Goal: Task Accomplishment & Management: Manage account settings

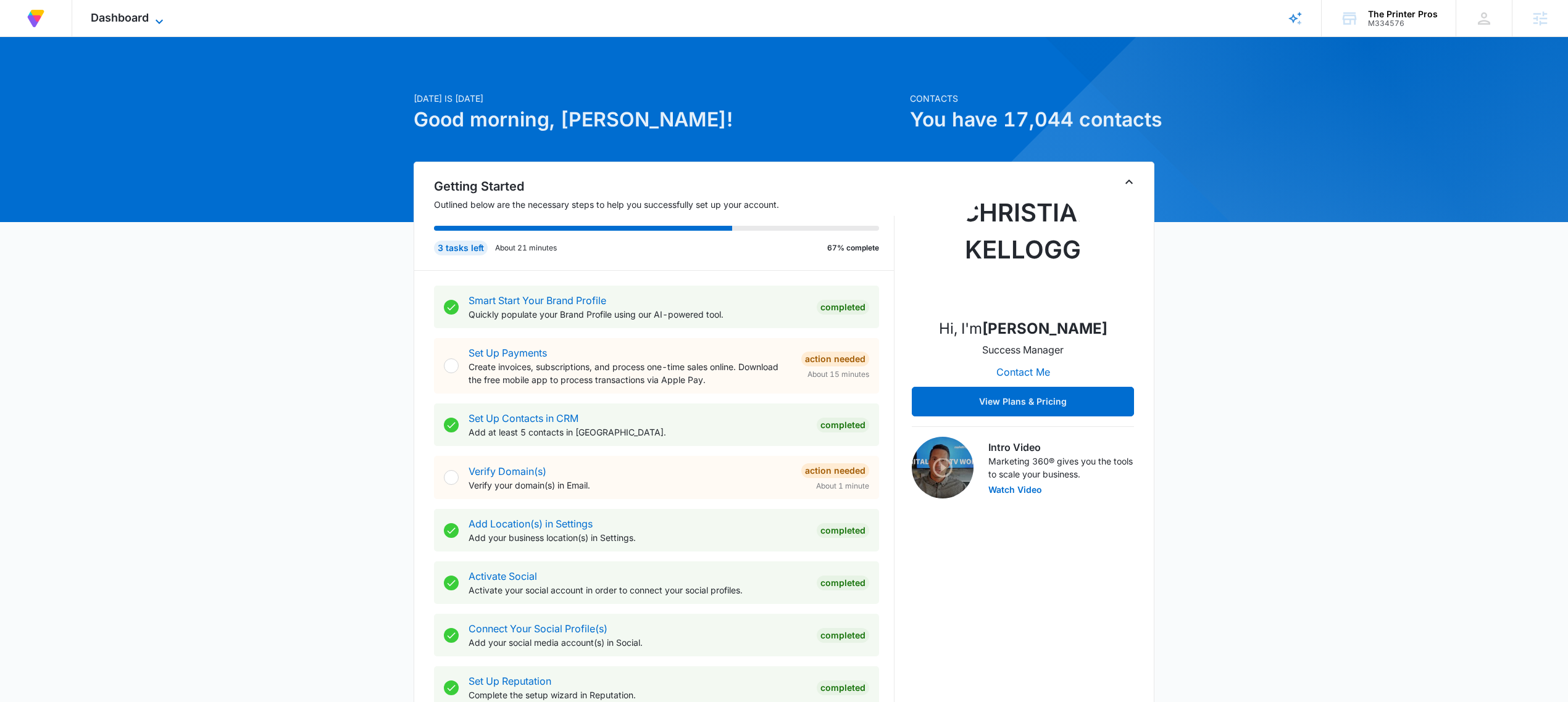
click at [122, 16] on span "Dashboard" at bounding box center [120, 17] width 58 height 13
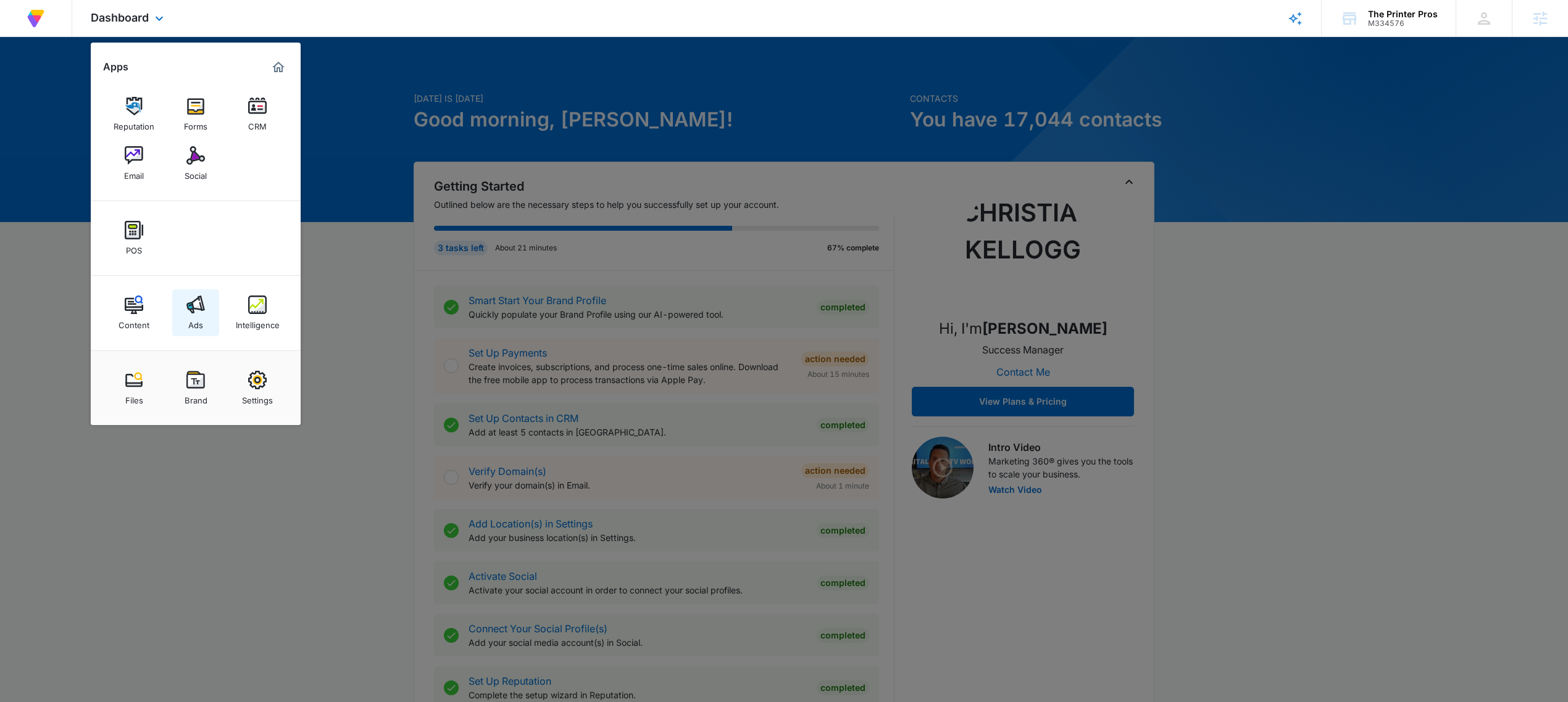
click at [189, 320] on div "Ads" at bounding box center [196, 321] width 15 height 16
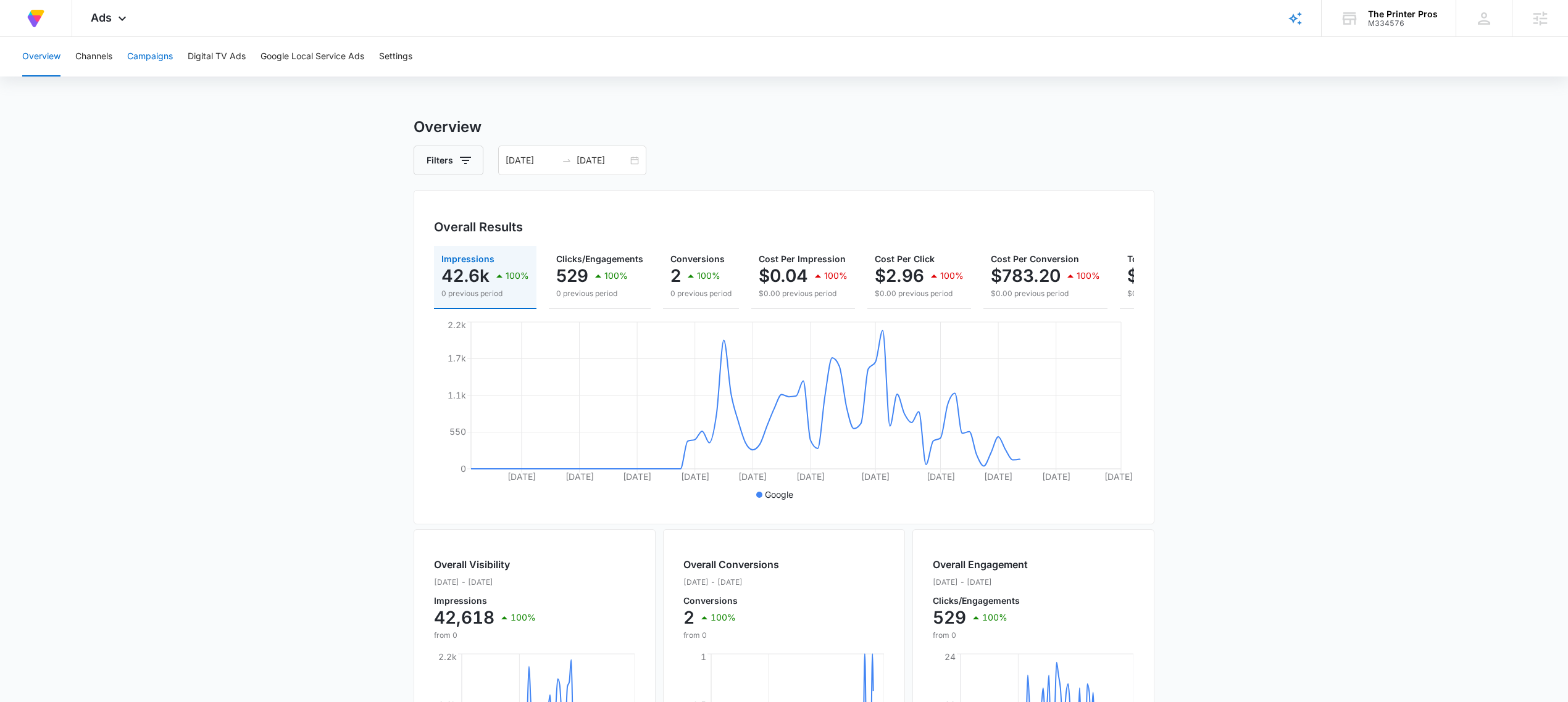
click at [148, 76] on button "Campaigns" at bounding box center [150, 57] width 46 height 40
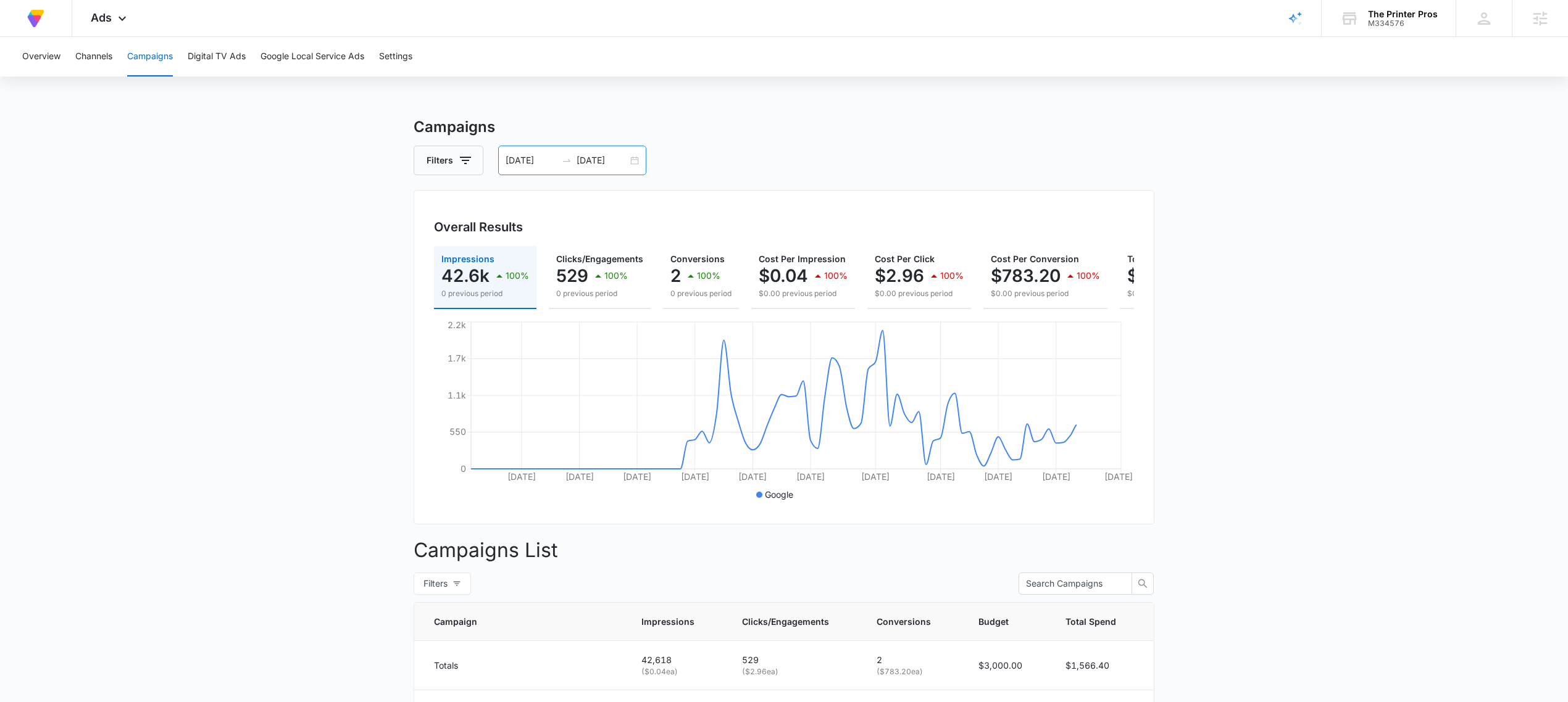
click at [635, 160] on div "06/23/2025 09/21/2025" at bounding box center [572, 160] width 149 height 30
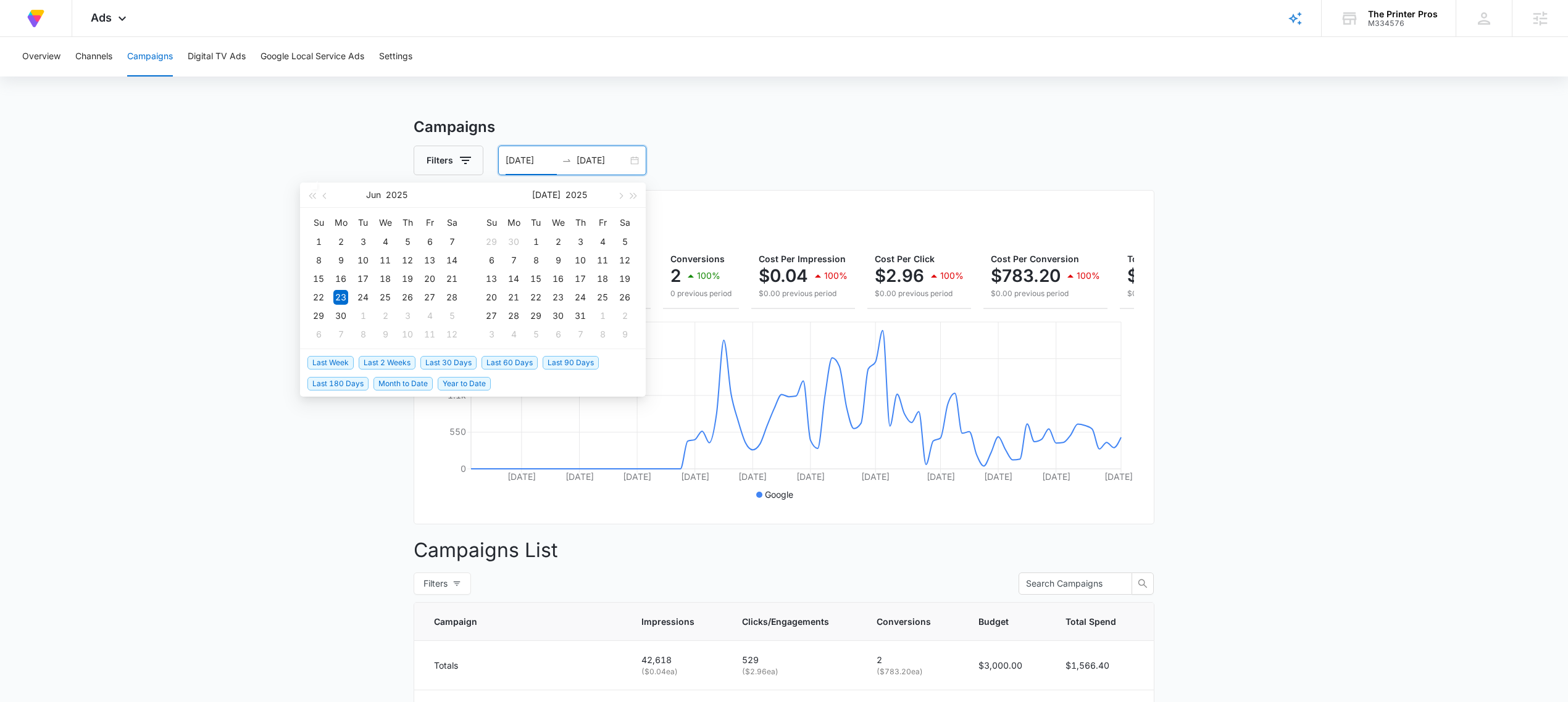
click at [438, 357] on span "Last 30 Days" at bounding box center [448, 363] width 57 height 14
type input "09/06/2025"
type input "10/06/2025"
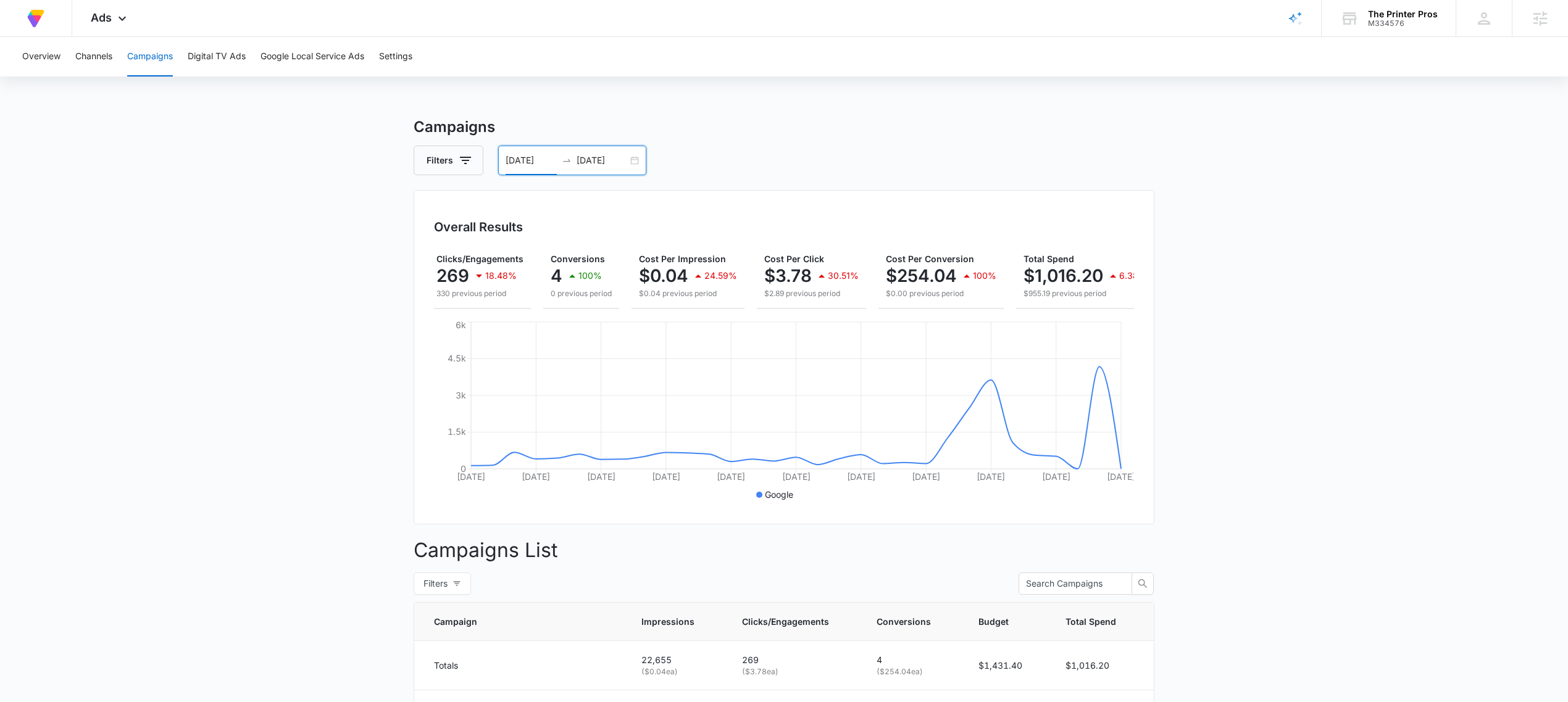
scroll to position [0, 149]
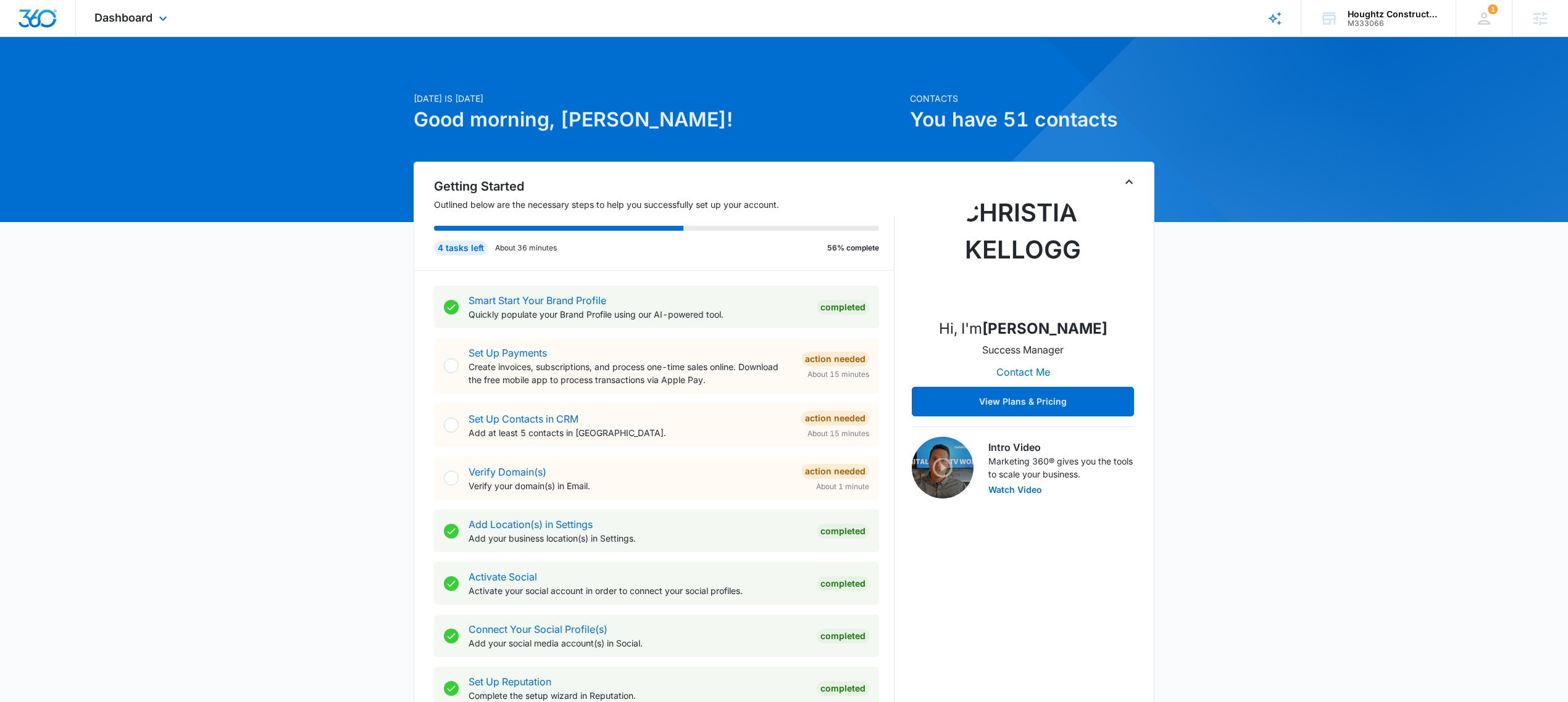
click at [105, 28] on div "Dashboard Apps Reputation Websites Forms CRM Email Social Shop Payments POS Con…" at bounding box center [132, 18] width 113 height 36
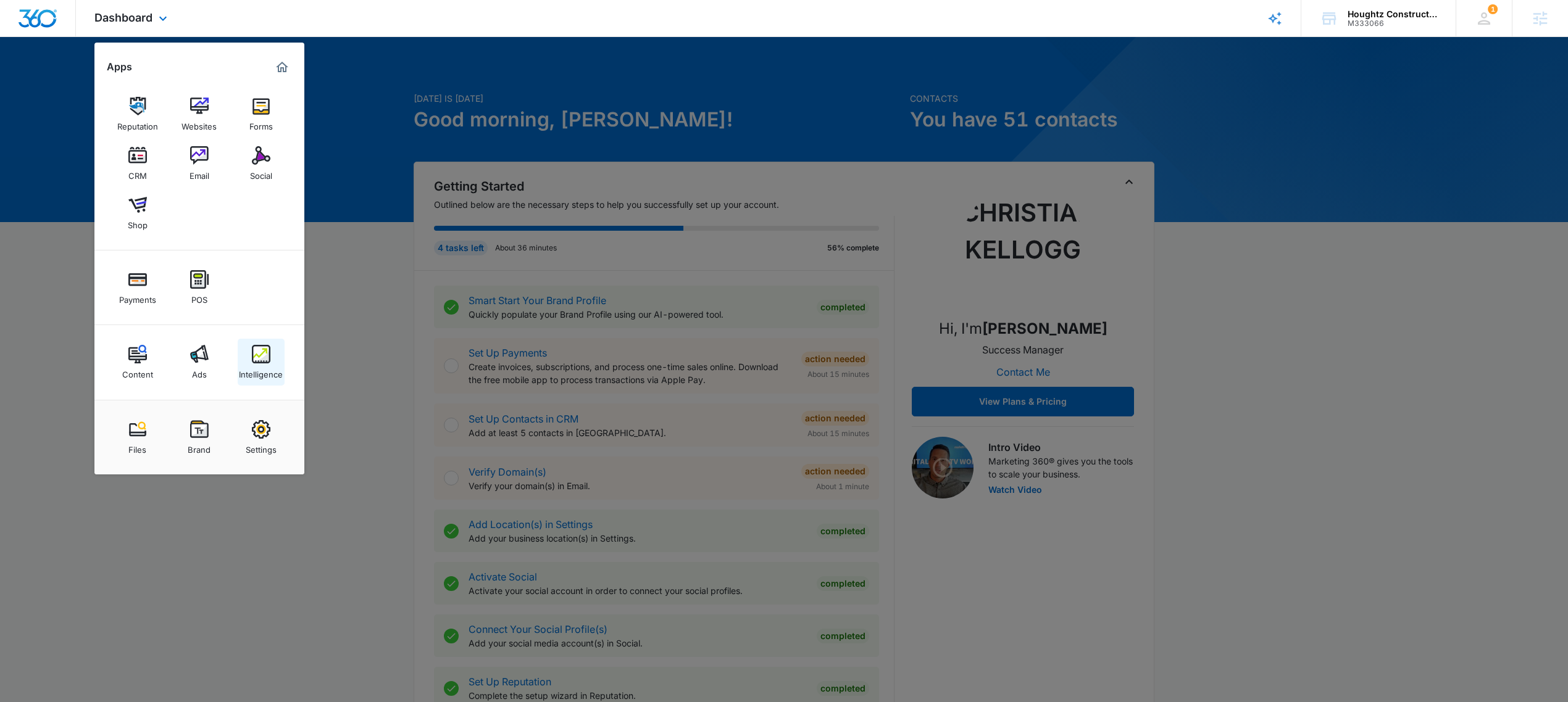
click at [256, 360] on img at bounding box center [261, 354] width 19 height 19
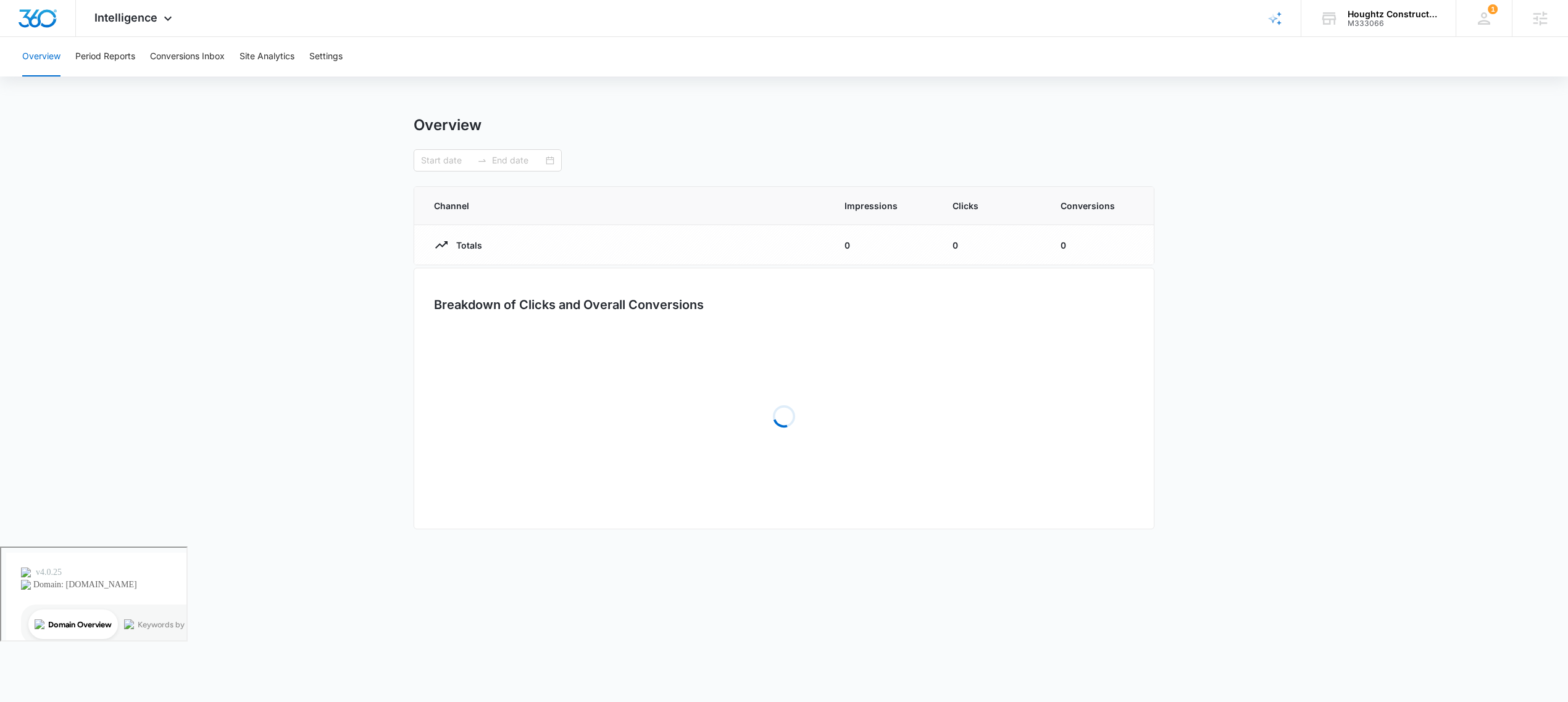
type input "03/10/2025"
type input "09/06/2025"
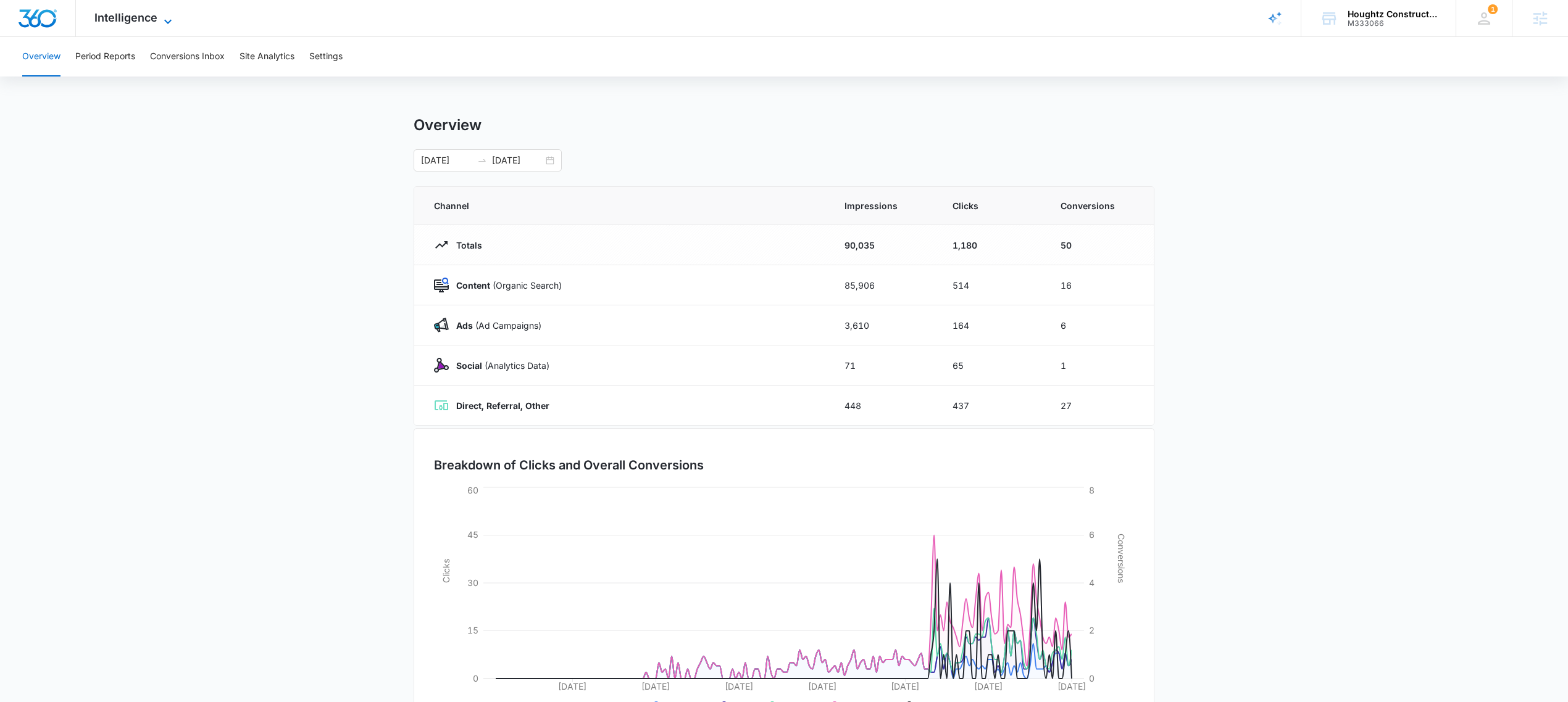
click at [153, 17] on span "Intelligence" at bounding box center [126, 17] width 63 height 13
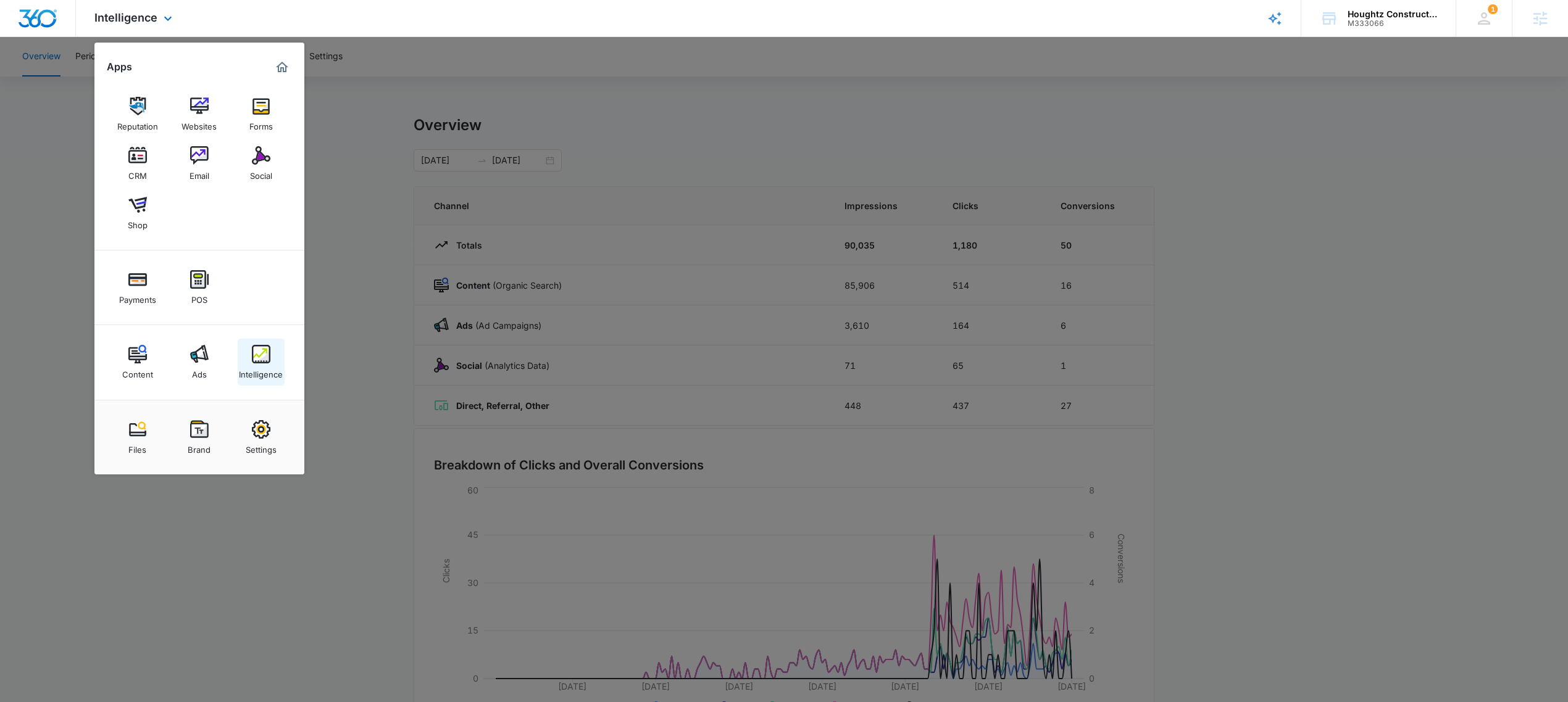
click at [270, 359] on img at bounding box center [261, 354] width 19 height 19
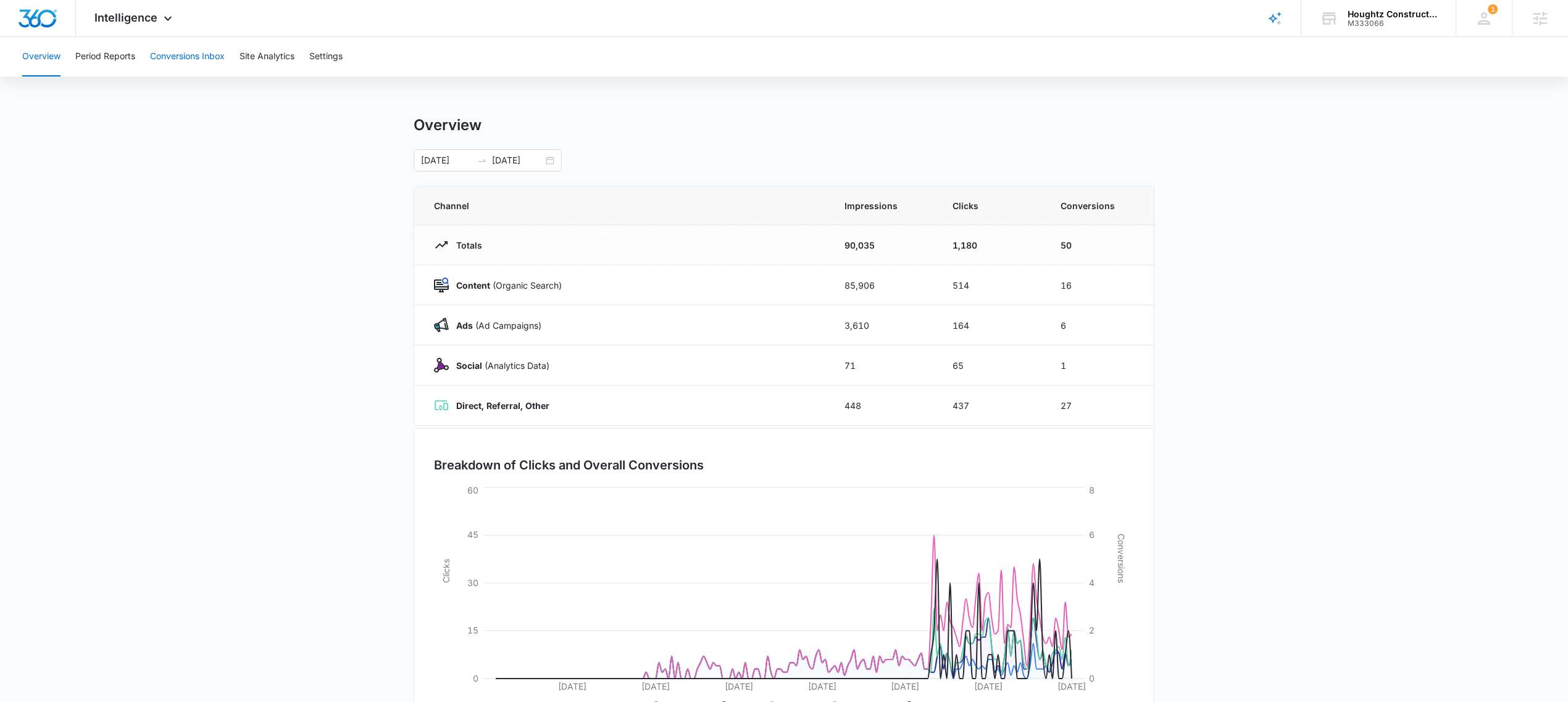
click at [167, 47] on button "Conversions Inbox" at bounding box center [187, 57] width 74 height 40
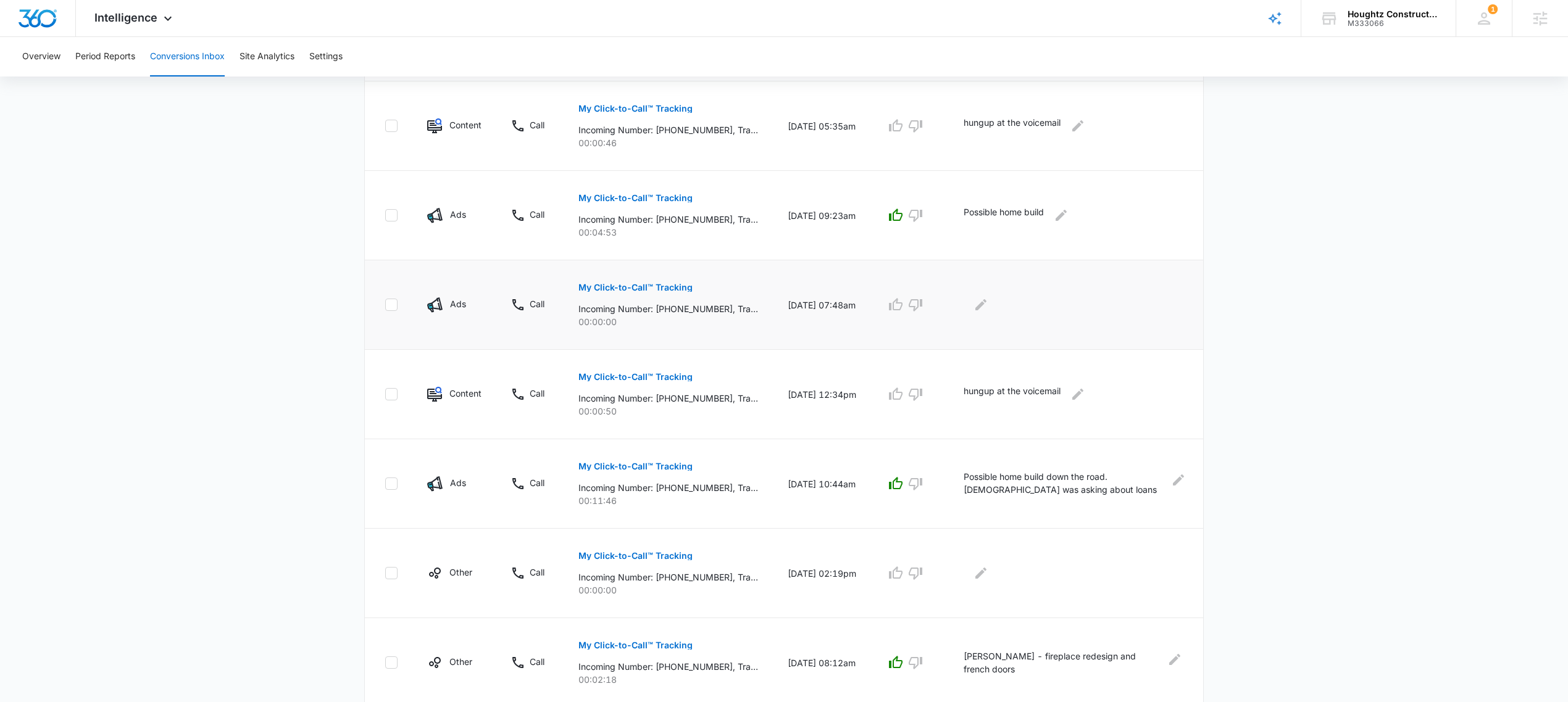
scroll to position [489, 0]
click at [99, 19] on span "Intelligence" at bounding box center [126, 17] width 63 height 13
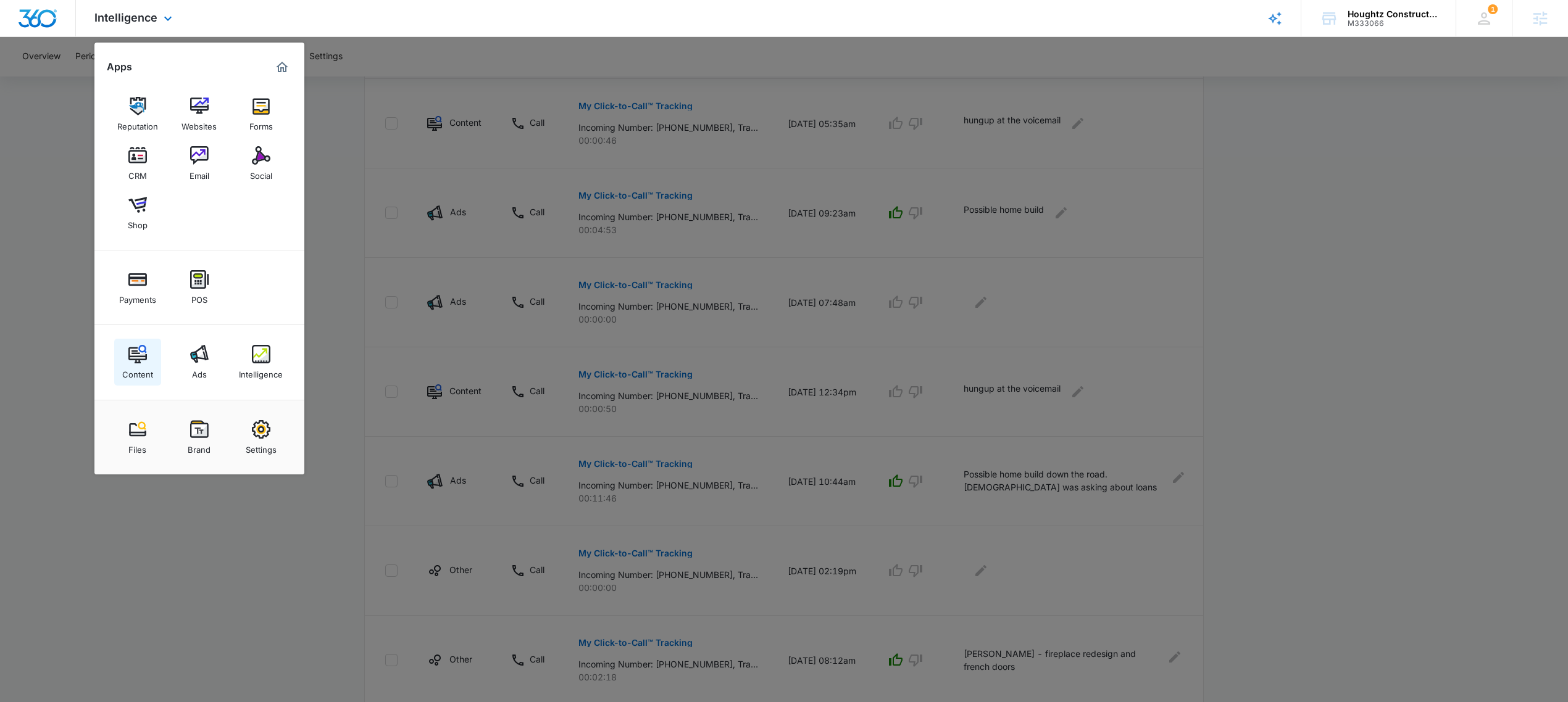
click at [120, 350] on link "Content" at bounding box center [138, 363] width 47 height 47
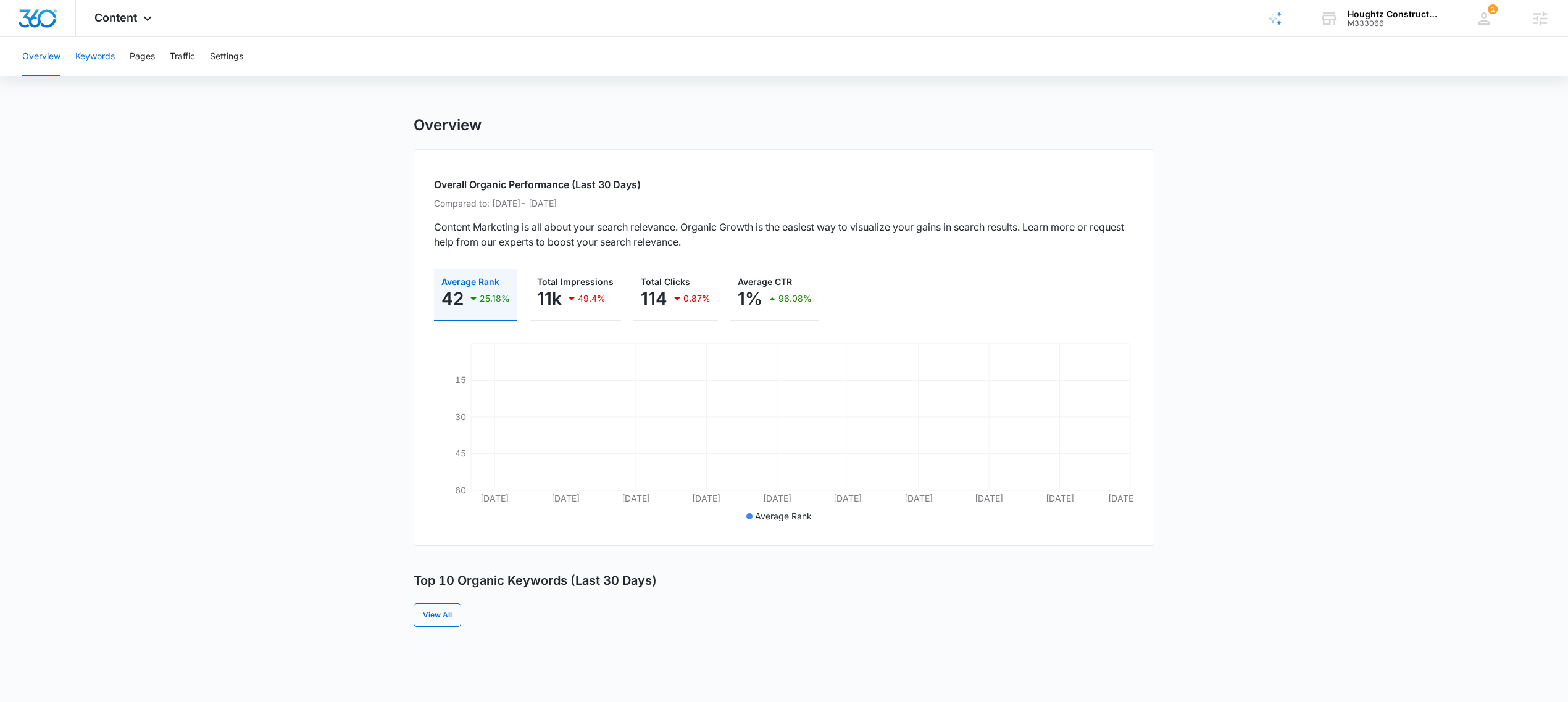
click at [100, 57] on button "Keywords" at bounding box center [95, 57] width 40 height 40
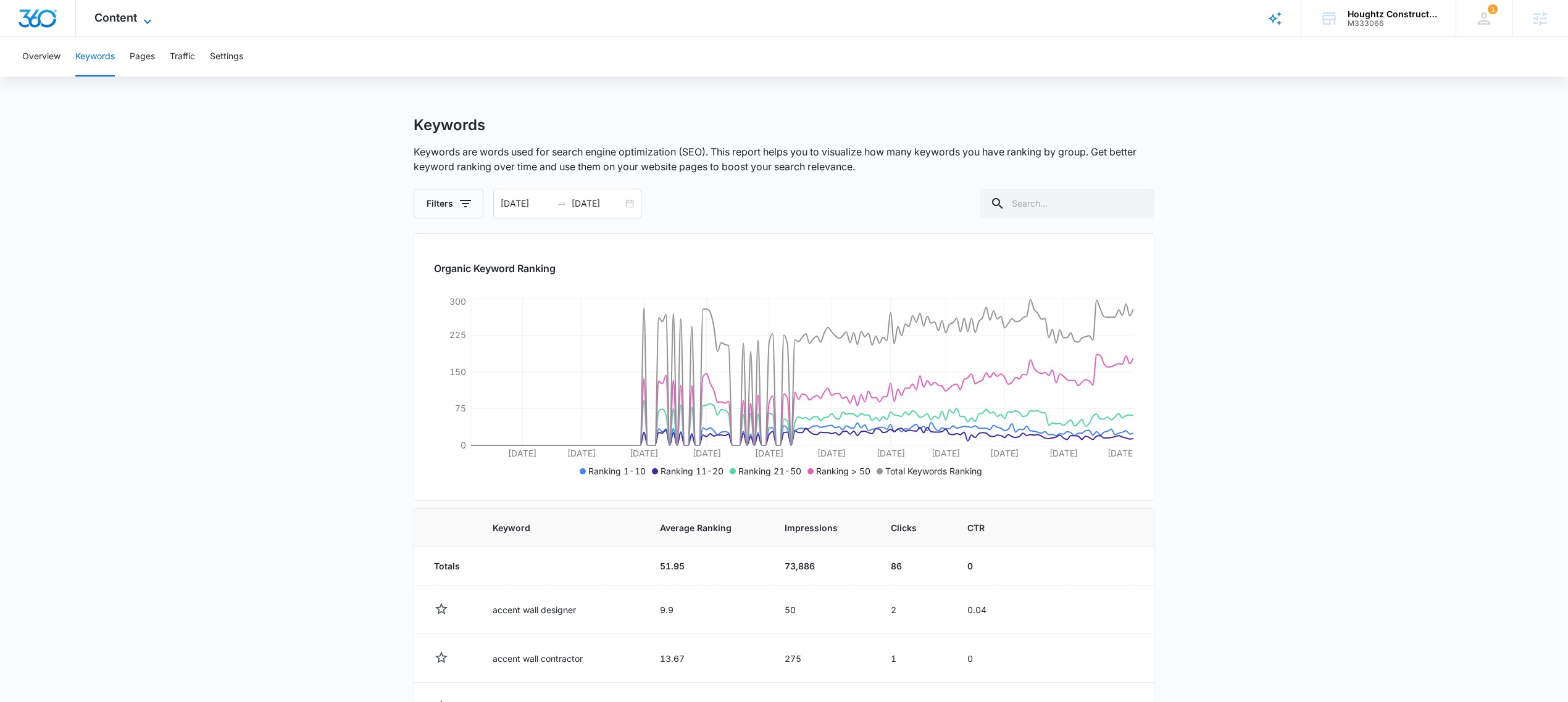
click at [116, 17] on span "Content" at bounding box center [116, 17] width 42 height 13
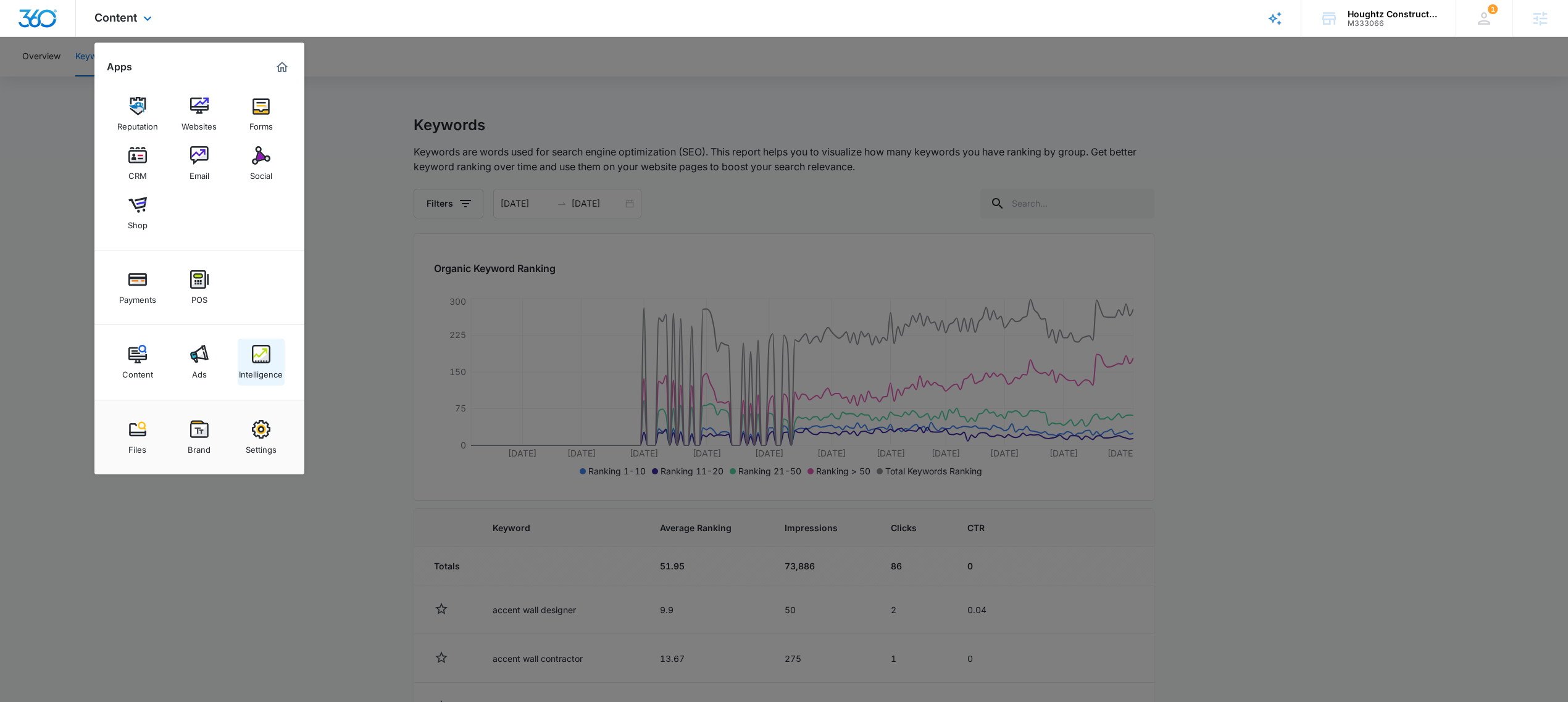
click at [254, 362] on img at bounding box center [261, 354] width 19 height 19
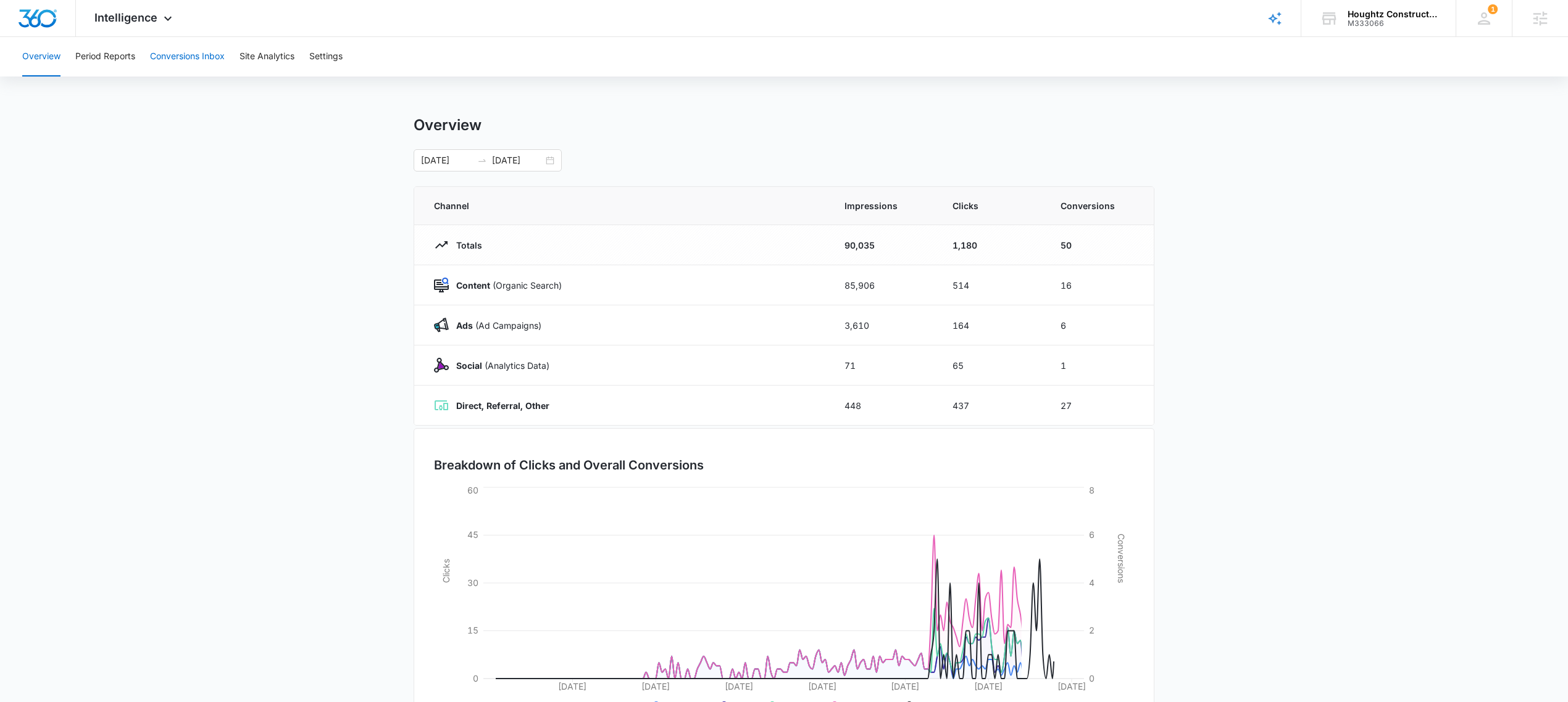
click at [182, 54] on button "Conversions Inbox" at bounding box center [187, 57] width 74 height 40
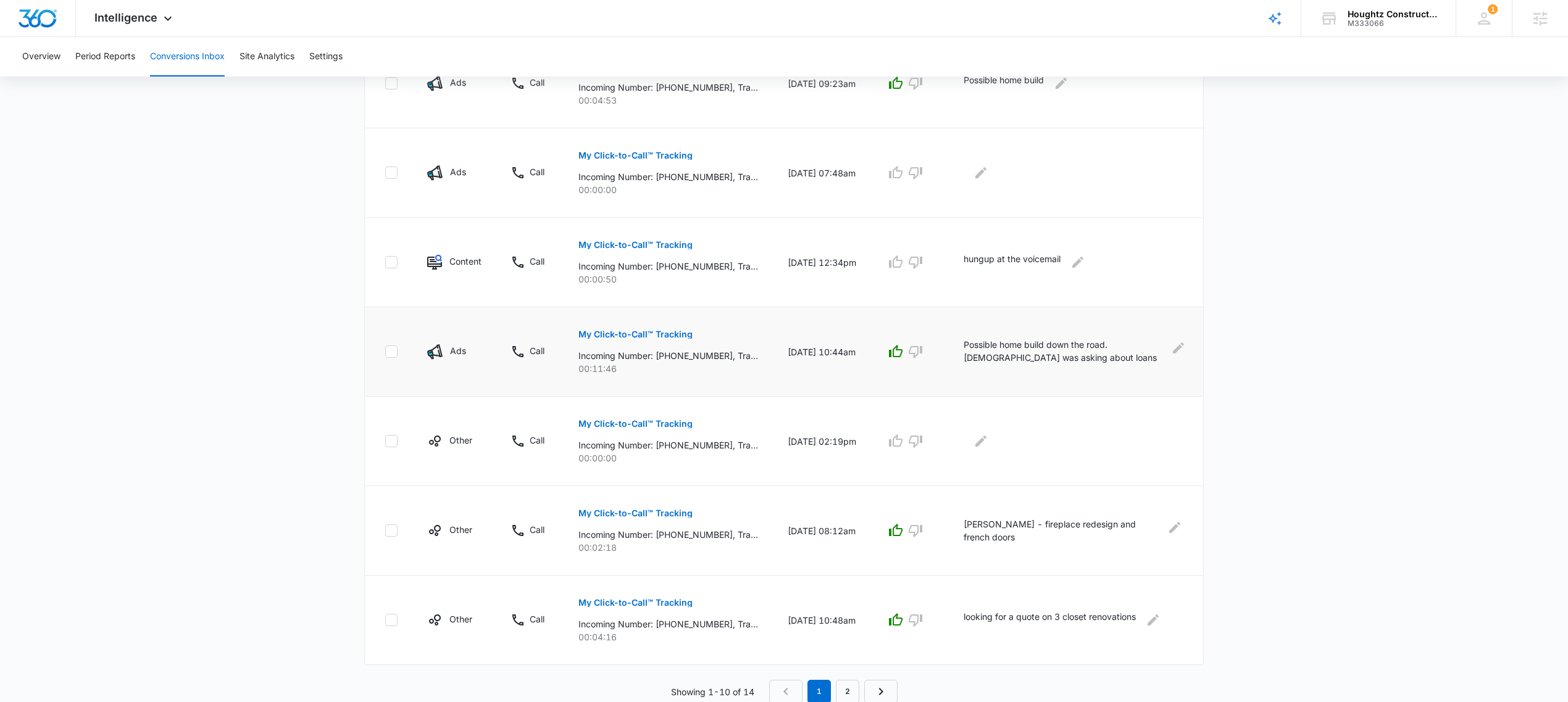
scroll to position [622, 0]
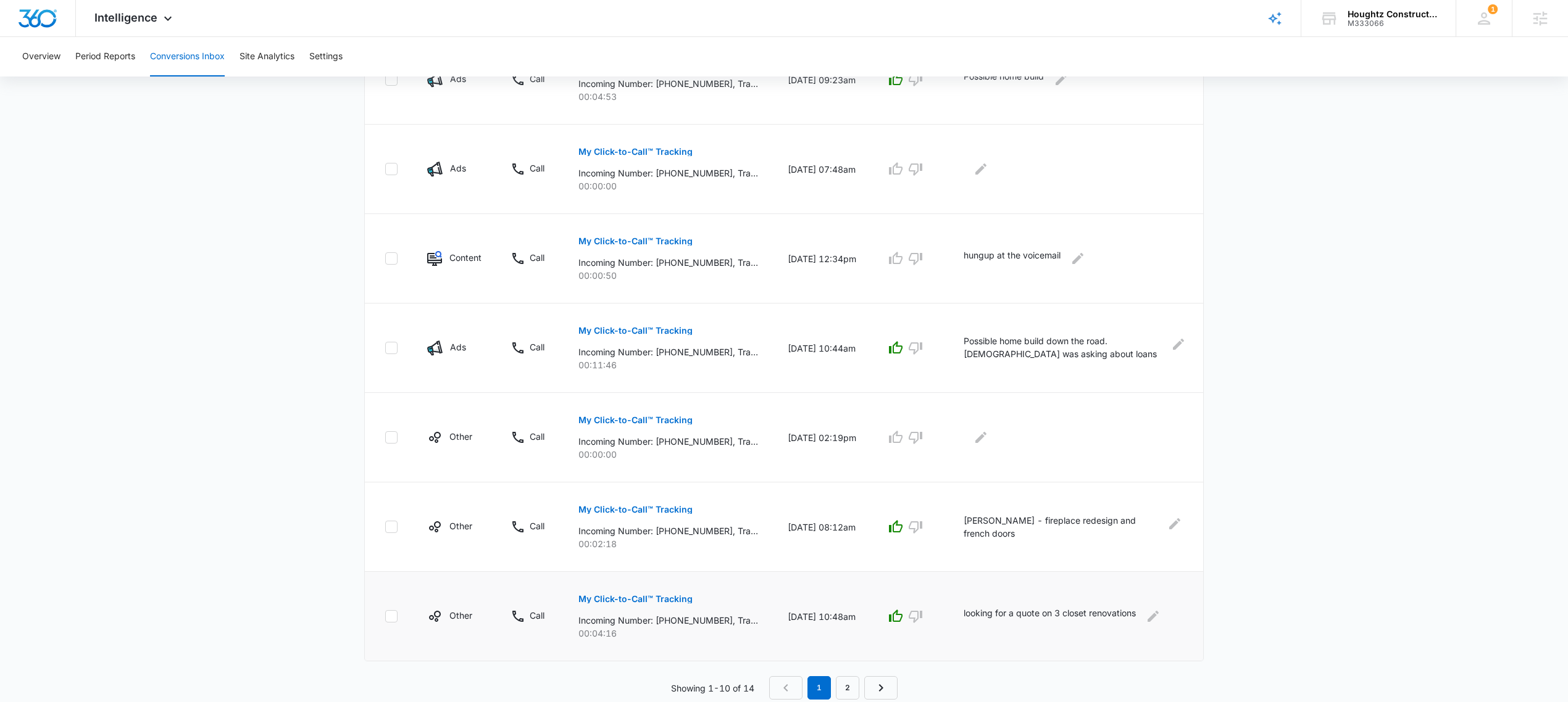
click at [1010, 610] on p "looking for a quote on 3 closet renovations" at bounding box center [1050, 616] width 172 height 19
click at [1020, 619] on p "looking for a quote on 3 closet renovations" at bounding box center [1050, 616] width 172 height 19
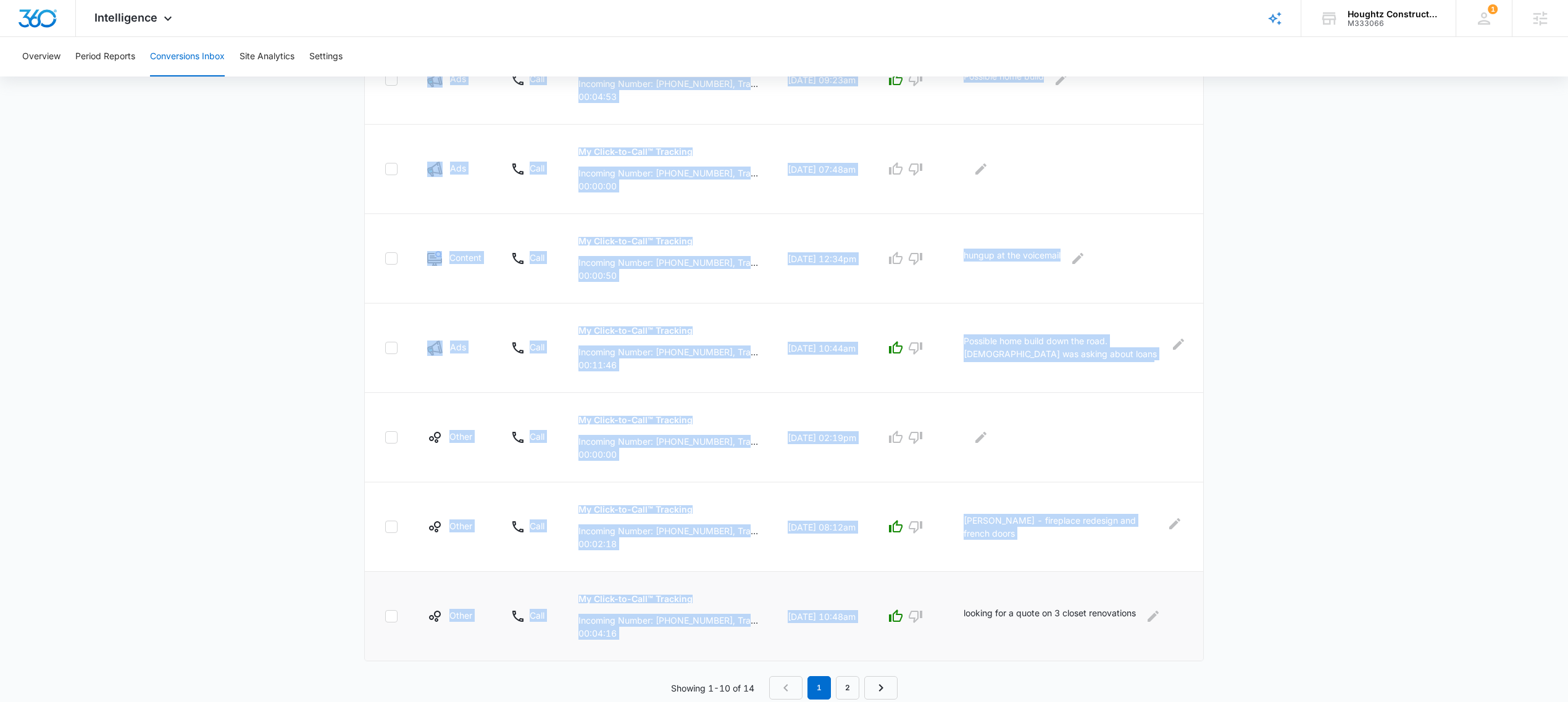
click at [1020, 619] on p "looking for a quote on 3 closet renovations" at bounding box center [1050, 616] width 172 height 19
click at [1009, 613] on p "looking for a quote on 3 closet renovations" at bounding box center [1050, 616] width 172 height 19
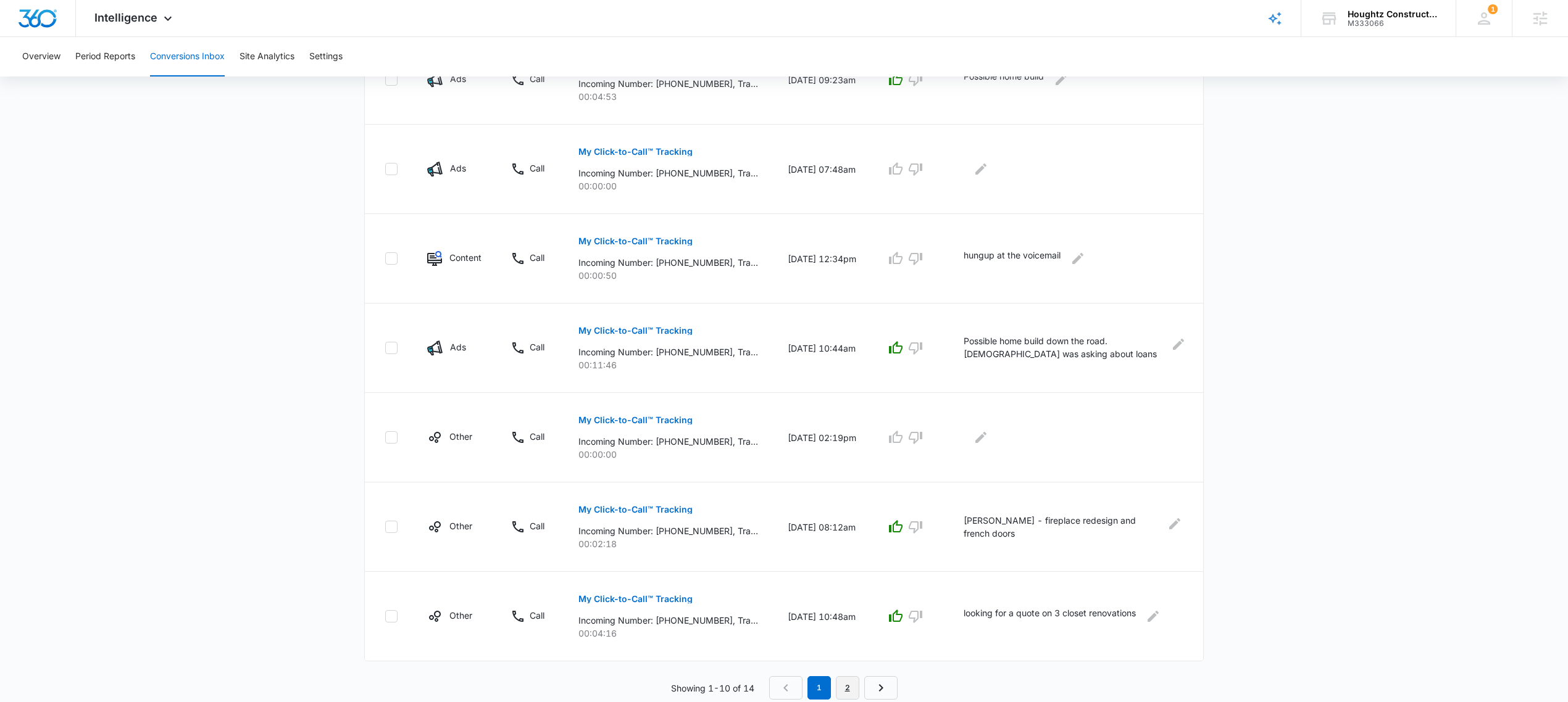
click at [853, 686] on link "2" at bounding box center [847, 688] width 24 height 24
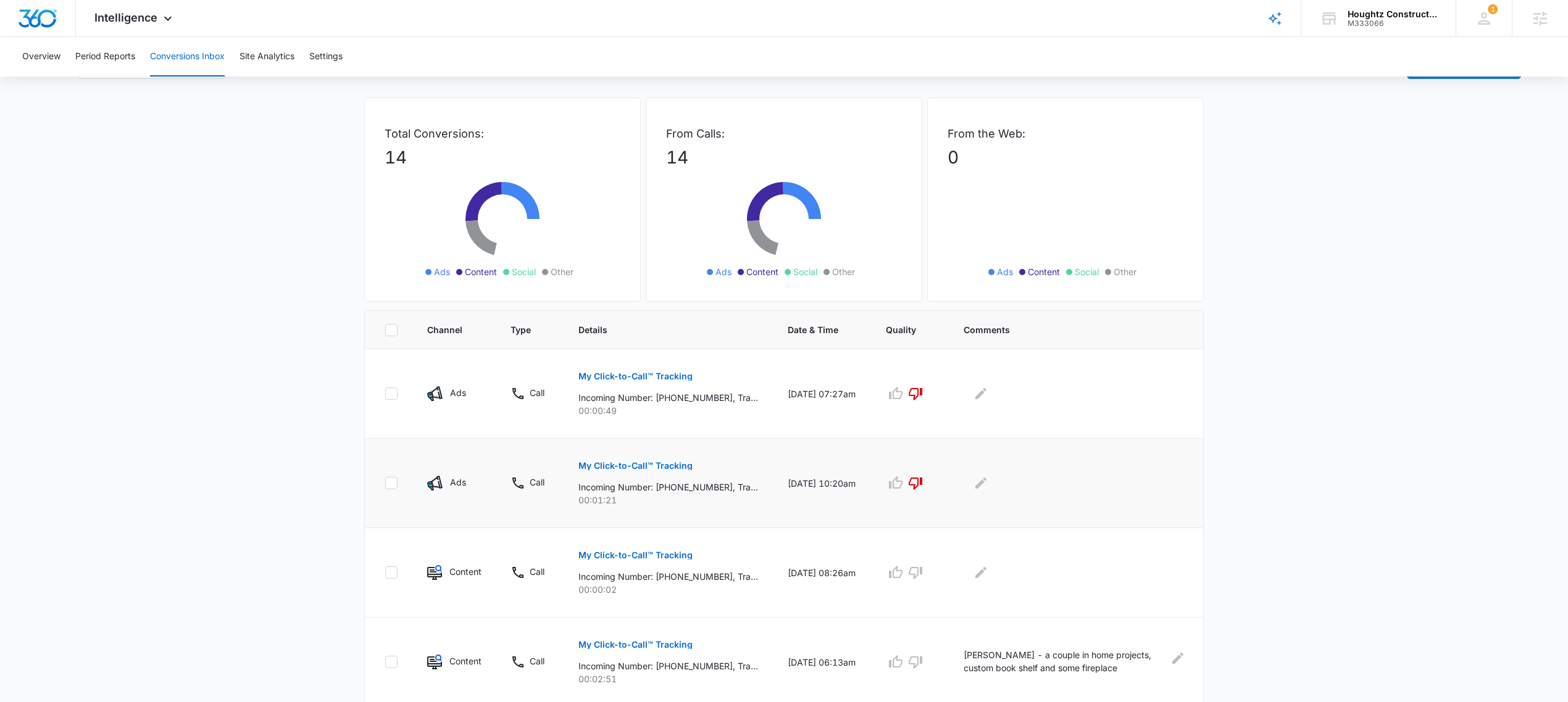
scroll to position [84, 0]
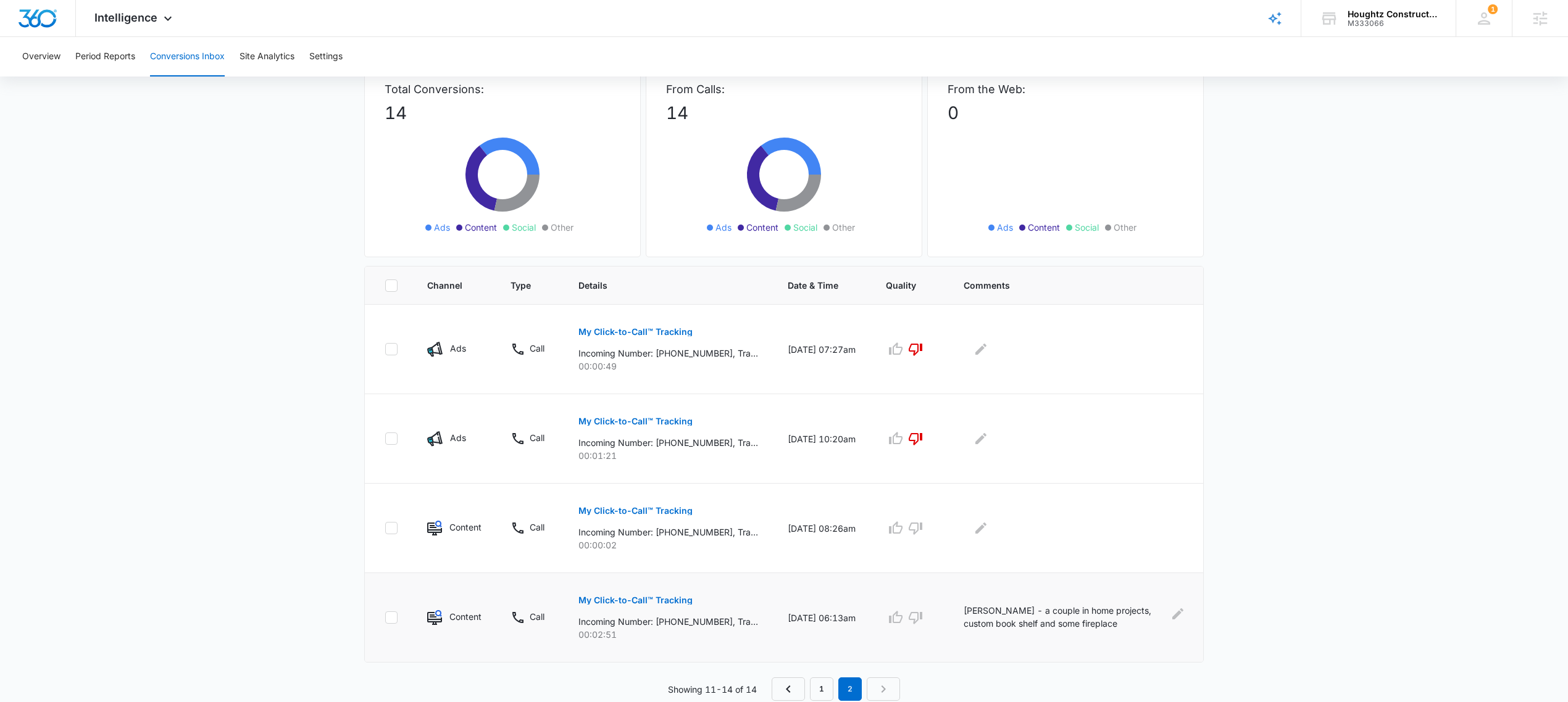
click at [1036, 613] on p "Kathy Diaz - a couple in home projects, custom book shelf and some fireplace cu…" at bounding box center [1064, 618] width 201 height 28
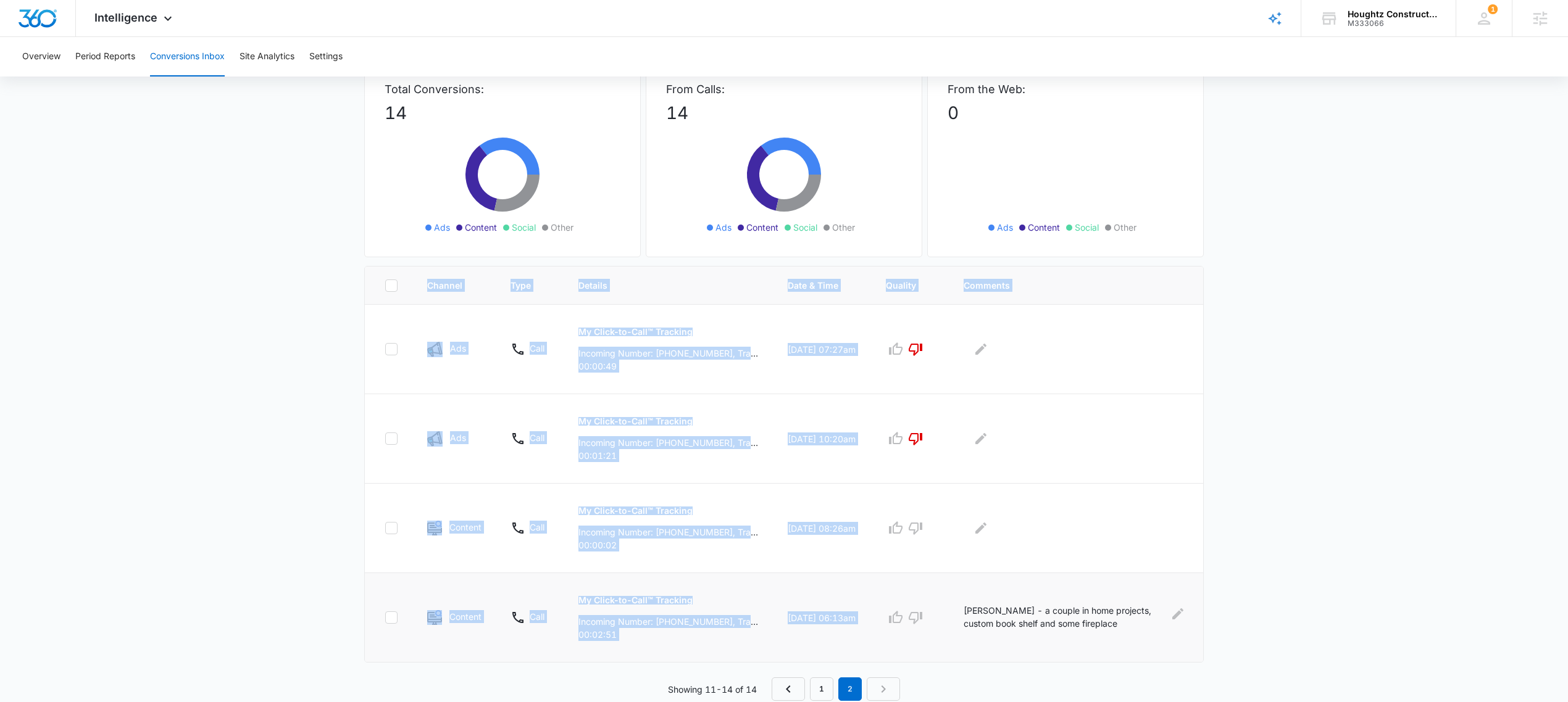
click at [1036, 613] on p "Kathy Diaz - a couple in home projects, custom book shelf and some fireplace cu…" at bounding box center [1064, 618] width 201 height 28
click at [823, 681] on link "1" at bounding box center [822, 689] width 24 height 24
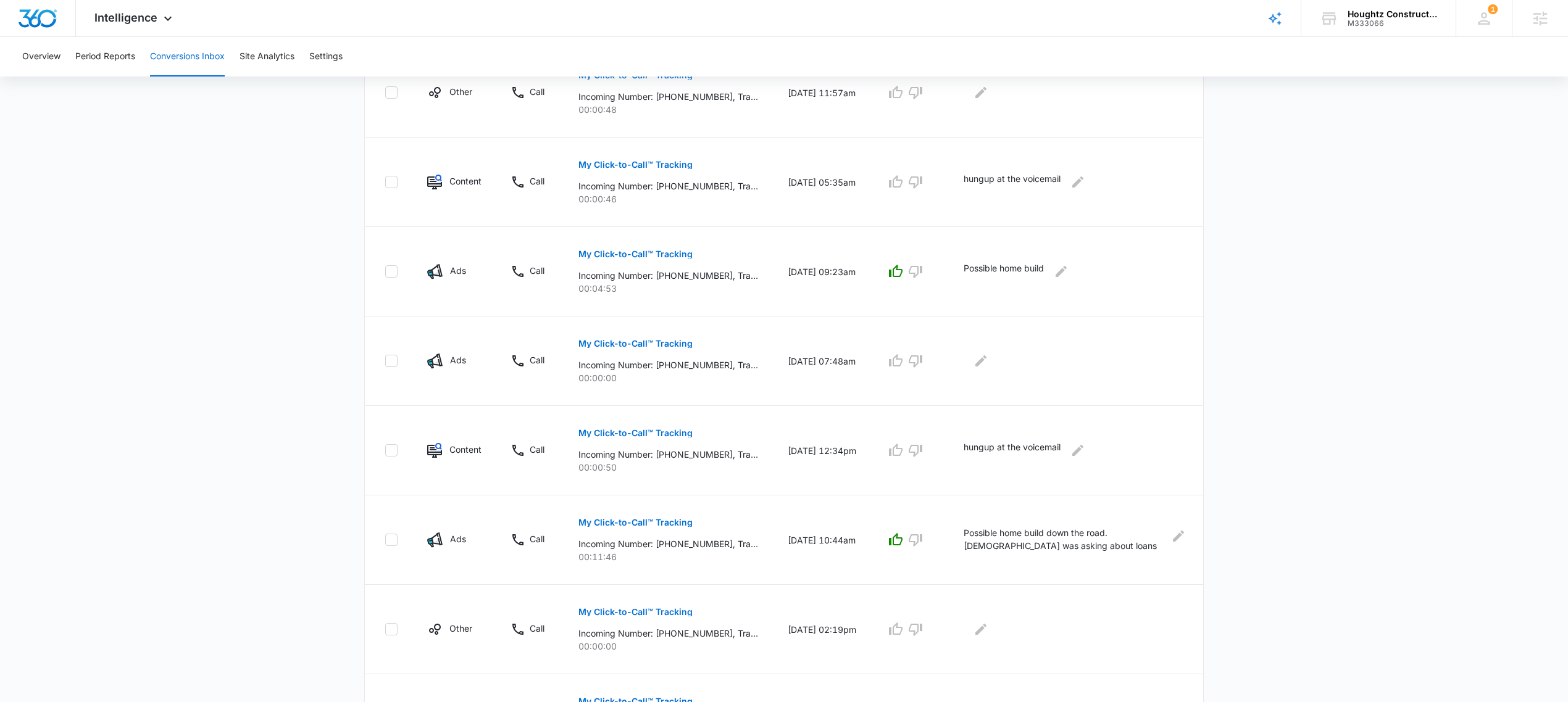
scroll to position [622, 0]
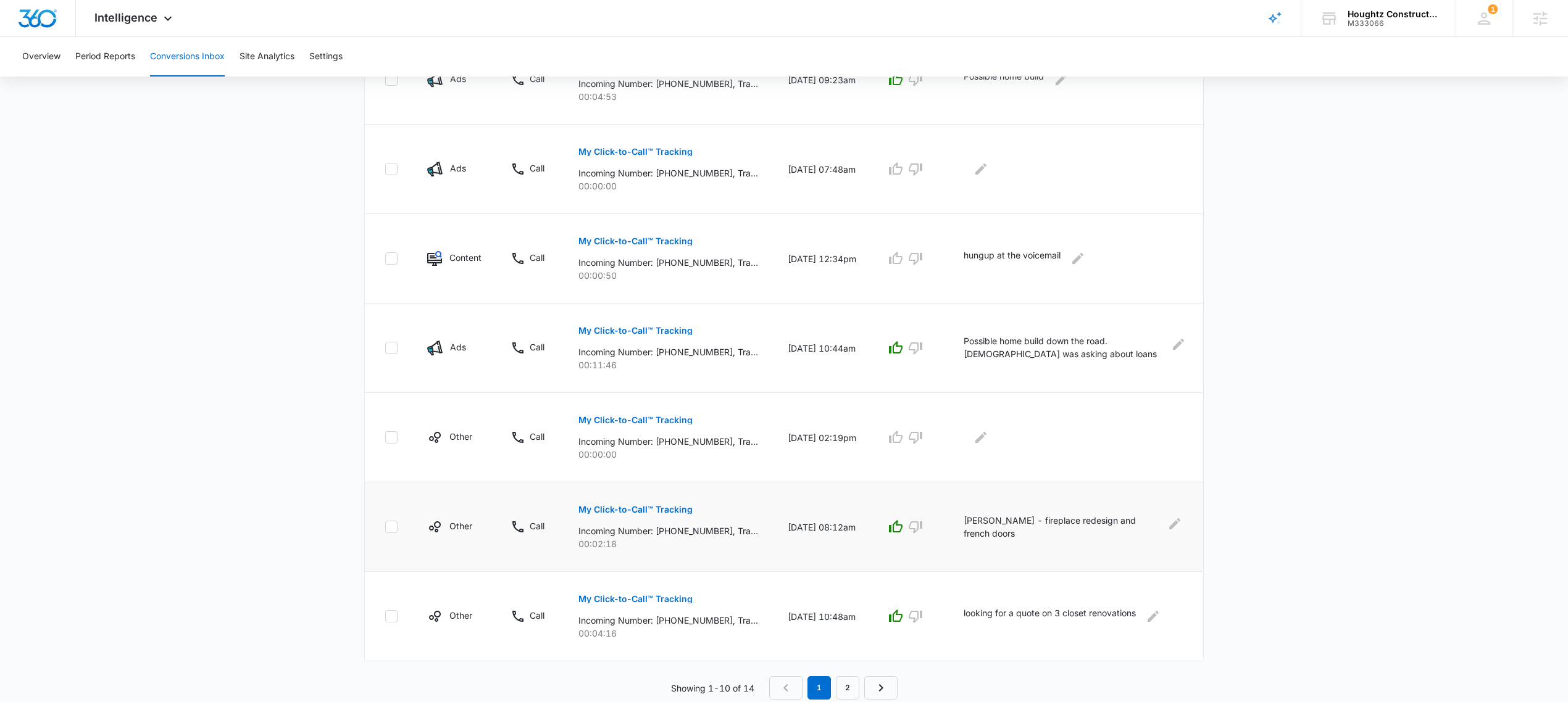
click at [1053, 523] on p "Kristin Sailor - fireplace redesign and french doors" at bounding box center [1061, 526] width 195 height 26
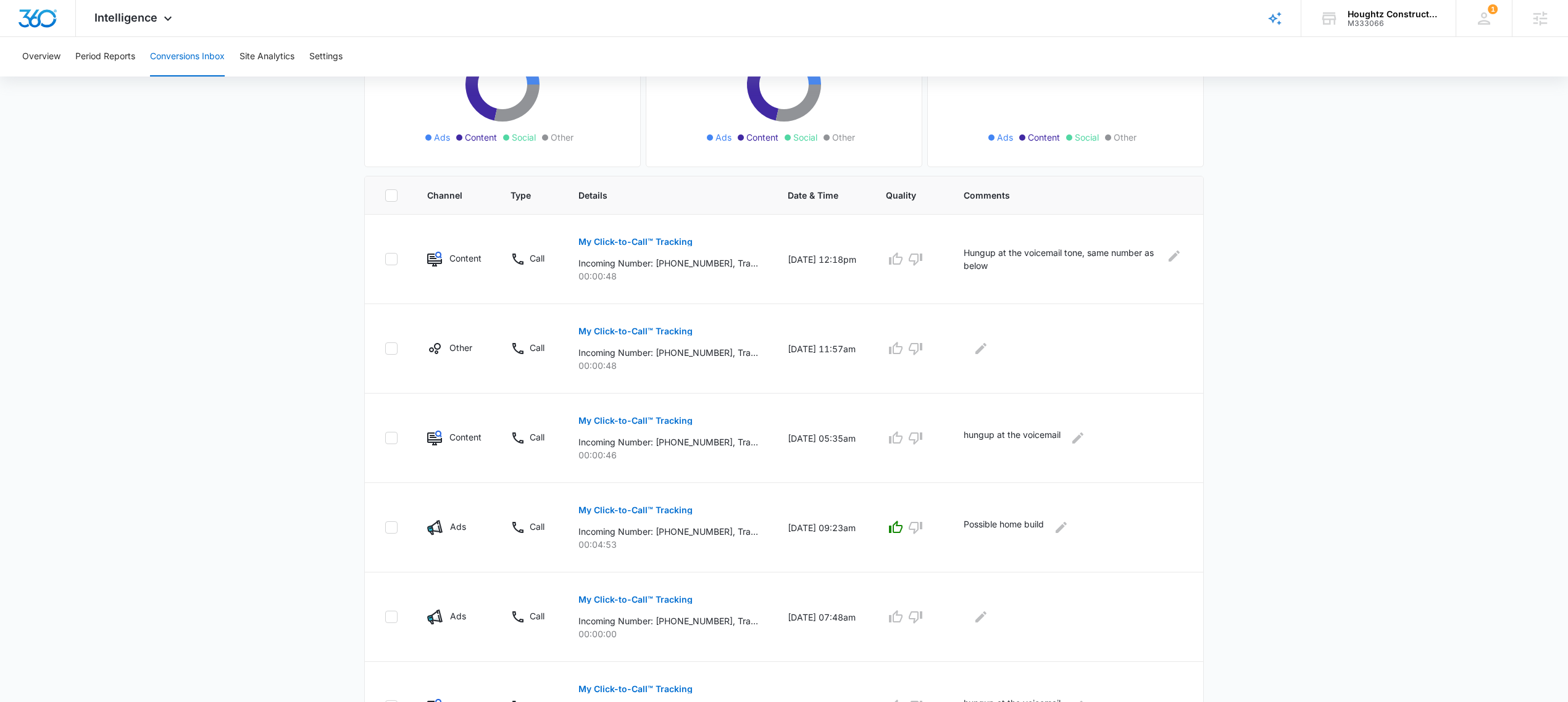
scroll to position [0, 0]
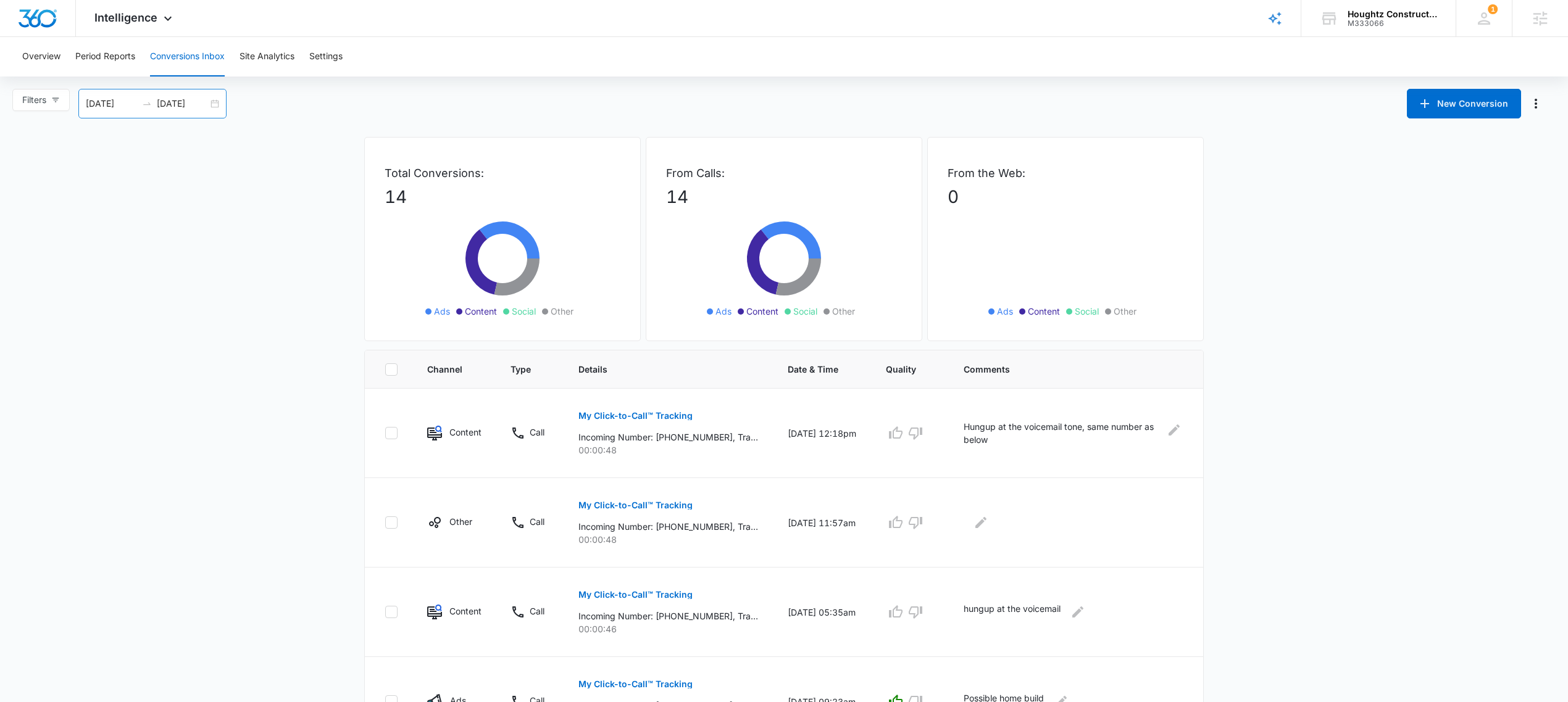
click at [215, 104] on div "09/06/2025 10/06/2025" at bounding box center [153, 103] width 149 height 30
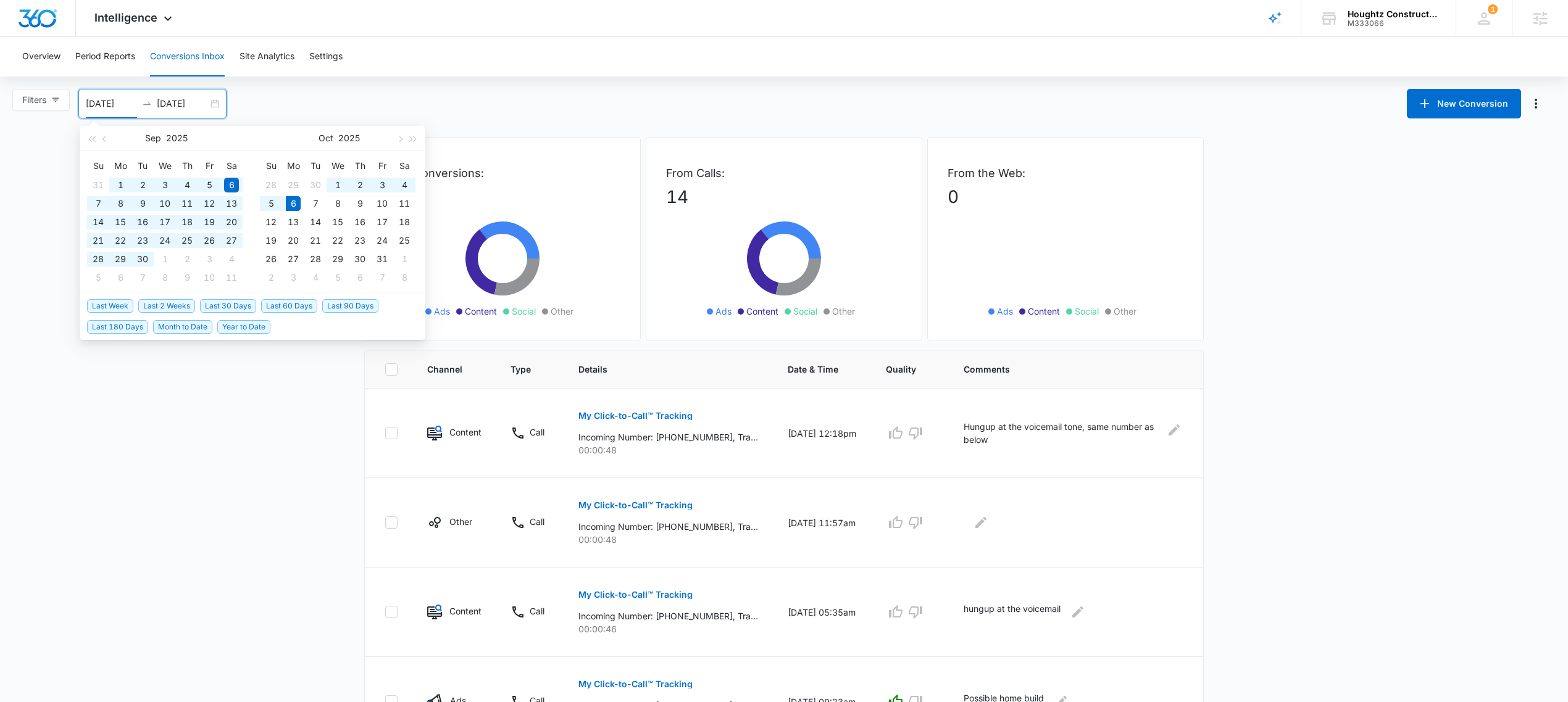
click at [298, 304] on span "Last 60 Days" at bounding box center [289, 306] width 57 height 14
type input "[DATE]"
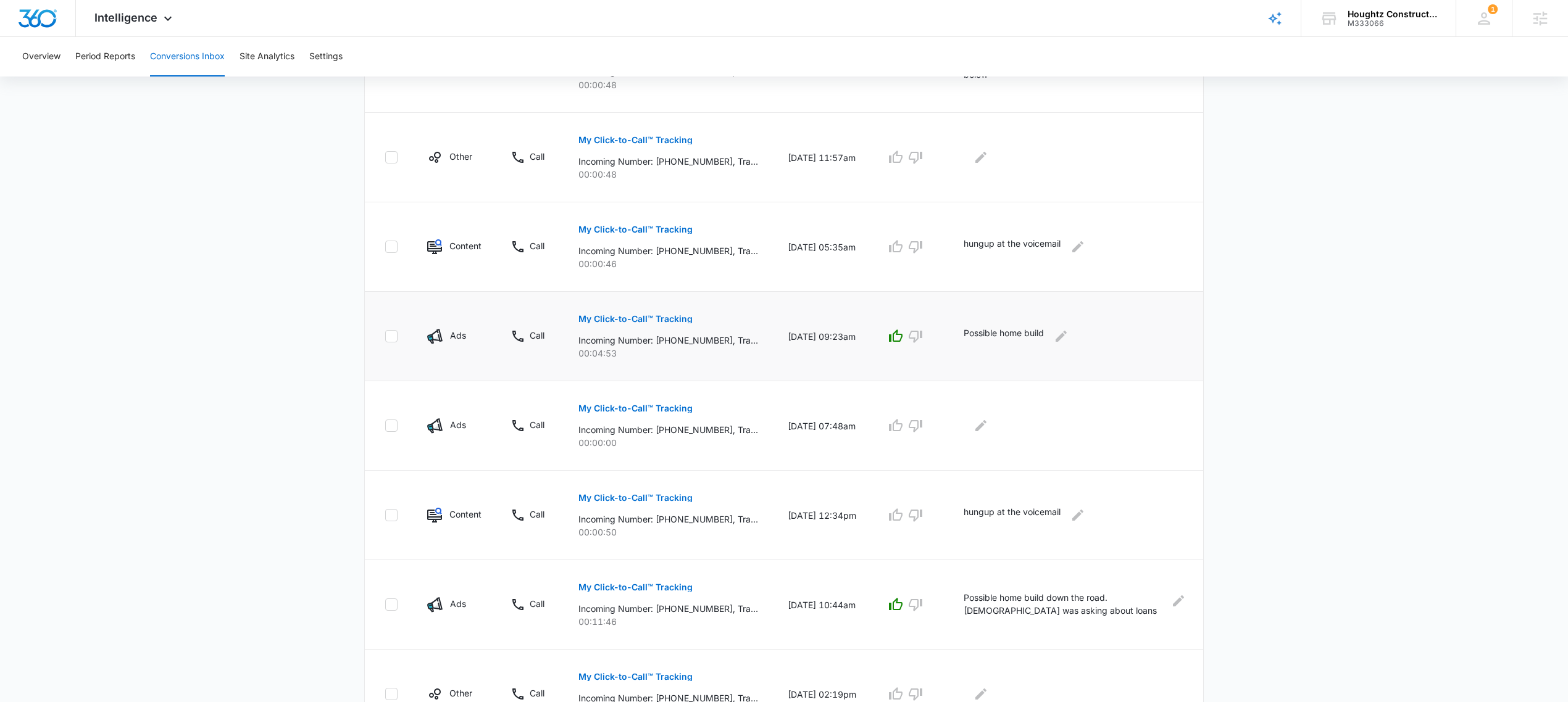
scroll to position [368, 0]
click at [691, 338] on p "Incoming Number: +19548069696, Tracking Number: +18132786928, Ring To: +1813618…" at bounding box center [668, 338] width 180 height 13
click at [677, 607] on p "Incoming Number: +17277107808, Tracking Number: +18132786928, Ring To: +1813618…" at bounding box center [668, 606] width 180 height 13
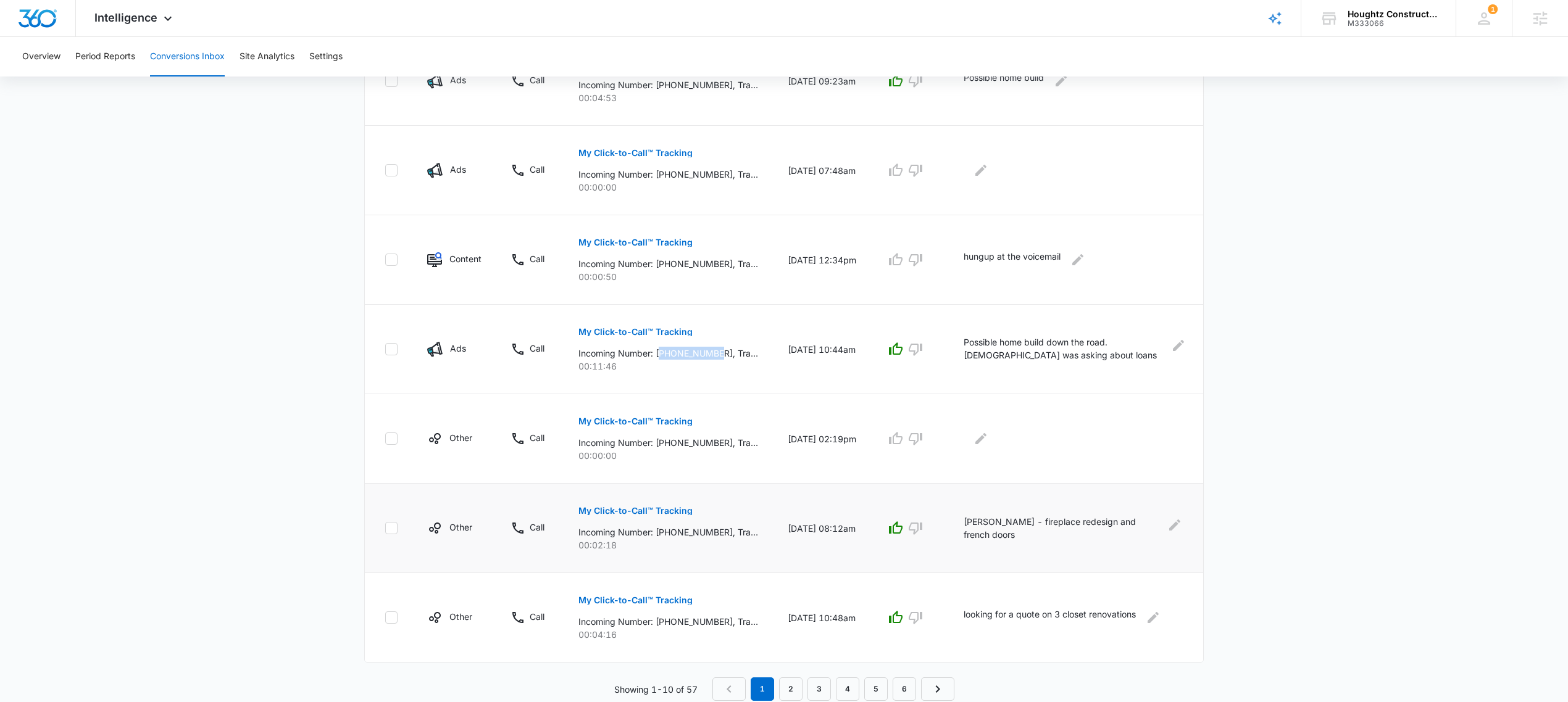
scroll to position [622, 0]
click at [787, 690] on link "2" at bounding box center [791, 688] width 24 height 24
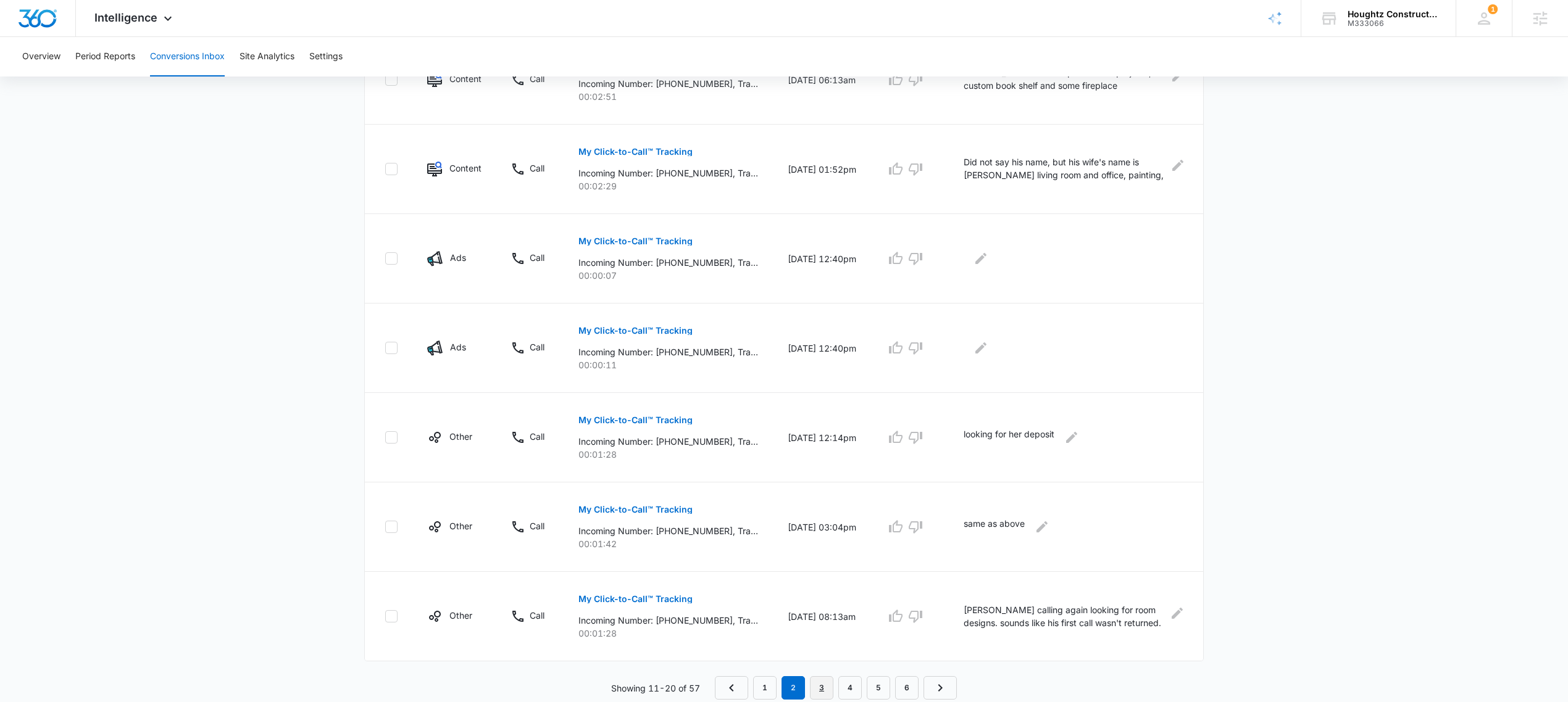
click at [814, 688] on link "3" at bounding box center [822, 688] width 24 height 24
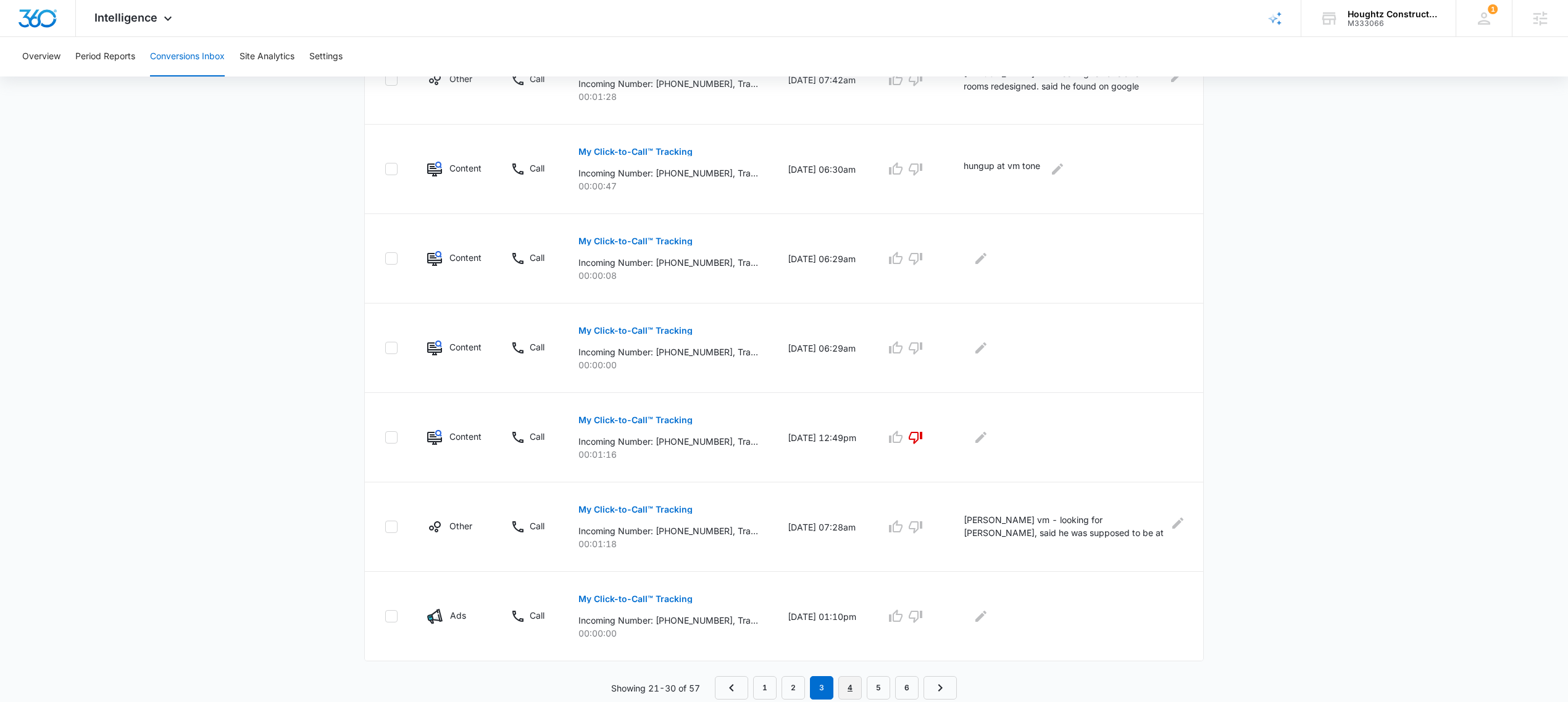
click at [852, 687] on link "4" at bounding box center [850, 688] width 24 height 24
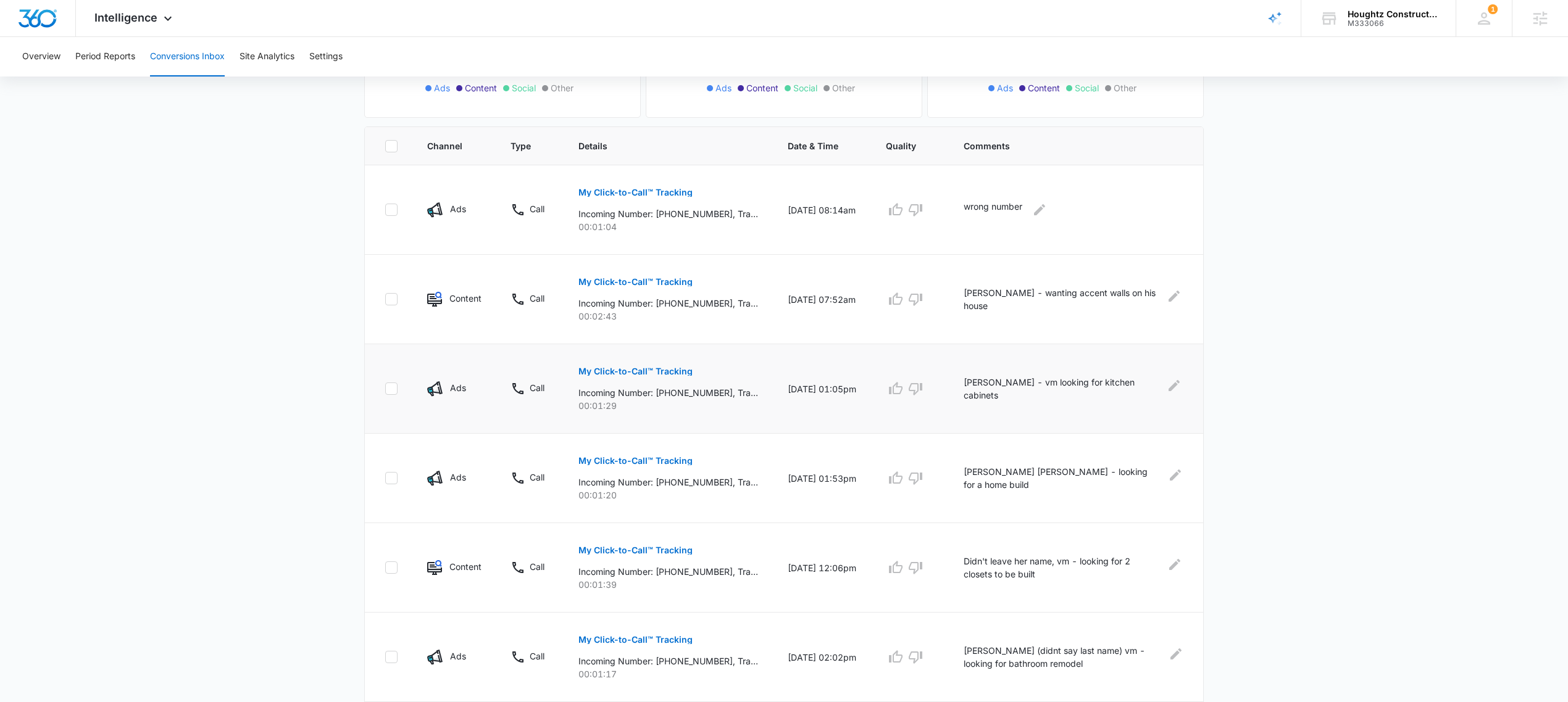
scroll to position [245, 0]
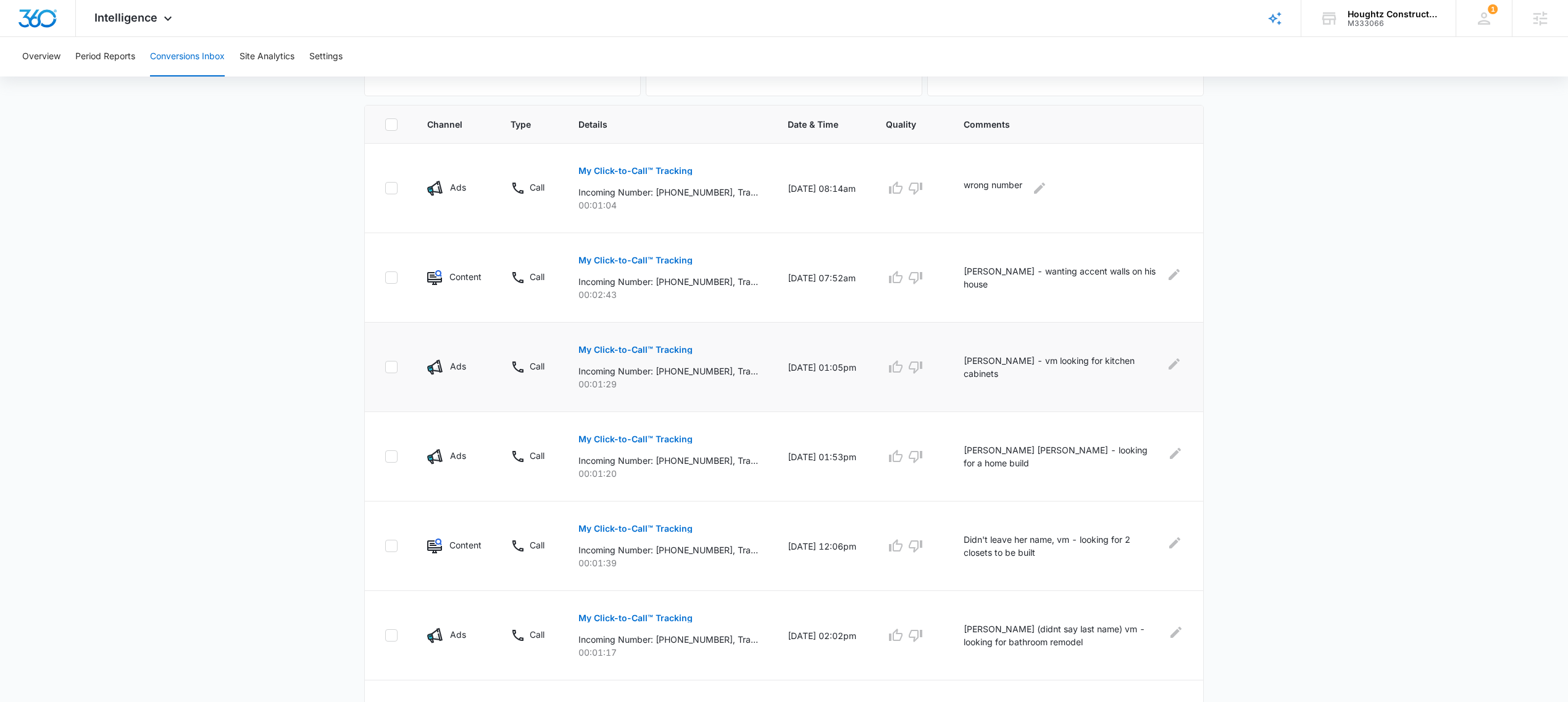
click at [693, 373] on p "Incoming Number: +18136504903, Tracking Number: +18132786928, Ring To: +1813618…" at bounding box center [668, 370] width 180 height 13
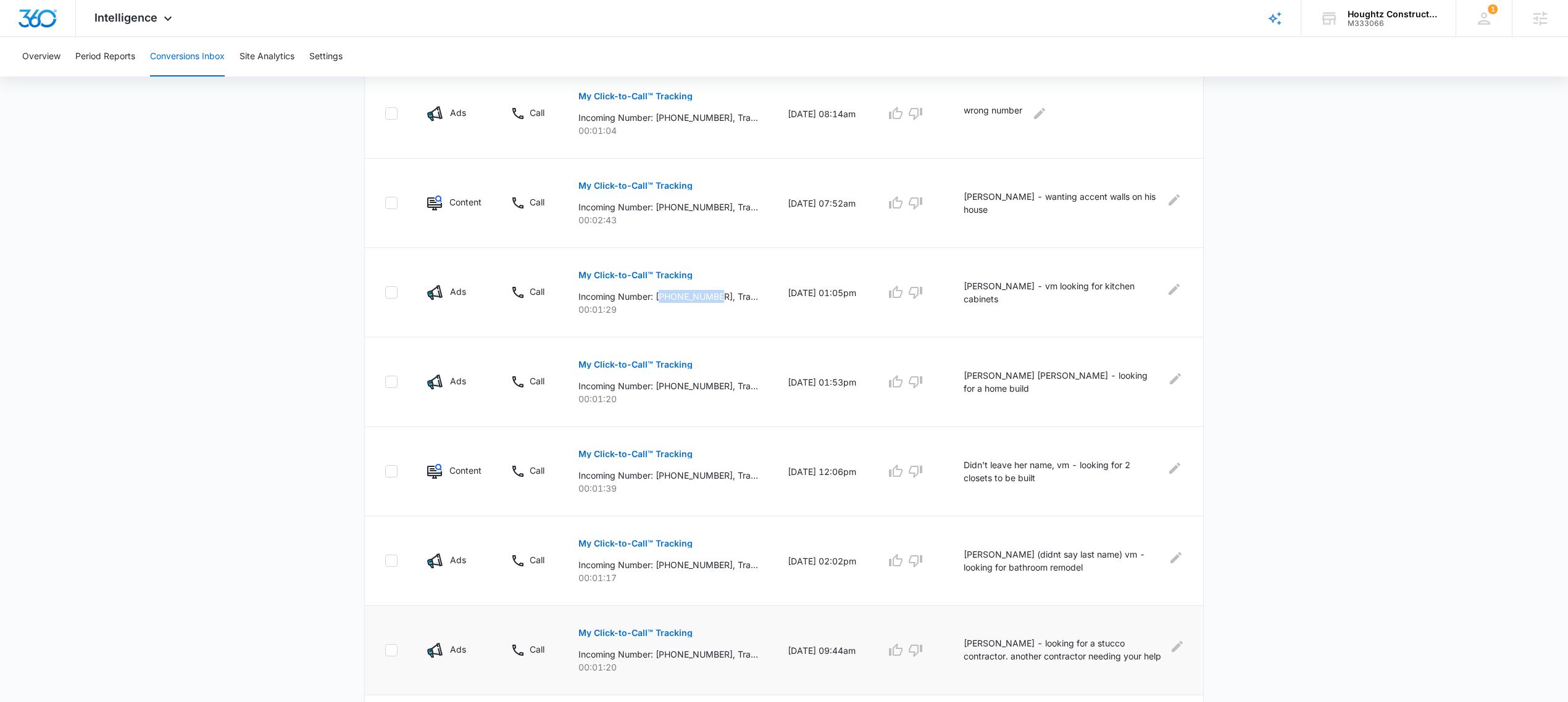
scroll to position [622, 0]
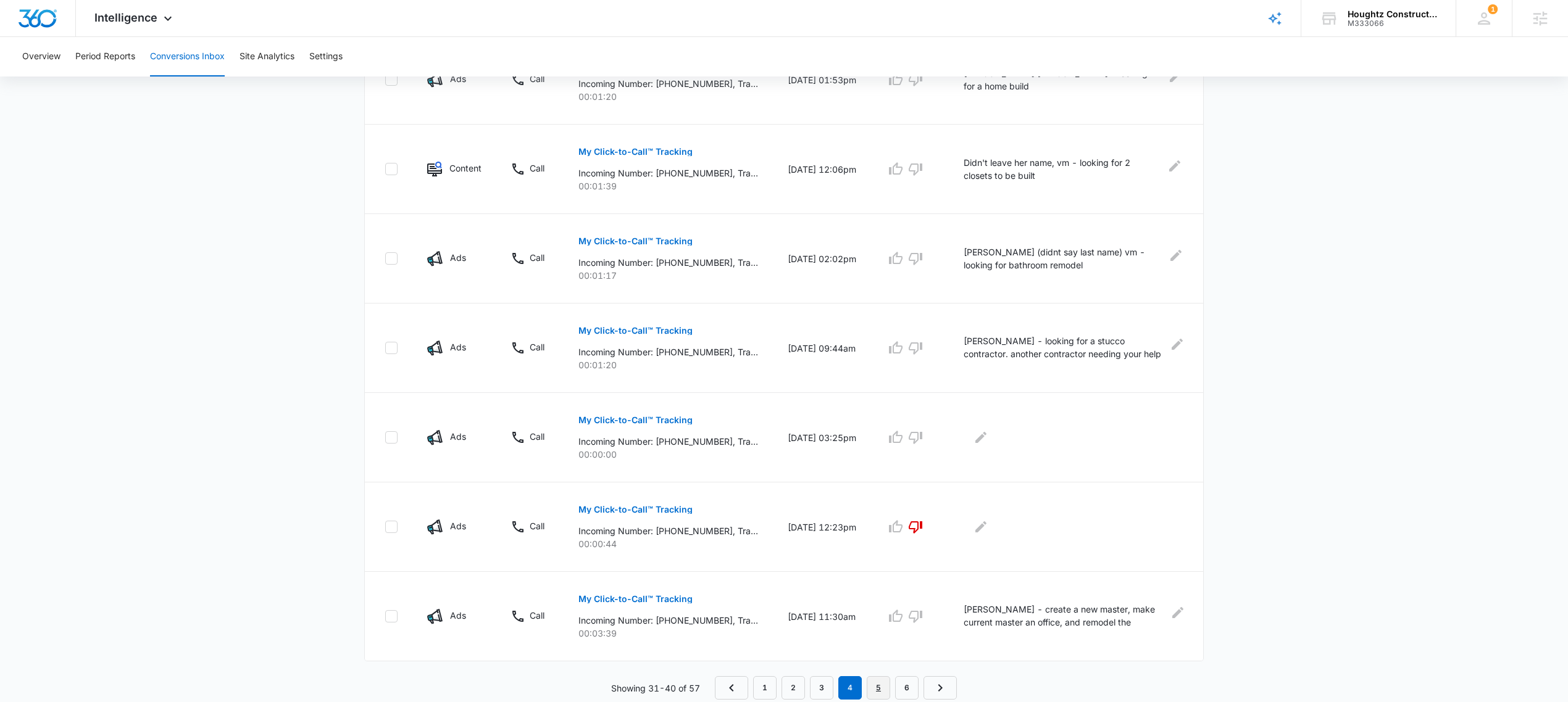
click at [879, 684] on link "5" at bounding box center [879, 688] width 24 height 24
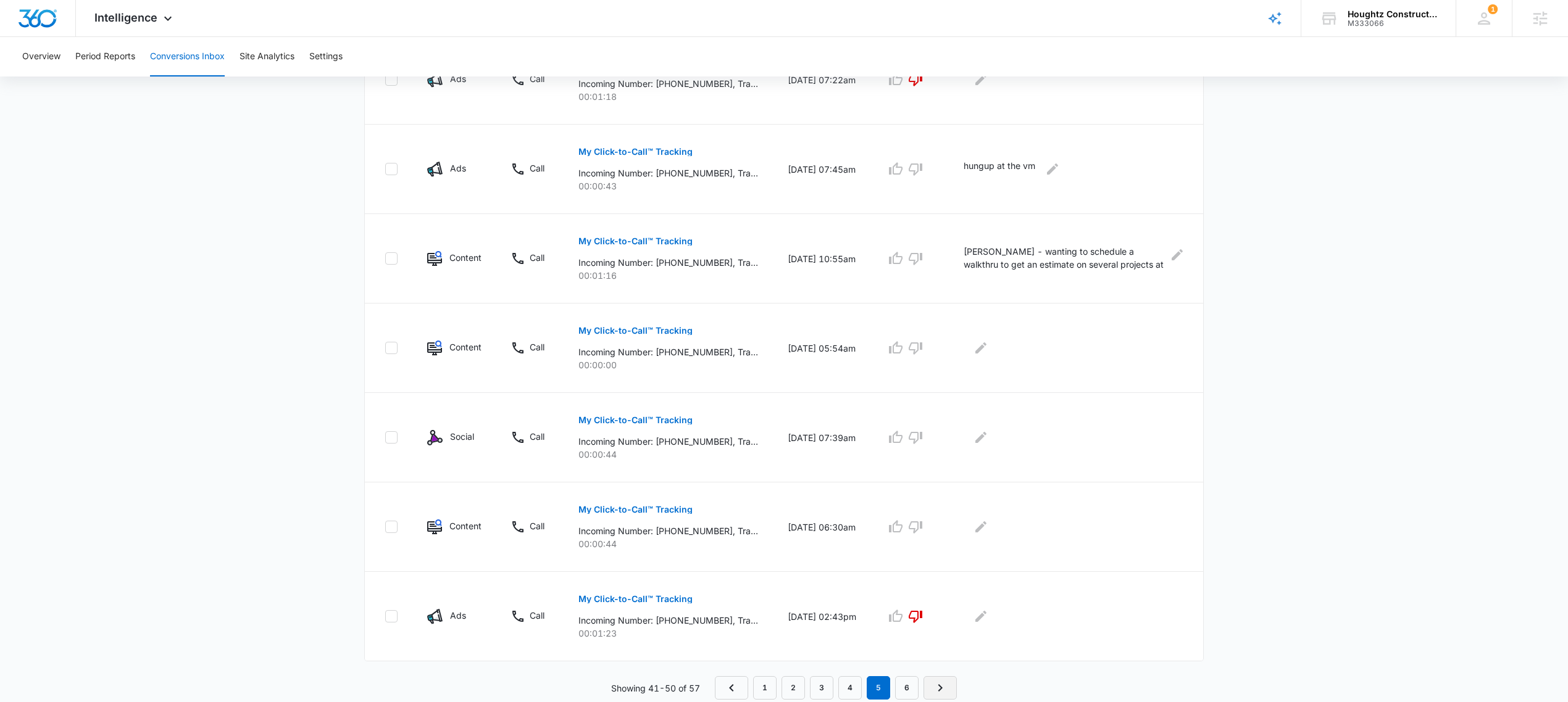
drag, startPoint x: 929, startPoint y: 687, endPoint x: 900, endPoint y: 688, distance: 29.0
click at [928, 687] on link "Next Page" at bounding box center [939, 688] width 33 height 24
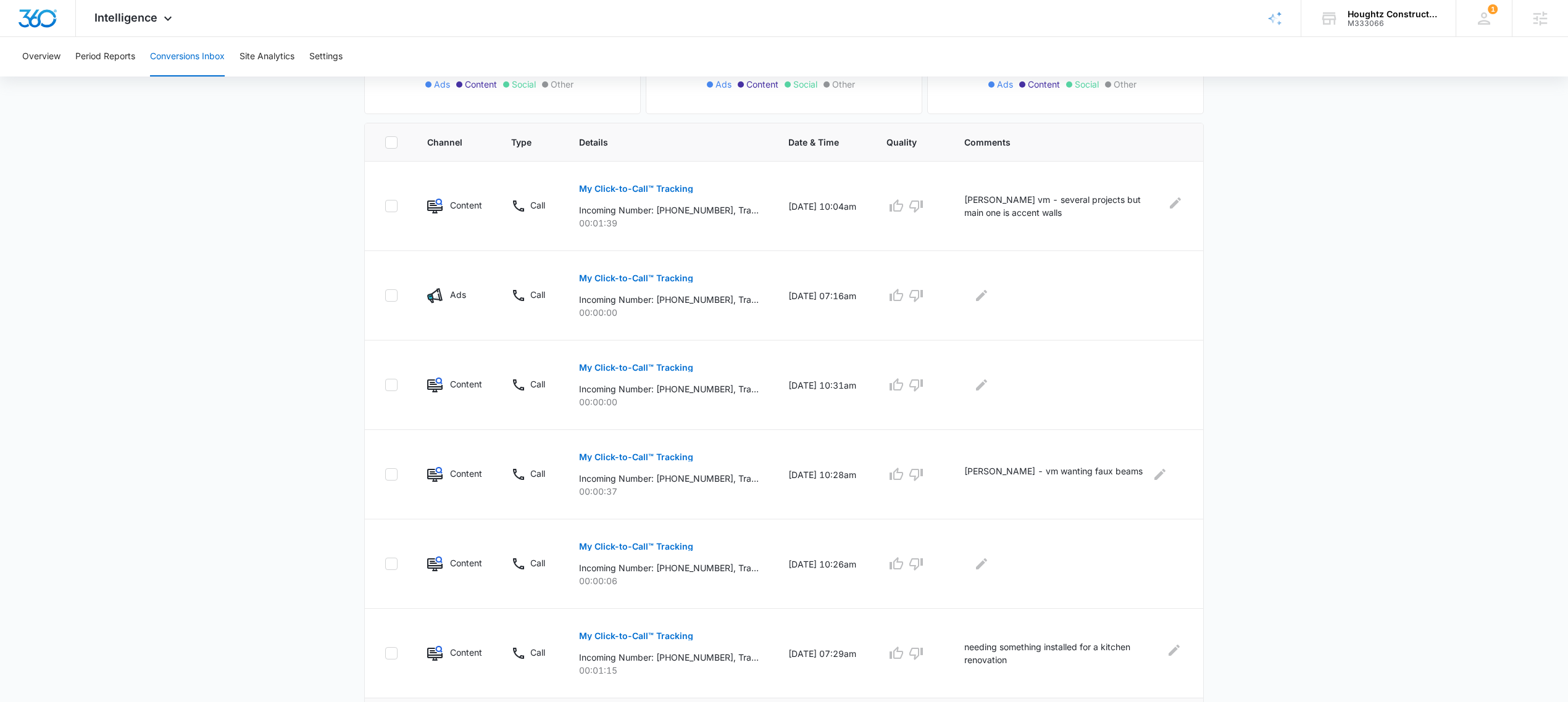
scroll to position [353, 0]
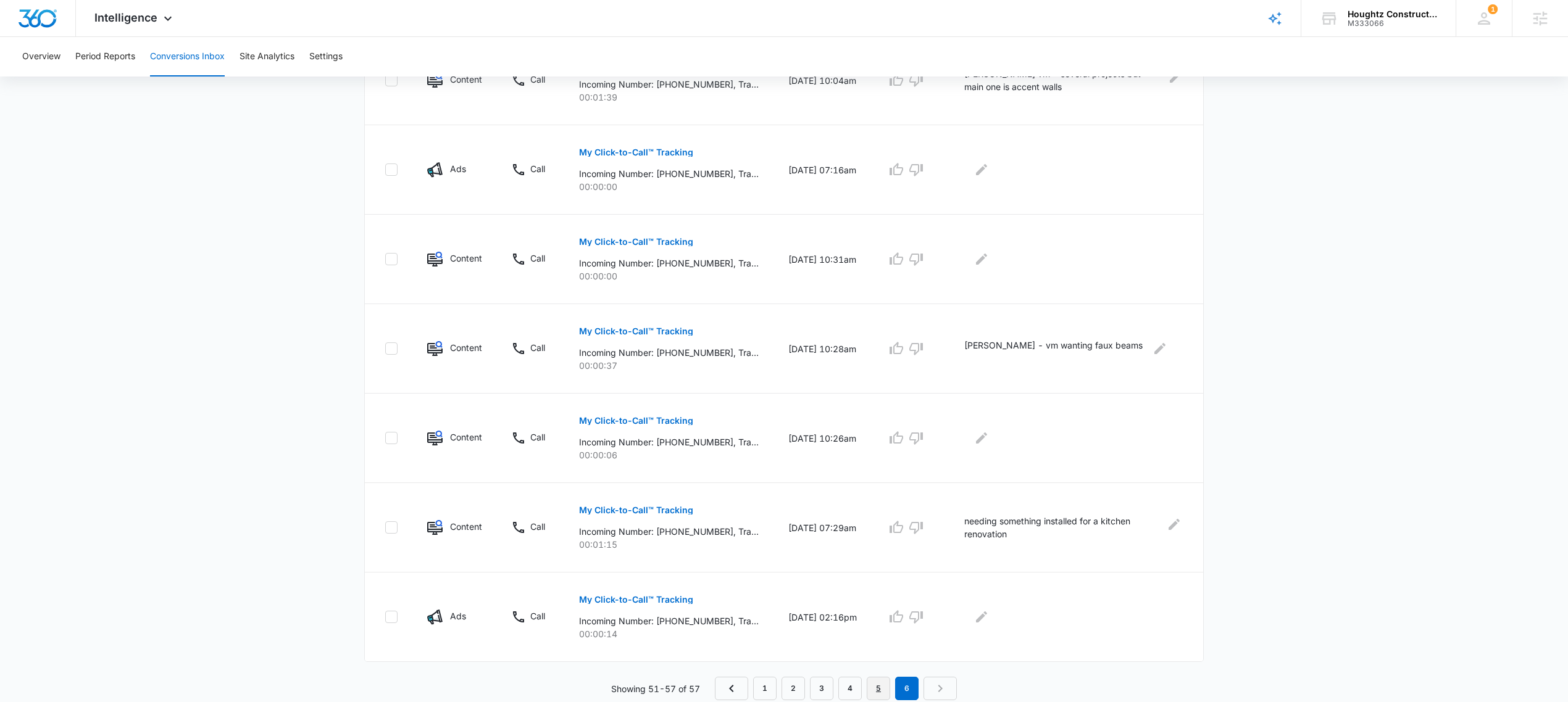
click at [883, 690] on link "5" at bounding box center [879, 688] width 24 height 24
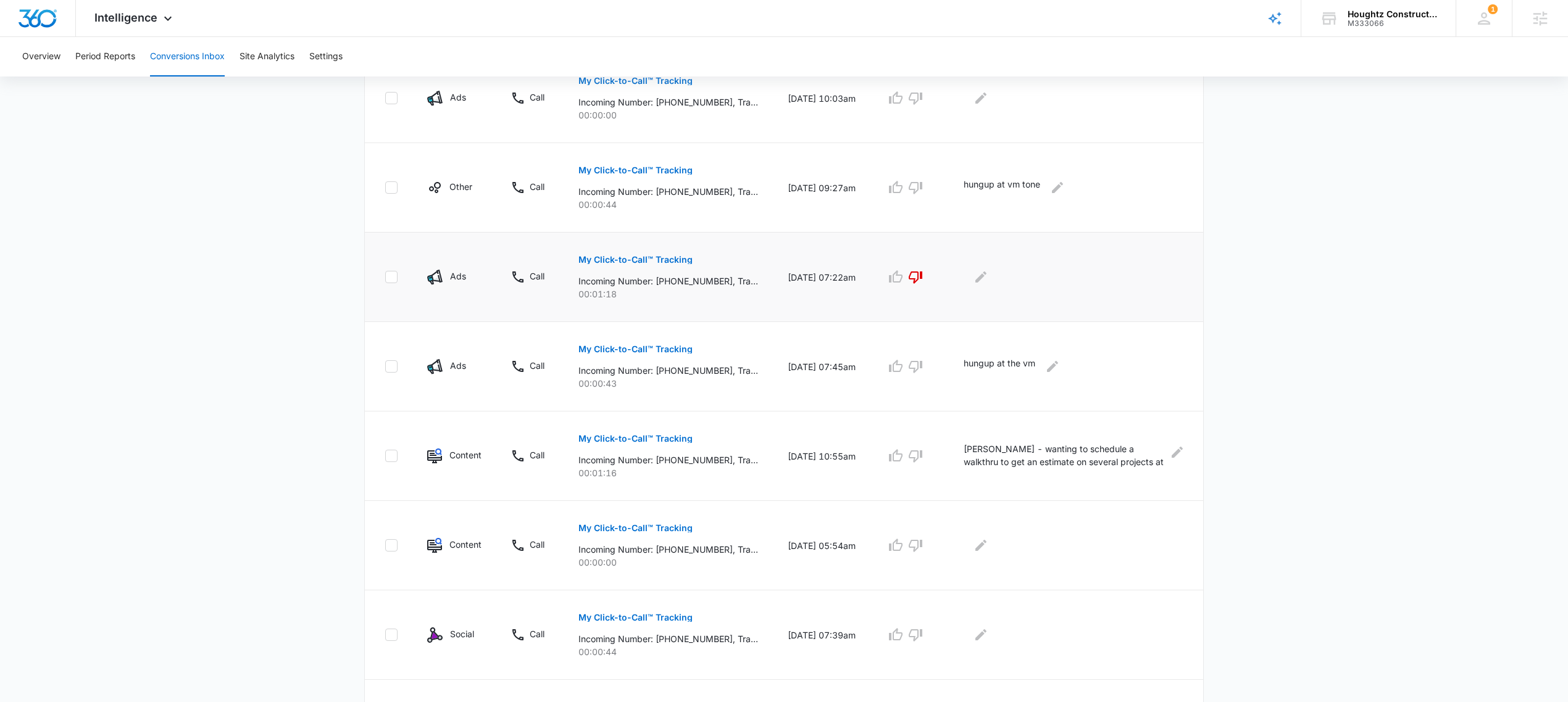
scroll to position [622, 0]
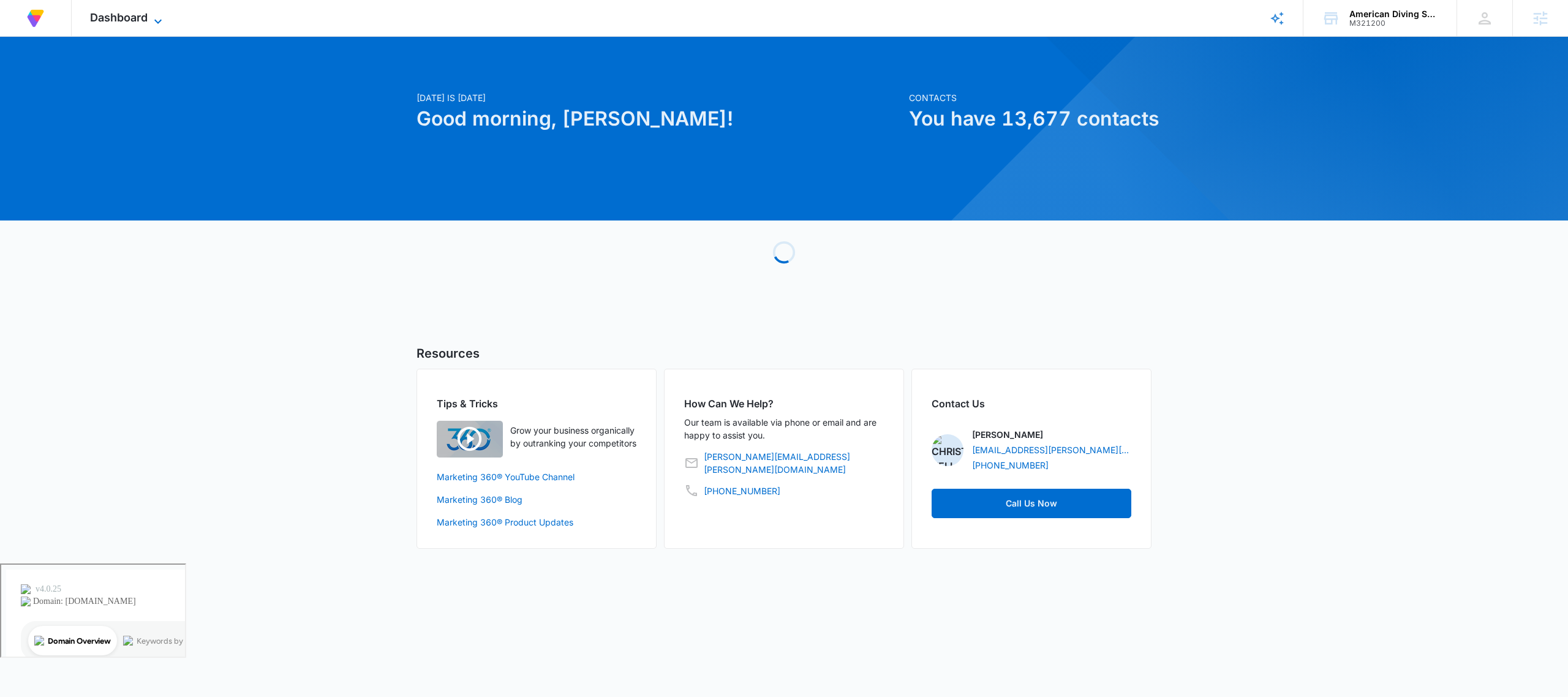
click at [144, 18] on span "Dashboard" at bounding box center [119, 17] width 58 height 13
click at [138, 17] on span "Dashboard" at bounding box center [119, 17] width 58 height 13
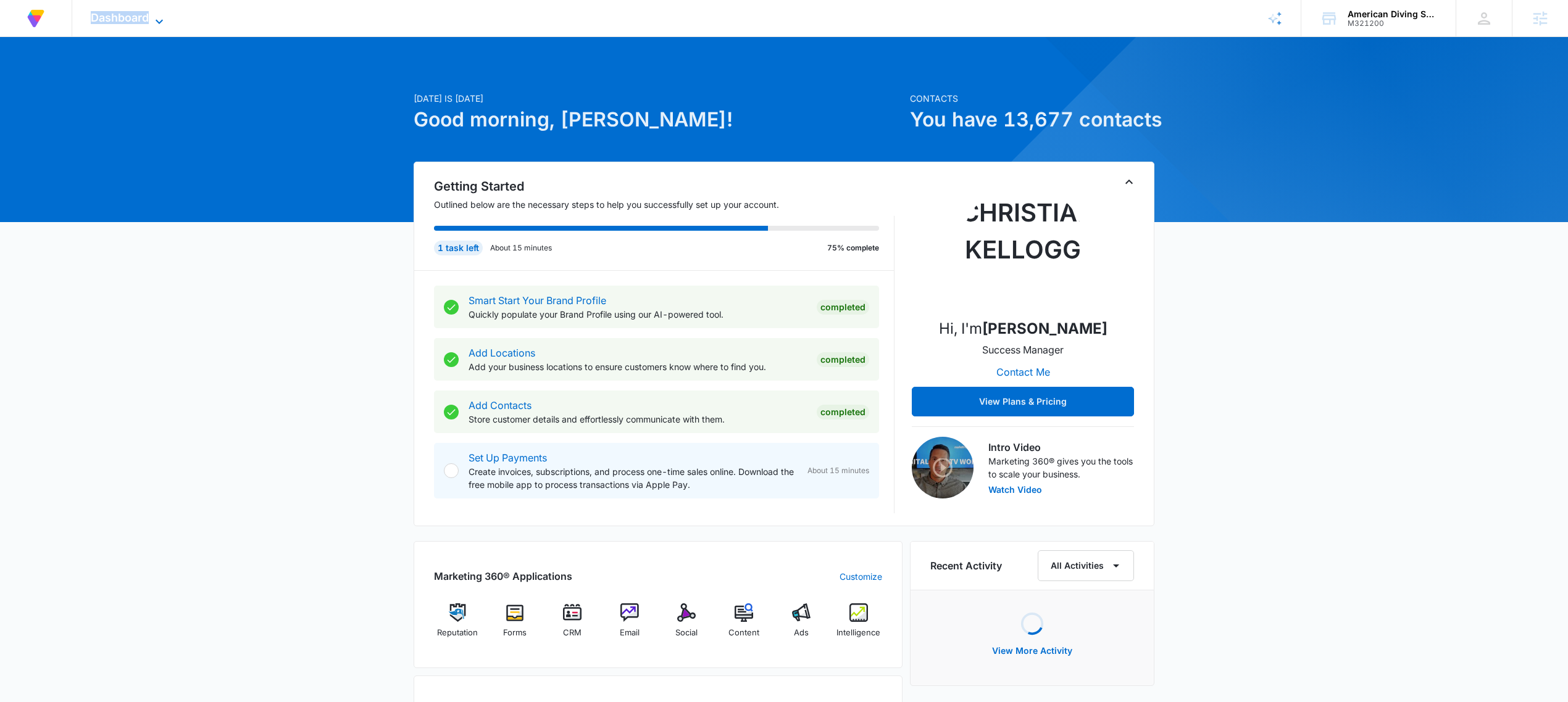
click at [135, 15] on span "Dashboard" at bounding box center [120, 17] width 58 height 13
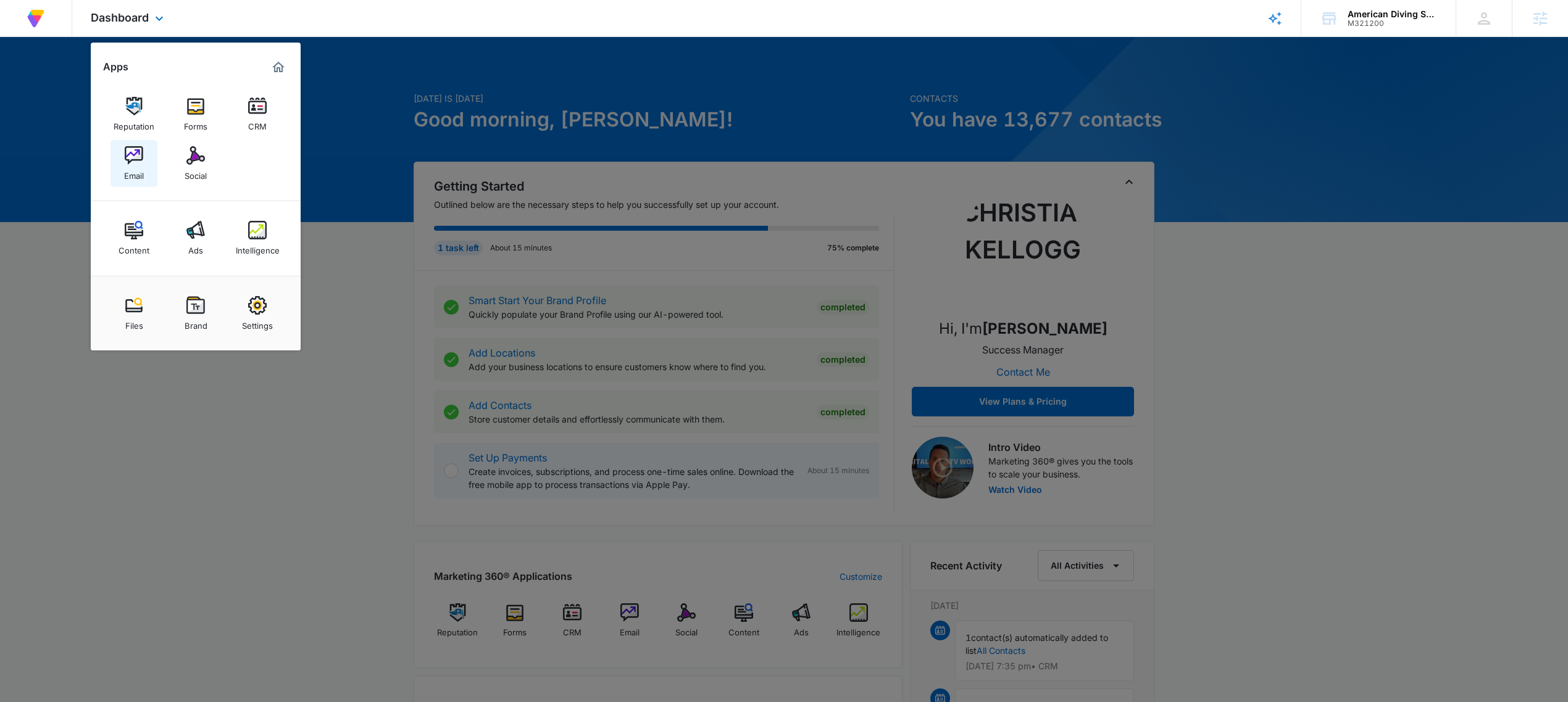
click at [140, 171] on div "Email" at bounding box center [133, 172] width 19 height 16
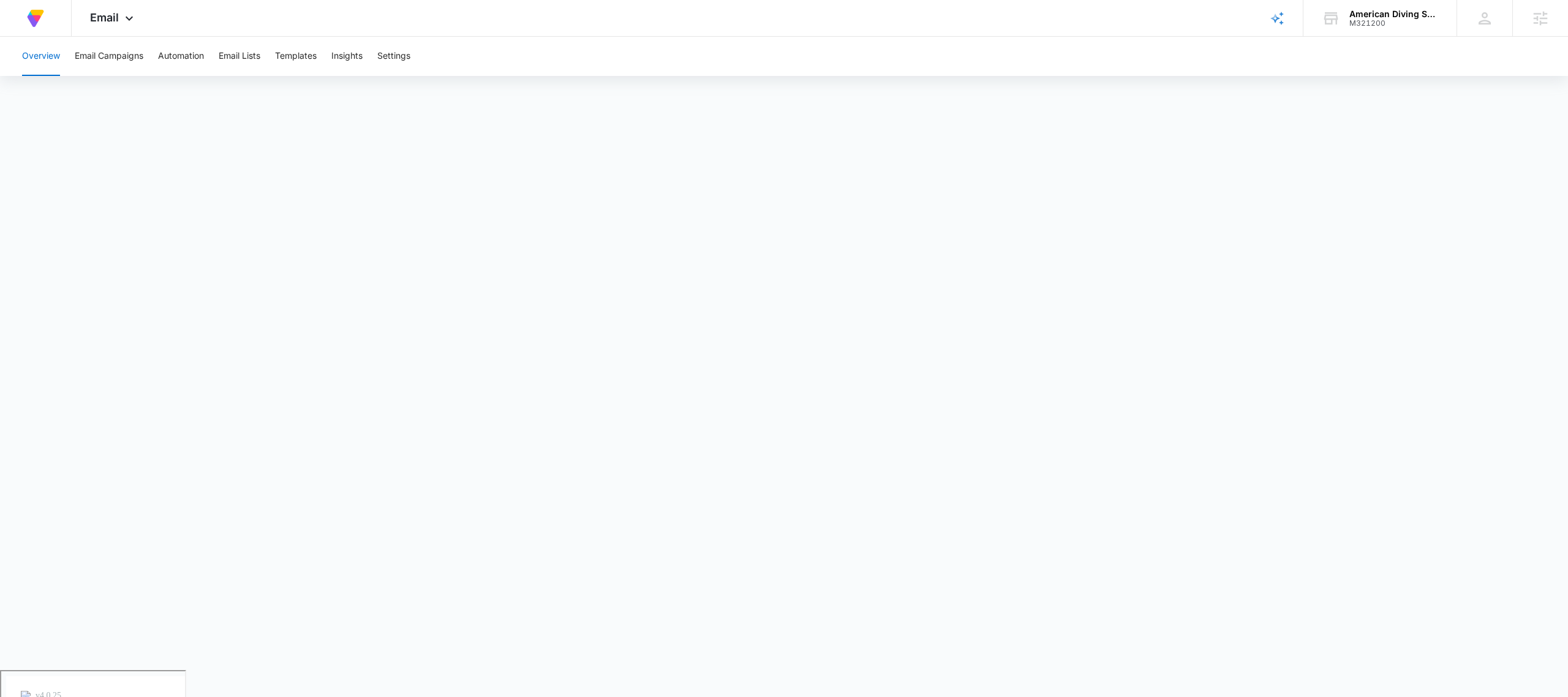
click at [937, 670] on iframe at bounding box center [784, 376] width 1568 height 587
click at [109, 61] on button "Email Campaigns" at bounding box center [109, 56] width 69 height 39
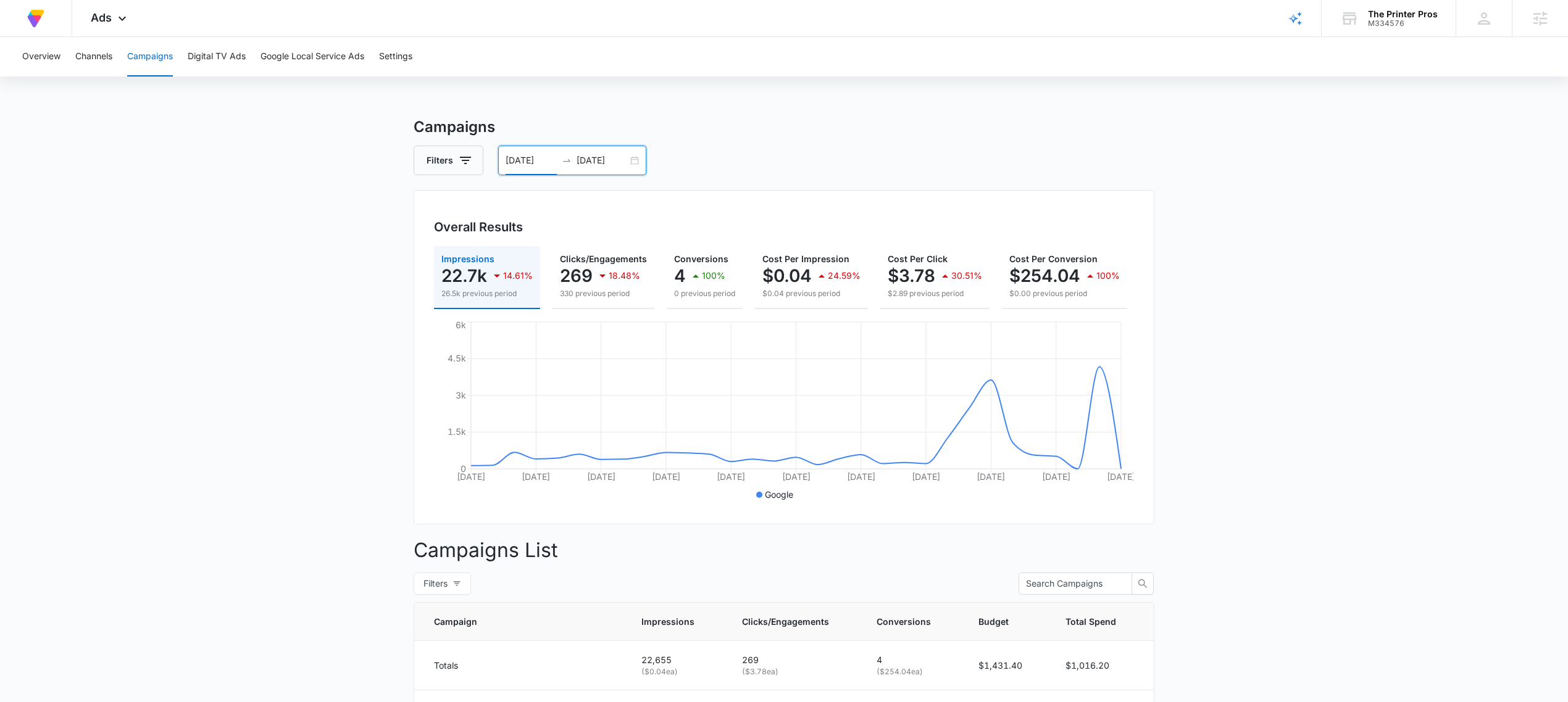
scroll to position [0, 149]
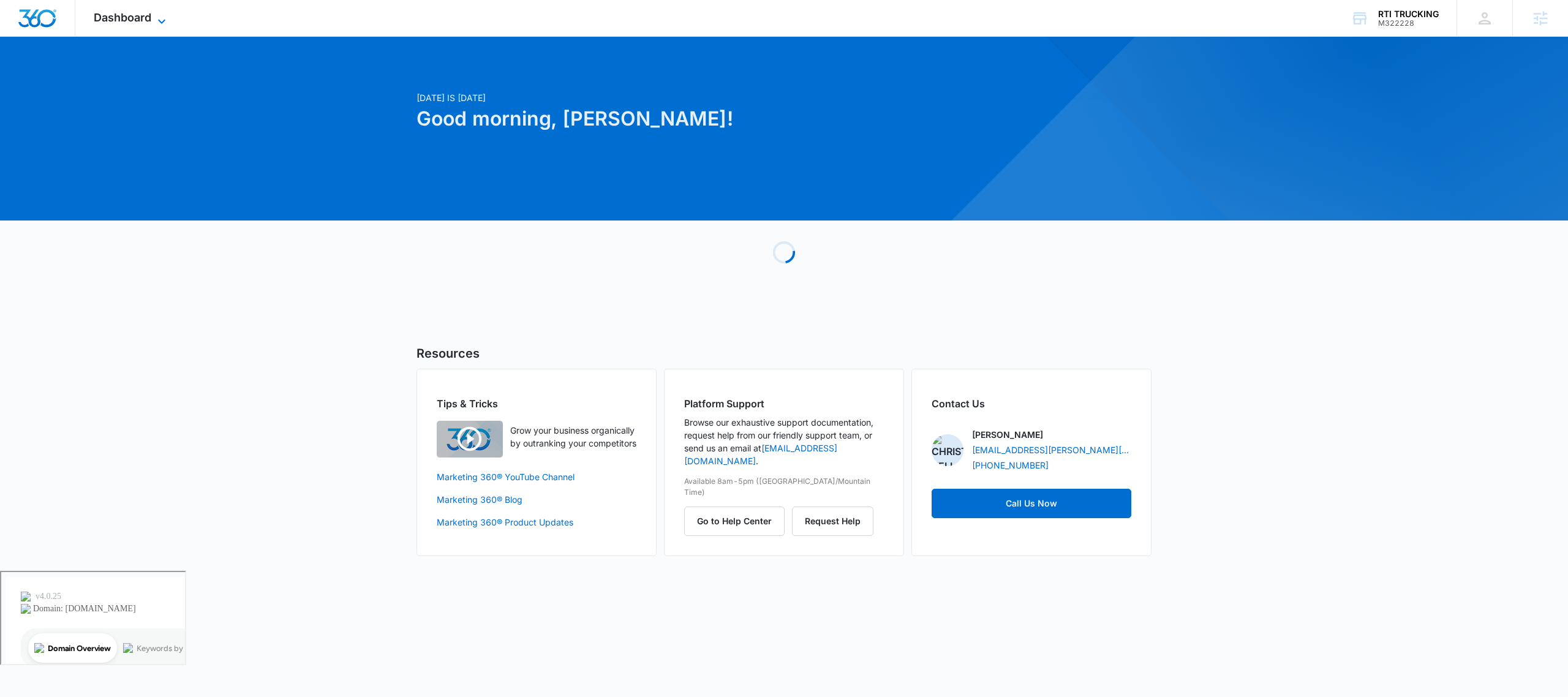
click at [122, 21] on span "Dashboard" at bounding box center [122, 17] width 58 height 13
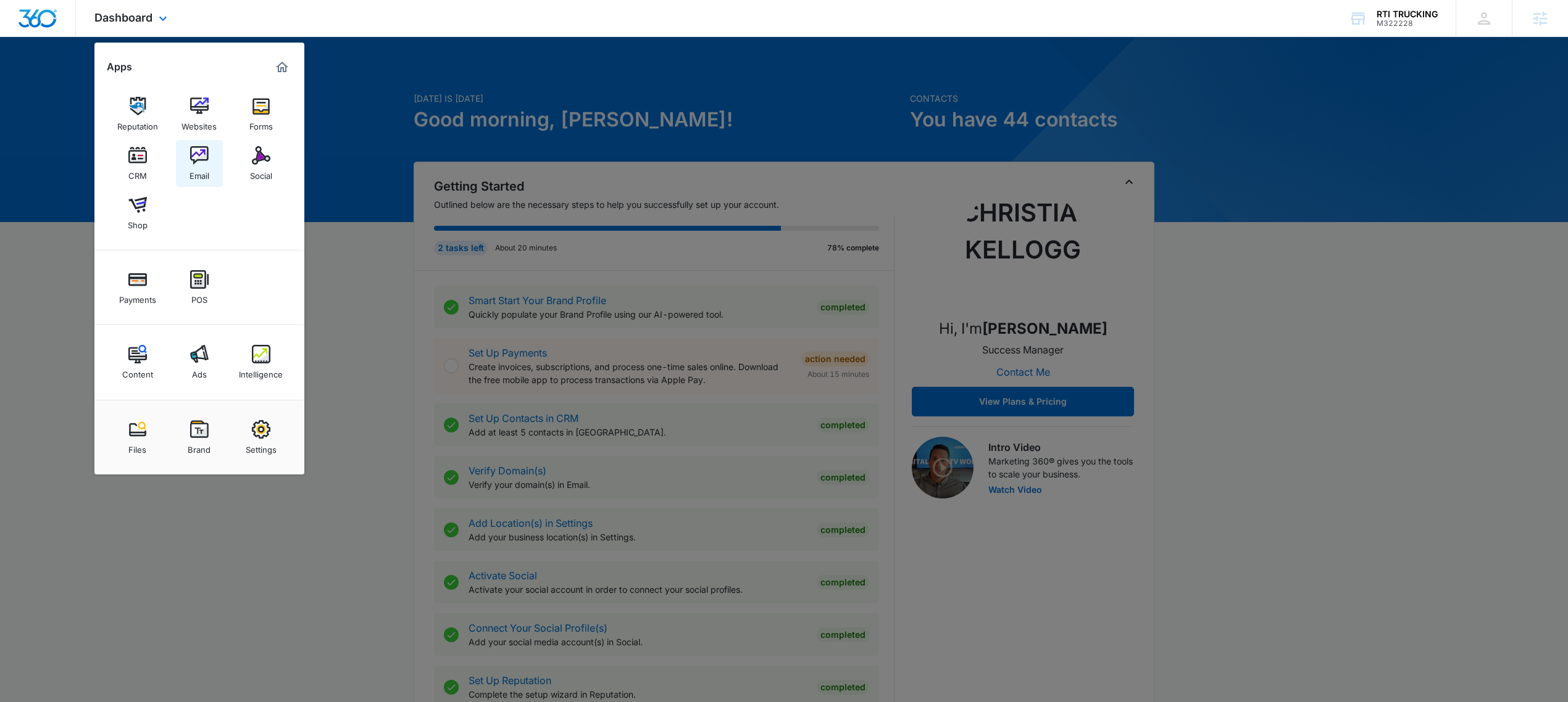
click at [187, 169] on link "Email" at bounding box center [199, 164] width 47 height 47
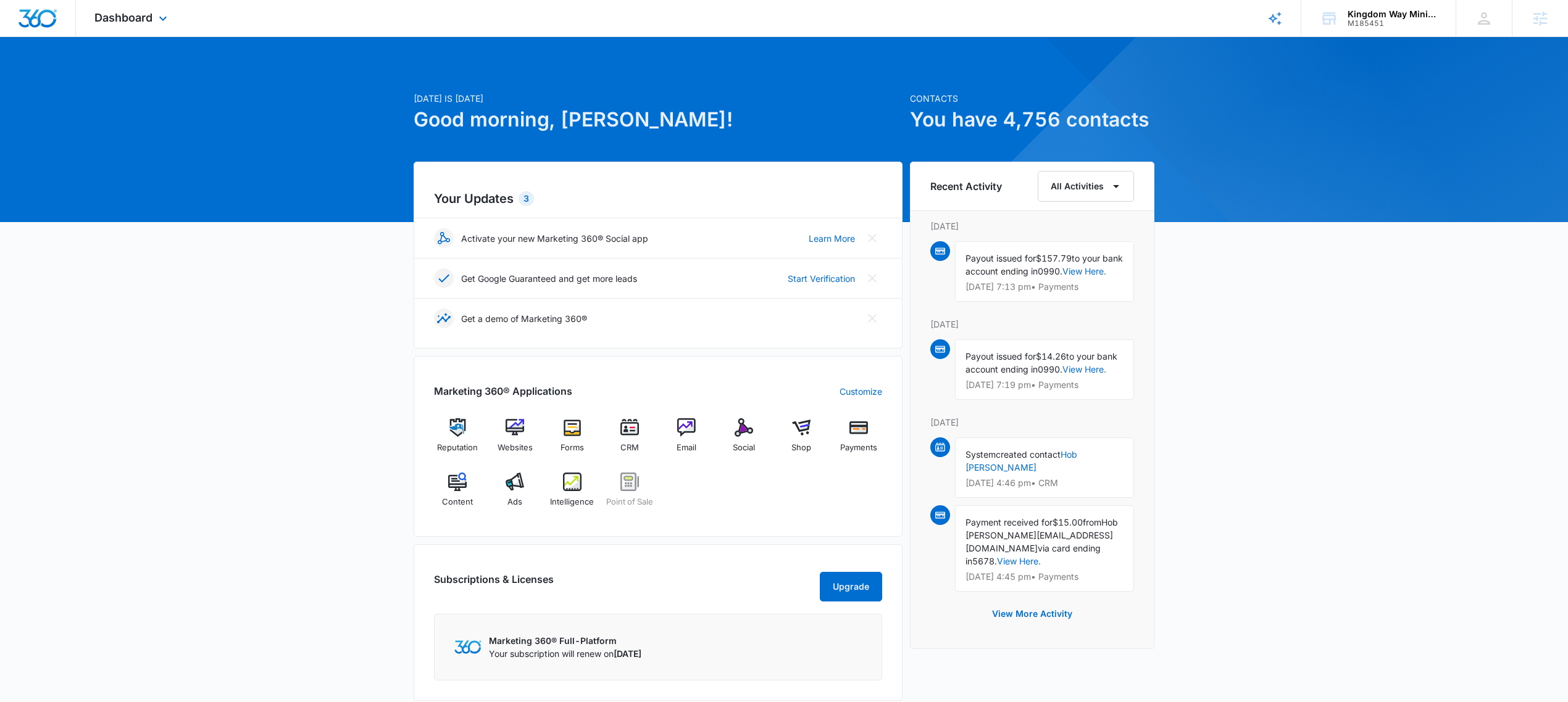
click at [155, 20] on div "Dashboard Apps Reputation Websites Forms CRM Email Social Shop Payments POS Con…" at bounding box center [132, 18] width 113 height 36
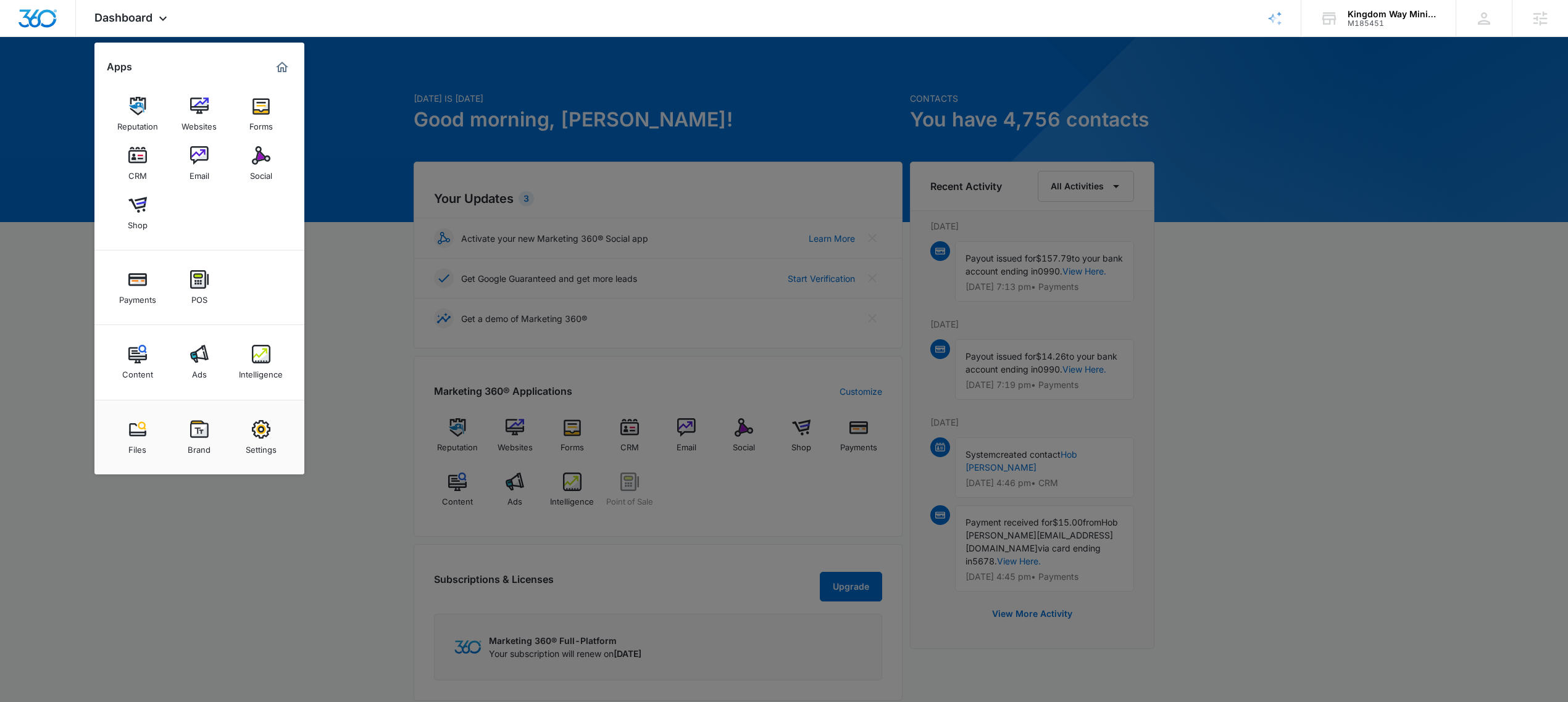
click at [357, 62] on div at bounding box center [784, 351] width 1568 height 702
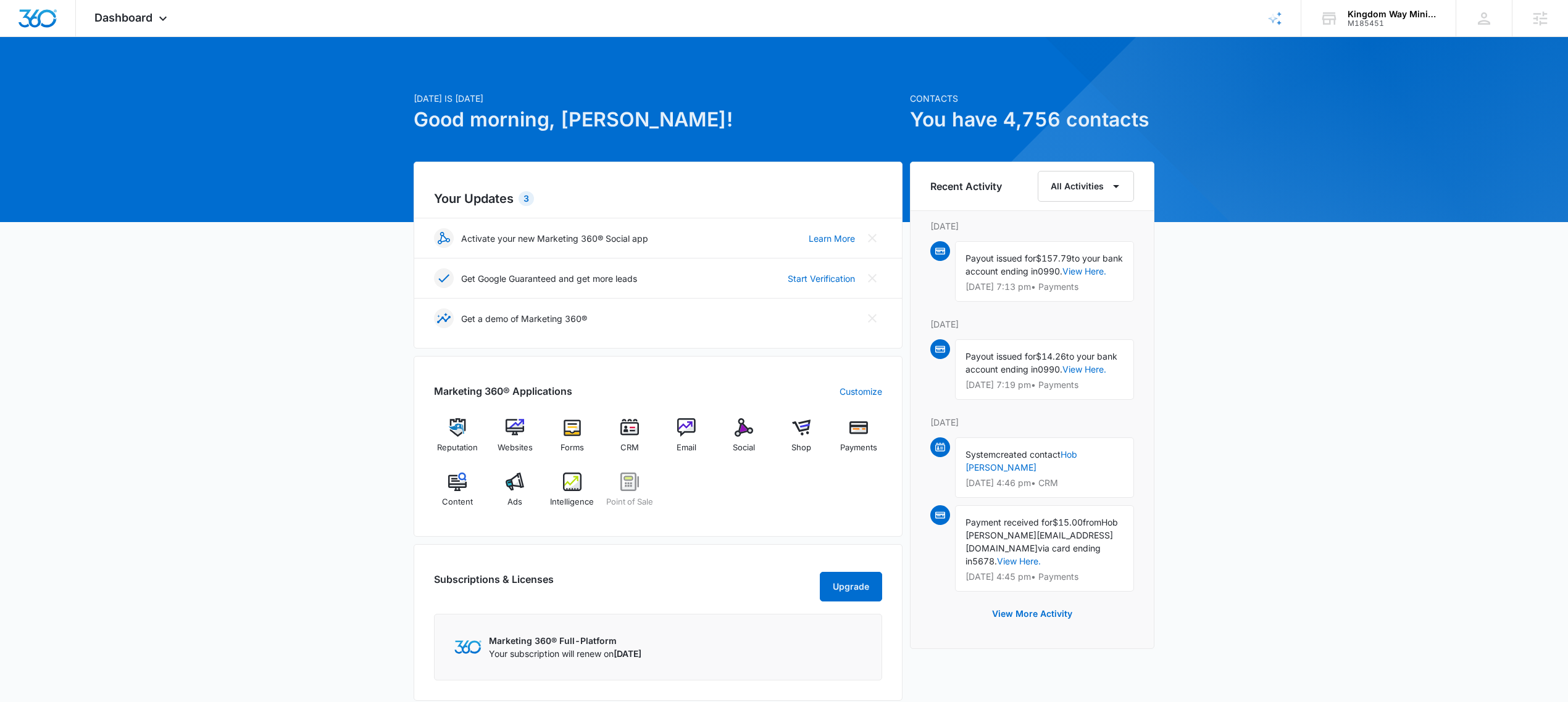
click at [694, 79] on div "Today is Monday, October 6th Good morning, Christian! Contacts You have 4,756 c…" at bounding box center [784, 494] width 1568 height 884
drag, startPoint x: 138, startPoint y: 9, endPoint x: 139, endPoint y: 19, distance: 10.0
click at [139, 19] on div "Dashboard Apps Reputation Websites Forms CRM Email Social Shop Payments POS Con…" at bounding box center [132, 18] width 113 height 36
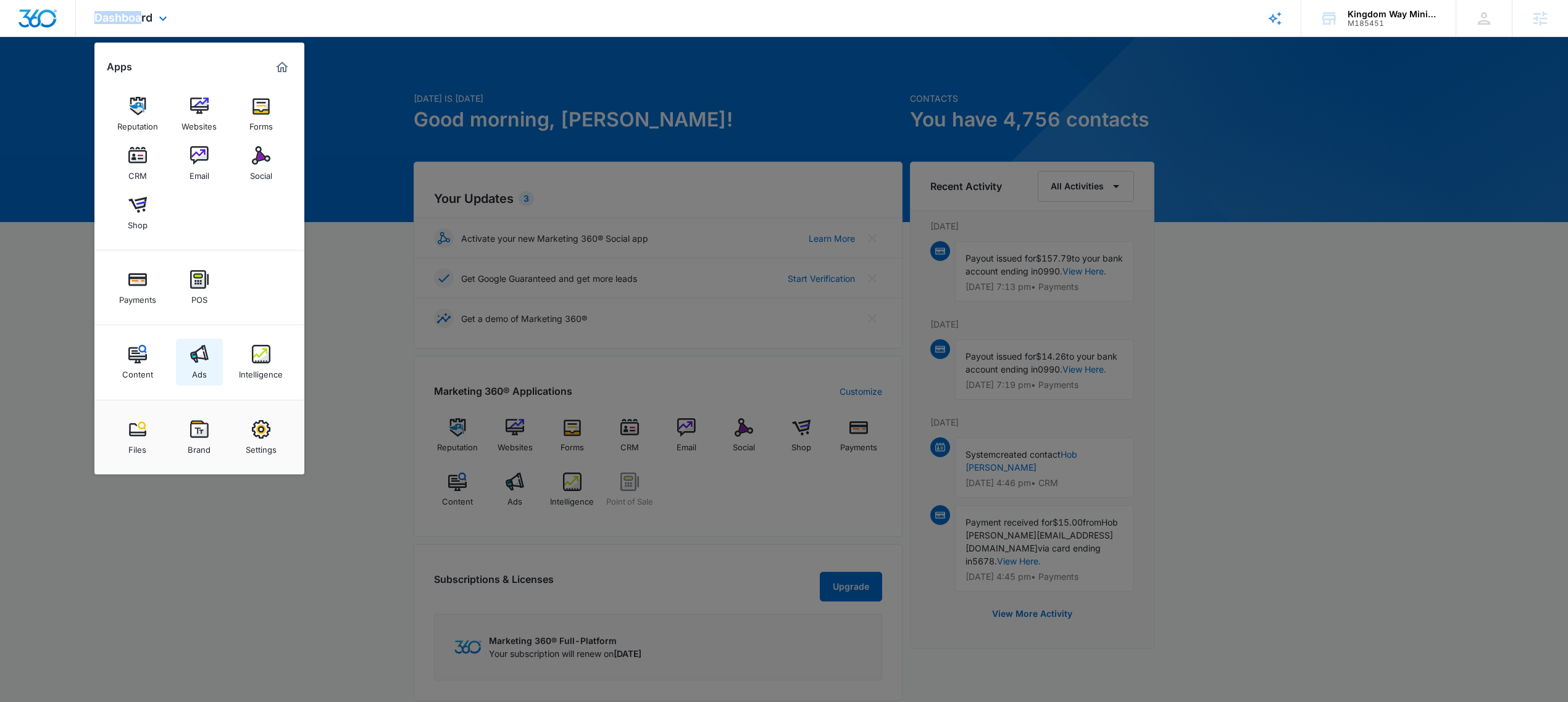
click at [197, 364] on div "Ads" at bounding box center [199, 371] width 15 height 16
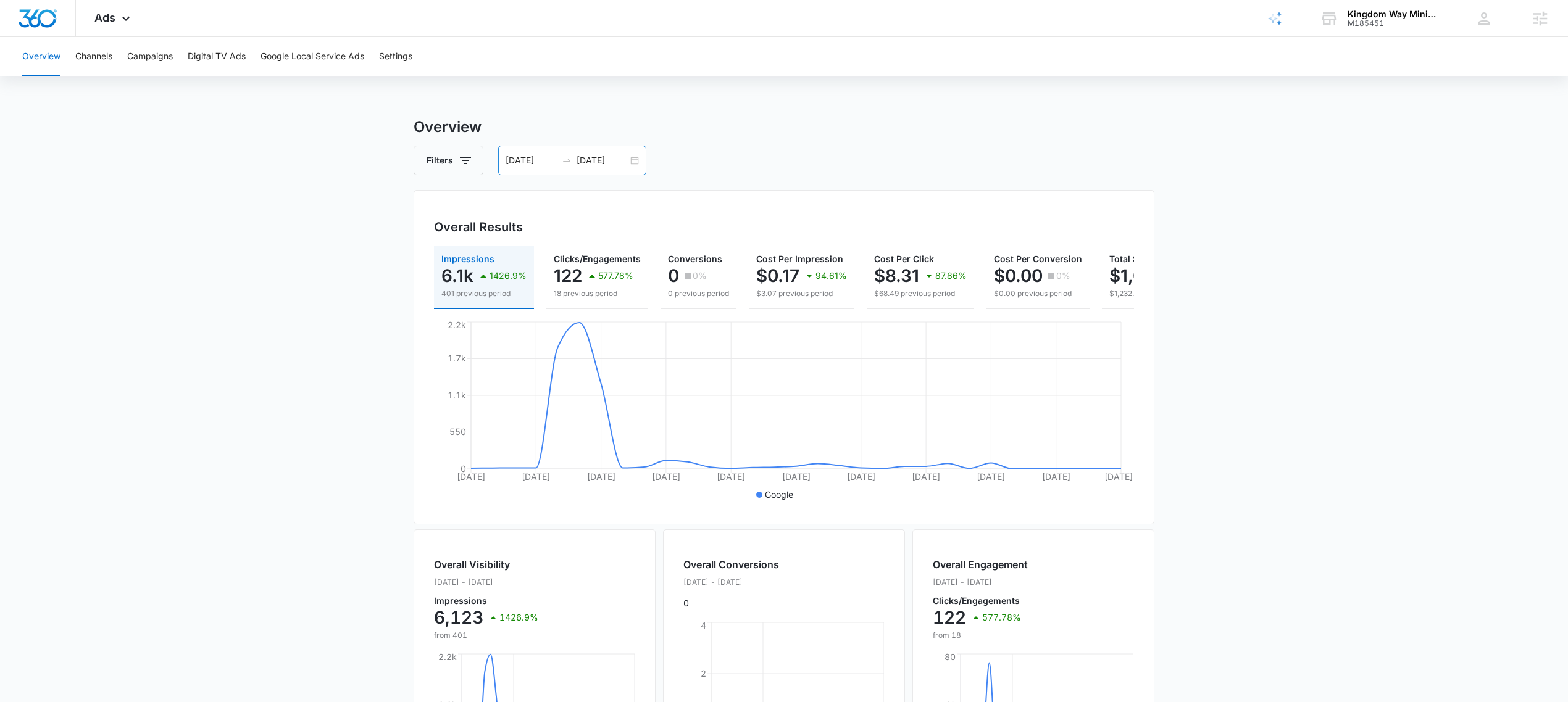
click at [635, 162] on div "08/16/2025 09/15/2025" at bounding box center [572, 160] width 149 height 30
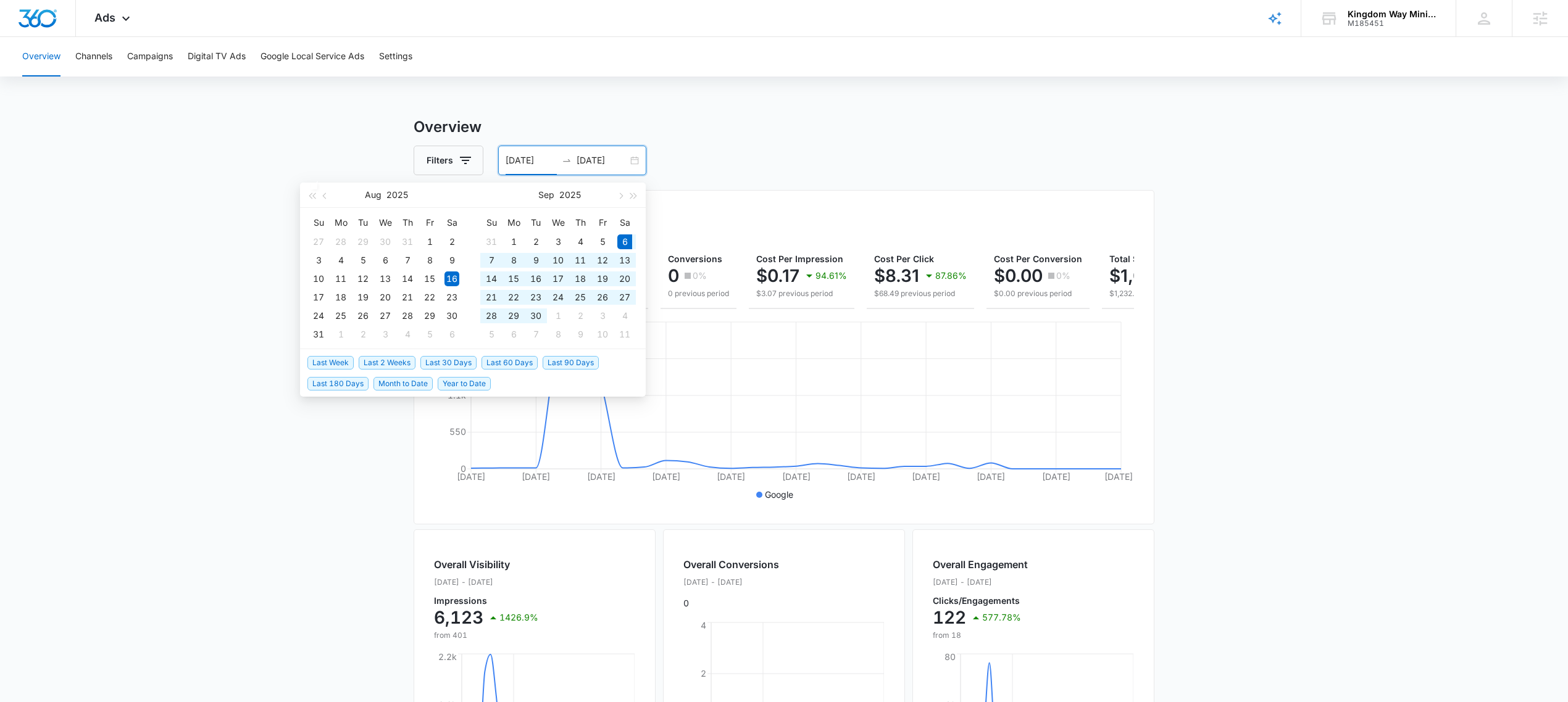
click at [468, 364] on span "Last 30 Days" at bounding box center [448, 363] width 57 height 14
type input "09/06/2025"
type input "10/06/2025"
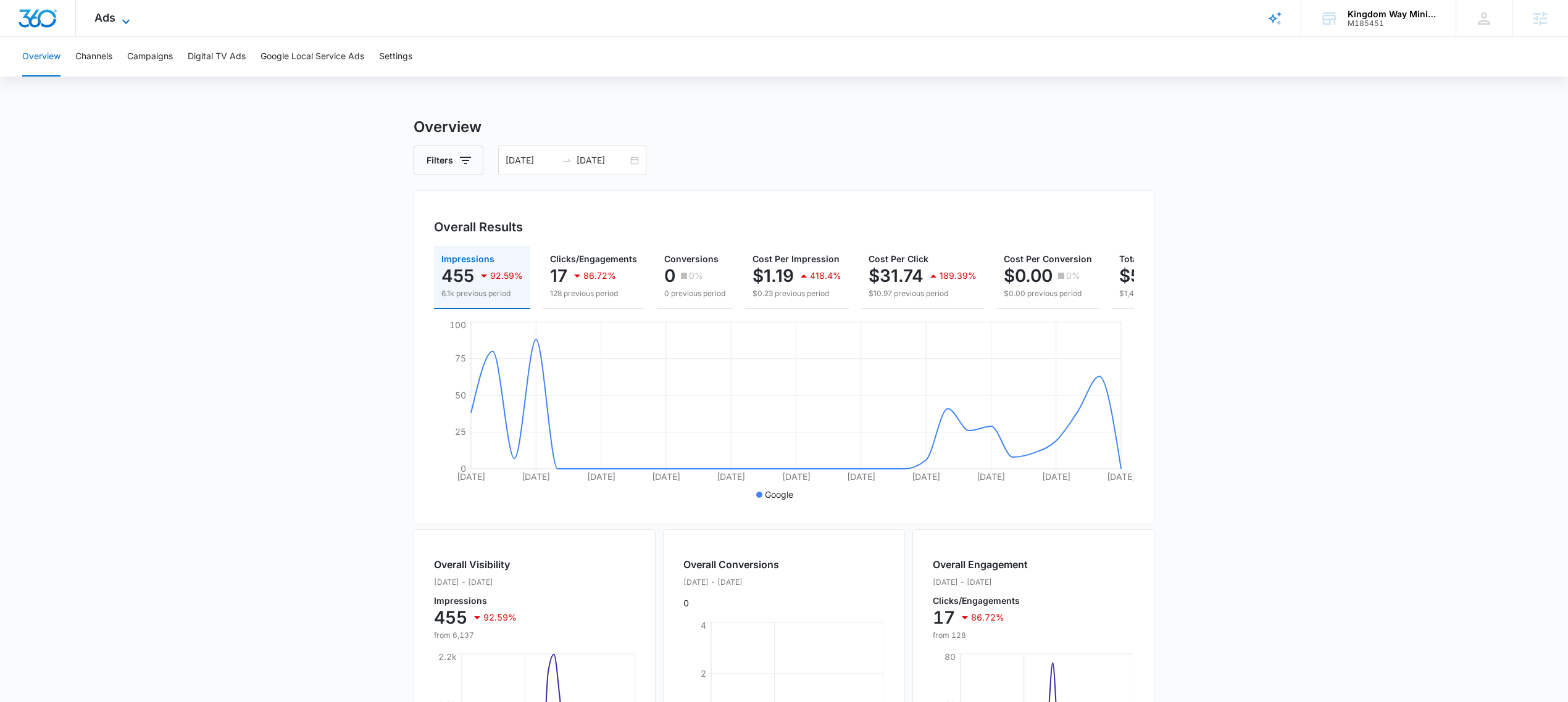
click at [105, 17] on span "Ads" at bounding box center [105, 17] width 21 height 13
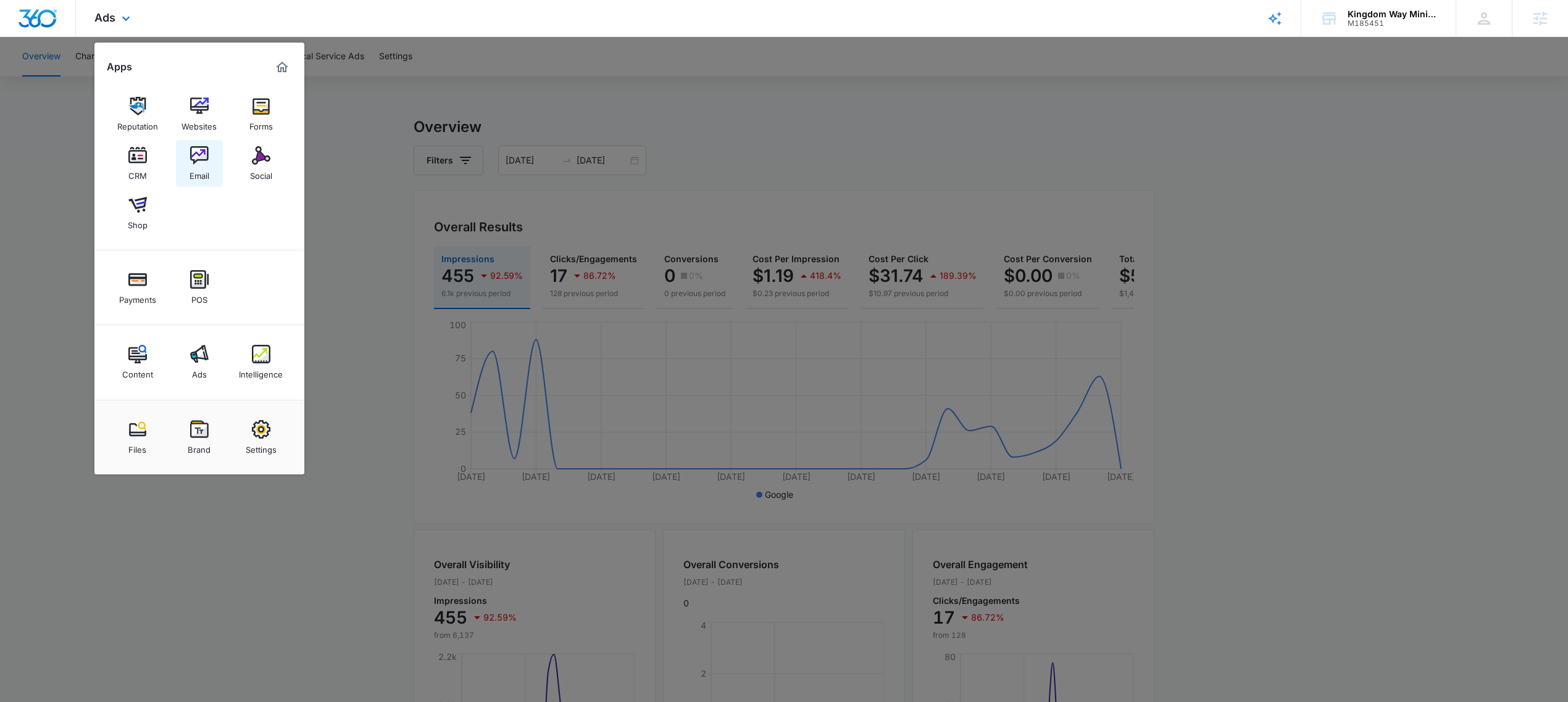
click at [199, 158] on img at bounding box center [199, 155] width 19 height 19
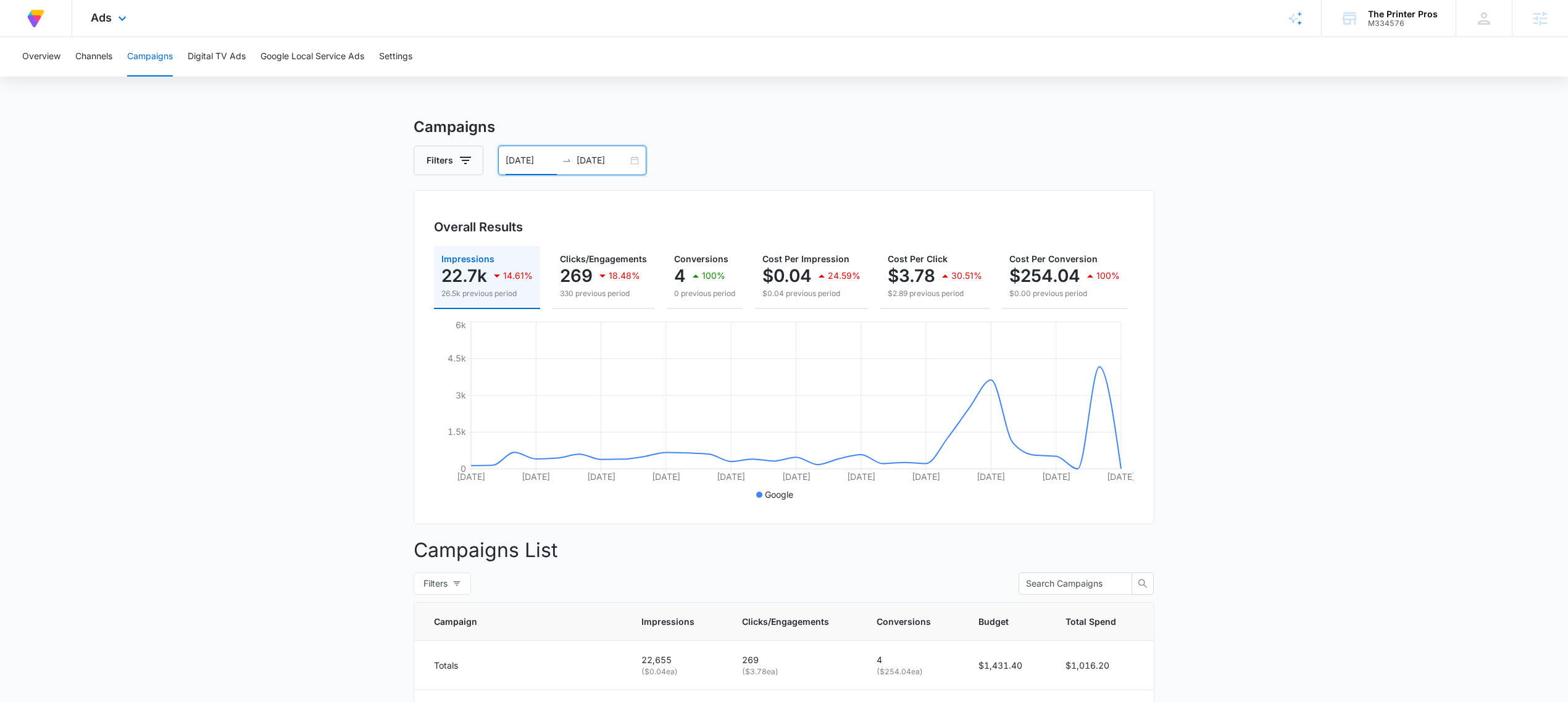
scroll to position [0, 149]
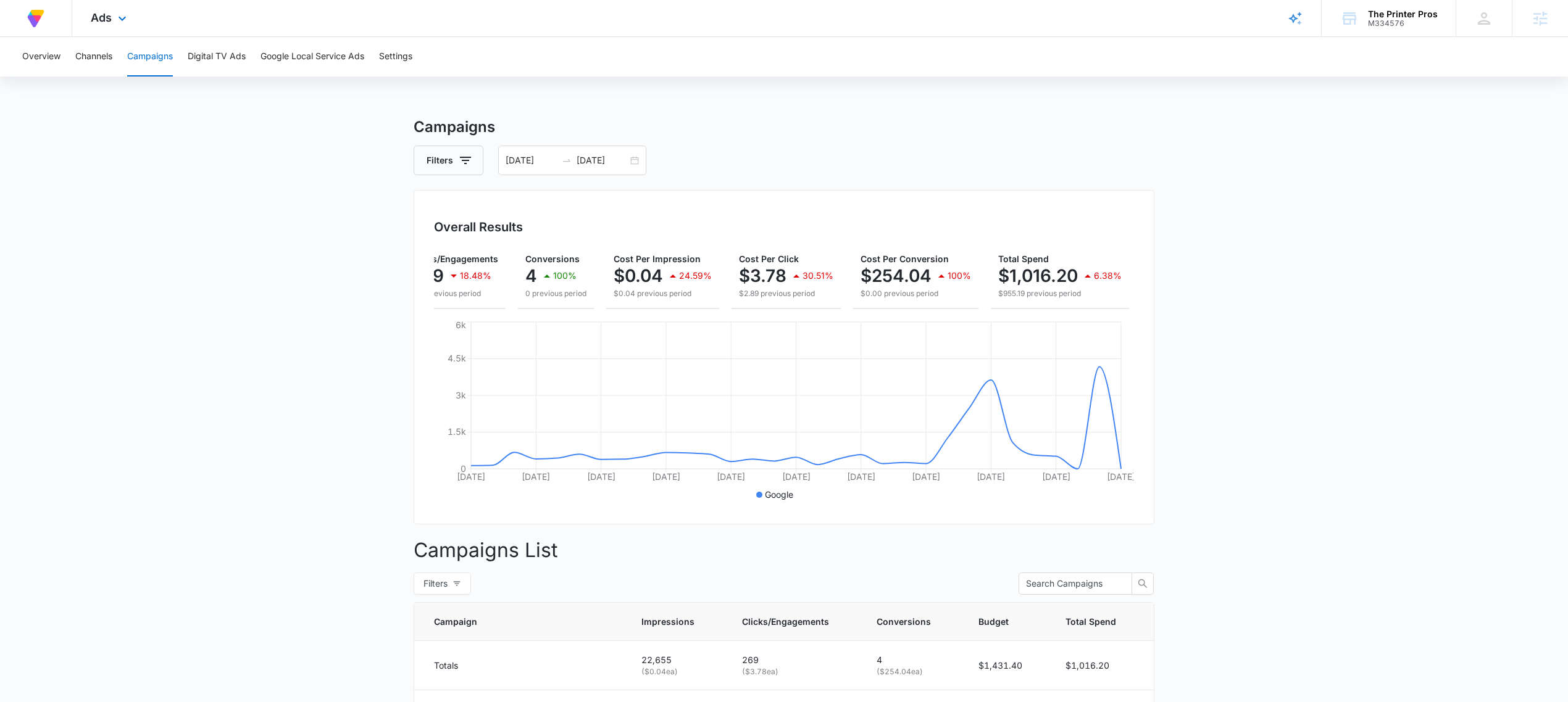
drag, startPoint x: 441, startPoint y: 17, endPoint x: 450, endPoint y: 26, distance: 12.7
click at [447, 26] on div "At Volusion, we work hard to foster a great work environment where everyone fee…" at bounding box center [784, 19] width 1568 height 37
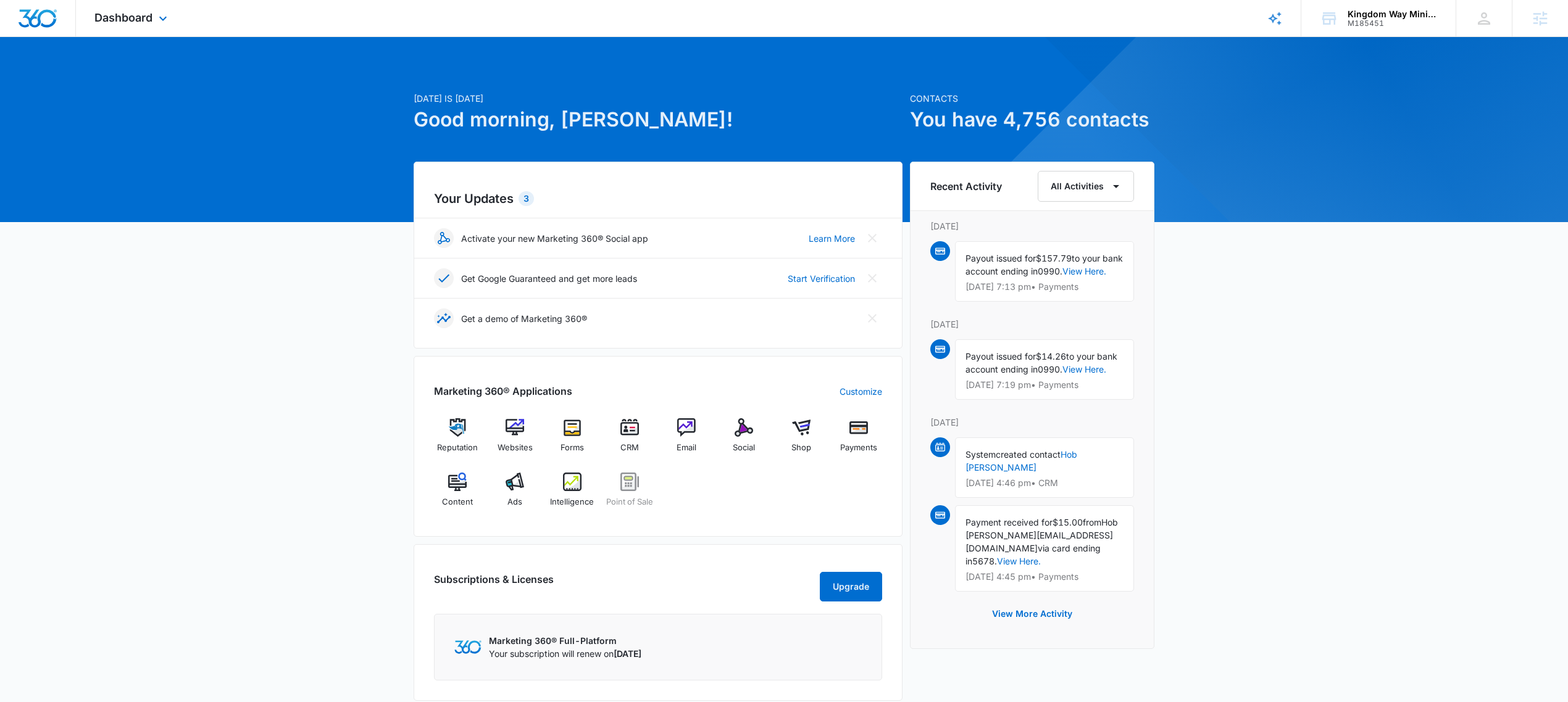
click at [127, 24] on div "Dashboard Apps Reputation Websites Forms CRM Email Social Shop Payments POS Con…" at bounding box center [132, 18] width 113 height 36
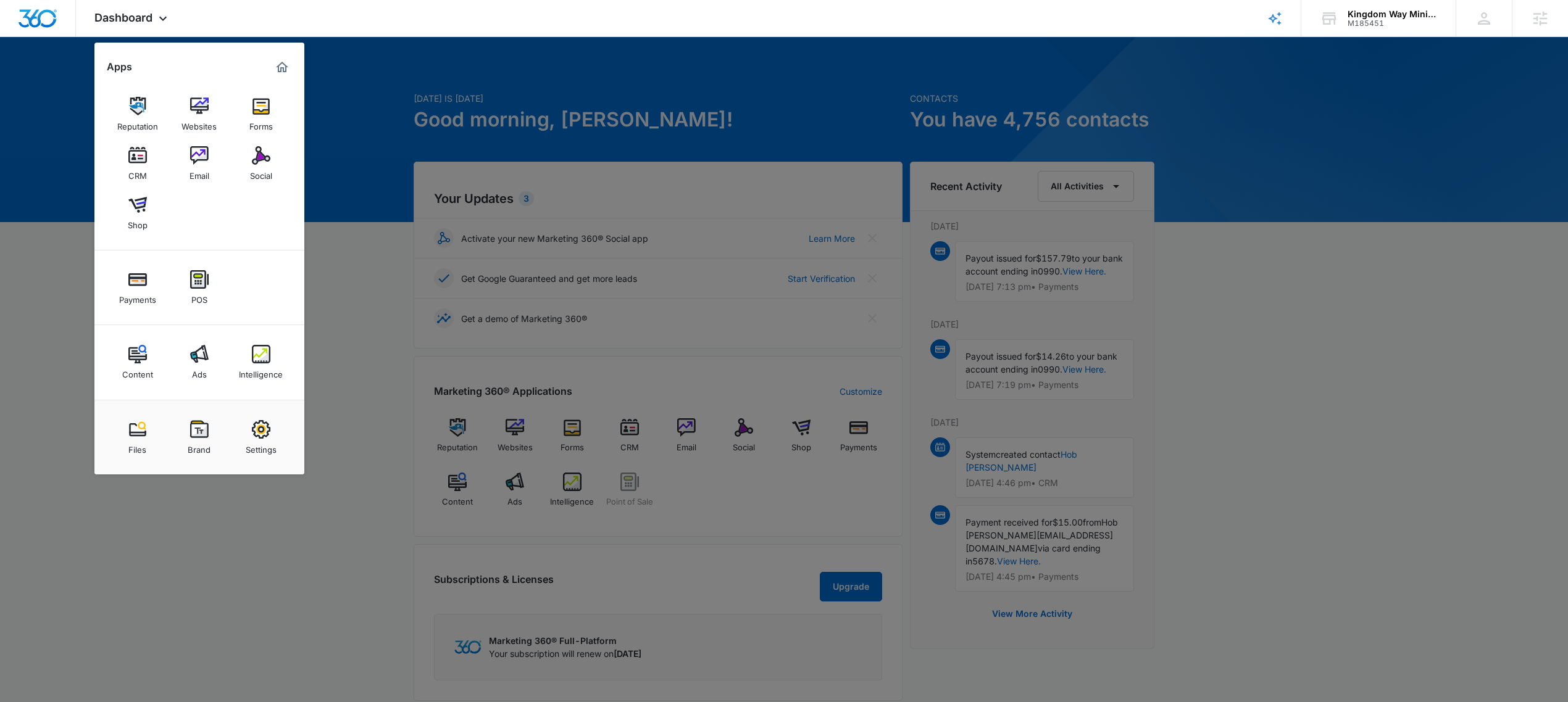
click at [321, 65] on div at bounding box center [784, 351] width 1568 height 702
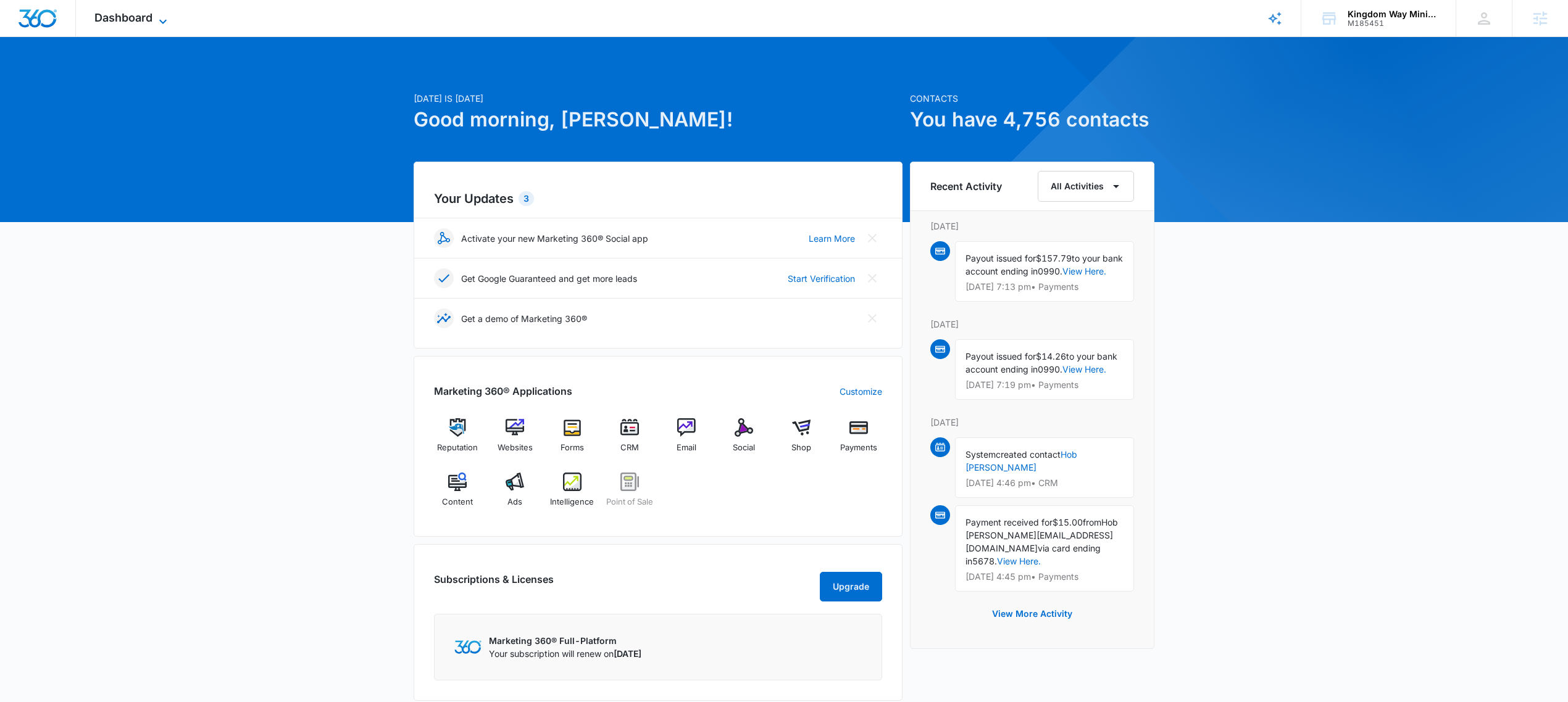
click at [96, 11] on span "Dashboard" at bounding box center [123, 17] width 58 height 13
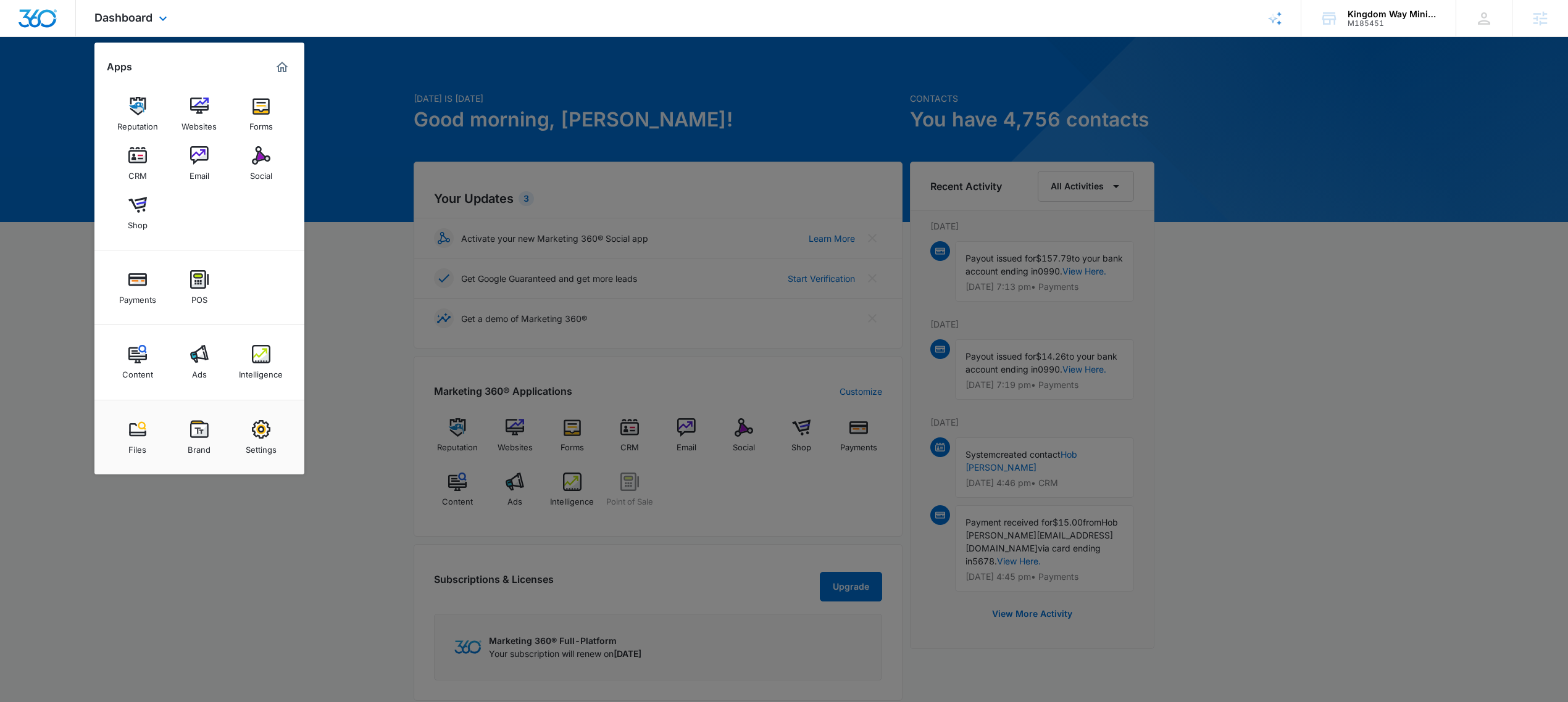
click at [357, 33] on div "Dashboard Apps Reputation Websites Forms CRM Email Social Shop Payments POS Con…" at bounding box center [784, 19] width 1568 height 37
click at [205, 159] on img at bounding box center [199, 155] width 19 height 19
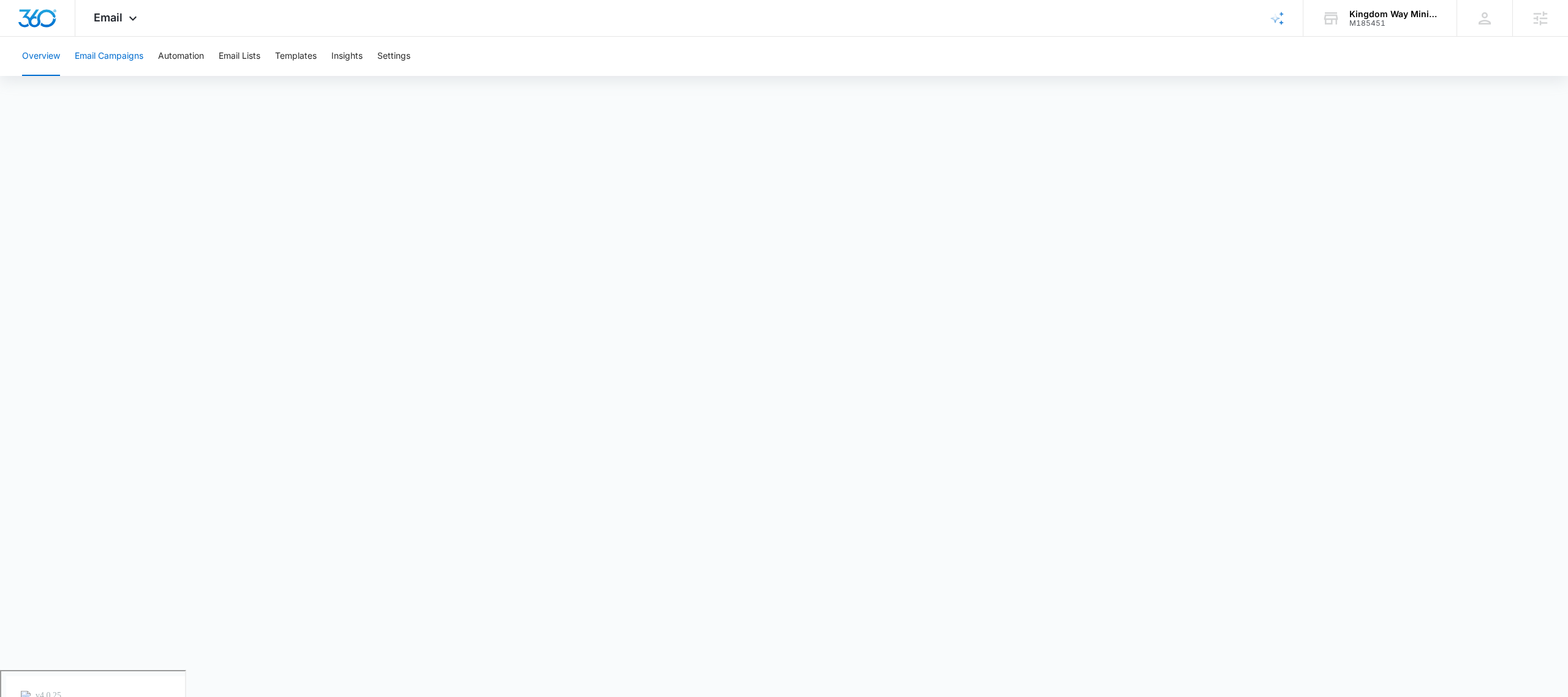
click at [99, 54] on button "Email Campaigns" at bounding box center [109, 56] width 69 height 39
click at [54, 75] on button "Overview" at bounding box center [40, 56] width 38 height 39
drag, startPoint x: 114, startPoint y: 11, endPoint x: 124, endPoint y: 31, distance: 22.4
click at [113, 11] on span "Email" at bounding box center [108, 17] width 28 height 13
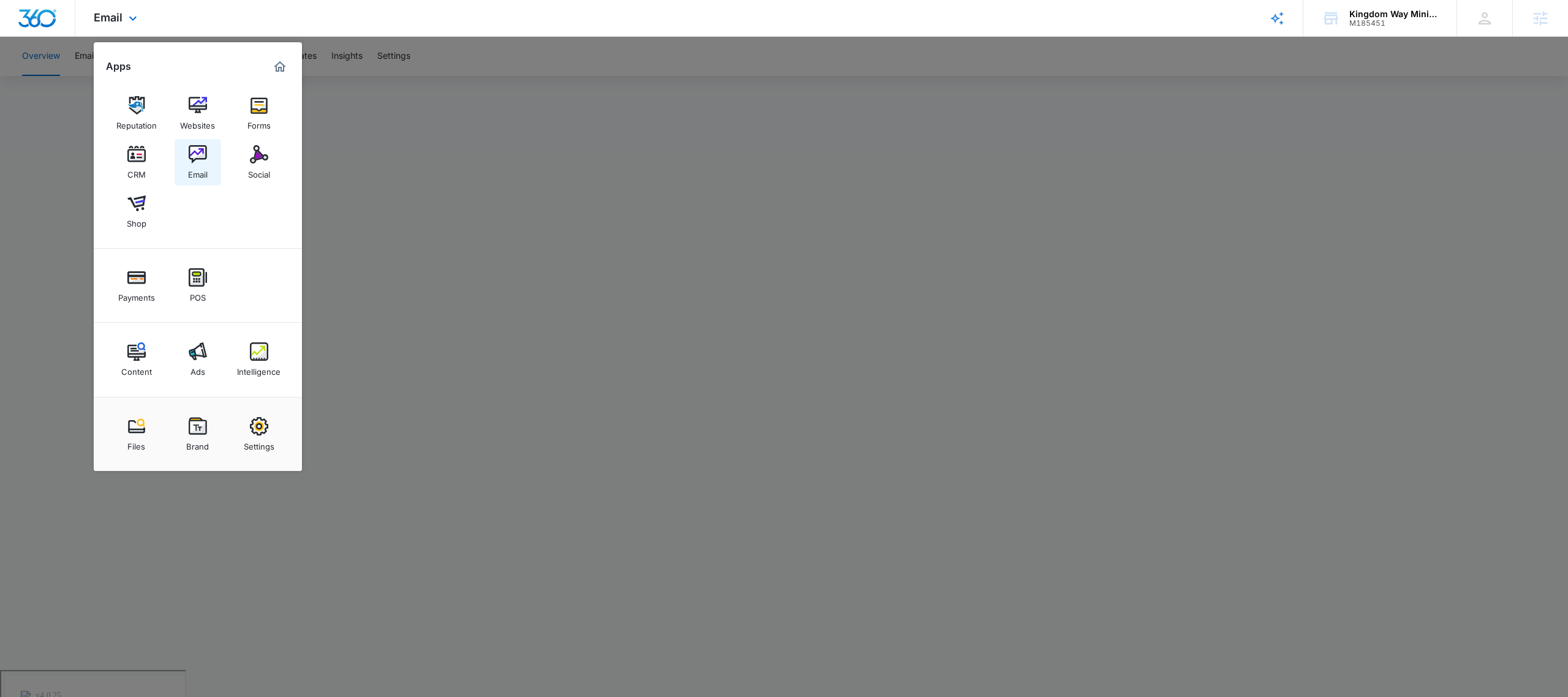
click at [204, 163] on img at bounding box center [198, 154] width 18 height 18
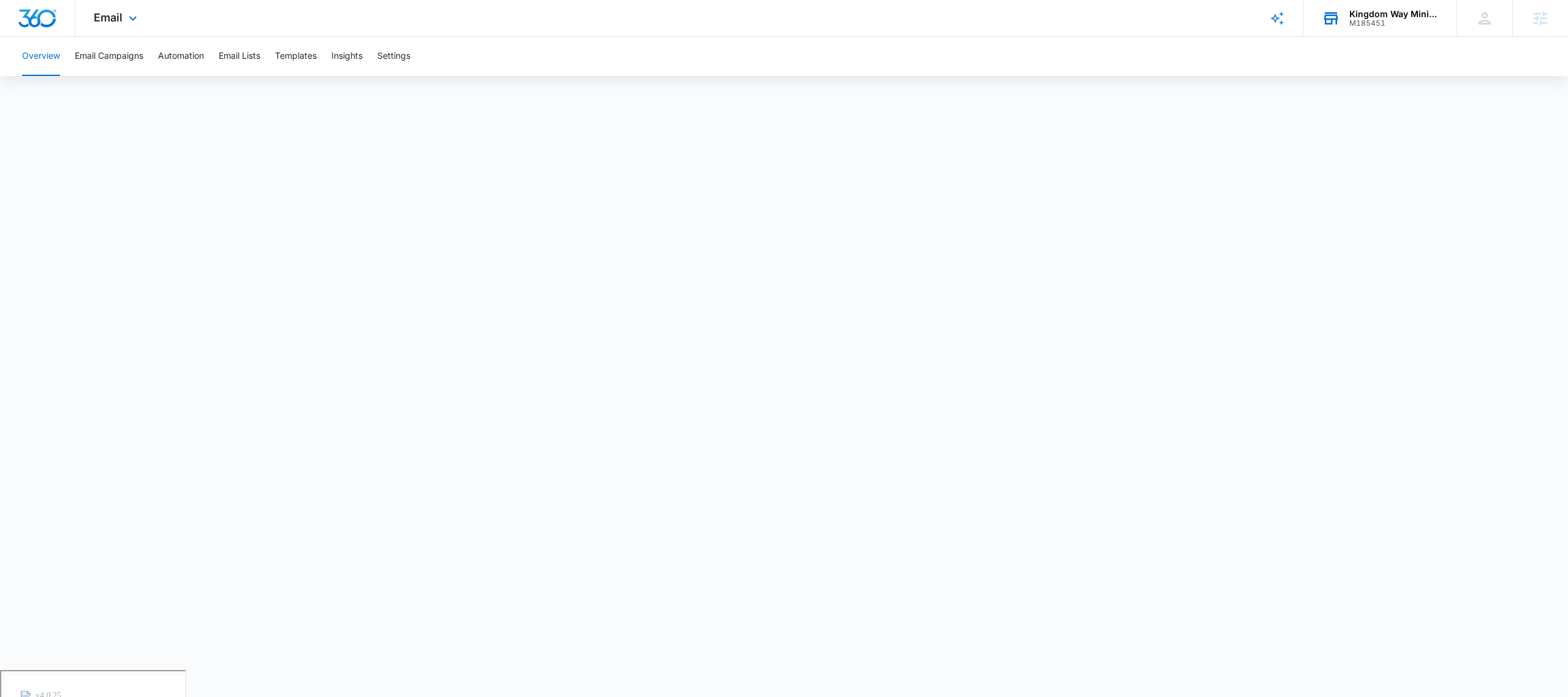
click at [1411, 24] on div "M185451" at bounding box center [1394, 23] width 90 height 8
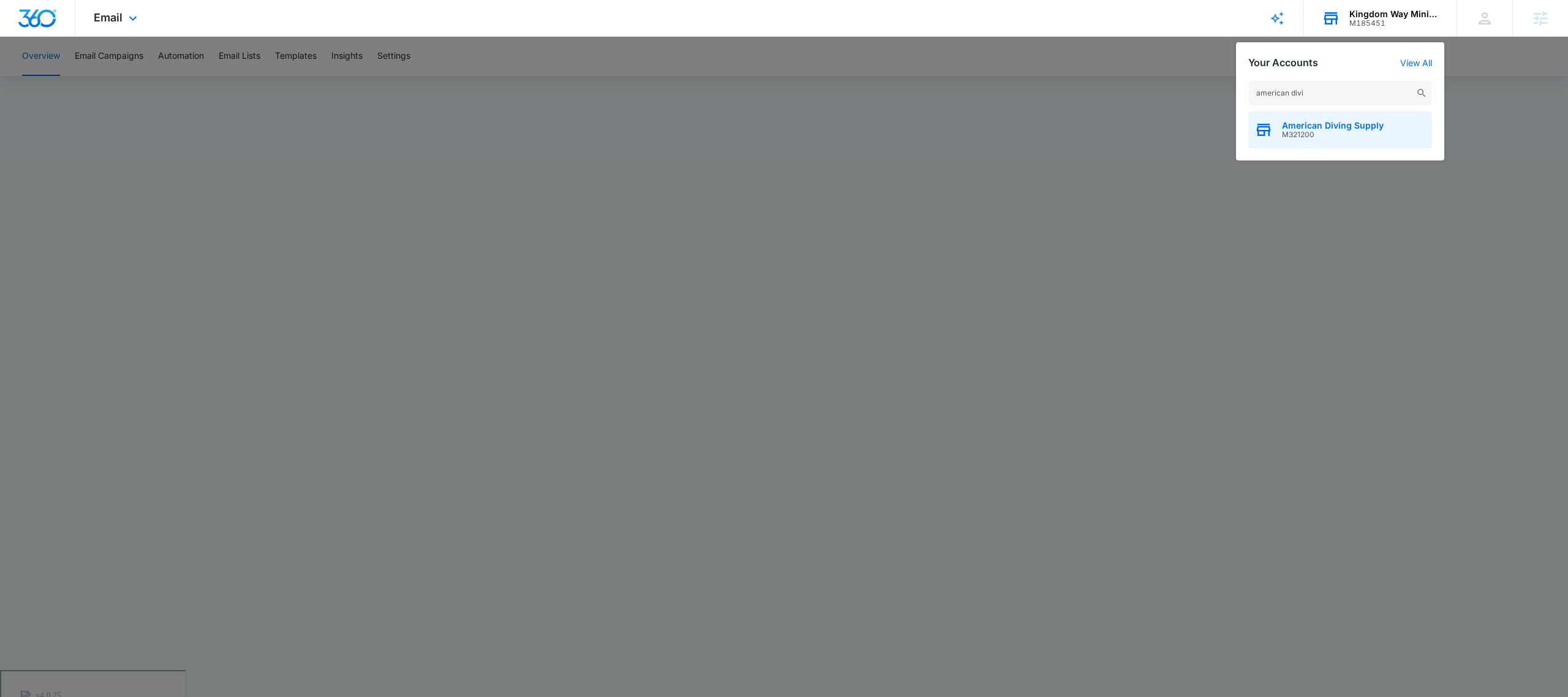
type input "american divi"
click at [1308, 133] on span "M321200" at bounding box center [1333, 135] width 101 height 8
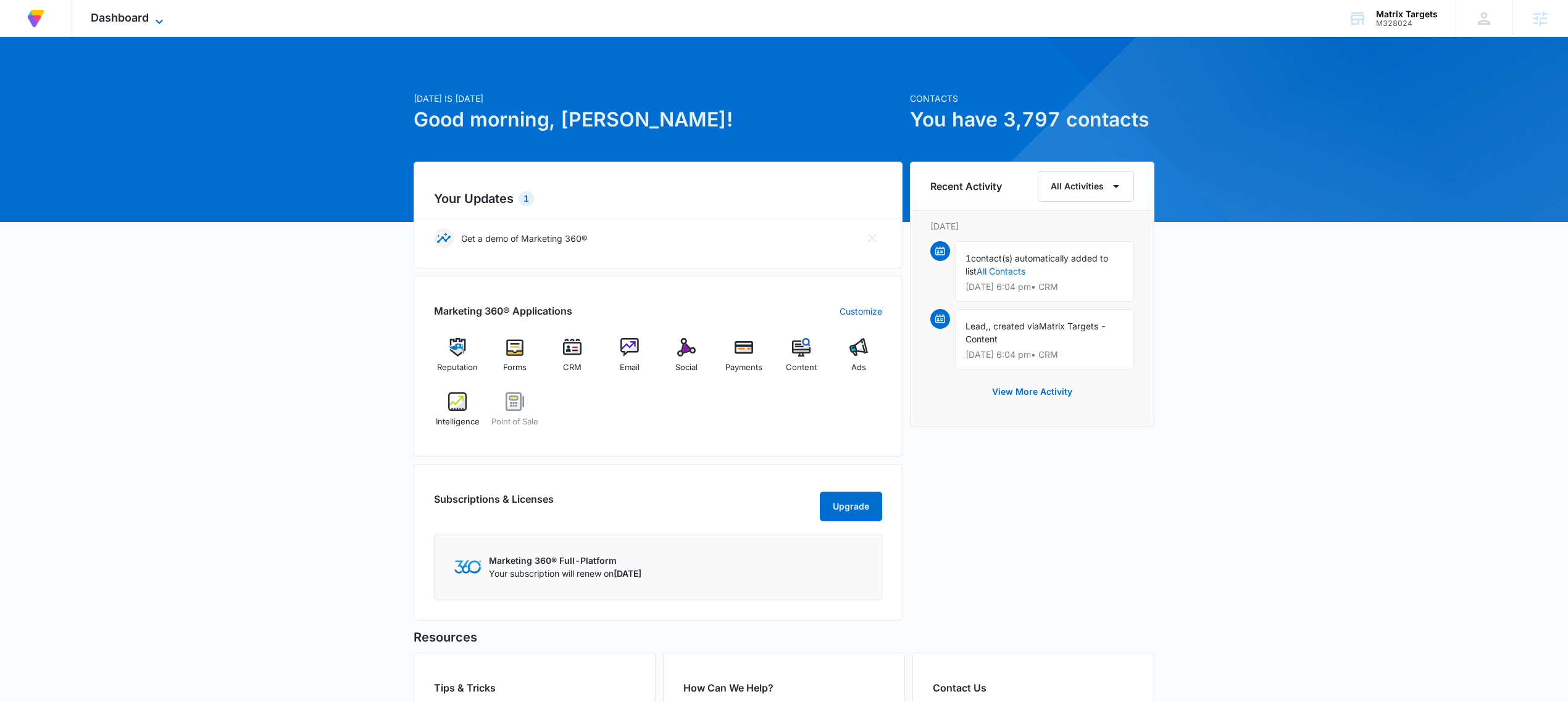
click at [111, 11] on span "Dashboard" at bounding box center [120, 17] width 58 height 13
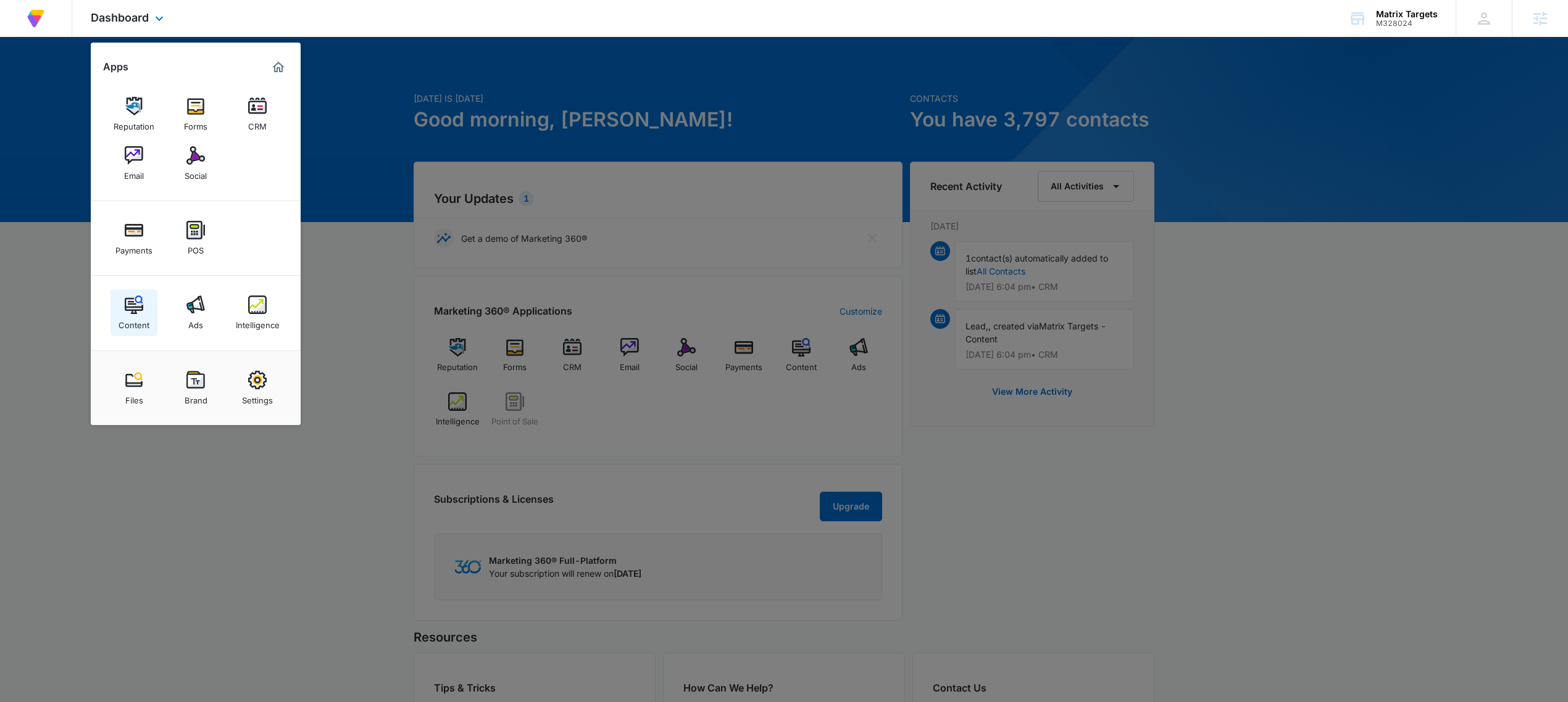
click at [130, 310] on img at bounding box center [134, 305] width 19 height 19
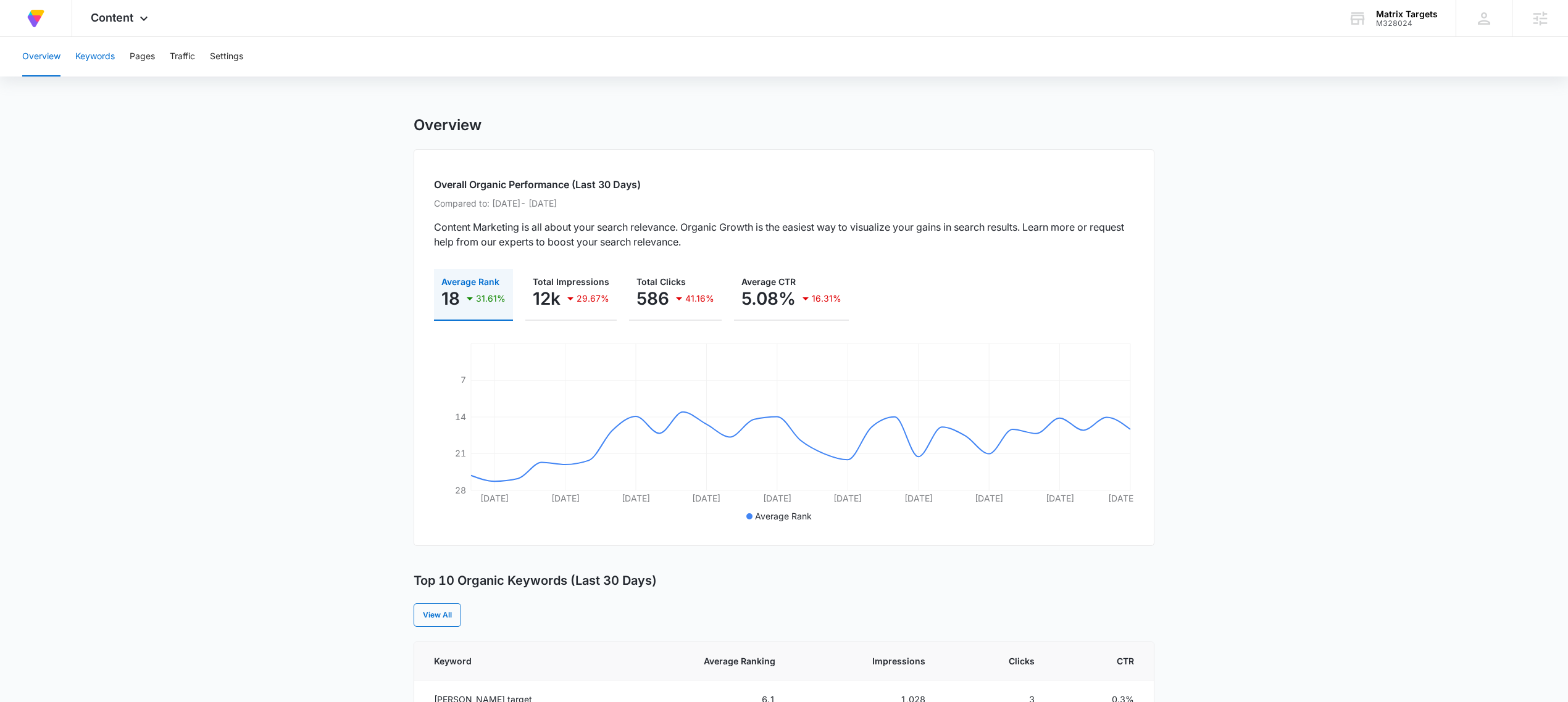
click at [94, 57] on button "Keywords" at bounding box center [95, 57] width 40 height 40
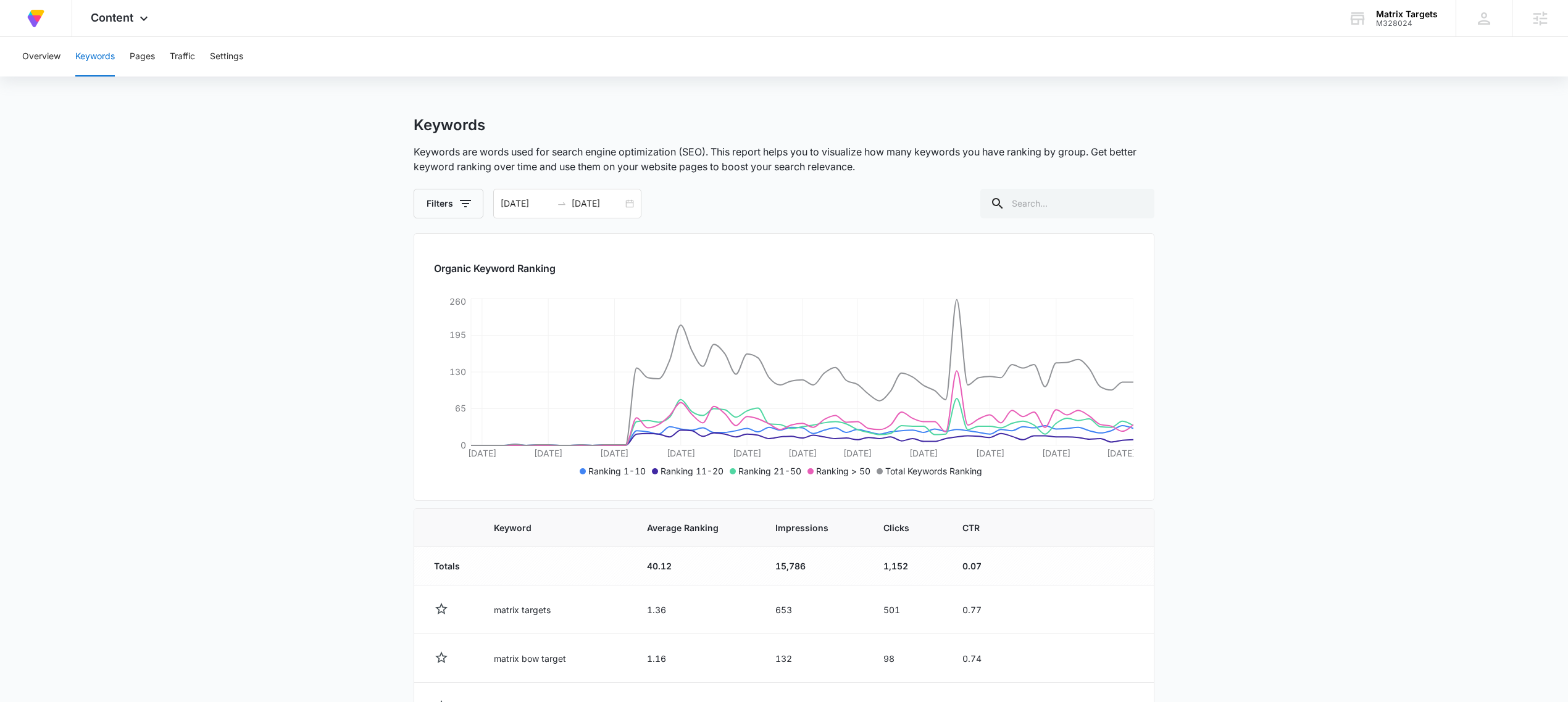
click at [16, 57] on div "Overview Keywords Pages Traffic Settings" at bounding box center [784, 57] width 1538 height 40
click at [29, 59] on button "Overview" at bounding box center [41, 57] width 38 height 40
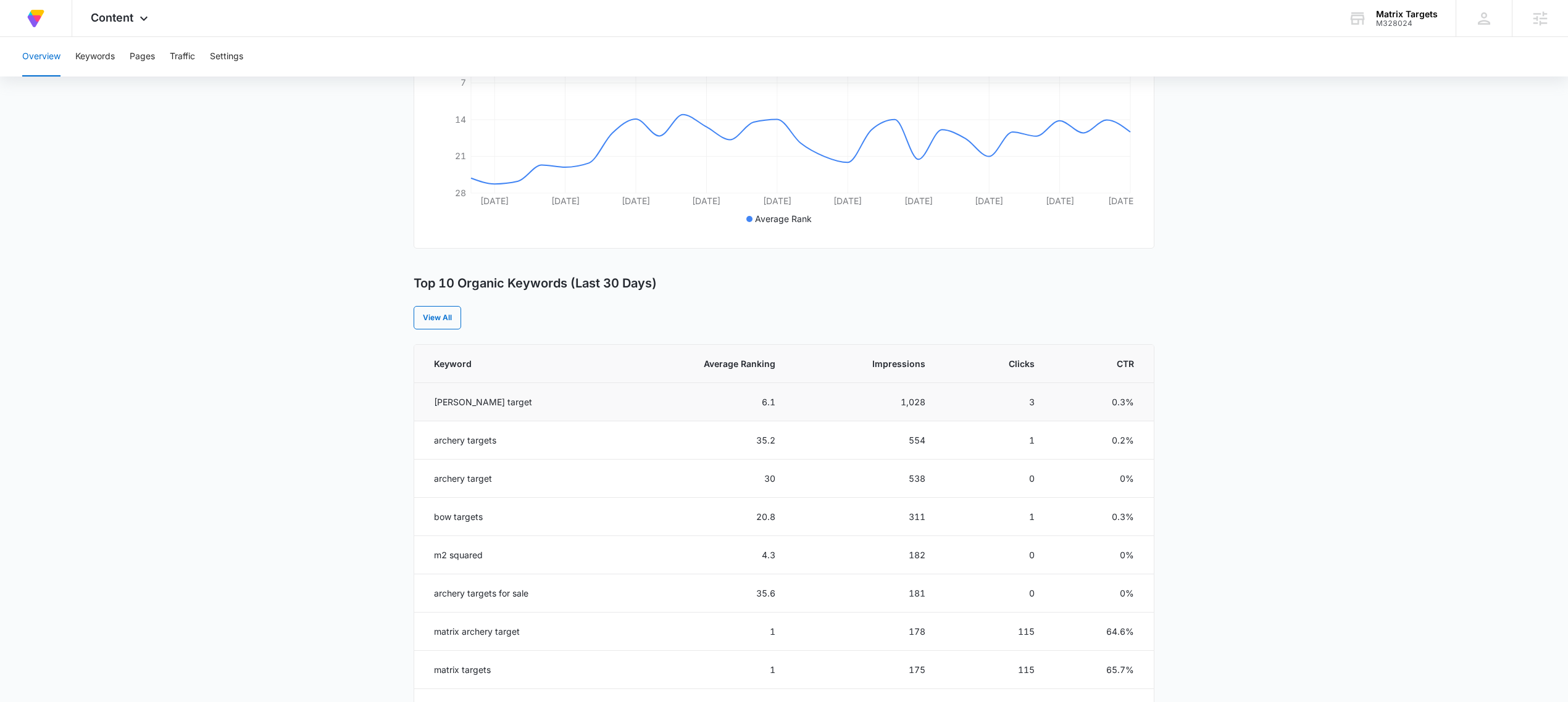
scroll to position [301, 0]
drag, startPoint x: 755, startPoint y: 400, endPoint x: 693, endPoint y: 400, distance: 62.0
click at [693, 400] on td "6.1" at bounding box center [701, 398] width 178 height 38
drag, startPoint x: 798, startPoint y: 406, endPoint x: 898, endPoint y: 412, distance: 100.2
click at [897, 412] on tr "broadhead target 6.1 1,028 3 0.3%" at bounding box center [784, 398] width 739 height 38
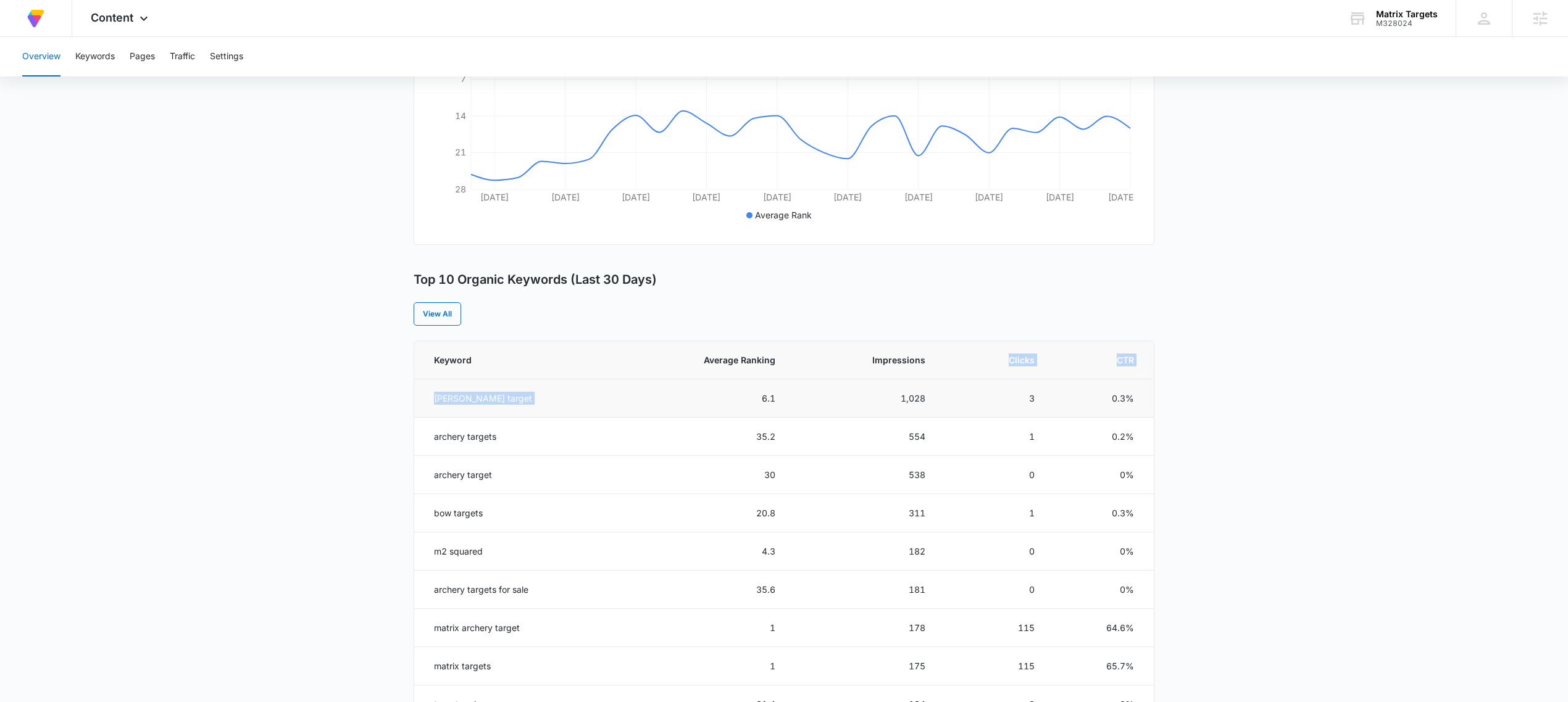
drag, startPoint x: 842, startPoint y: 369, endPoint x: 687, endPoint y: 386, distance: 155.9
click at [688, 386] on table "Keyword Average Ranking Impressions Clicks CTR broadhead target 6.1 1,028 3 0.3…" at bounding box center [784, 551] width 739 height 420
drag, startPoint x: 1100, startPoint y: 387, endPoint x: 1135, endPoint y: 392, distance: 35.4
click at [1101, 387] on td "0.3%" at bounding box center [1101, 398] width 105 height 38
drag, startPoint x: 134, startPoint y: 17, endPoint x: 132, endPoint y: 27, distance: 10.2
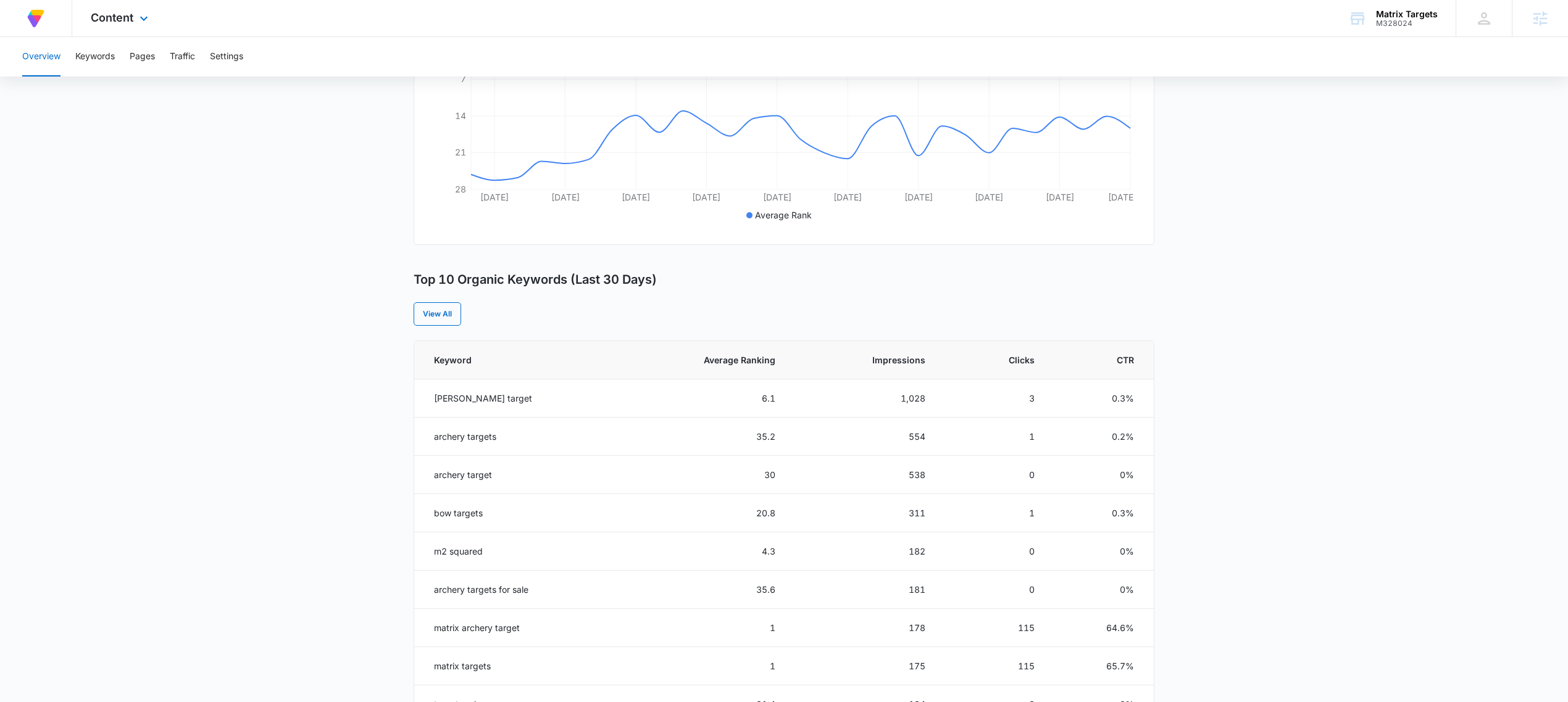
click at [134, 23] on div "Content Apps Reputation Forms CRM Email Social Payments POS Content Ads Intelli…" at bounding box center [122, 18] width 98 height 36
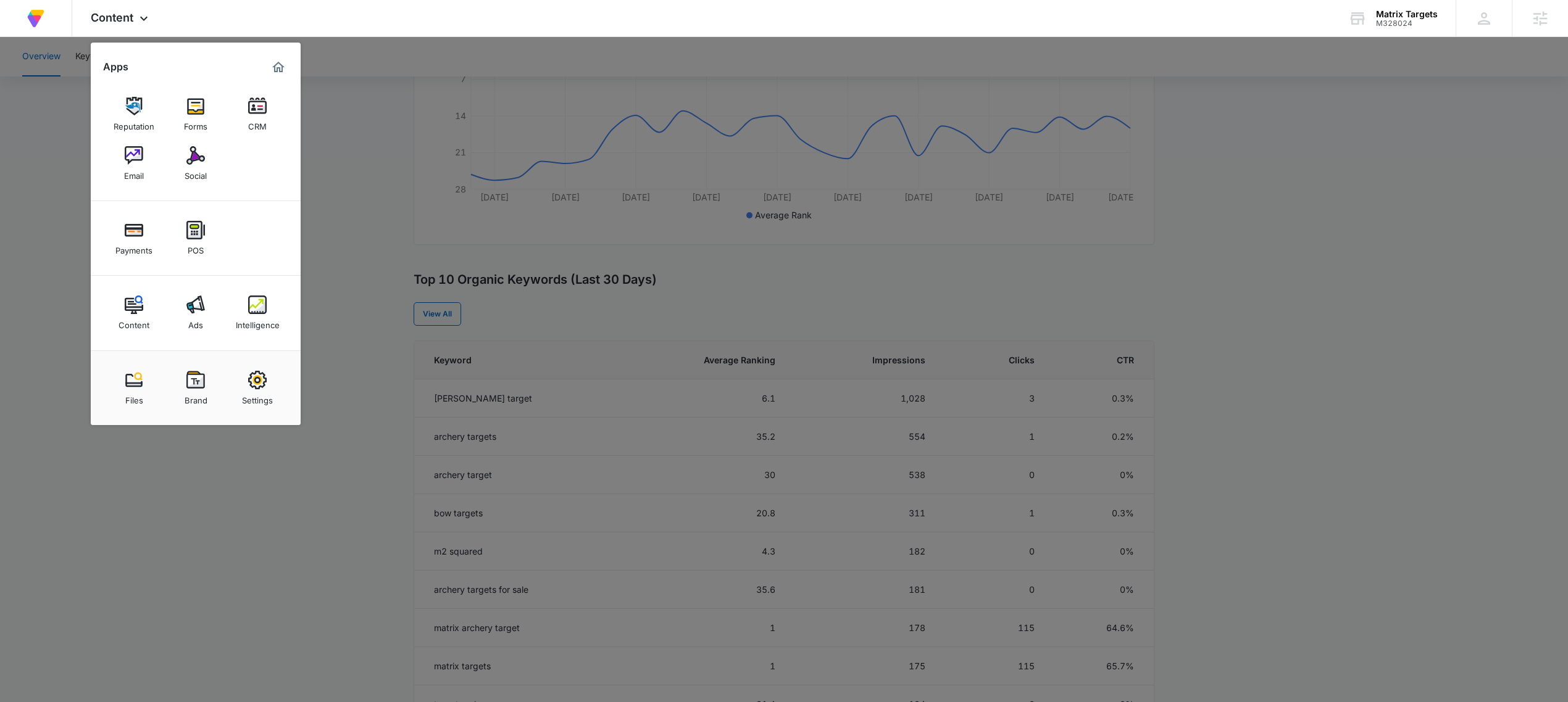
click at [321, 213] on div at bounding box center [784, 351] width 1568 height 702
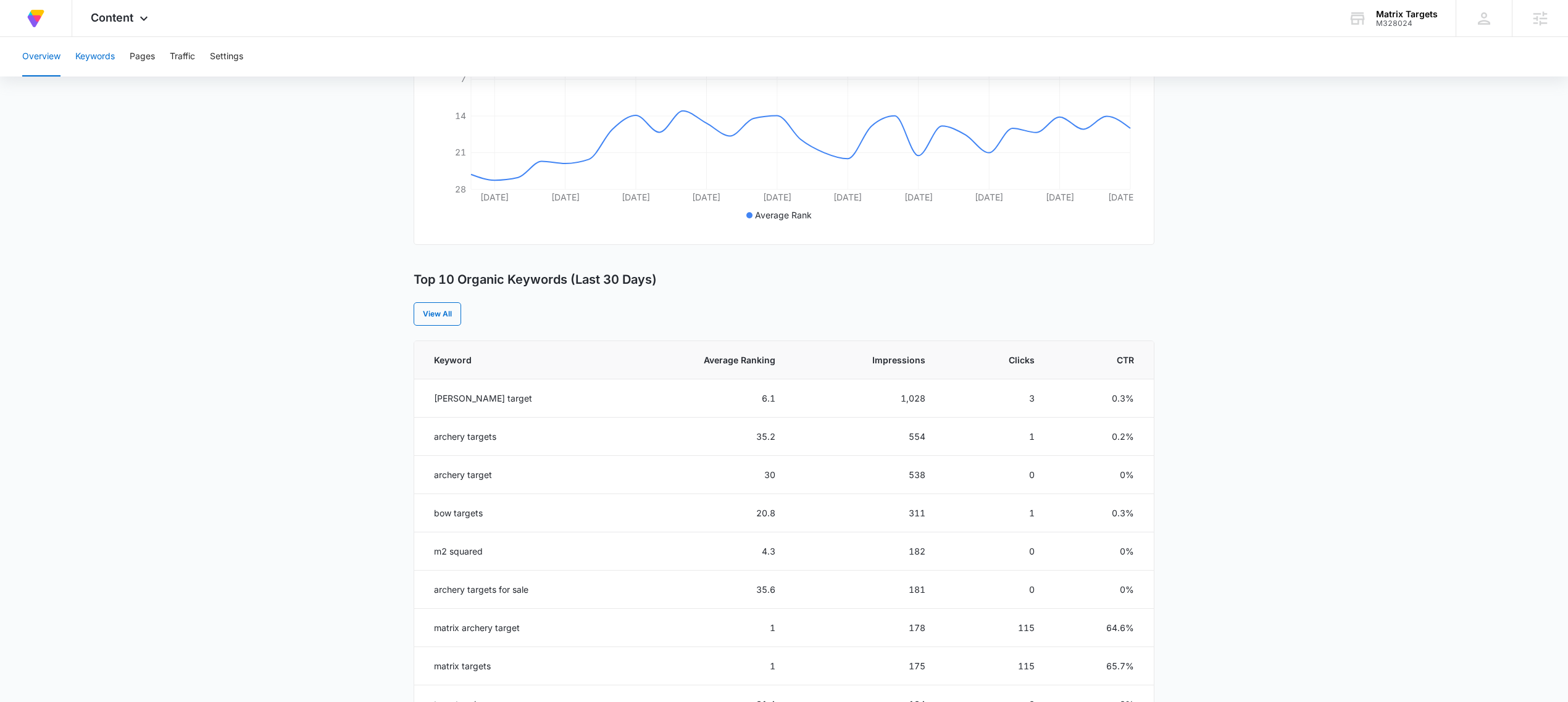
click at [101, 66] on button "Keywords" at bounding box center [95, 57] width 40 height 40
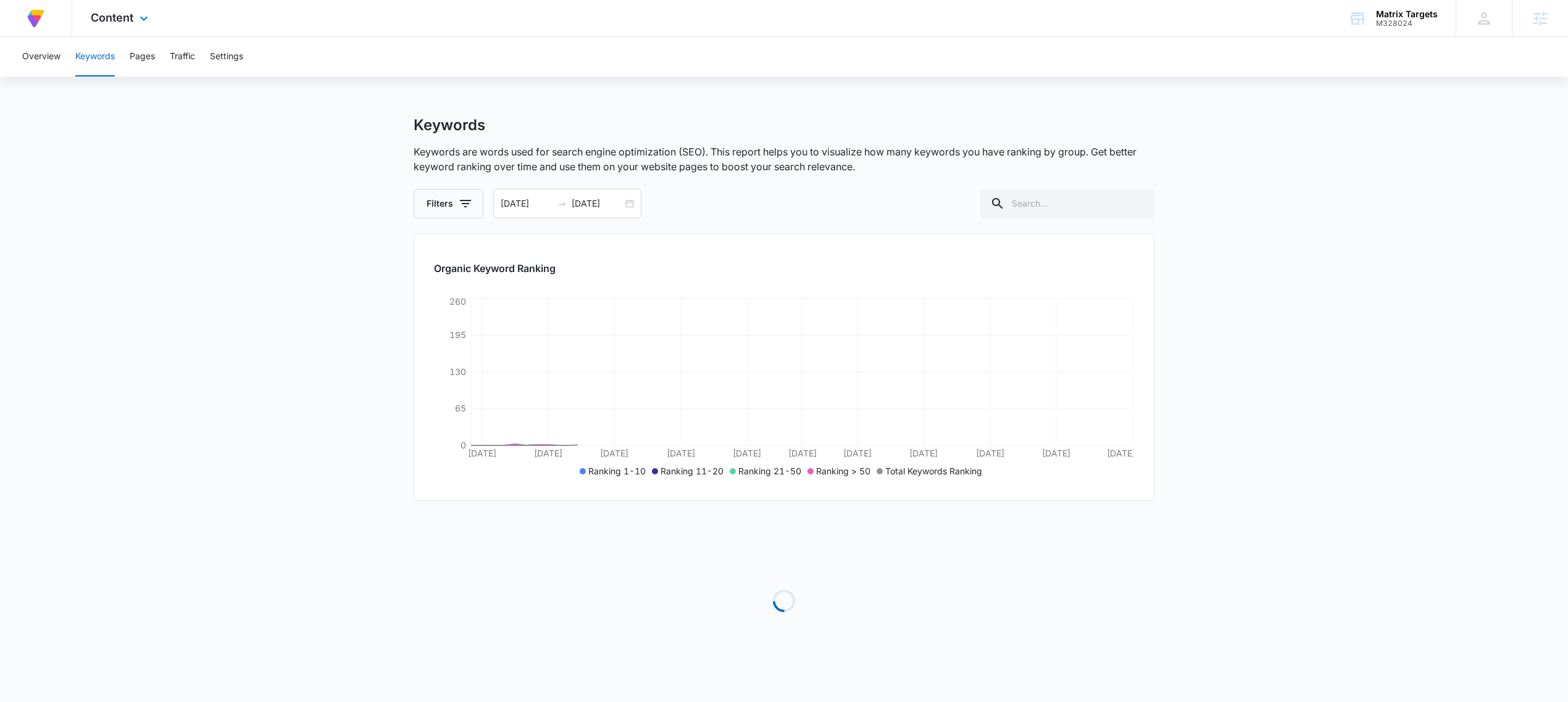
click at [107, 29] on div "Content Apps Reputation Forms CRM Email Social Payments POS Content Ads Intelli…" at bounding box center [122, 18] width 98 height 36
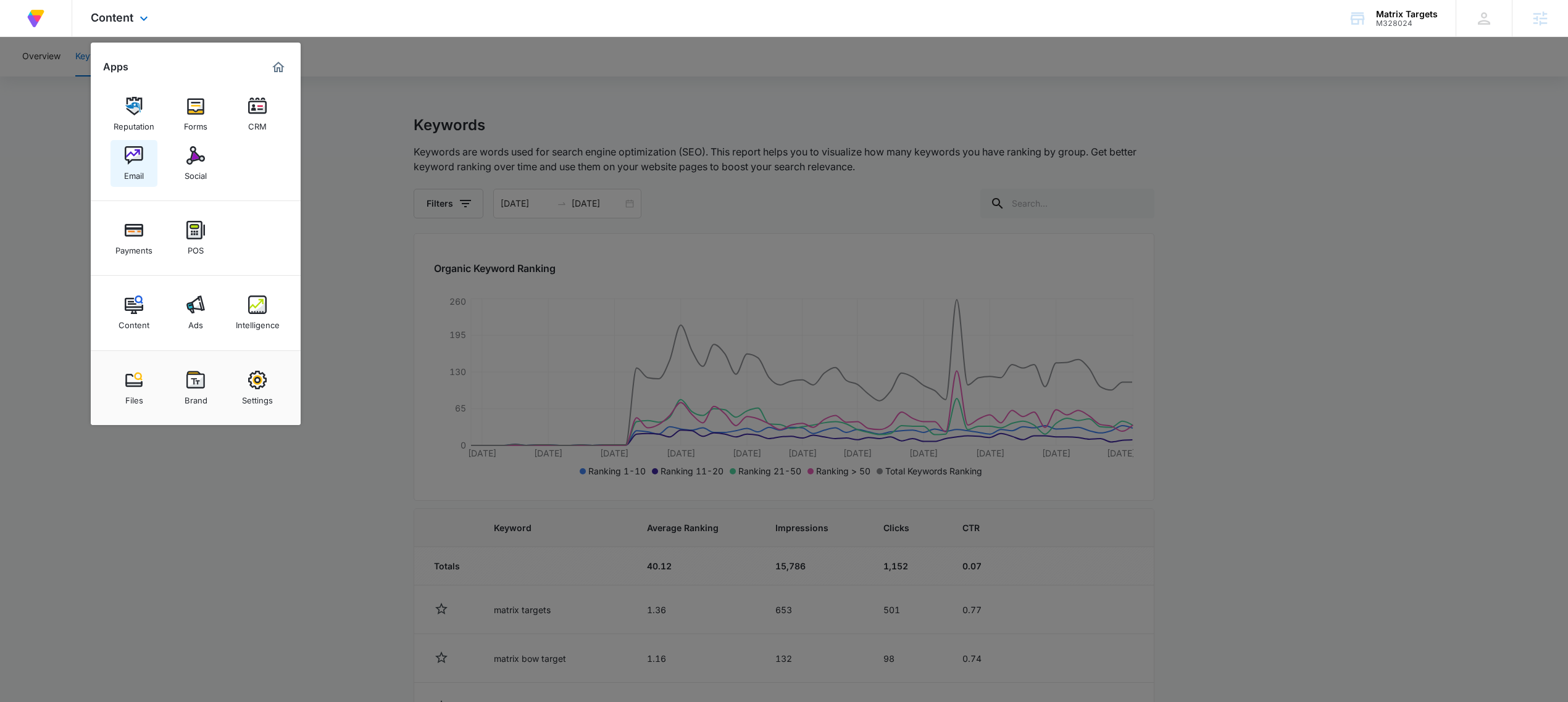
click at [143, 157] on link "Email" at bounding box center [134, 164] width 47 height 47
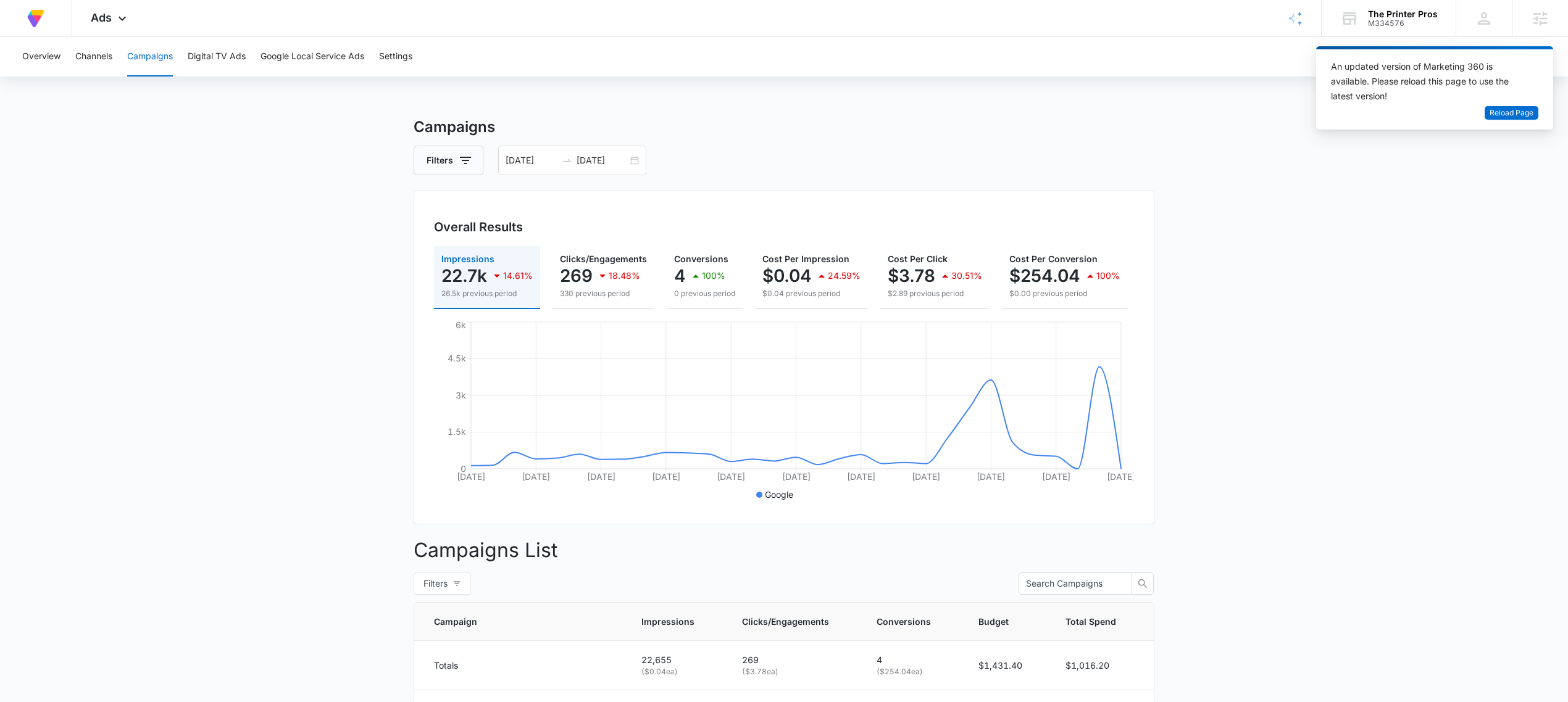
scroll to position [0, 149]
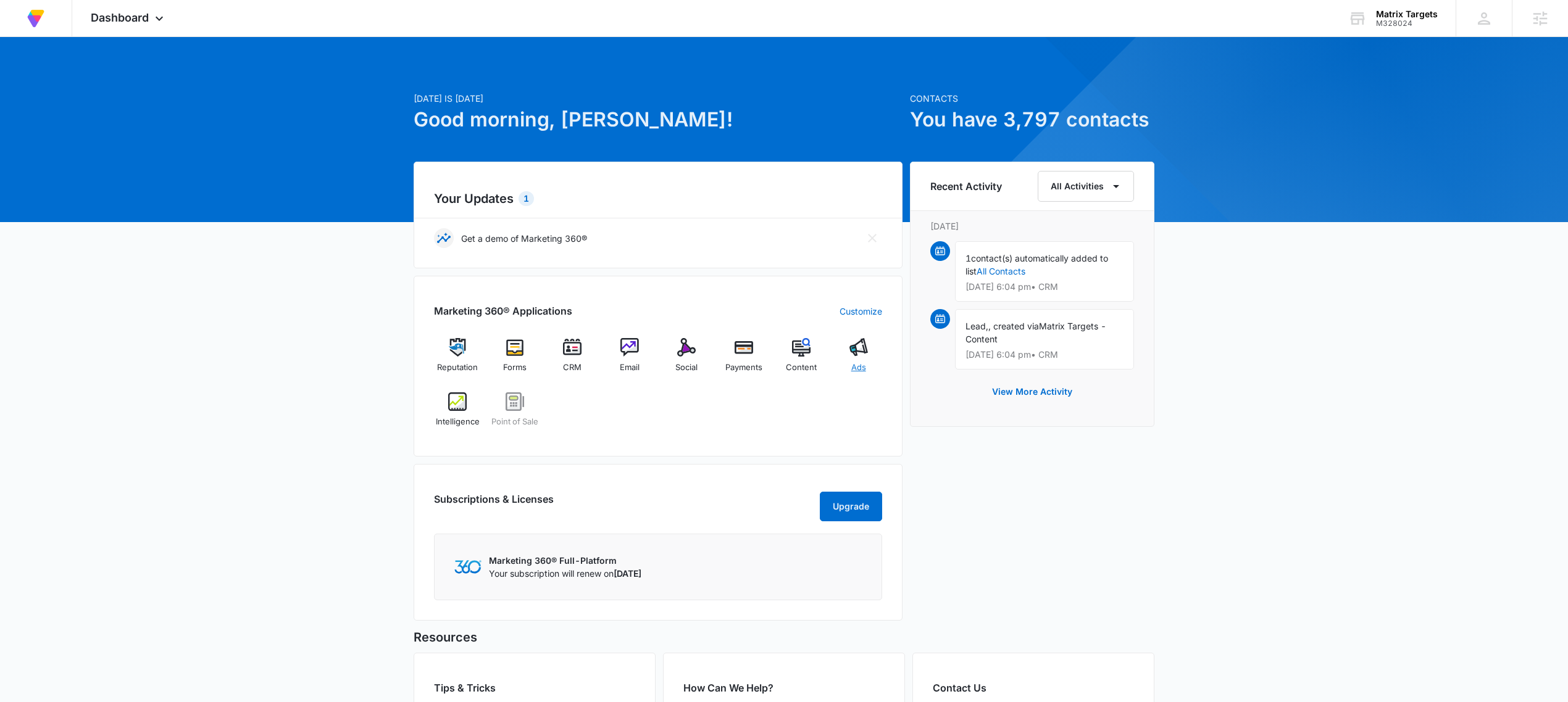
click at [874, 359] on div "Ads" at bounding box center [858, 360] width 47 height 45
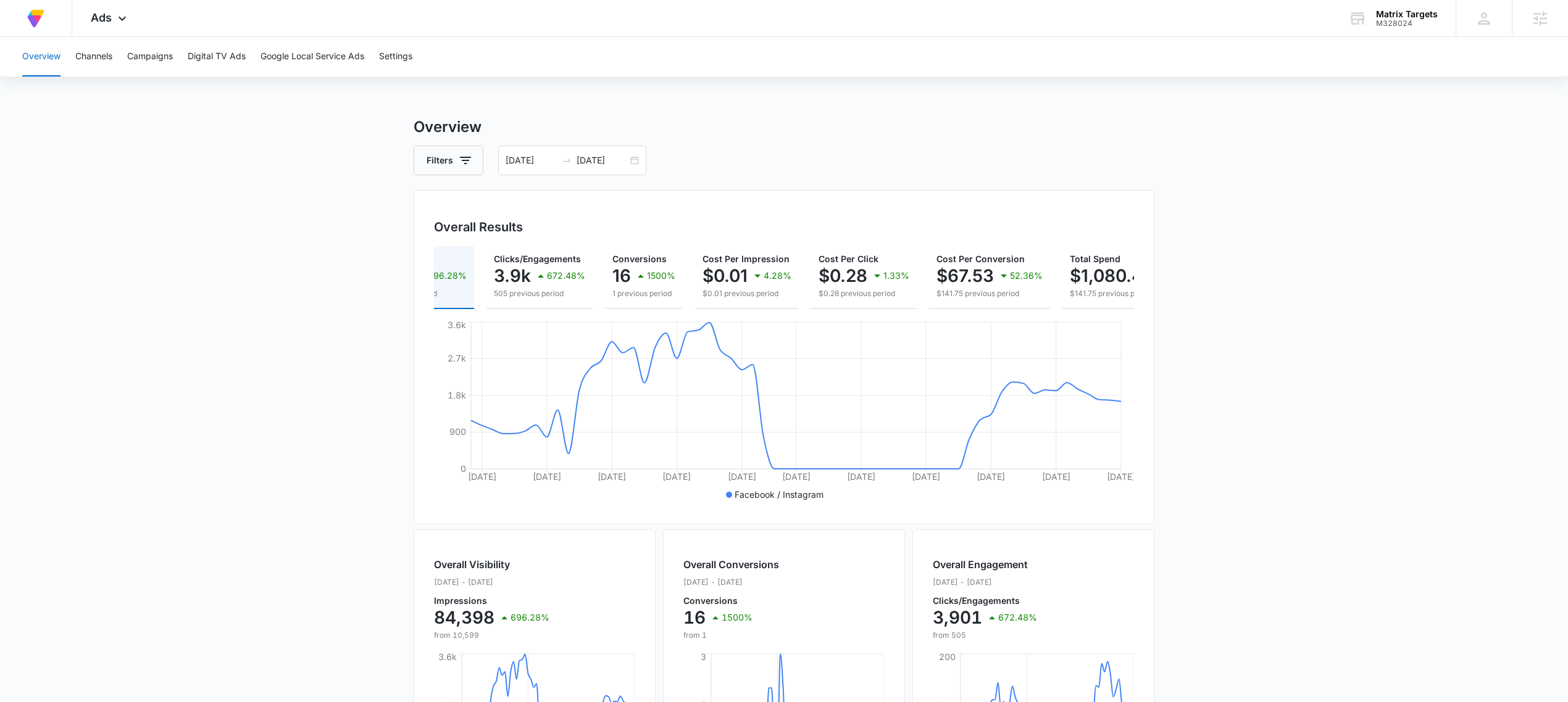
scroll to position [0, 161]
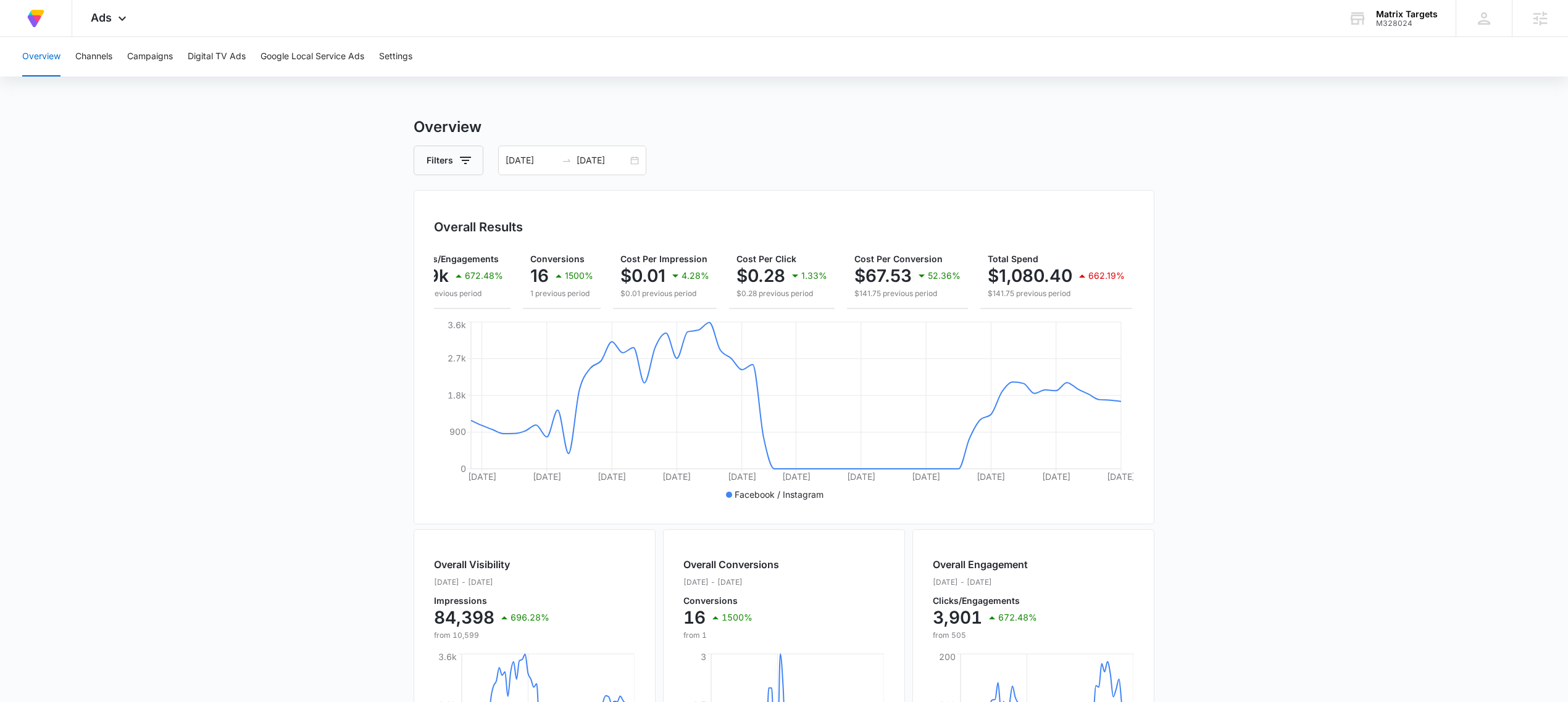
click at [953, 176] on div "Overview Filters 06/09/2025 08/08/2025 Overall Results Impressions 84.4k 696.28…" at bounding box center [784, 559] width 741 height 886
click at [893, 136] on h3 "Overview" at bounding box center [784, 127] width 741 height 22
drag, startPoint x: 541, startPoint y: 232, endPoint x: 435, endPoint y: 225, distance: 106.2
click at [435, 225] on div "Overall Results" at bounding box center [783, 227] width 700 height 19
click at [435, 225] on h3 "Overall Results" at bounding box center [478, 227] width 89 height 19
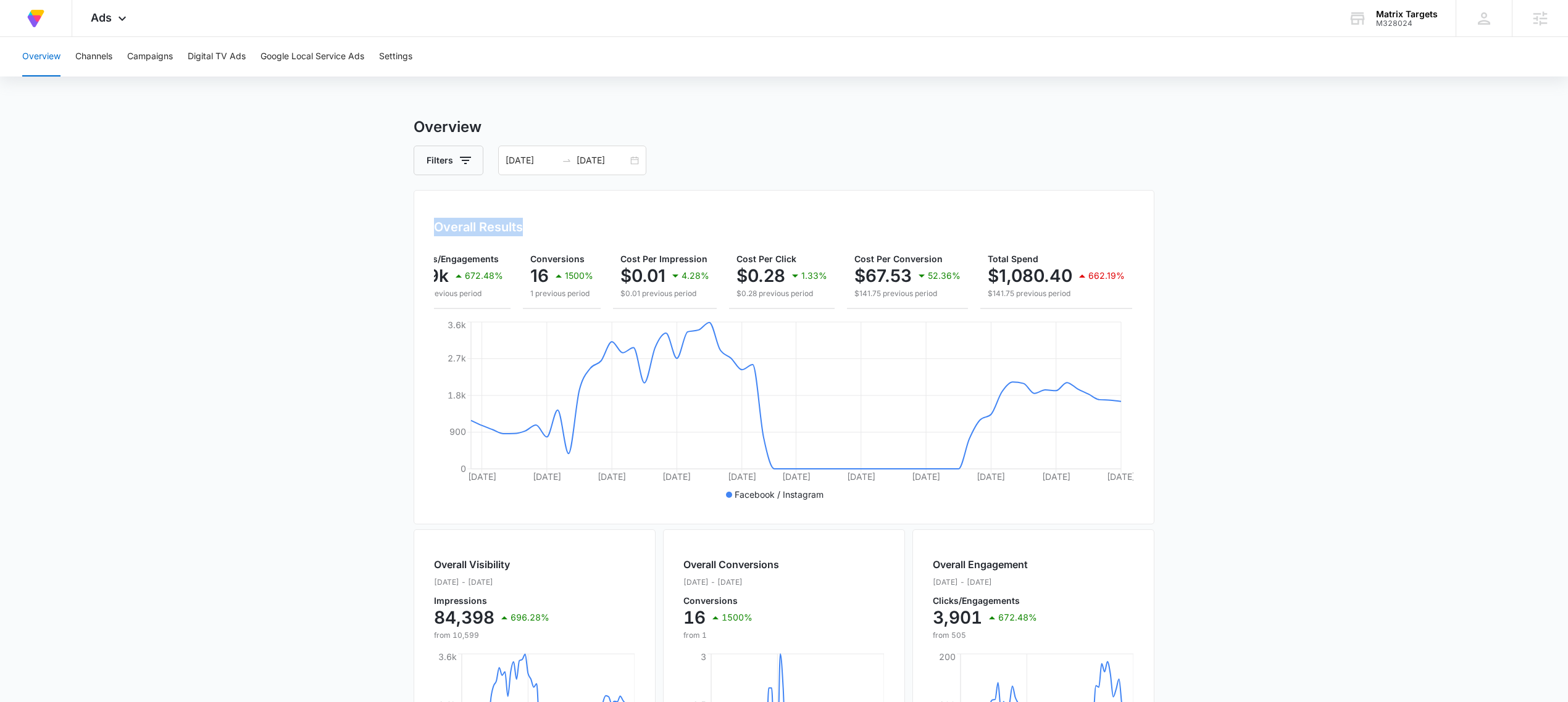
drag, startPoint x: 435, startPoint y: 225, endPoint x: 523, endPoint y: 223, distance: 88.0
click at [523, 223] on div "Overall Results" at bounding box center [783, 227] width 700 height 19
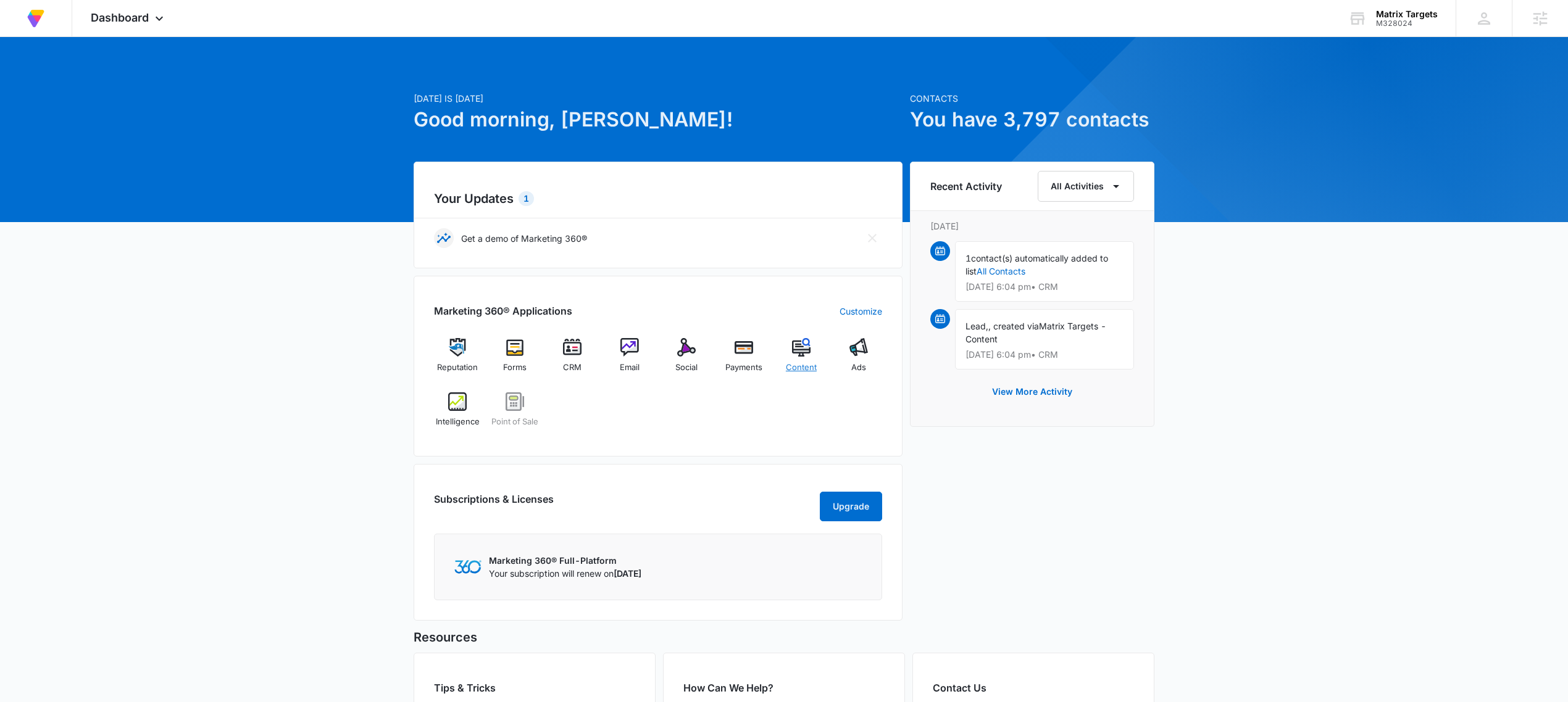
click at [803, 354] on img at bounding box center [801, 348] width 19 height 19
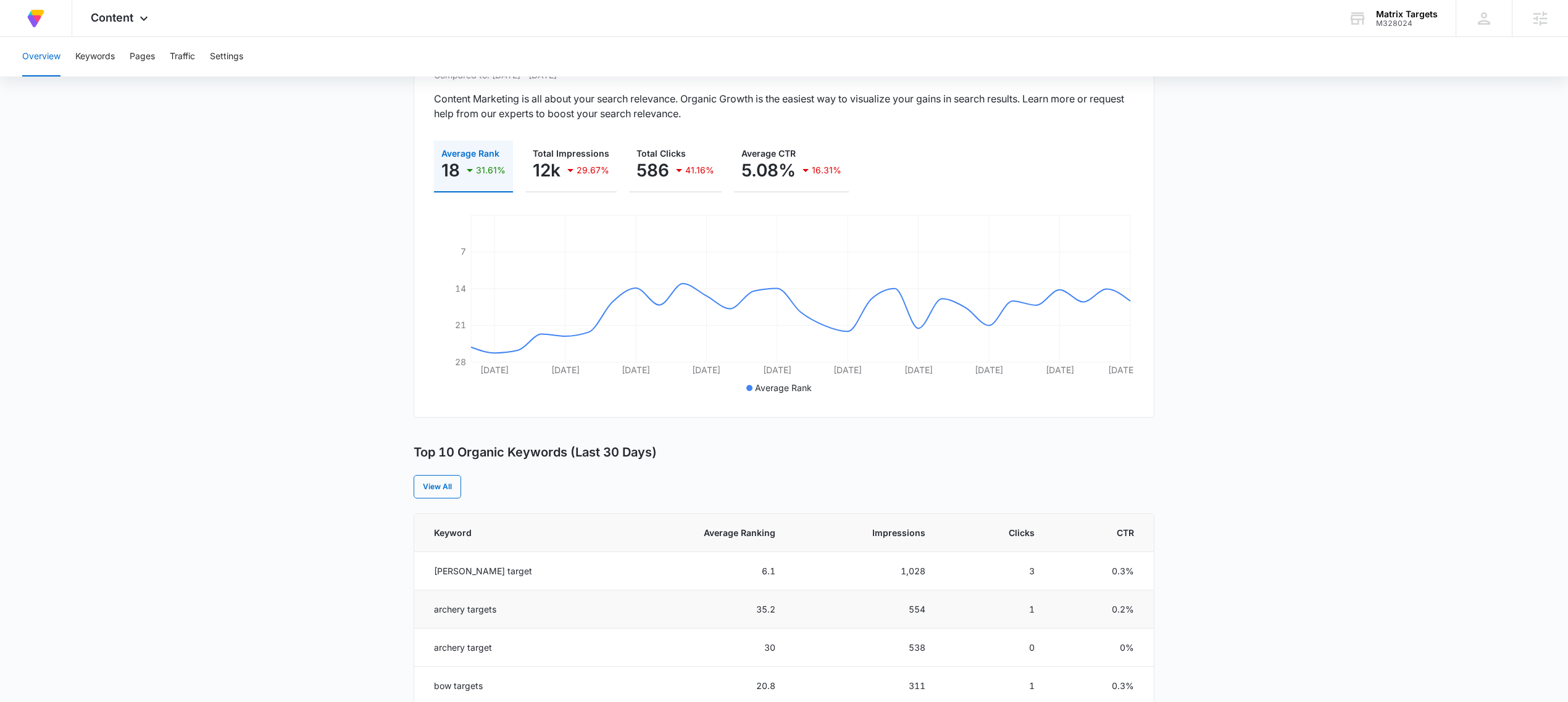
scroll to position [314, 0]
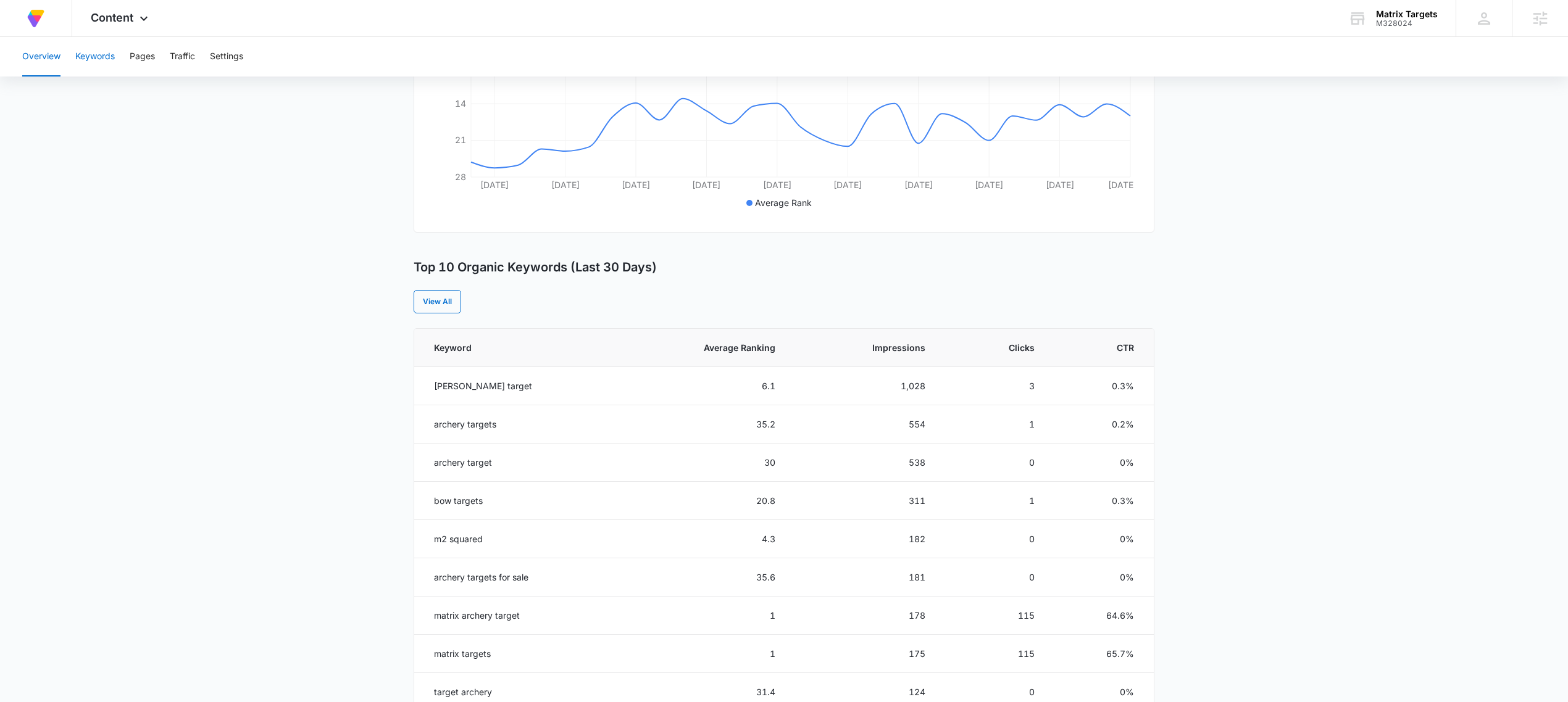
click at [100, 63] on button "Keywords" at bounding box center [95, 57] width 40 height 40
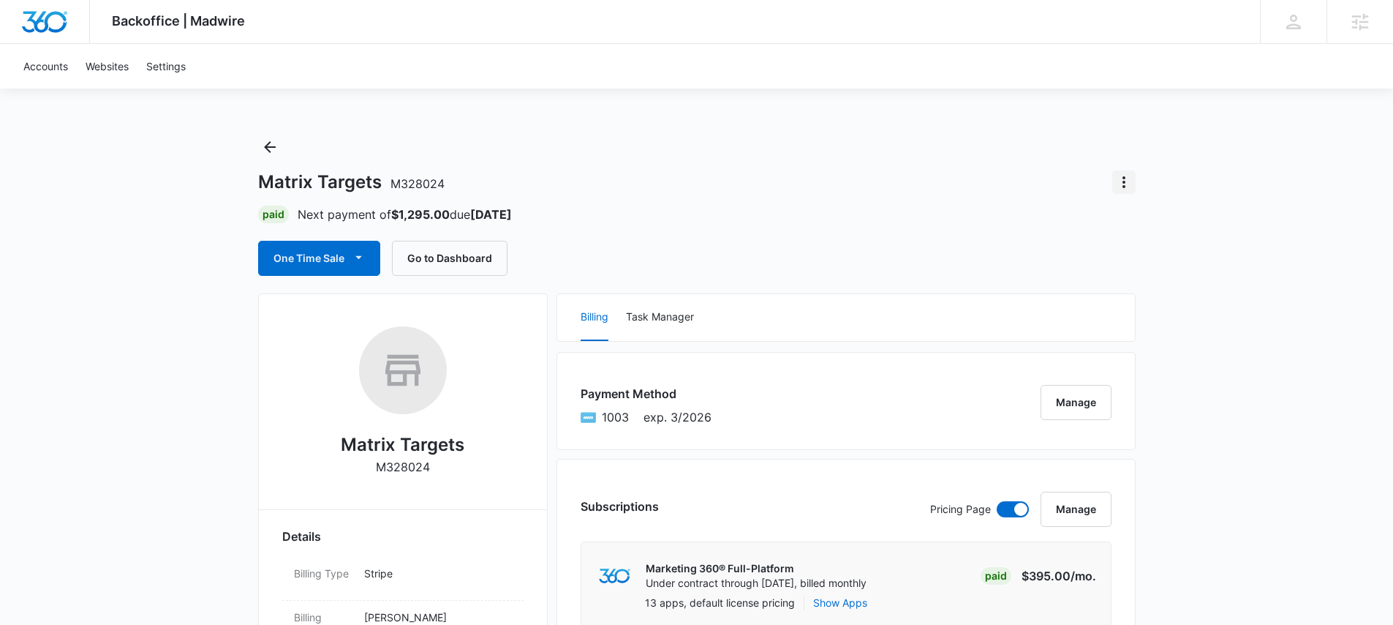
click at [1124, 177] on icon "Actions" at bounding box center [1124, 182] width 3 height 12
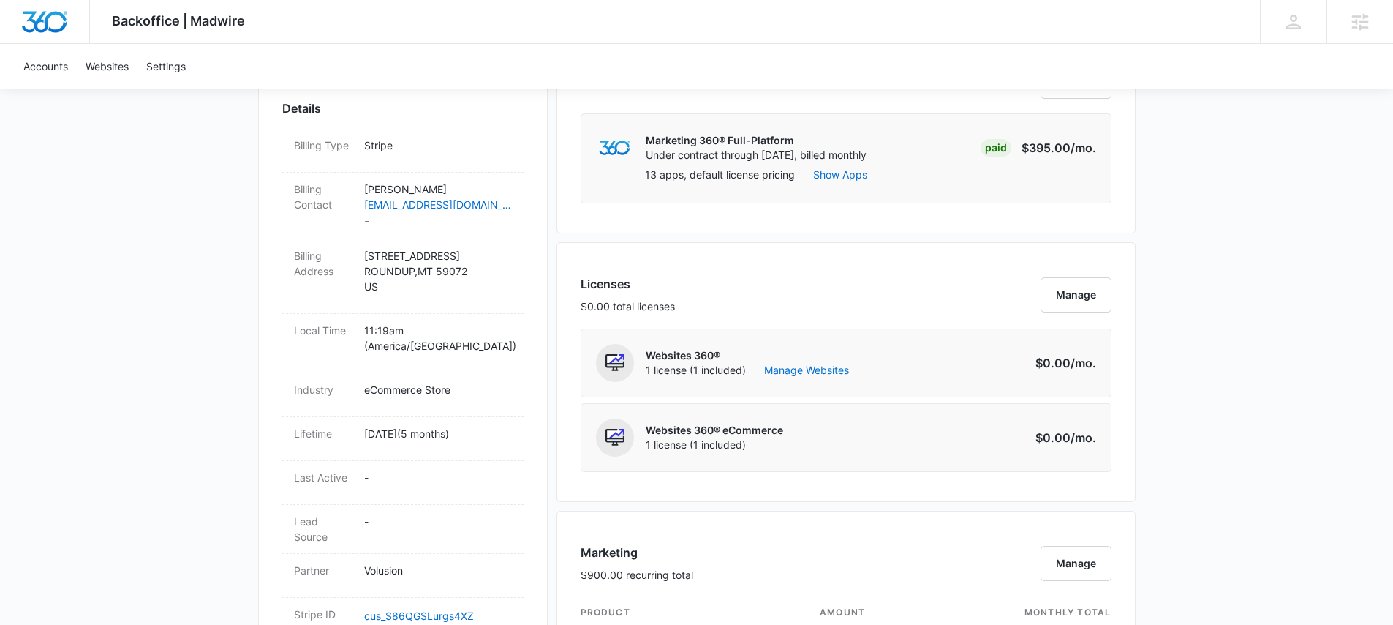
scroll to position [64, 0]
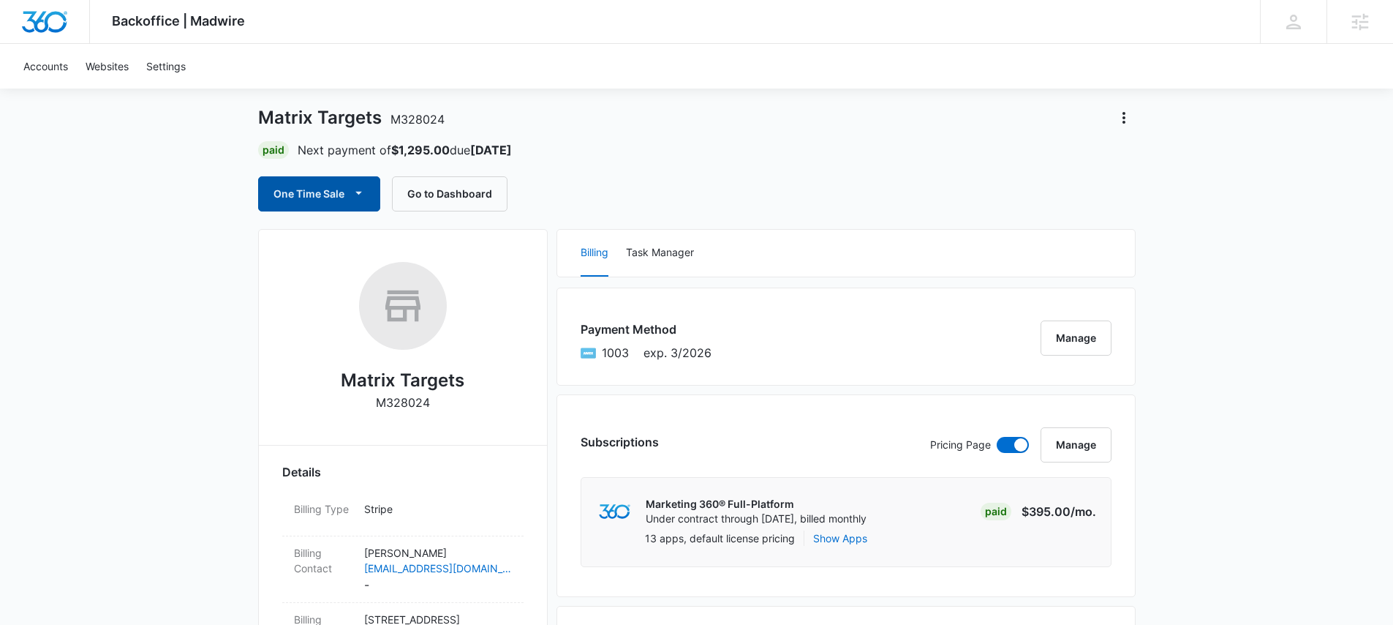
click at [325, 198] on button "One Time Sale" at bounding box center [319, 193] width 122 height 35
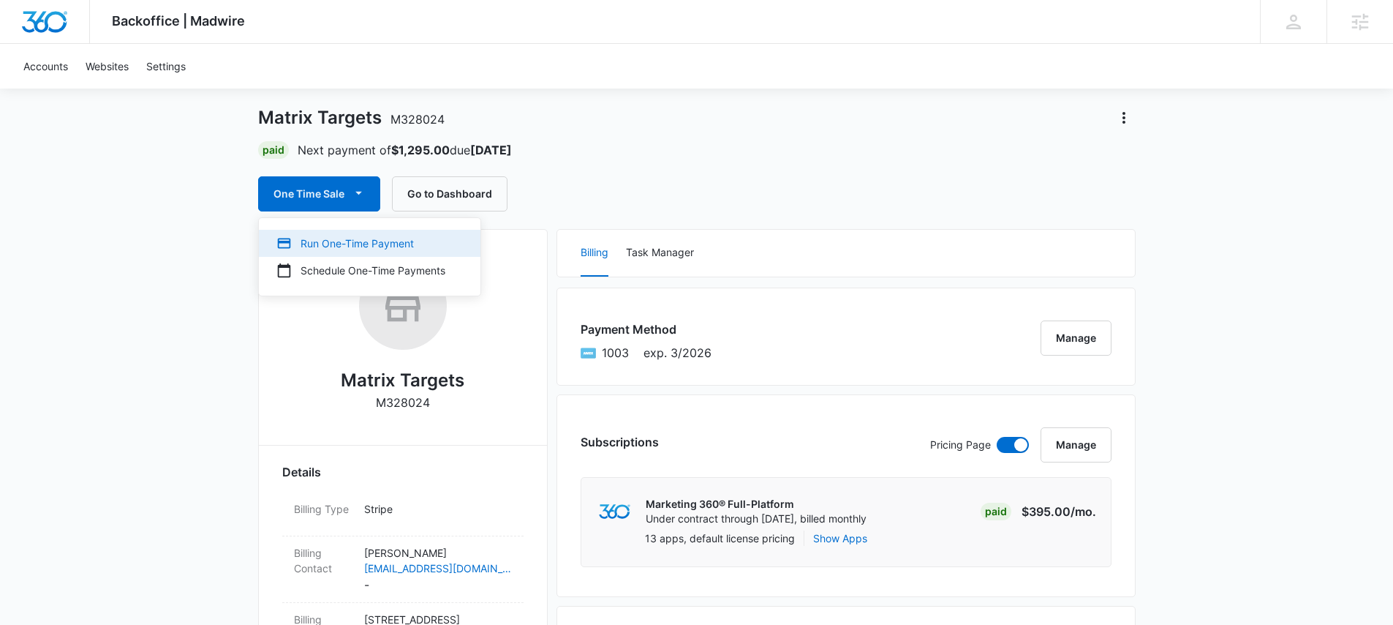
click at [380, 251] on button "Run One-Time Payment" at bounding box center [370, 243] width 222 height 27
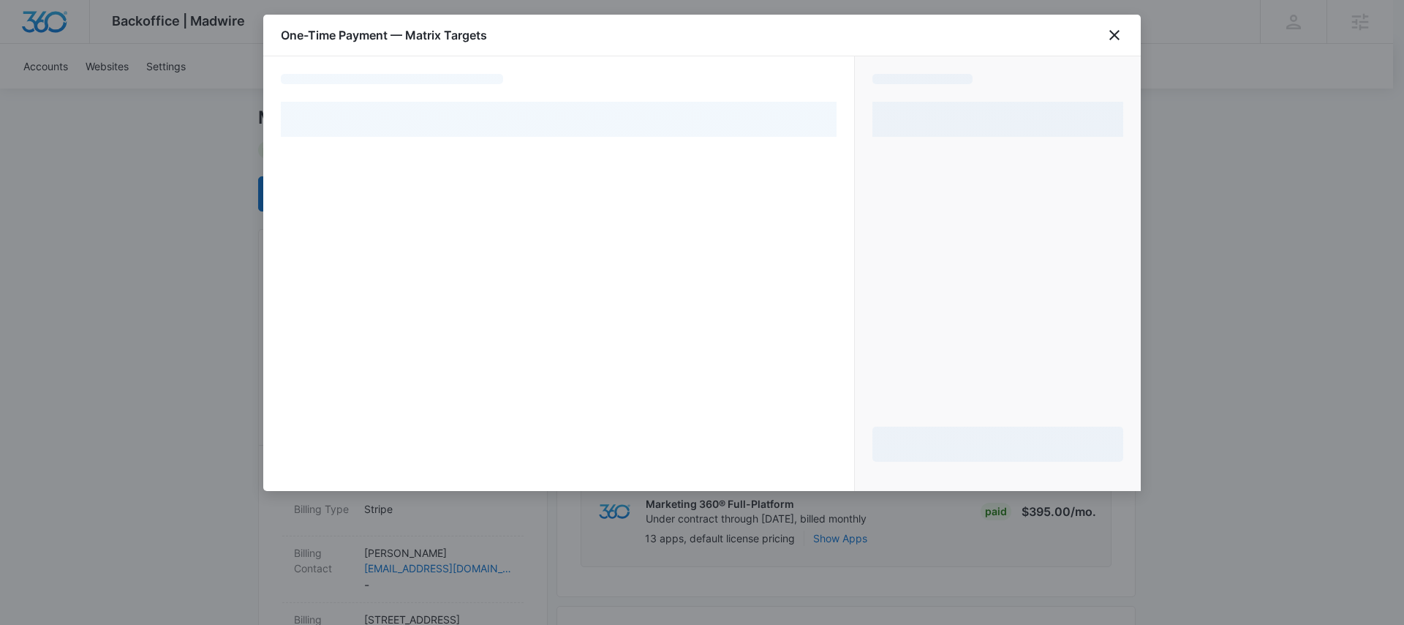
select select "pm_1RDqeUA4n8RTgNjUKaA35tuL"
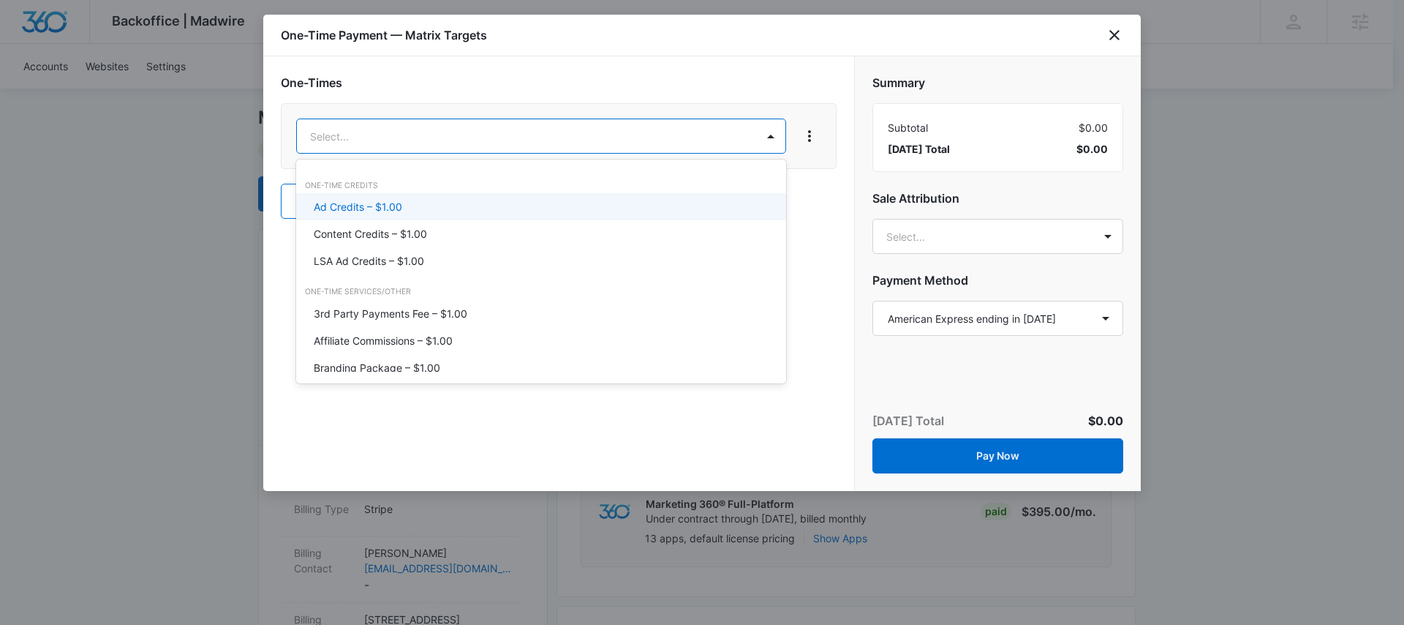
click at [407, 207] on div "Ad Credits – $1.00" at bounding box center [540, 206] width 452 height 15
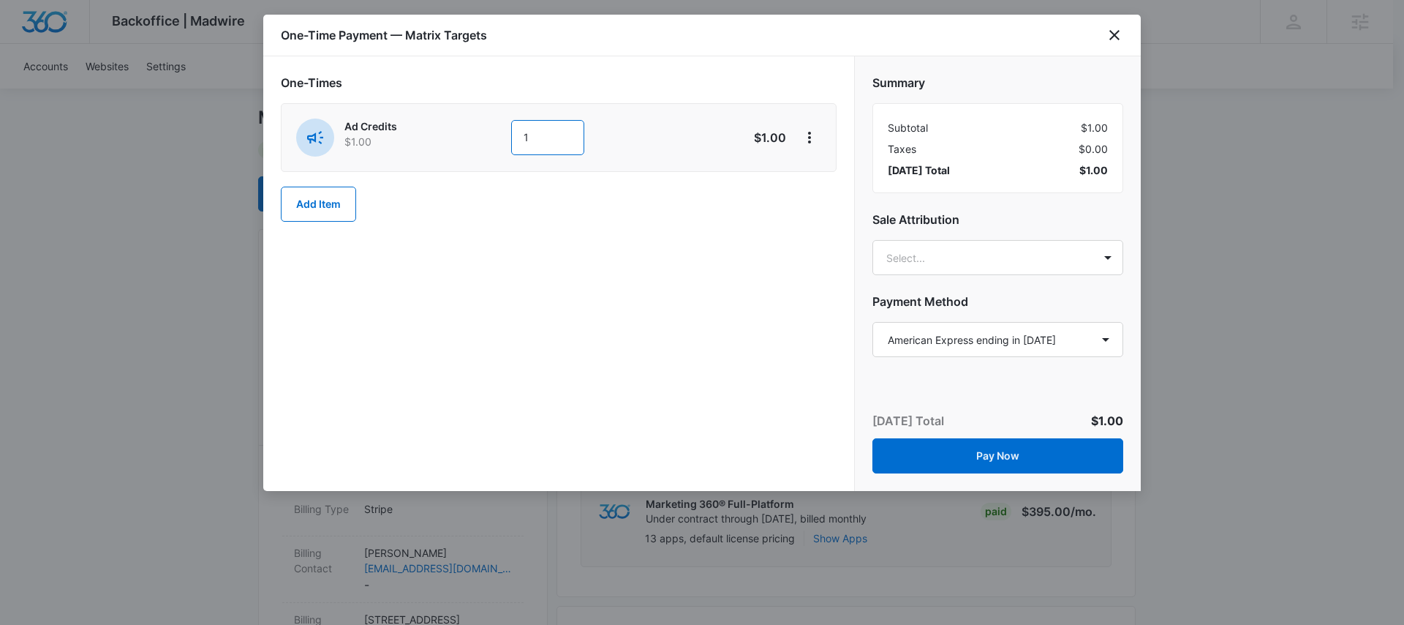
drag, startPoint x: 550, startPoint y: 143, endPoint x: 501, endPoint y: 140, distance: 49.1
click at [501, 140] on div "Ad Credits $1.00 1" at bounding box center [506, 137] width 421 height 38
type input "500"
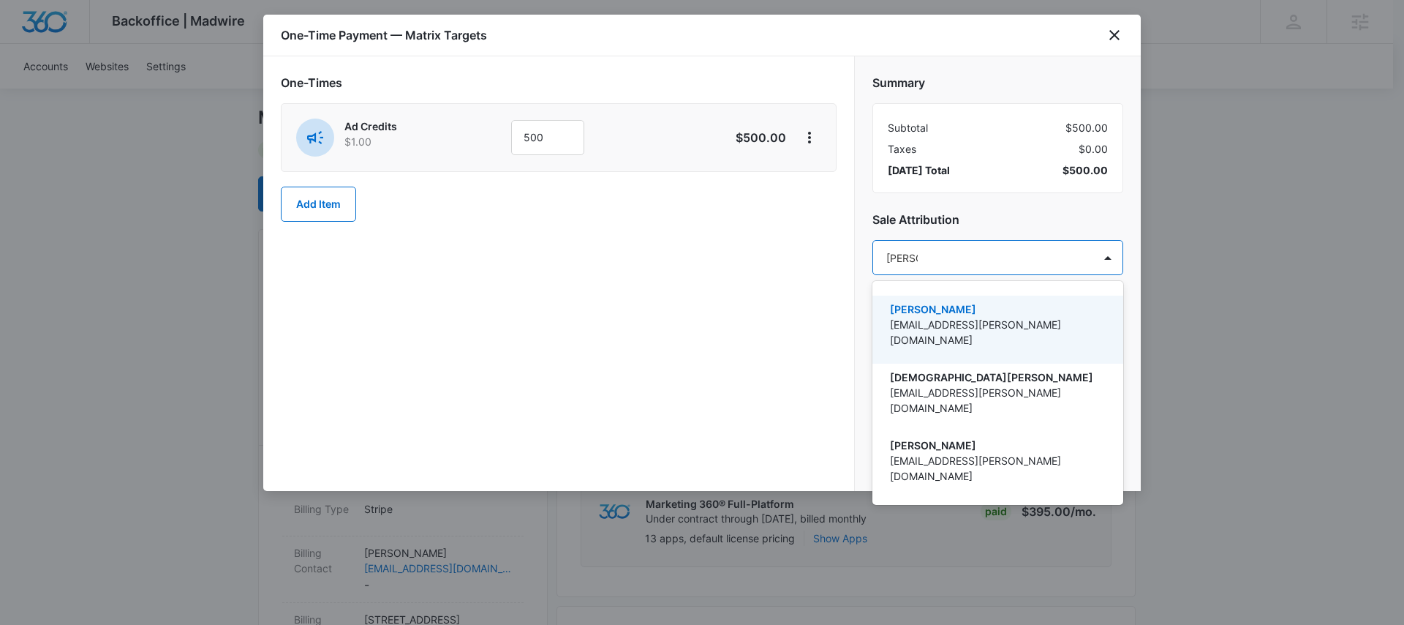
type input "[DEMOGRAPHIC_DATA]"
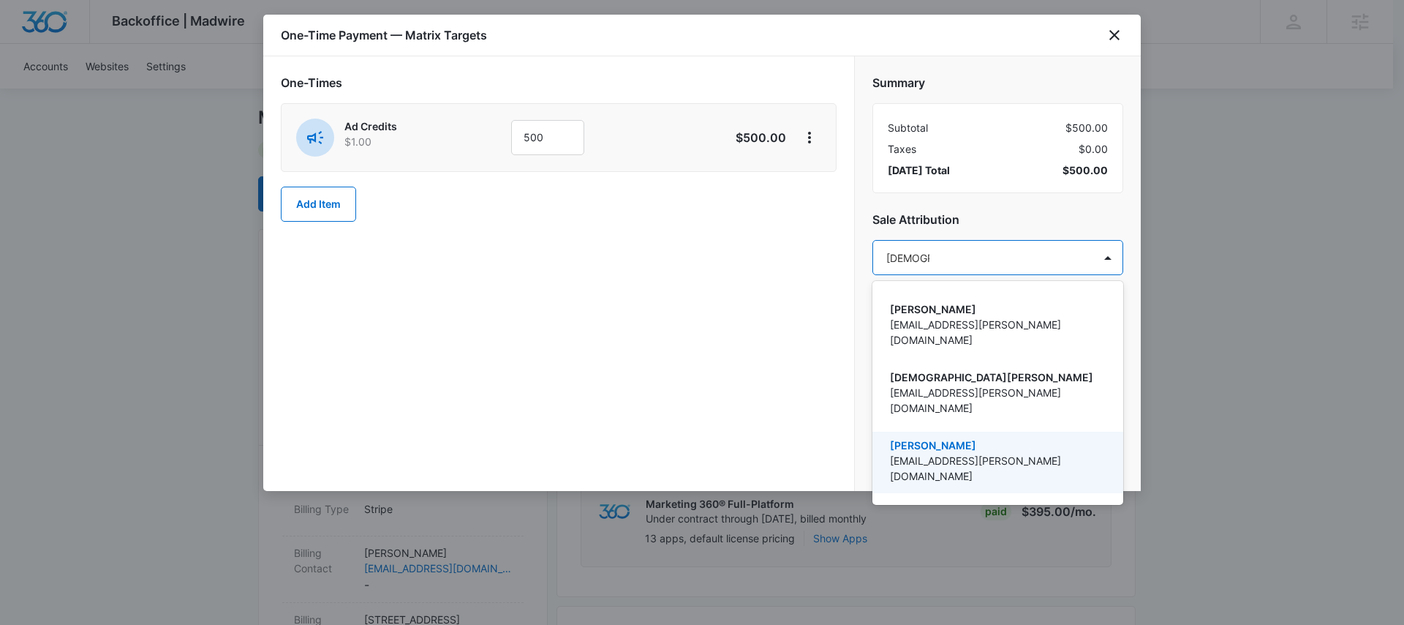
drag, startPoint x: 971, startPoint y: 412, endPoint x: 794, endPoint y: 380, distance: 179.8
click at [971, 437] on p "[PERSON_NAME]" at bounding box center [996, 444] width 213 height 15
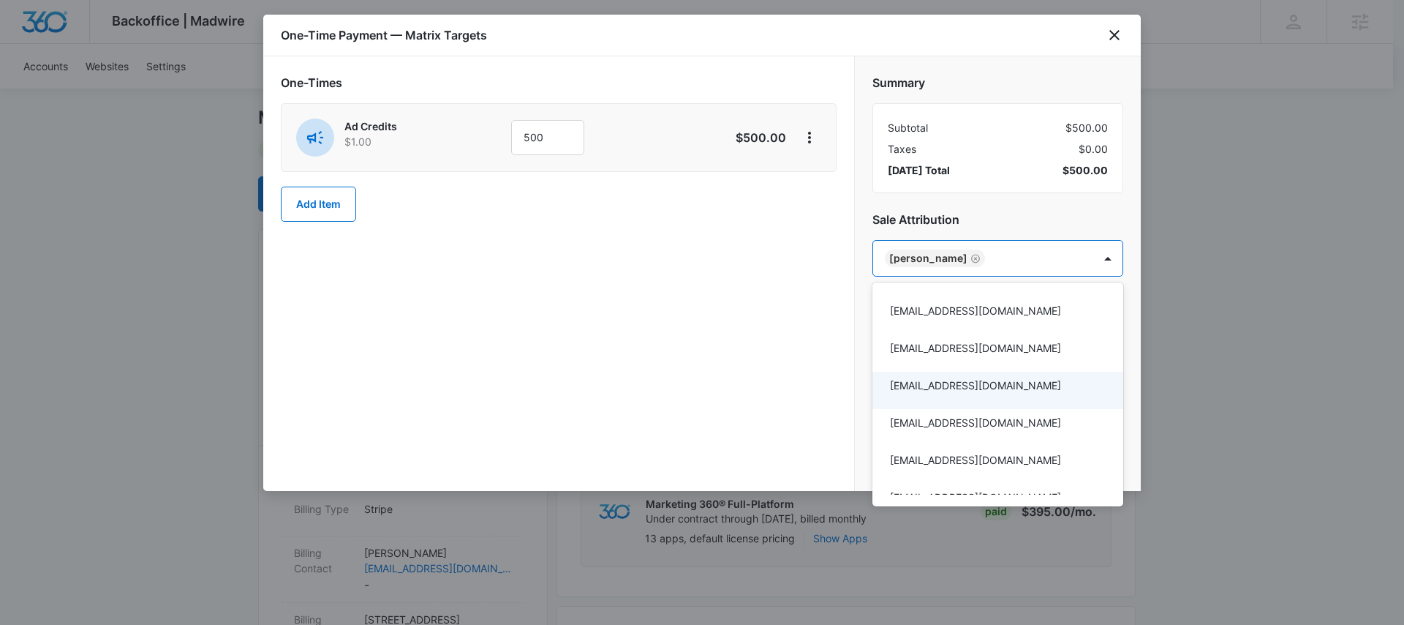
click at [765, 369] on div at bounding box center [702, 312] width 1404 height 625
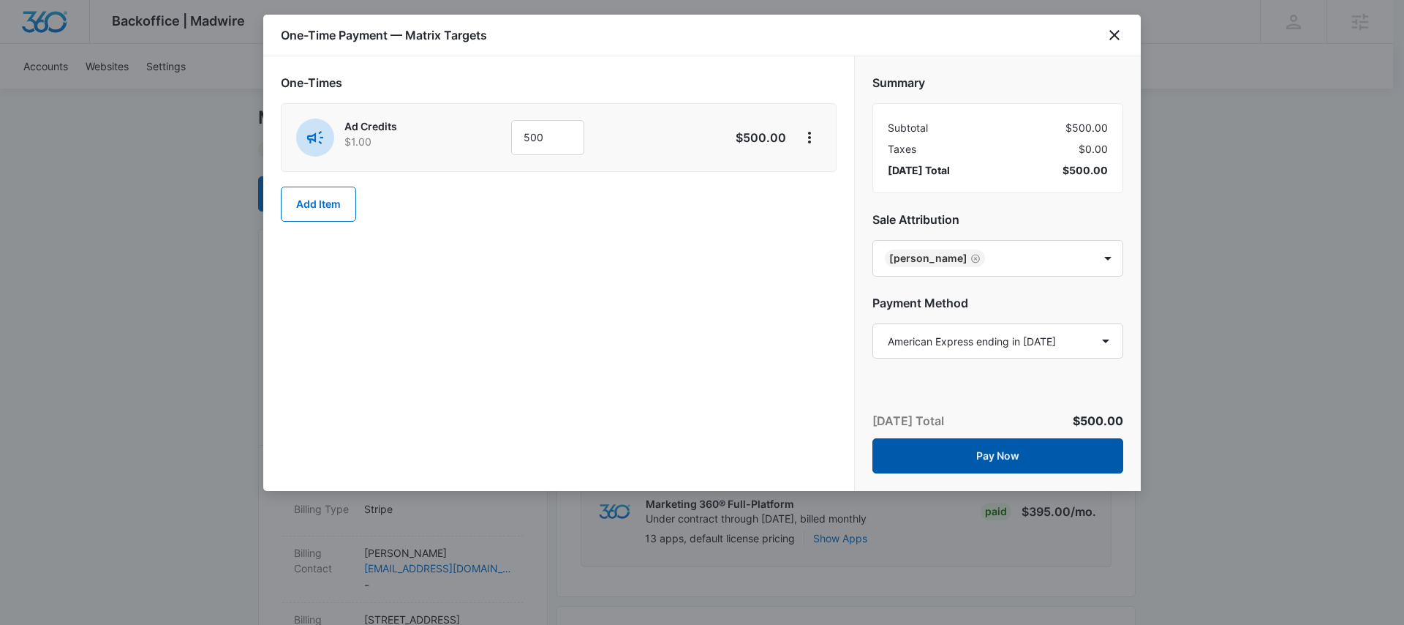
click at [1029, 456] on button "Pay Now" at bounding box center [998, 455] width 251 height 35
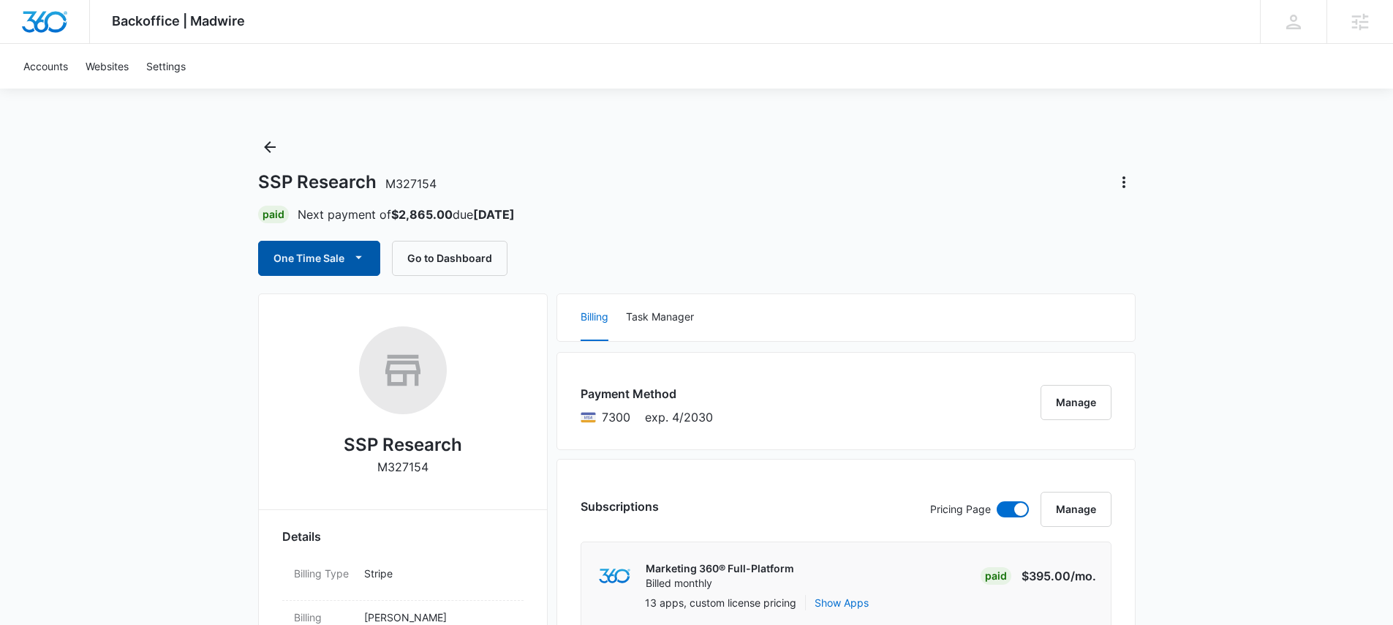
click at [326, 260] on button "One Time Sale" at bounding box center [319, 258] width 122 height 35
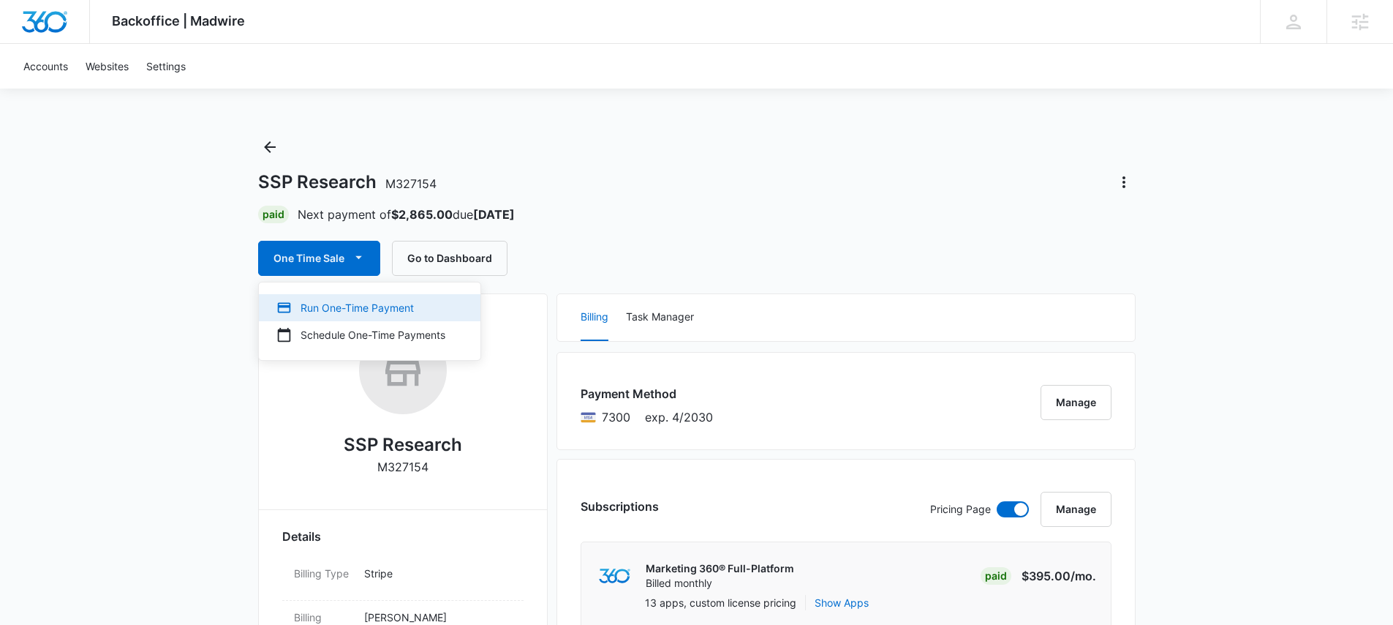
click at [342, 315] on button "Run One-Time Payment" at bounding box center [370, 307] width 222 height 27
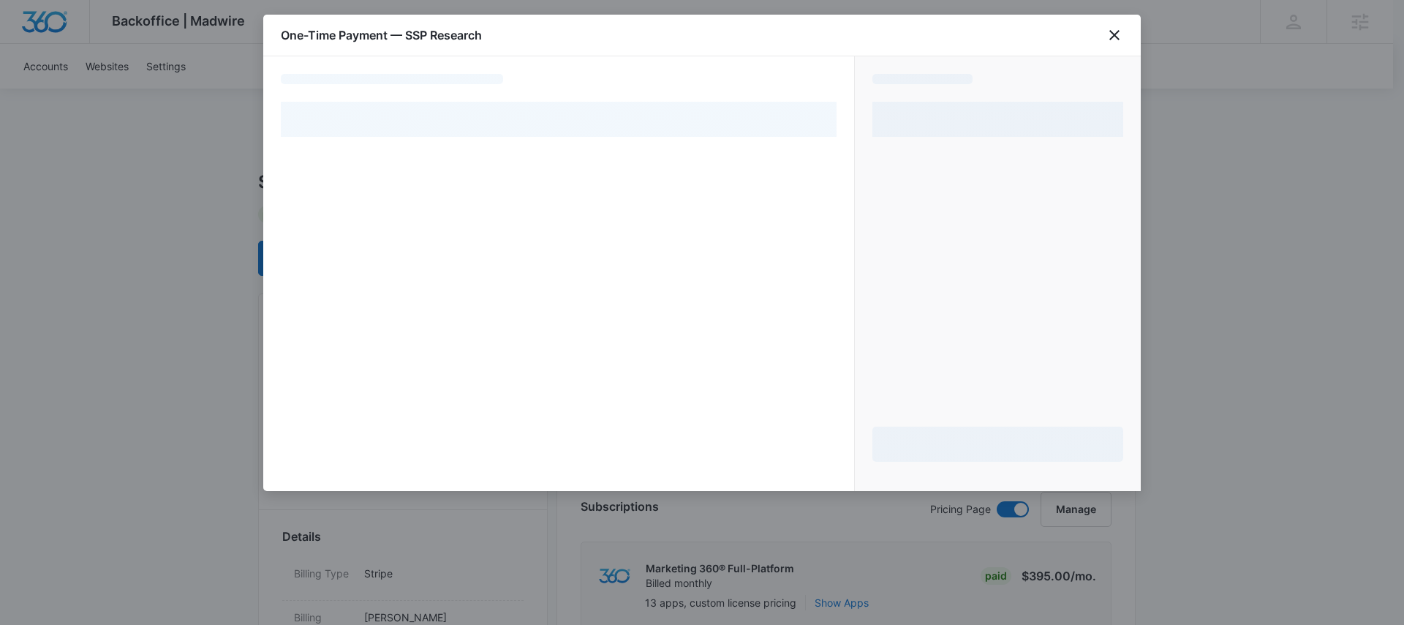
select select "pm_1RLnLGA4n8RTgNjUX7xRjxhh"
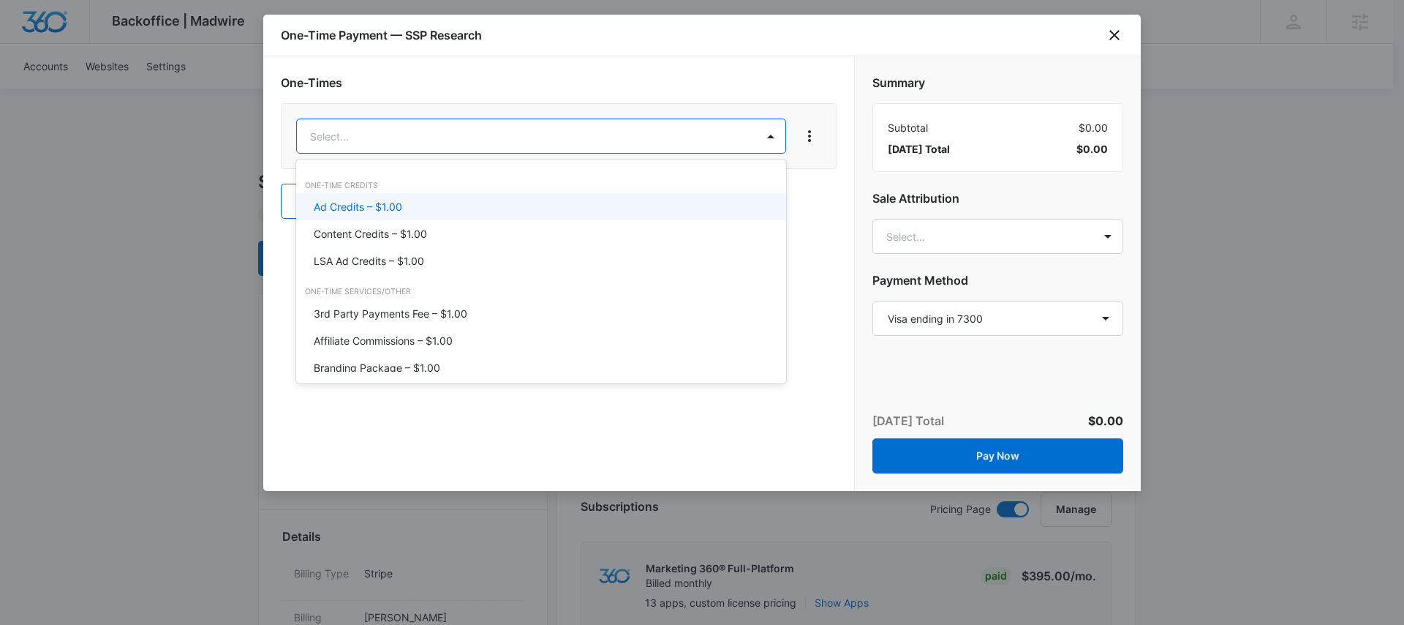
click at [367, 204] on p "Ad Credits – $1.00" at bounding box center [358, 206] width 88 height 15
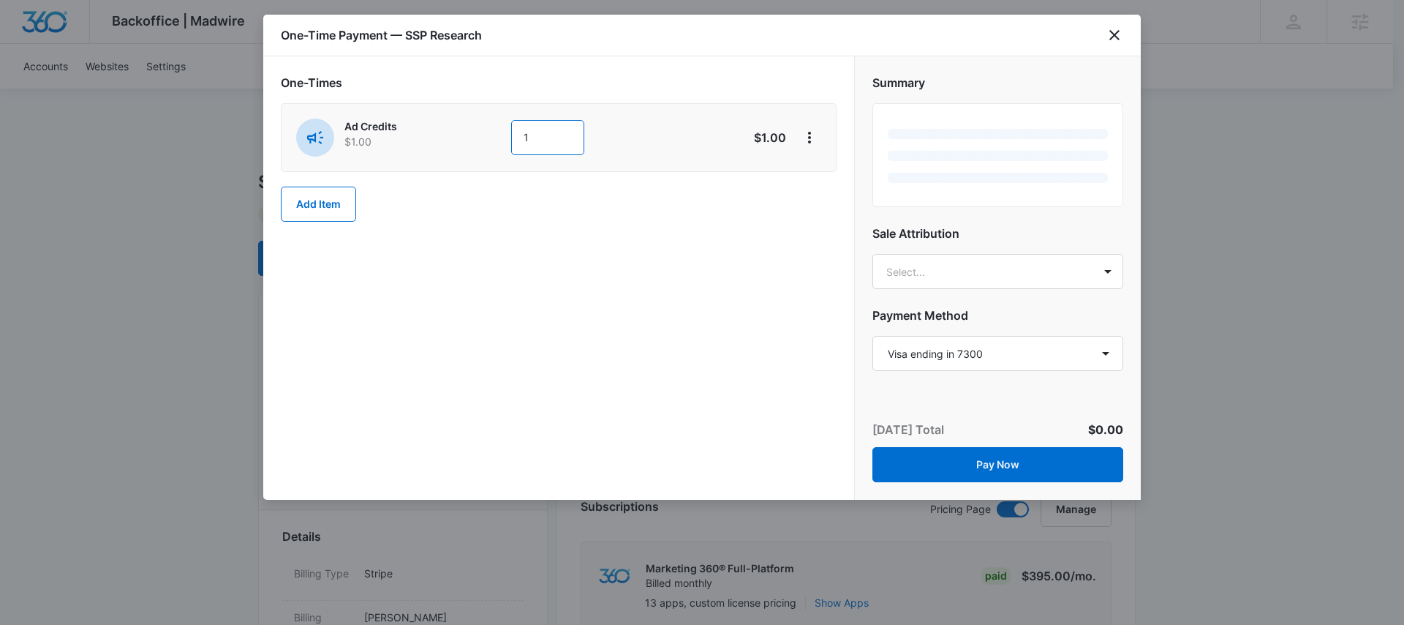
drag, startPoint x: 545, startPoint y: 135, endPoint x: 486, endPoint y: 137, distance: 58.5
click at [520, 137] on input "1" at bounding box center [547, 137] width 73 height 35
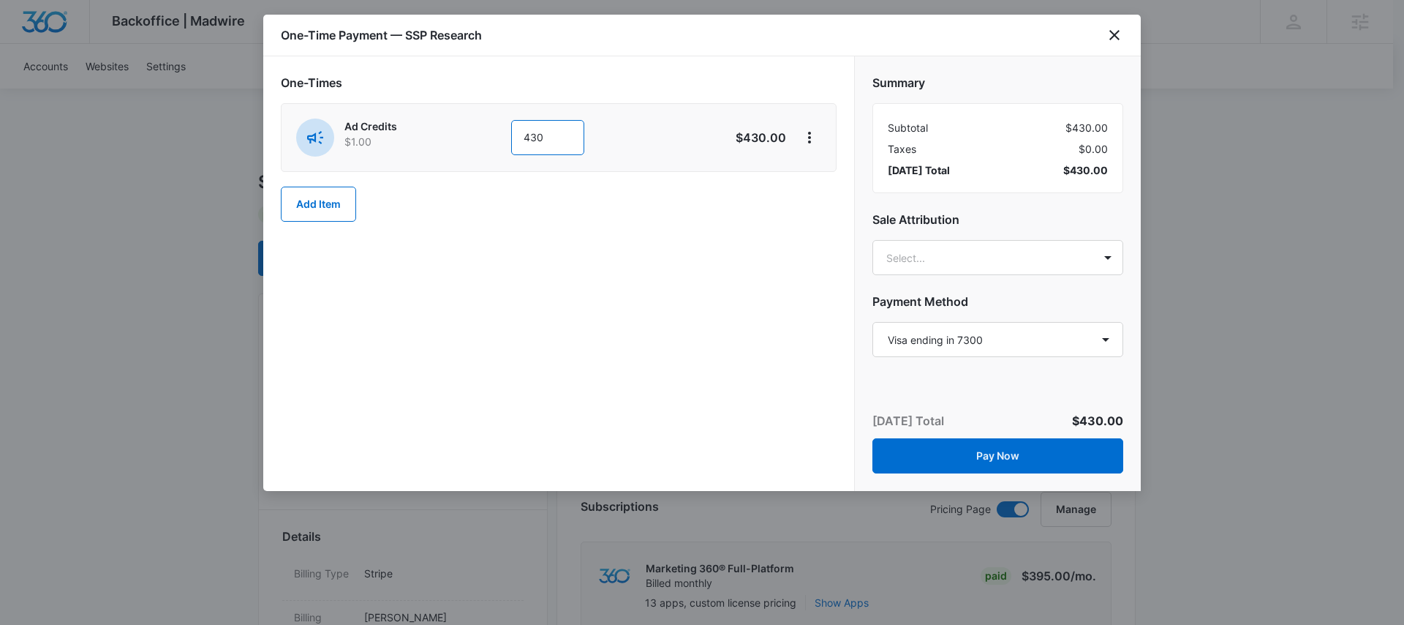
type input "430"
click at [630, 260] on div "One-Times Ad Credits $1.00 430 $430.00 Add Item" at bounding box center [558, 273] width 591 height 434
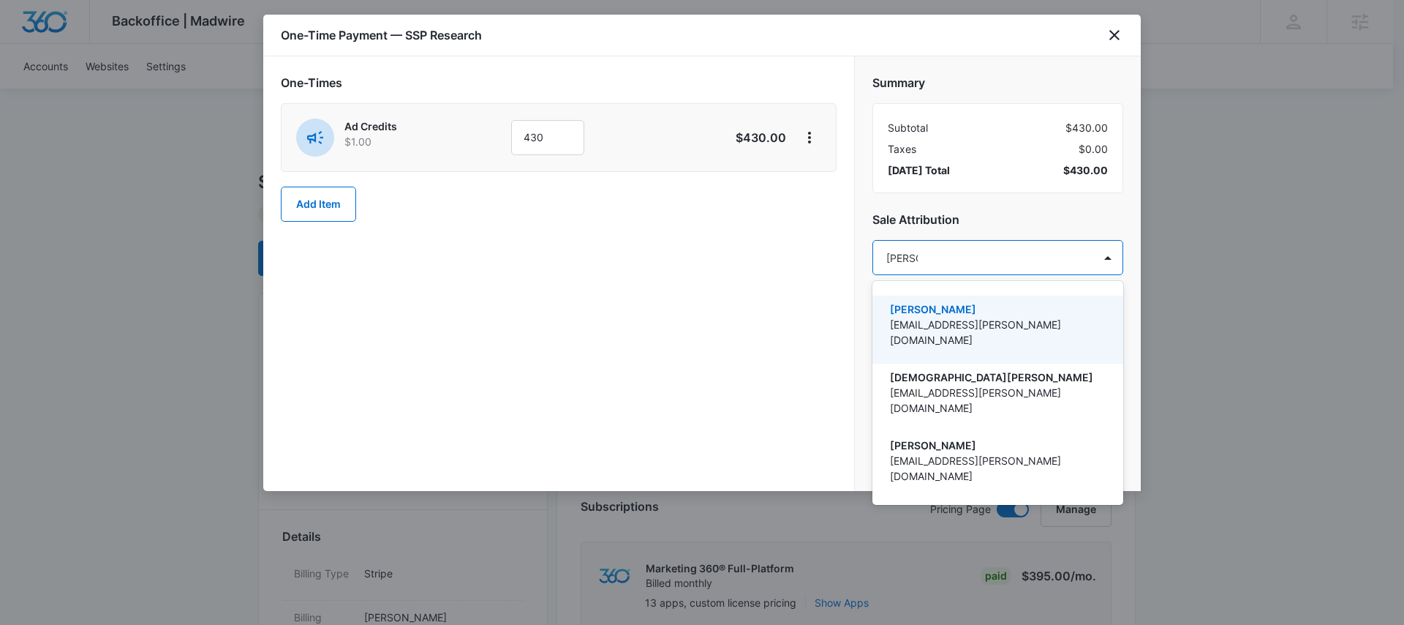
type input "christian"
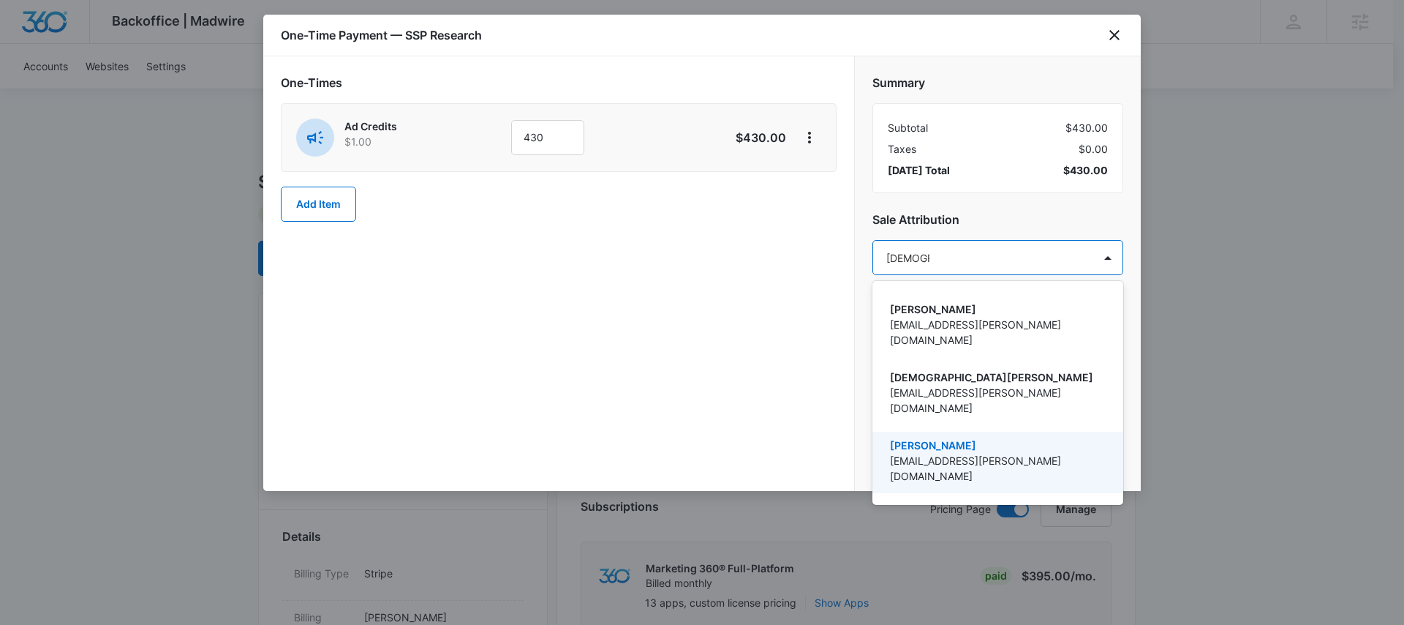
click at [973, 453] on p "[EMAIL_ADDRESS][PERSON_NAME][DOMAIN_NAME]" at bounding box center [996, 468] width 213 height 31
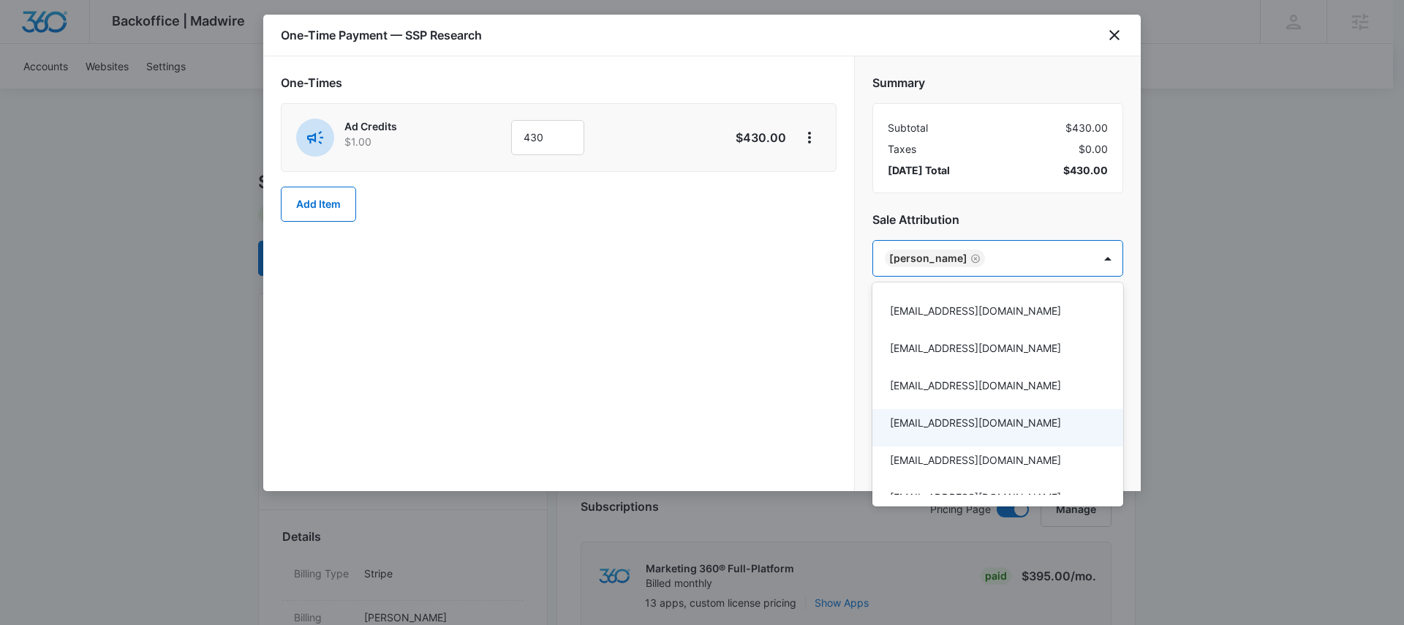
click at [637, 426] on div at bounding box center [702, 312] width 1404 height 625
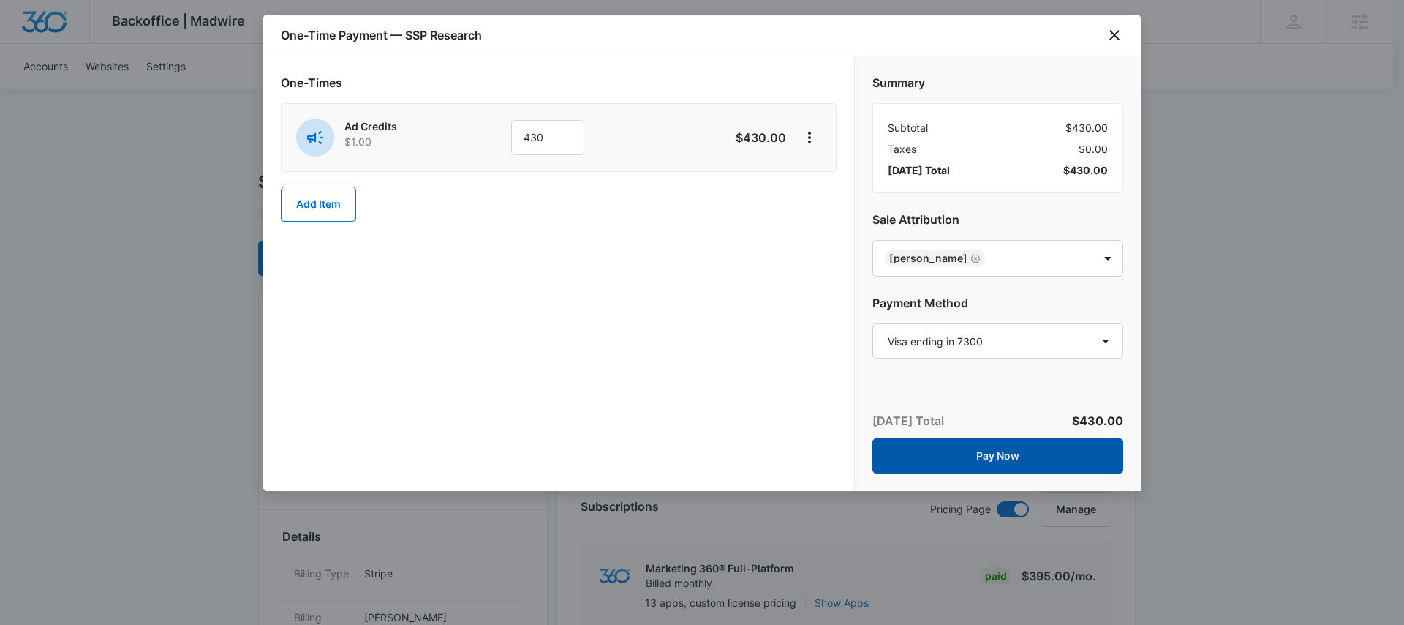
click at [1006, 456] on button "Pay Now" at bounding box center [998, 455] width 251 height 35
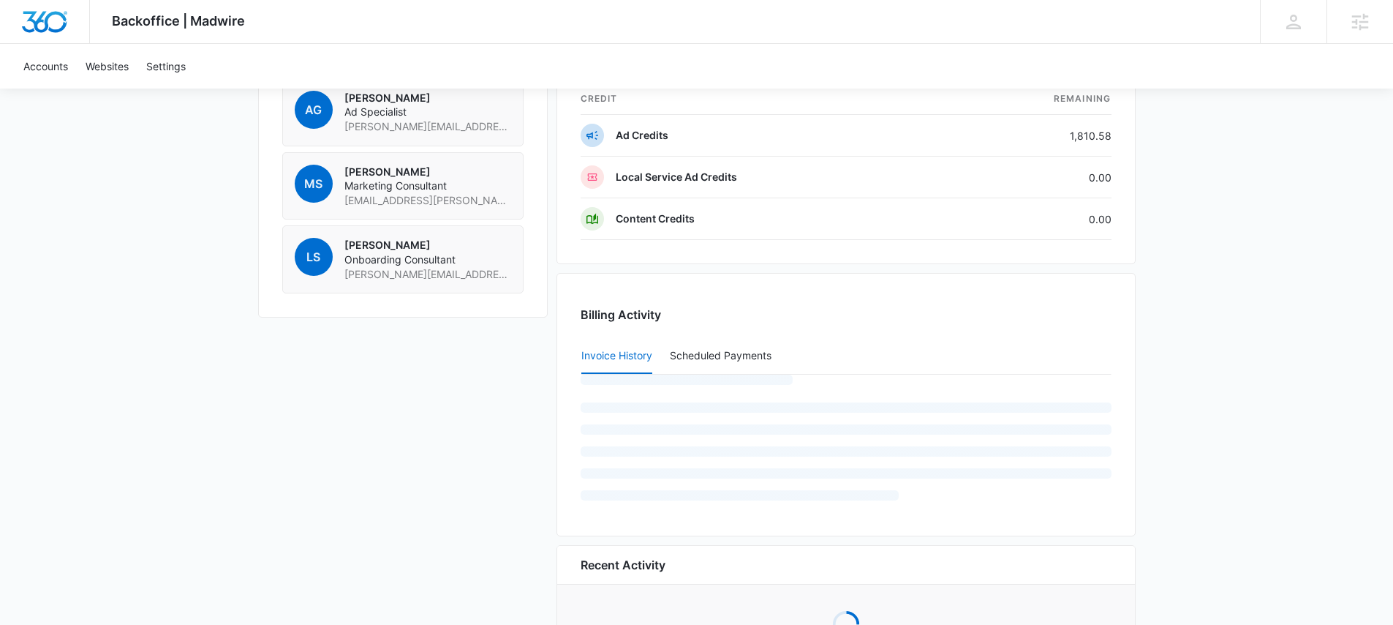
scroll to position [1285, 0]
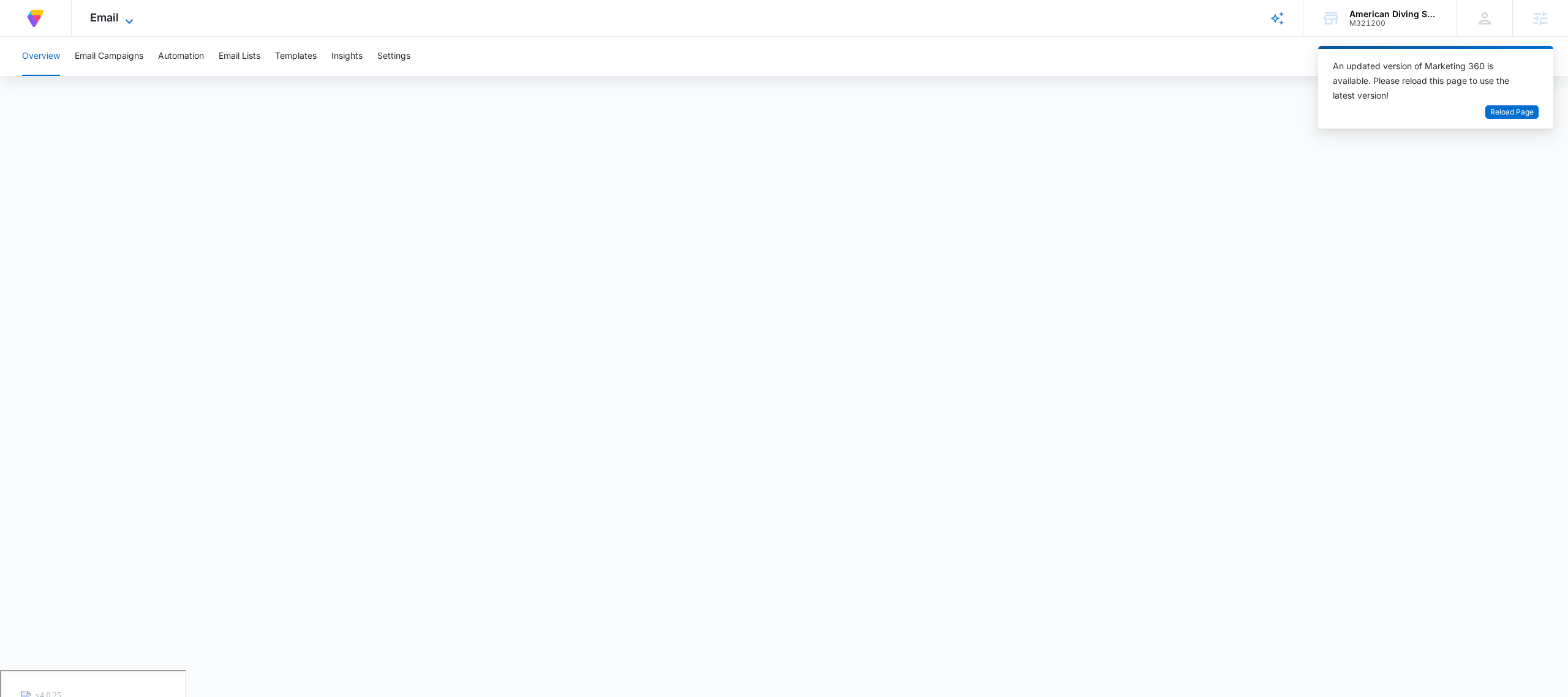
click at [124, 18] on icon at bounding box center [130, 22] width 15 height 15
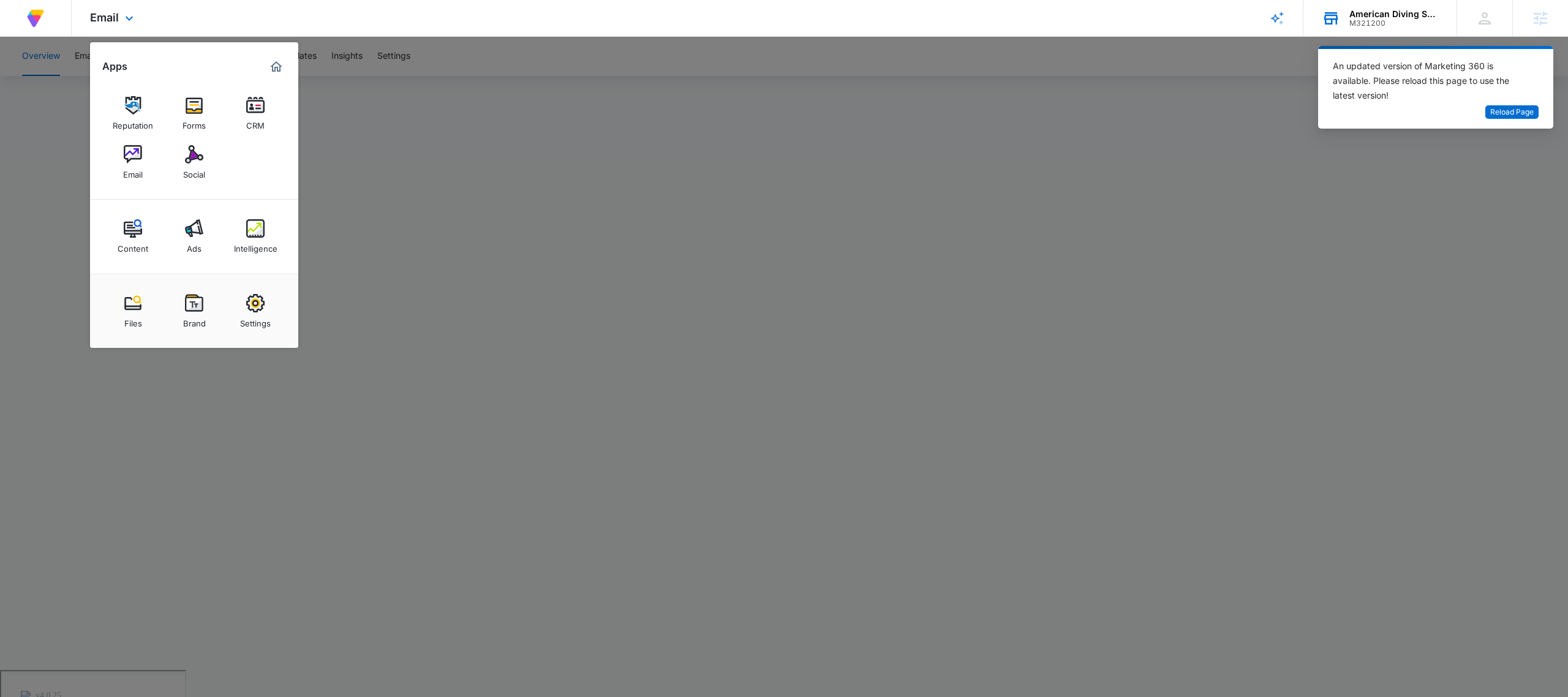
drag, startPoint x: 852, startPoint y: 111, endPoint x: 1431, endPoint y: 12, distance: 587.4
click at [852, 111] on div at bounding box center [784, 348] width 1568 height 697
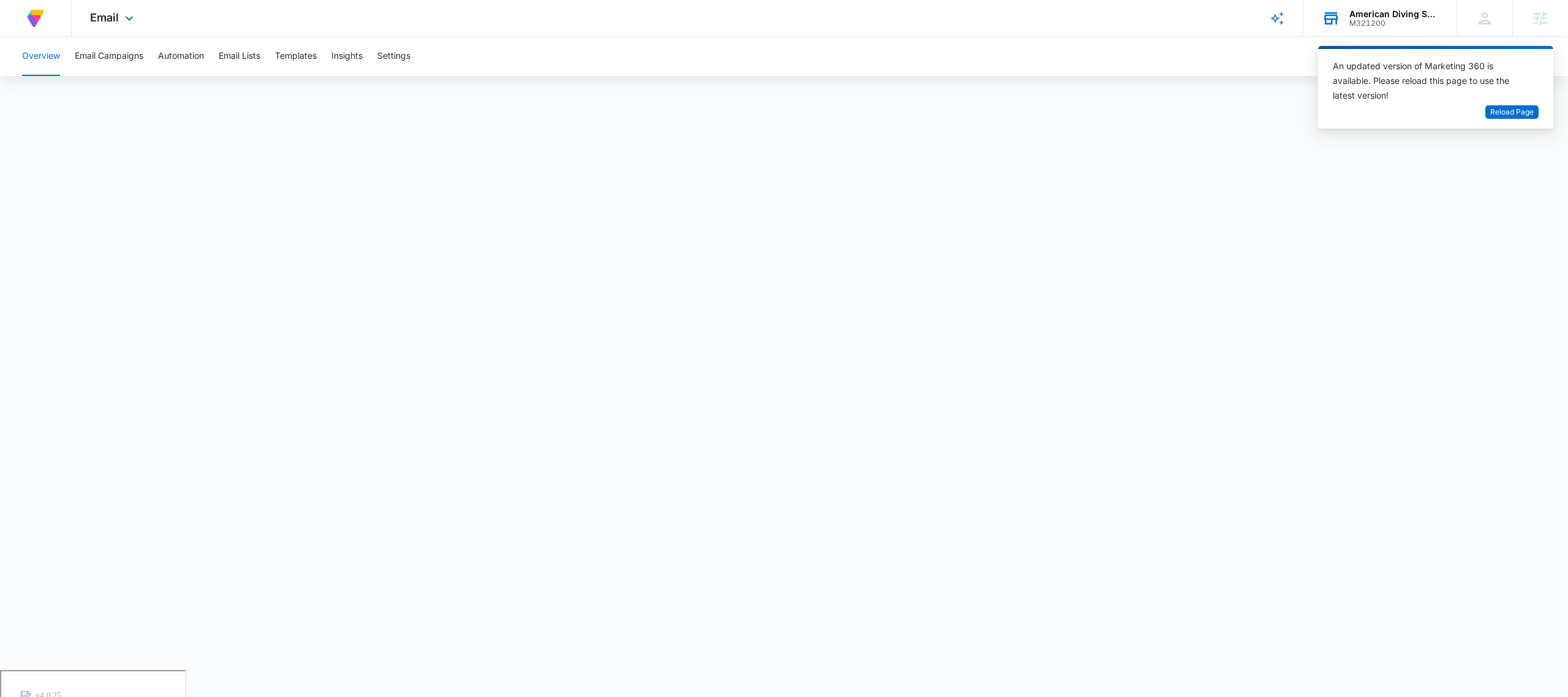
click at [1382, 13] on div "American Diving Supply" at bounding box center [1394, 14] width 90 height 10
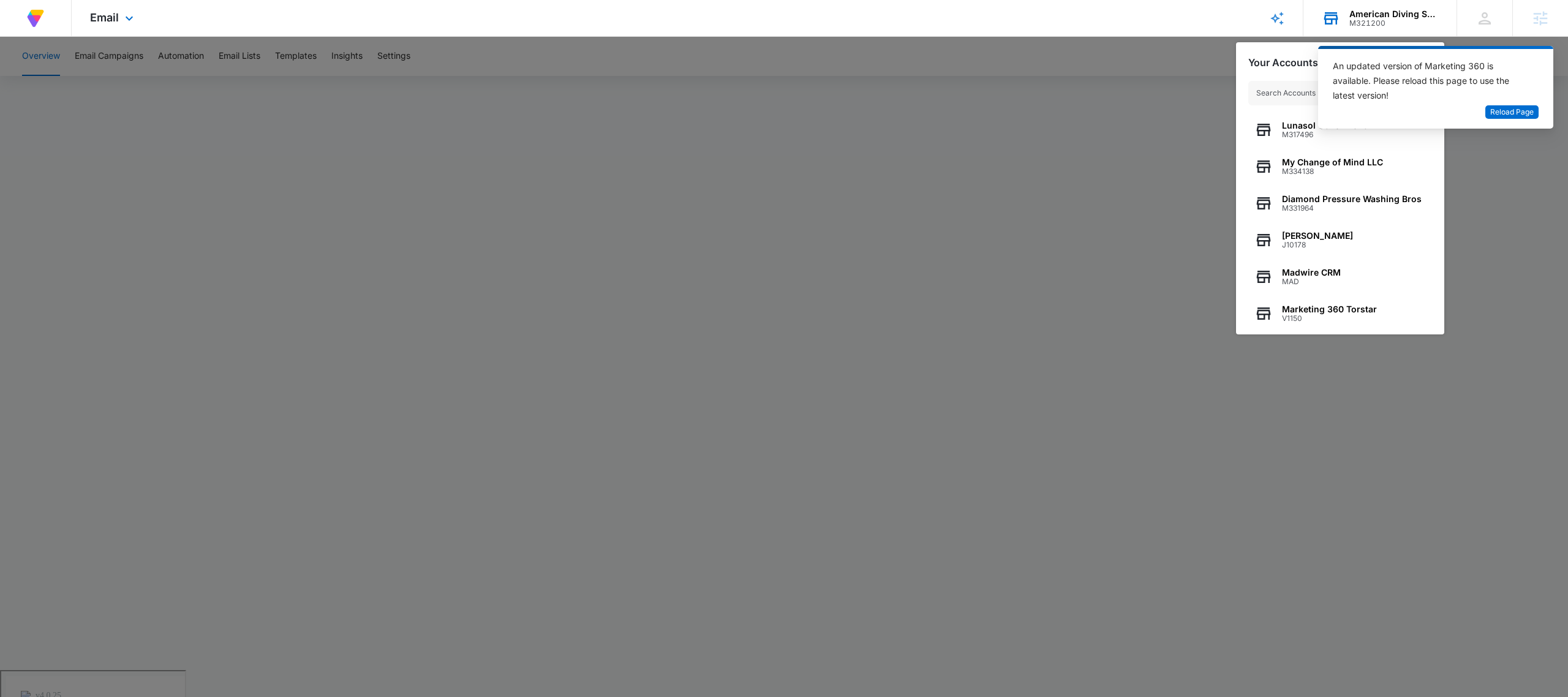
click at [1297, 83] on input "text" at bounding box center [1340, 93] width 183 height 24
click at [1291, 95] on input "text" at bounding box center [1340, 93] width 183 height 24
type input "m"
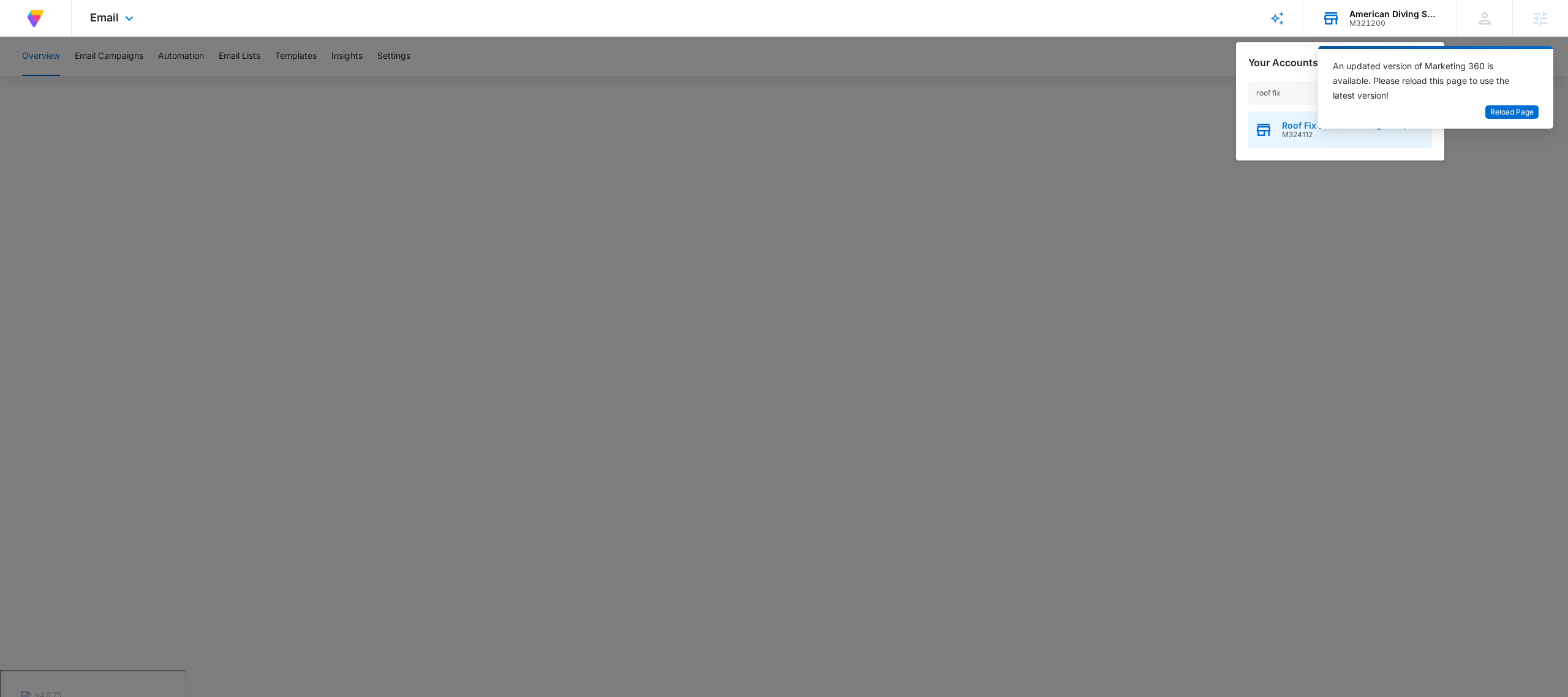
type input "roof fix"
click at [1277, 126] on div "Roof Fix USA M324112" at bounding box center [1340, 130] width 183 height 37
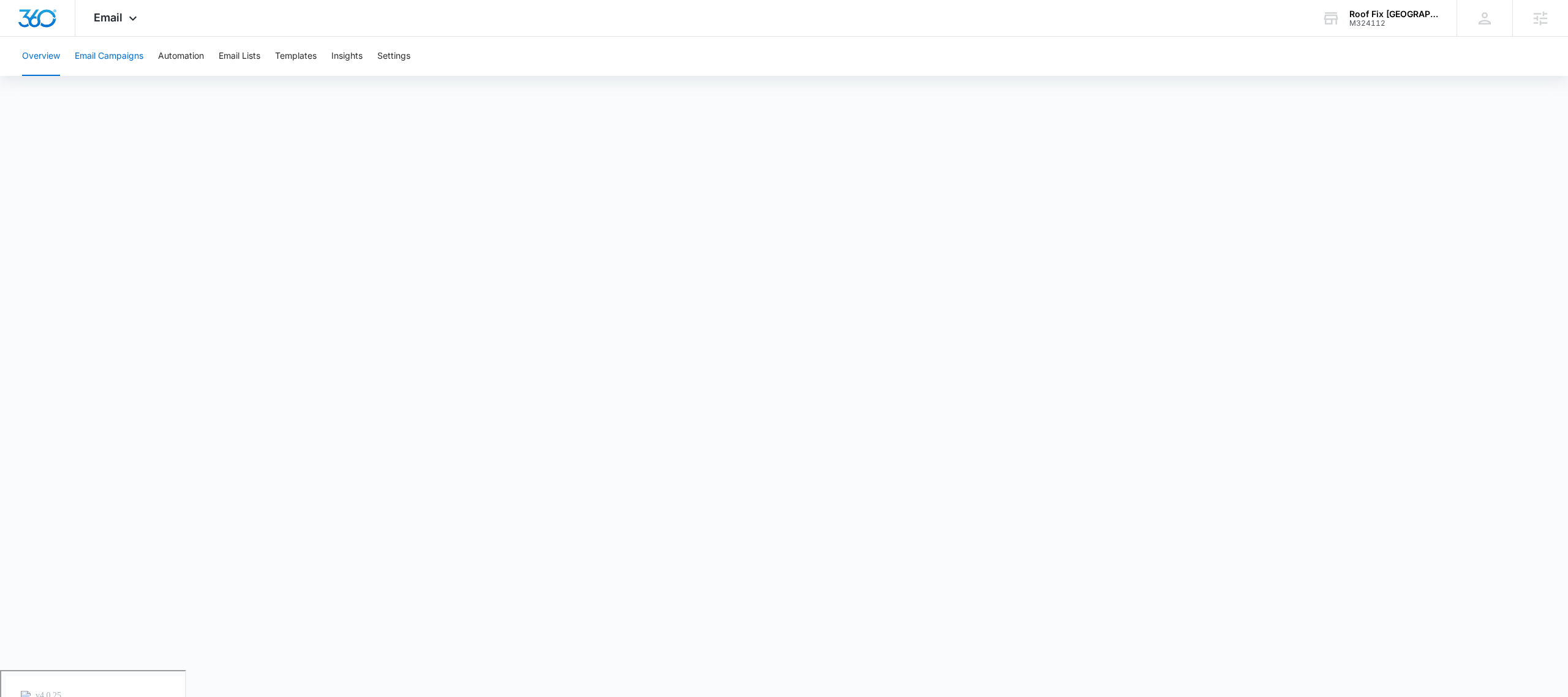
click at [112, 64] on button "Email Campaigns" at bounding box center [109, 56] width 69 height 39
click at [102, 8] on div "Email Apps Reputation Forms CRM Email Social POS Content Ads Intelligence Files…" at bounding box center [116, 18] width 83 height 36
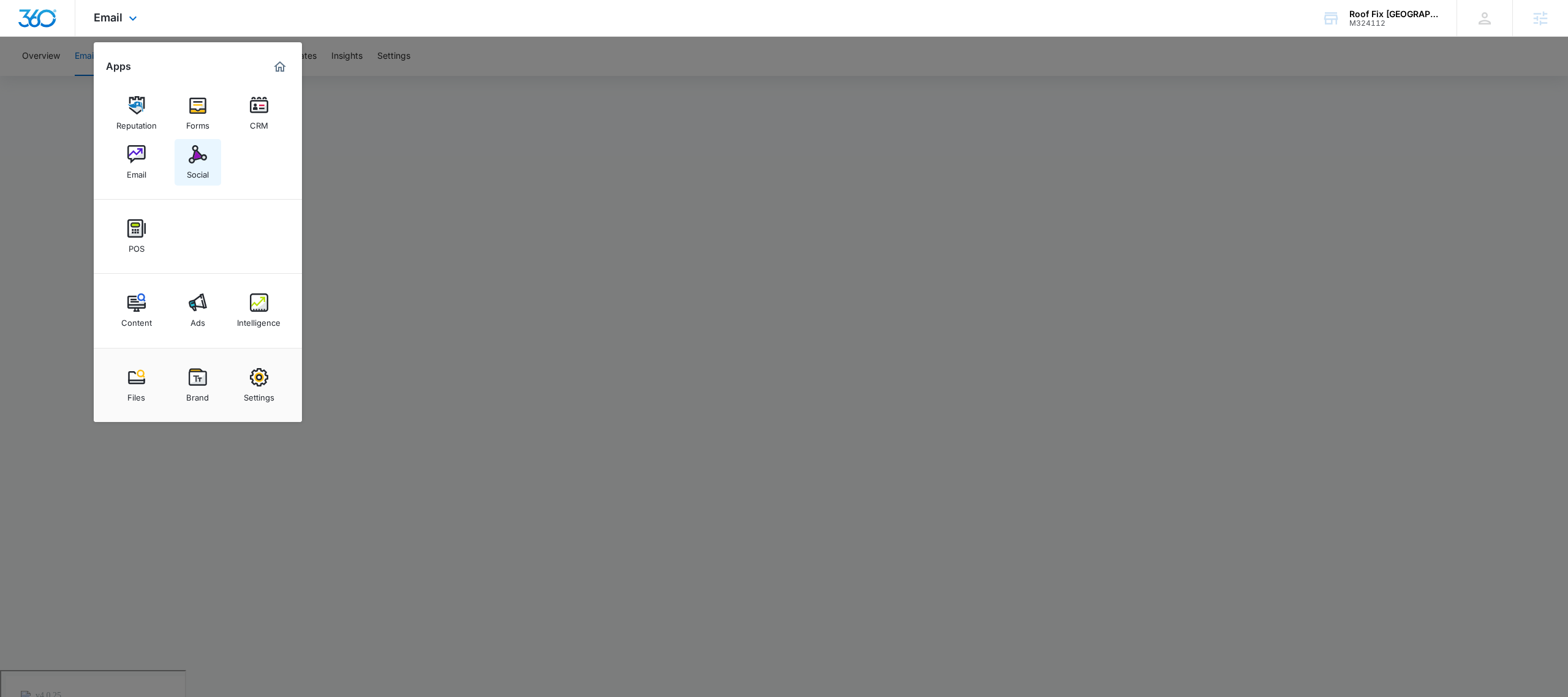
click at [202, 152] on img at bounding box center [198, 154] width 18 height 18
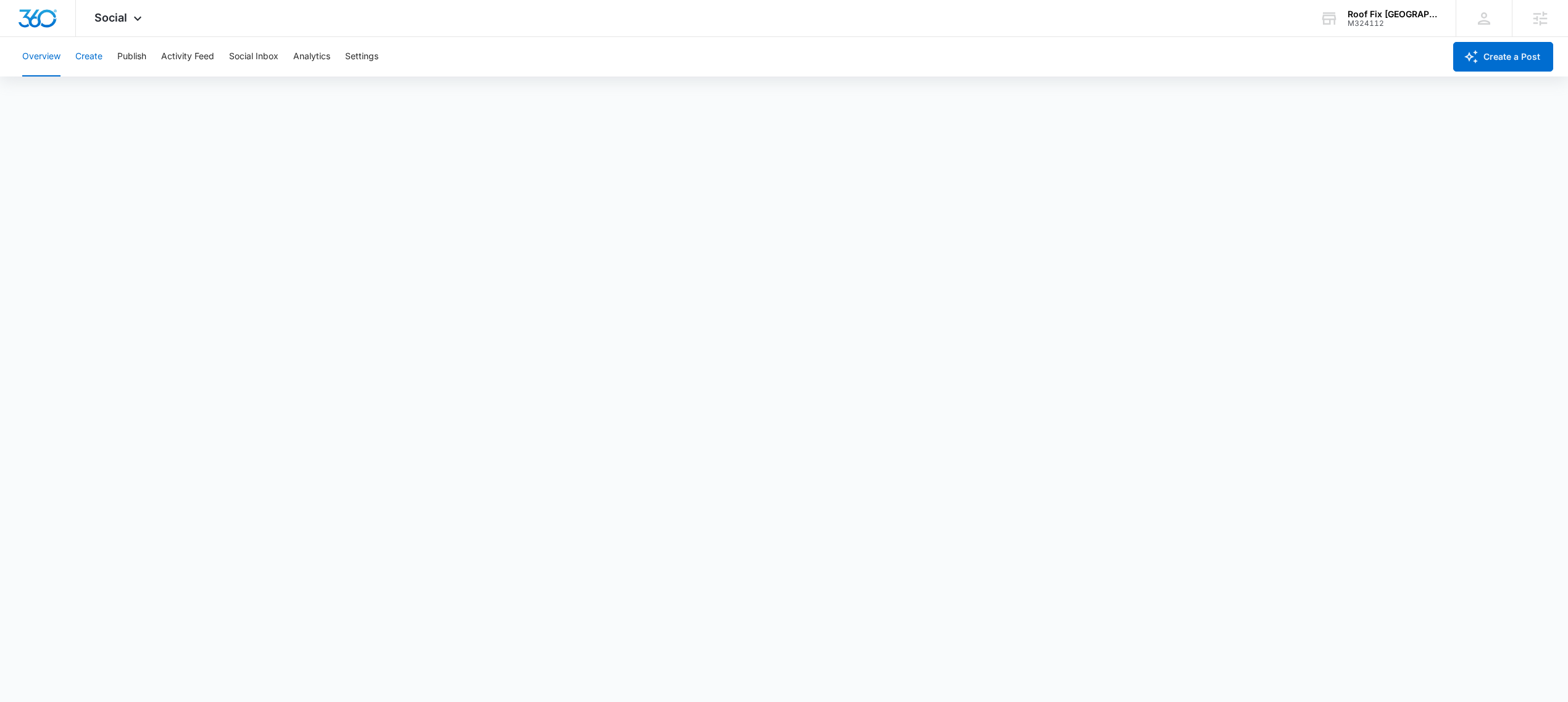
click at [85, 59] on button "Create" at bounding box center [89, 57] width 27 height 40
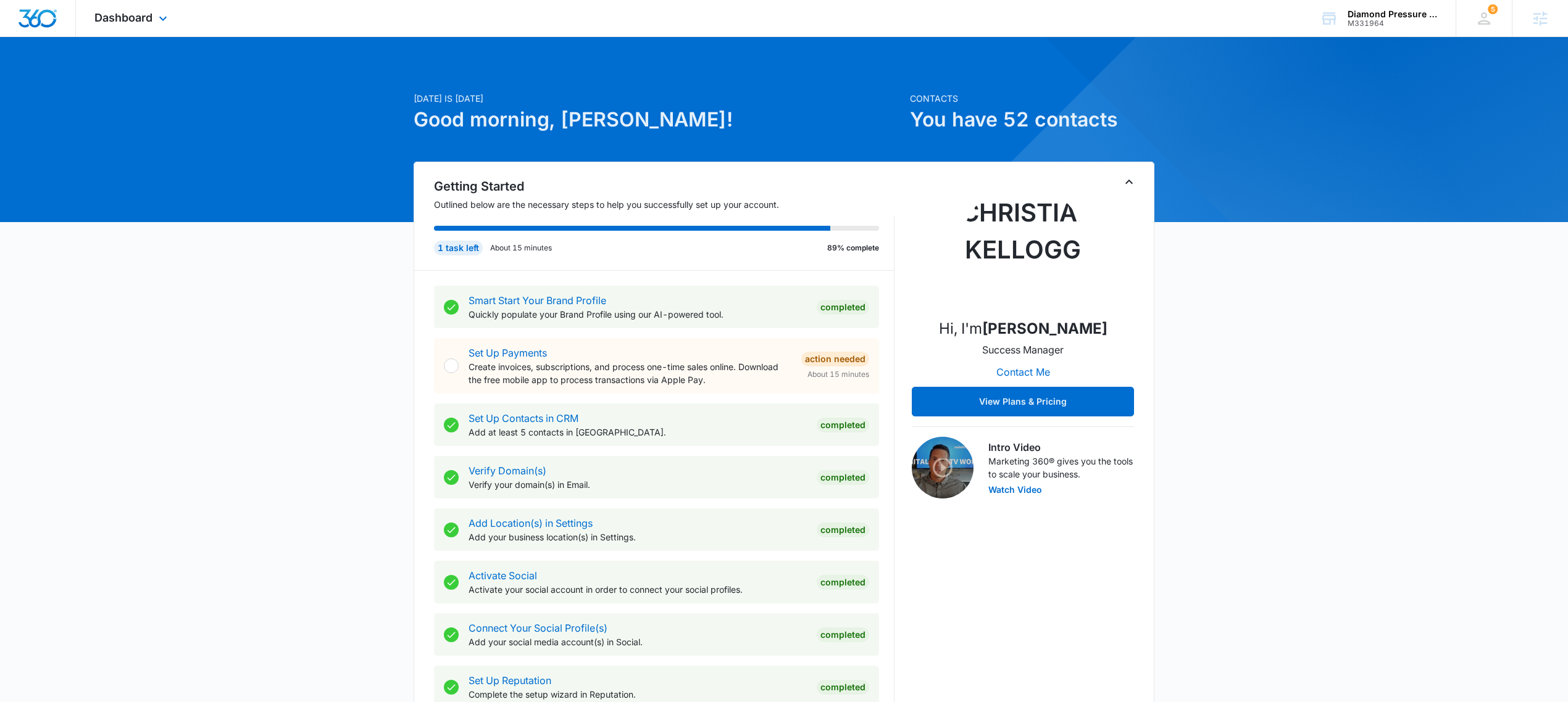
click at [128, 6] on div "Dashboard Apps Reputation Forms CRM Email Social POS Content Ads Intelligence F…" at bounding box center [132, 18] width 113 height 36
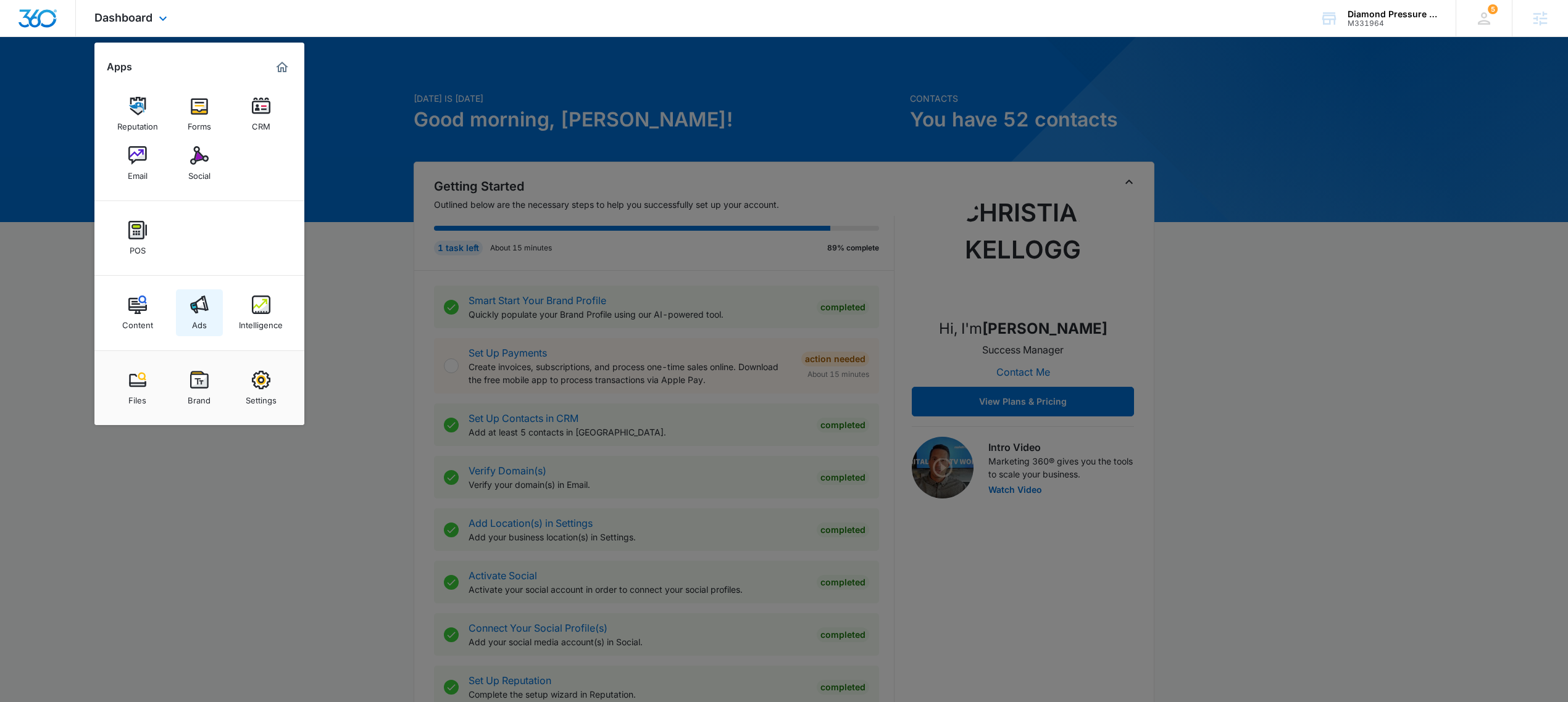
click at [212, 318] on link "Ads" at bounding box center [199, 313] width 47 height 47
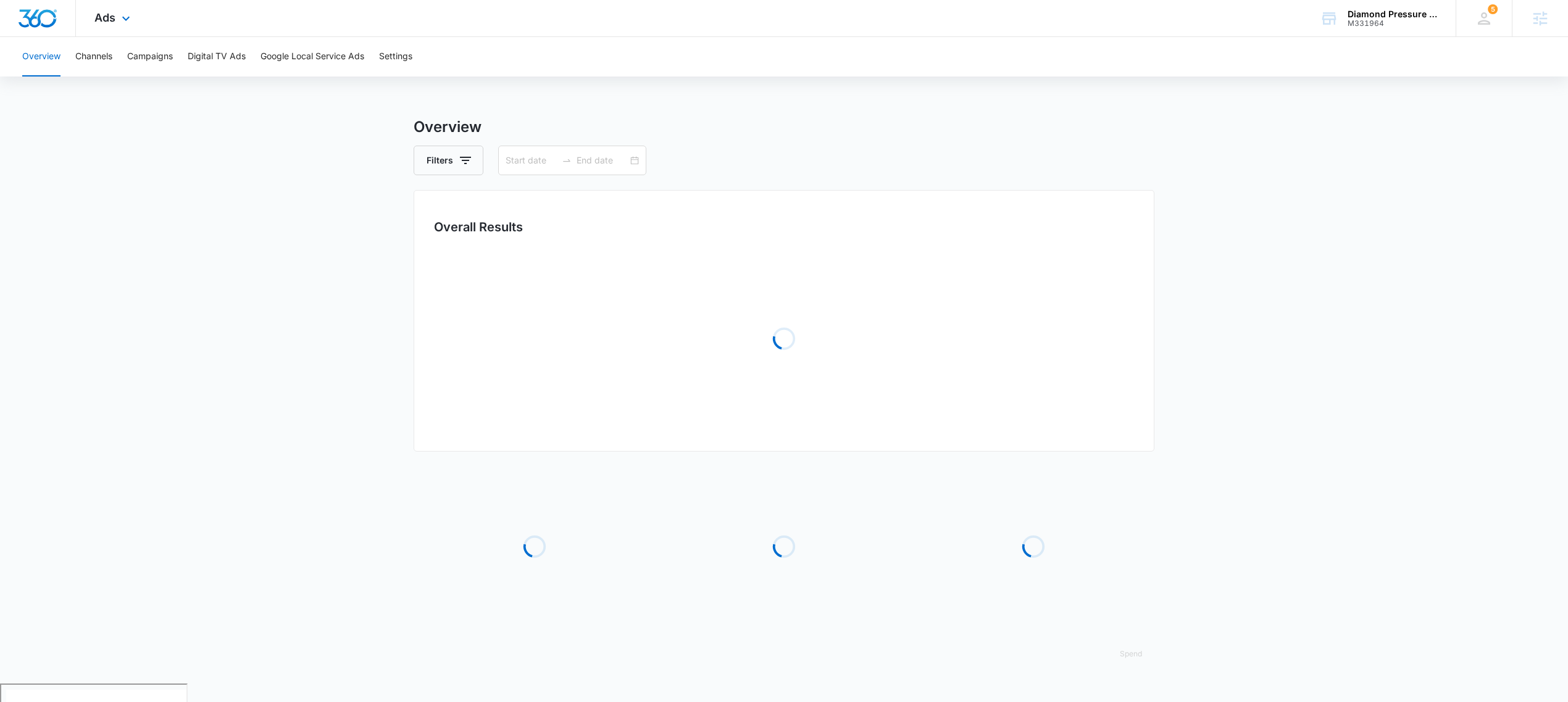
type input "08/26/2025"
type input "09/25/2025"
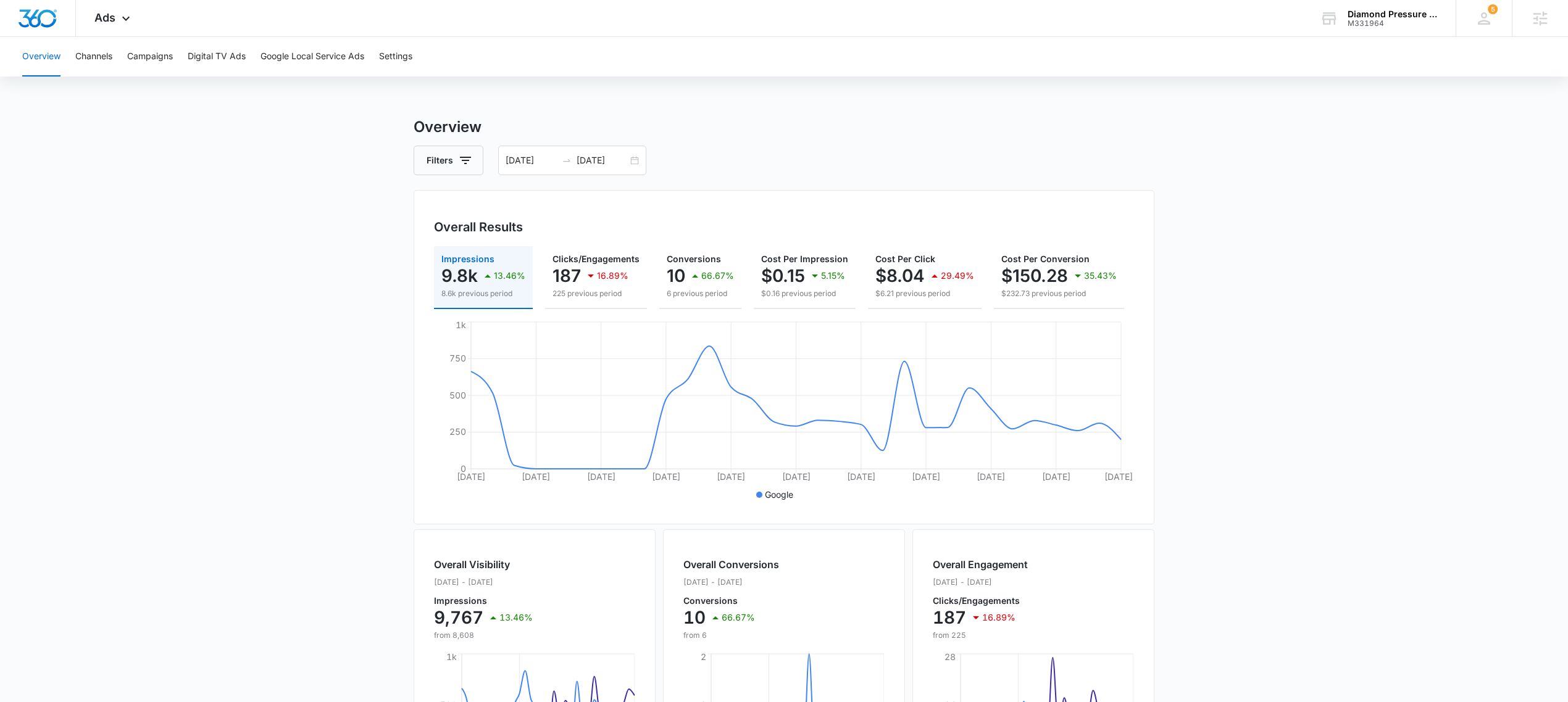
drag, startPoint x: 193, startPoint y: 255, endPoint x: 247, endPoint y: 262, distance: 54.5
click at [194, 255] on main "Overview Filters 08/26/2025 09/25/2025 Overall Results Impressions 9.8k 13.46% …" at bounding box center [784, 559] width 1568 height 886
click at [115, 17] on div "Ads Apps Reputation Forms CRM Email Social POS Content Ads Intelligence Files B…" at bounding box center [114, 18] width 76 height 36
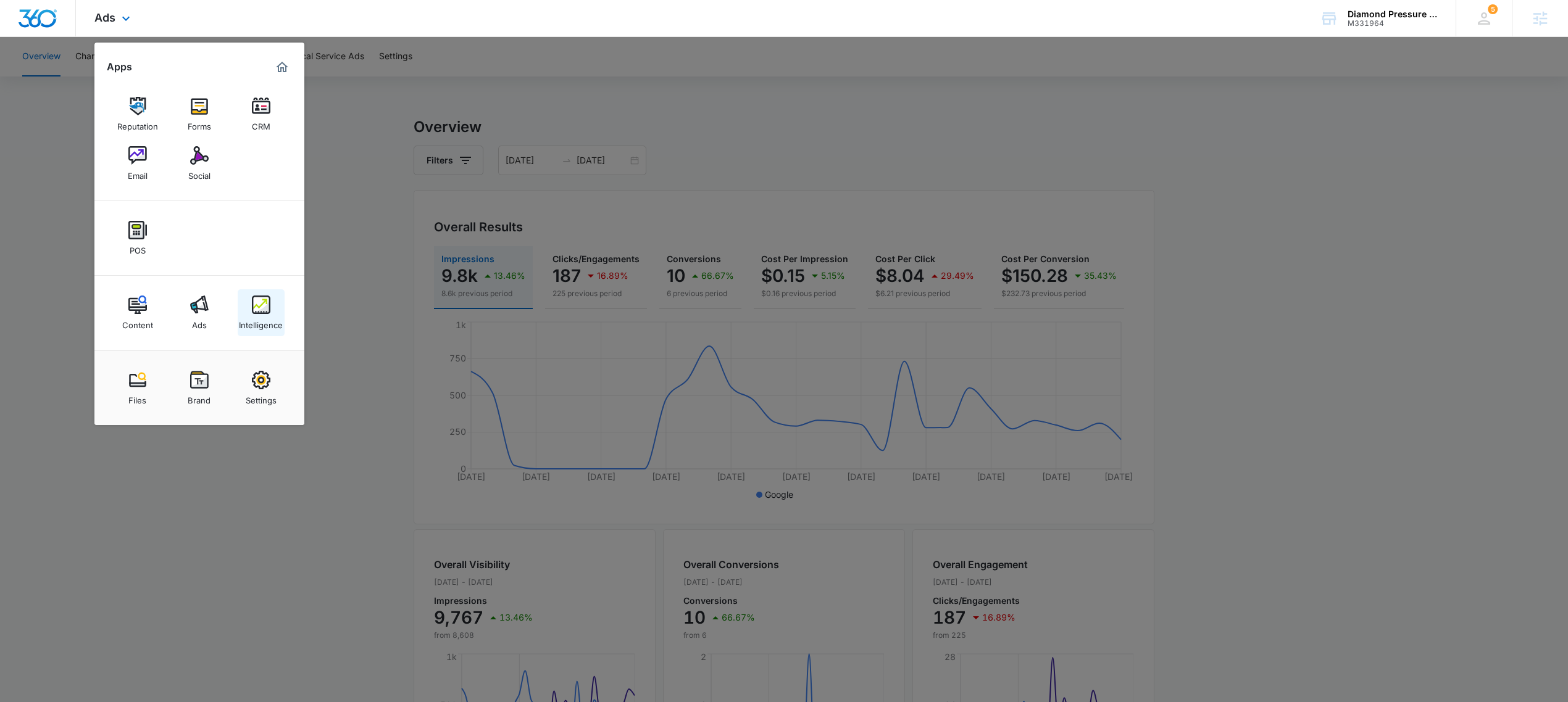
click at [263, 322] on div "Intelligence" at bounding box center [261, 321] width 44 height 16
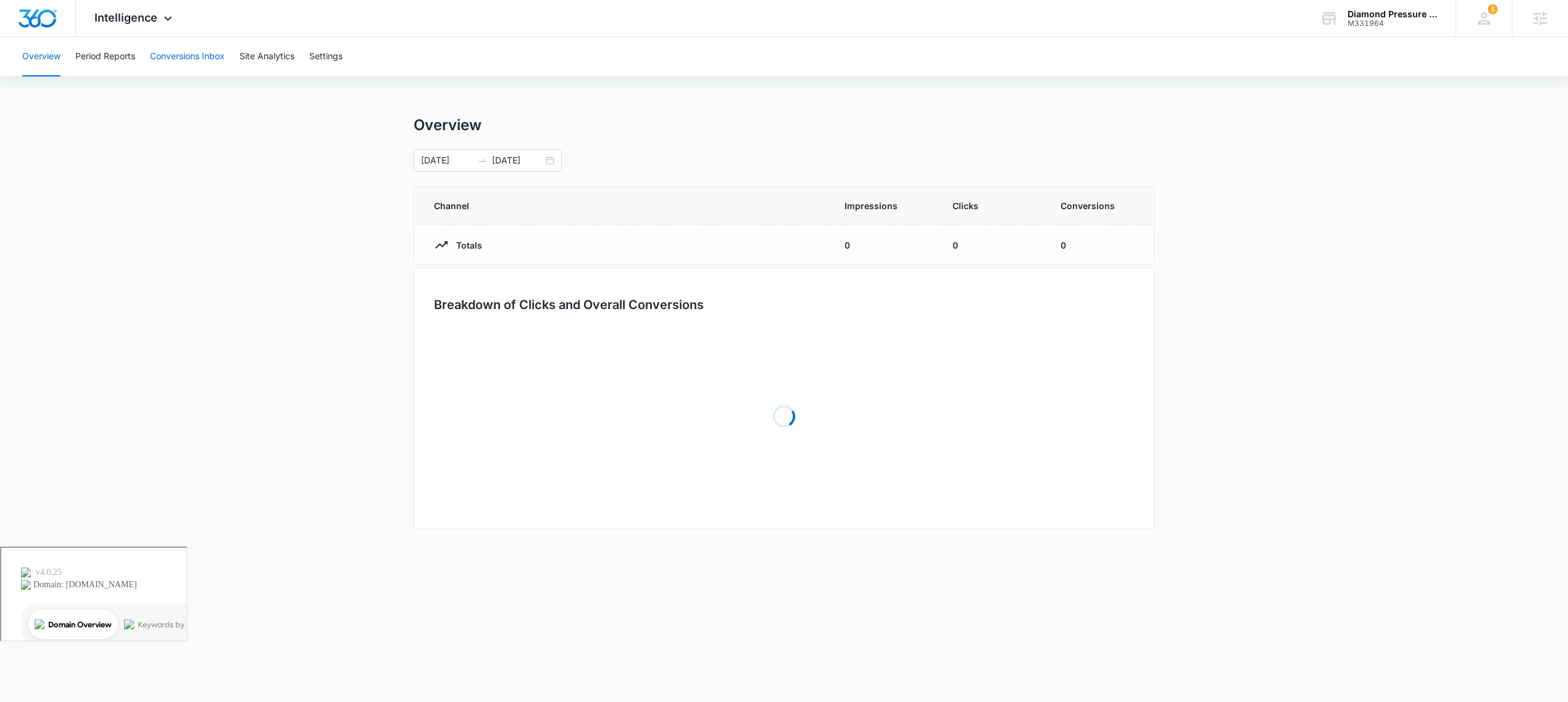
click at [181, 60] on button "Conversions Inbox" at bounding box center [187, 57] width 74 height 40
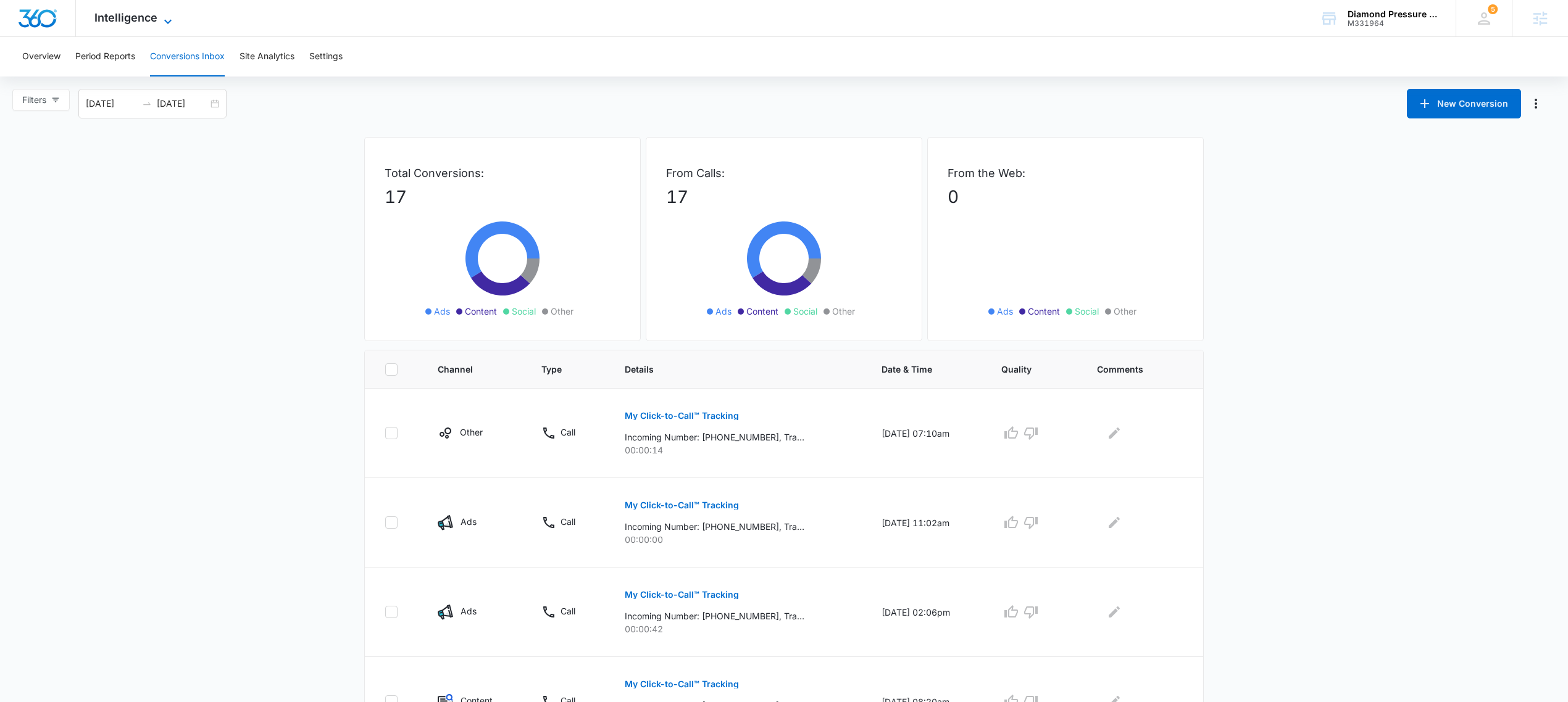
click at [143, 15] on span "Intelligence" at bounding box center [126, 17] width 63 height 13
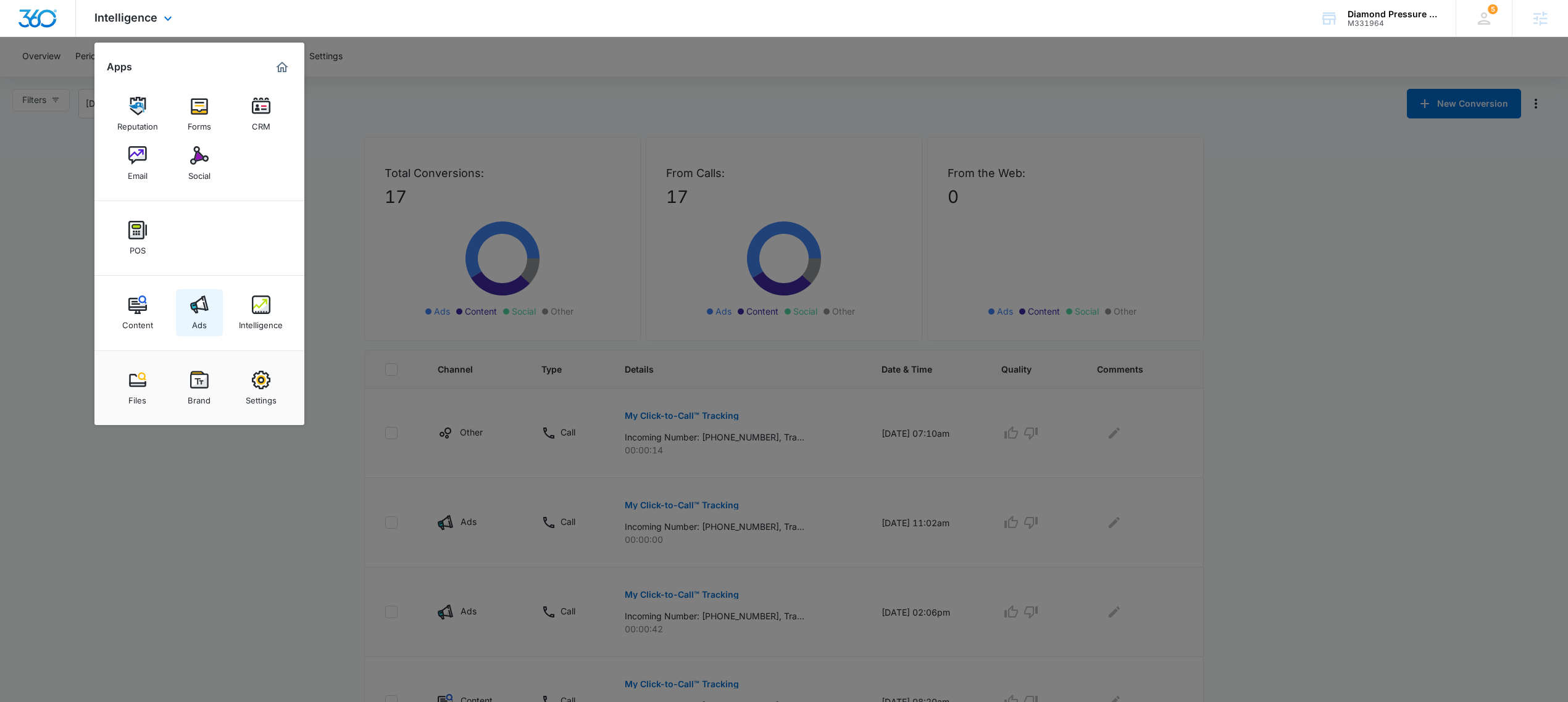
click at [198, 312] on img at bounding box center [199, 305] width 19 height 19
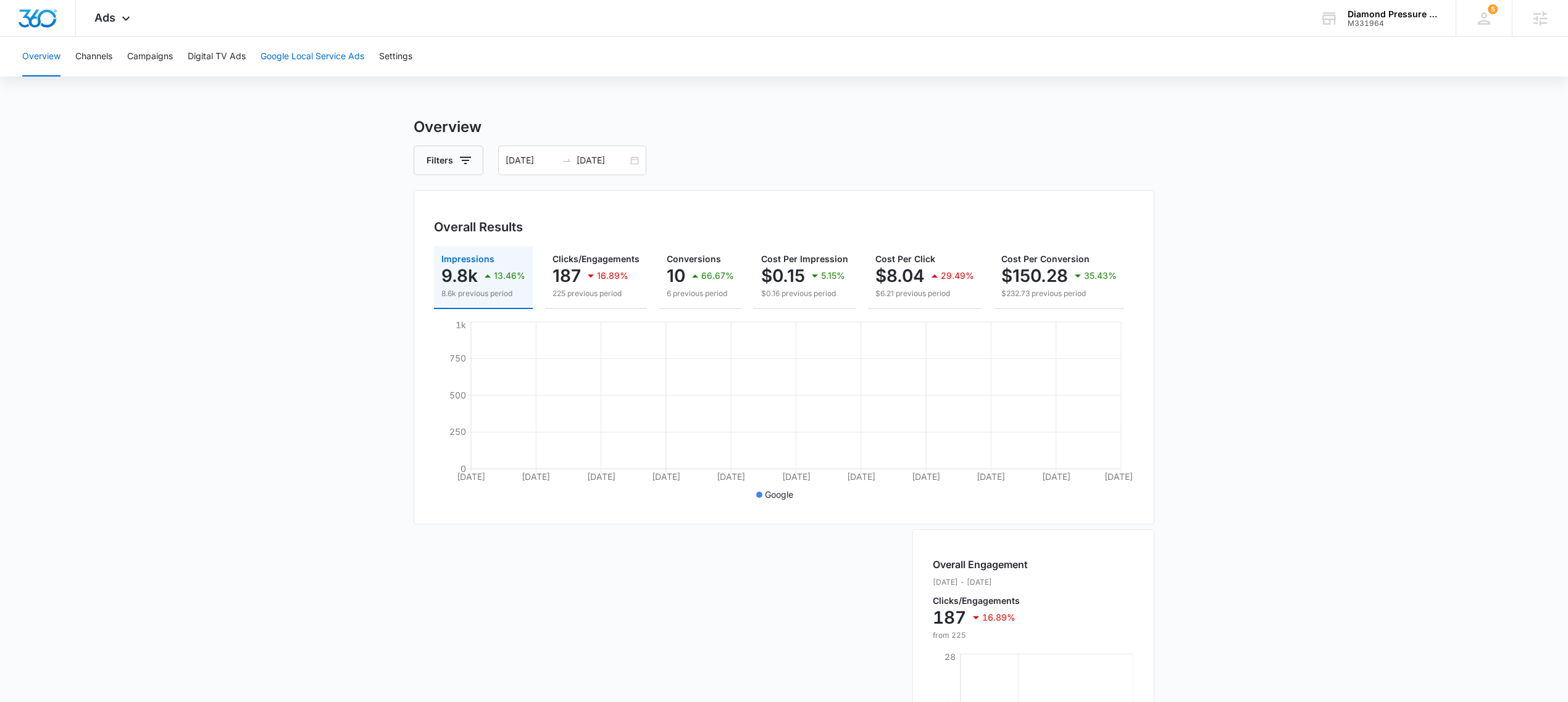
click at [333, 53] on button "Google Local Service Ads" at bounding box center [312, 57] width 104 height 40
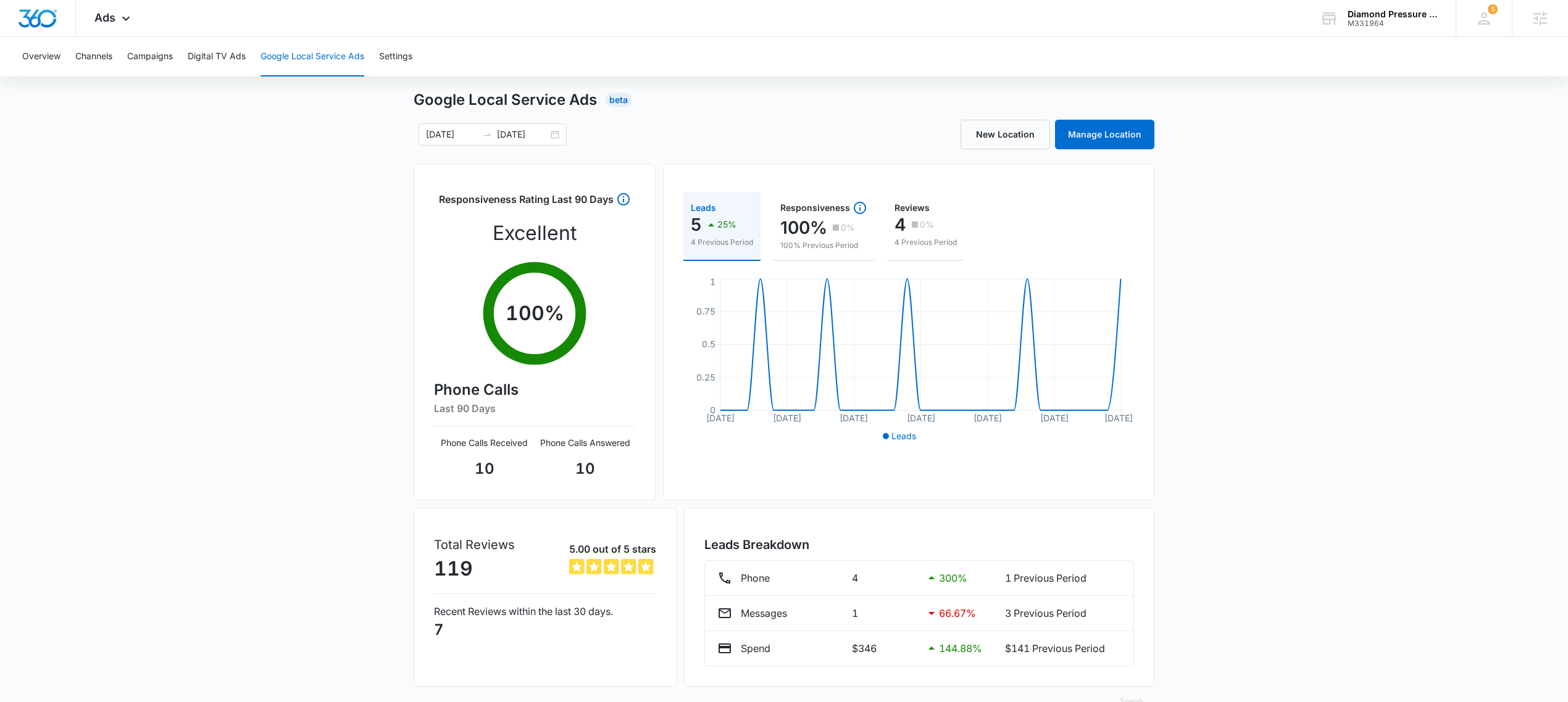
scroll to position [58, 0]
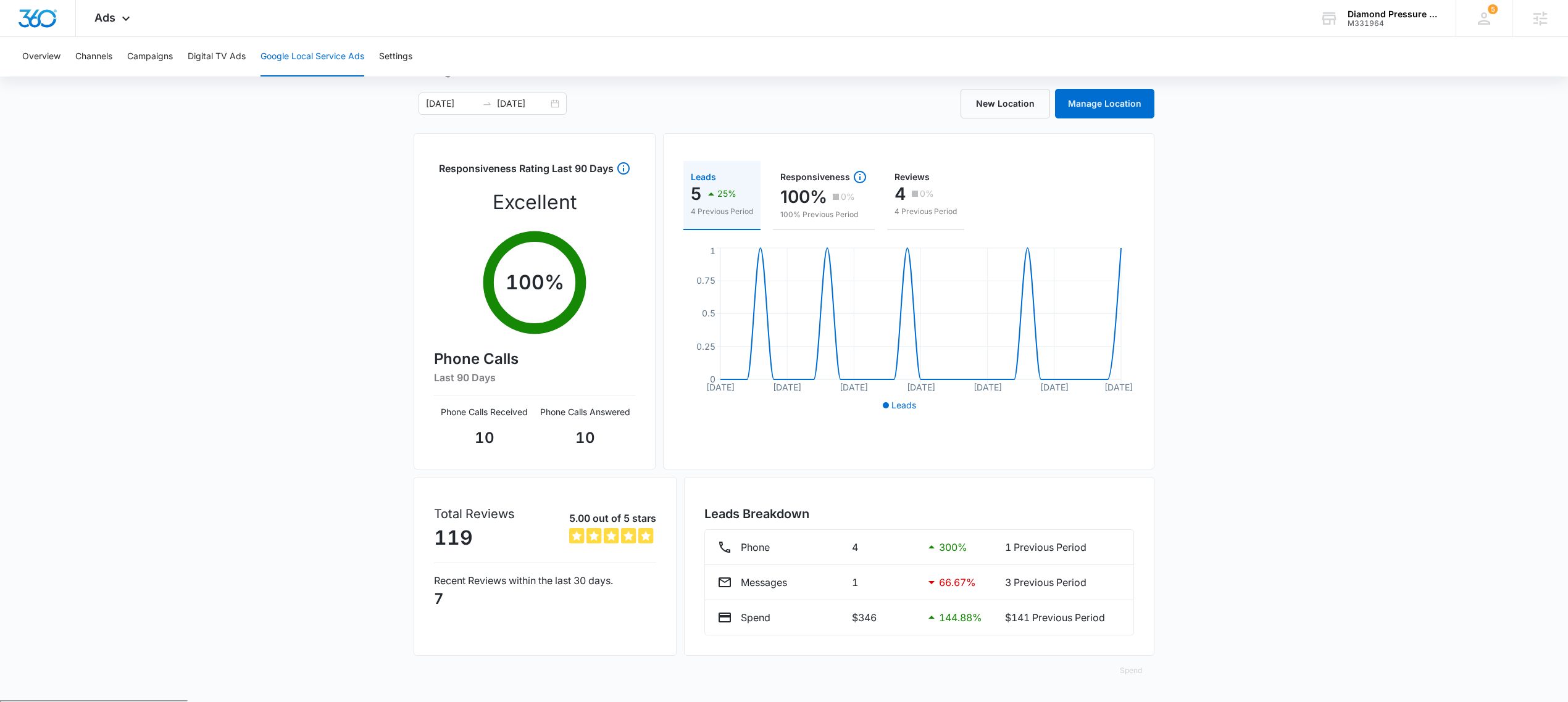
click at [1233, 549] on div "Google Local Service Ads Beta 08/26/2025 09/25/2025 New Location Manage Locatio…" at bounding box center [784, 379] width 1568 height 642
drag, startPoint x: 641, startPoint y: 442, endPoint x: 420, endPoint y: 406, distance: 223.9
click at [420, 406] on div "Responsiveness Rating Last 90 Days Excellent 100 % Phone Calls Last 90 Days Pho…" at bounding box center [534, 301] width 242 height 337
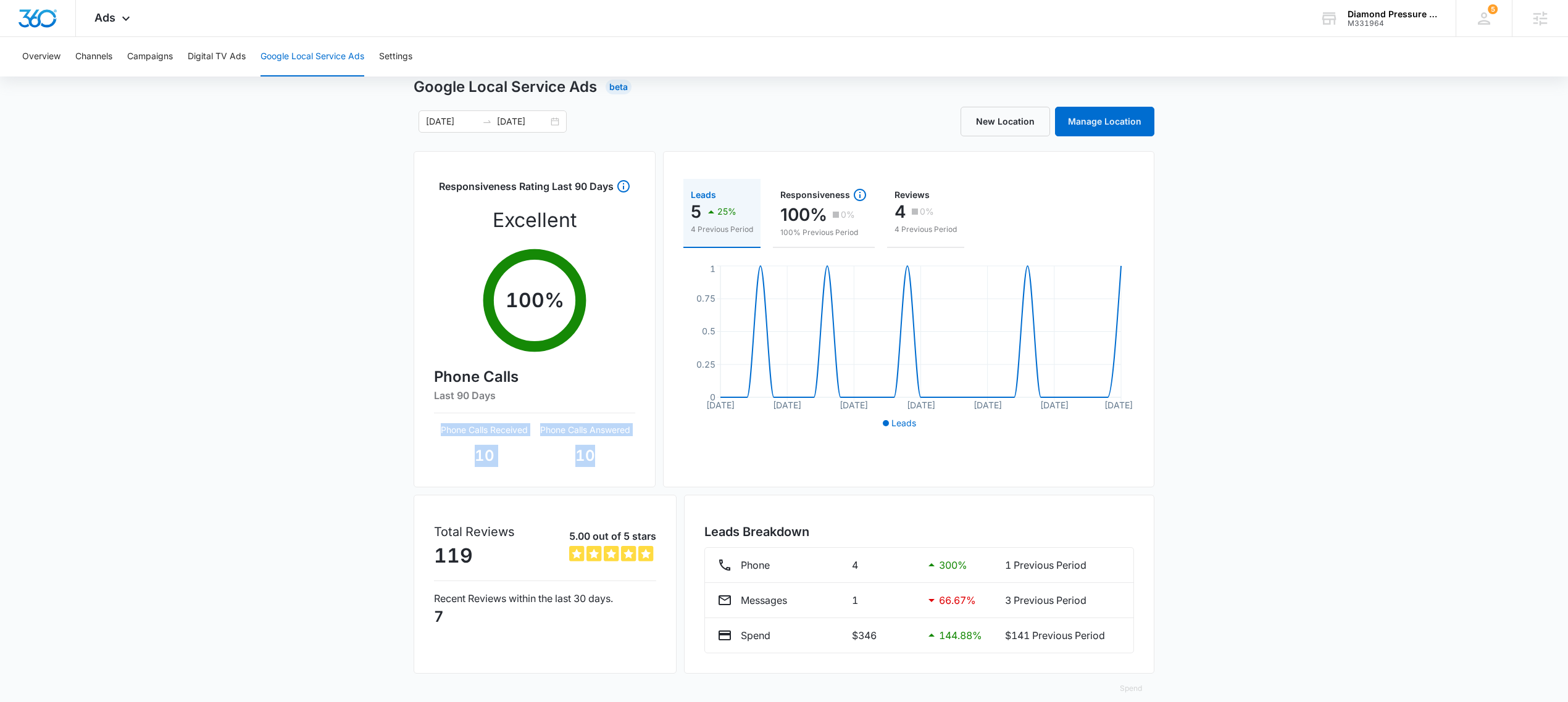
scroll to position [0, 0]
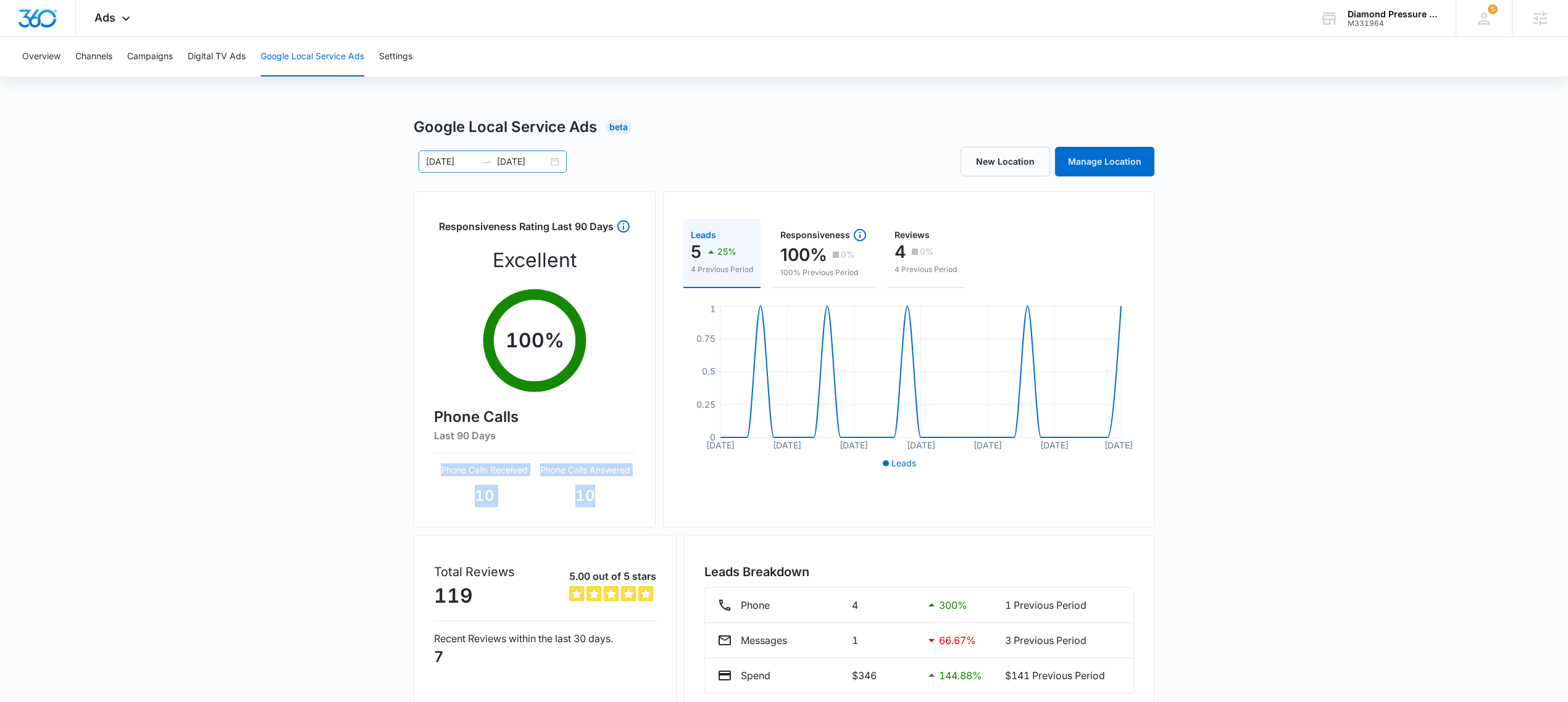
click at [536, 155] on input "09/25/2025" at bounding box center [522, 162] width 51 height 14
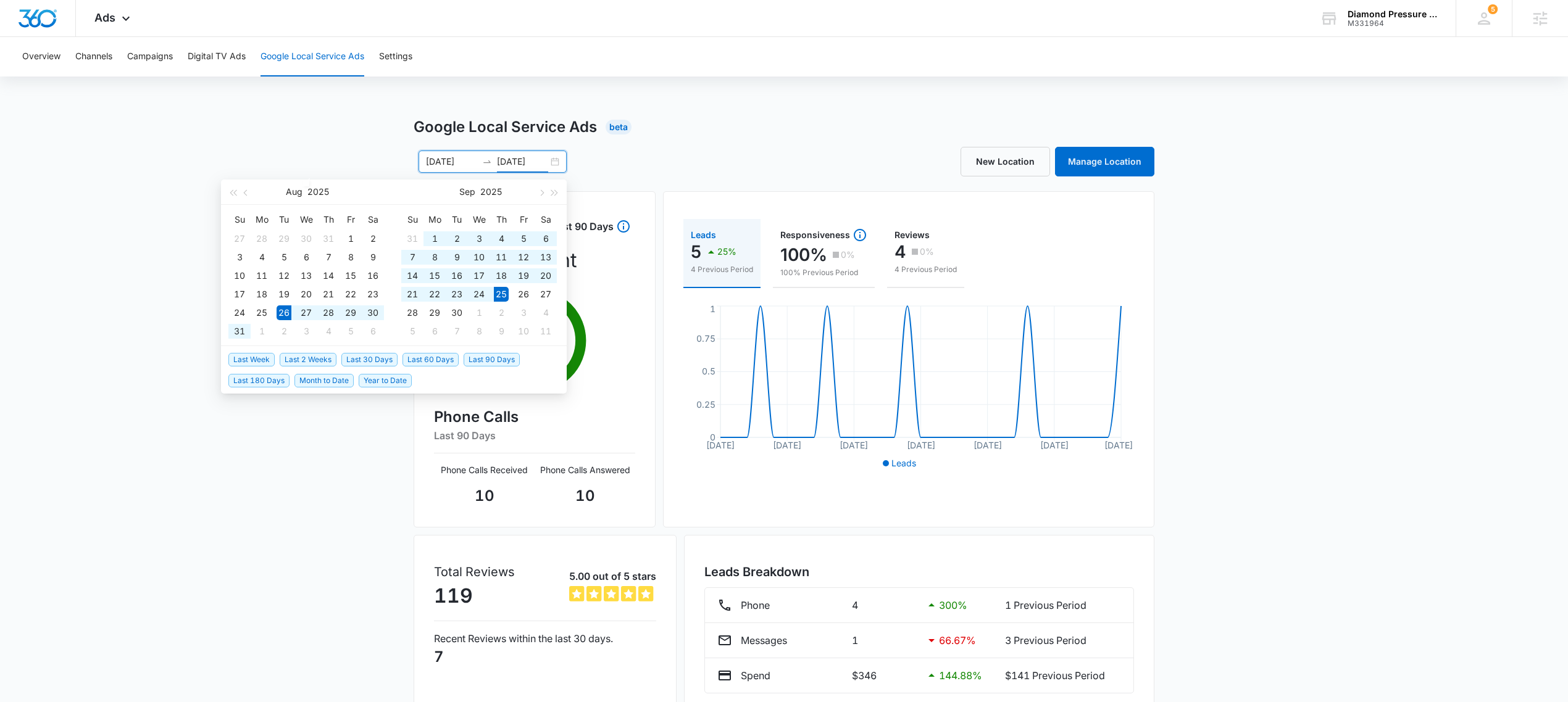
type input "09/25/2025"
click at [381, 357] on span "Last 30 Days" at bounding box center [369, 359] width 57 height 14
type input "09/06/2025"
type input "10/06/2025"
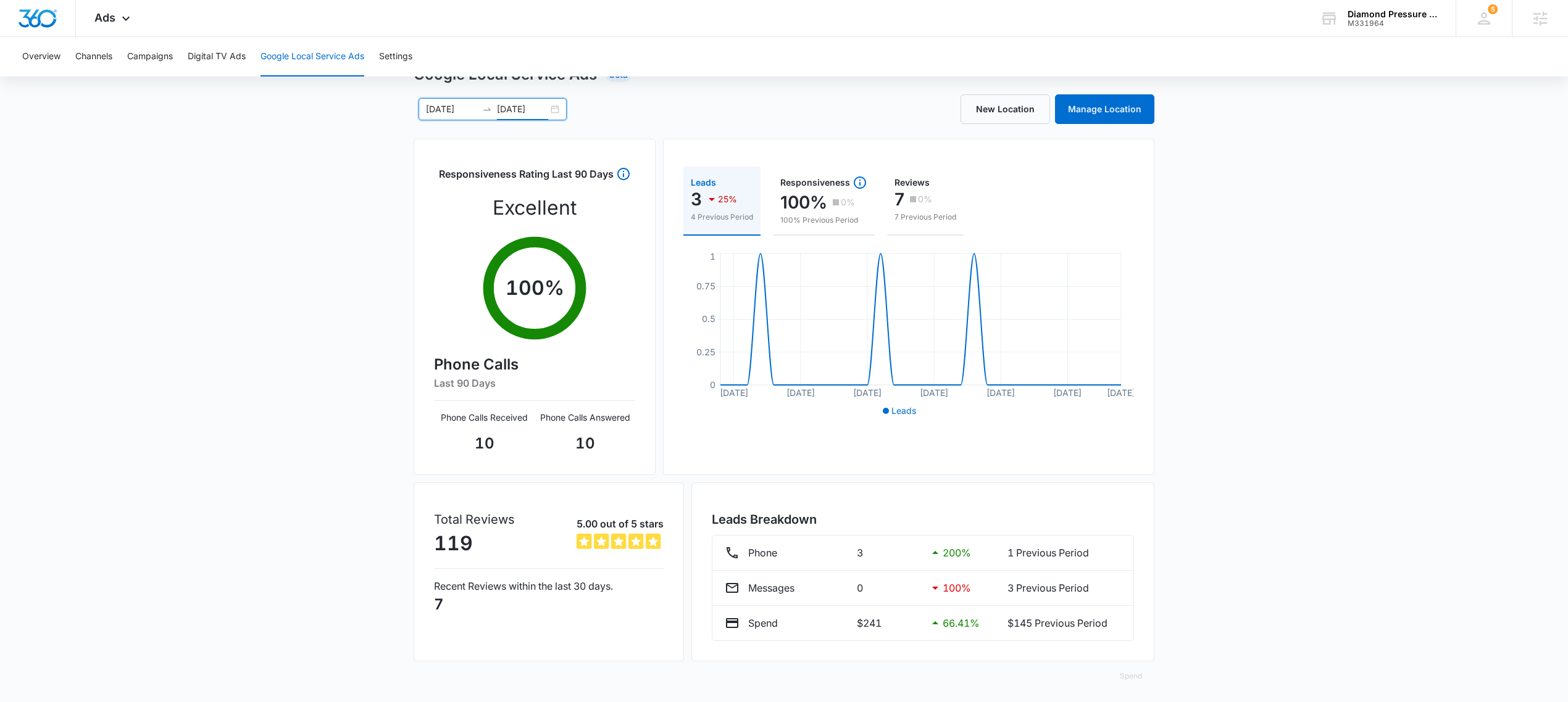
scroll to position [58, 0]
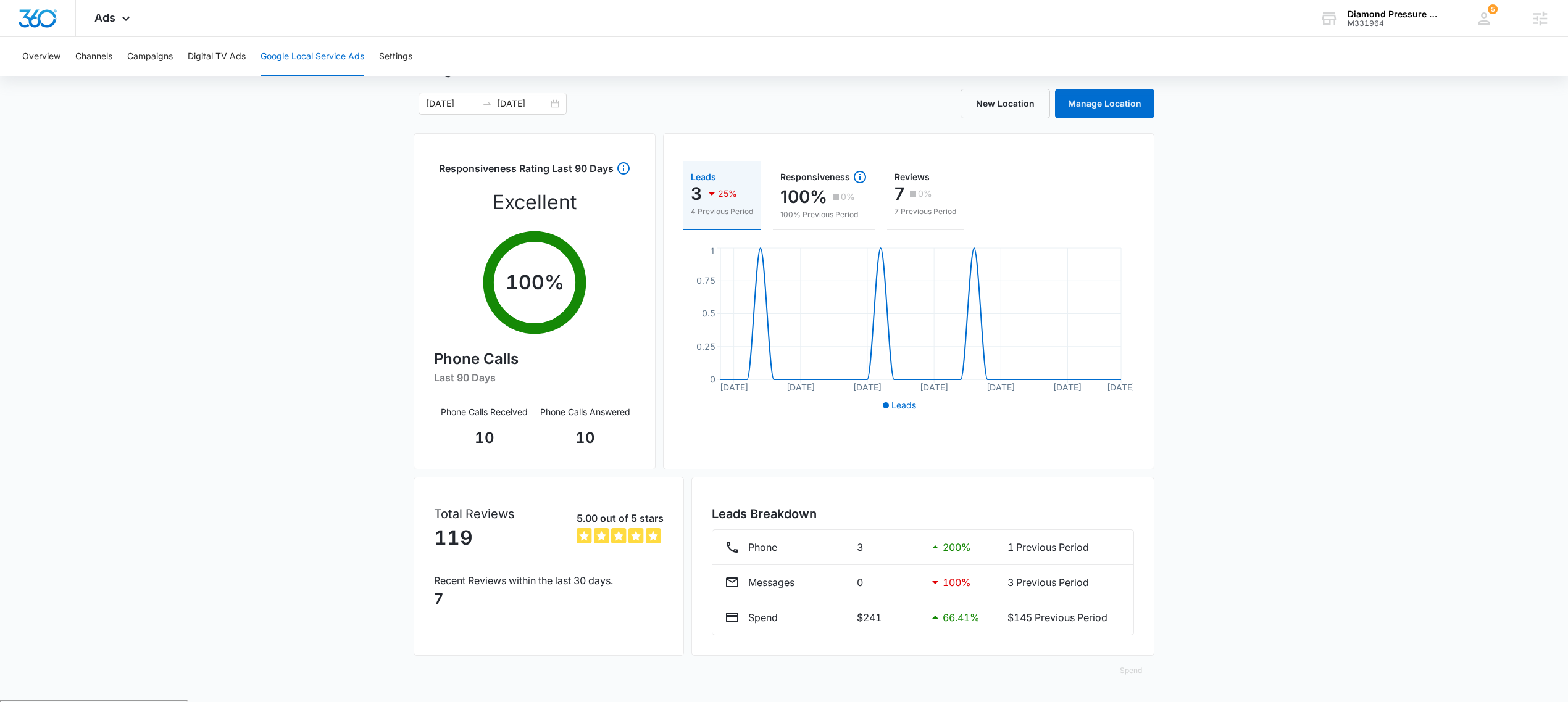
click at [251, 174] on div "Google Local Service Ads Beta 09/06/2025 10/06/2025 Sep 2025 Su Mo Tu We Th Fr …" at bounding box center [784, 379] width 1568 height 642
click at [114, 22] on span "Ads" at bounding box center [105, 17] width 21 height 13
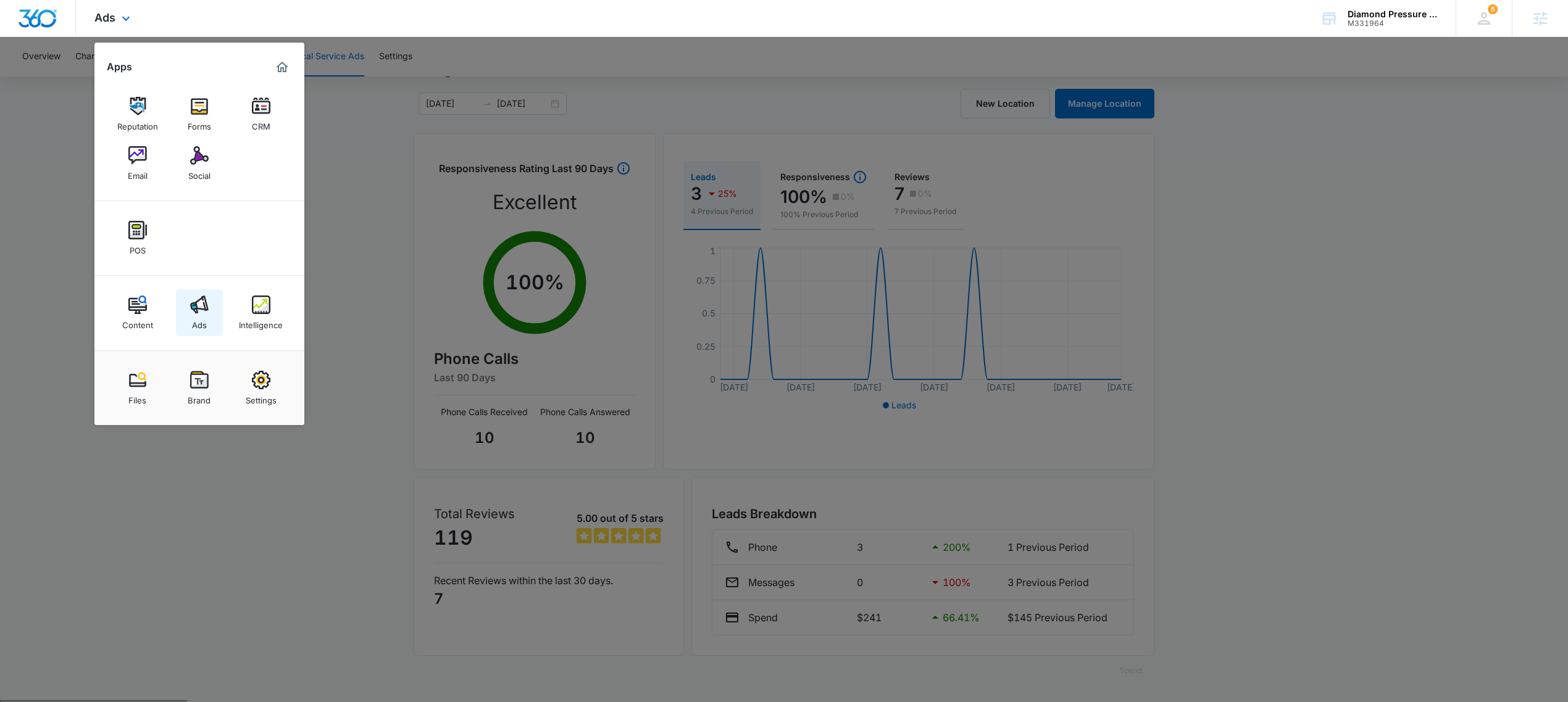
click at [207, 316] on link "Ads" at bounding box center [199, 313] width 47 height 47
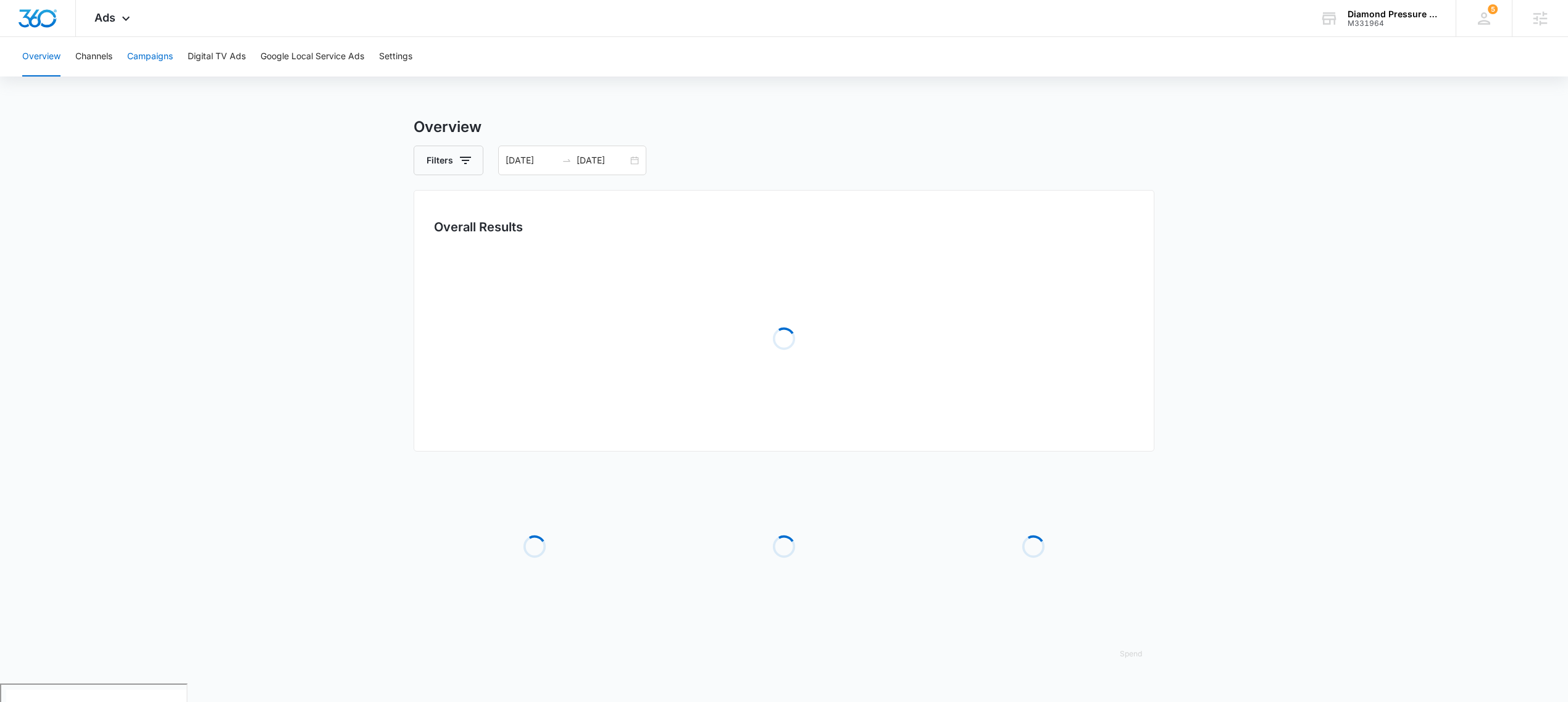
click at [147, 40] on button "Campaigns" at bounding box center [150, 57] width 46 height 40
click at [295, 55] on button "Google Local Service Ads" at bounding box center [312, 57] width 104 height 40
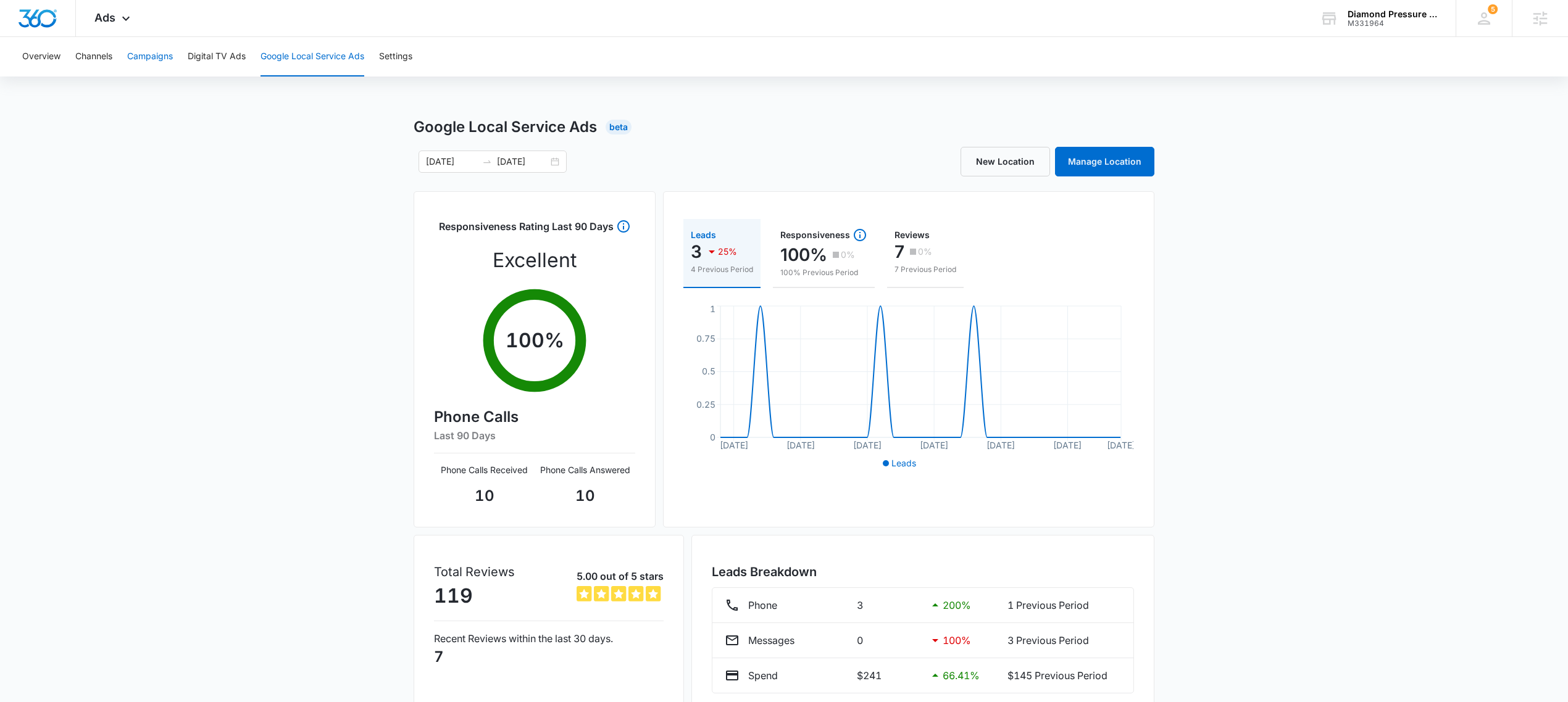
click at [160, 54] on button "Campaigns" at bounding box center [150, 57] width 46 height 40
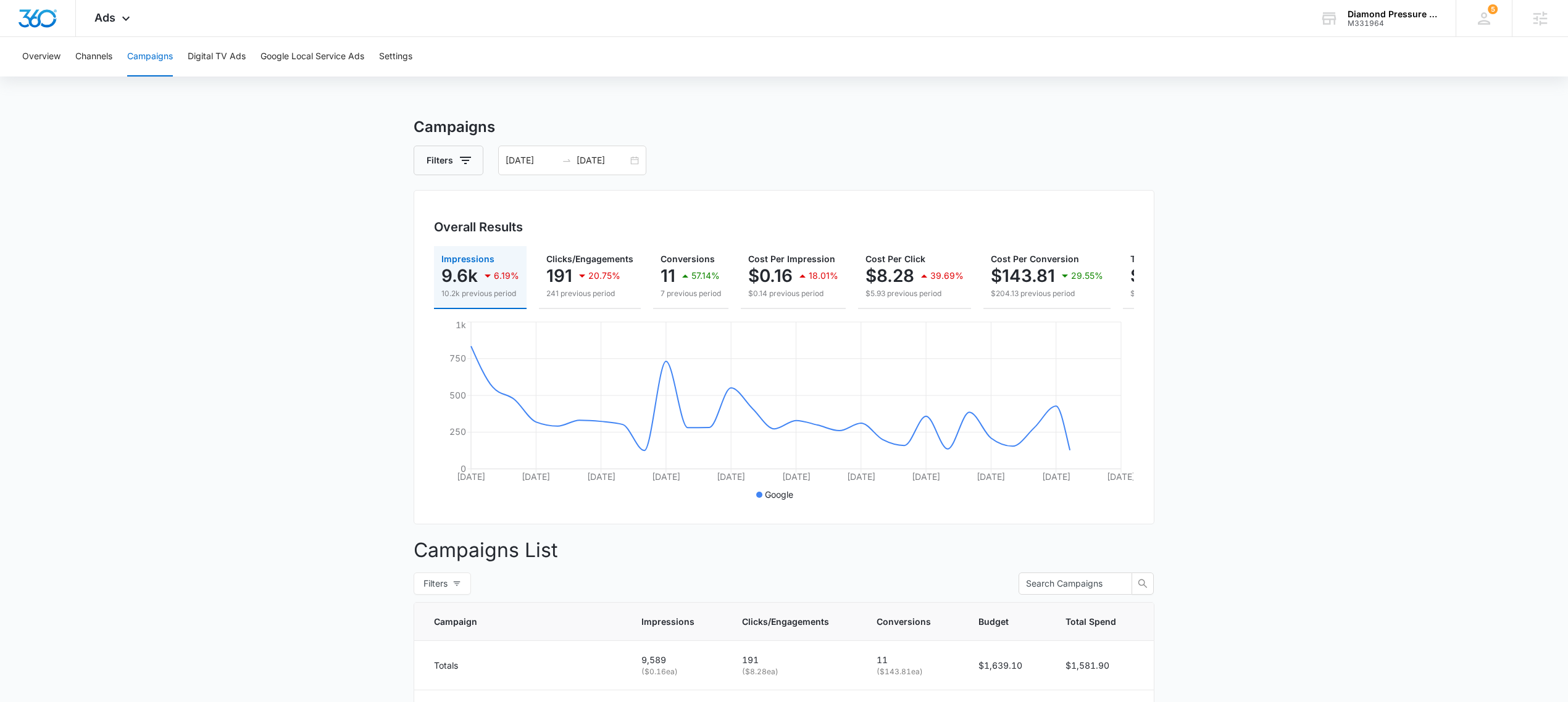
scroll to position [0, 132]
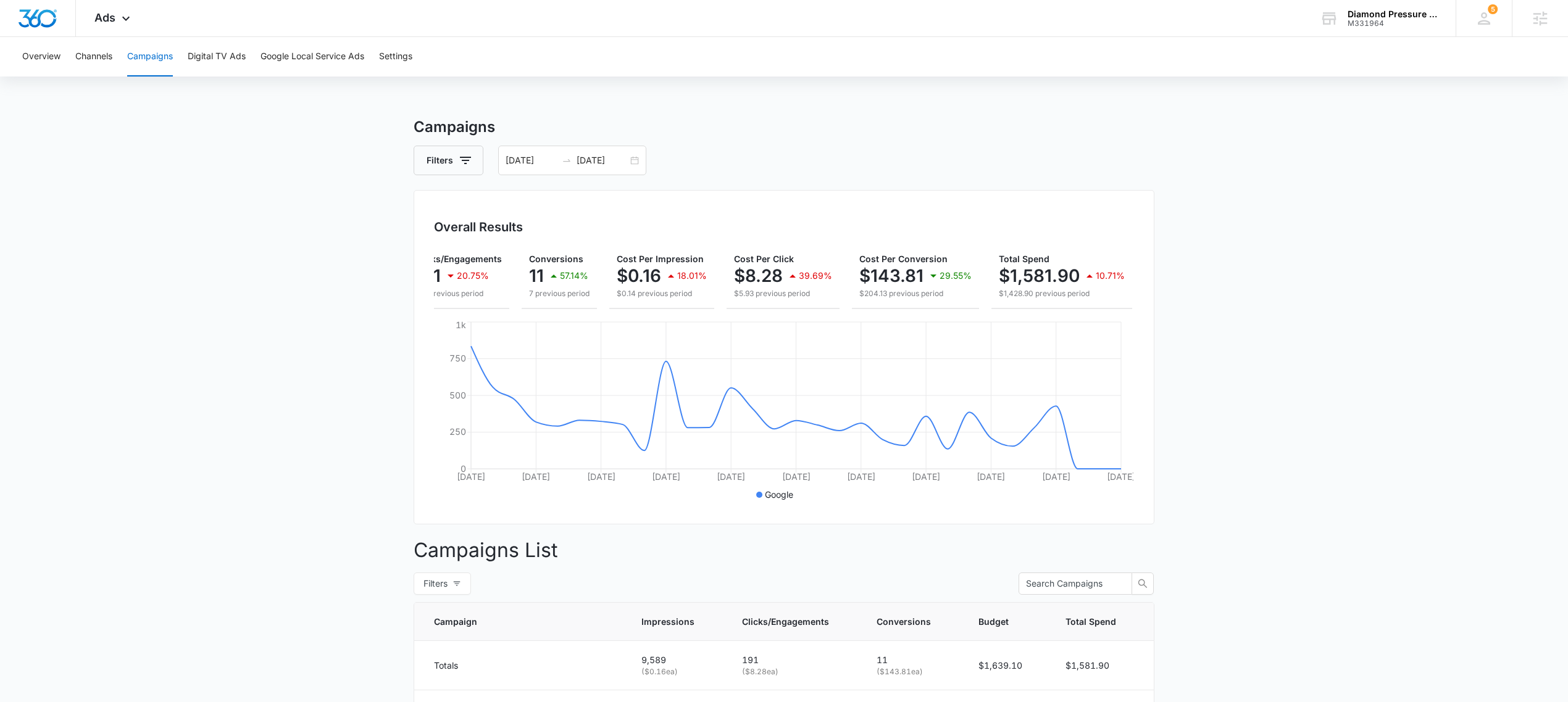
drag, startPoint x: 977, startPoint y: 305, endPoint x: 920, endPoint y: 315, distance: 57.9
click at [921, 309] on div "Impressions 9.6k 6.19% 10.2k previous period Clicks/Engagements 191 20.75% 241 …" at bounding box center [783, 278] width 700 height 63
drag, startPoint x: 910, startPoint y: 322, endPoint x: 852, endPoint y: 320, distance: 58.0
click at [860, 320] on div "Impressions 9.6k 6.19% 10.2k previous period Clicks/Engagements 191 20.75% 241 …" at bounding box center [783, 375] width 700 height 258
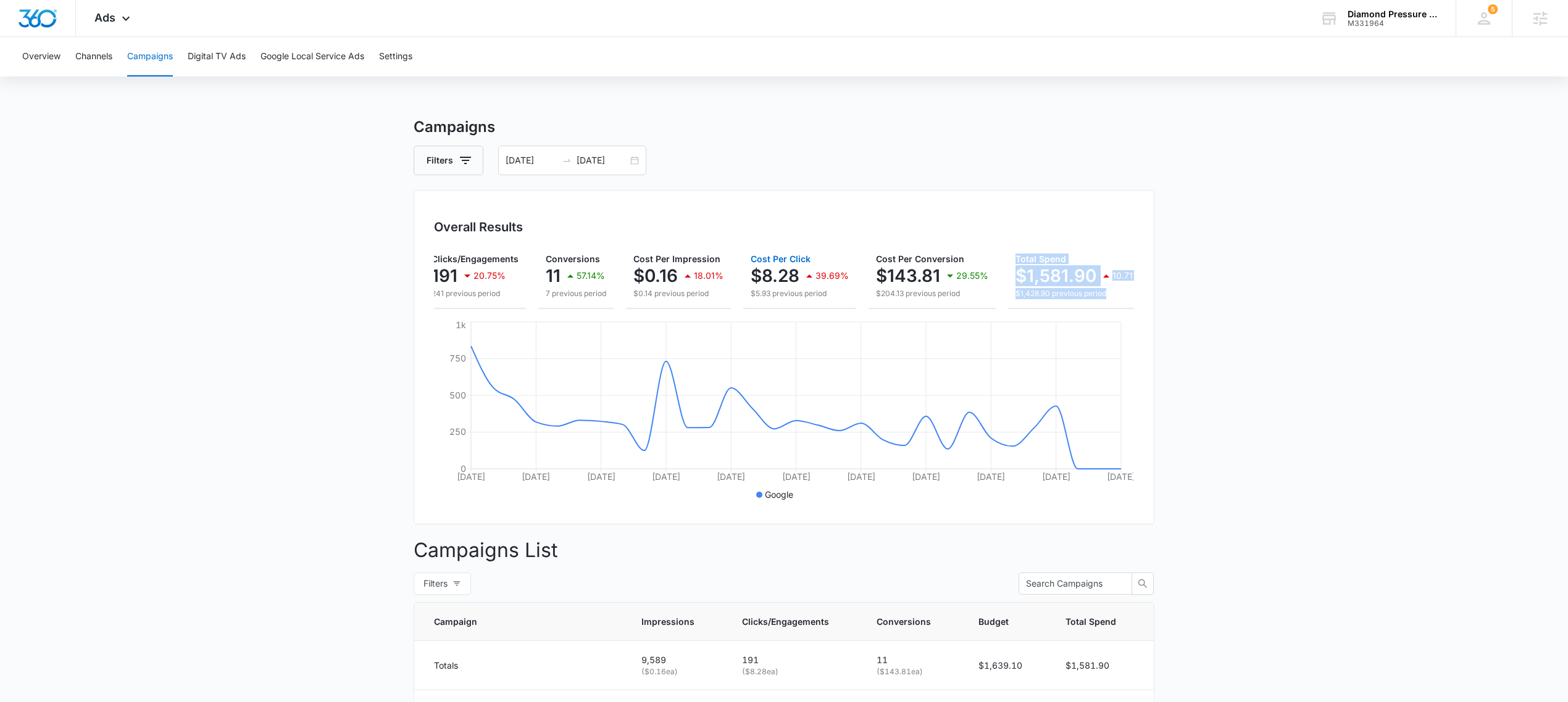
drag, startPoint x: 770, startPoint y: 305, endPoint x: 614, endPoint y: 318, distance: 156.5
click at [614, 309] on div "Impressions 9.6k 6.19% 10.2k previous period Clicks/Engagements 191 20.75% 241 …" at bounding box center [783, 278] width 700 height 63
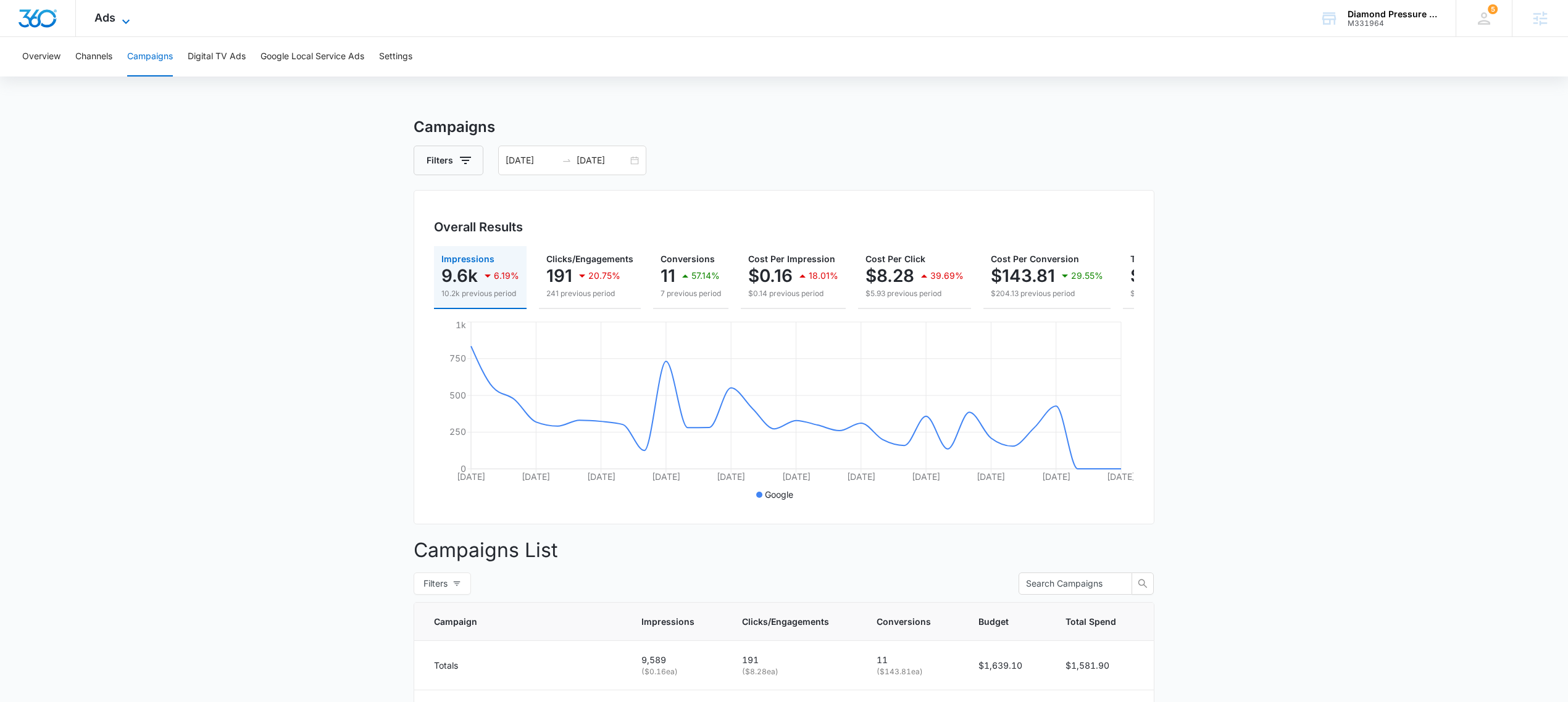
click at [125, 16] on icon at bounding box center [126, 22] width 15 height 15
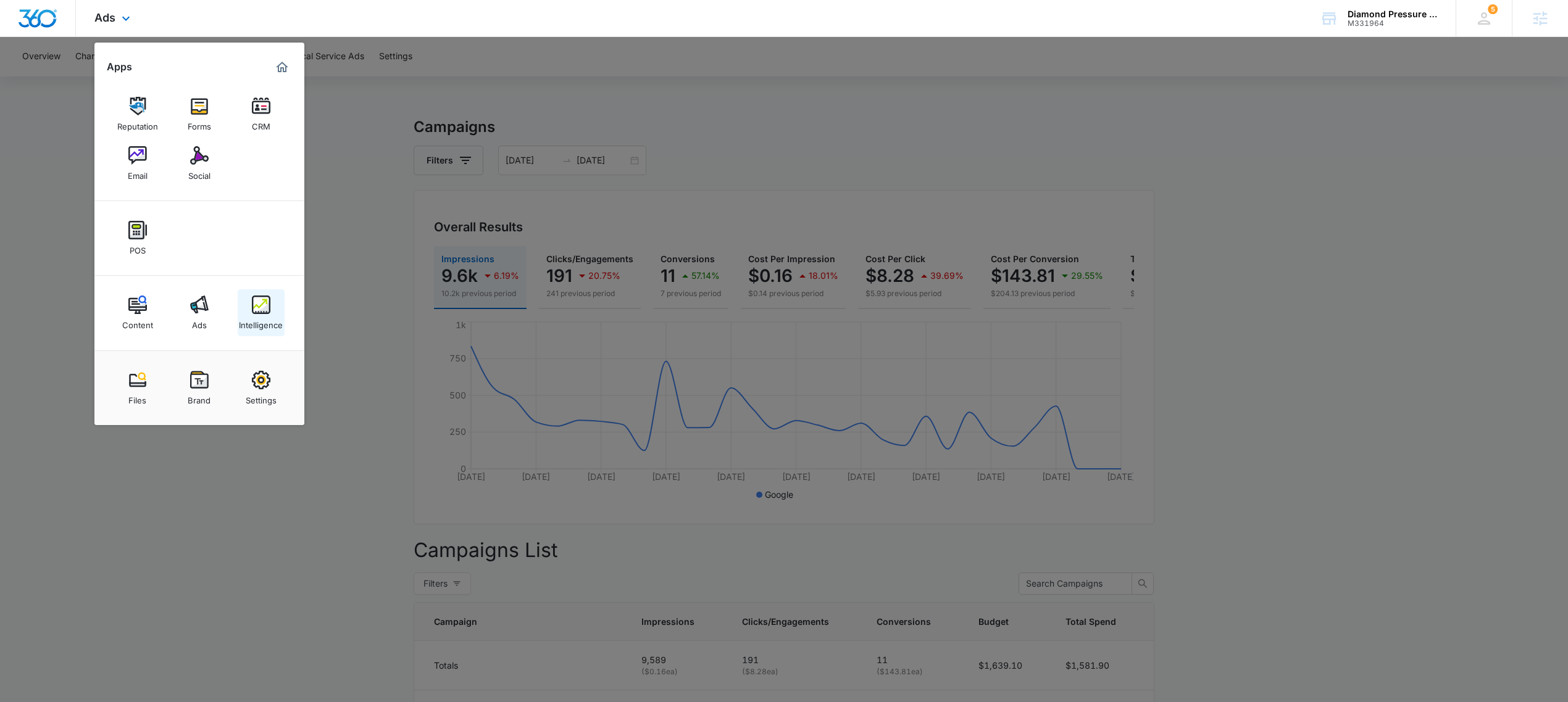
click at [273, 316] on div "Intelligence" at bounding box center [261, 321] width 44 height 16
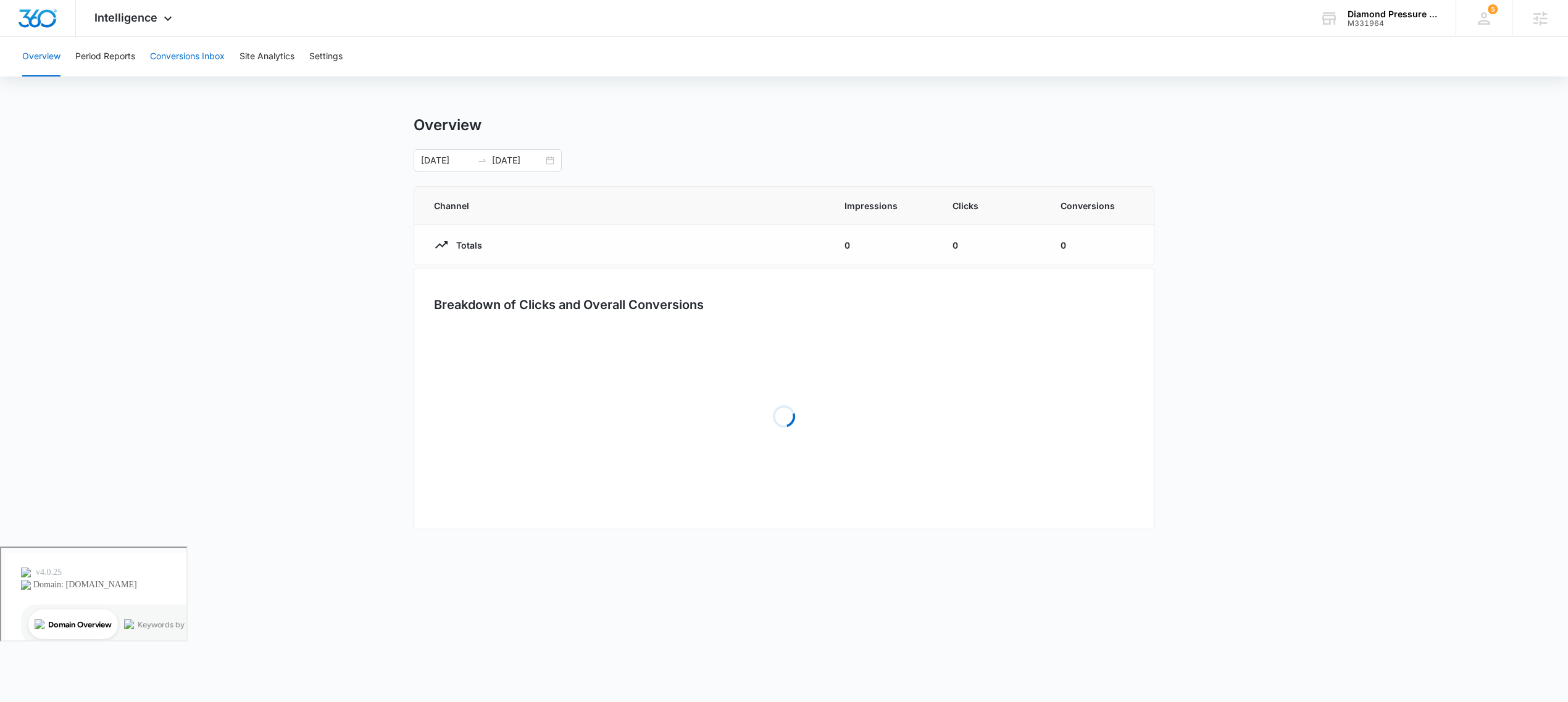
click at [192, 45] on button "Conversions Inbox" at bounding box center [187, 57] width 74 height 40
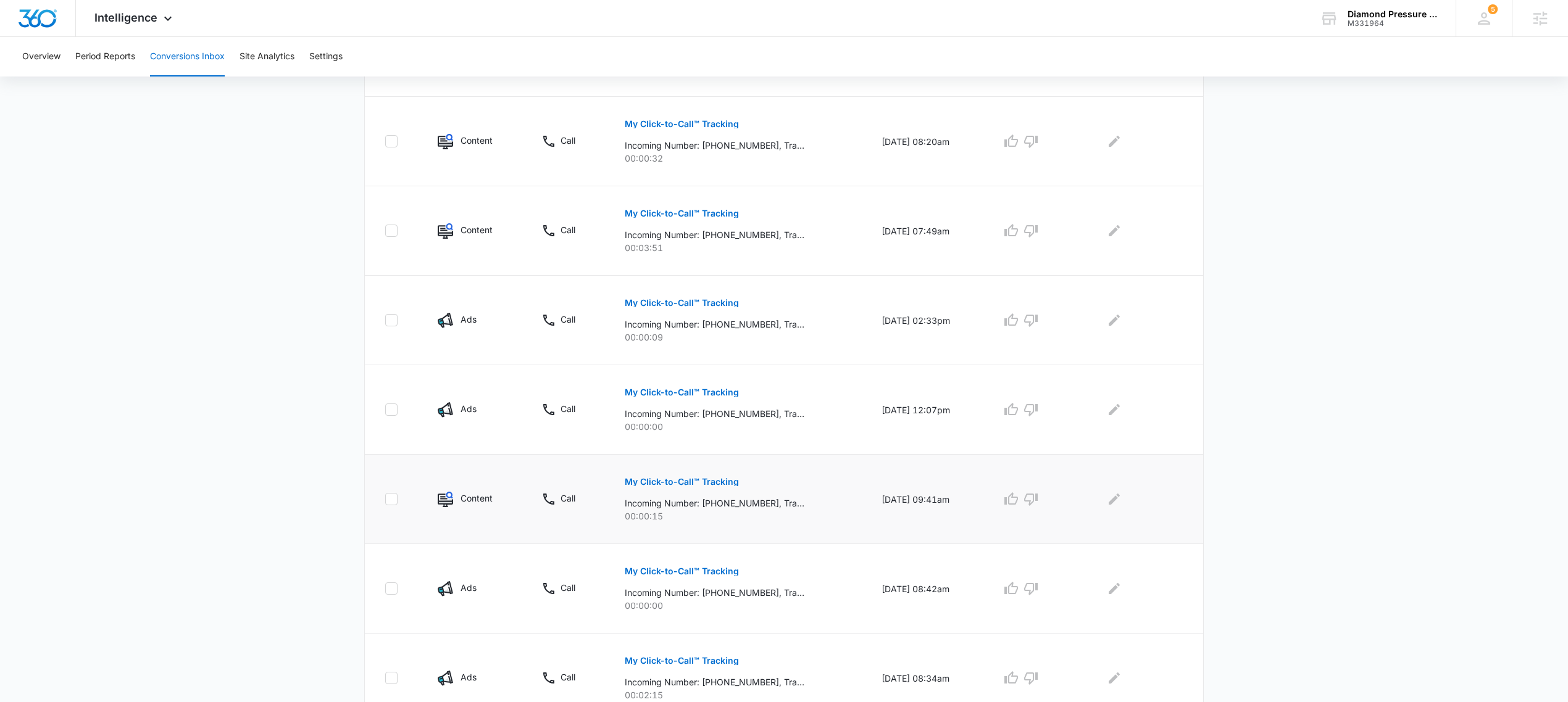
scroll to position [622, 0]
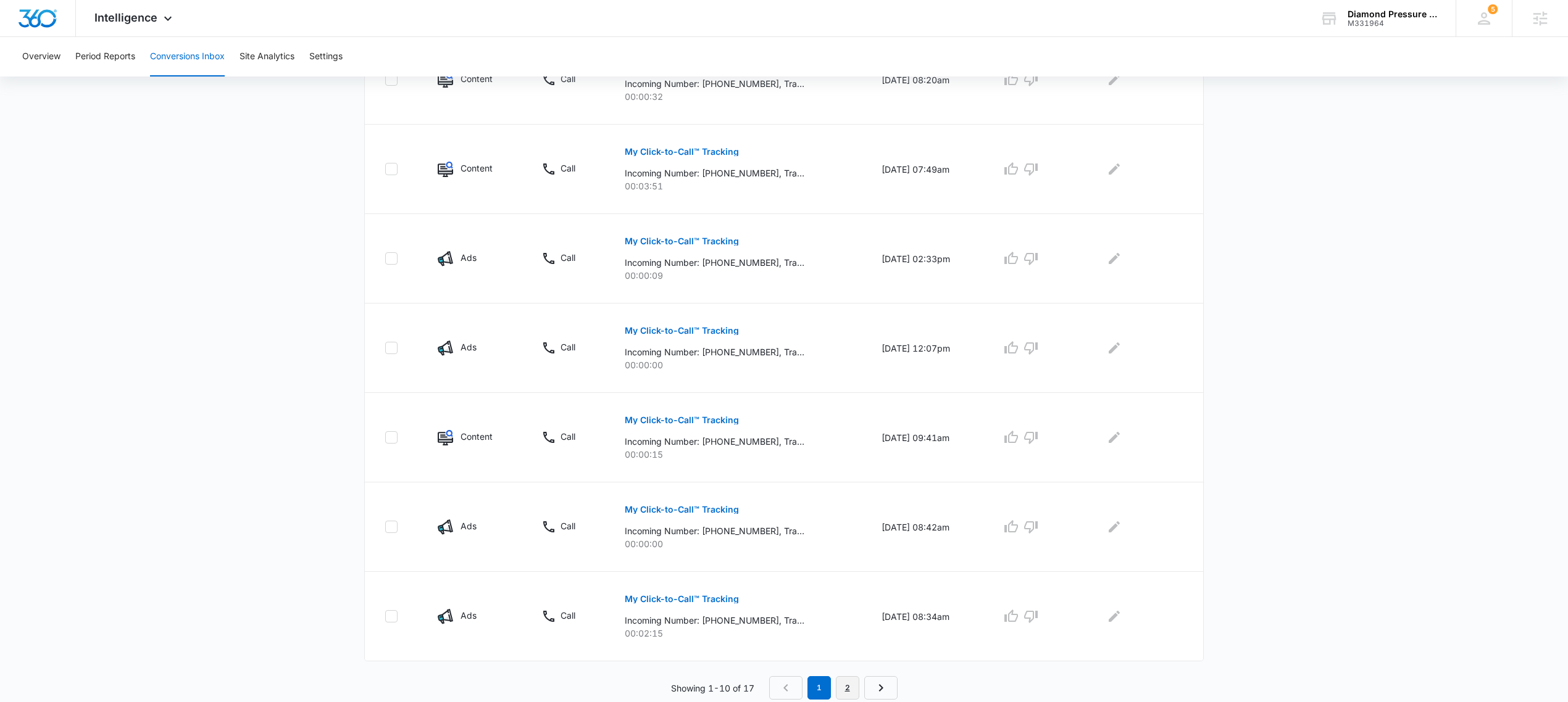
click at [847, 687] on link "2" at bounding box center [847, 688] width 24 height 24
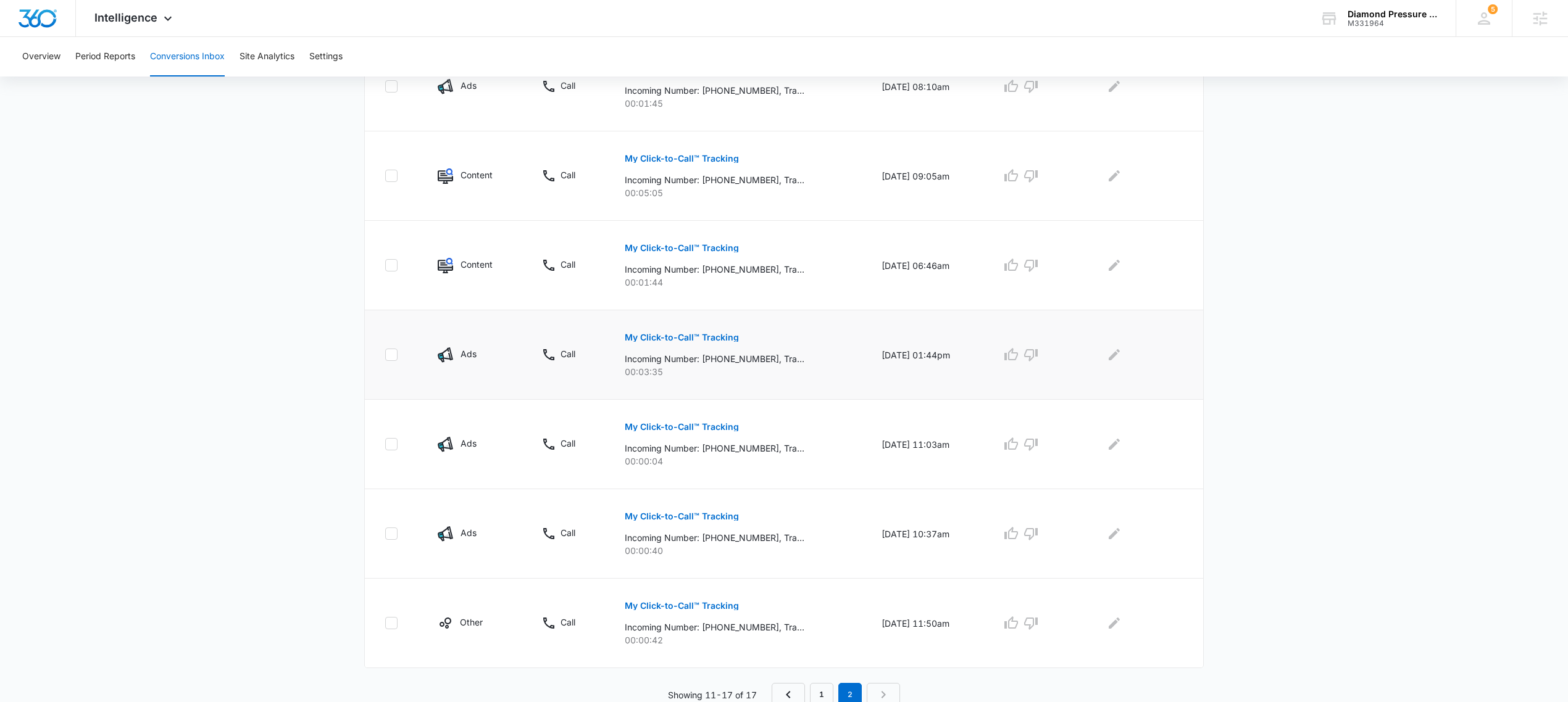
scroll to position [353, 0]
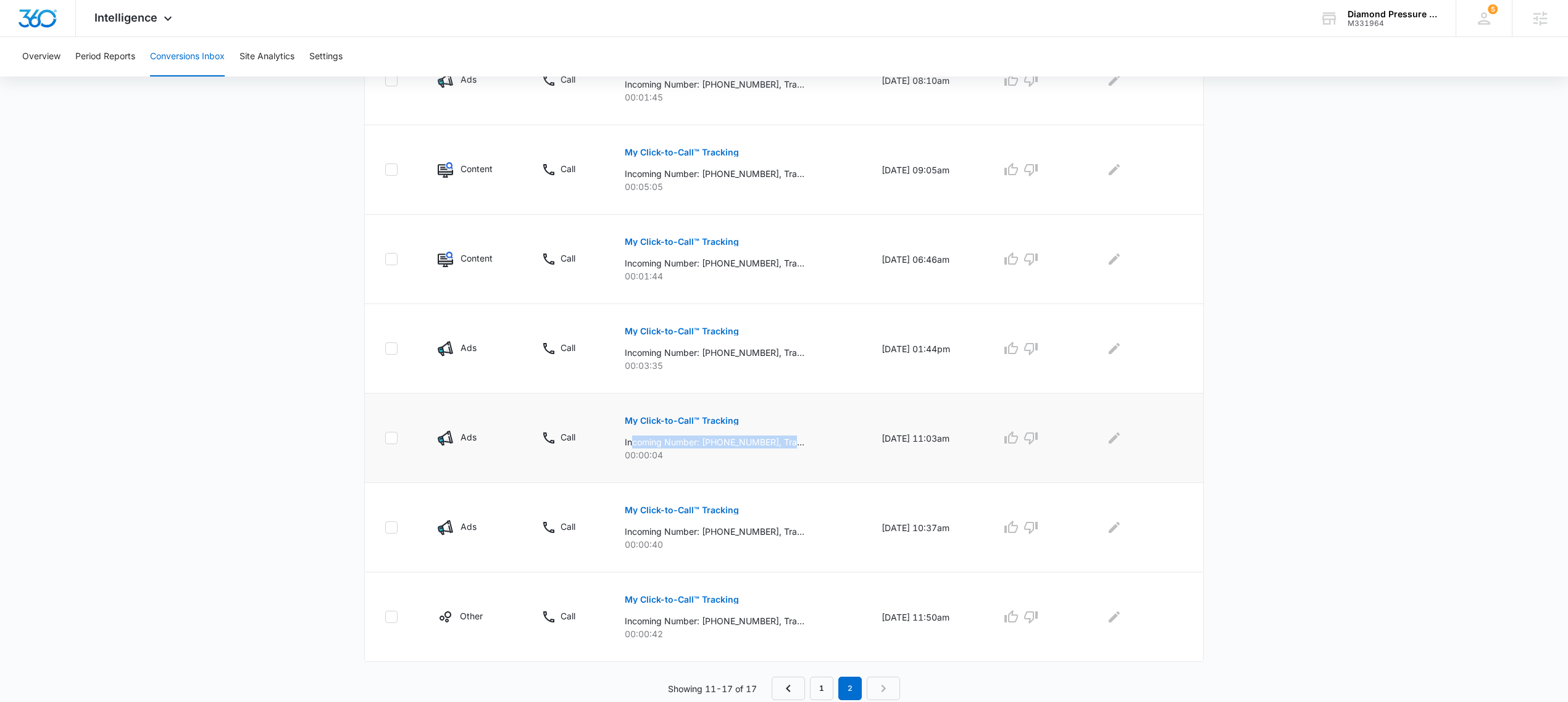
drag, startPoint x: 657, startPoint y: 450, endPoint x: 624, endPoint y: 445, distance: 33.4
click at [625, 447] on div "My Click-to-Call™ Tracking Incoming Number: +18138571946, Tracking Number: +181…" at bounding box center [738, 434] width 226 height 56
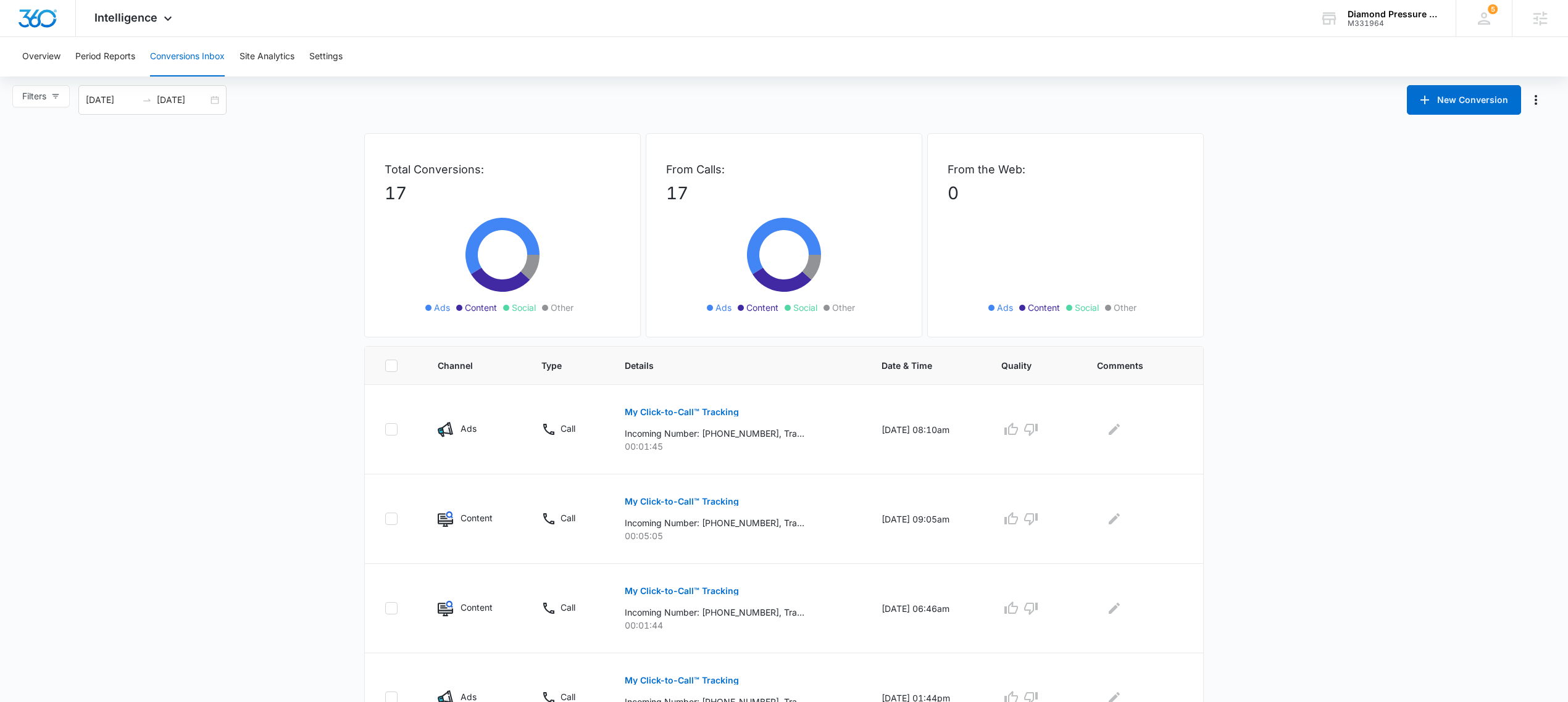
scroll to position [0, 0]
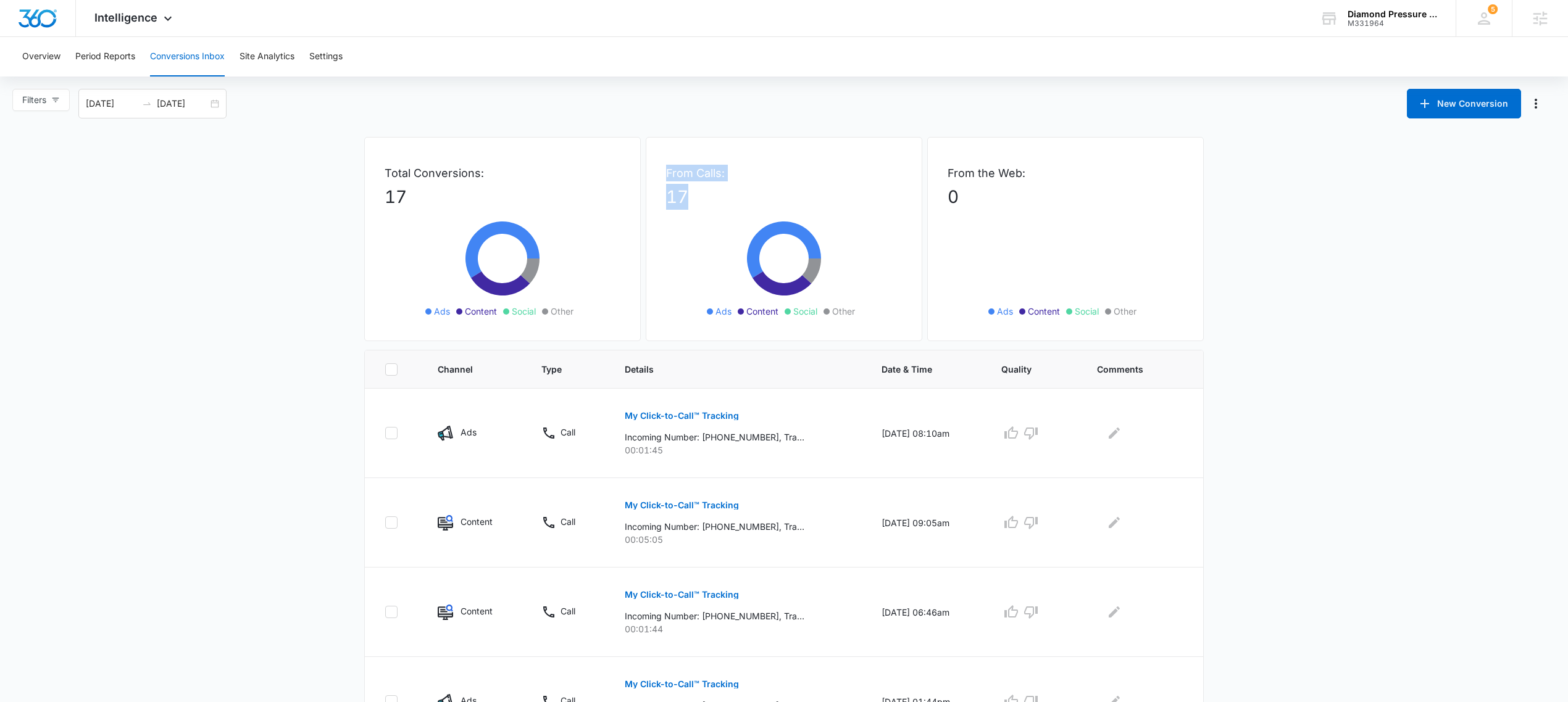
drag, startPoint x: 686, startPoint y: 190, endPoint x: 656, endPoint y: 175, distance: 33.5
click at [656, 176] on div "From Calls: 17 Ads Content Social Other" at bounding box center [784, 239] width 277 height 204
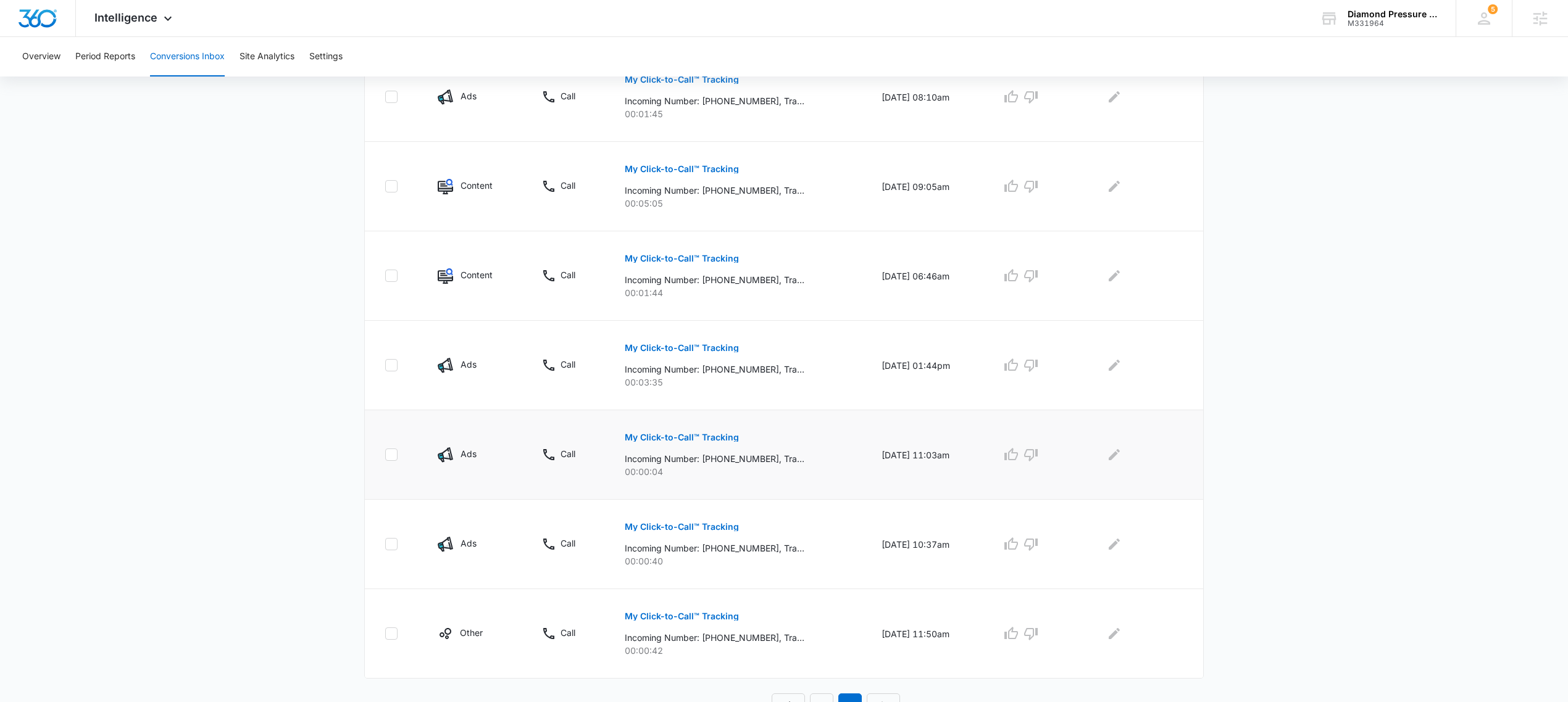
scroll to position [353, 0]
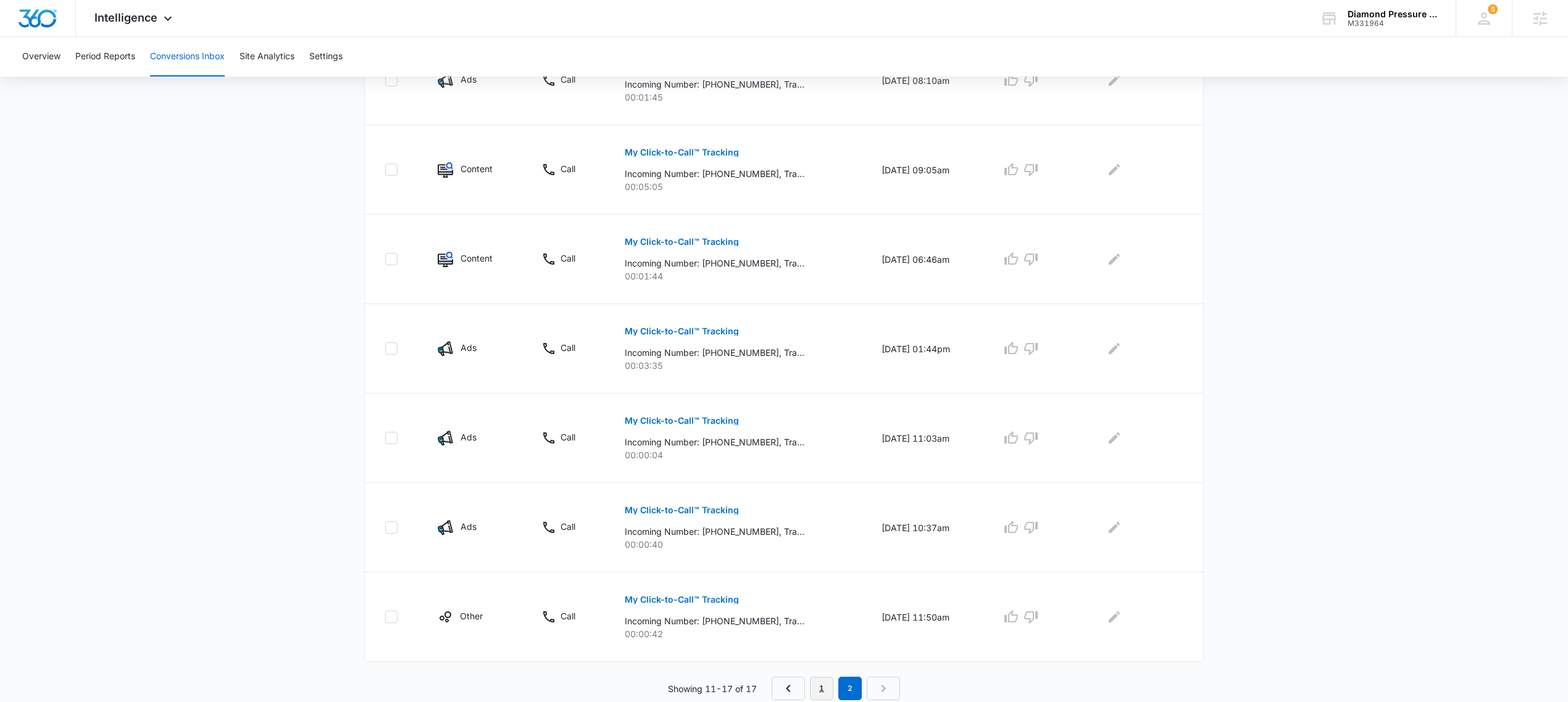
click at [824, 683] on link "1" at bounding box center [822, 688] width 24 height 24
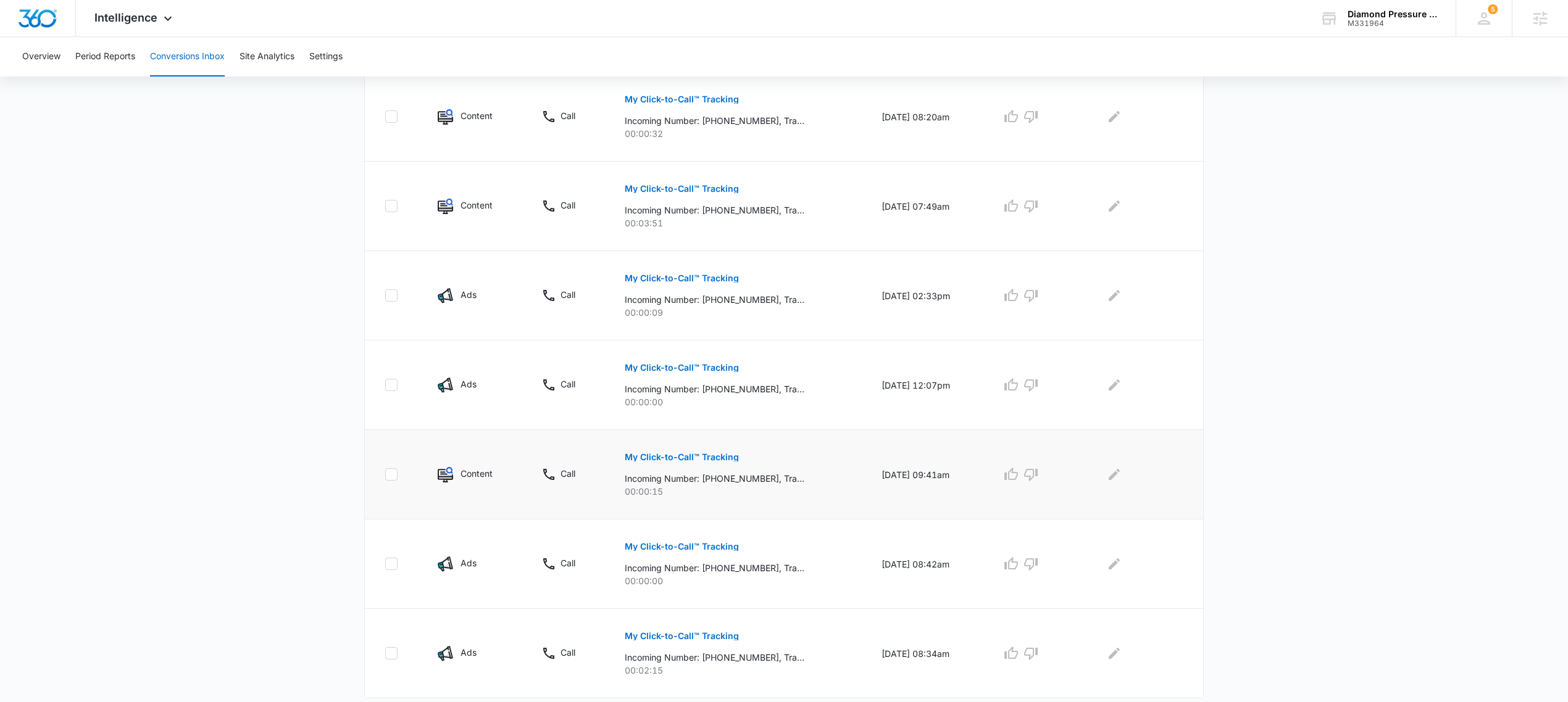
scroll to position [622, 0]
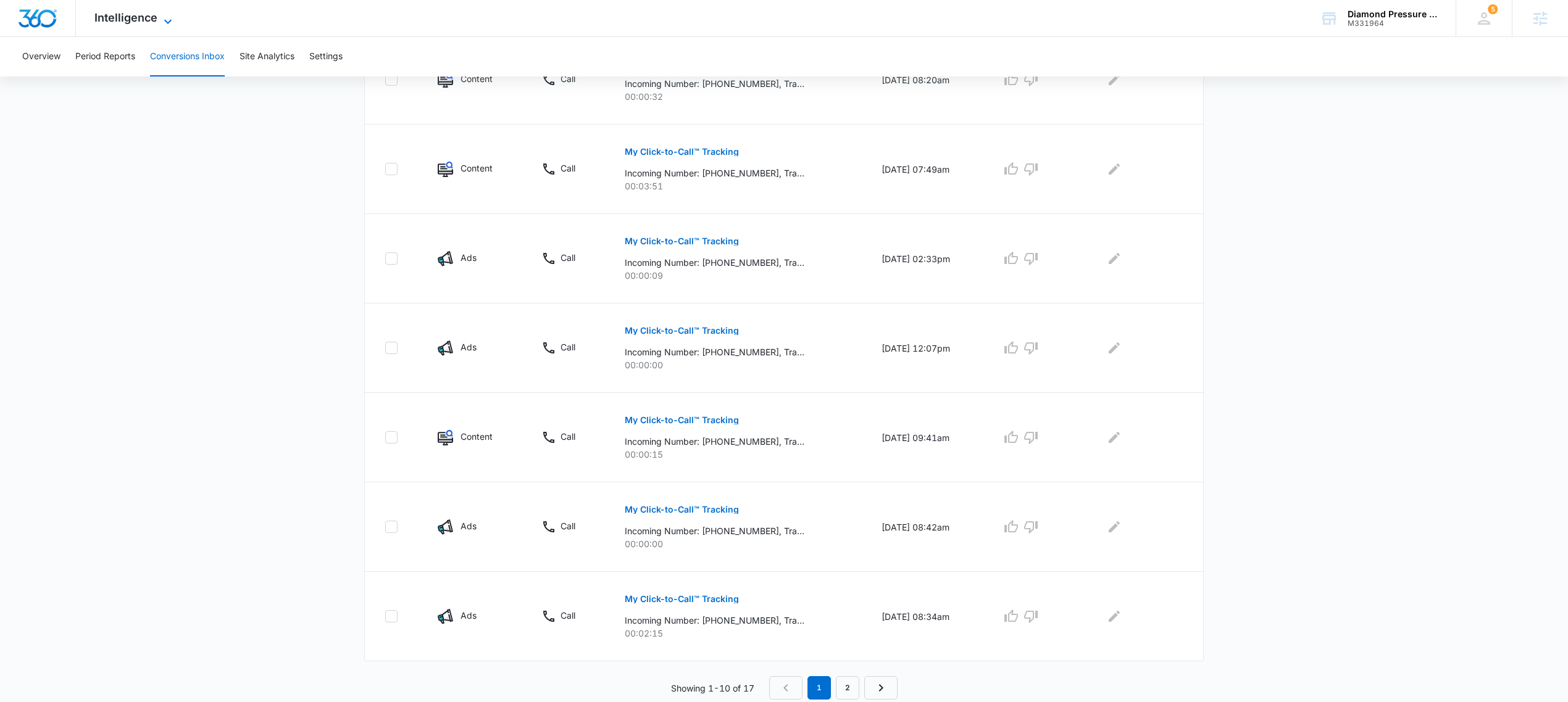
click at [138, 19] on span "Intelligence" at bounding box center [126, 17] width 63 height 13
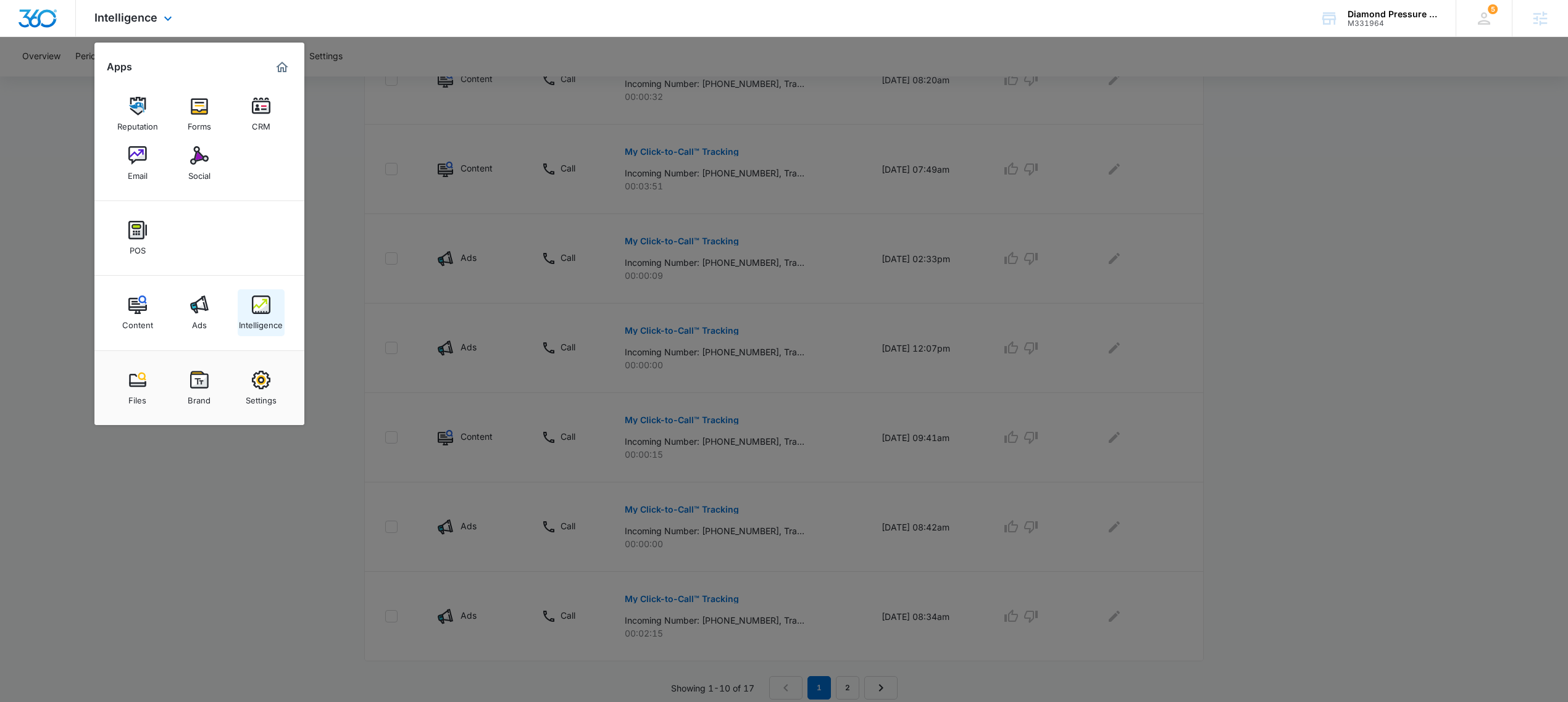
click at [262, 302] on img at bounding box center [261, 305] width 19 height 19
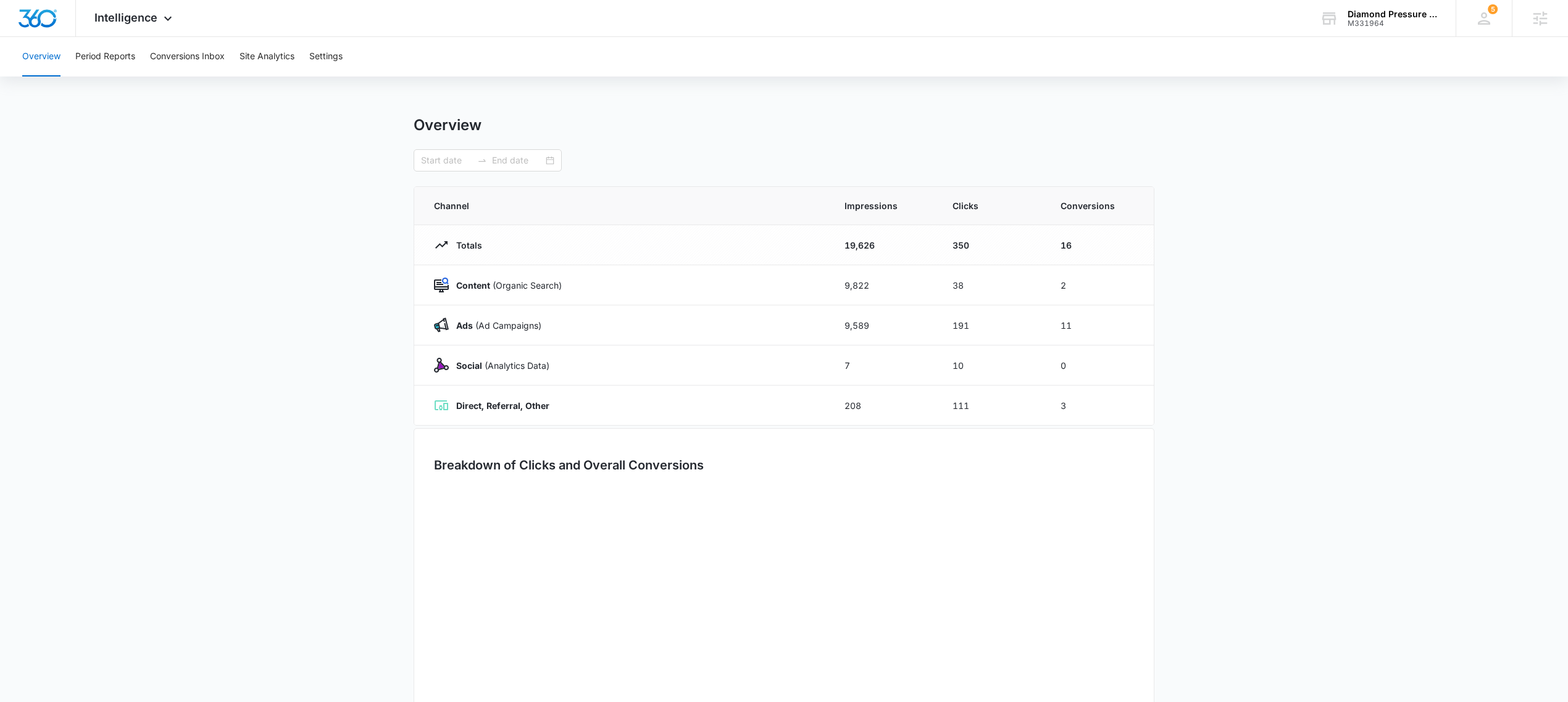
type input "[DATE]"
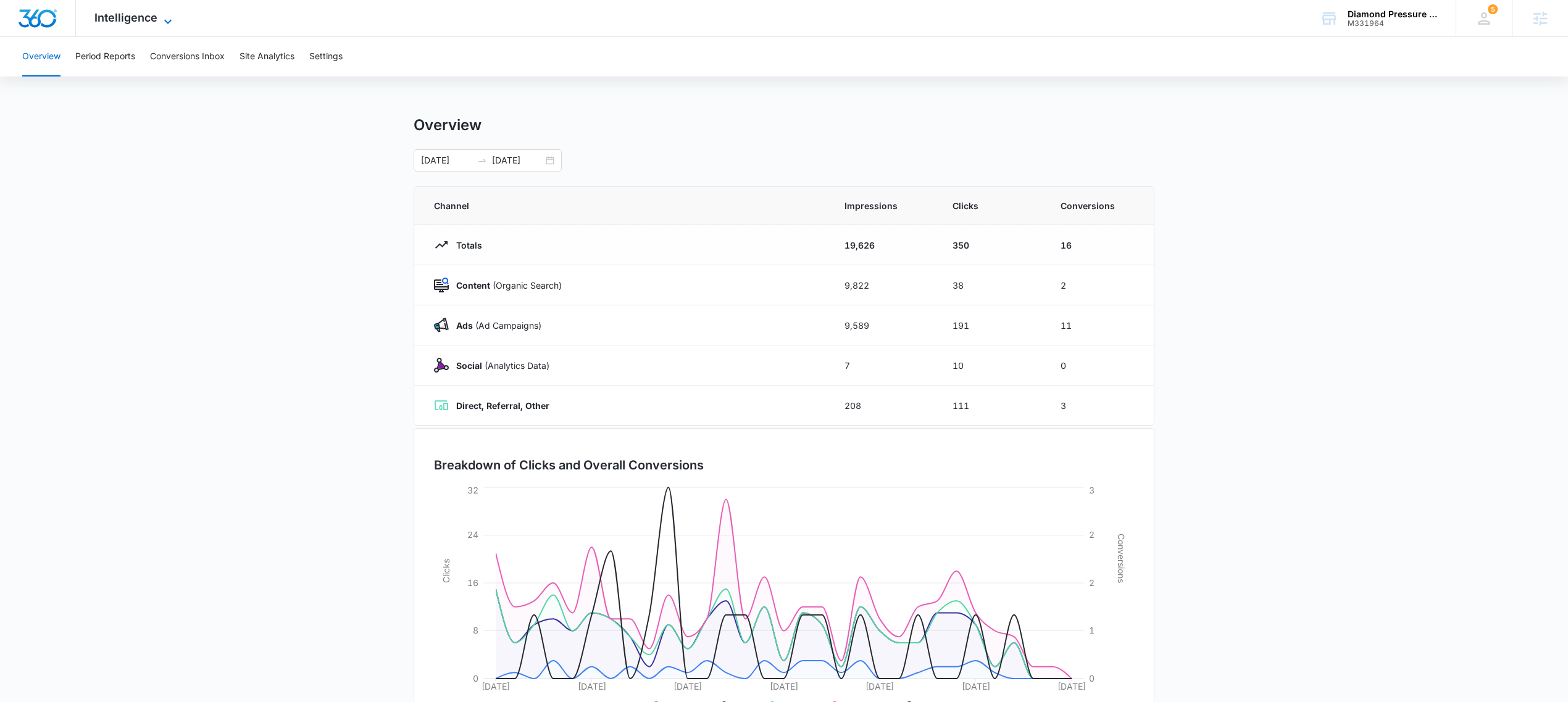
click at [139, 18] on span "Intelligence" at bounding box center [126, 17] width 63 height 13
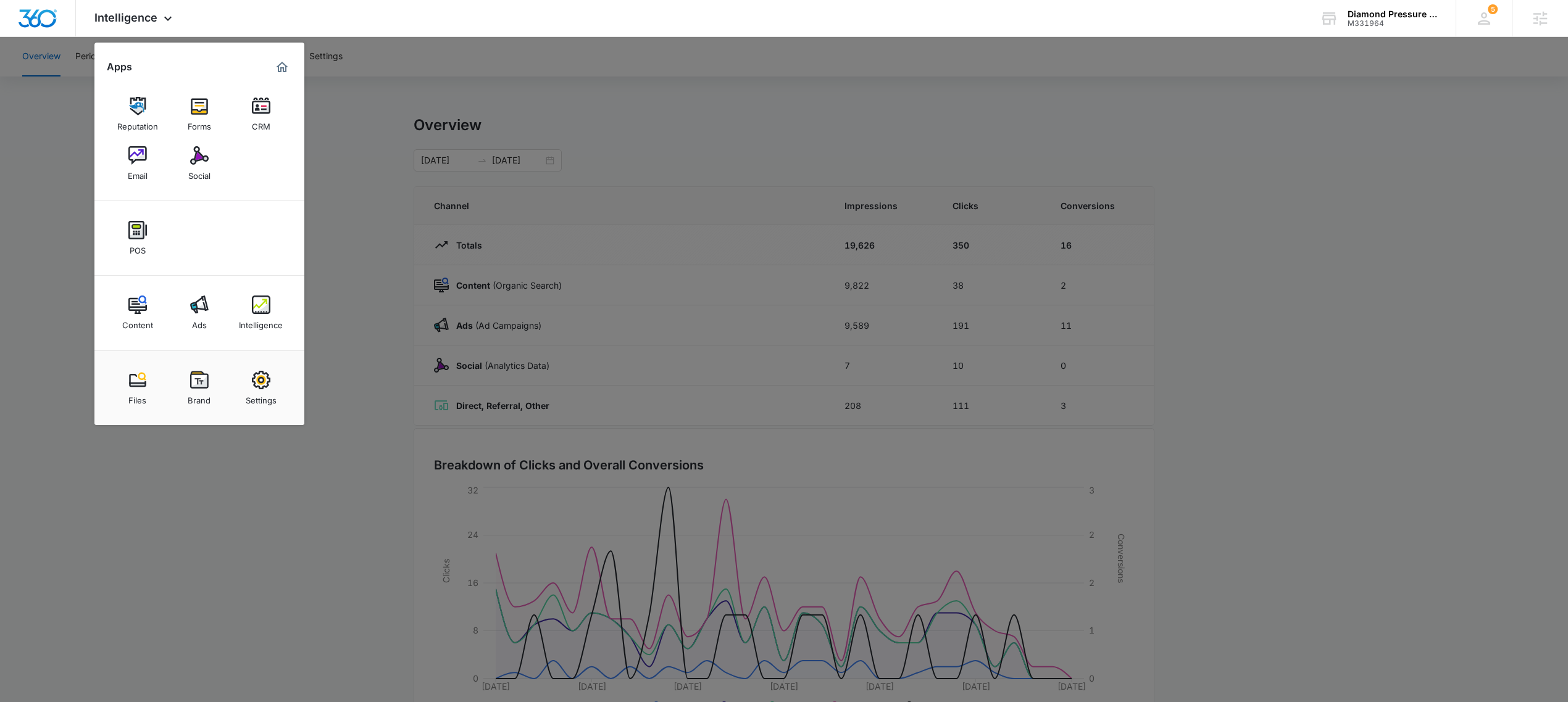
click at [334, 168] on div at bounding box center [784, 351] width 1568 height 702
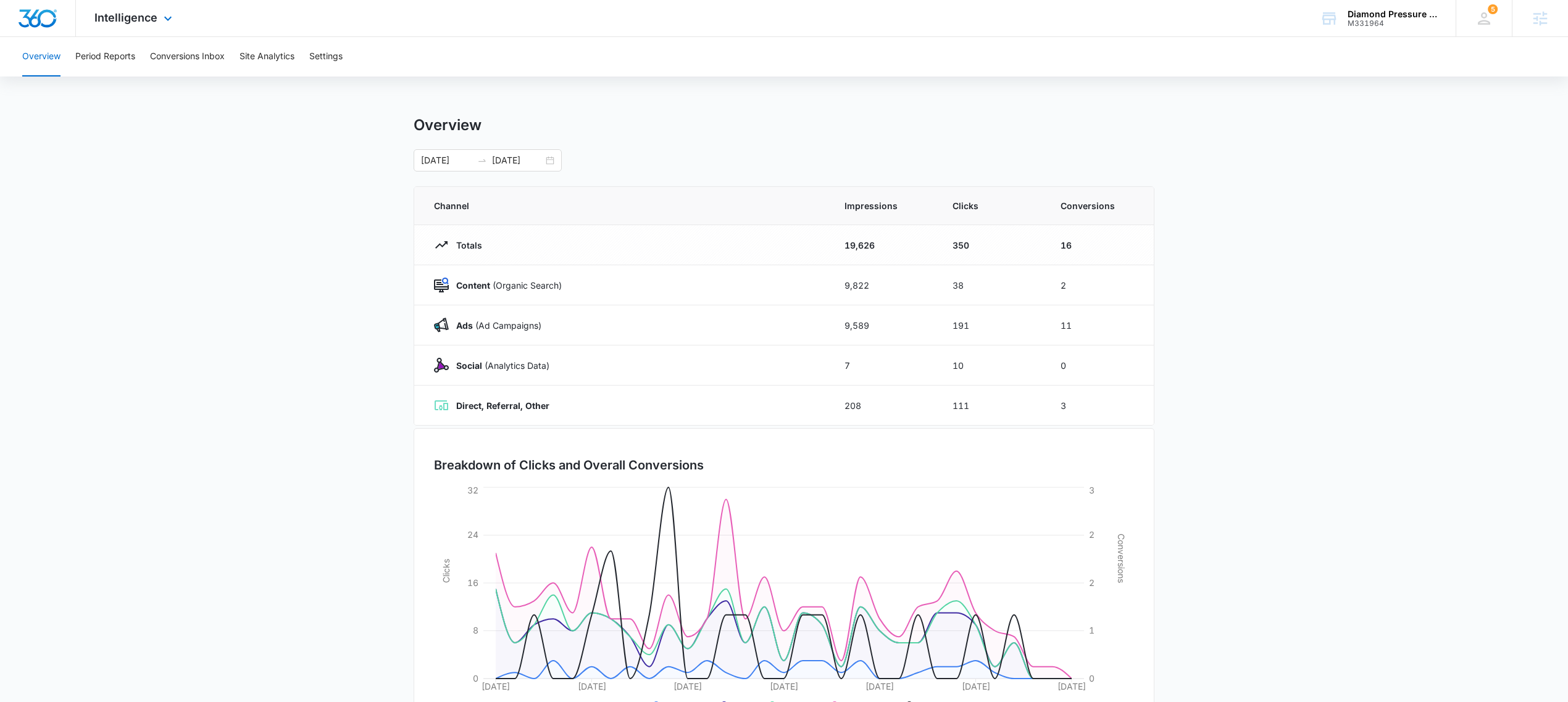
click at [159, 19] on div "Intelligence Apps Reputation Forms CRM Email Social POS Content Ads Intelligenc…" at bounding box center [135, 18] width 118 height 36
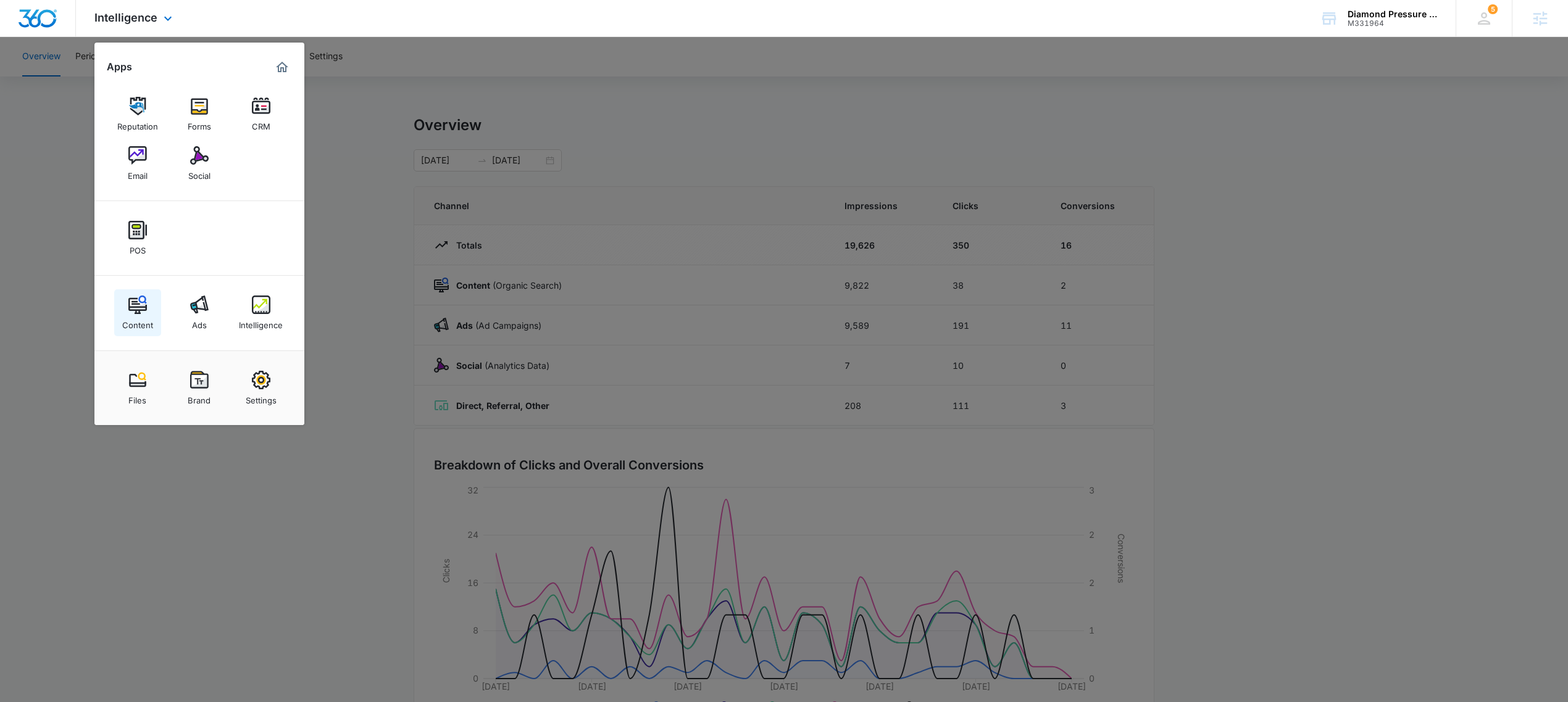
click at [146, 310] on img at bounding box center [138, 305] width 19 height 19
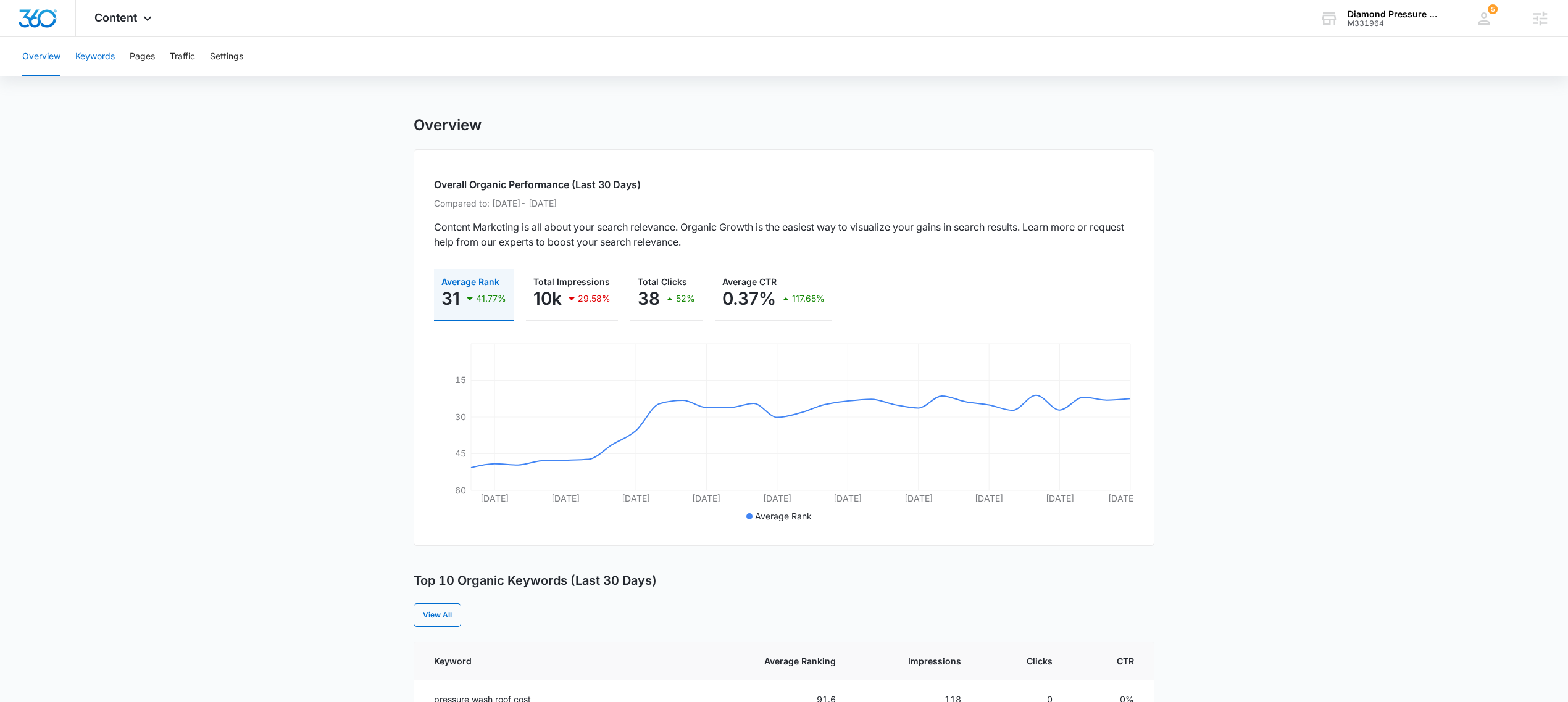
click at [106, 48] on button "Keywords" at bounding box center [95, 57] width 40 height 40
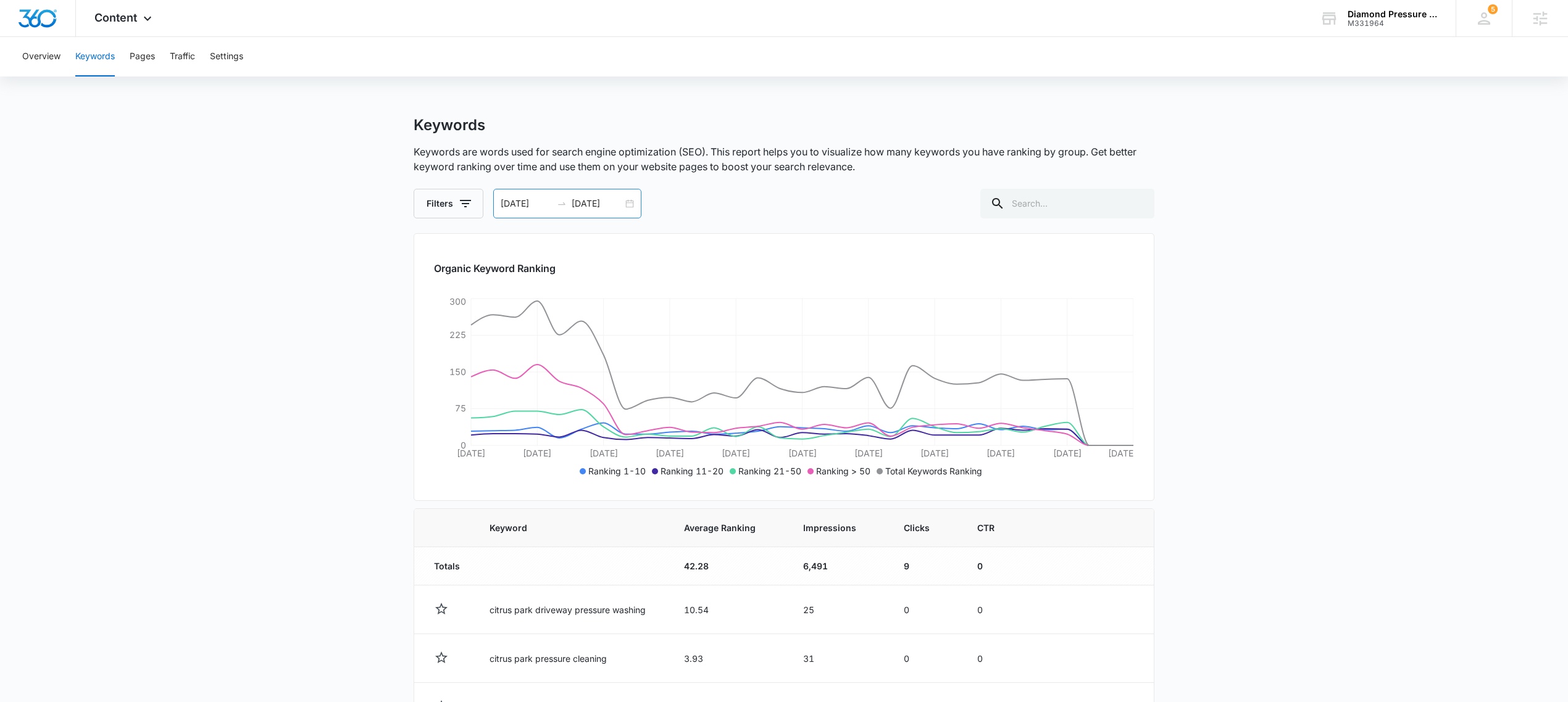
click at [627, 201] on div "09/06/2025 10/06/2025" at bounding box center [567, 203] width 149 height 30
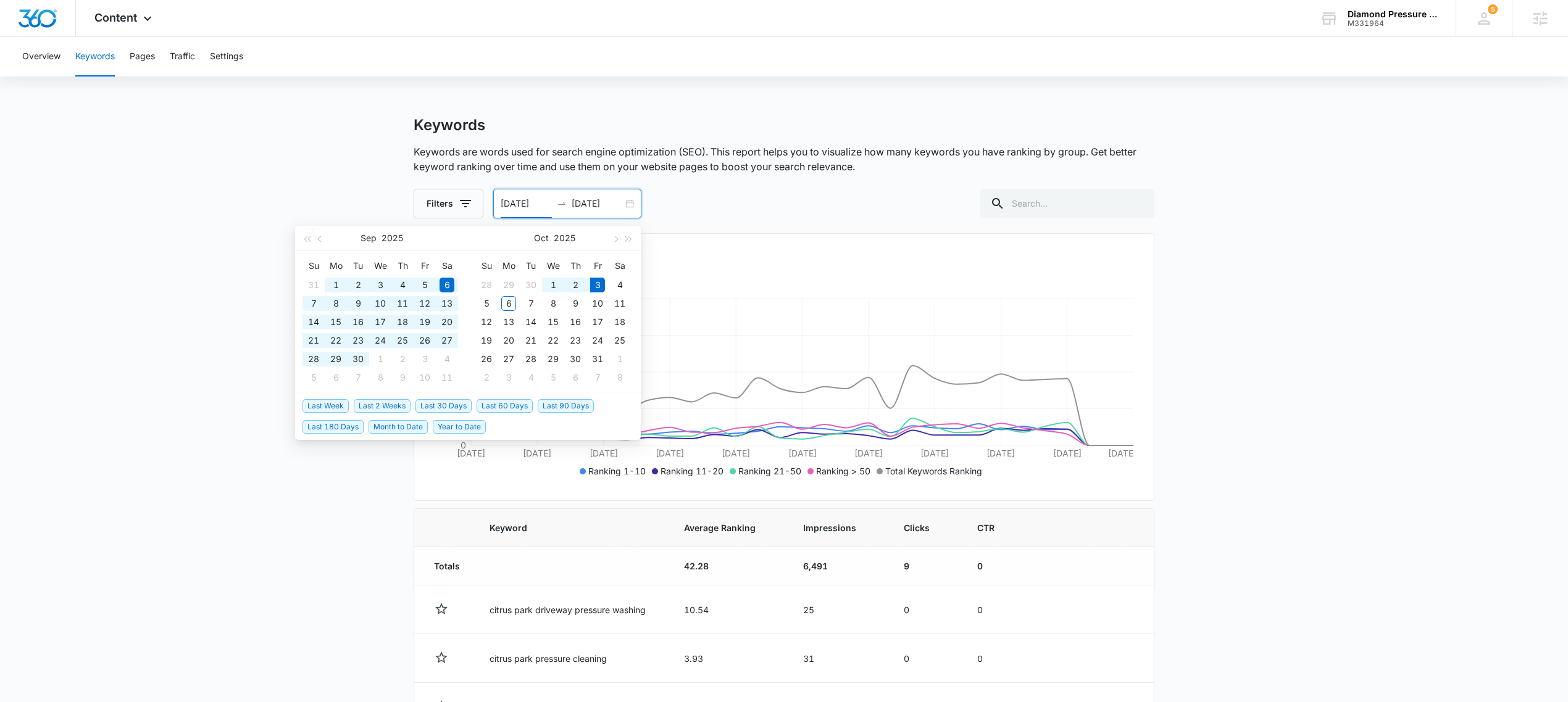
click at [572, 400] on span "Last 90 Days" at bounding box center [565, 406] width 57 height 14
type input "07/05/2025"
type input "10/03/2025"
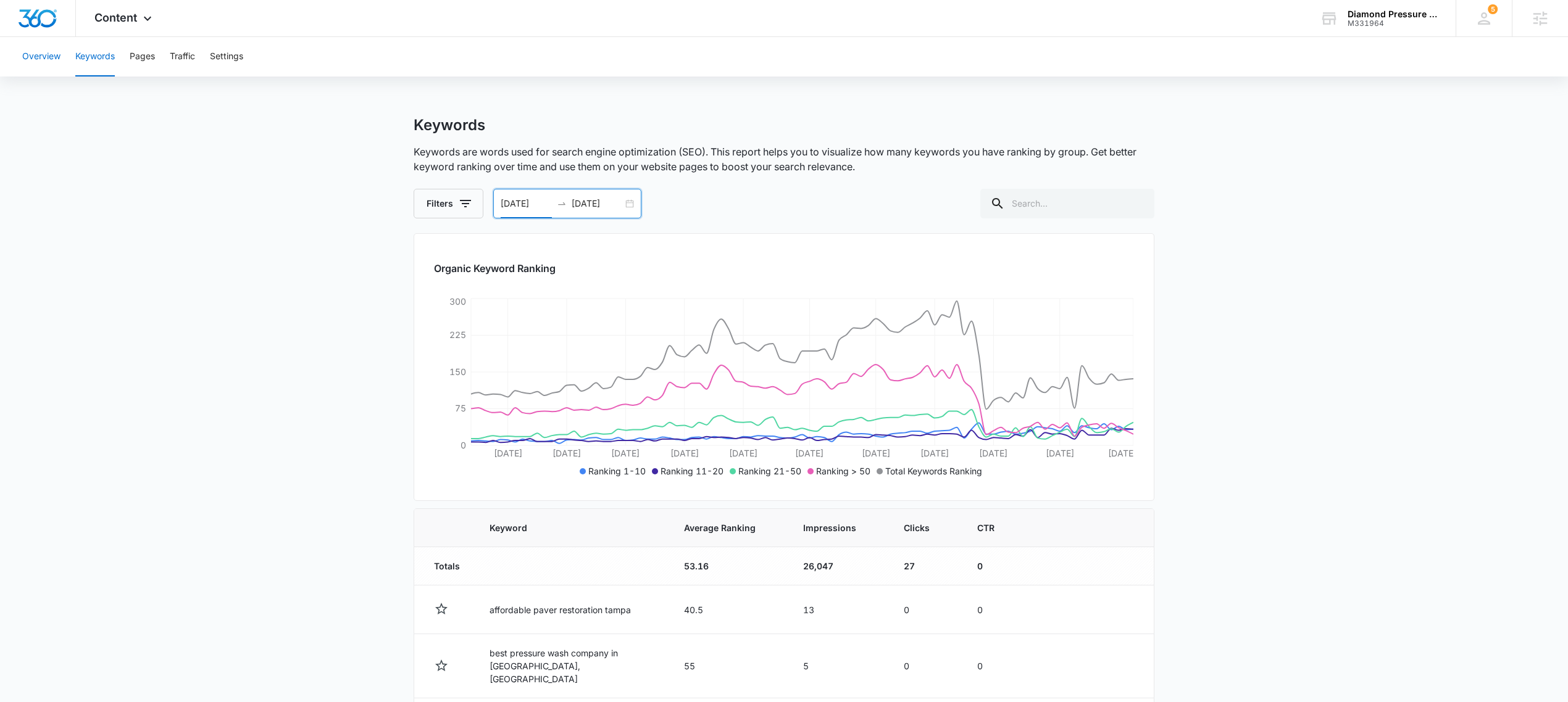
click at [24, 59] on button "Overview" at bounding box center [41, 57] width 38 height 40
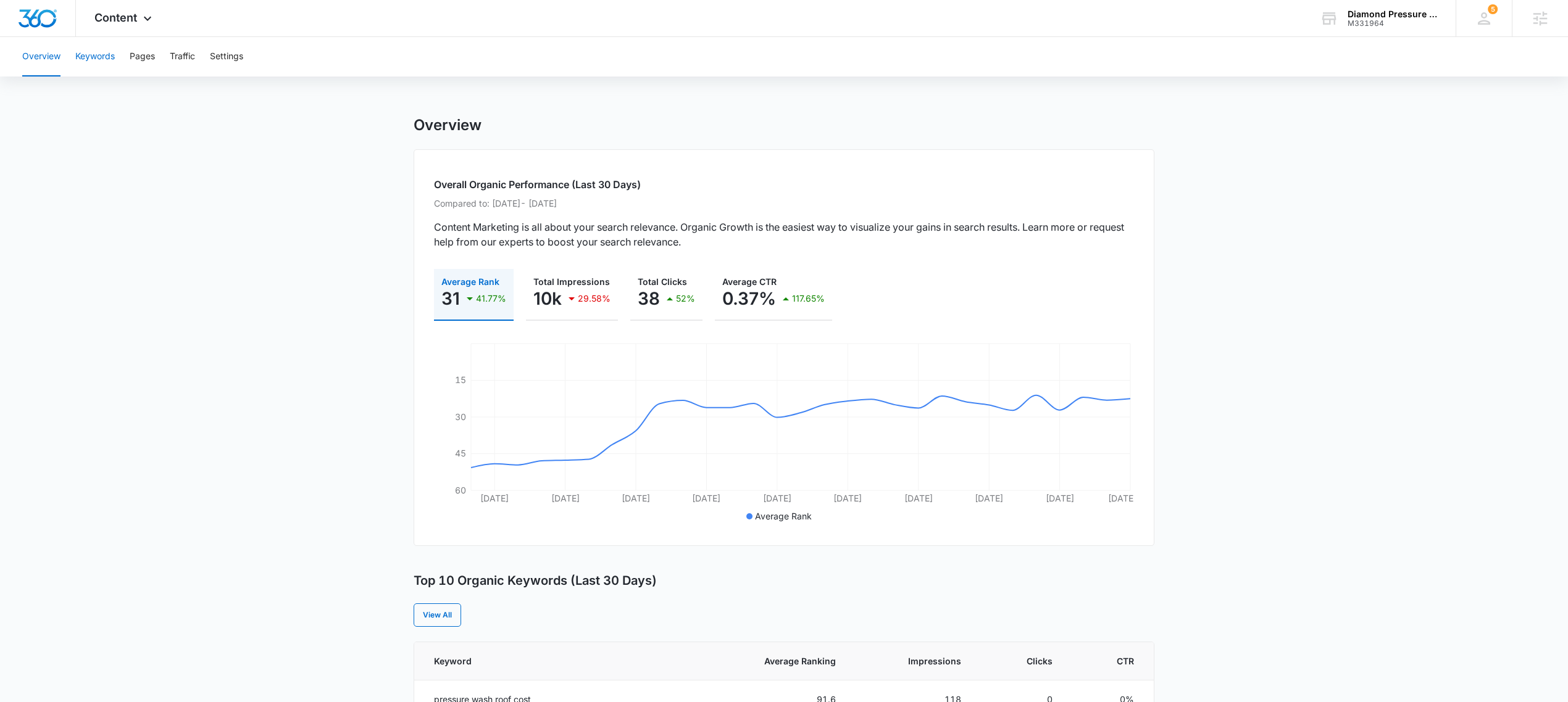
click at [105, 51] on button "Keywords" at bounding box center [95, 57] width 40 height 40
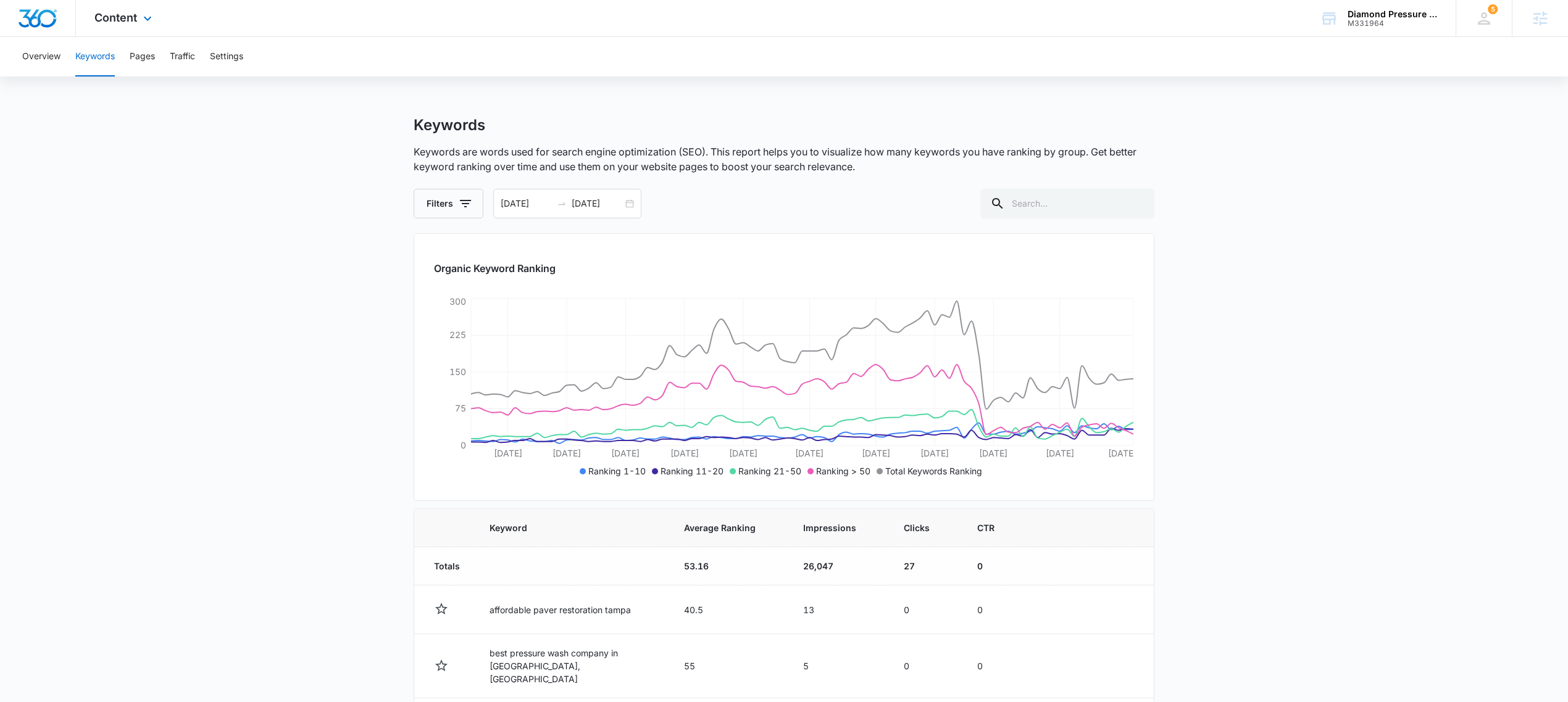
click at [115, 24] on div "Content Apps Reputation Forms CRM Email Social POS Content Ads Intelligence Fil…" at bounding box center [125, 18] width 98 height 36
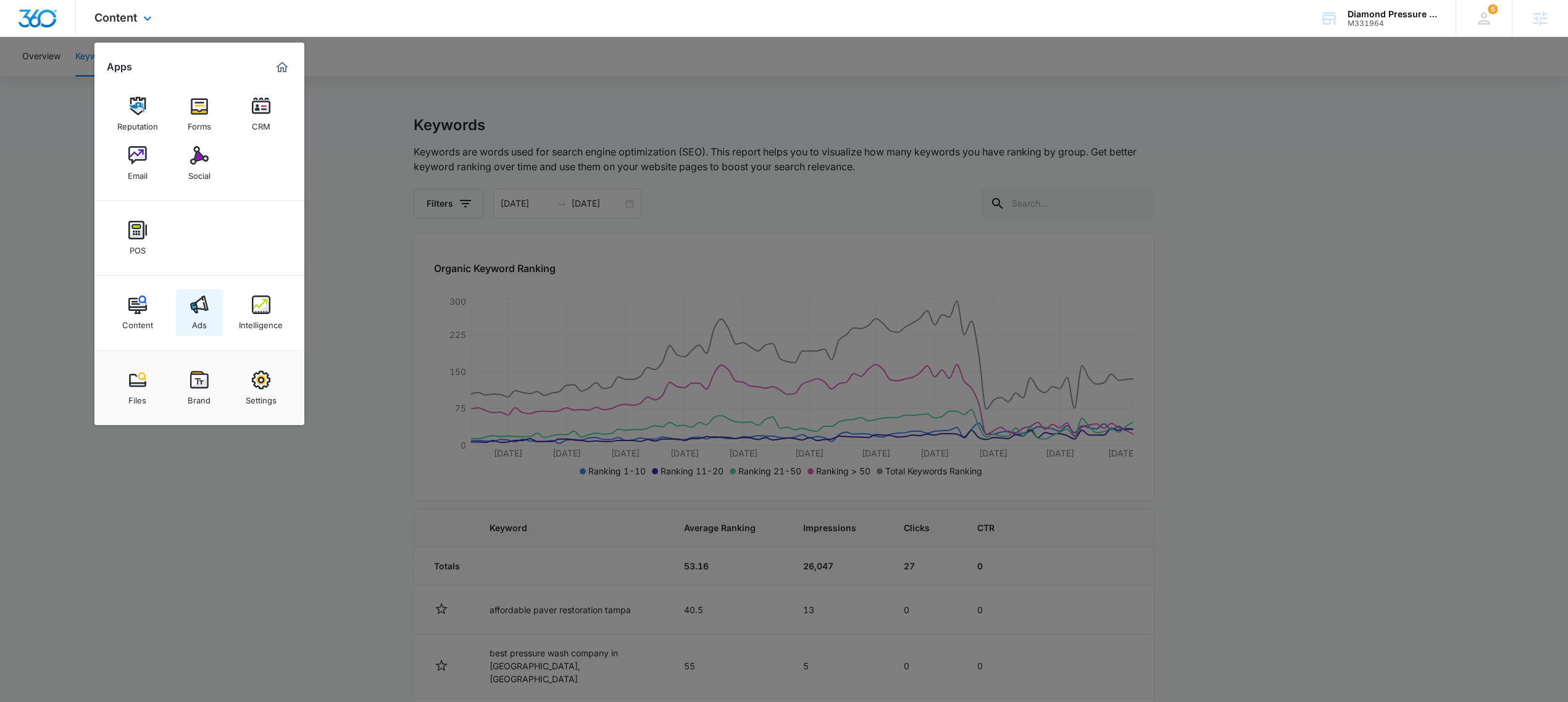
click at [197, 308] on img at bounding box center [199, 305] width 19 height 19
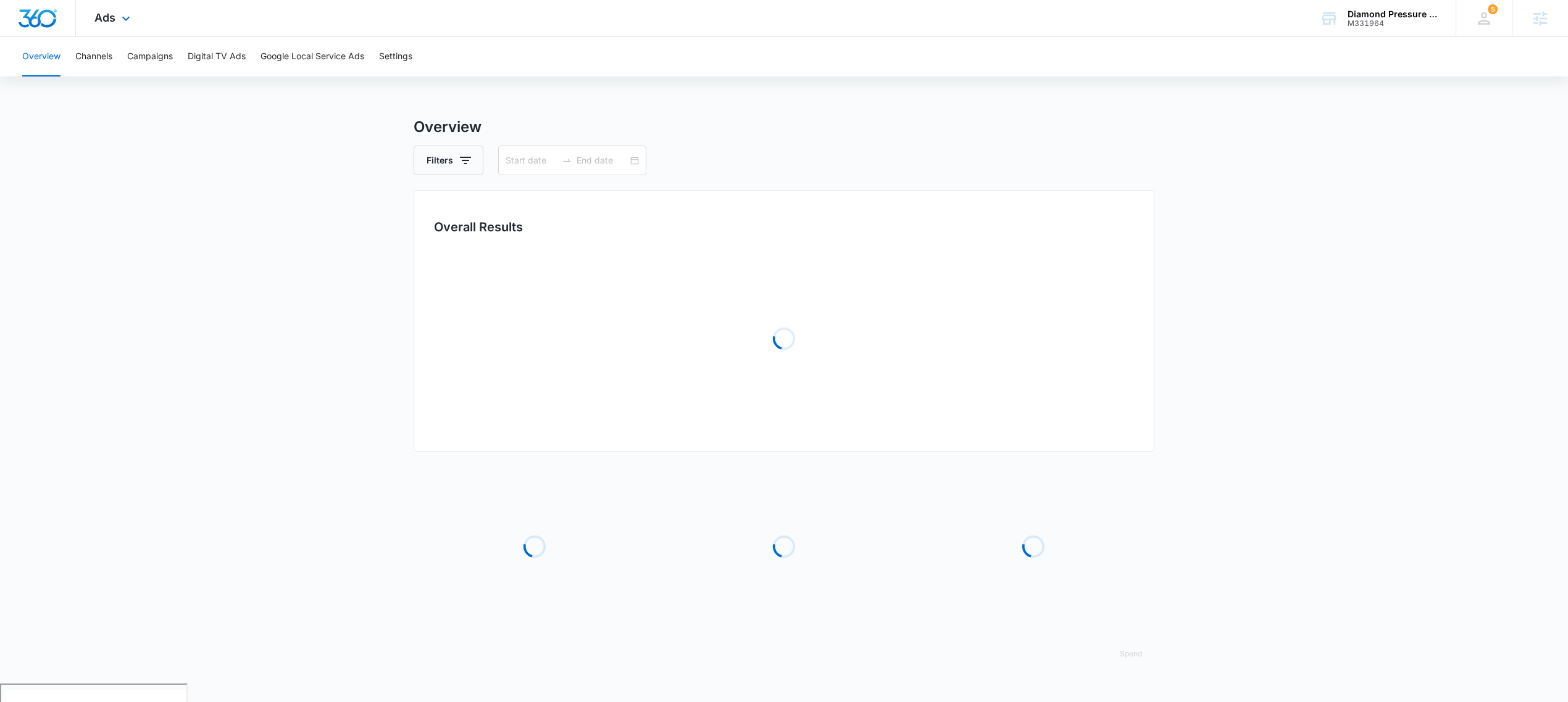
type input "07/05/2025"
type input "[DATE]"
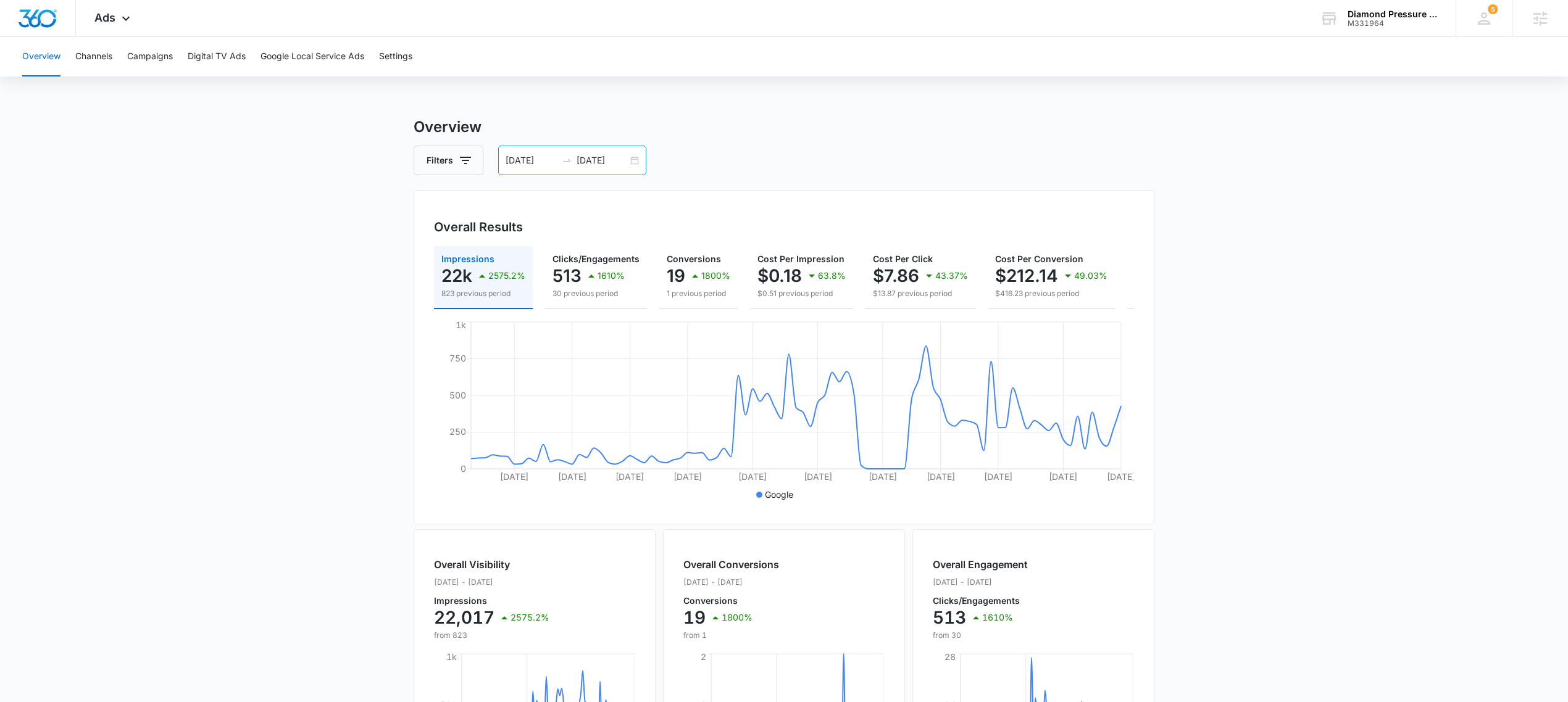
click at [630, 156] on div "07/05/2025 10/03/2025" at bounding box center [572, 160] width 149 height 30
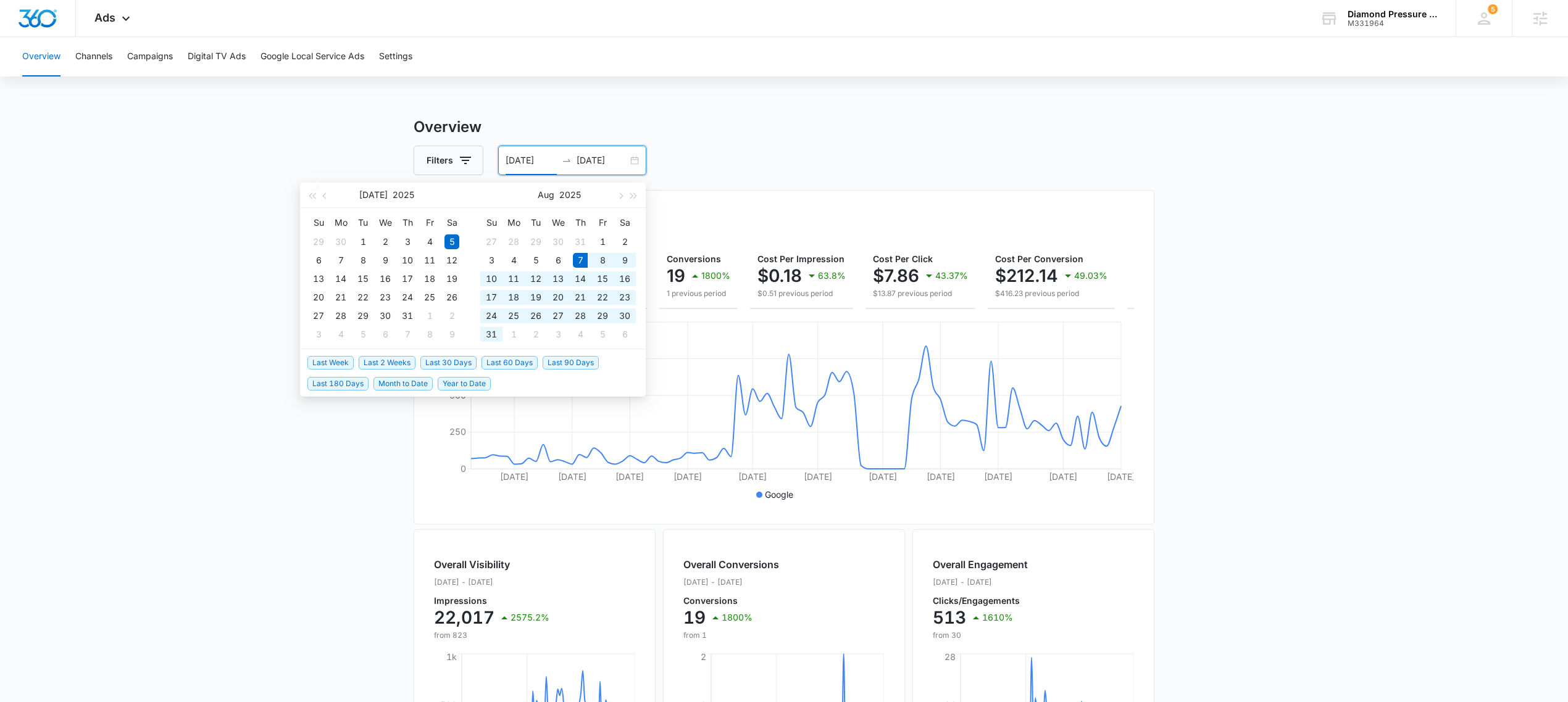
click at [516, 359] on span "Last 60 Days" at bounding box center [509, 363] width 57 height 14
type input "08/07/2025"
type input "[DATE]"
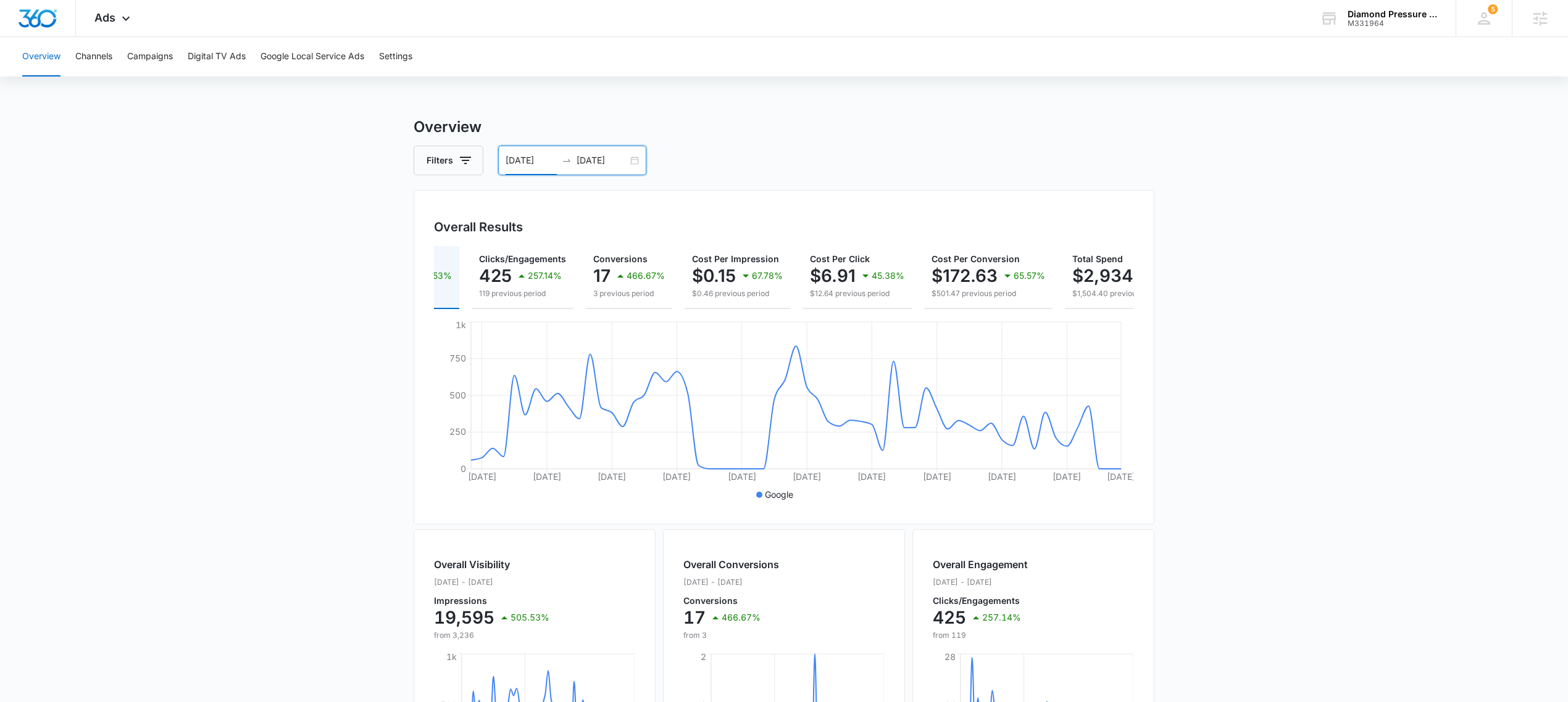
scroll to position [0, 171]
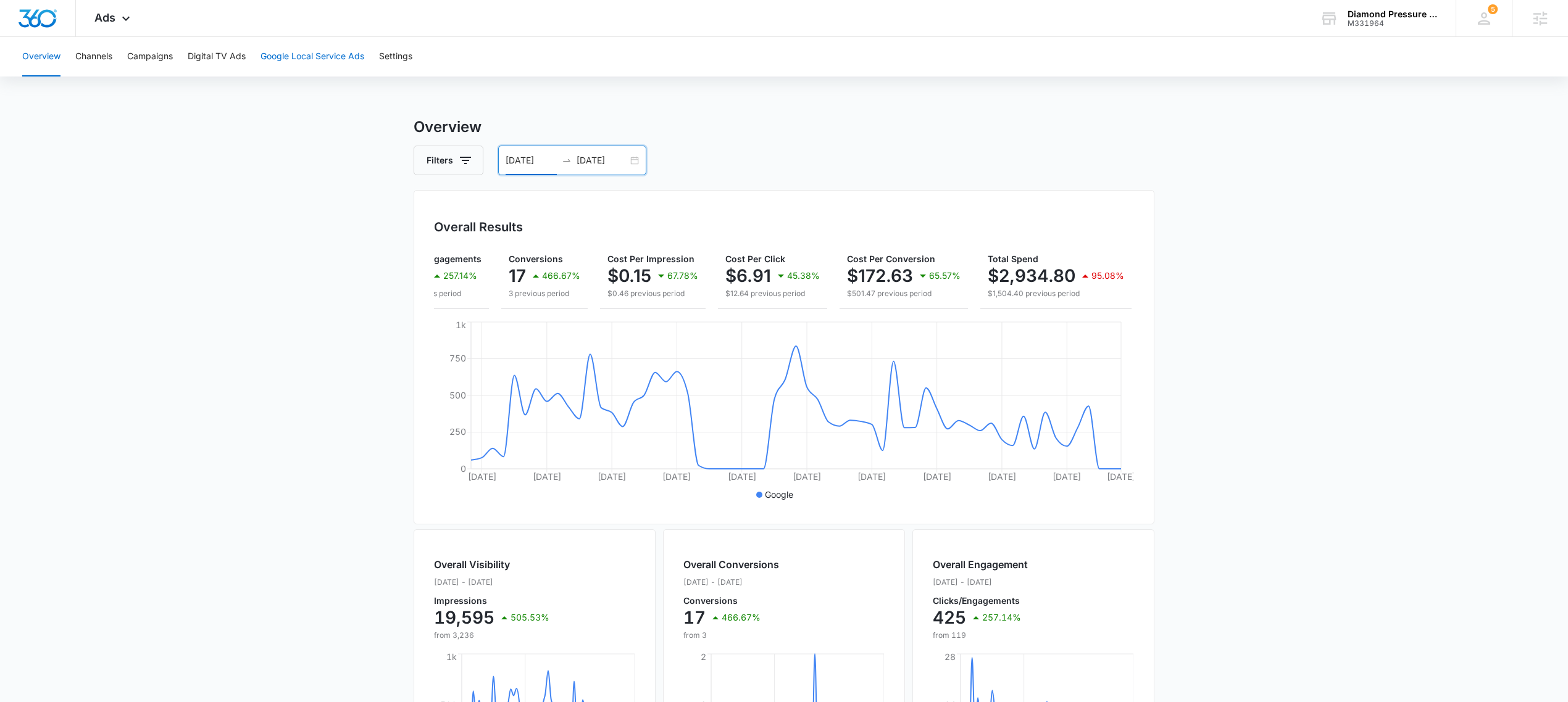
click at [284, 61] on button "Google Local Service Ads" at bounding box center [312, 57] width 104 height 40
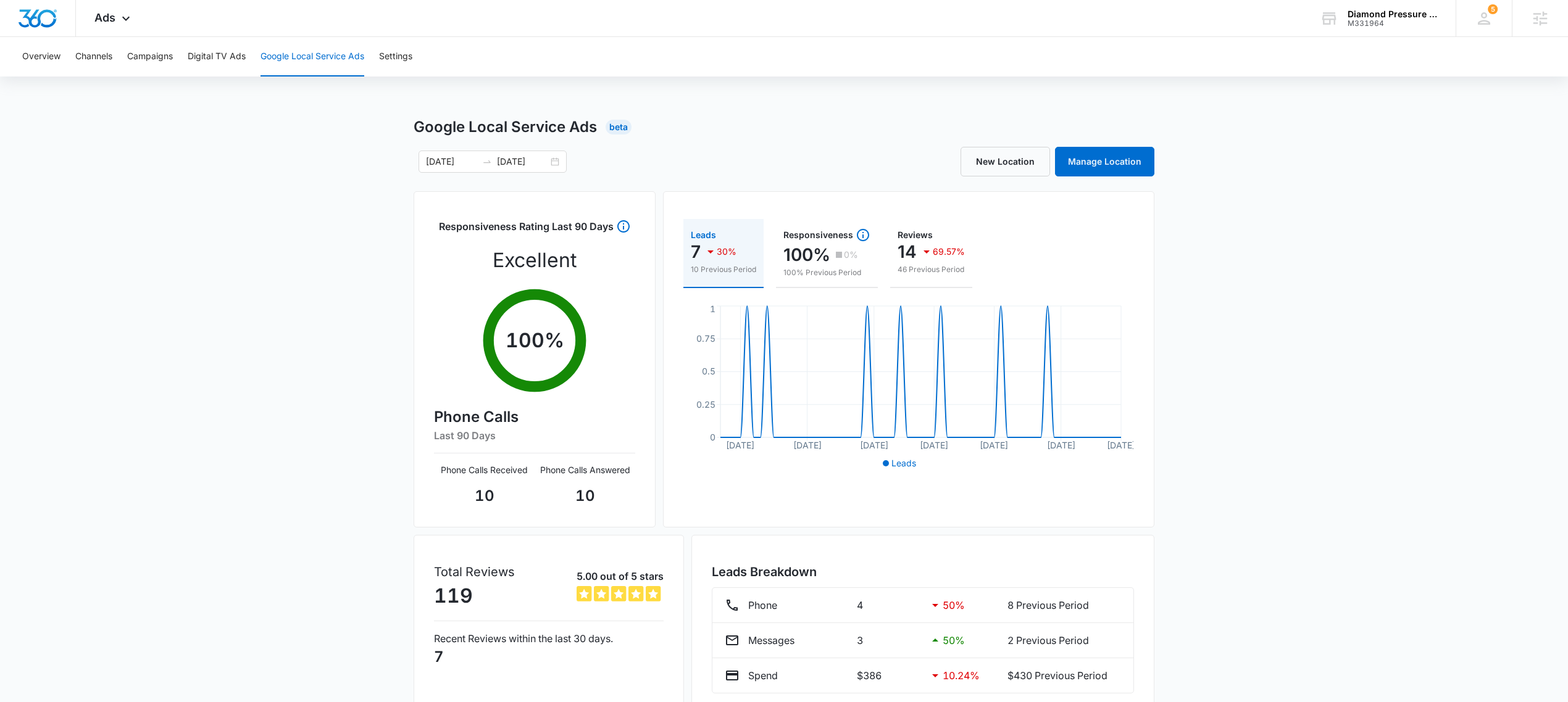
click at [125, 52] on div "Overview Channels Campaigns Digital TV Ads Google Local Service Ads Settings" at bounding box center [784, 57] width 1538 height 40
click at [165, 61] on button "Campaigns" at bounding box center [150, 57] width 46 height 40
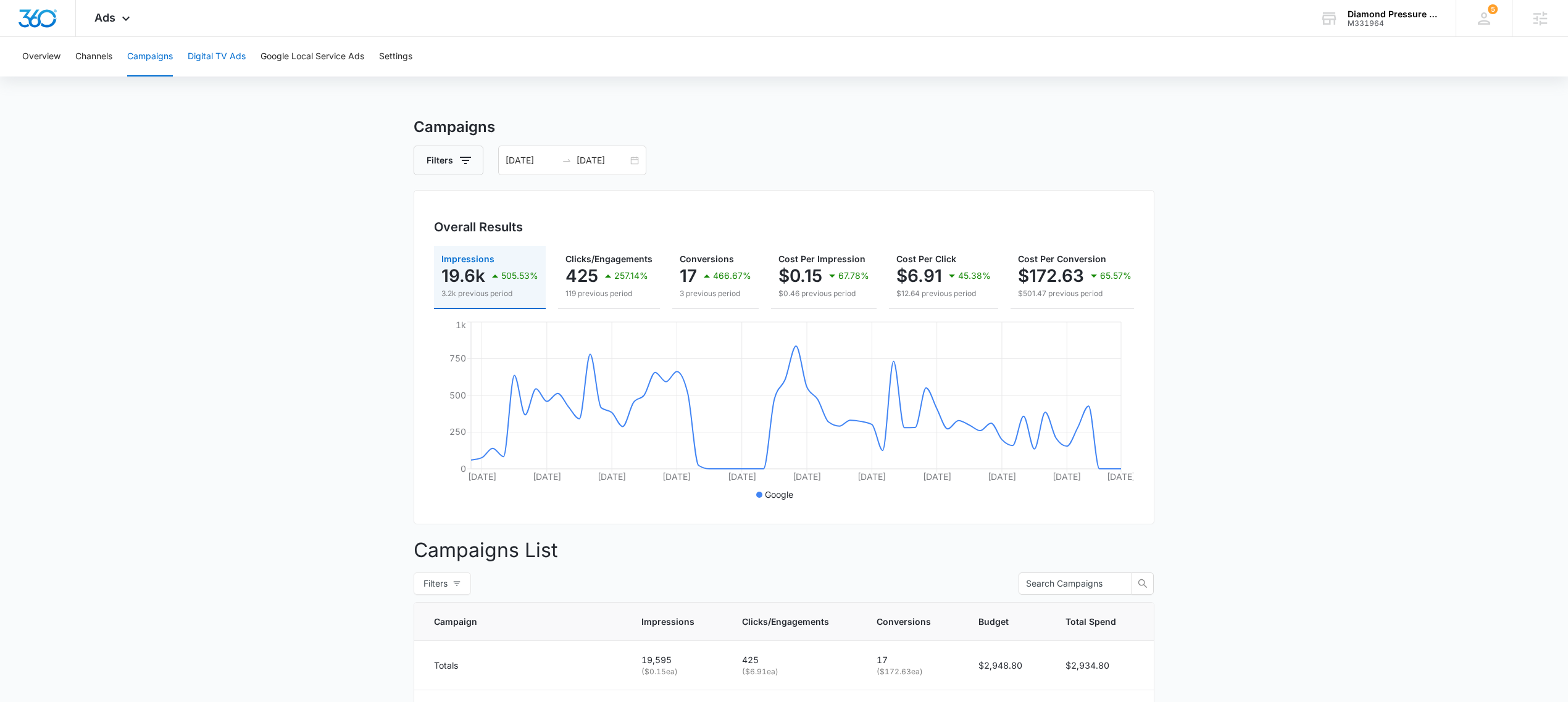
click at [221, 55] on button "Digital TV Ads" at bounding box center [216, 57] width 58 height 40
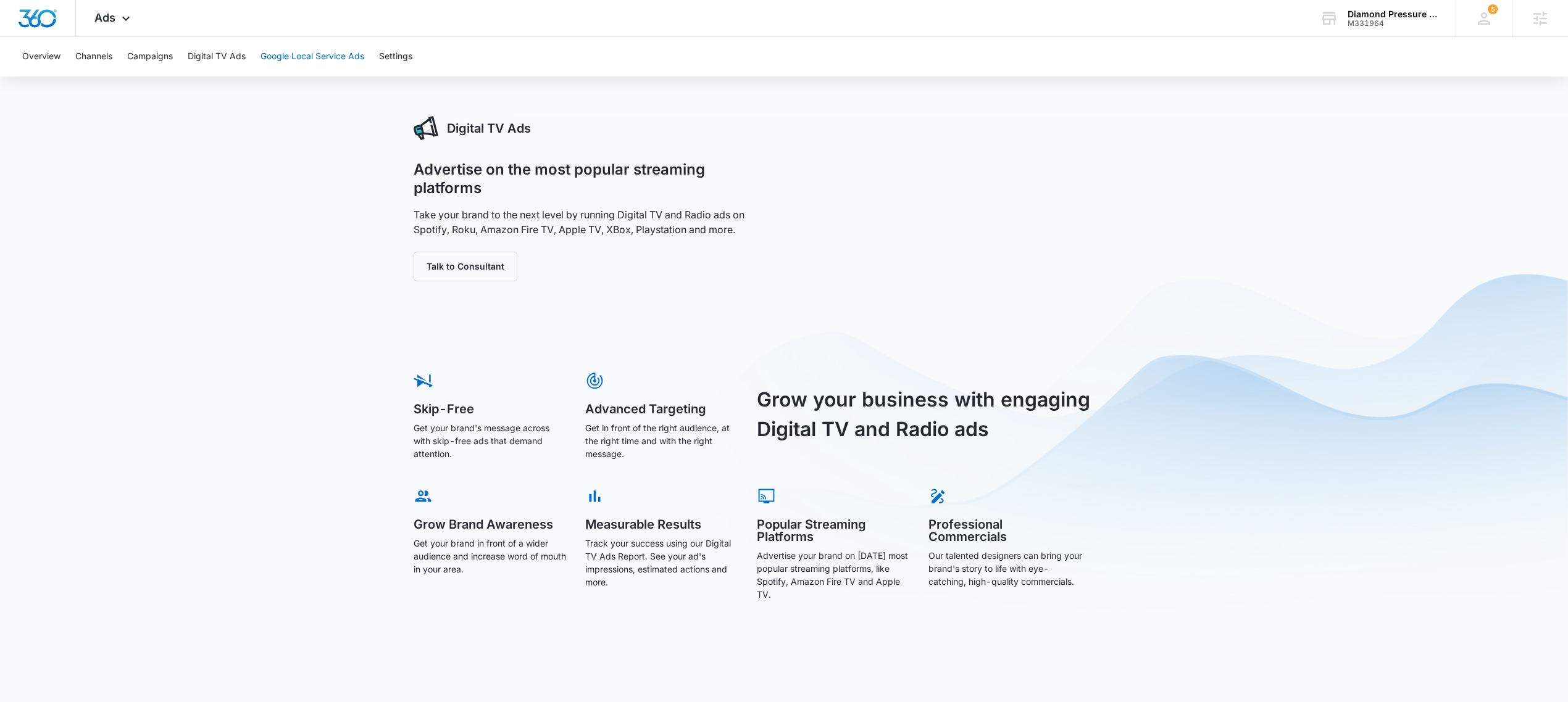
click at [305, 54] on button "Google Local Service Ads" at bounding box center [312, 57] width 104 height 40
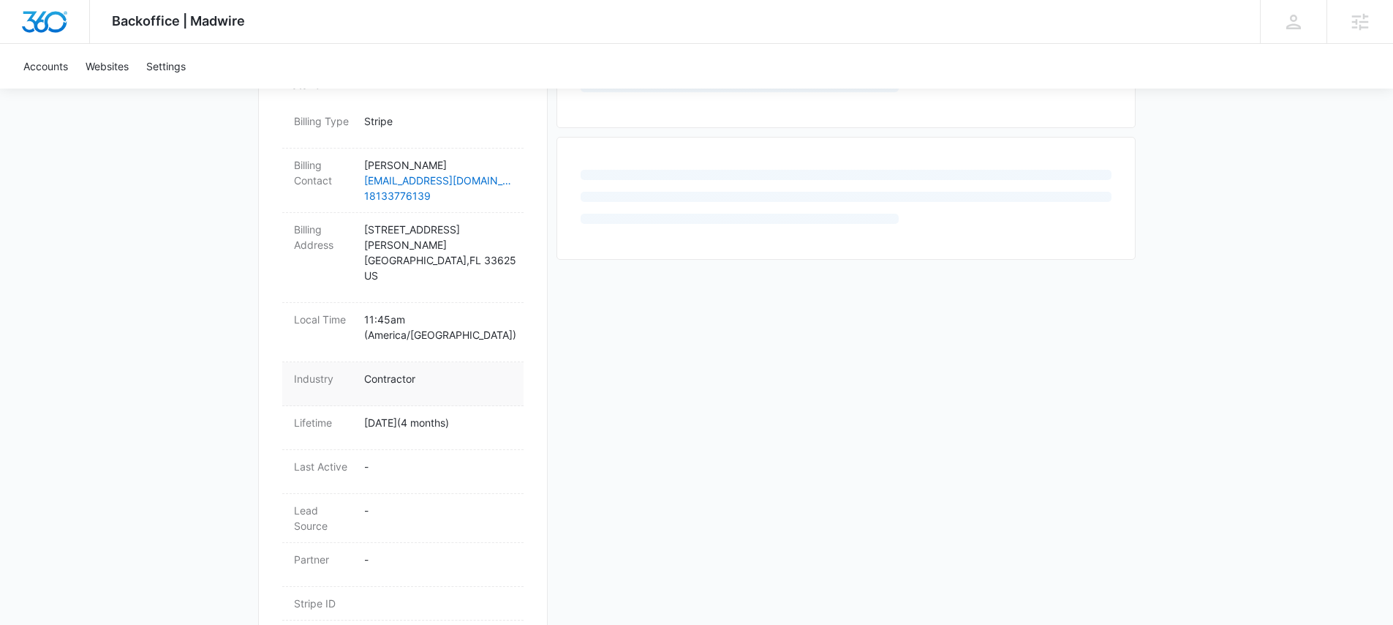
scroll to position [451, 0]
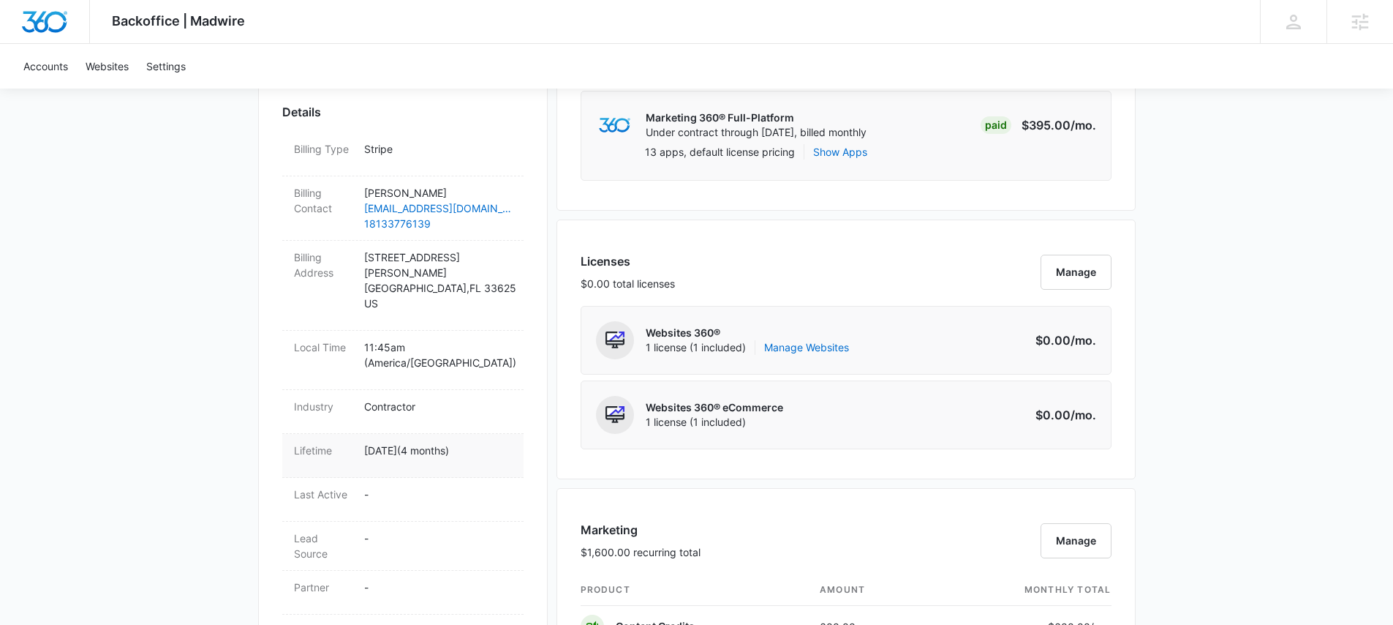
drag, startPoint x: 453, startPoint y: 410, endPoint x: 339, endPoint y: 410, distance: 114.1
click at [321, 434] on div "Lifetime Jun 2 ( 4 months )" at bounding box center [402, 456] width 241 height 44
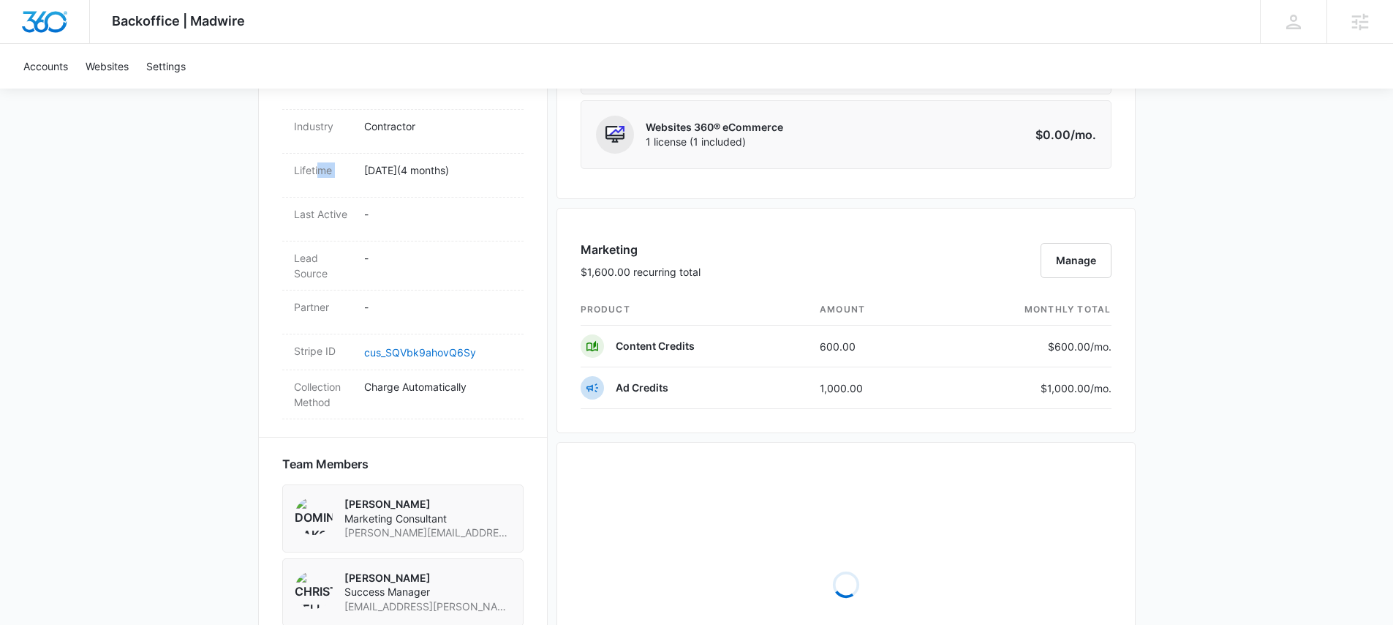
scroll to position [1141, 0]
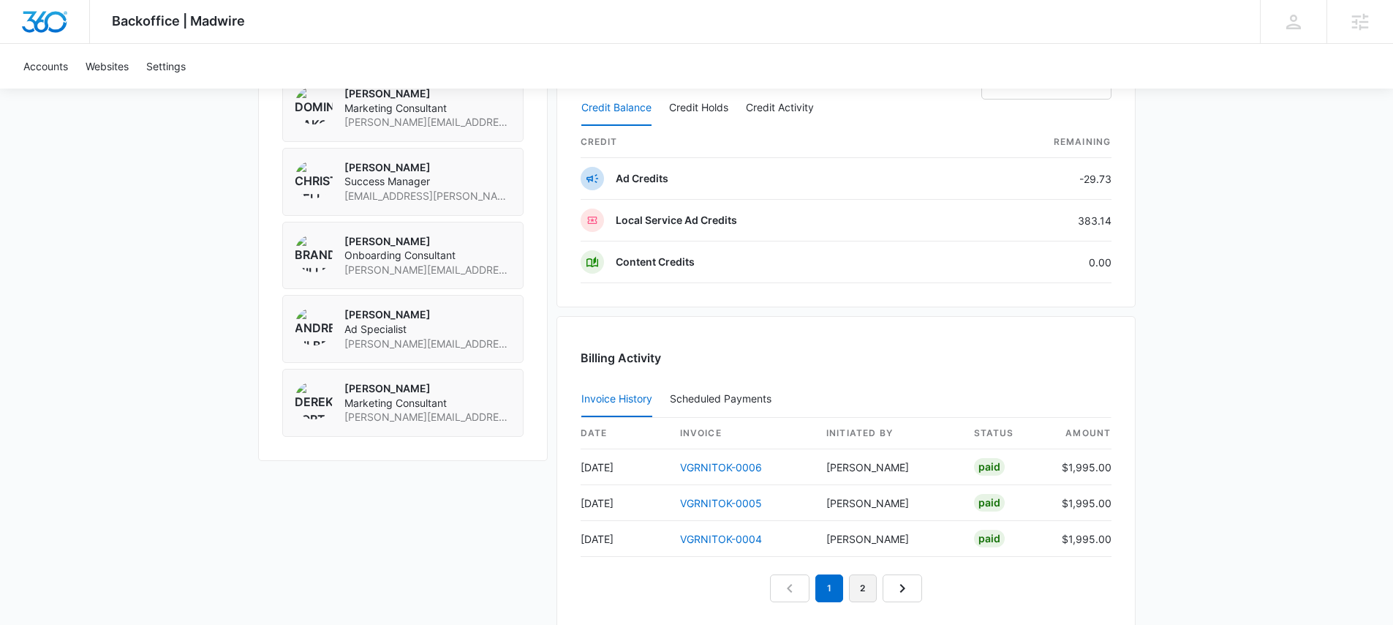
drag, startPoint x: 860, startPoint y: 592, endPoint x: 880, endPoint y: 592, distance: 19.8
click at [860, 591] on link "2" at bounding box center [863, 588] width 28 height 28
click at [822, 592] on link "1" at bounding box center [829, 588] width 28 height 28
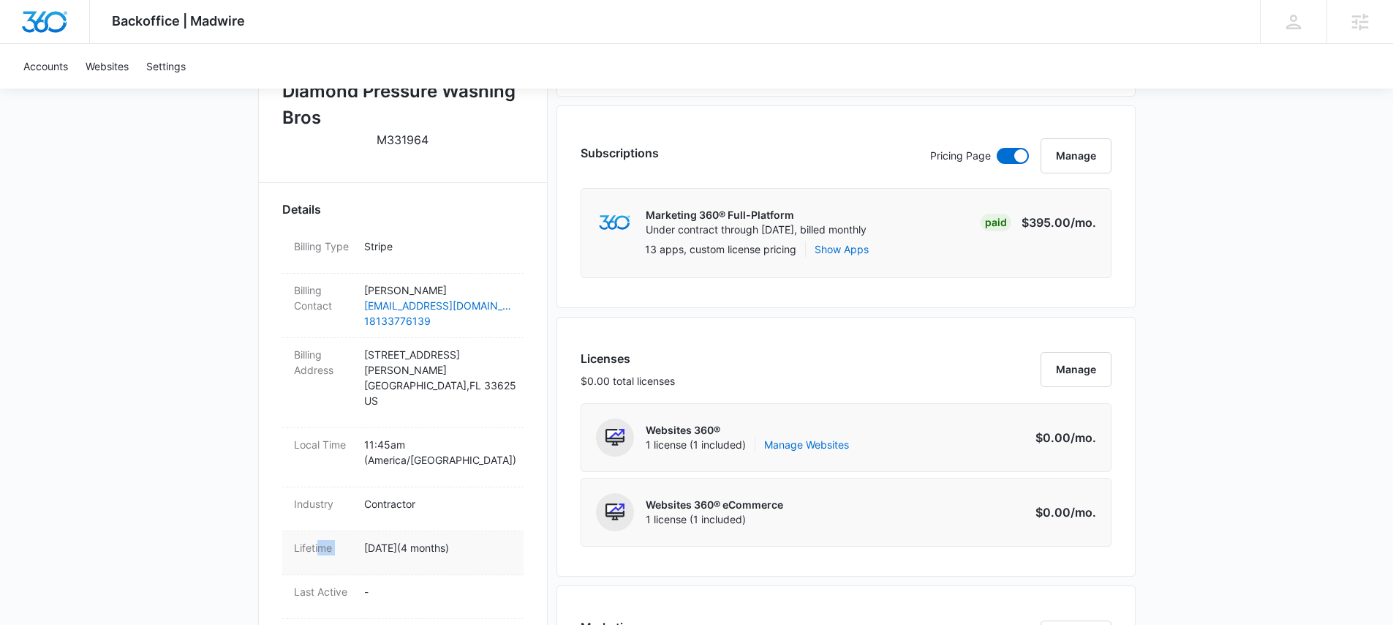
scroll to position [361, 0]
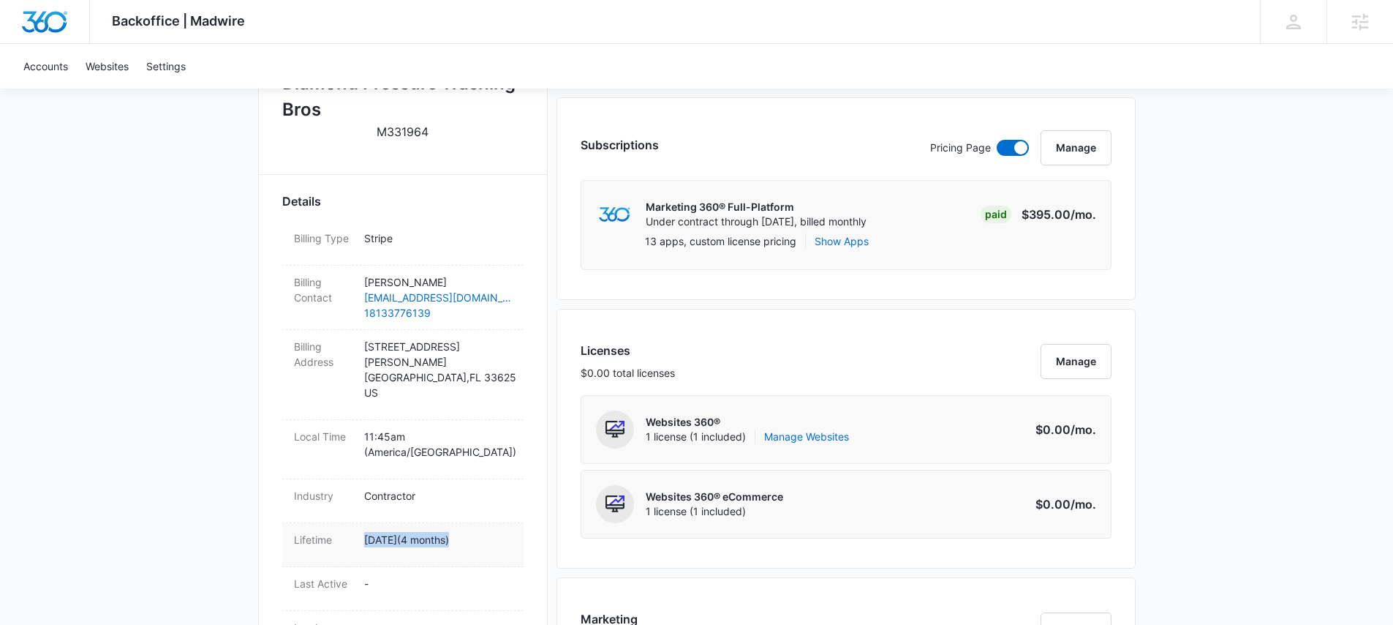
drag, startPoint x: 457, startPoint y: 506, endPoint x: 348, endPoint y: 511, distance: 109.1
click at [330, 523] on div "Lifetime Jun 2 ( 4 months )" at bounding box center [402, 545] width 241 height 44
click at [419, 532] on dd "Jun 2 ( 4 months )" at bounding box center [438, 545] width 148 height 26
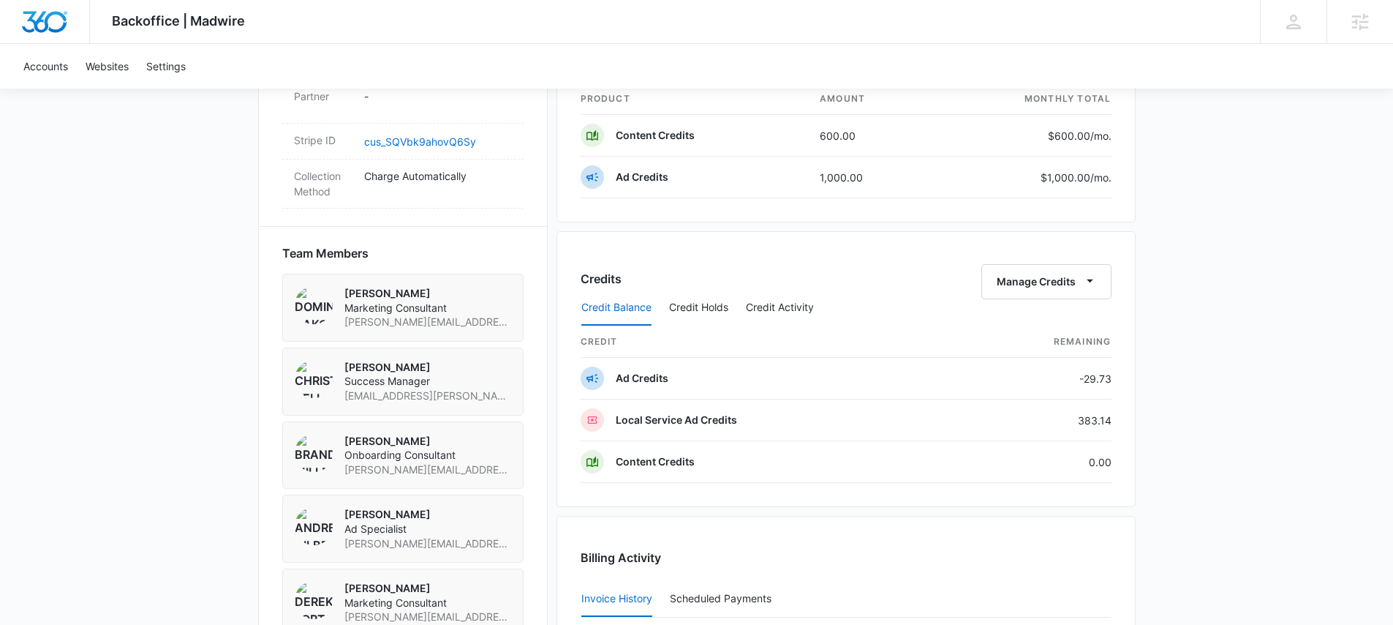
scroll to position [1346, 0]
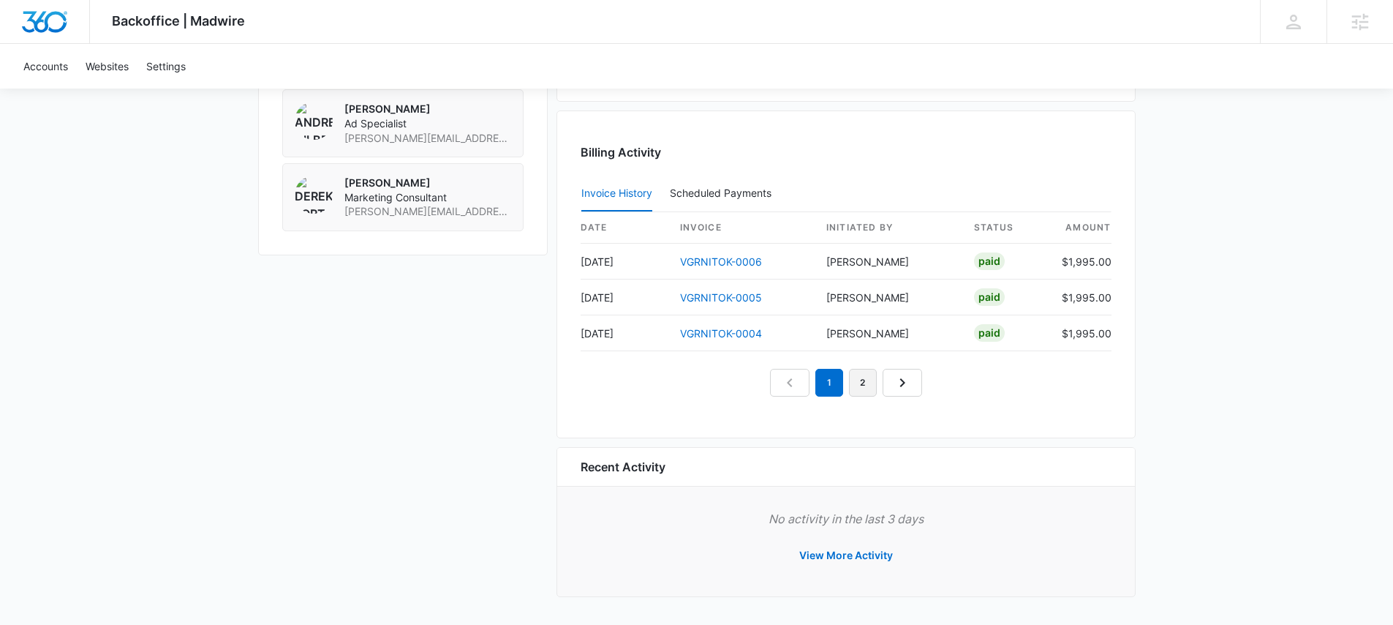
click at [850, 383] on link "2" at bounding box center [863, 383] width 28 height 28
click at [839, 384] on link "1" at bounding box center [829, 383] width 28 height 28
click at [866, 387] on link "2" at bounding box center [863, 383] width 28 height 28
click at [836, 390] on link "1" at bounding box center [829, 383] width 28 height 28
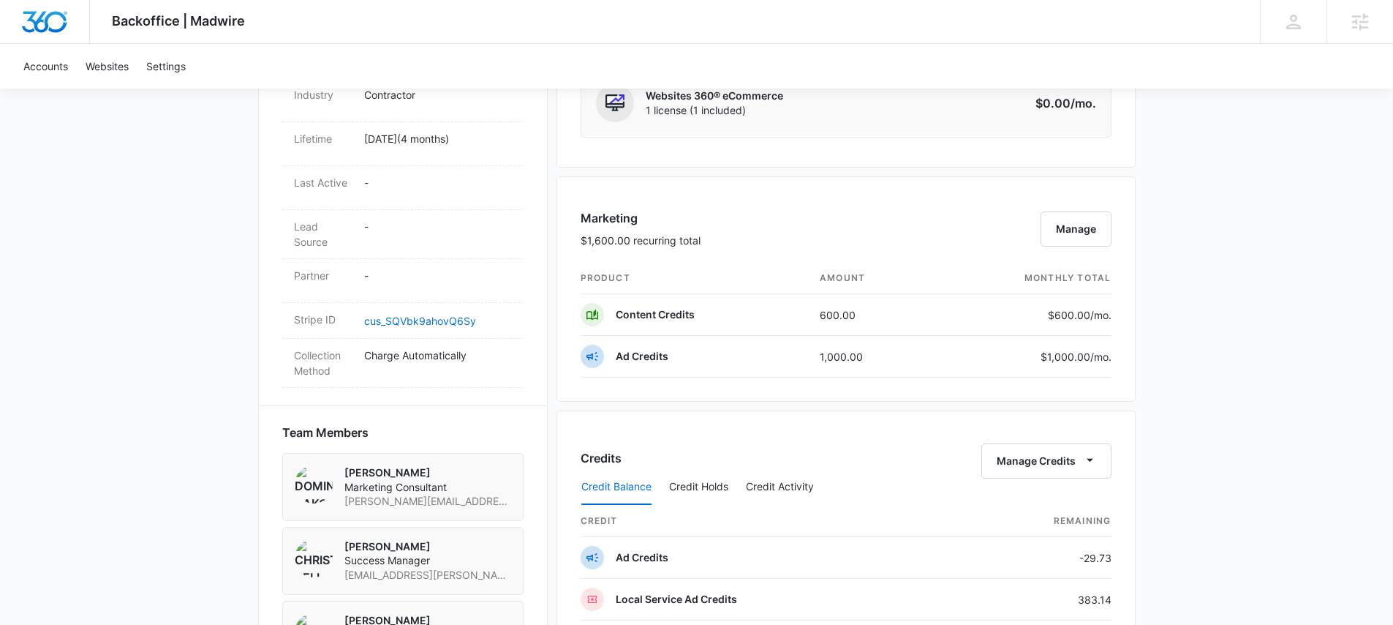
scroll to position [781, 0]
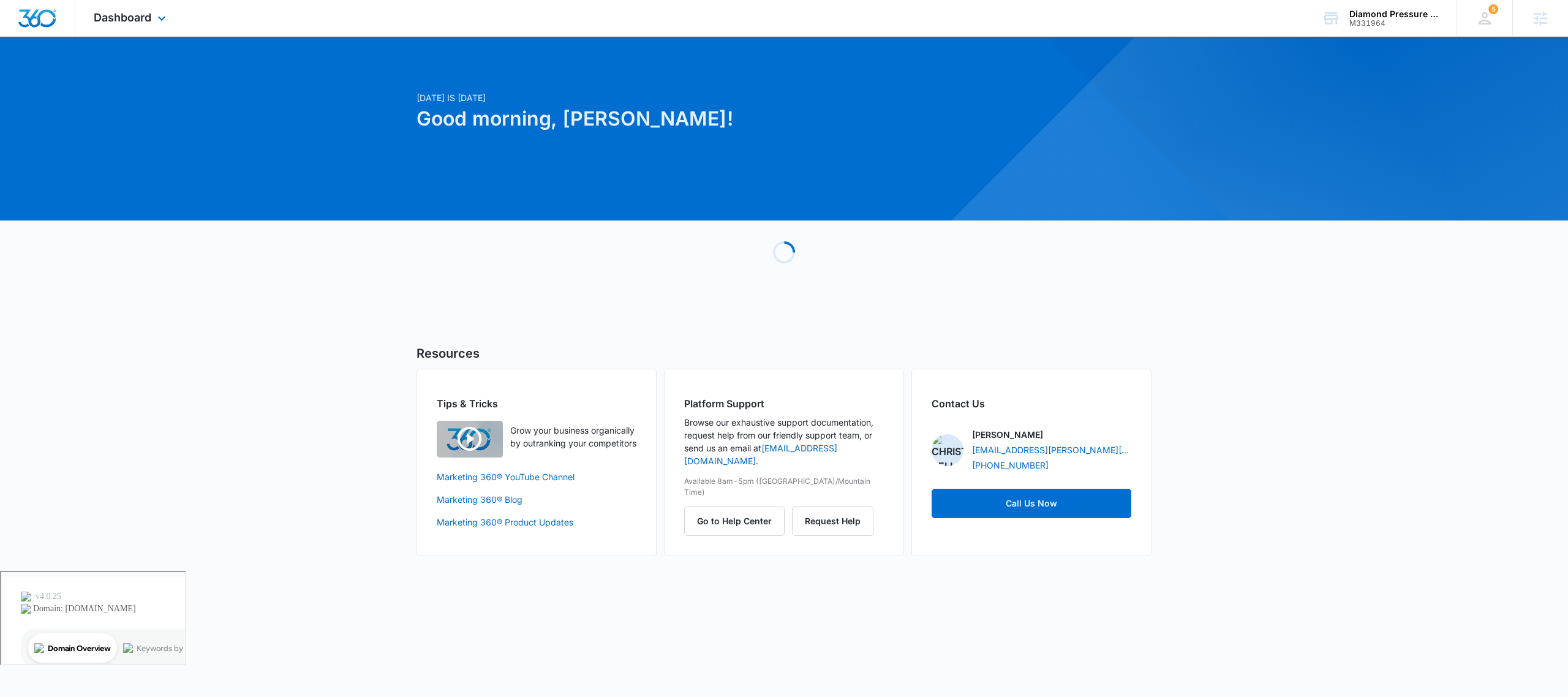
drag, startPoint x: 161, startPoint y: 19, endPoint x: 165, endPoint y: 28, distance: 9.8
click at [161, 19] on icon at bounding box center [162, 18] width 15 height 15
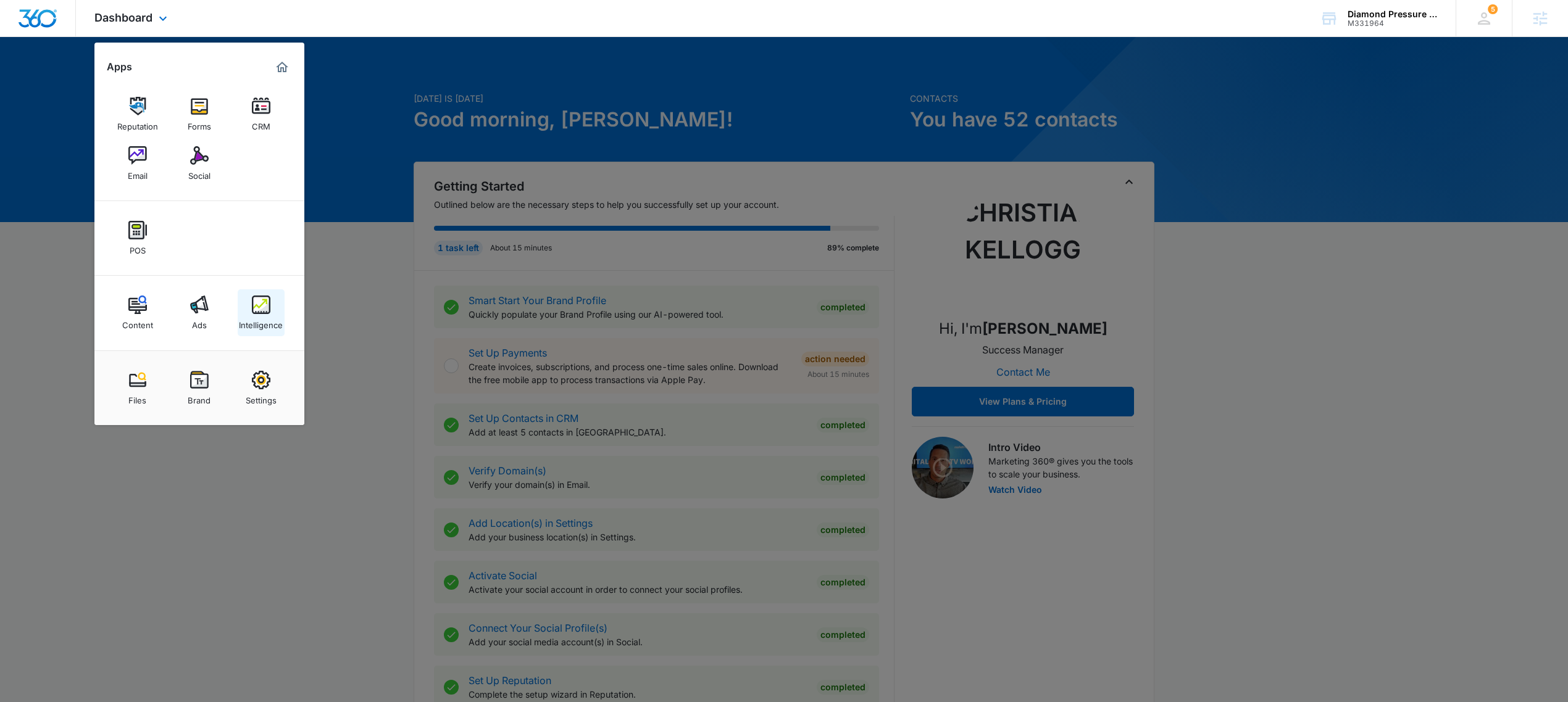
click at [249, 312] on link "Intelligence" at bounding box center [262, 313] width 47 height 47
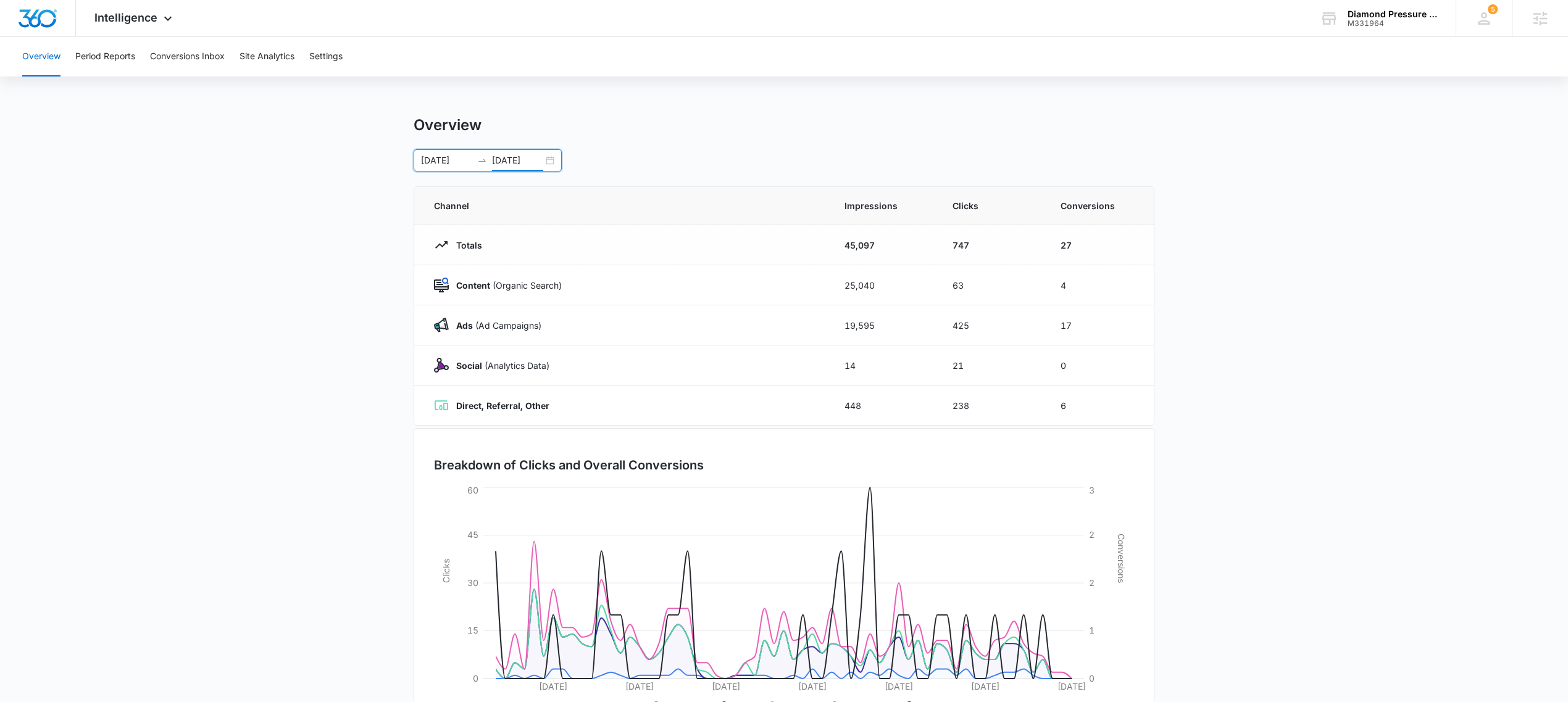
click at [540, 160] on input "[DATE]" at bounding box center [517, 160] width 51 height 14
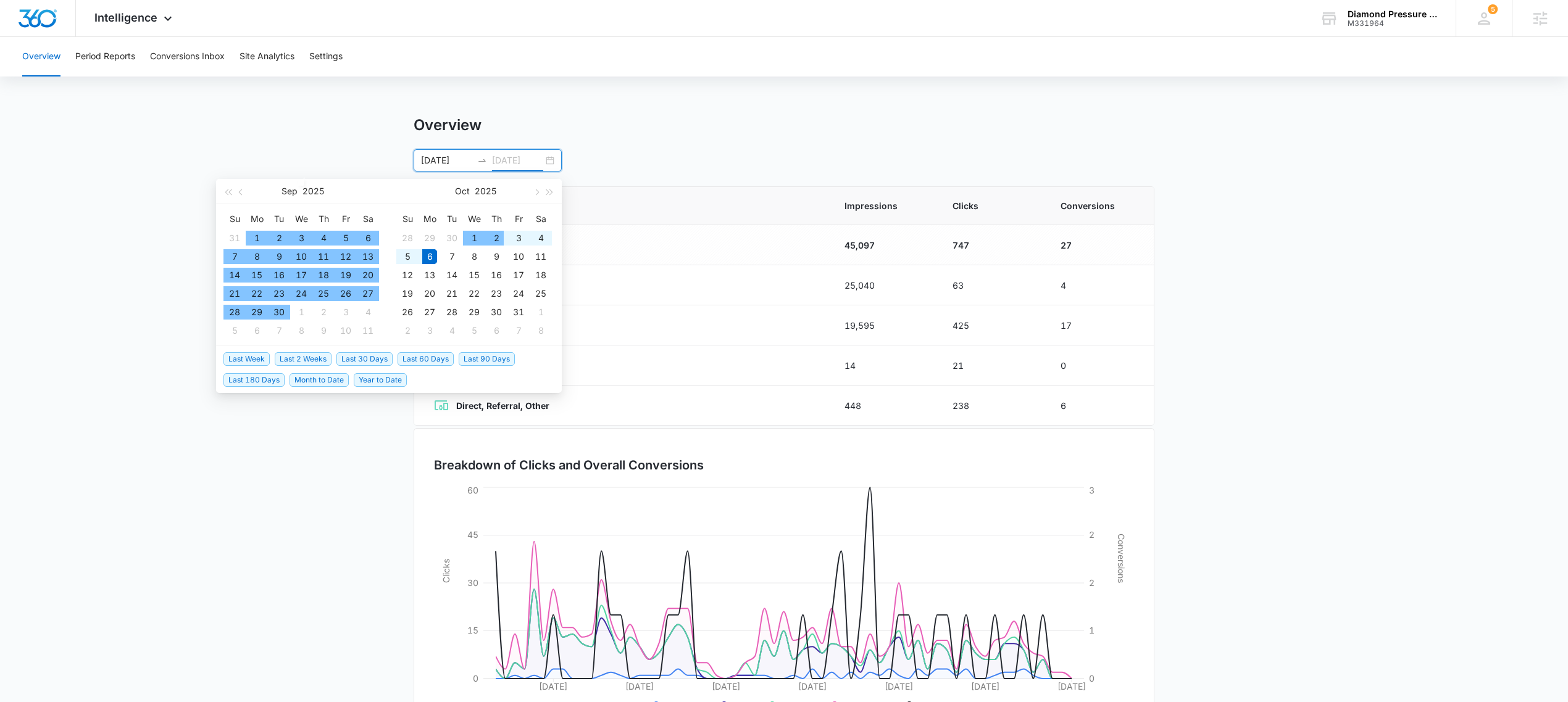
type input "[DATE]"
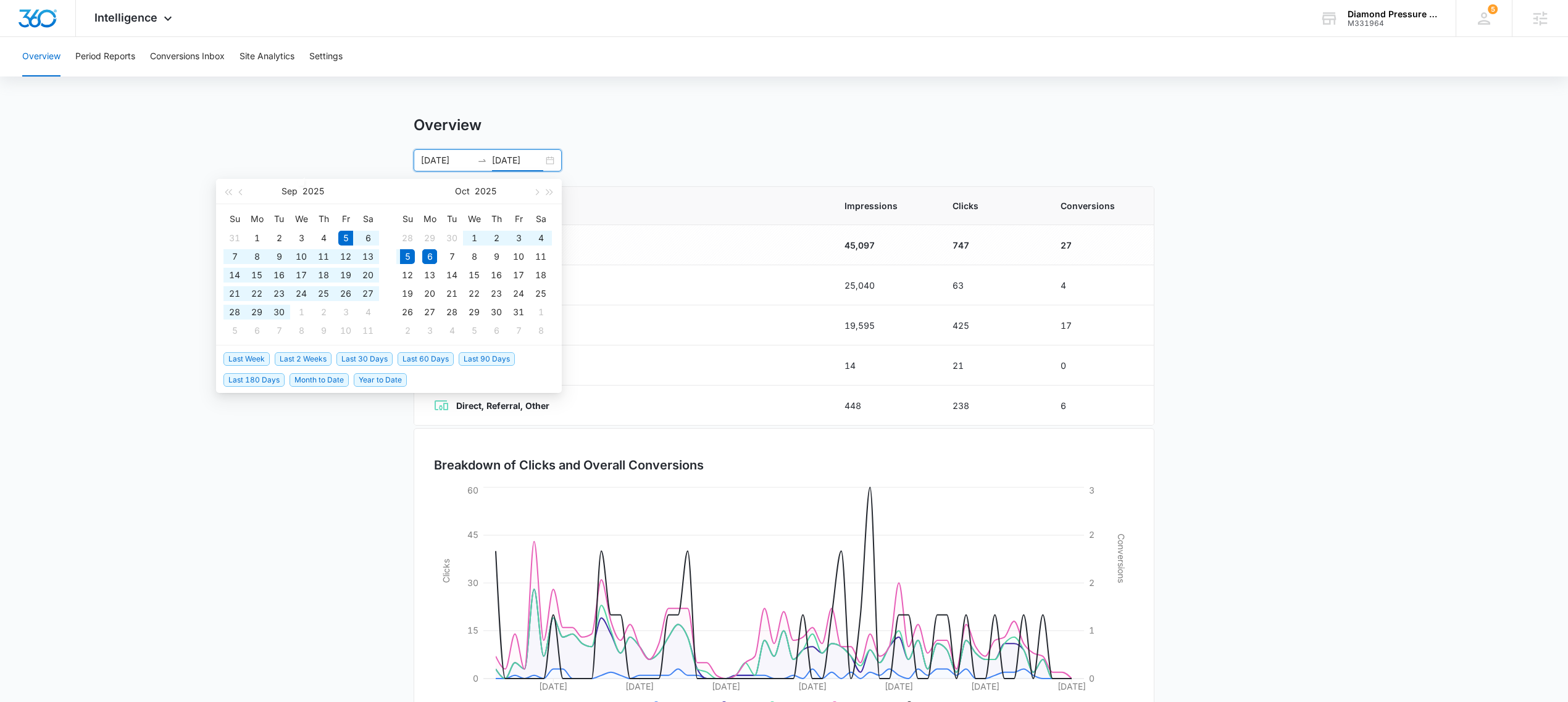
click at [365, 360] on span "Last 30 Days" at bounding box center [365, 359] width 57 height 14
type input "09/05/2025"
type input "10/05/2025"
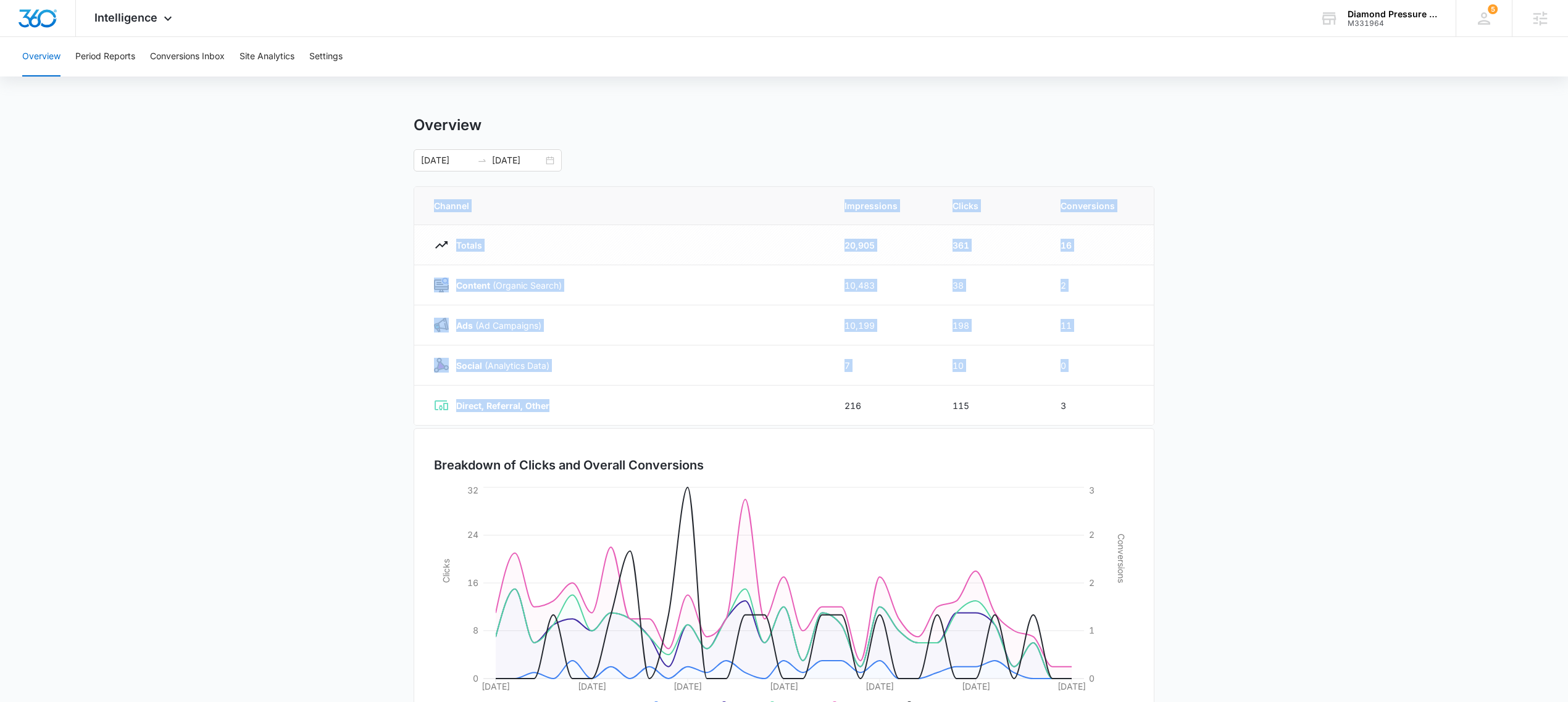
drag, startPoint x: 550, startPoint y: 408, endPoint x: 408, endPoint y: 247, distance: 214.7
click at [408, 247] on main "Overview 09/05/2025 10/05/2025 Sep 2025 Su Mo Tu We Th Fr Sa 31 1 2 3 4 5 6 7 8…" at bounding box center [784, 440] width 1568 height 648
click at [165, 223] on main "Overview 09/05/2025 10/05/2025 Sep 2025 Su Mo Tu We Th Fr Sa 31 1 2 3 4 5 6 7 8…" at bounding box center [784, 440] width 1568 height 648
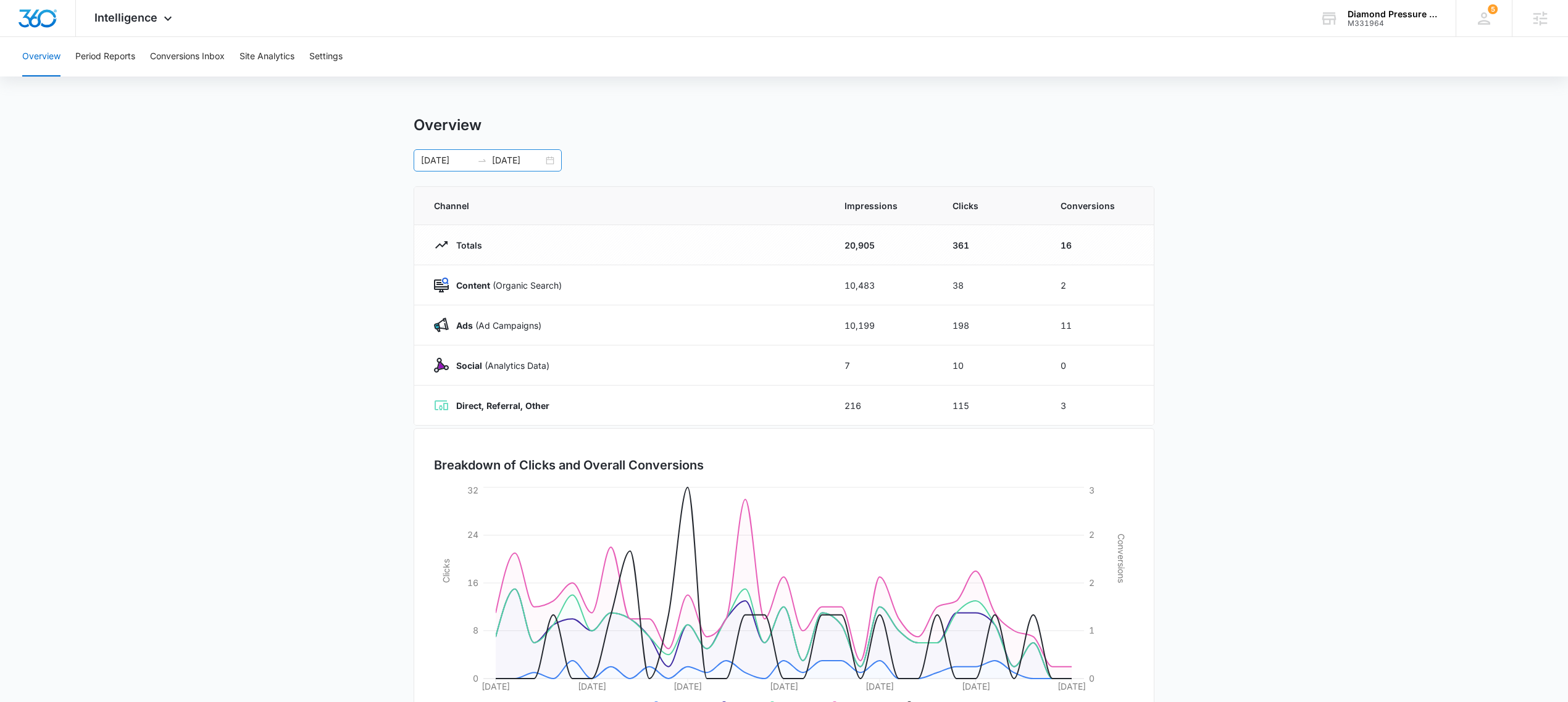
click at [549, 169] on div "09/05/2025 10/05/2025" at bounding box center [488, 160] width 149 height 22
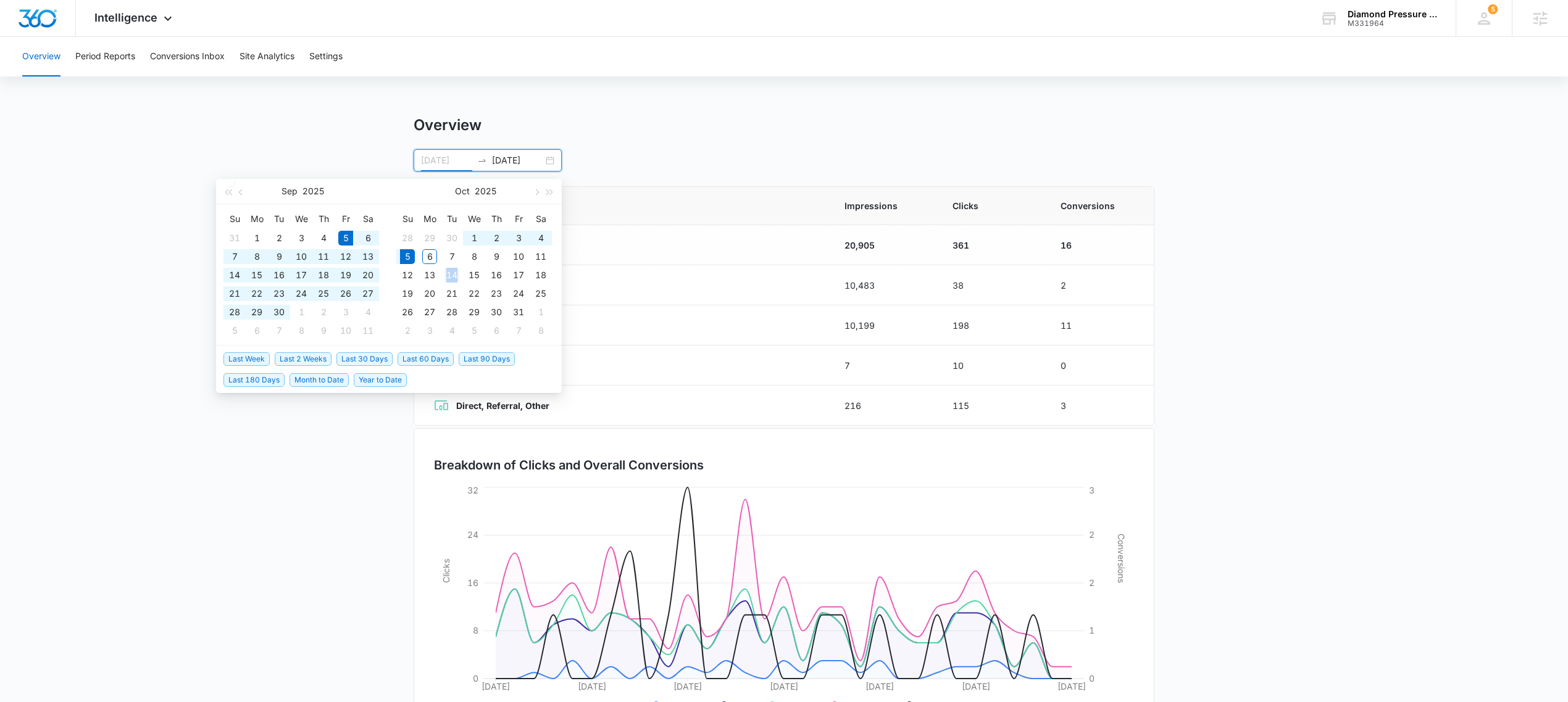
type input "09/05/2025"
drag, startPoint x: 116, startPoint y: 146, endPoint x: 122, endPoint y: 132, distance: 15.2
click at [121, 143] on main "Overview 09/05/2025 10/05/2025 Sep 2025 Su Mo Tu We Th Fr Sa 31 1 2 3 4 5 6 7 8…" at bounding box center [784, 440] width 1568 height 648
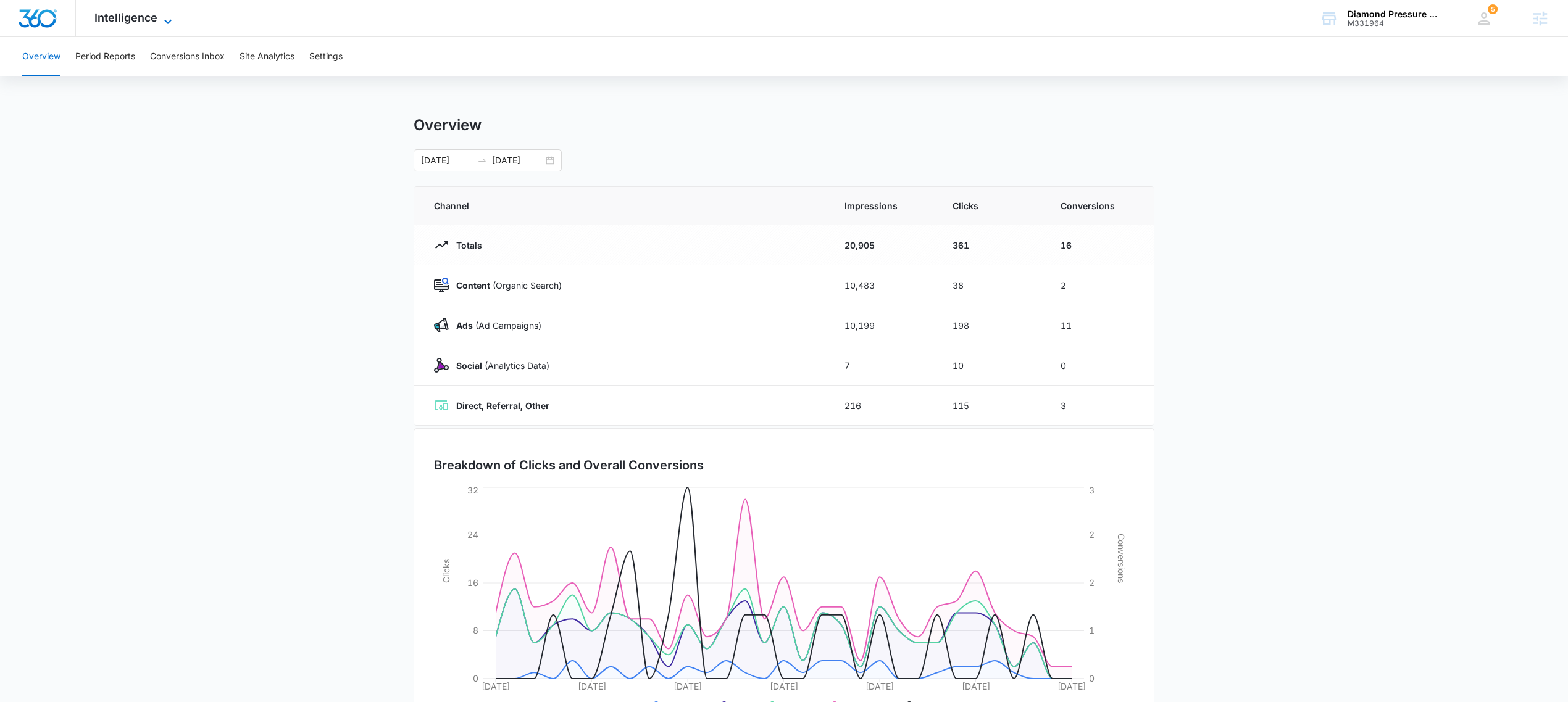
drag, startPoint x: 127, startPoint y: 8, endPoint x: 139, endPoint y: 15, distance: 13.9
click at [127, 8] on div "Intelligence Apps Reputation Forms CRM Email Social POS Content Ads Intelligenc…" at bounding box center [135, 18] width 118 height 36
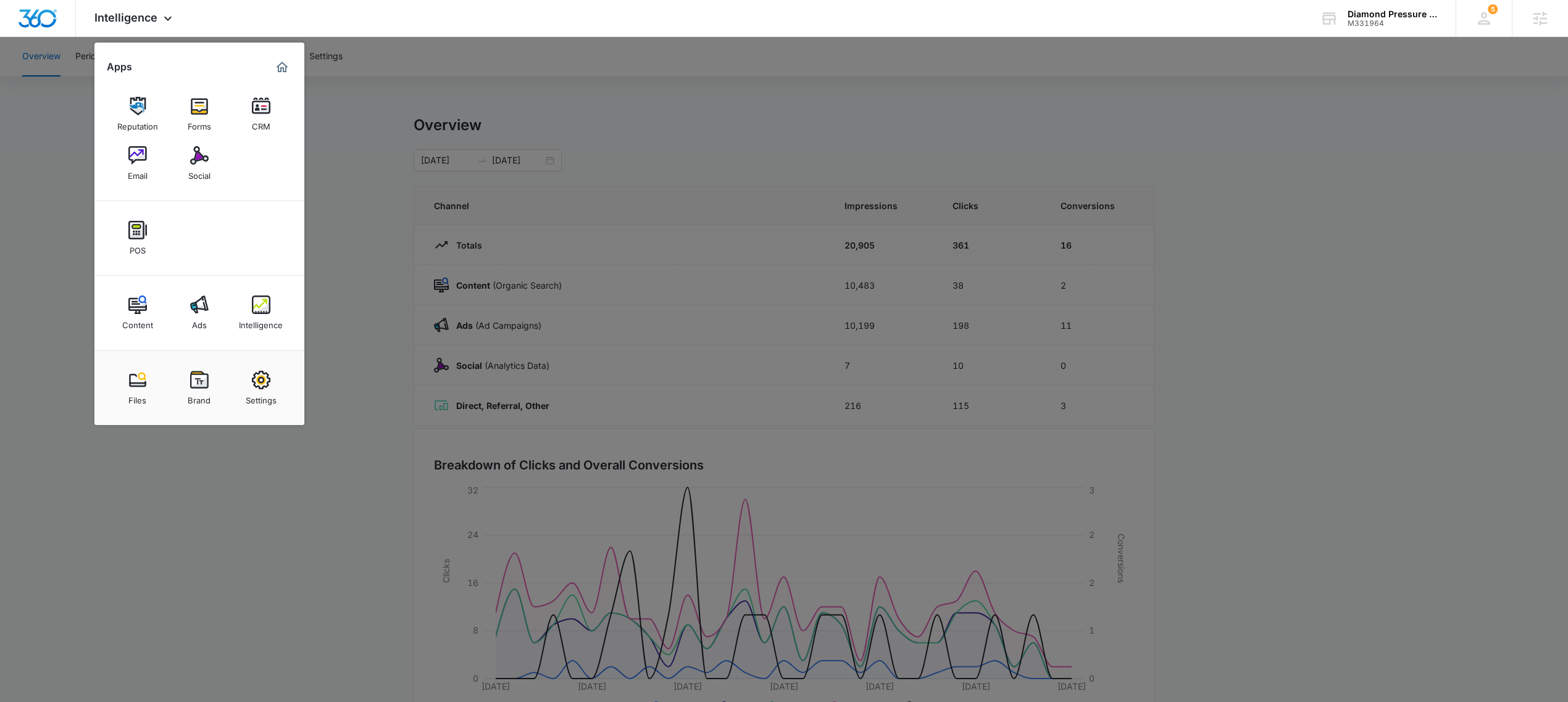
click at [343, 117] on div at bounding box center [784, 351] width 1568 height 702
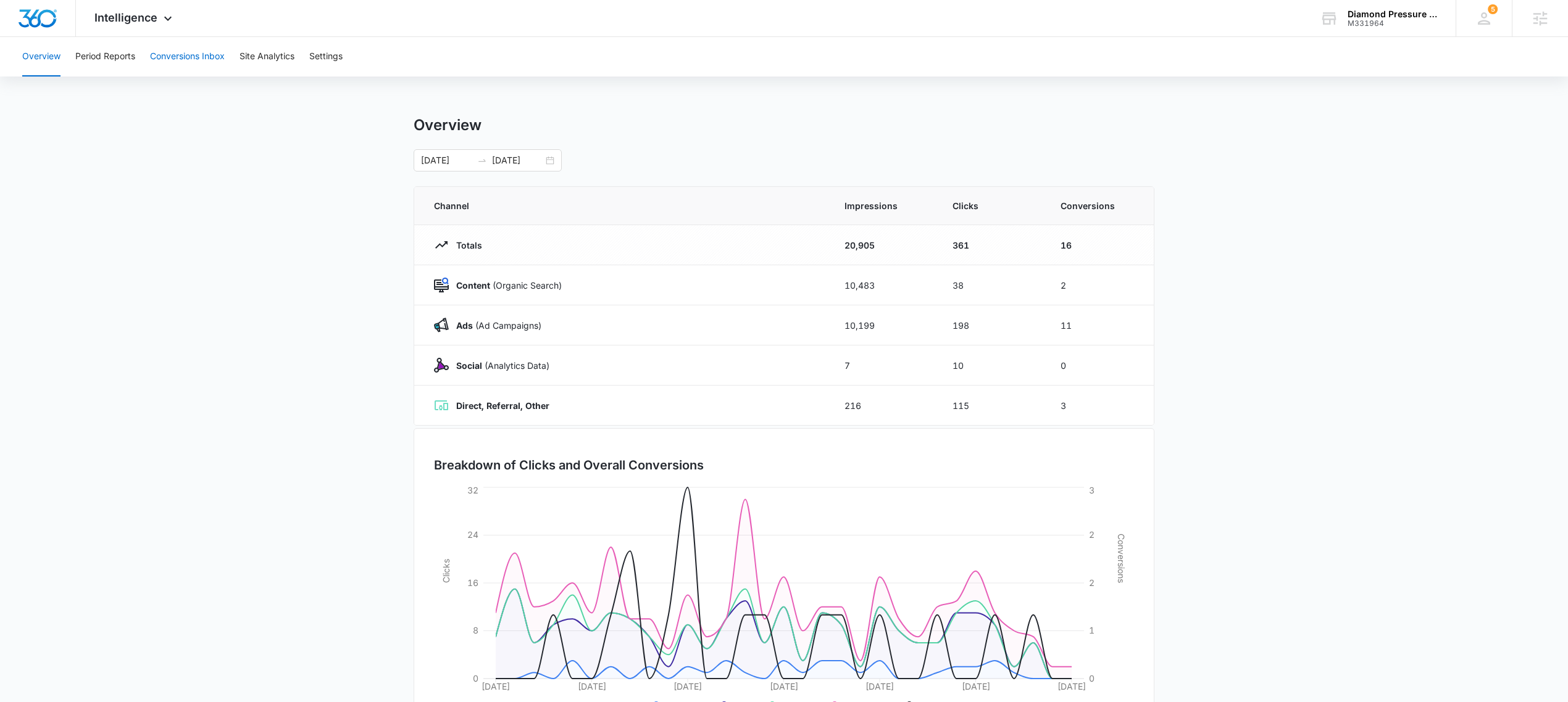
click at [176, 45] on button "Conversions Inbox" at bounding box center [187, 57] width 74 height 40
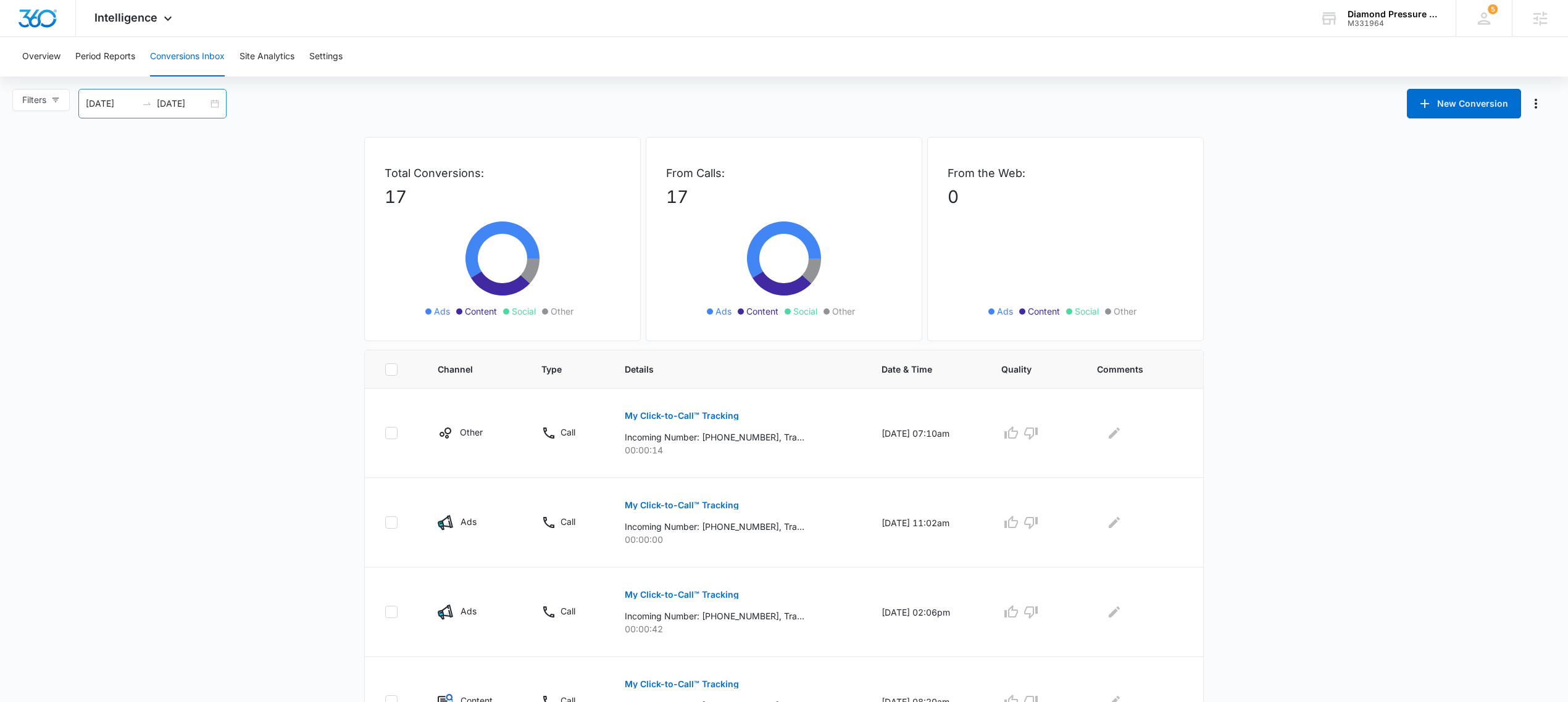
click at [215, 105] on div "09/06/2025 10/06/2025" at bounding box center [153, 103] width 149 height 30
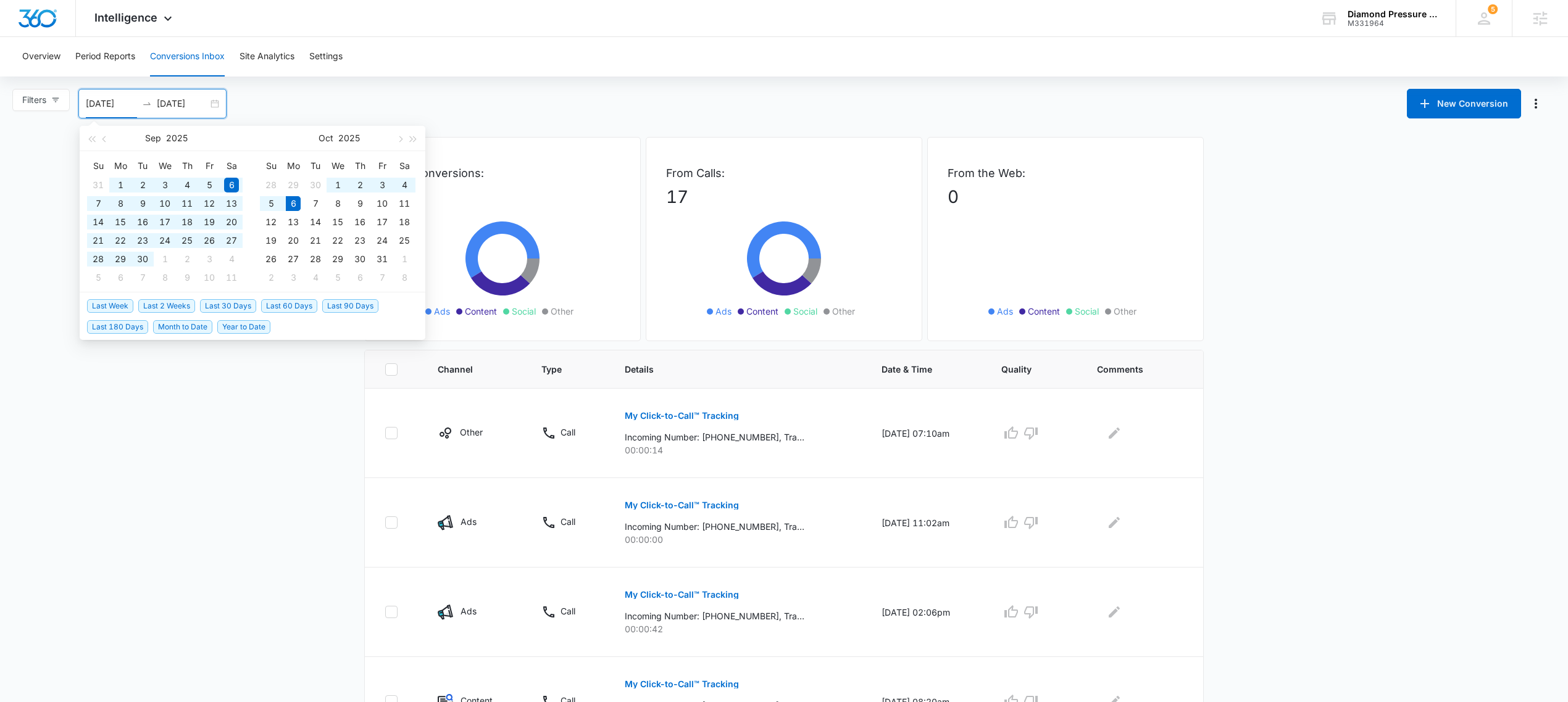
drag, startPoint x: 286, startPoint y: 307, endPoint x: 365, endPoint y: 348, distance: 89.0
click at [285, 306] on span "Last 60 Days" at bounding box center [289, 306] width 57 height 14
type input "08/07/2025"
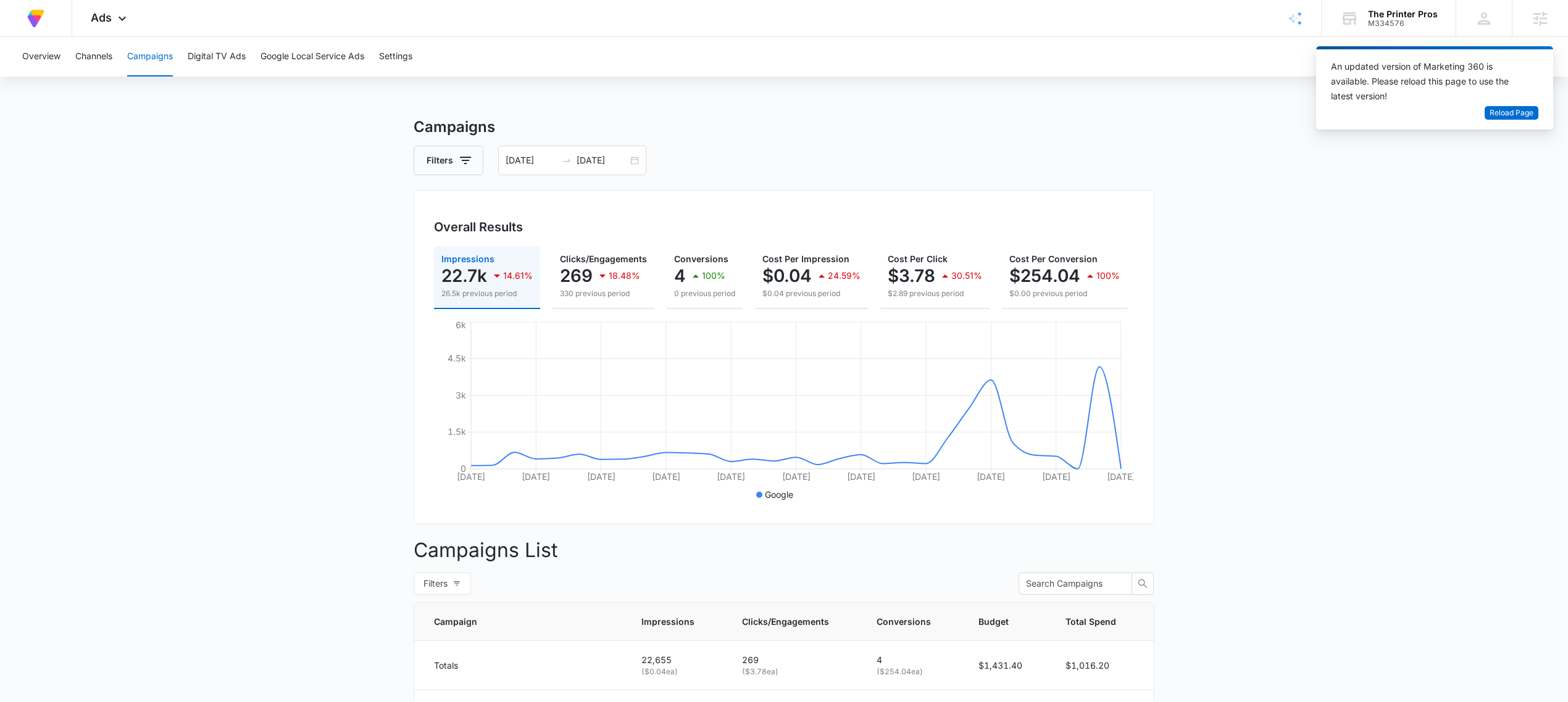
scroll to position [0, 149]
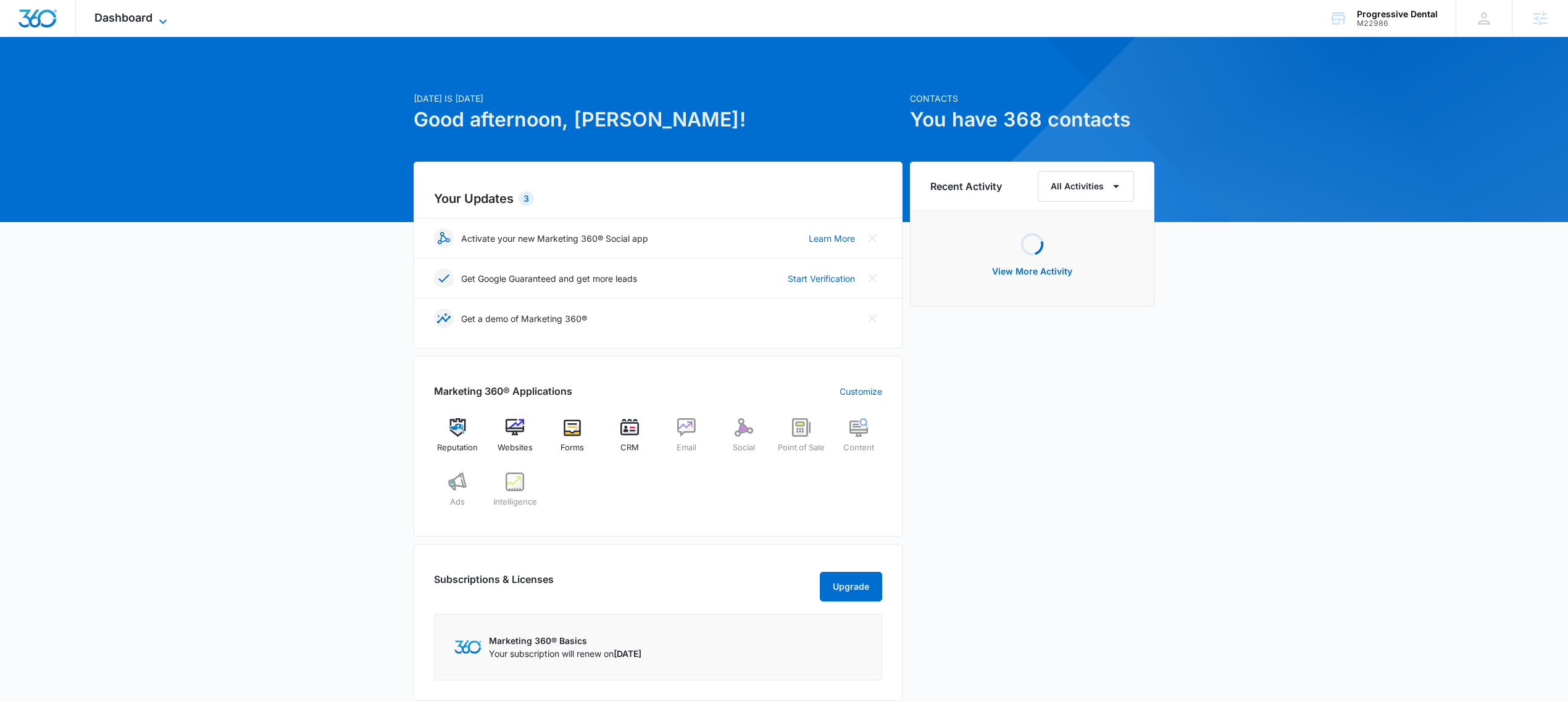
click at [143, 20] on span "Dashboard" at bounding box center [123, 17] width 58 height 13
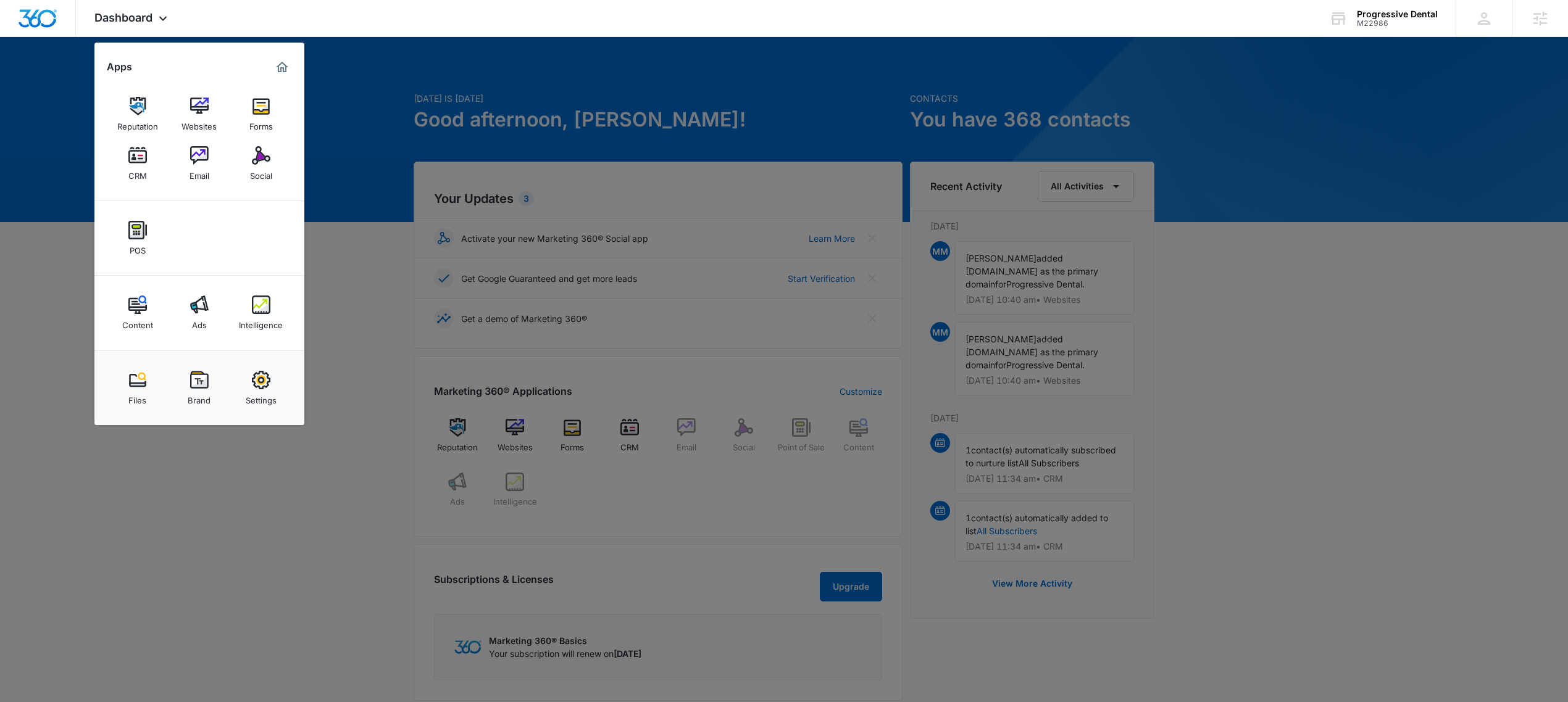
click at [590, 108] on div at bounding box center [784, 351] width 1568 height 702
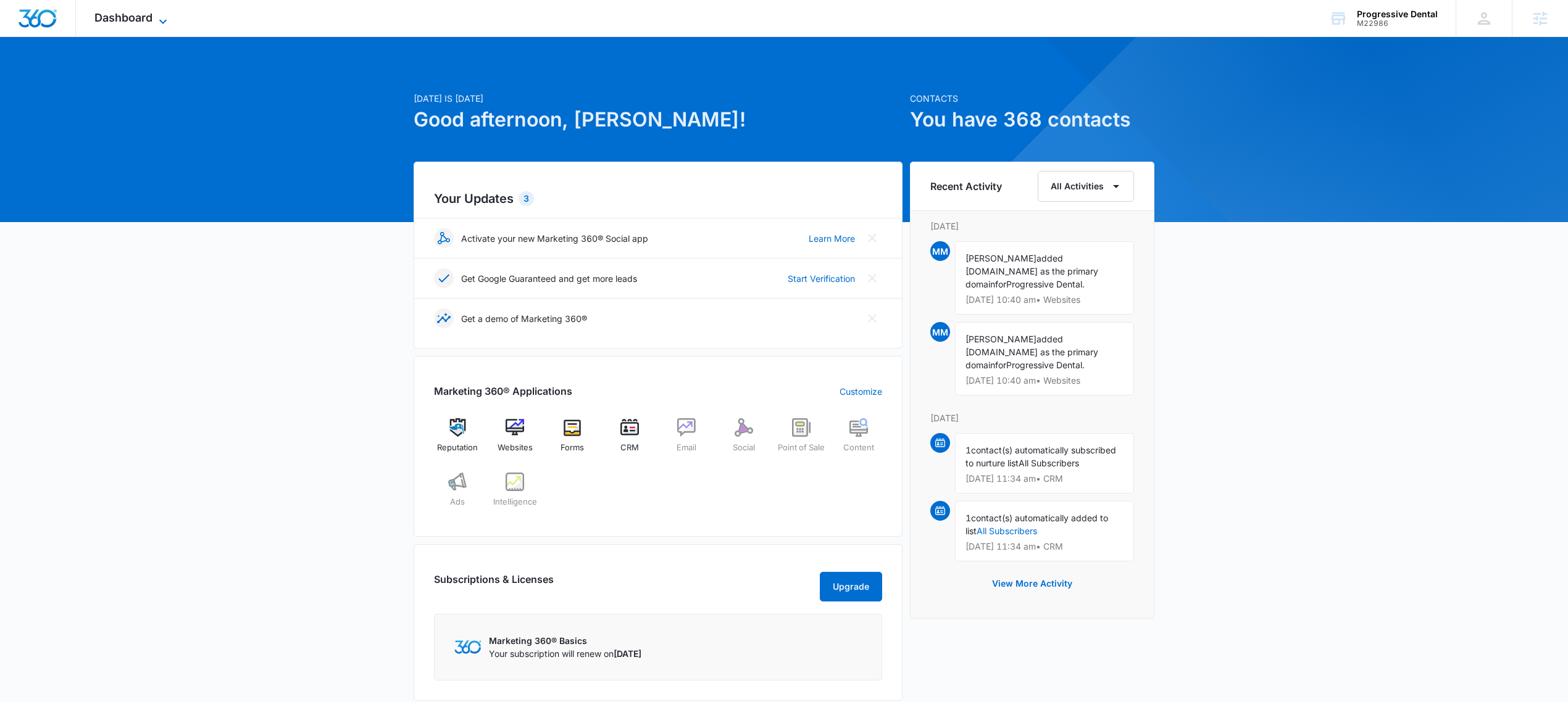
click at [153, 15] on span "Dashboard" at bounding box center [123, 17] width 58 height 13
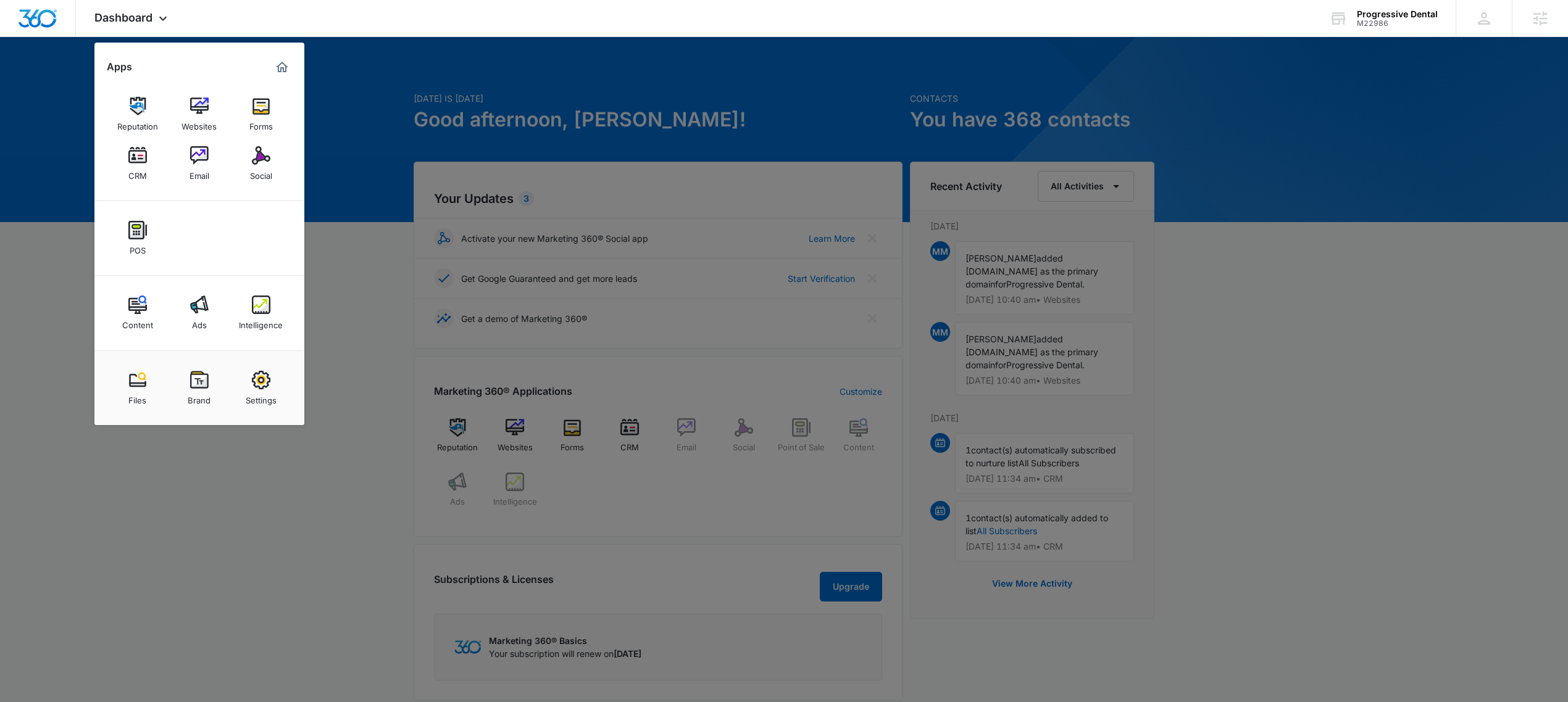
click at [479, 126] on div at bounding box center [784, 351] width 1568 height 702
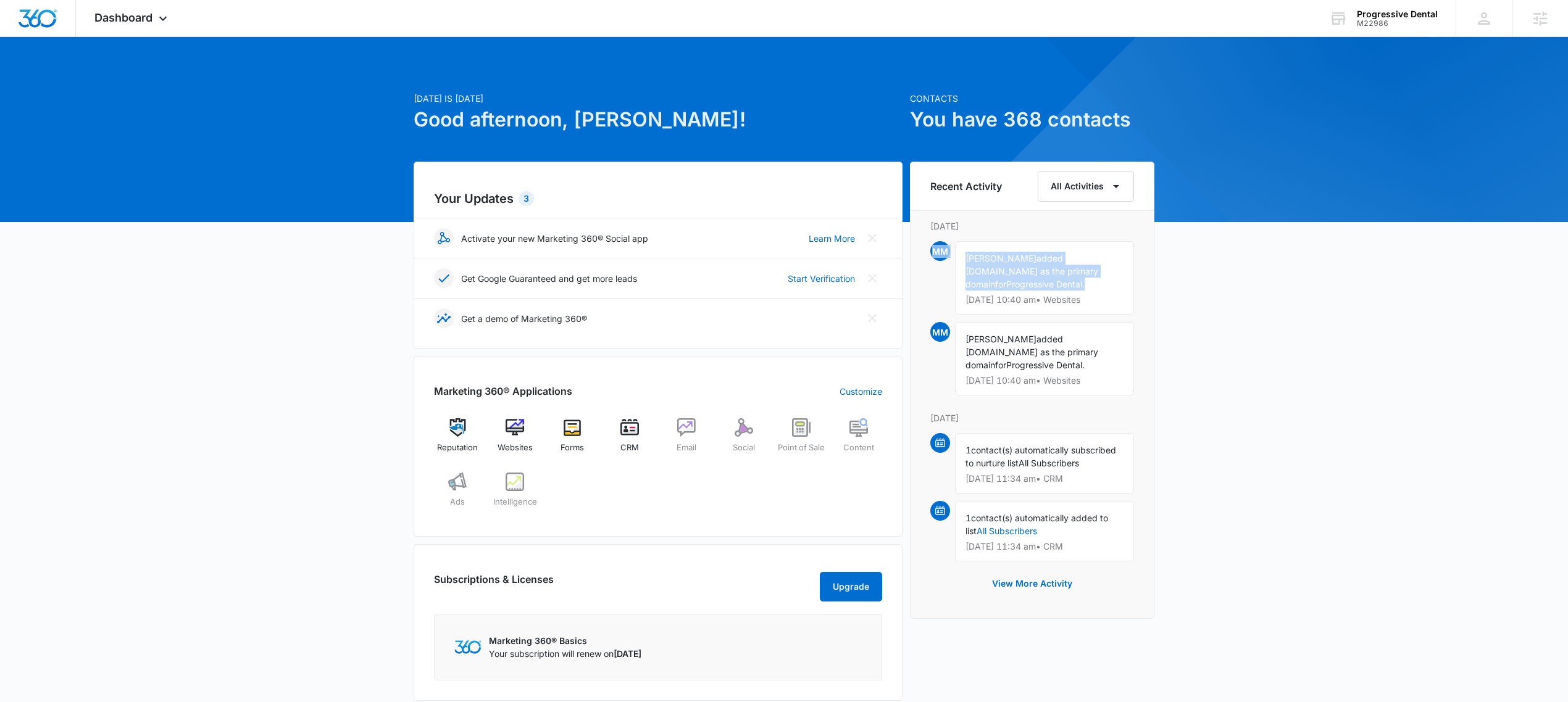
drag, startPoint x: 999, startPoint y: 301, endPoint x: 922, endPoint y: 235, distance: 101.4
click at [923, 242] on div "Recent Activity All Activities Monday, October 6th MM Matt McReynolds added pro…" at bounding box center [1032, 391] width 245 height 457
click at [1006, 289] on span "Progressive Dental." at bounding box center [1045, 284] width 78 height 10
drag, startPoint x: 1005, startPoint y: 306, endPoint x: 944, endPoint y: 246, distance: 85.6
click at [944, 246] on div "MM Matt McReynolds added progressivedentalokc.com as the primary domain for Pro…" at bounding box center [1031, 282] width 203 height 81
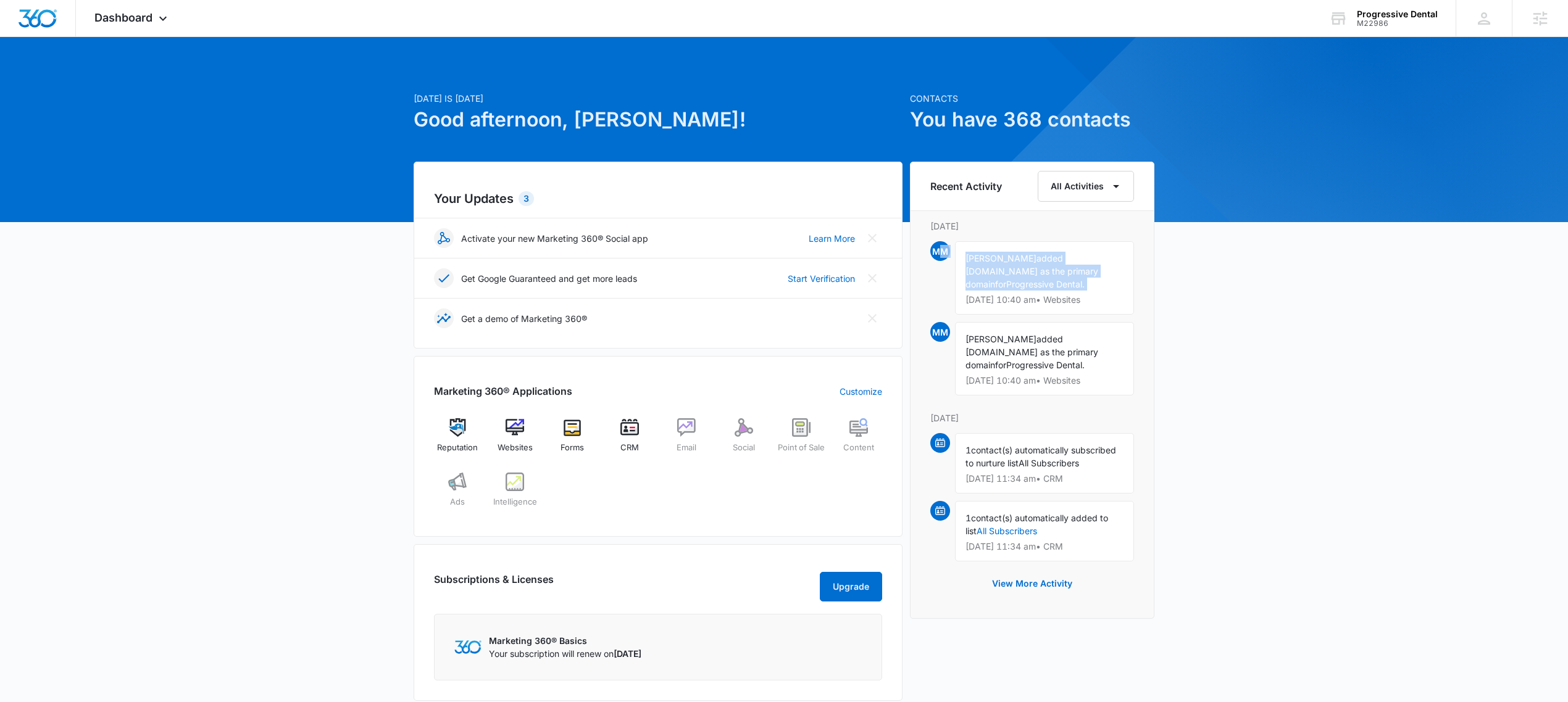
click at [1000, 277] on div "Matt McReynolds added progressivedentalokc.com as the primary domain for Progre…" at bounding box center [1044, 278] width 179 height 73
drag, startPoint x: 999, startPoint y: 294, endPoint x: 441, endPoint y: 229, distance: 561.8
click at [613, 247] on div "Your Updates 3 Activate your new Marketing 360® Social app Learn More Get Googl…" at bounding box center [784, 435] width 741 height 547
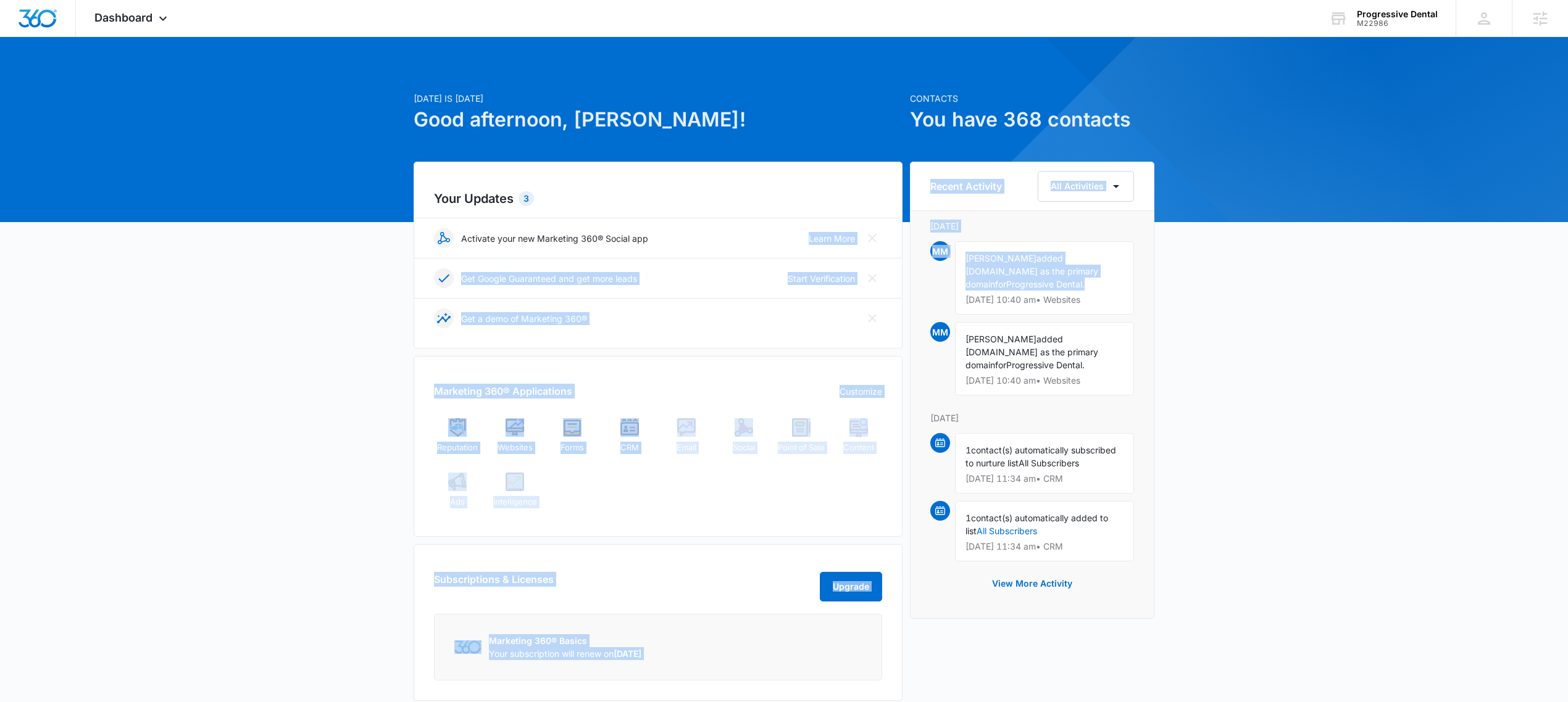
click at [1021, 278] on div "Matt McReynolds added progressivedentalokc.com as the primary domain for Progre…" at bounding box center [1044, 278] width 179 height 73
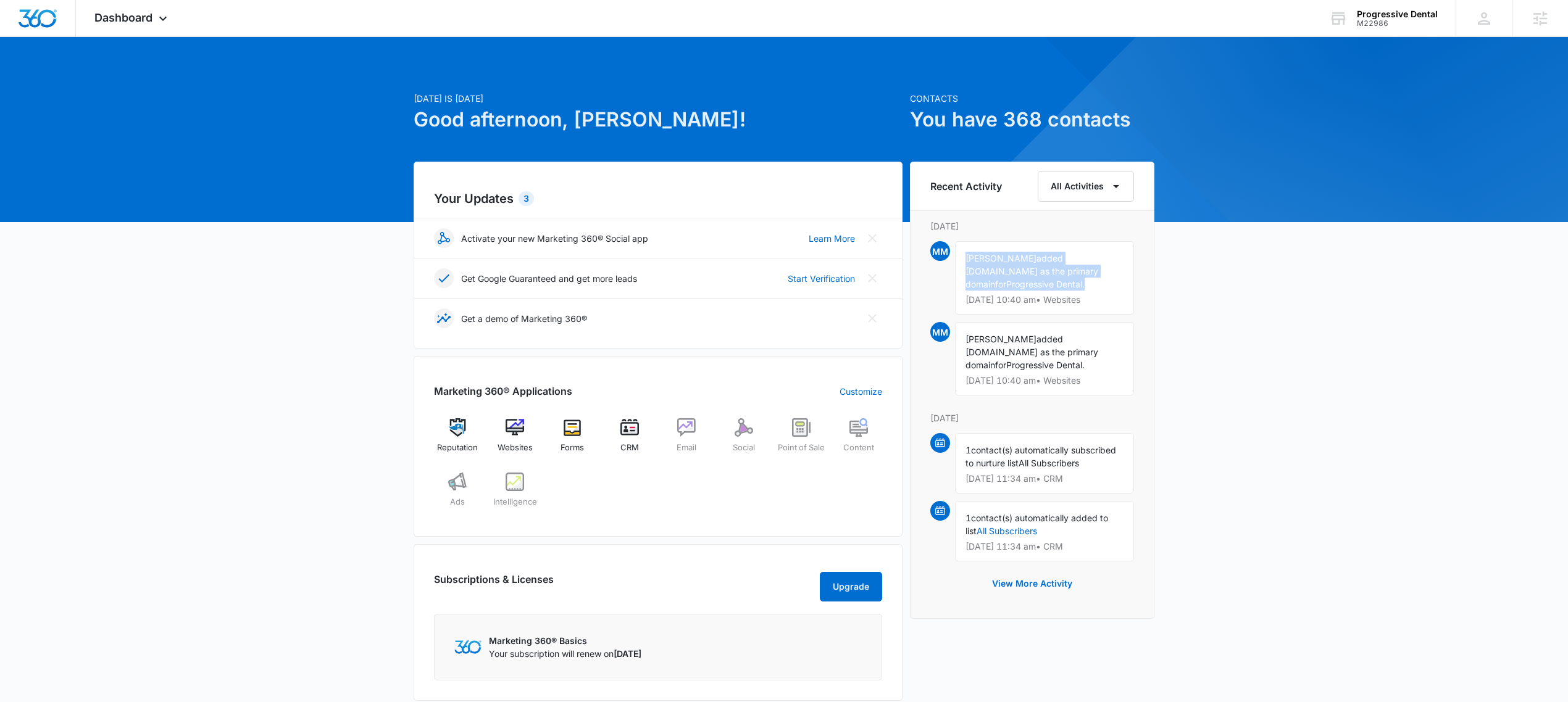
drag, startPoint x: 1007, startPoint y: 294, endPoint x: 969, endPoint y: 260, distance: 51.0
click at [969, 260] on div "Matt McReynolds added progressivedentalokc.com as the primary domain for Progre…" at bounding box center [1044, 278] width 179 height 73
drag, startPoint x: 999, startPoint y: 392, endPoint x: 960, endPoint y: 355, distance: 53.8
click at [960, 355] on div "Matt McReynolds added www.progressivedentalokc.com as the primary domain for Pr…" at bounding box center [1044, 359] width 179 height 73
click at [1035, 369] on span "added www.progressivedentalokc.com as the primary domain" at bounding box center [1031, 352] width 132 height 36
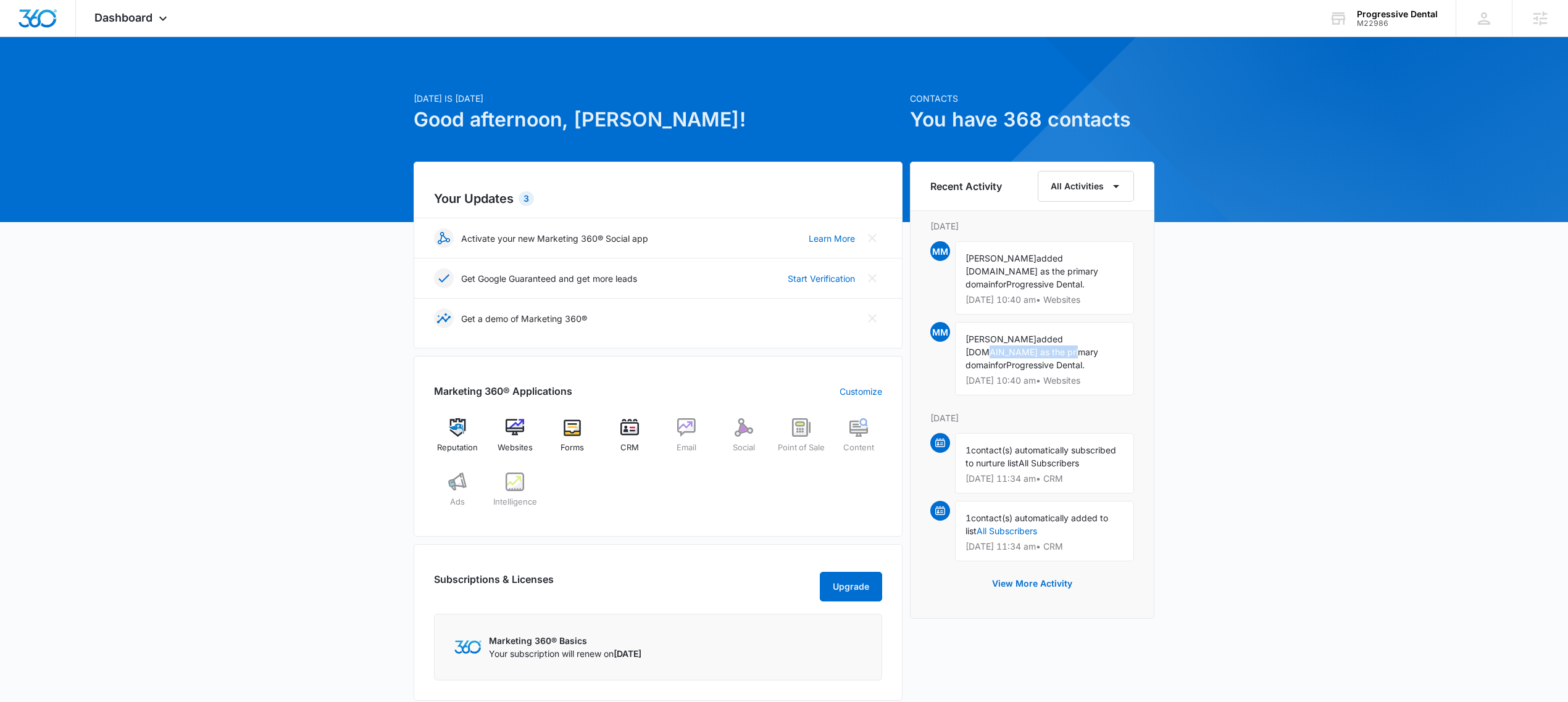
click at [1035, 369] on span "added www.progressivedentalokc.com as the primary domain" at bounding box center [1031, 352] width 132 height 36
drag, startPoint x: 1001, startPoint y: 316, endPoint x: 1040, endPoint y: 316, distance: 39.0
click at [1040, 305] on p "Oct 6 at 10:40 am • Websites" at bounding box center [1044, 300] width 158 height 8
click at [1037, 305] on p "Oct 6 at 10:40 am • Websites" at bounding box center [1044, 300] width 158 height 8
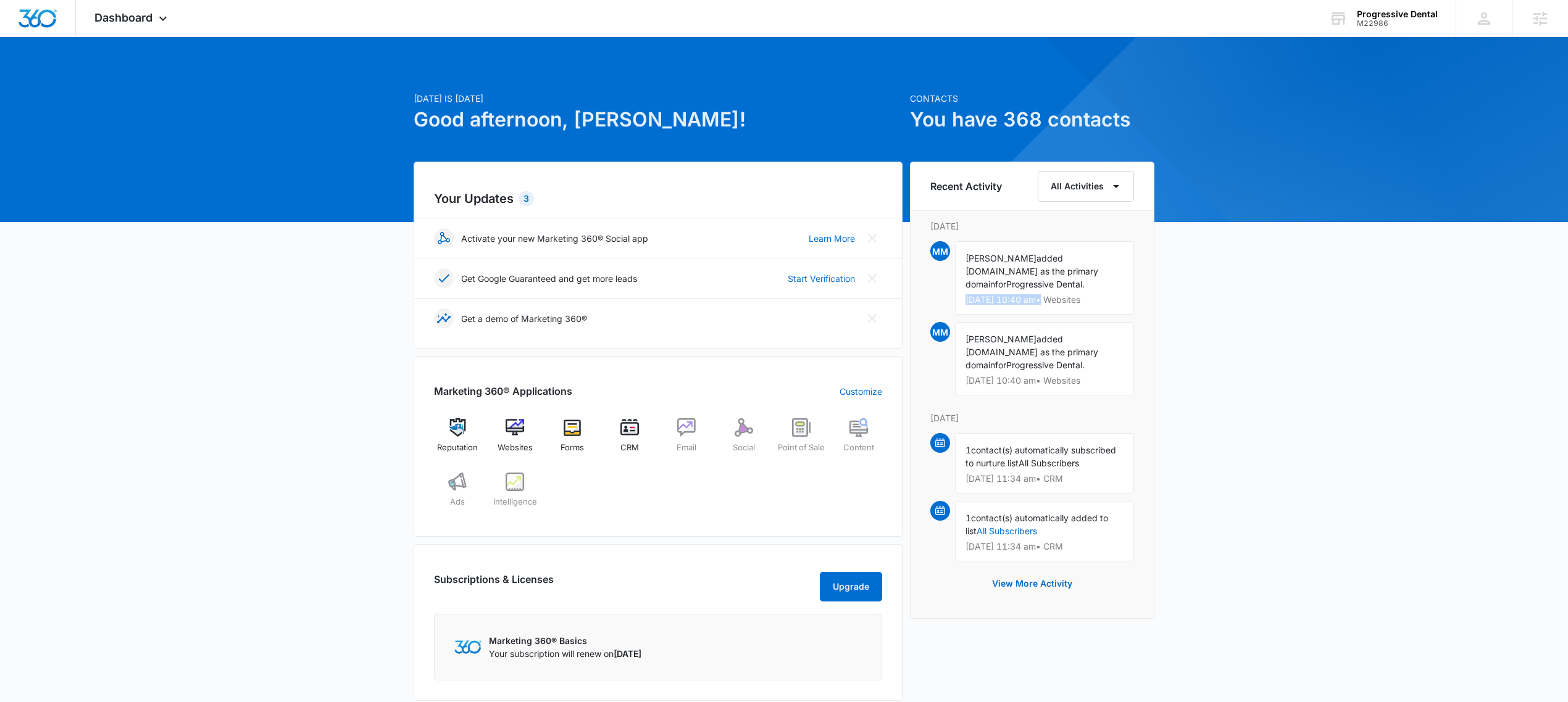
drag, startPoint x: 964, startPoint y: 311, endPoint x: 1041, endPoint y: 312, distance: 77.0
click at [1041, 312] on div "Matt McReynolds added progressivedentalokc.com as the primary domain for Progre…" at bounding box center [1044, 278] width 179 height 73
click at [135, 16] on span "Dashboard" at bounding box center [123, 17] width 58 height 13
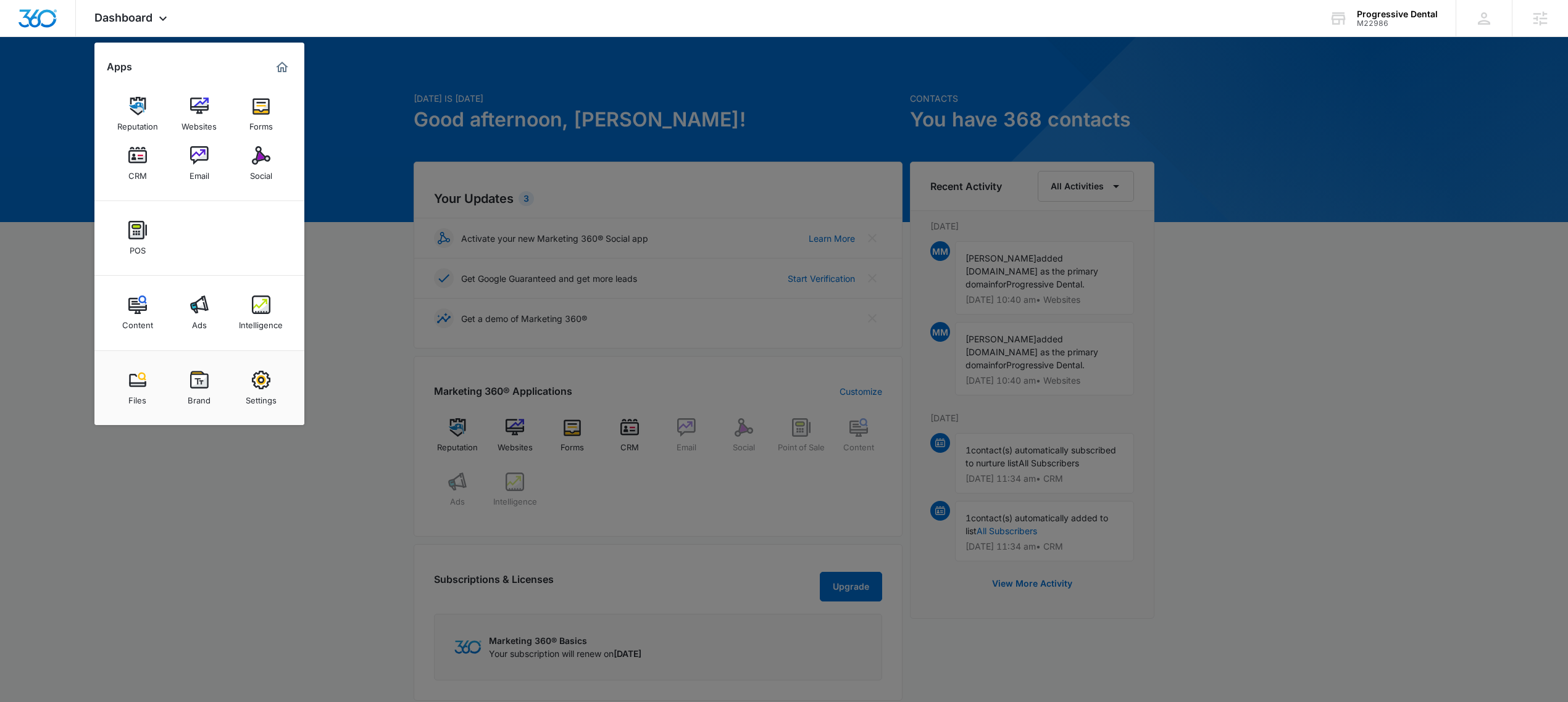
click at [262, 373] on img at bounding box center [261, 381] width 19 height 19
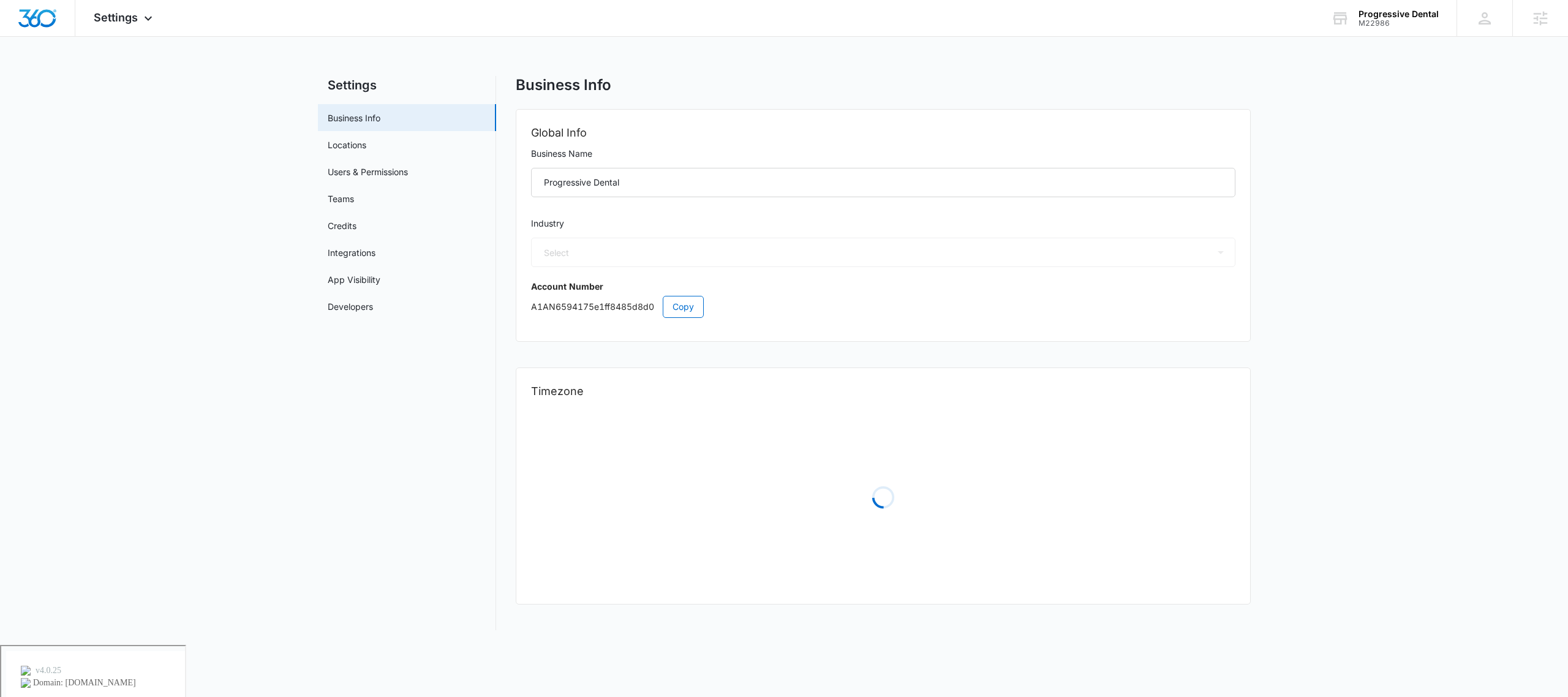
select select "15"
select select "US"
select select "America/Chicago"
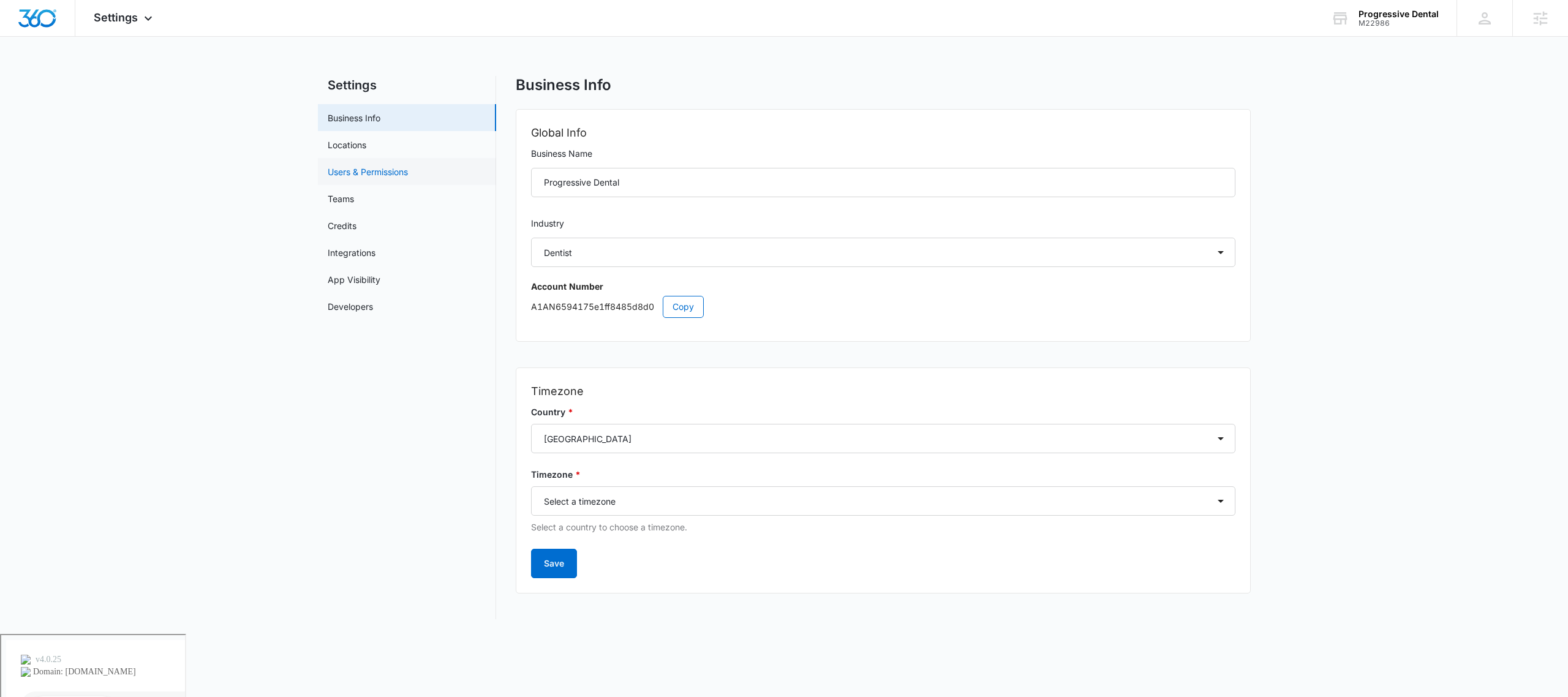
click at [354, 165] on link "Users & Permissions" at bounding box center [368, 171] width 80 height 13
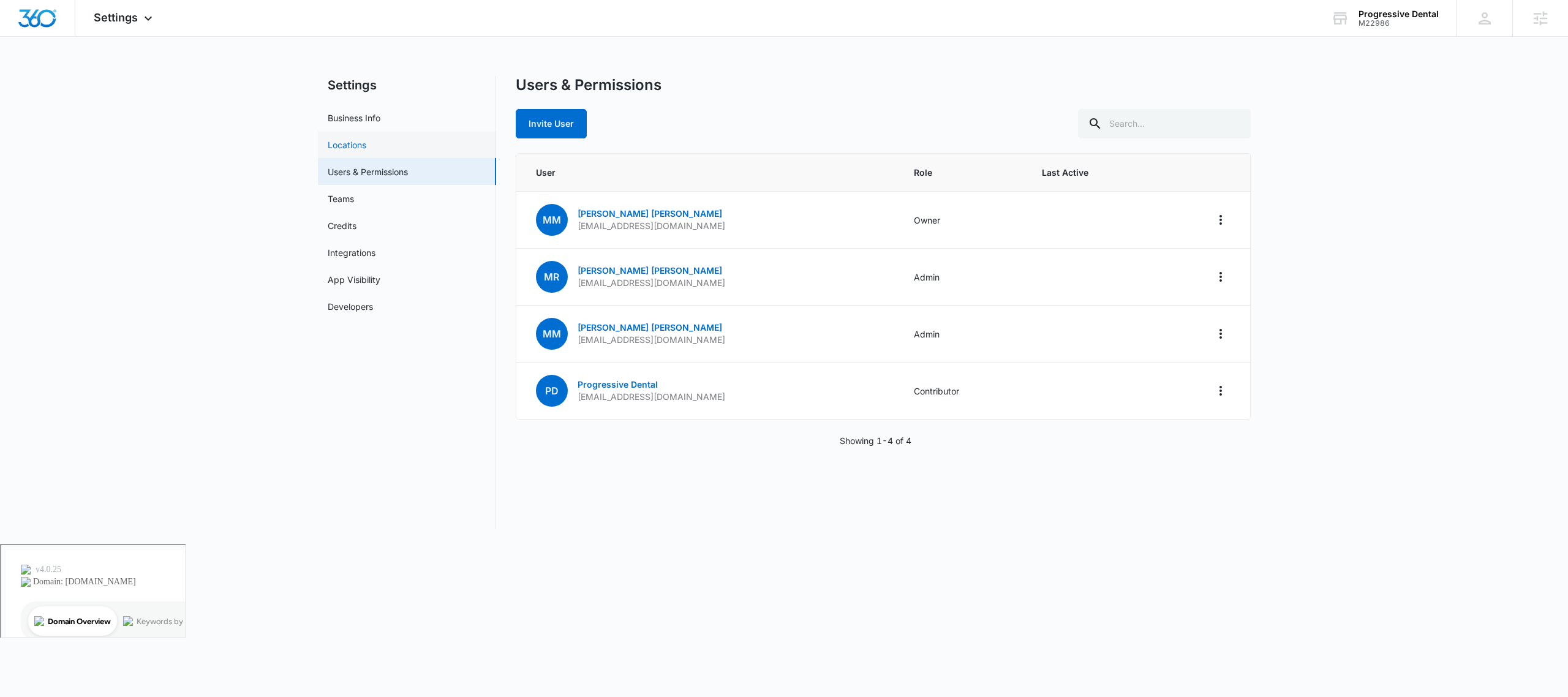
click at [366, 143] on link "Locations" at bounding box center [347, 144] width 39 height 13
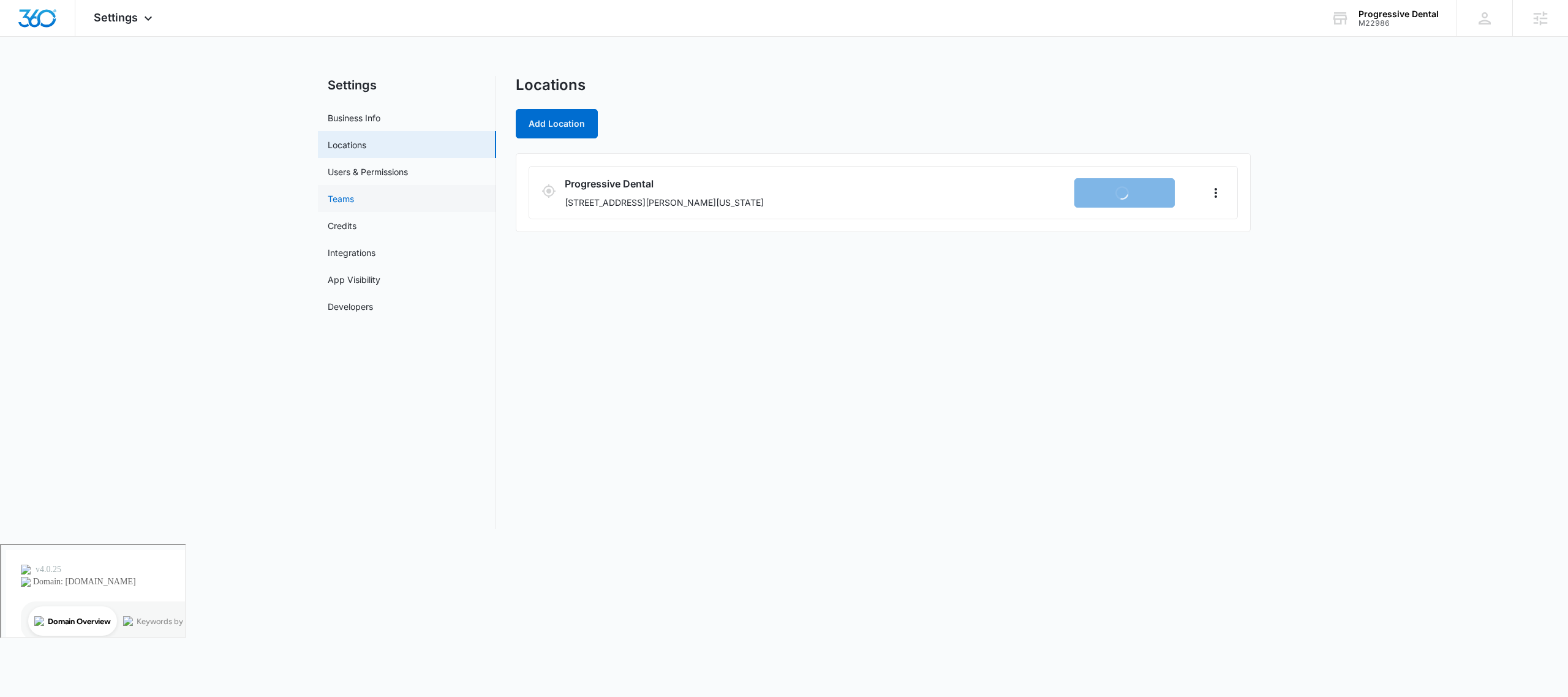
click at [354, 199] on link "Teams" at bounding box center [340, 199] width 26 height 13
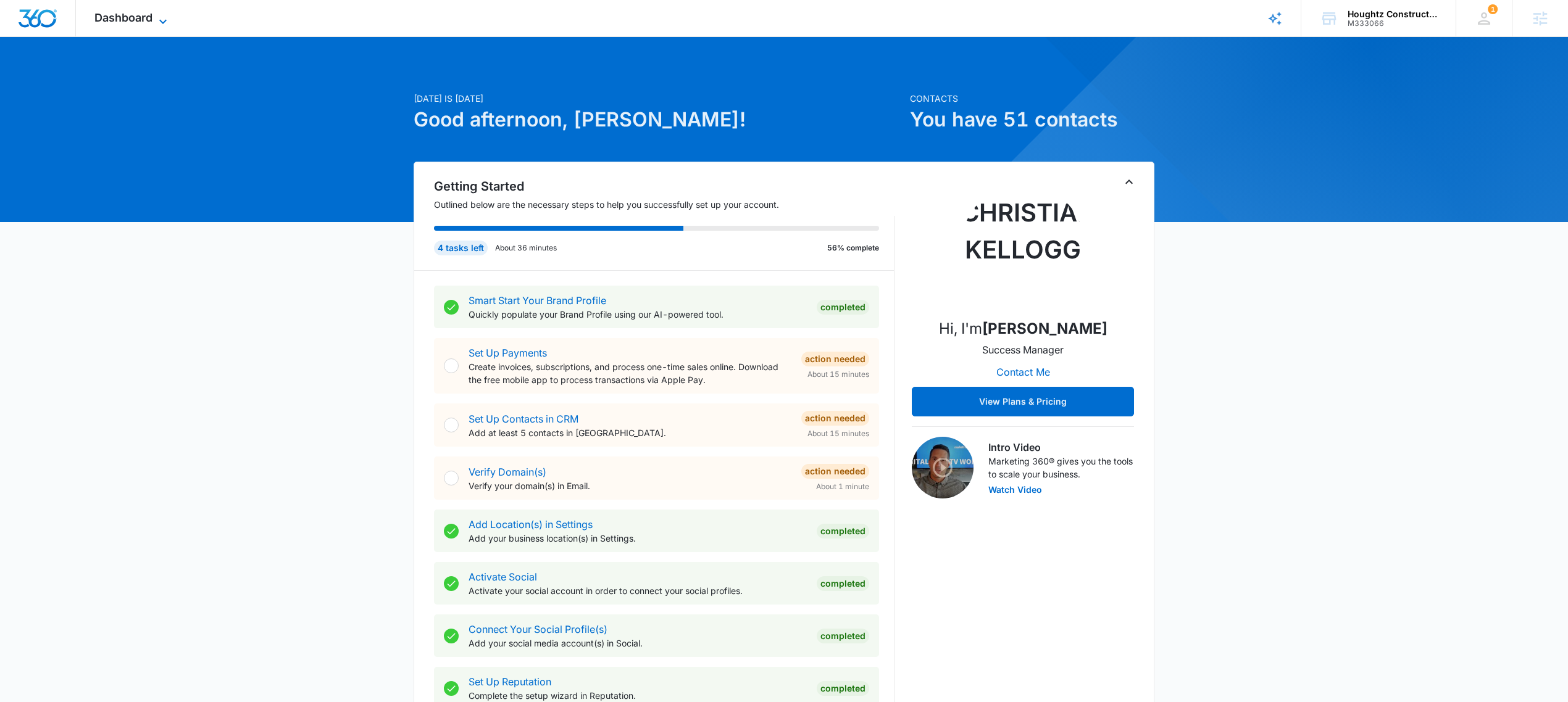
click at [119, 16] on span "Dashboard" at bounding box center [123, 17] width 58 height 13
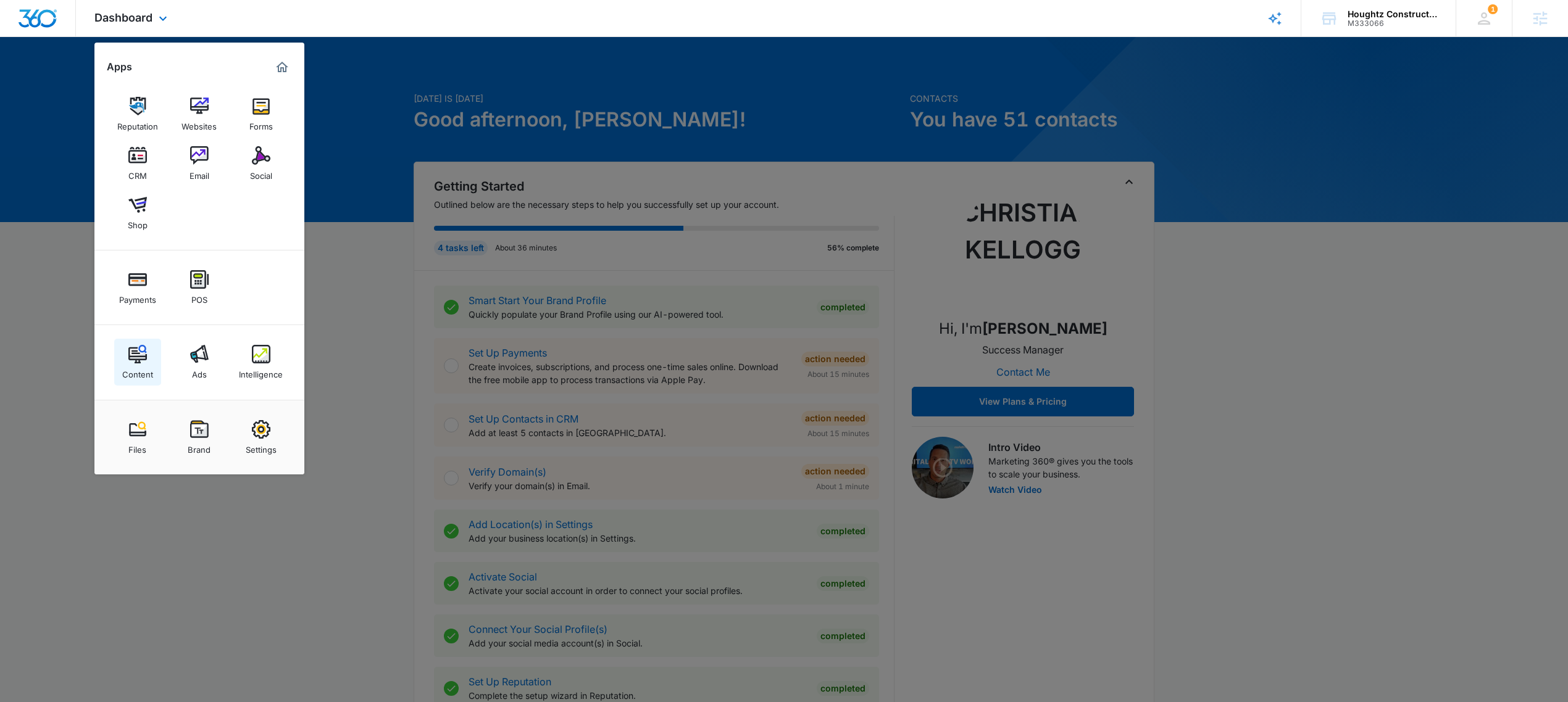
click at [136, 371] on div "Content" at bounding box center [138, 371] width 31 height 16
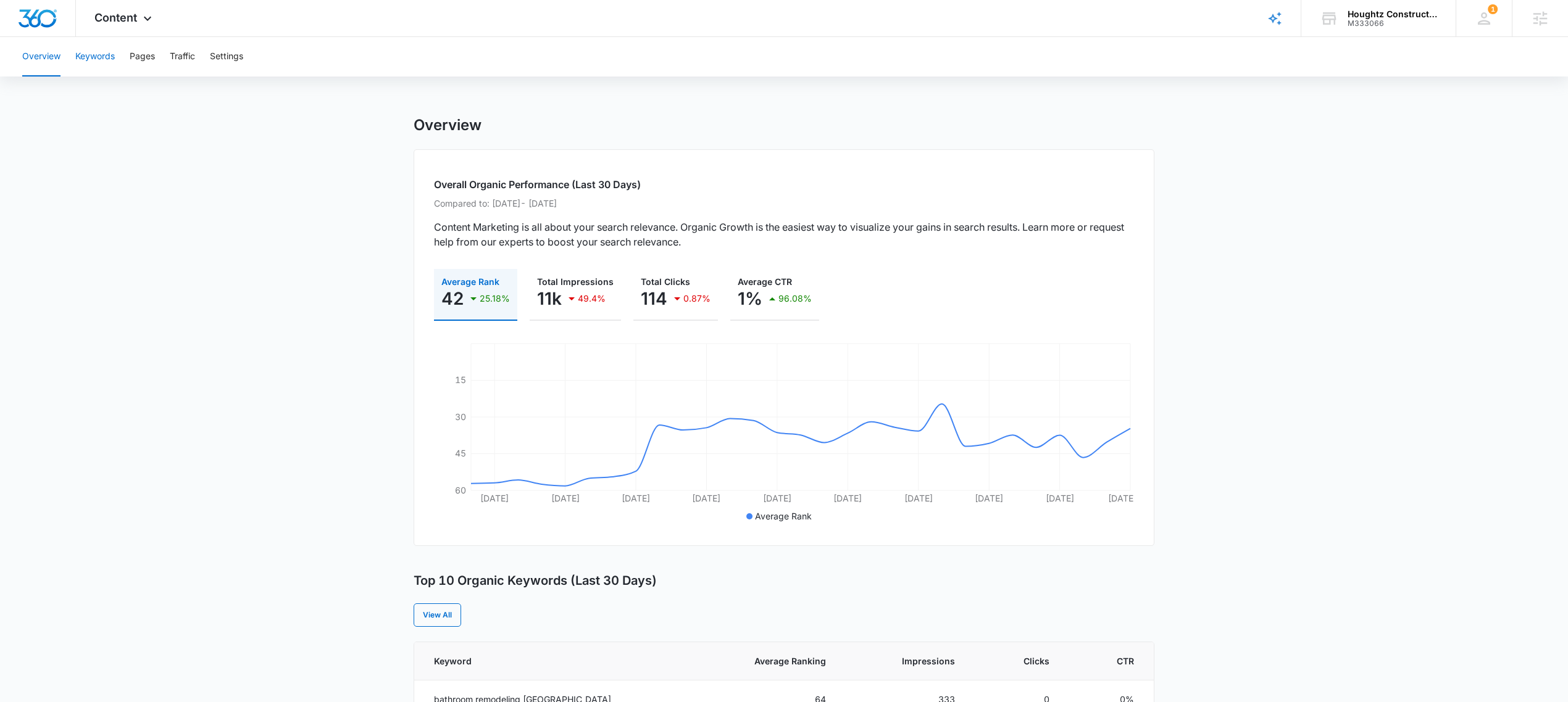
click at [80, 52] on button "Keywords" at bounding box center [95, 57] width 40 height 40
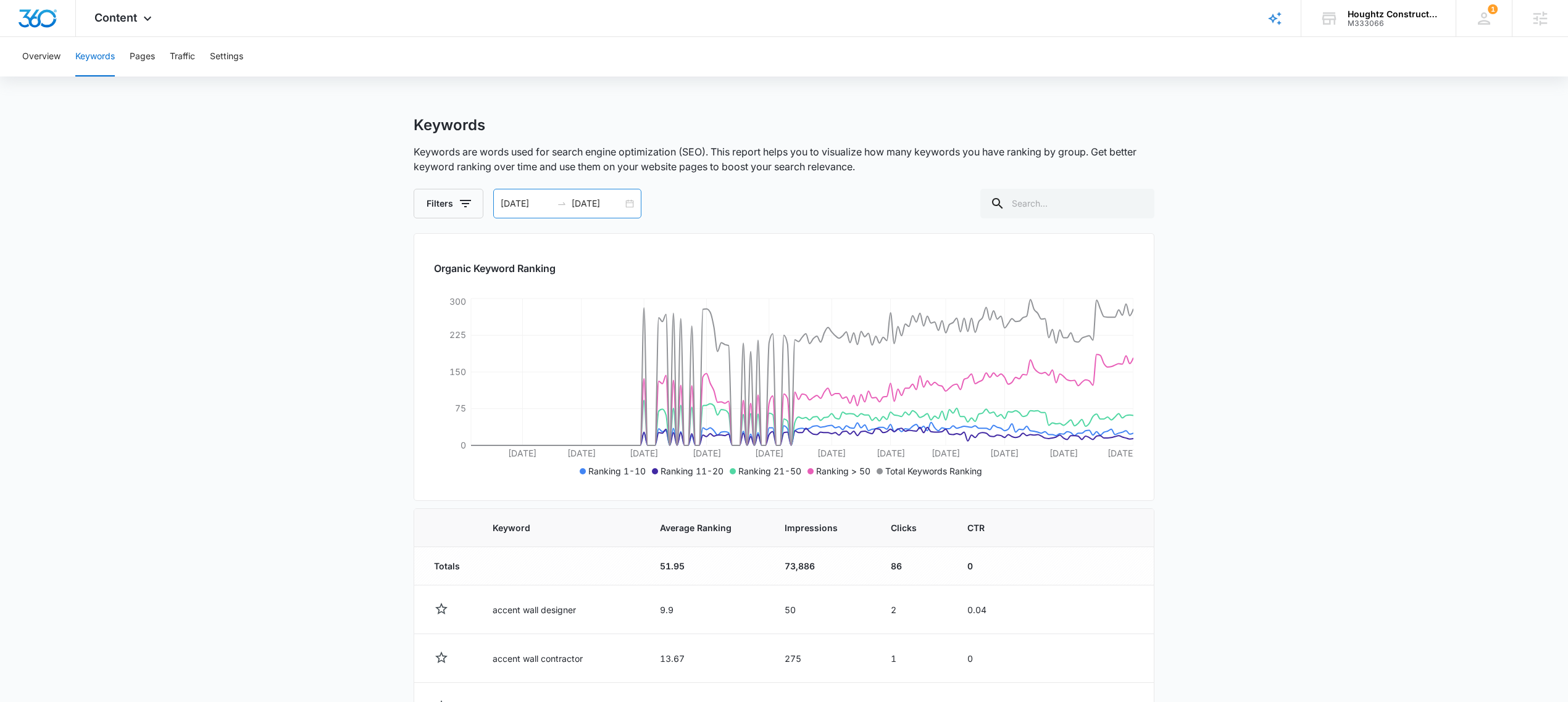
click at [626, 202] on div "03/10/2025 09/06/2025" at bounding box center [567, 203] width 149 height 30
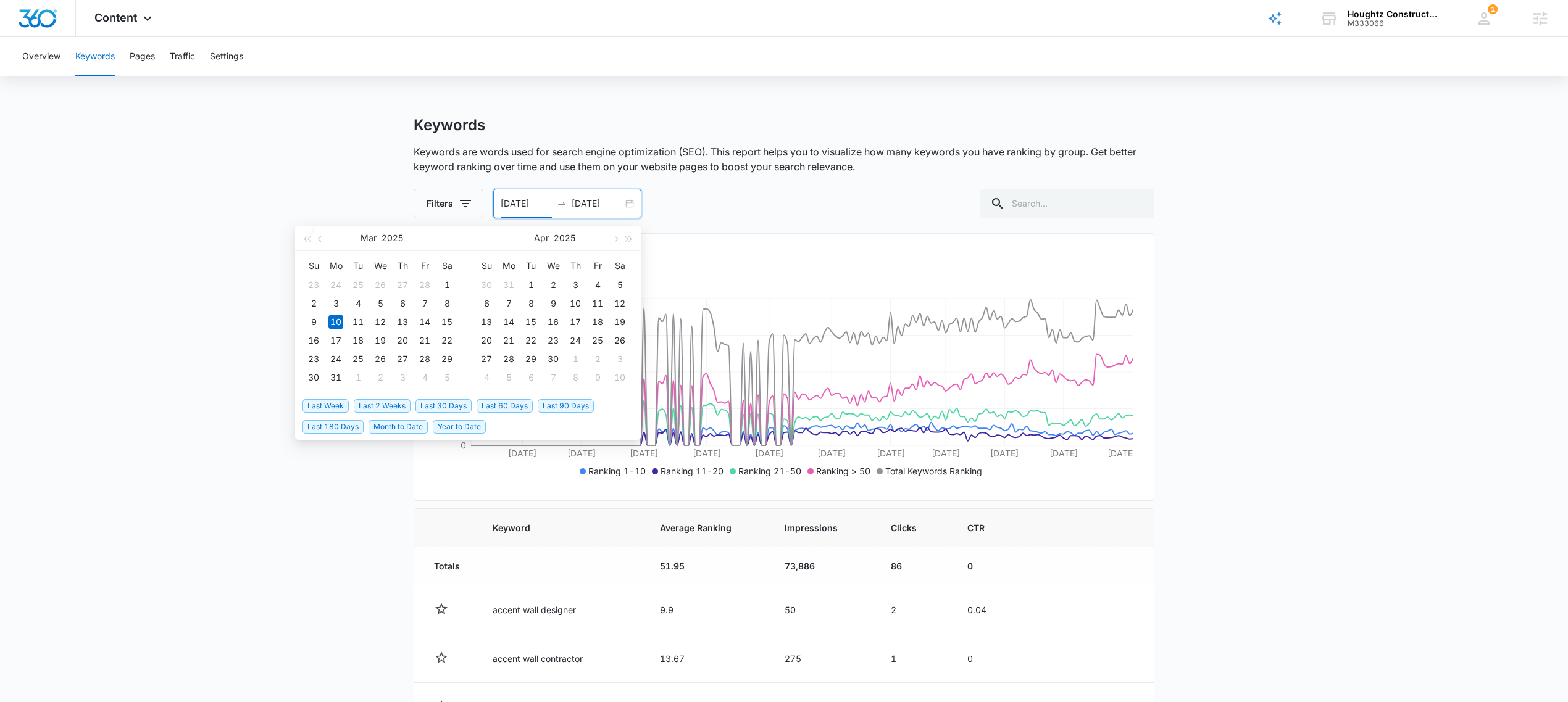
click at [553, 404] on span "Last 90 Days" at bounding box center [565, 406] width 57 height 14
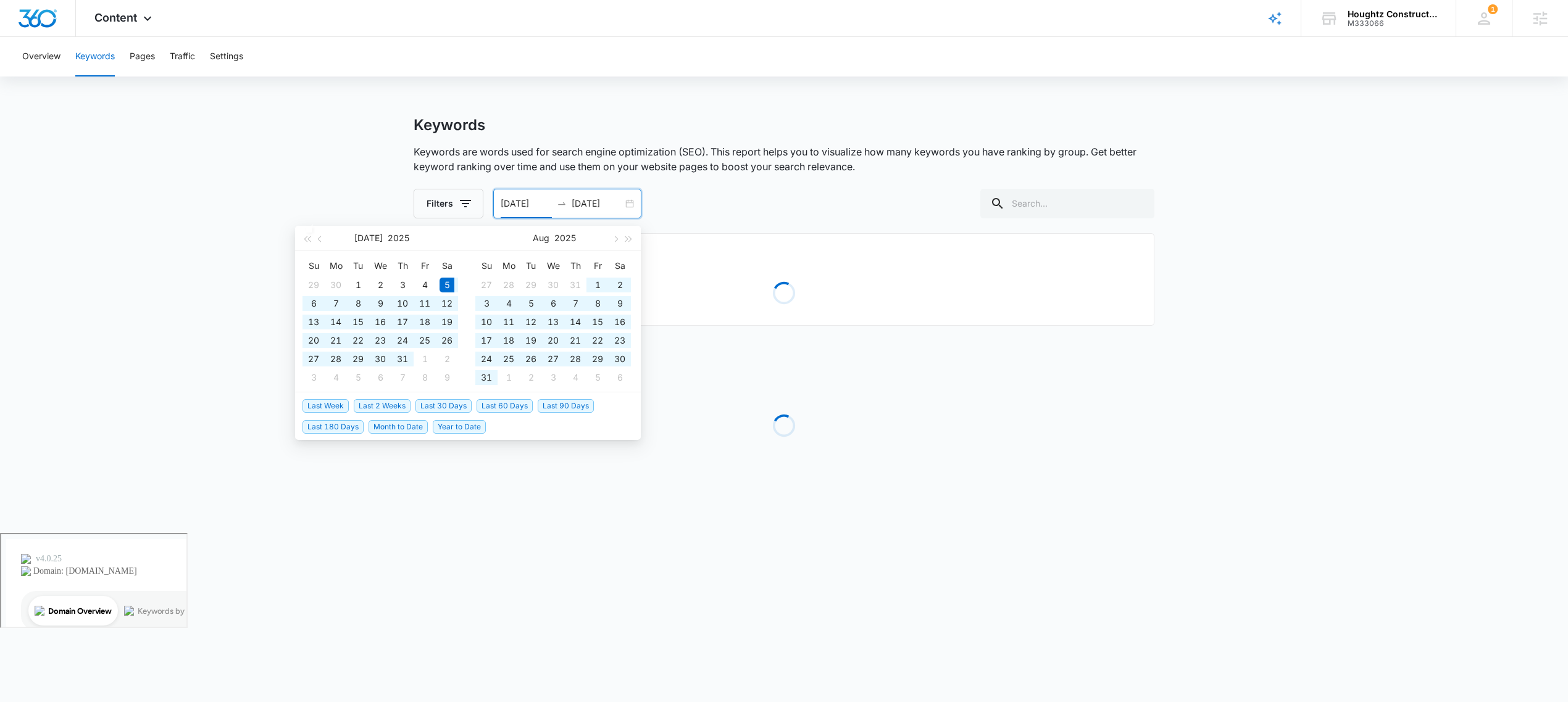
type input "07/05/2025"
type input "10/03/2025"
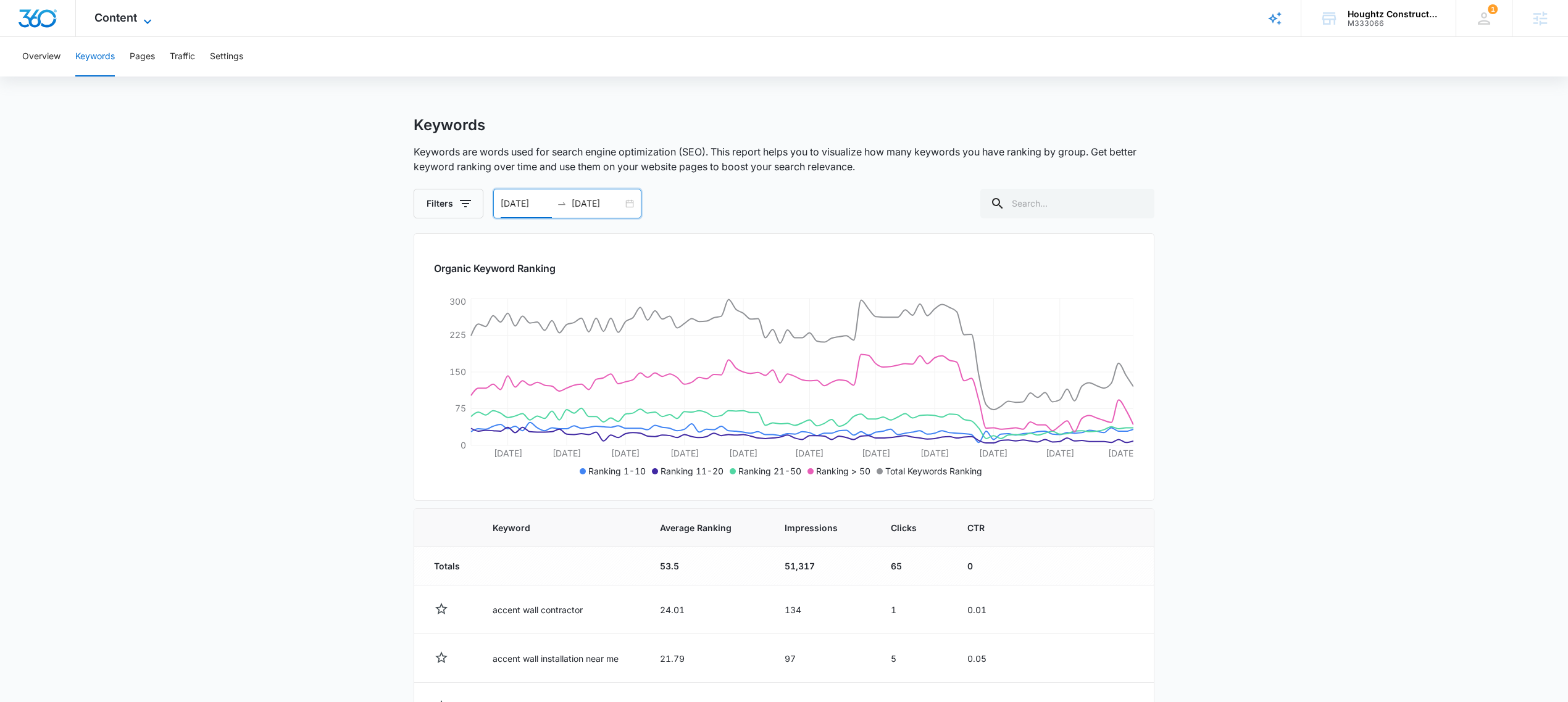
click at [143, 13] on div "Content Apps Reputation Websites Forms CRM Email Social Shop Payments POS Conte…" at bounding box center [125, 18] width 98 height 36
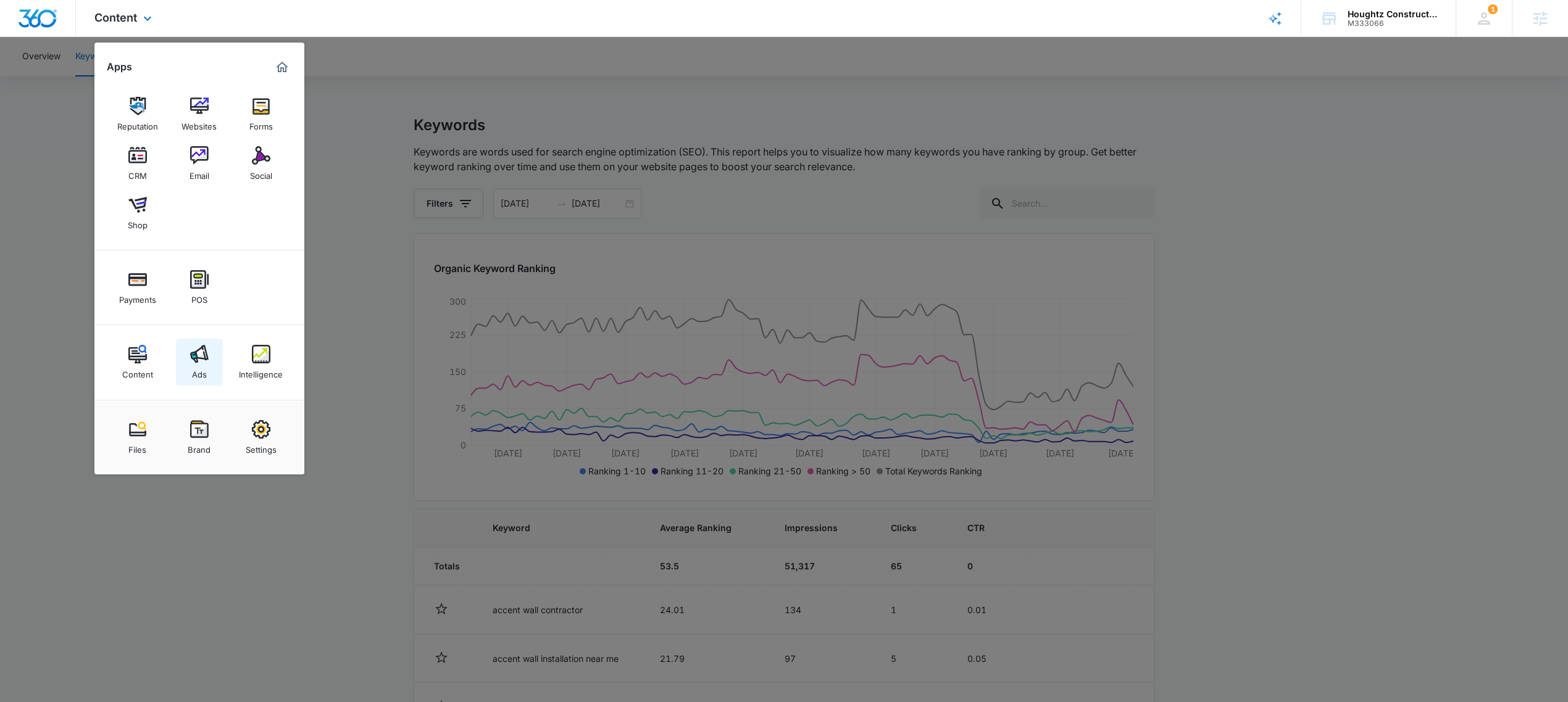
click at [203, 361] on img at bounding box center [199, 354] width 19 height 19
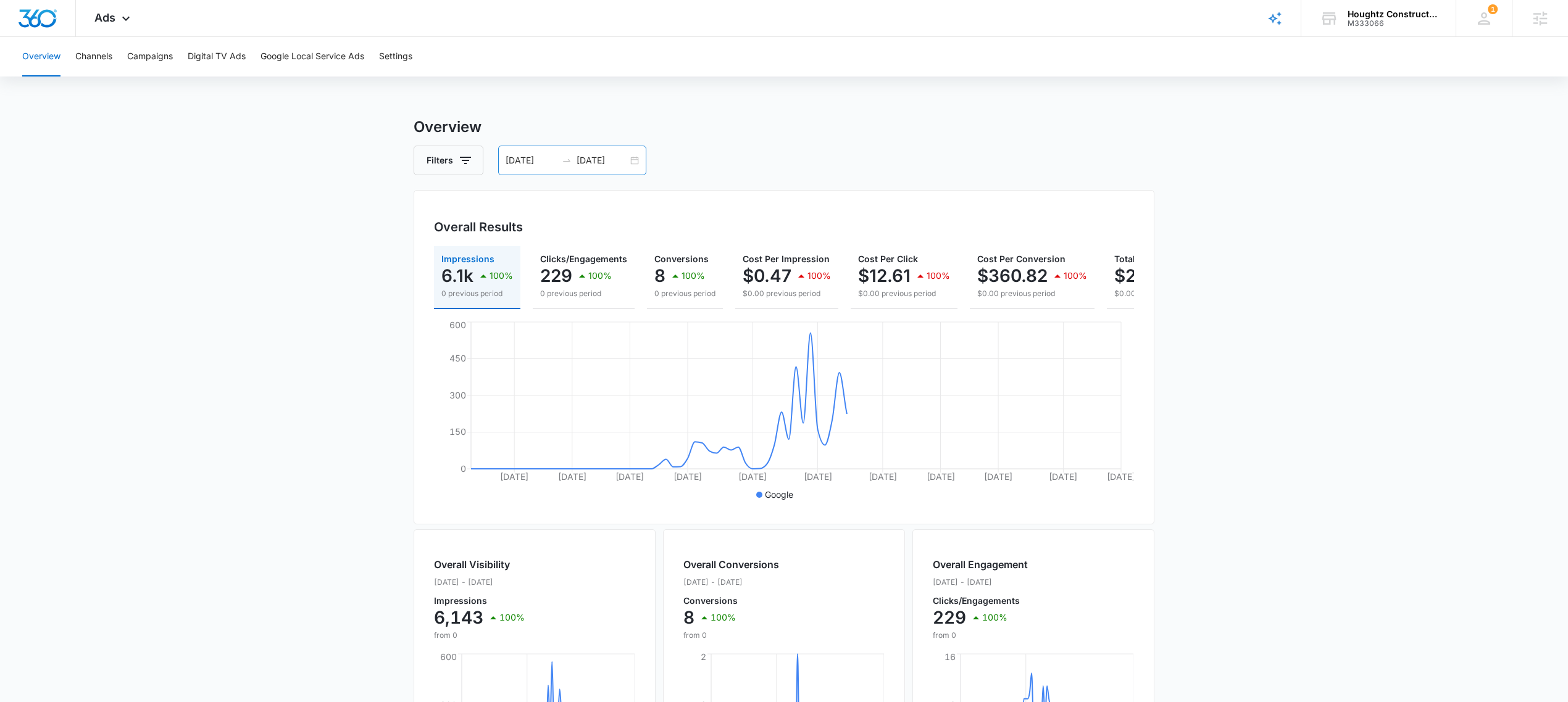
click at [630, 160] on div "07/05/2025 10/03/2025" at bounding box center [572, 160] width 149 height 30
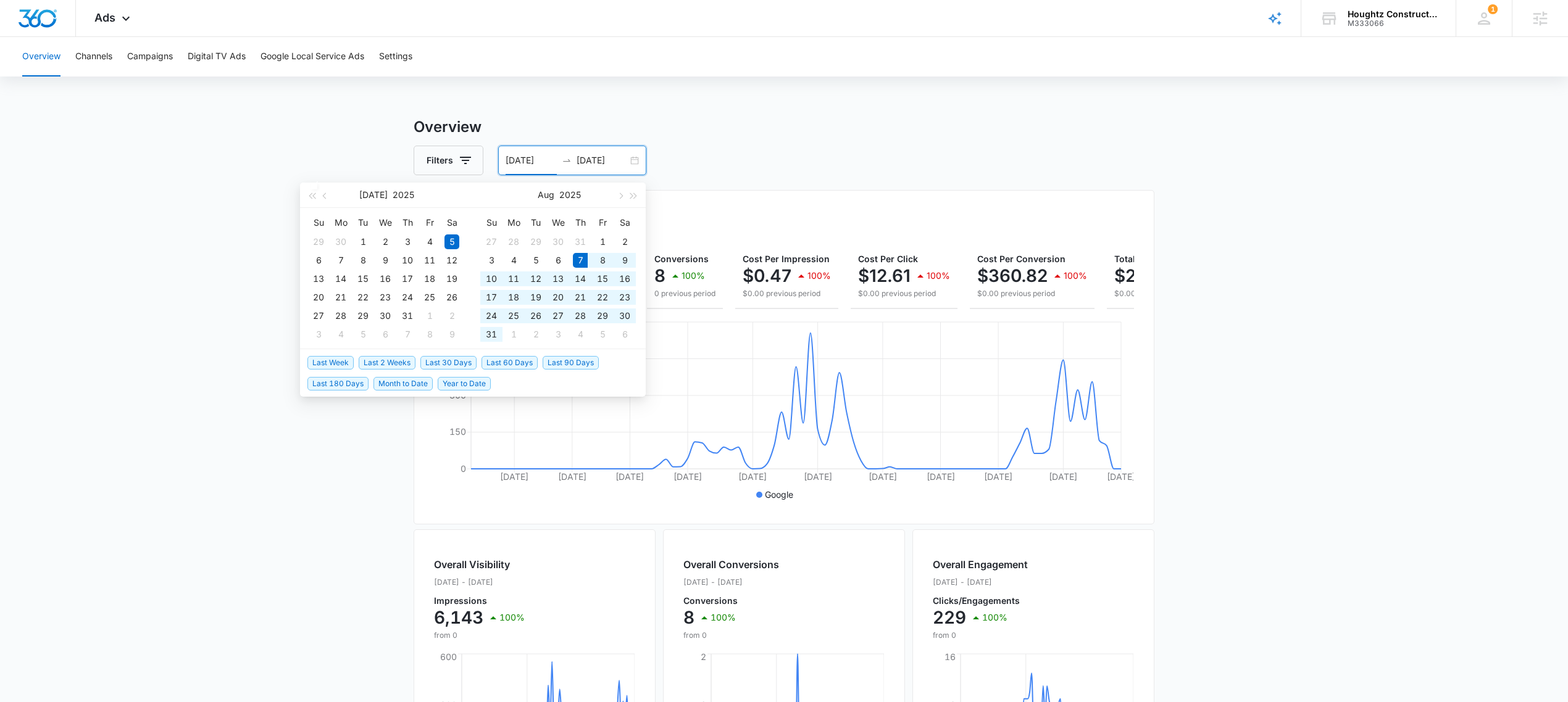
click at [511, 360] on span "Last 60 Days" at bounding box center [509, 363] width 57 height 14
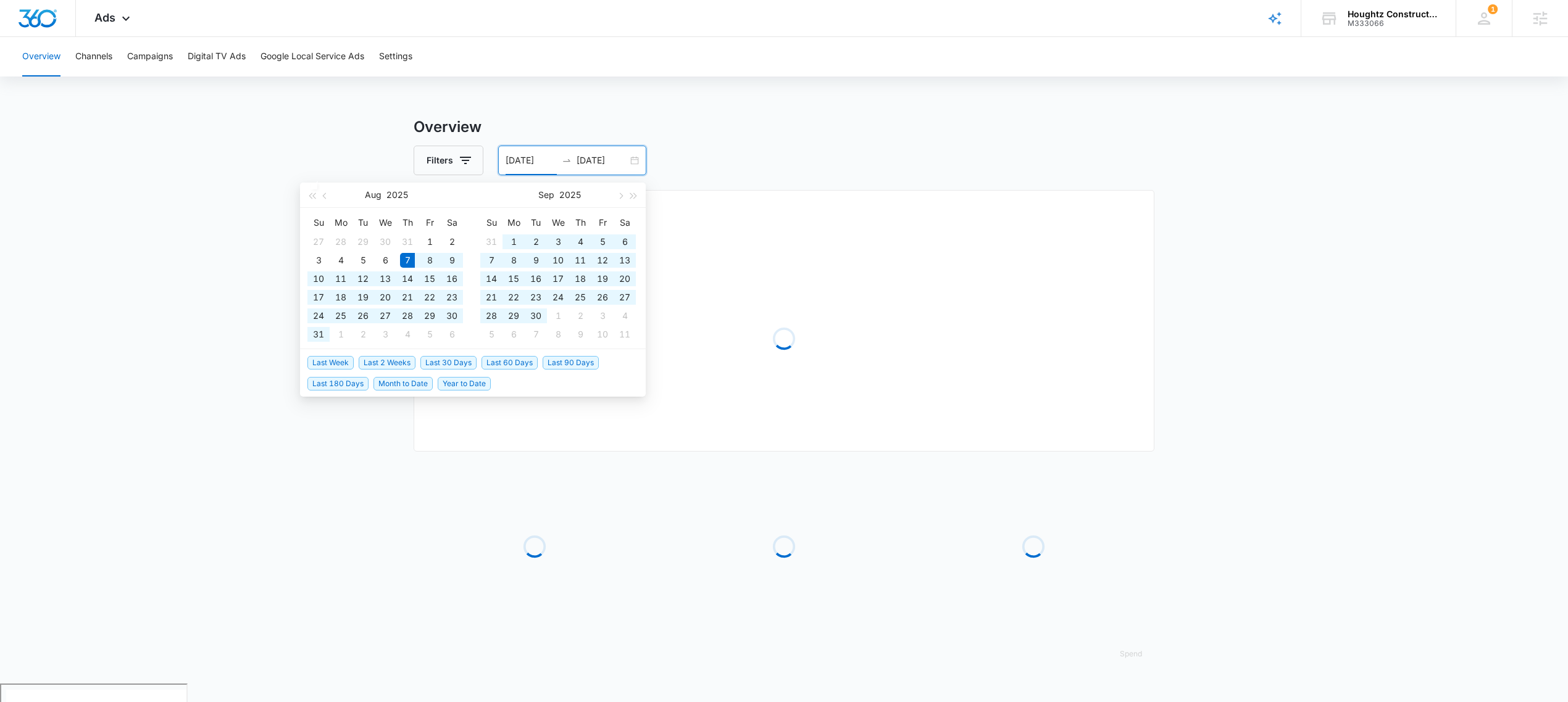
type input "08/07/2025"
type input "[DATE]"
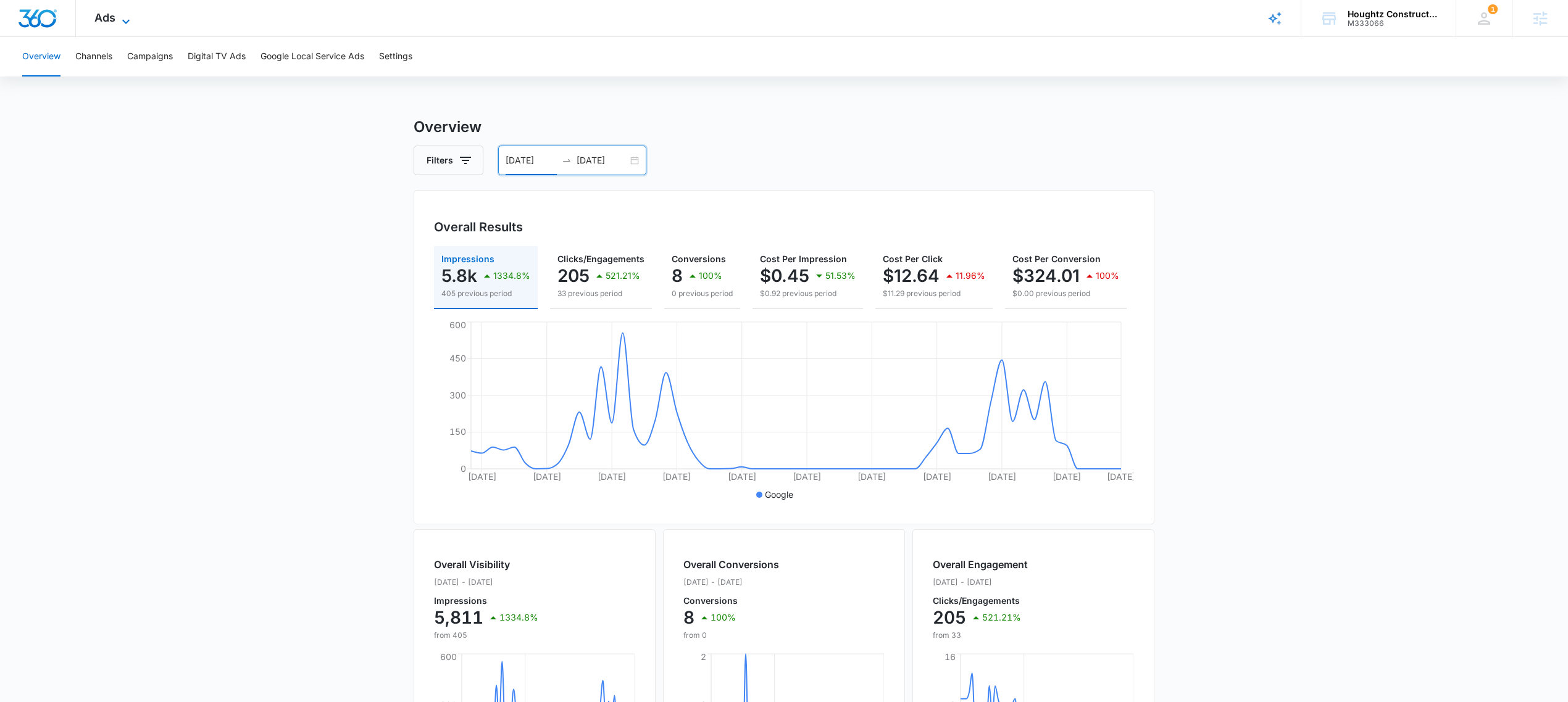
click at [123, 17] on icon at bounding box center [126, 22] width 15 height 15
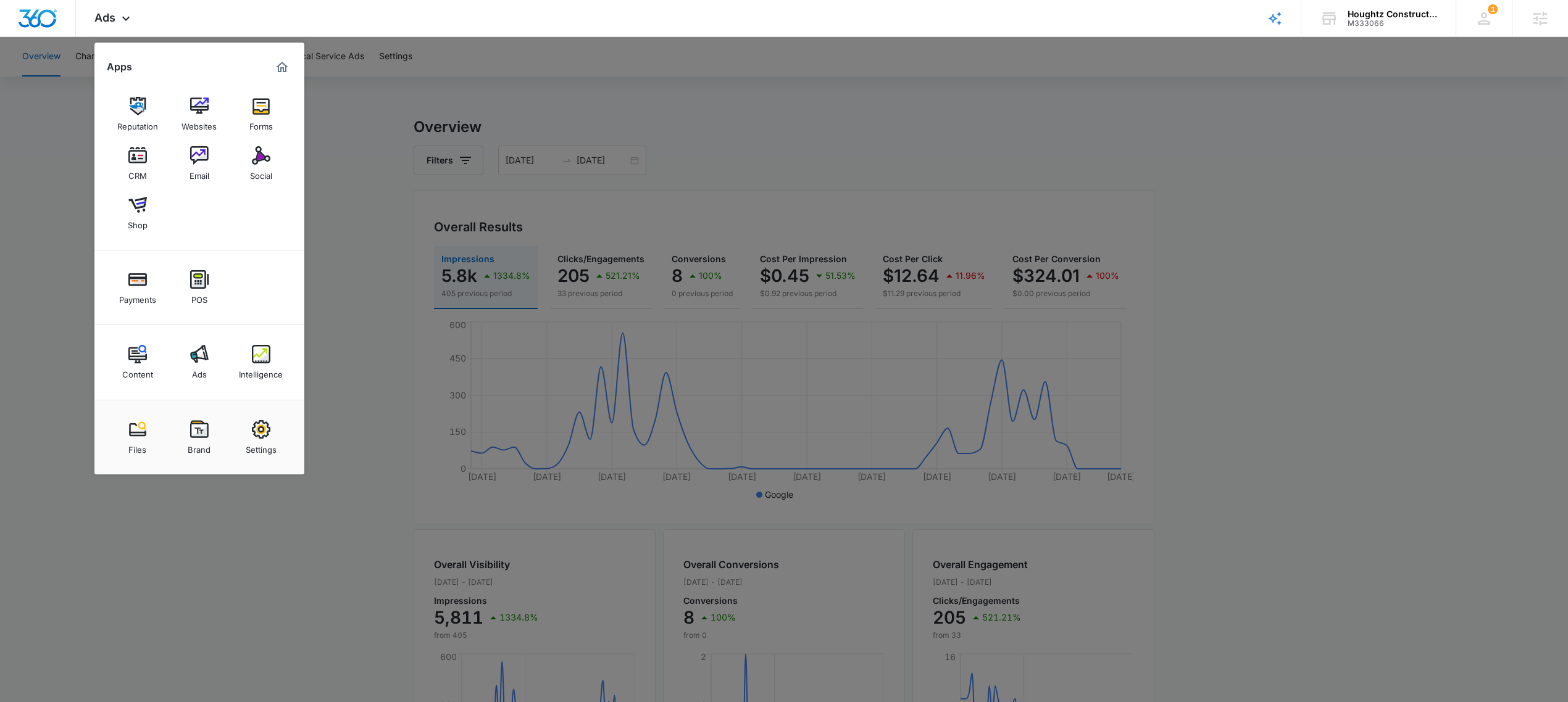
click at [323, 207] on div at bounding box center [784, 351] width 1568 height 702
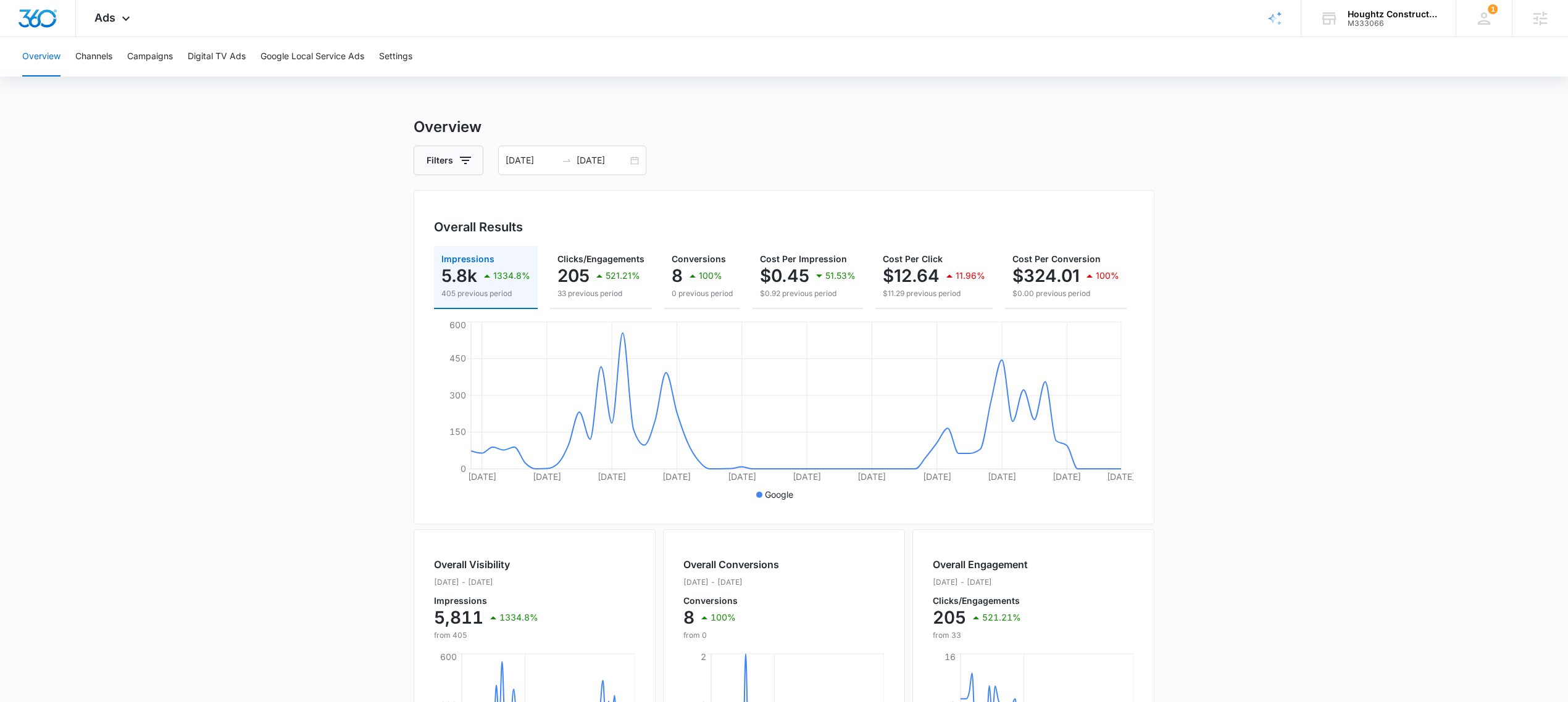
click at [179, 59] on div "Overview Channels Campaigns Digital TV Ads Google Local Service Ads Settings" at bounding box center [784, 57] width 1538 height 40
click at [211, 58] on button "Digital TV Ads" at bounding box center [216, 57] width 58 height 40
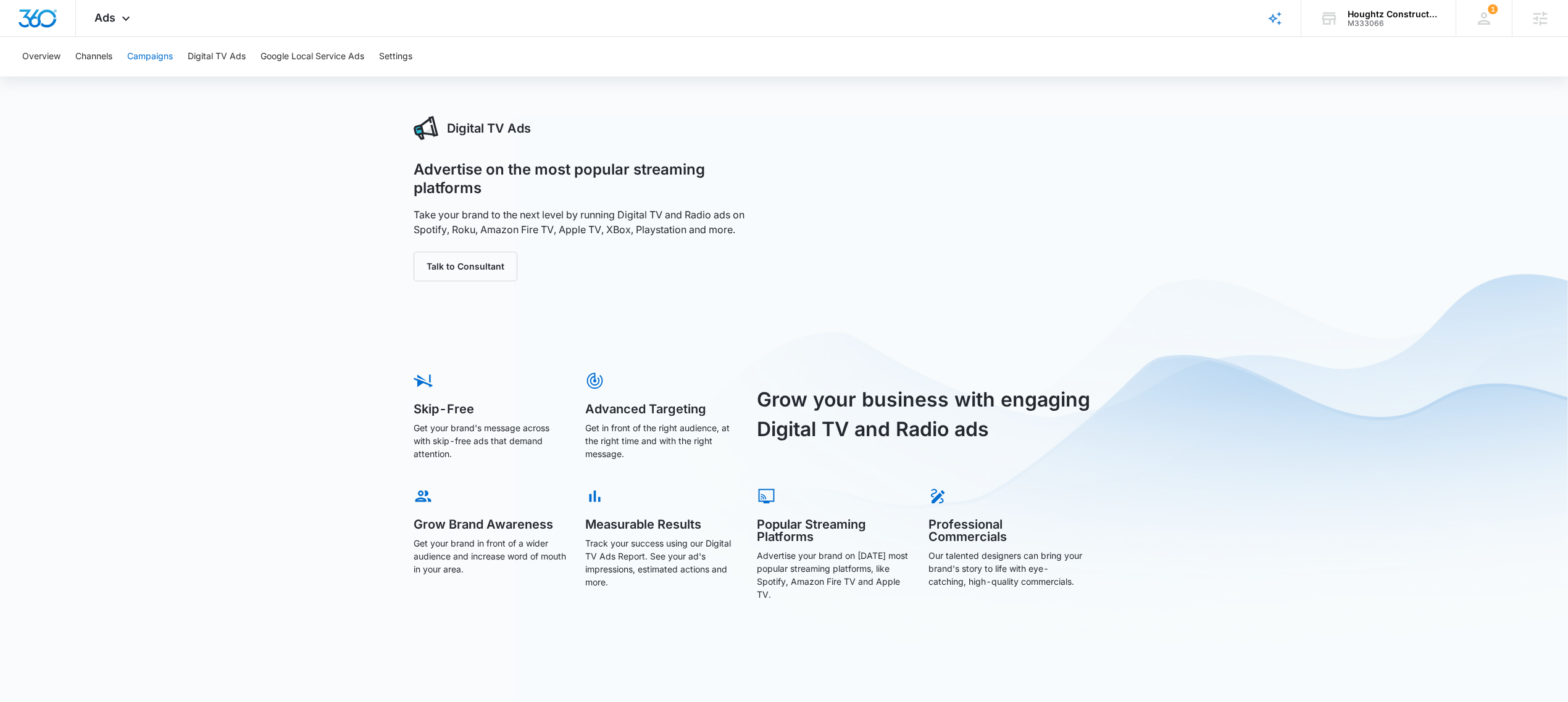
click at [139, 54] on button "Campaigns" at bounding box center [150, 57] width 46 height 40
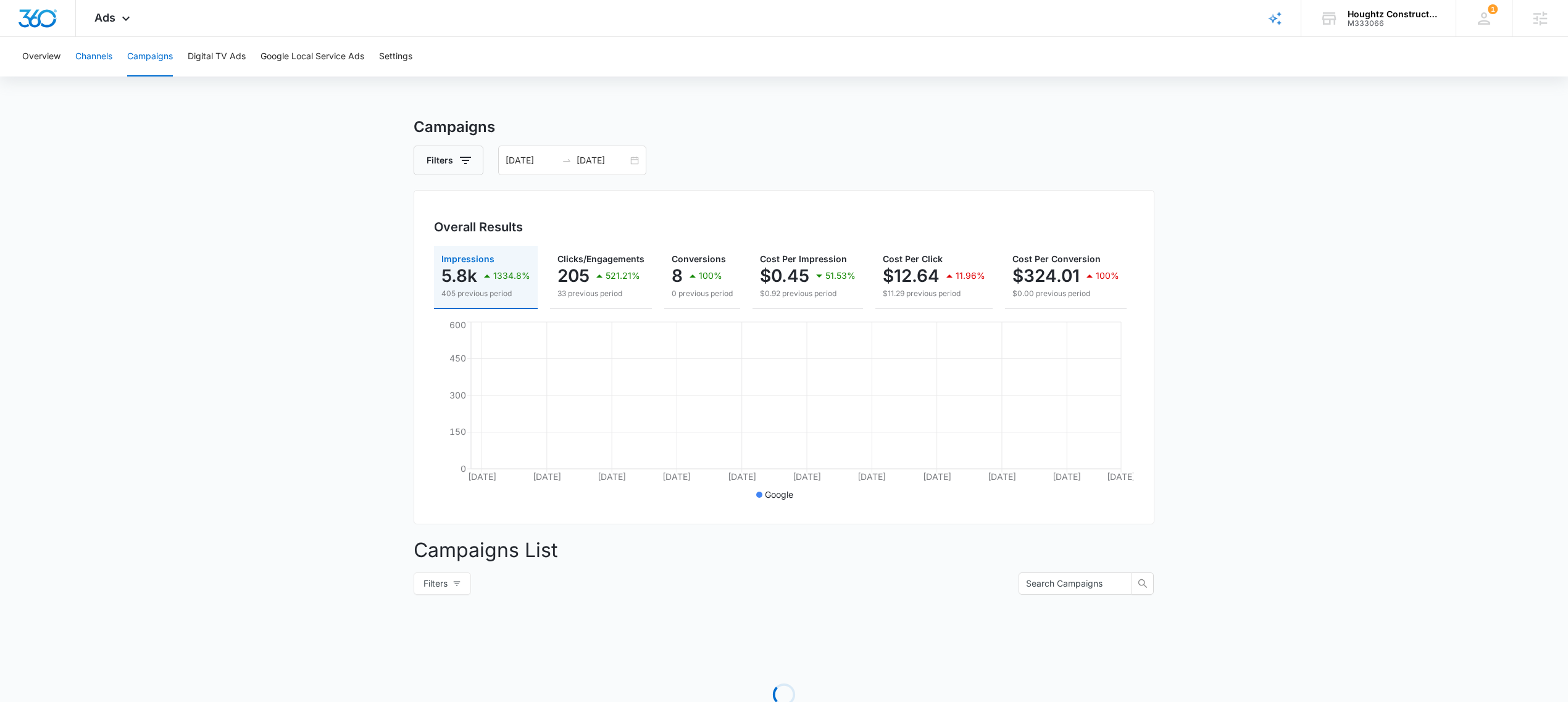
click at [91, 57] on button "Channels" at bounding box center [94, 57] width 37 height 40
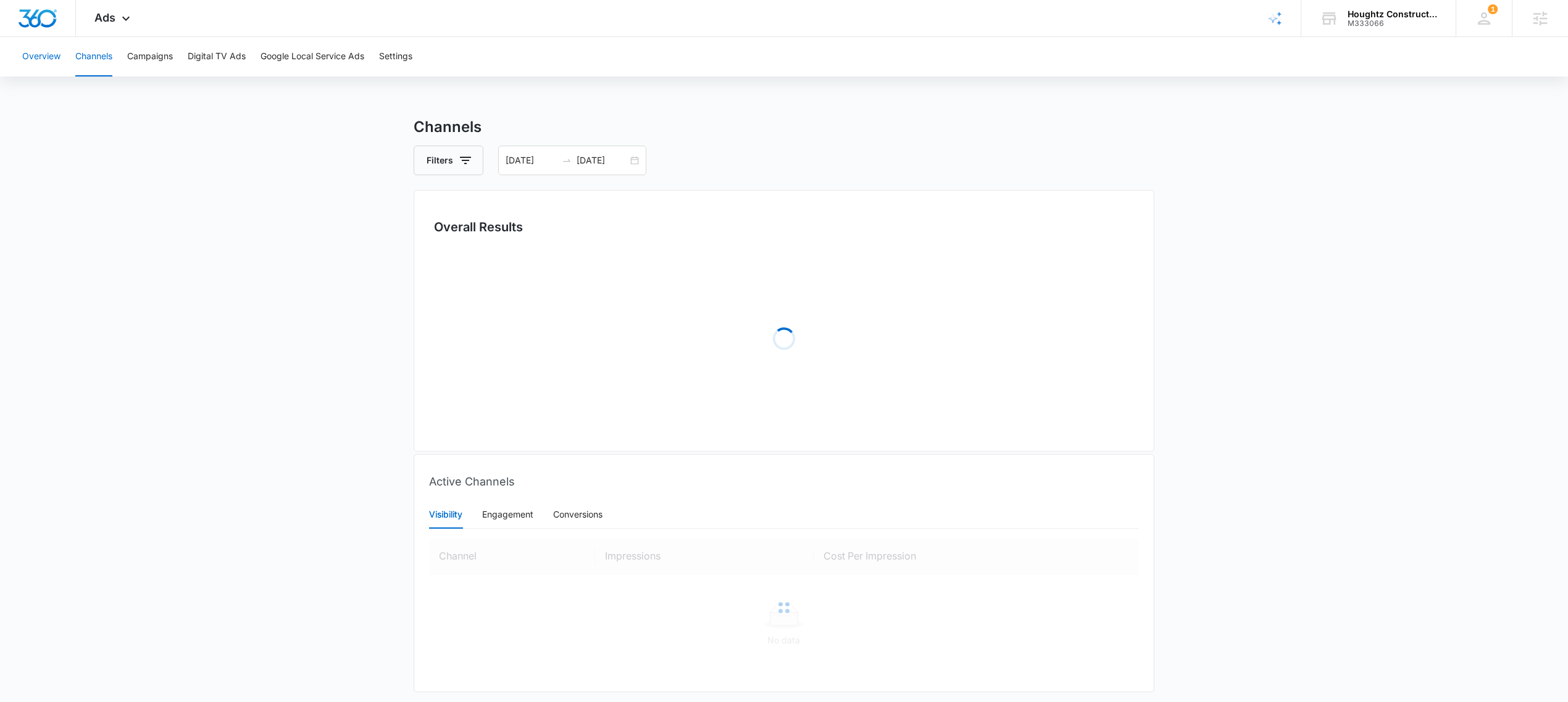
drag, startPoint x: 79, startPoint y: 57, endPoint x: 31, endPoint y: 56, distance: 48.0
click at [31, 56] on button "Overview" at bounding box center [41, 57] width 38 height 40
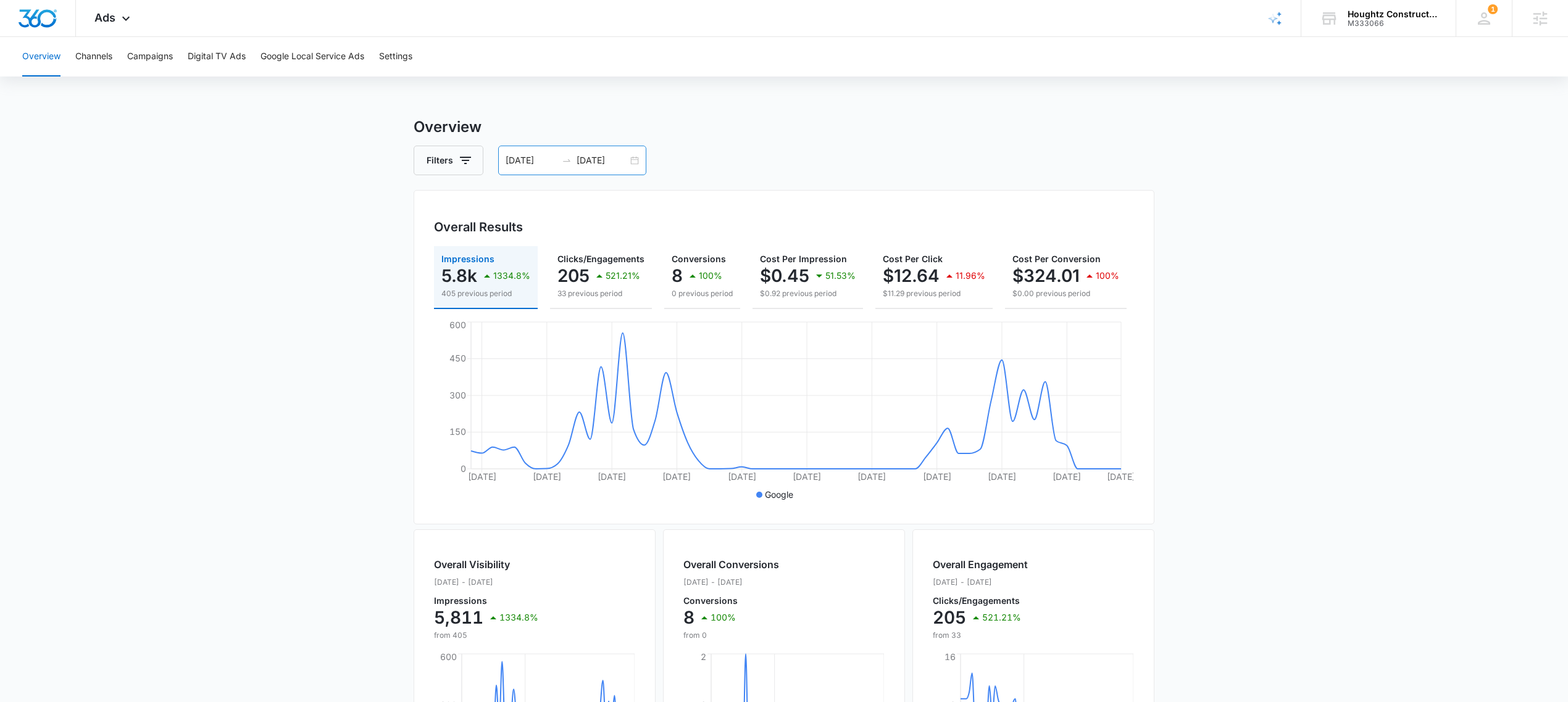
click at [638, 161] on div "08/07/2025 10/06/2025" at bounding box center [572, 160] width 149 height 30
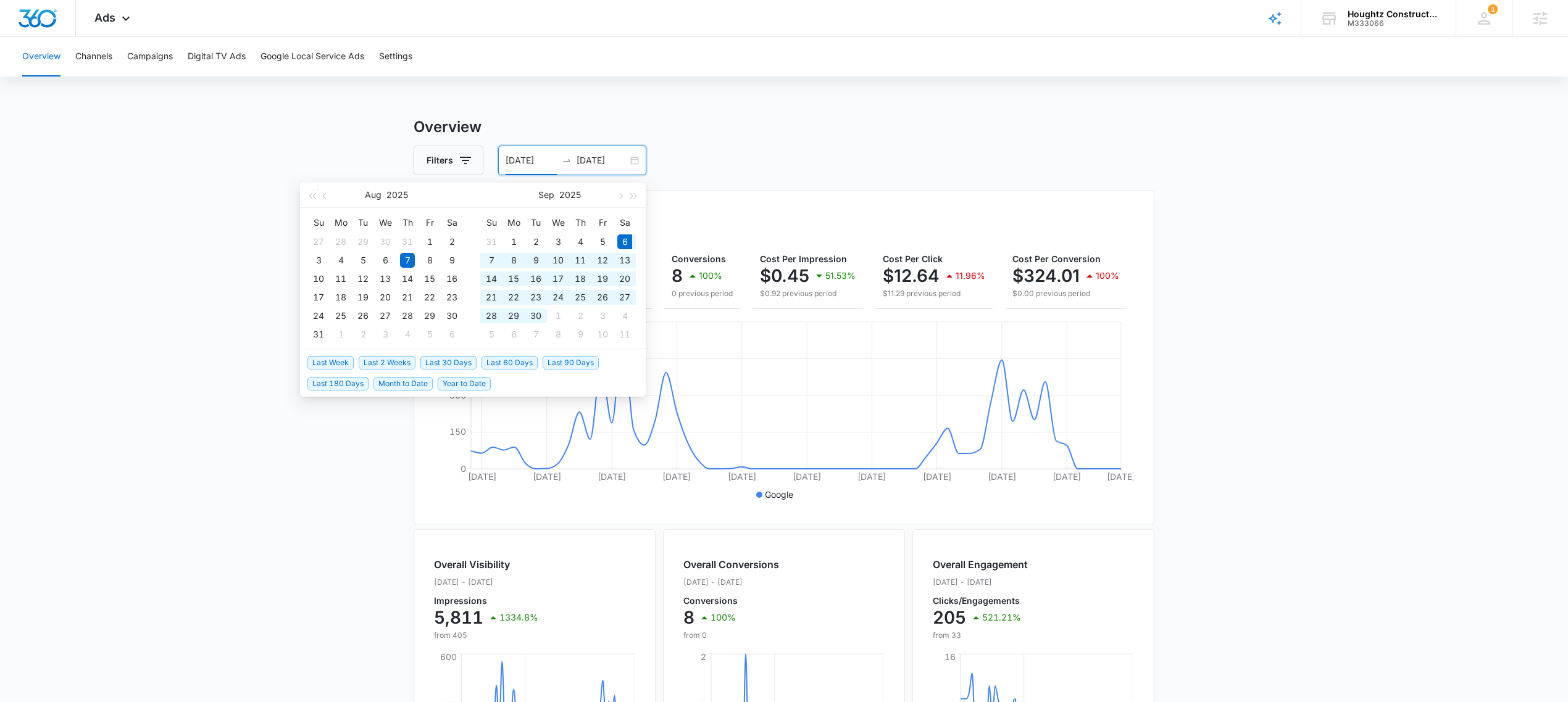
click at [442, 359] on span "Last 30 Days" at bounding box center [448, 363] width 57 height 14
type input "[DATE]"
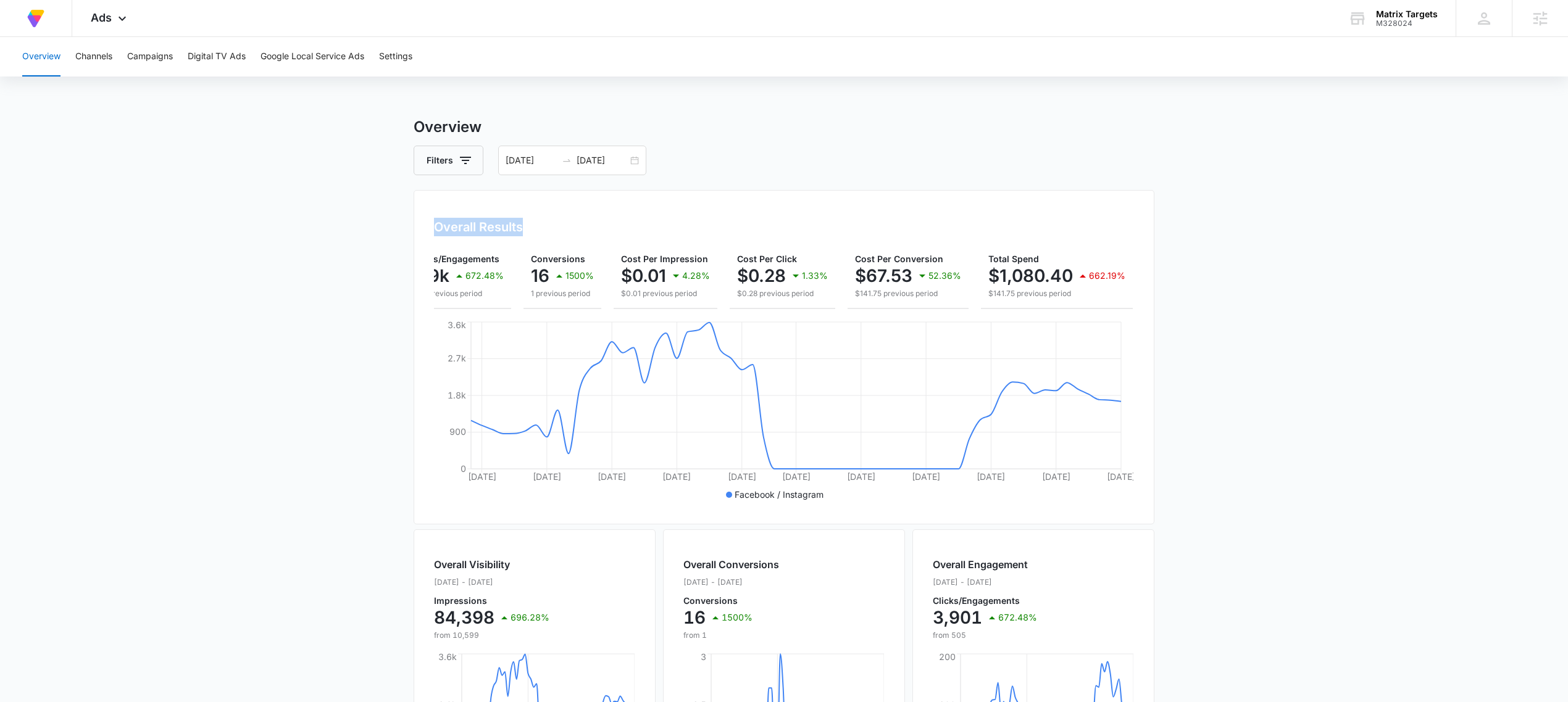
scroll to position [0, 160]
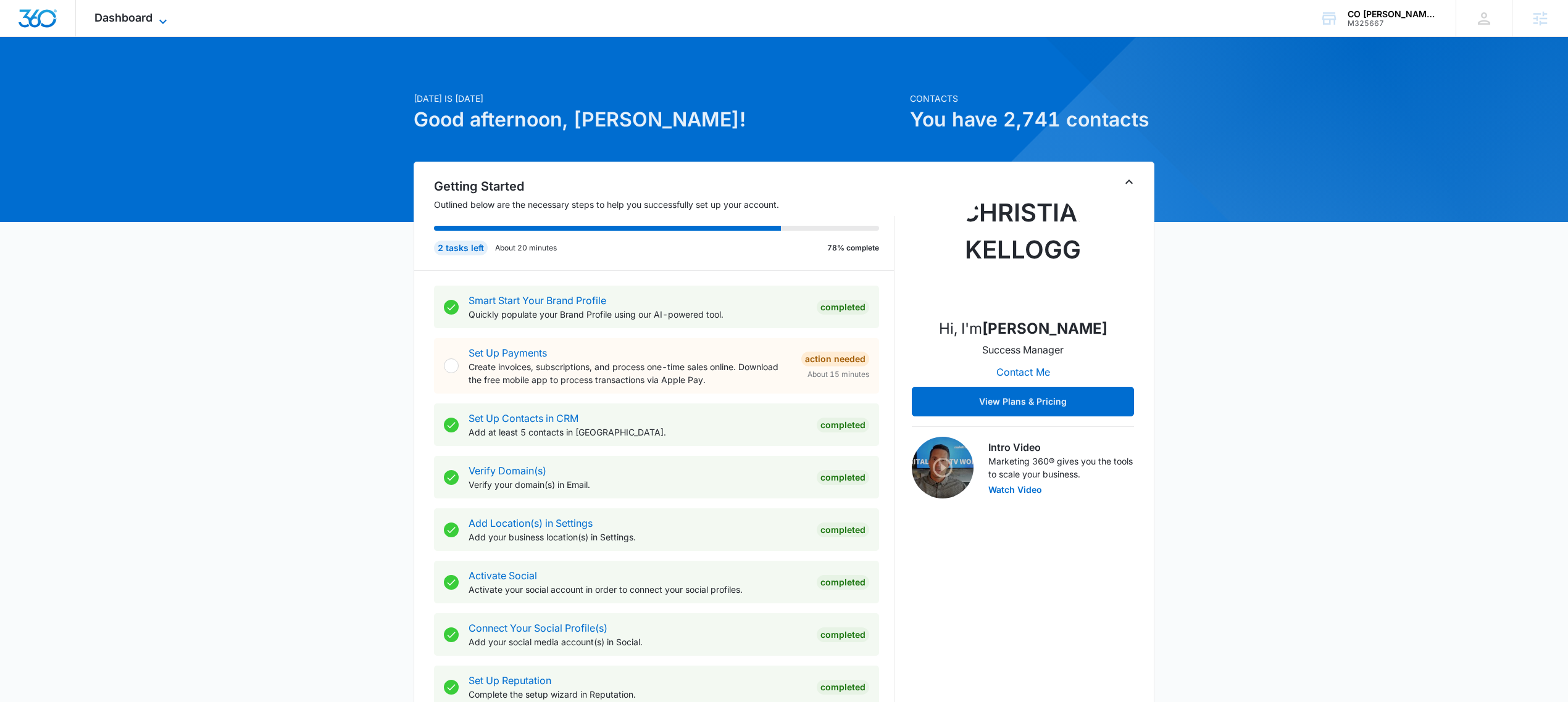
click at [121, 14] on span "Dashboard" at bounding box center [123, 17] width 58 height 13
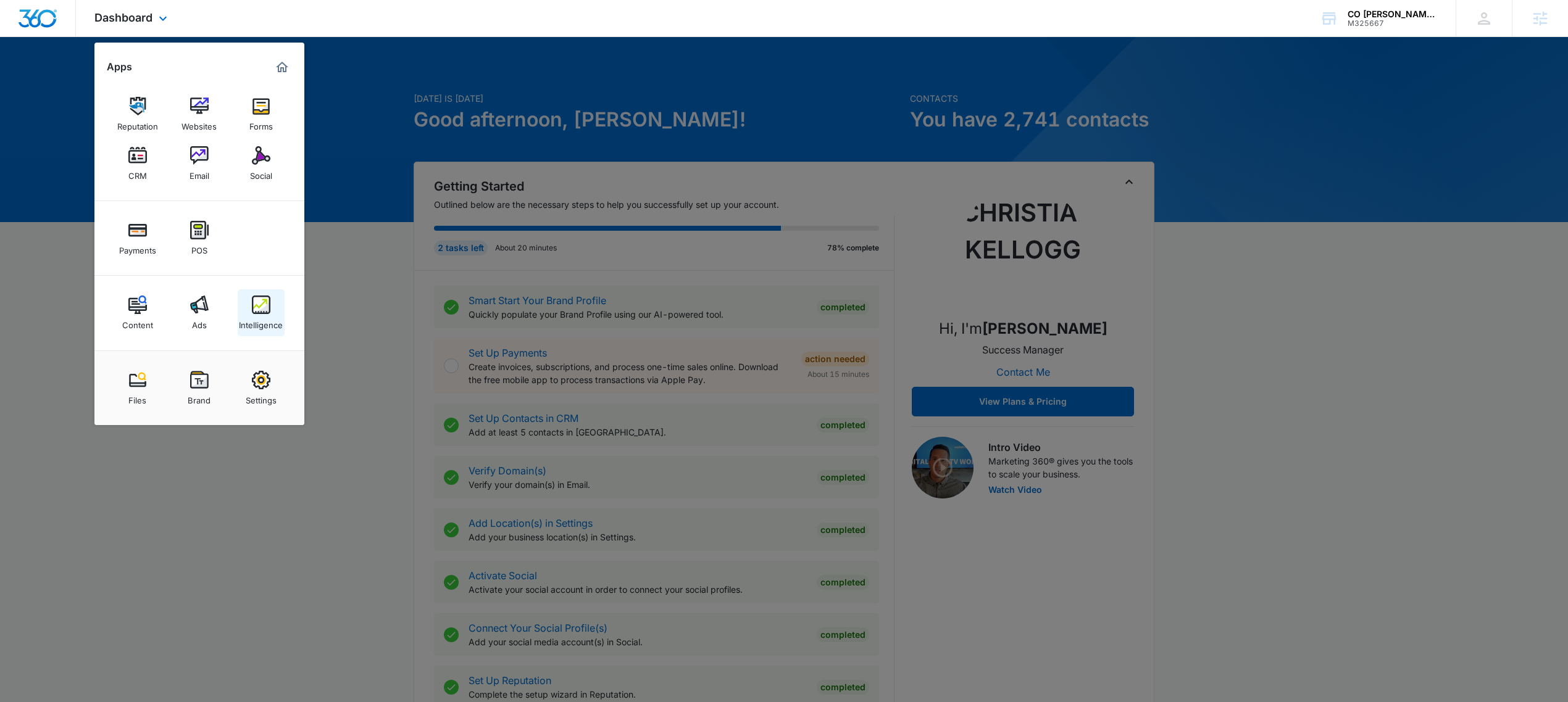
click at [260, 318] on div "Intelligence" at bounding box center [261, 321] width 44 height 16
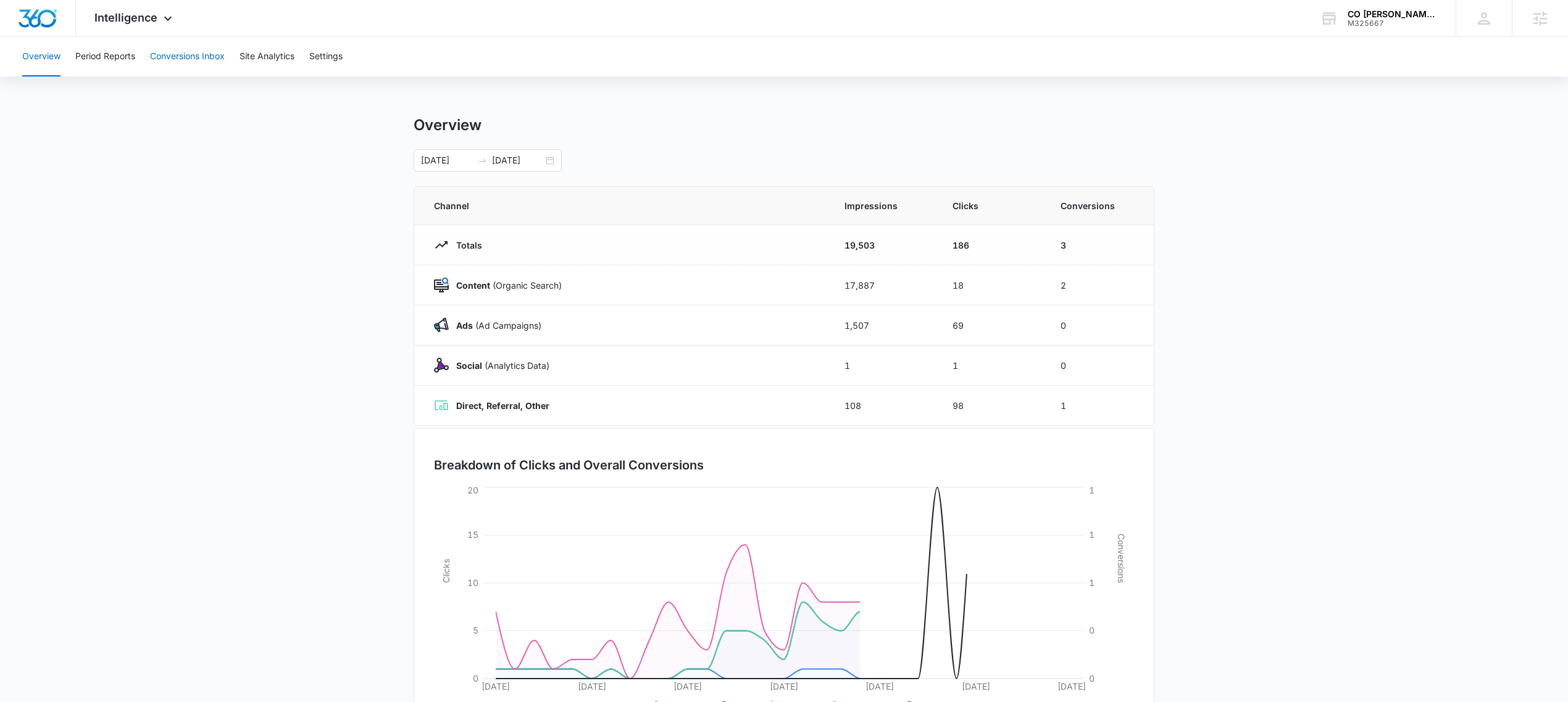
click at [199, 48] on button "Conversions Inbox" at bounding box center [187, 57] width 74 height 40
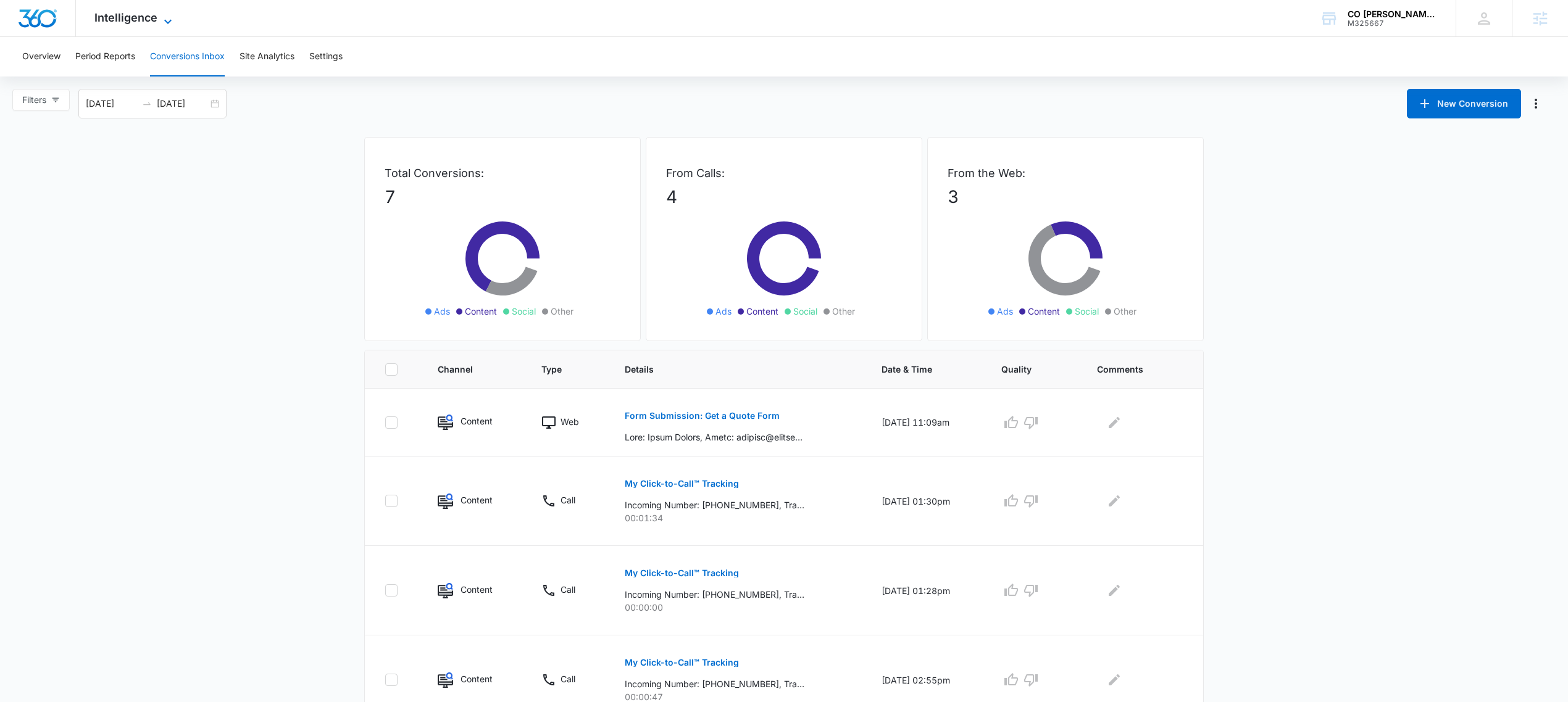
click at [119, 12] on span "Intelligence" at bounding box center [126, 17] width 63 height 13
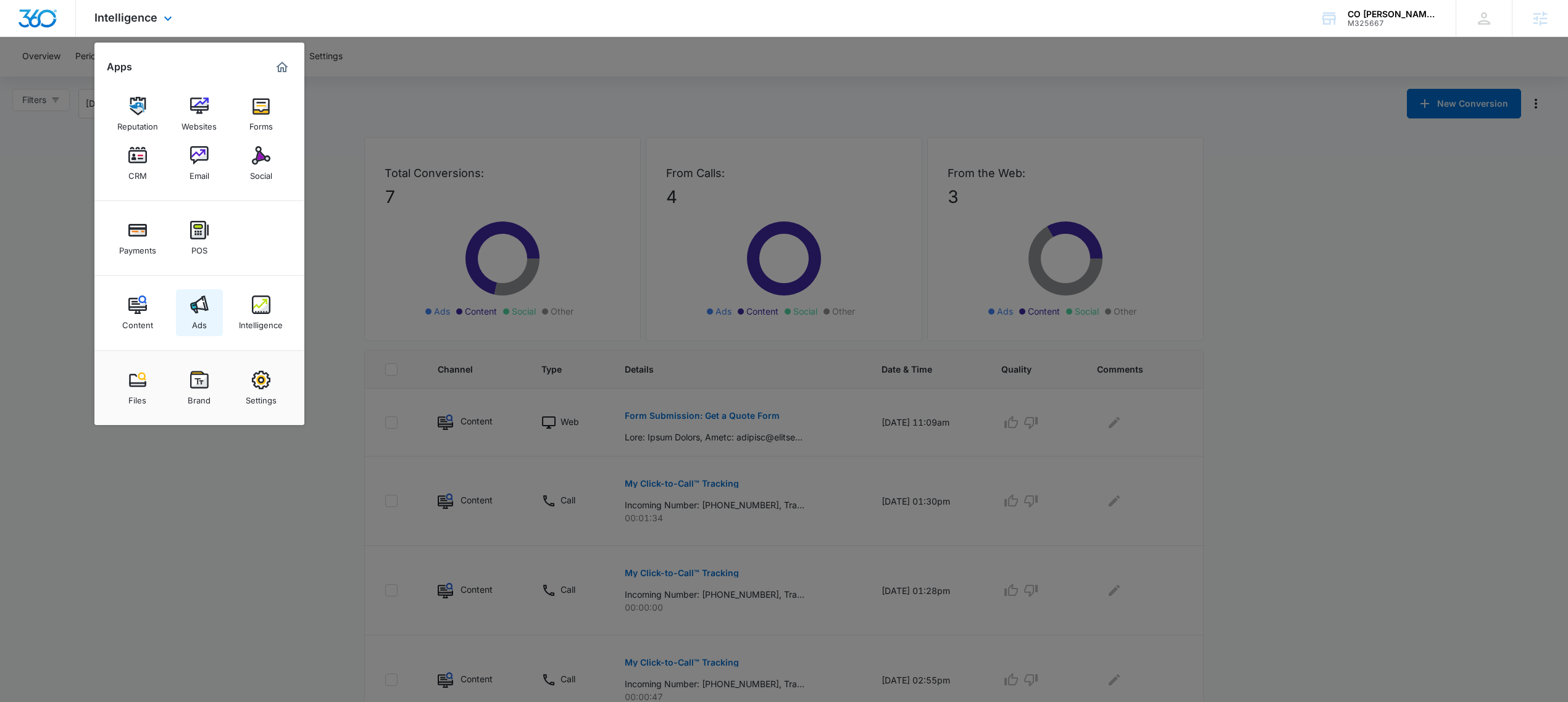
click at [187, 306] on link "Ads" at bounding box center [199, 313] width 47 height 47
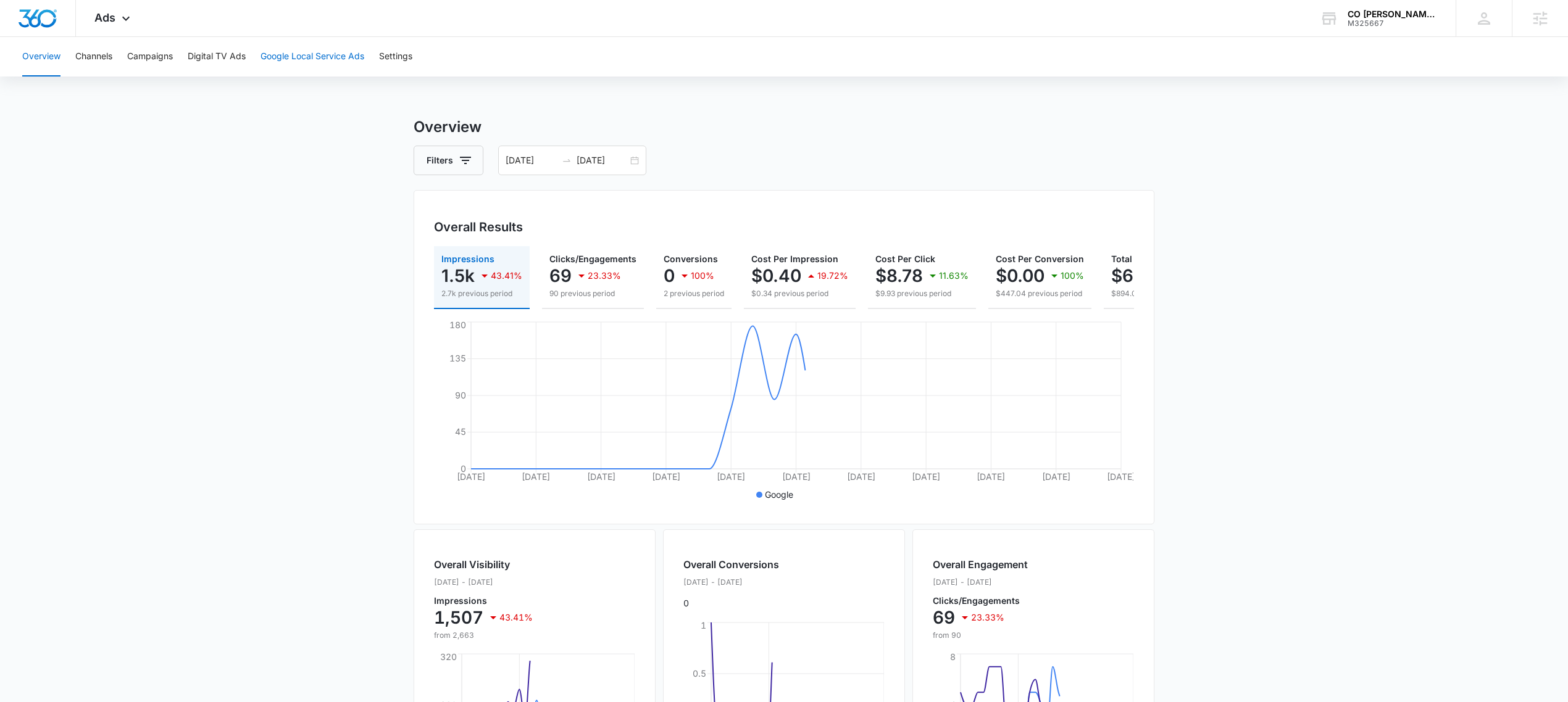
click at [293, 58] on button "Google Local Service Ads" at bounding box center [312, 57] width 104 height 40
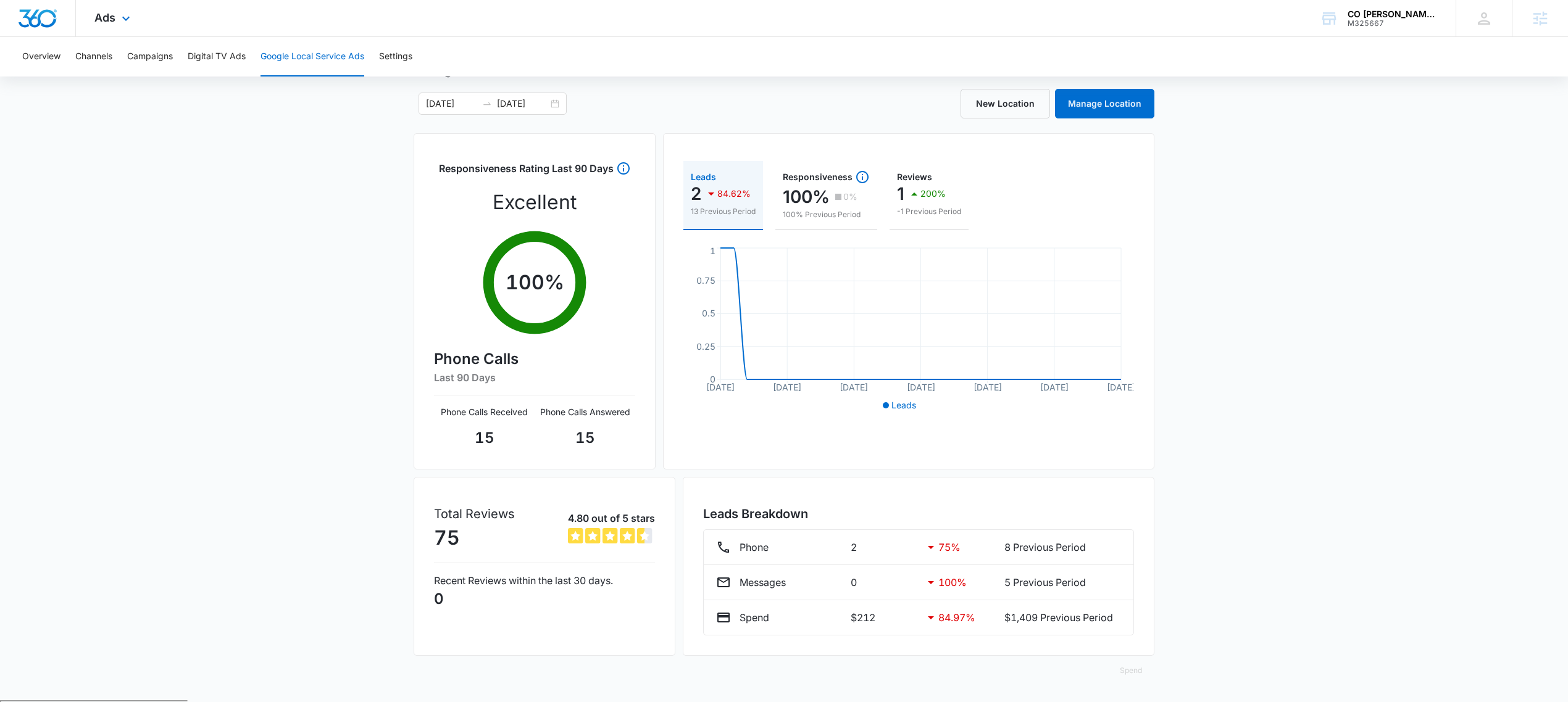
scroll to position [54, 0]
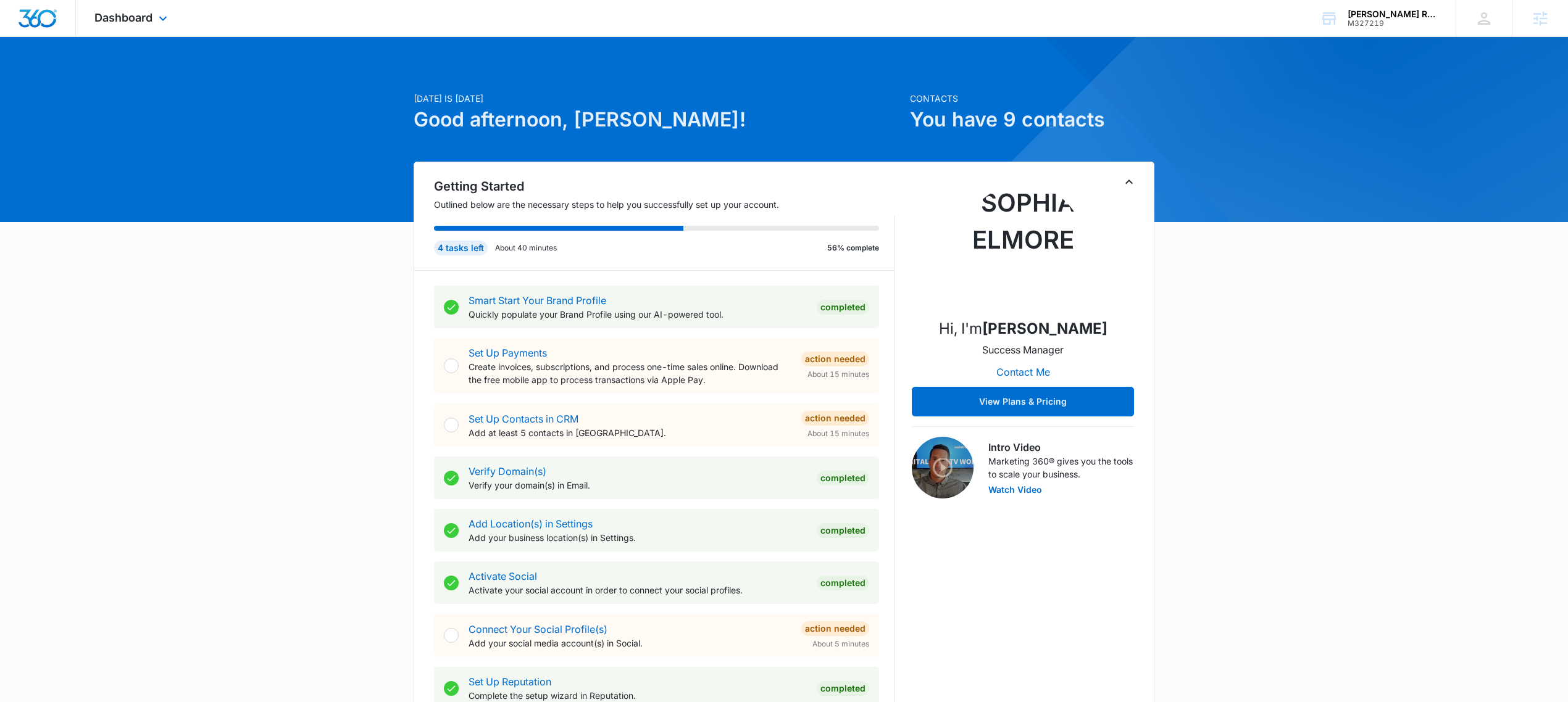
click at [128, 26] on div "Dashboard Apps Reputation Websites Forms CRM Email Social Payments POS Content …" at bounding box center [132, 18] width 113 height 36
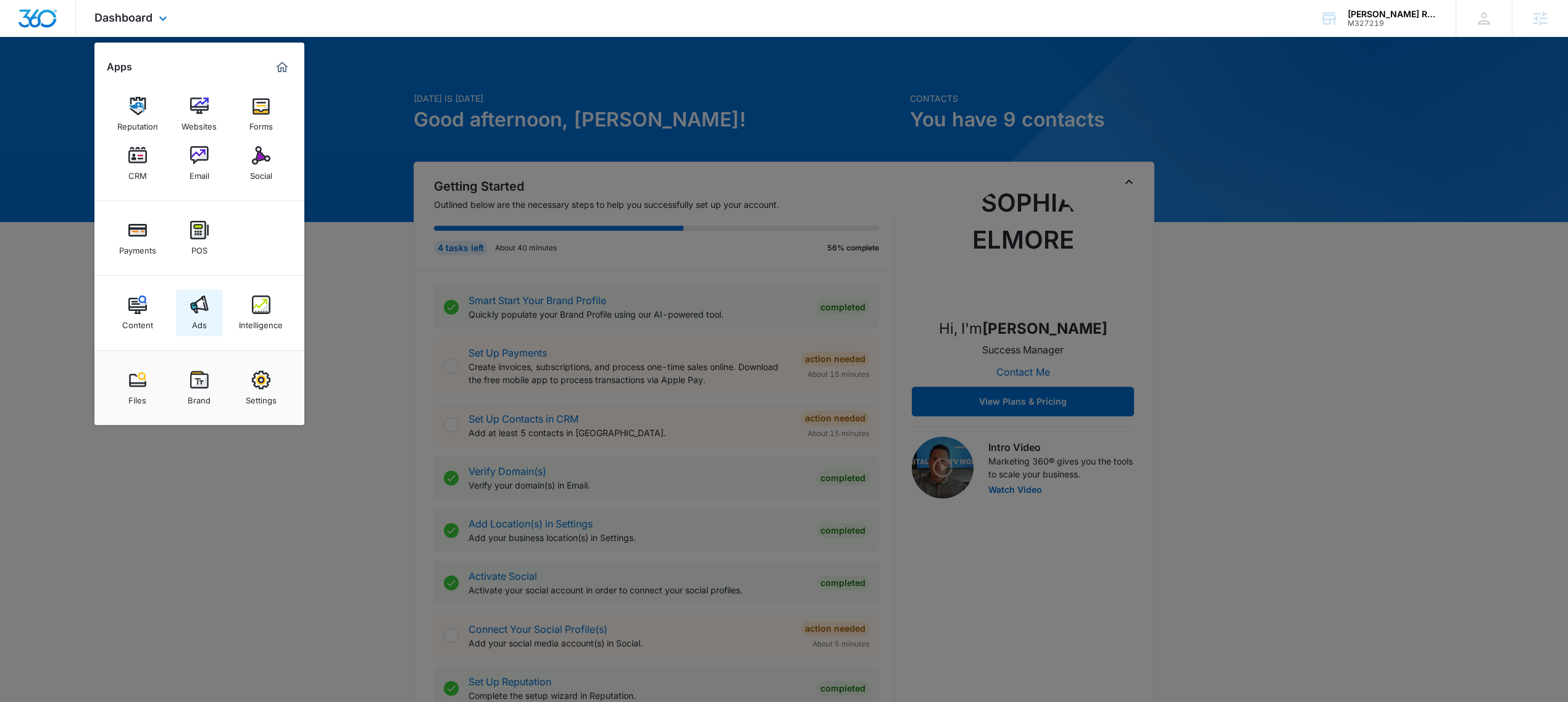
click at [192, 291] on link "Ads" at bounding box center [199, 313] width 47 height 47
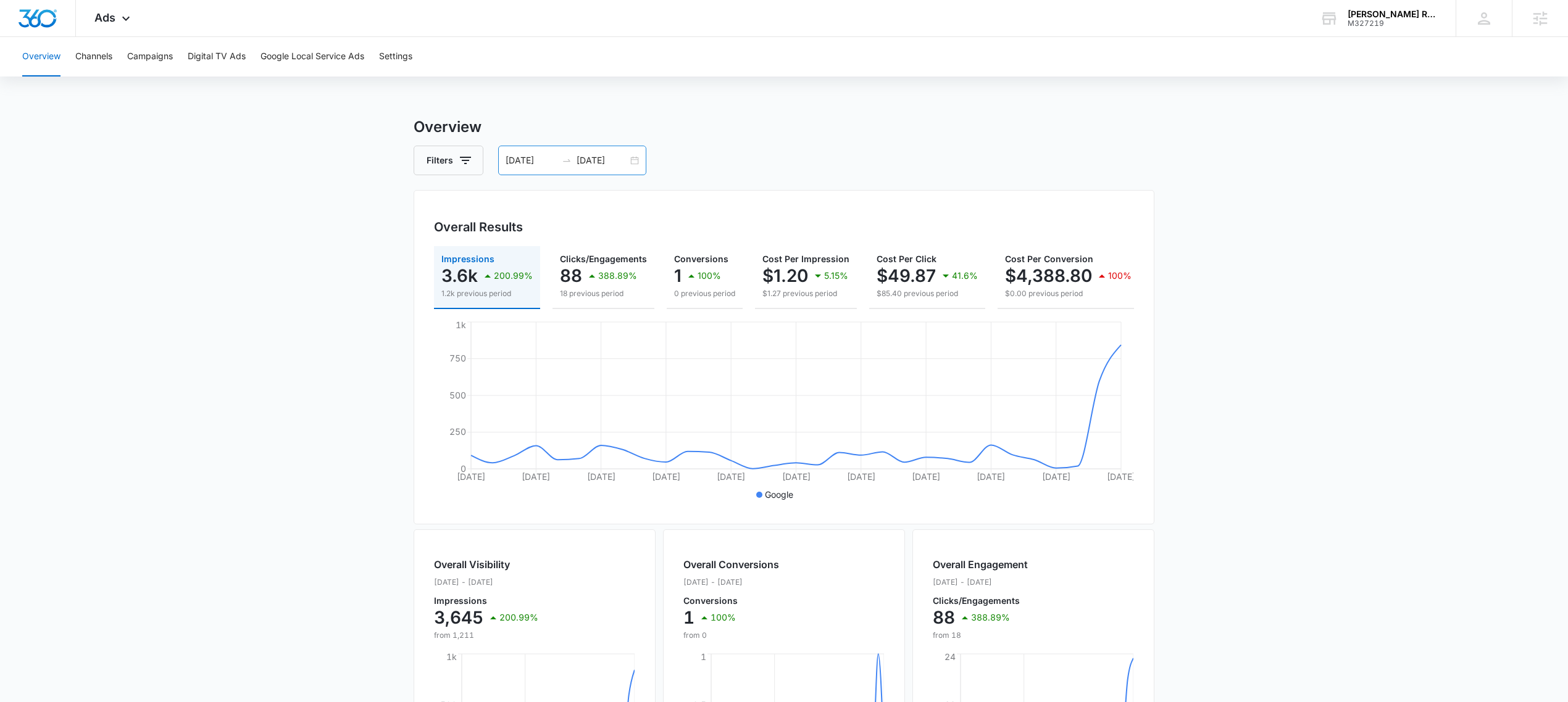
click at [638, 157] on div "09/05/2025 10/05/2025" at bounding box center [572, 160] width 149 height 30
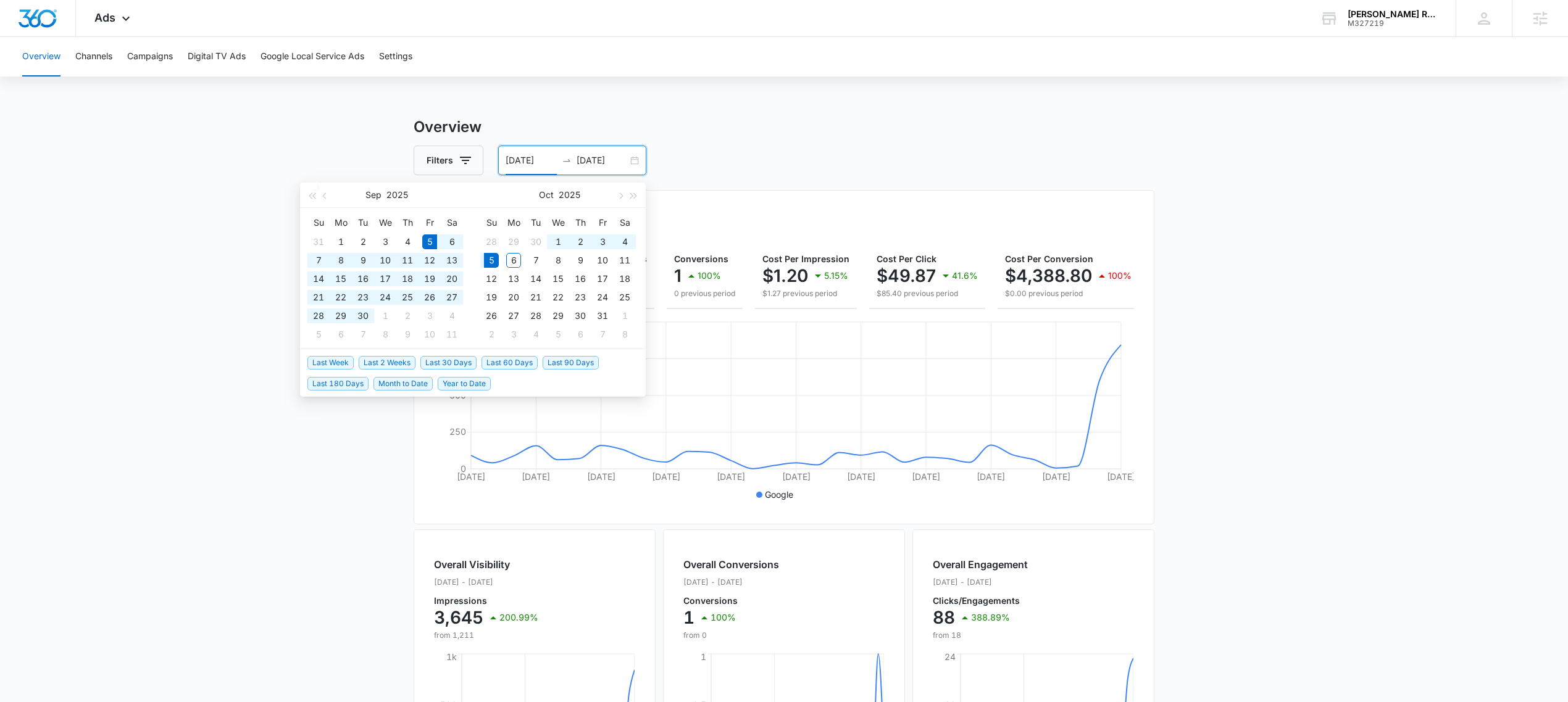
click at [457, 357] on span "Last 30 Days" at bounding box center [448, 363] width 57 height 14
type input "09/06/2025"
type input "10/06/2025"
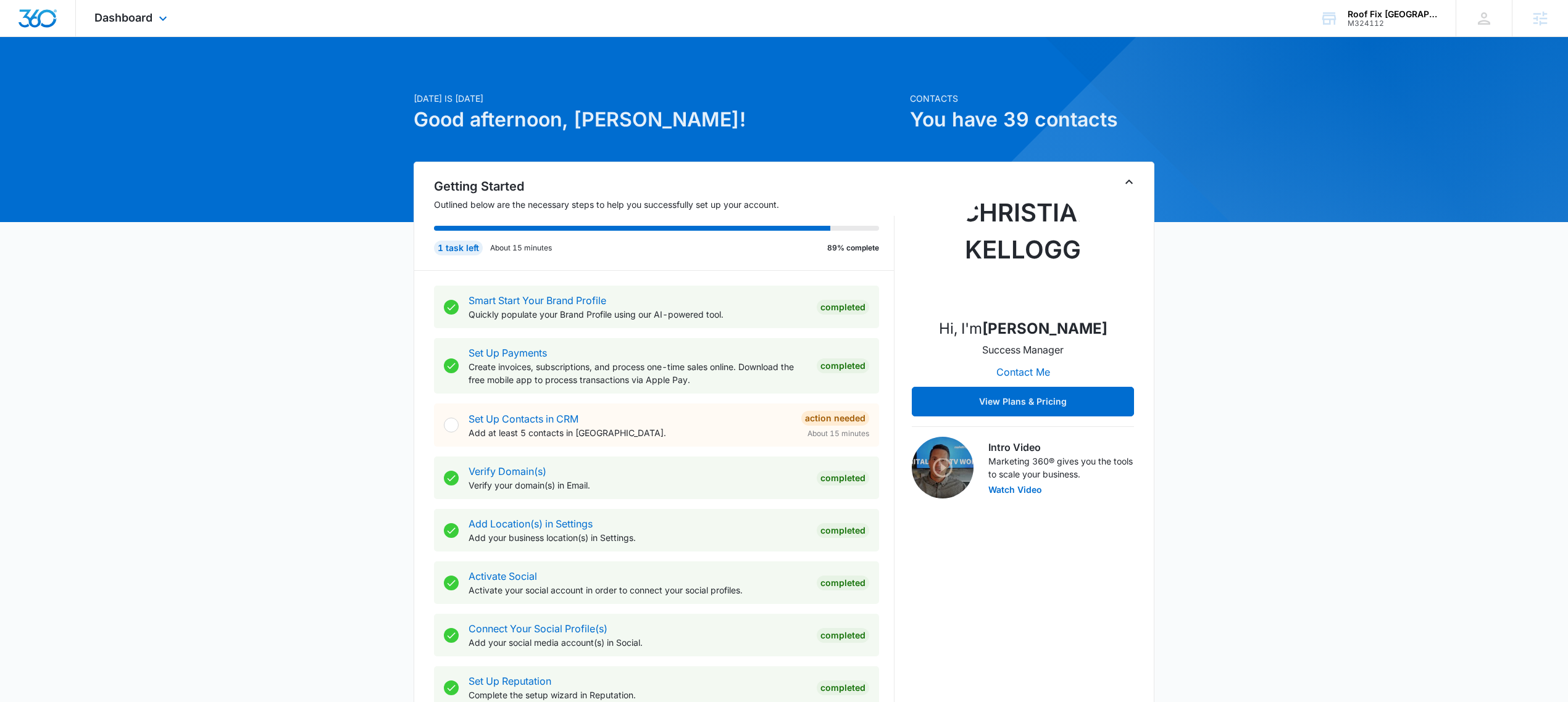
click at [113, 30] on div "Dashboard Apps Reputation Forms CRM Email Social POS Content Ads Intelligence F…" at bounding box center [132, 18] width 113 height 36
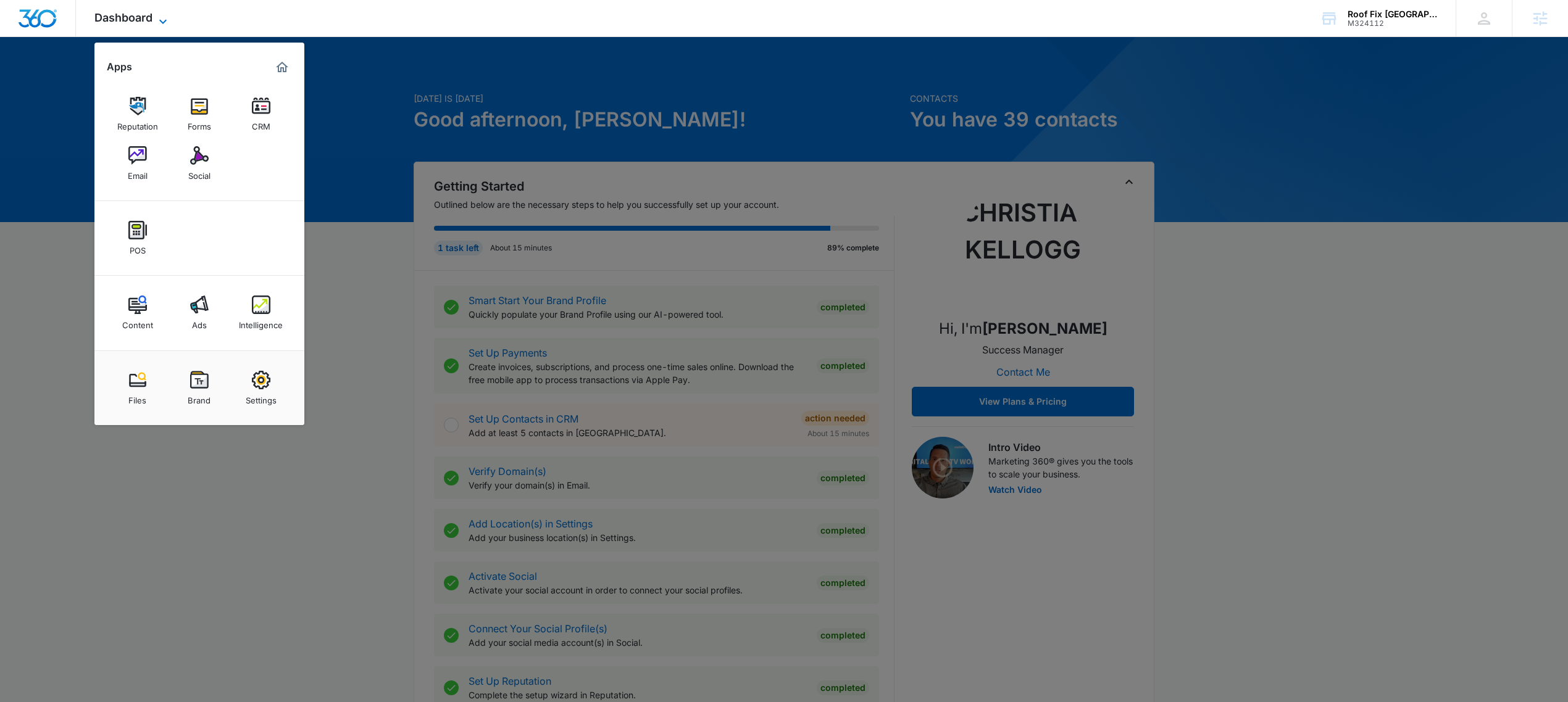
click at [126, 14] on span "Dashboard" at bounding box center [123, 17] width 58 height 13
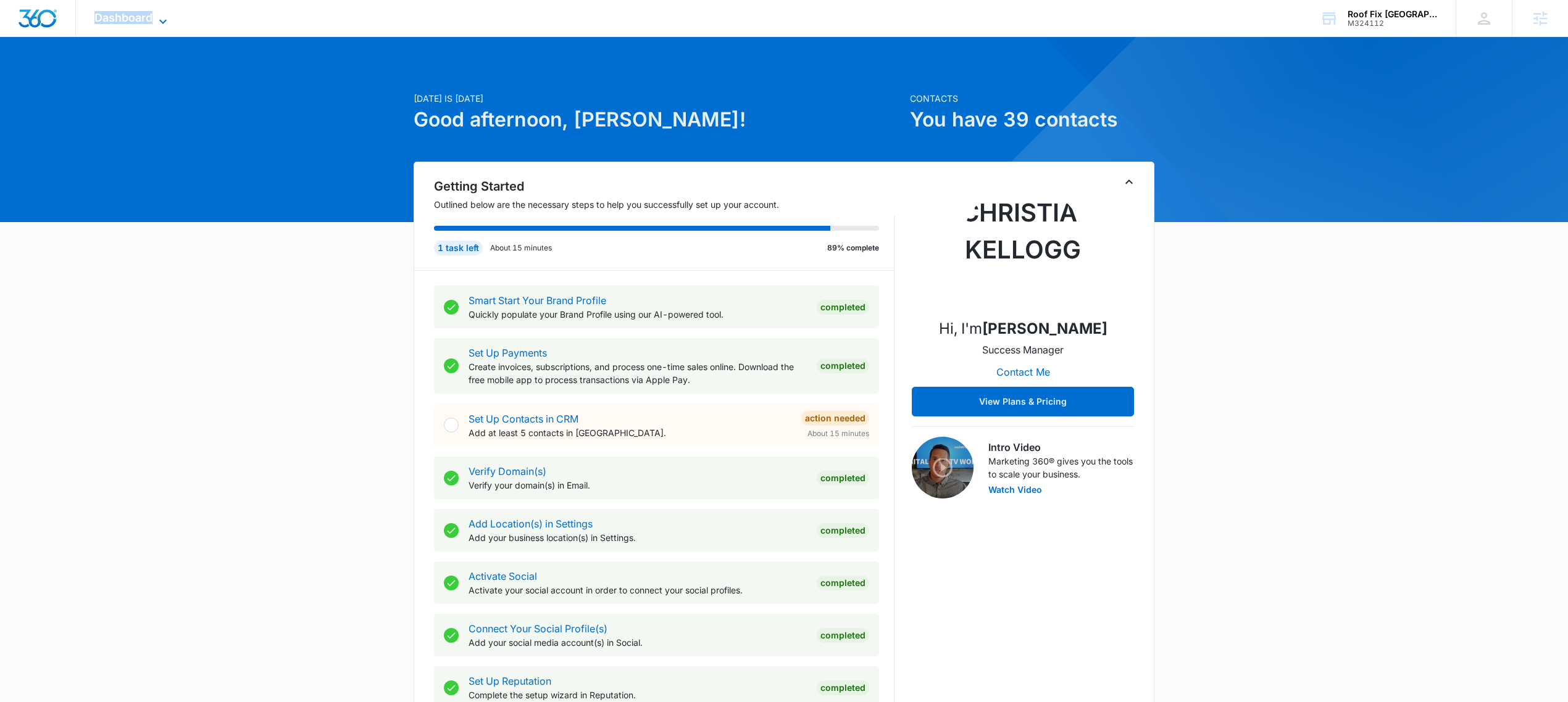
click at [126, 14] on span "Dashboard" at bounding box center [123, 17] width 58 height 13
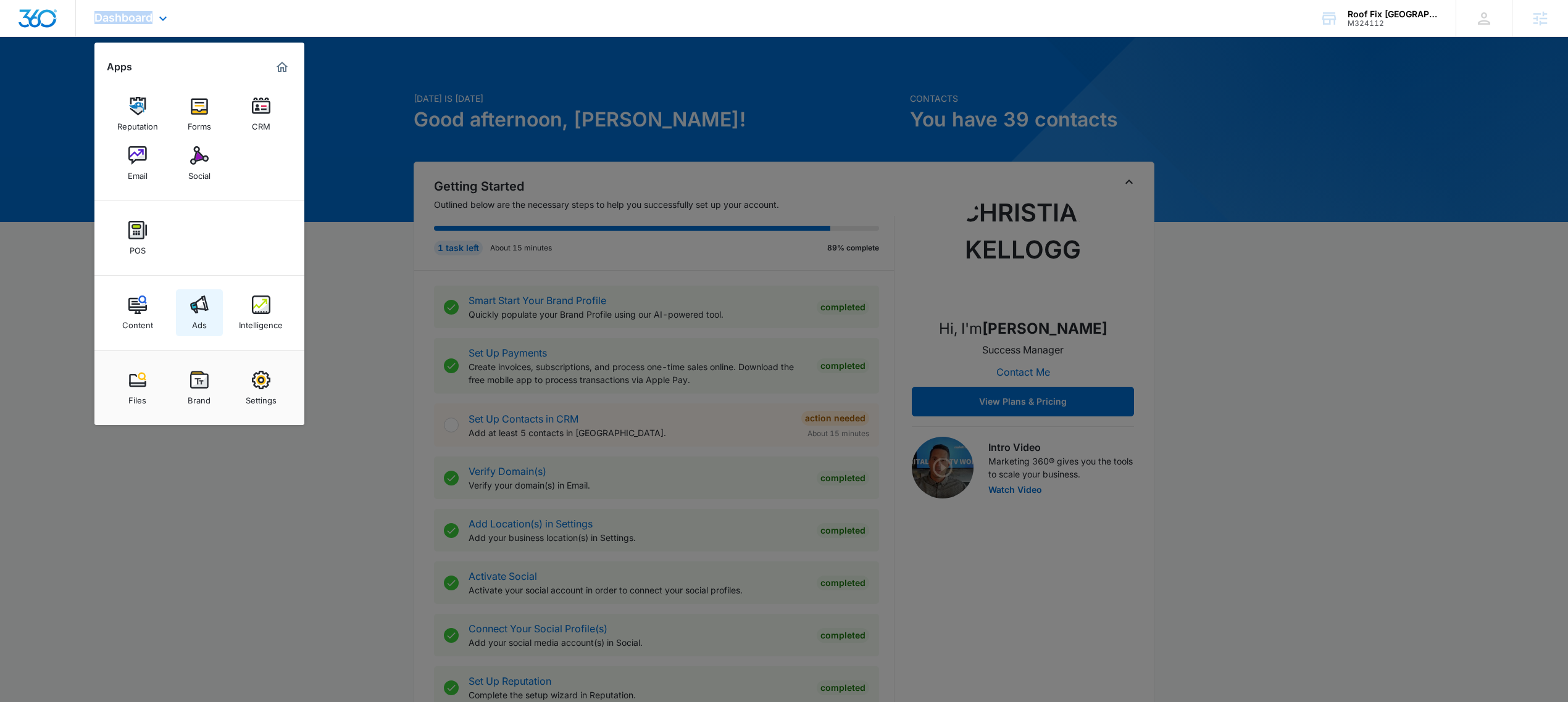
click at [201, 294] on link "Ads" at bounding box center [199, 313] width 47 height 47
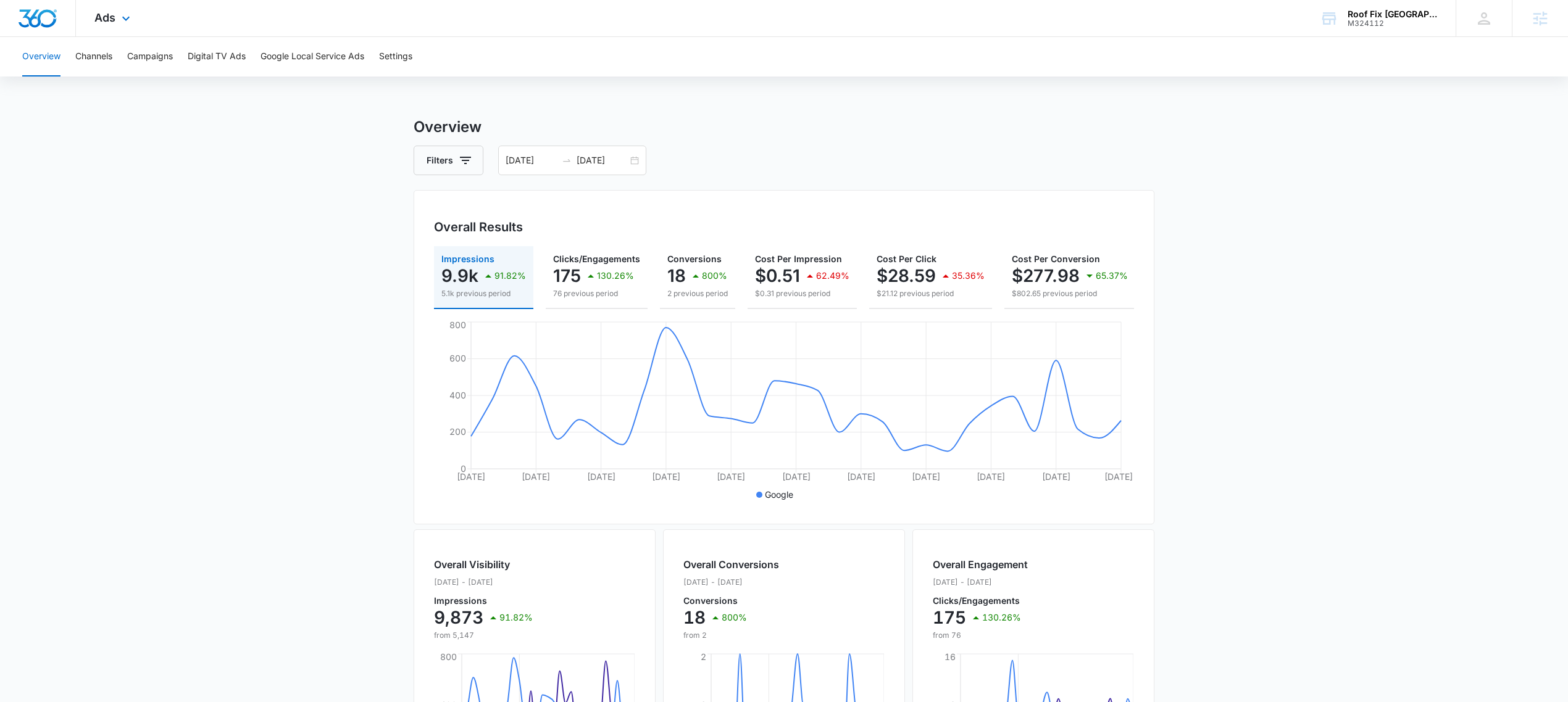
click at [116, 23] on div "Ads Apps Reputation Forms CRM Email Social POS Content Ads Intelligence Files B…" at bounding box center [114, 18] width 76 height 36
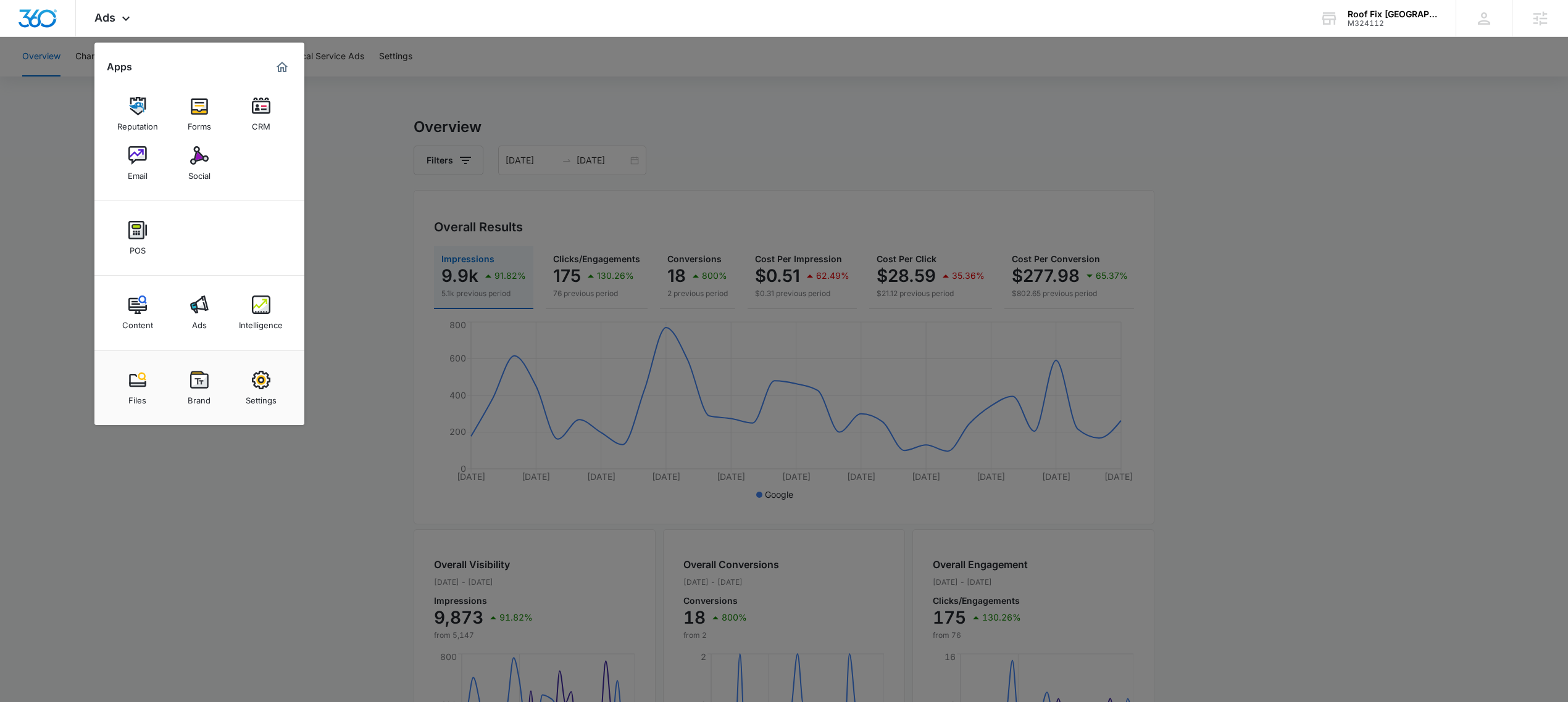
click at [1034, 160] on div at bounding box center [784, 351] width 1568 height 702
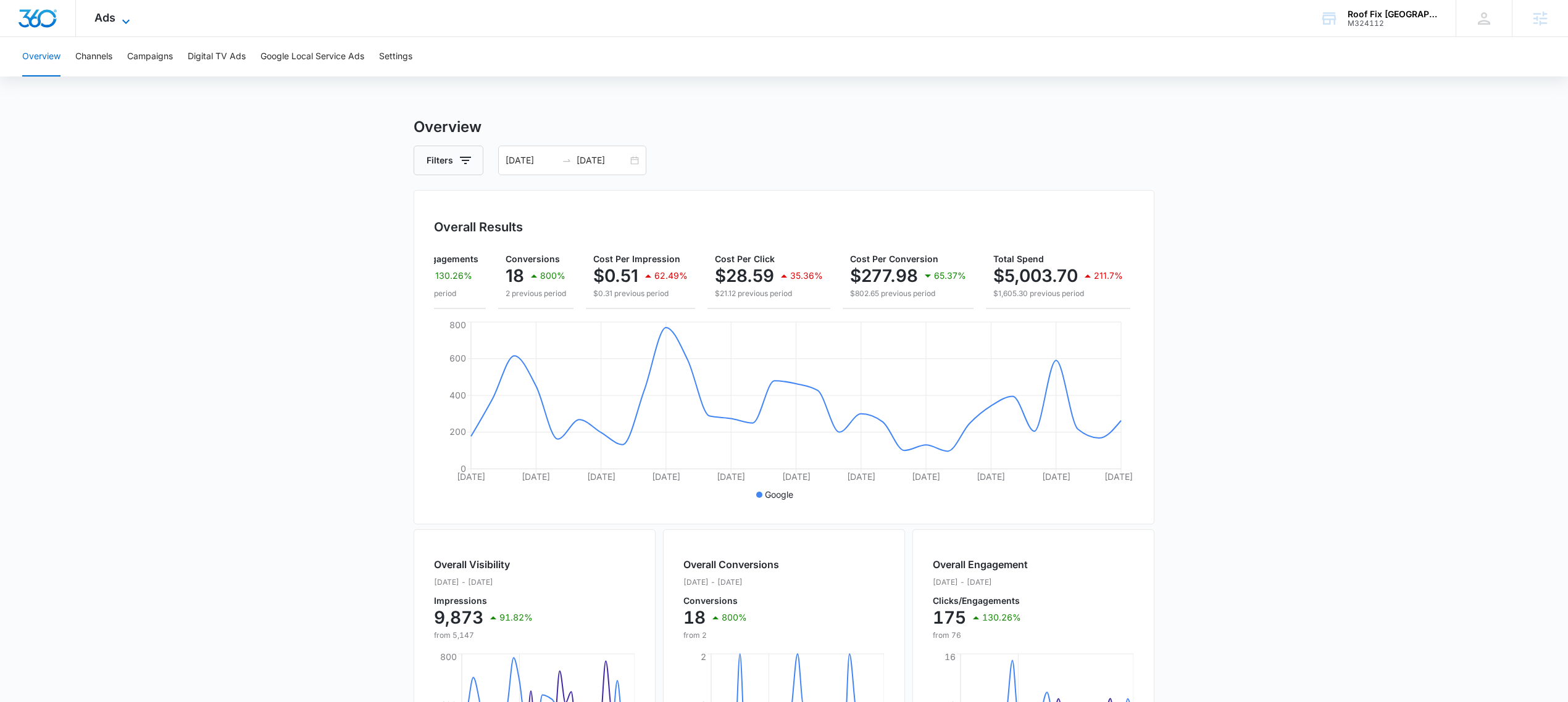
click at [100, 22] on span "Ads" at bounding box center [105, 17] width 21 height 13
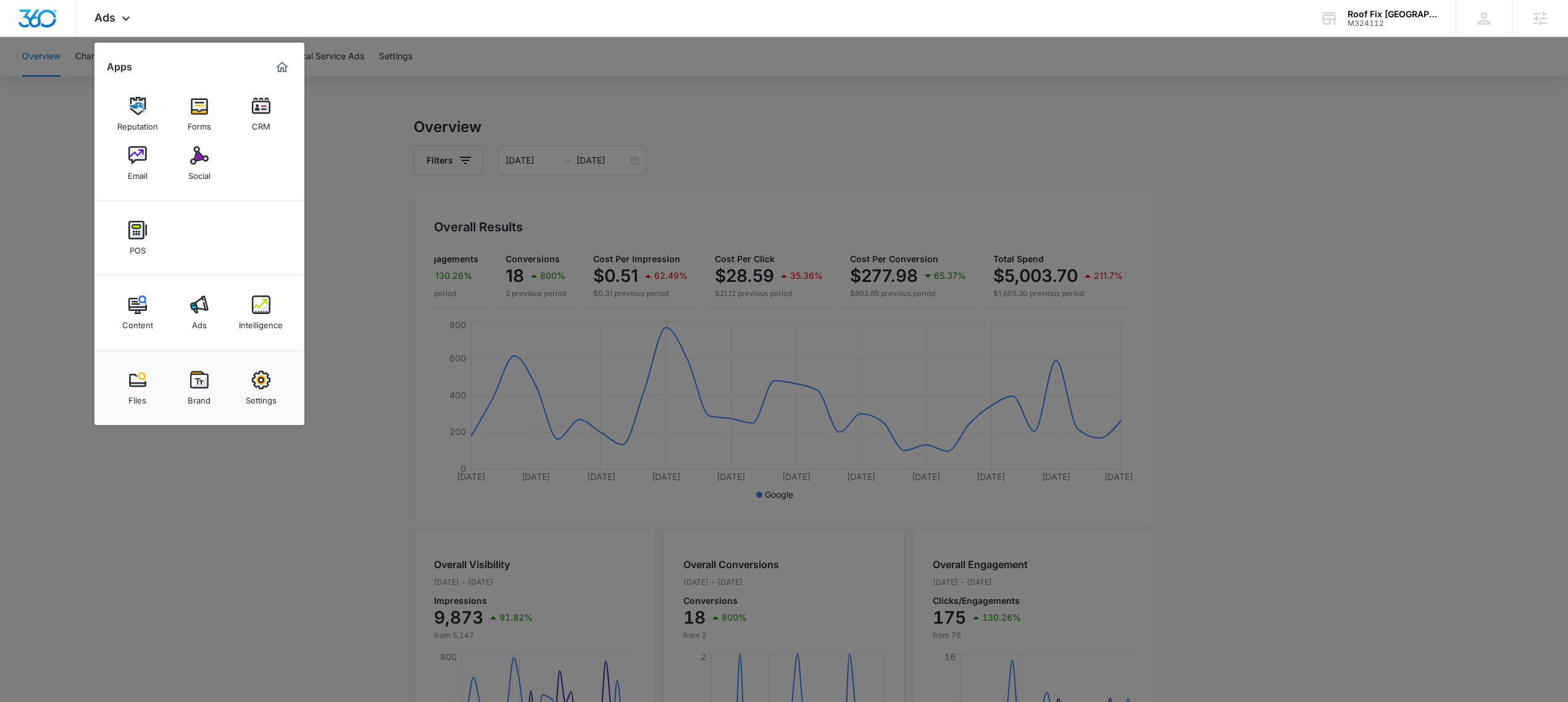
click at [479, 139] on div at bounding box center [784, 351] width 1568 height 702
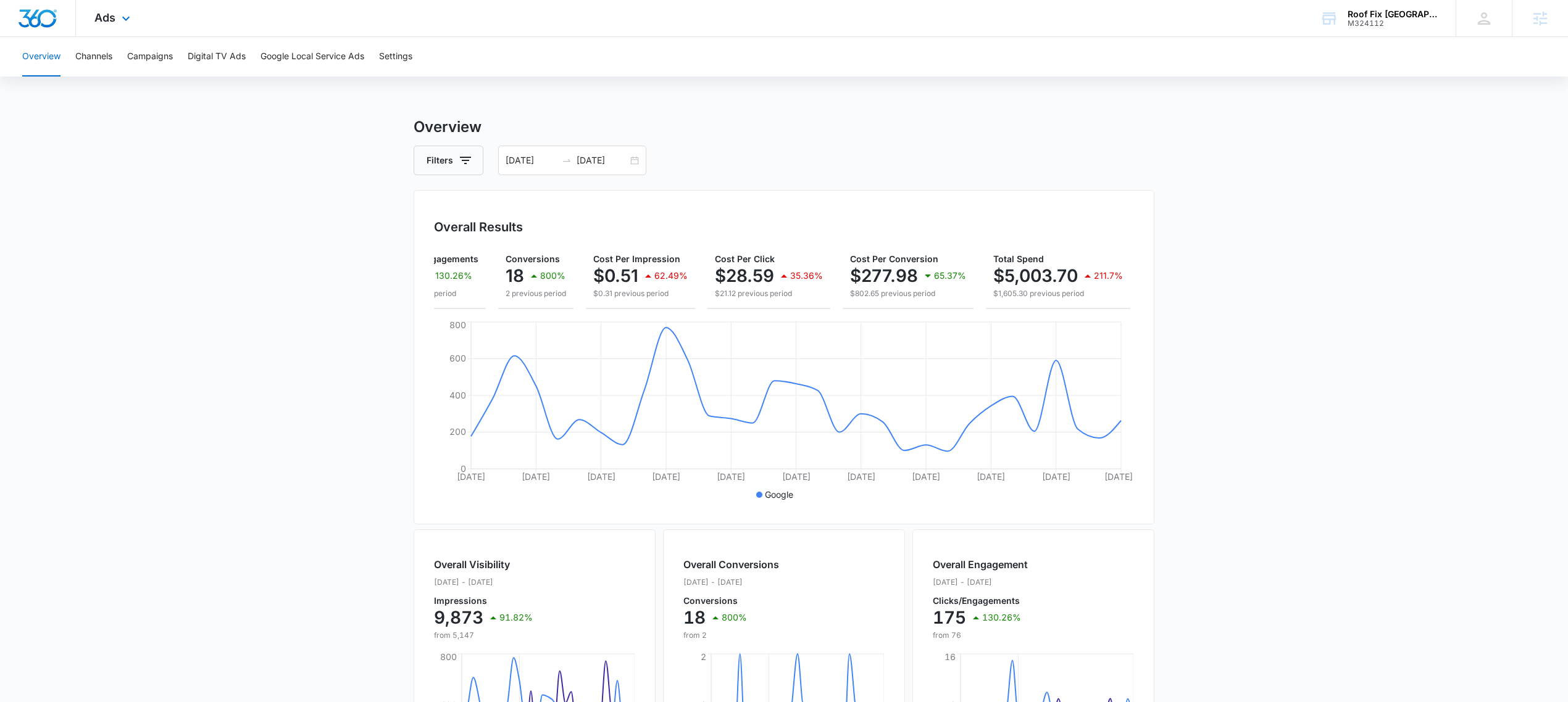
click at [91, 4] on div "Ads Apps Reputation Forms CRM Email Social POS Content Ads Intelligence Files B…" at bounding box center [114, 18] width 76 height 36
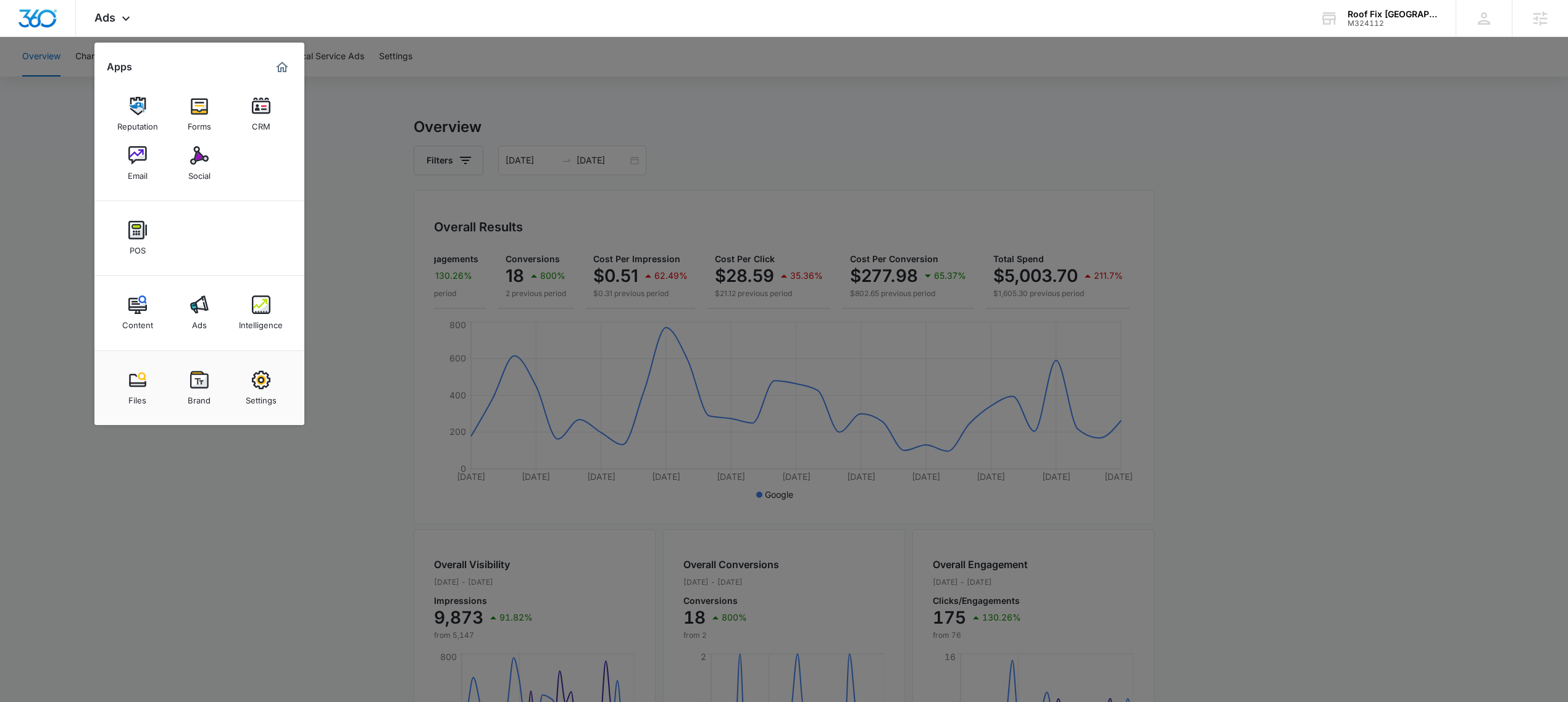
click at [251, 304] on img at bounding box center [261, 305] width 19 height 19
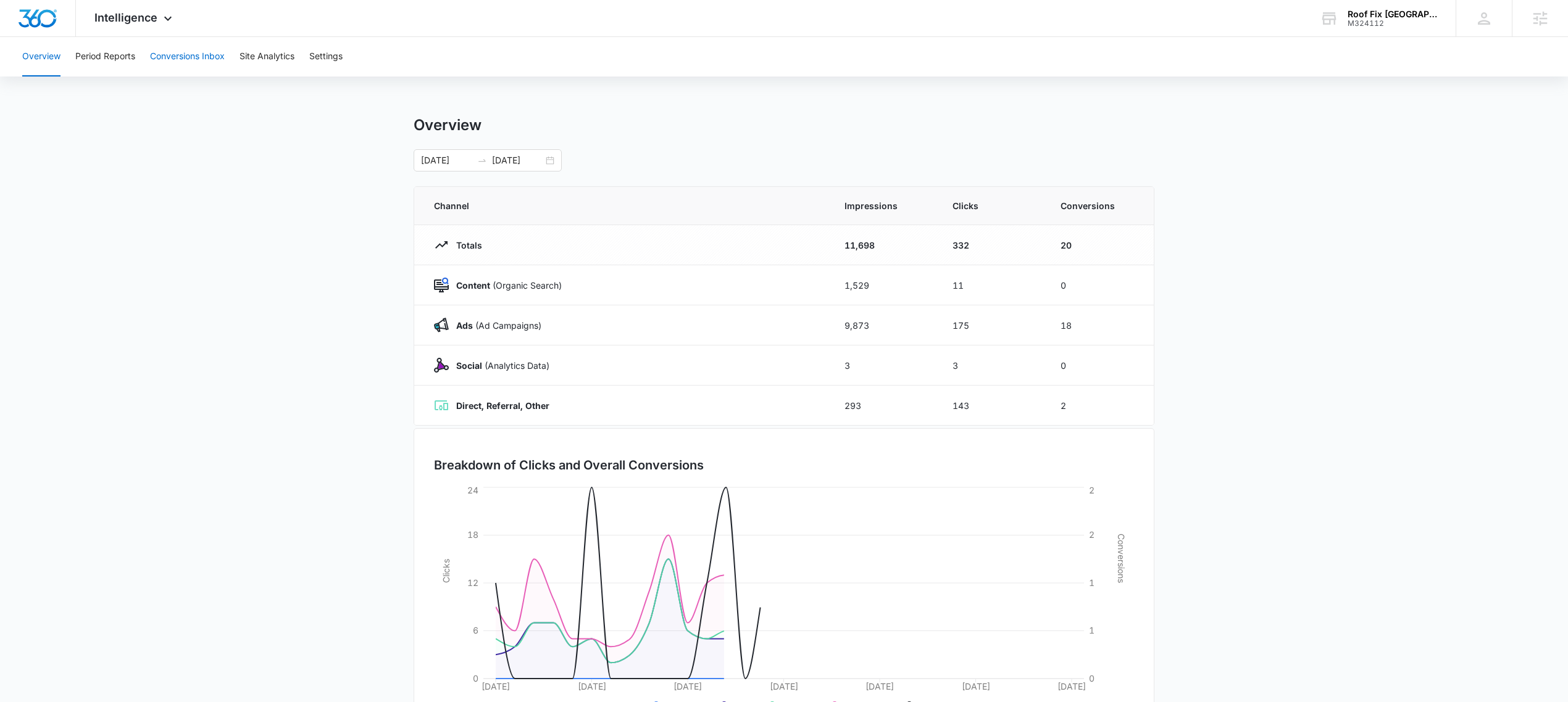
click at [172, 62] on button "Conversions Inbox" at bounding box center [187, 57] width 74 height 40
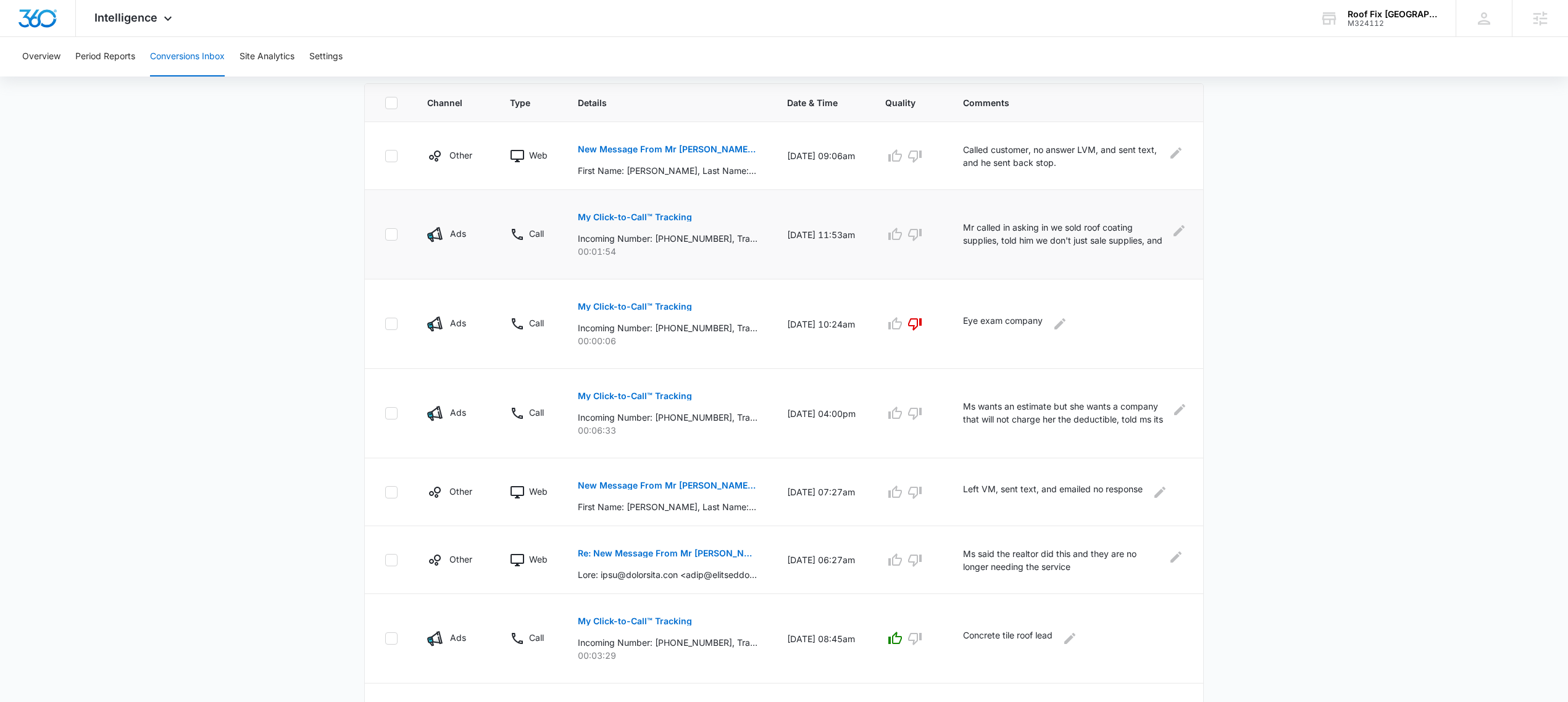
scroll to position [321, 0]
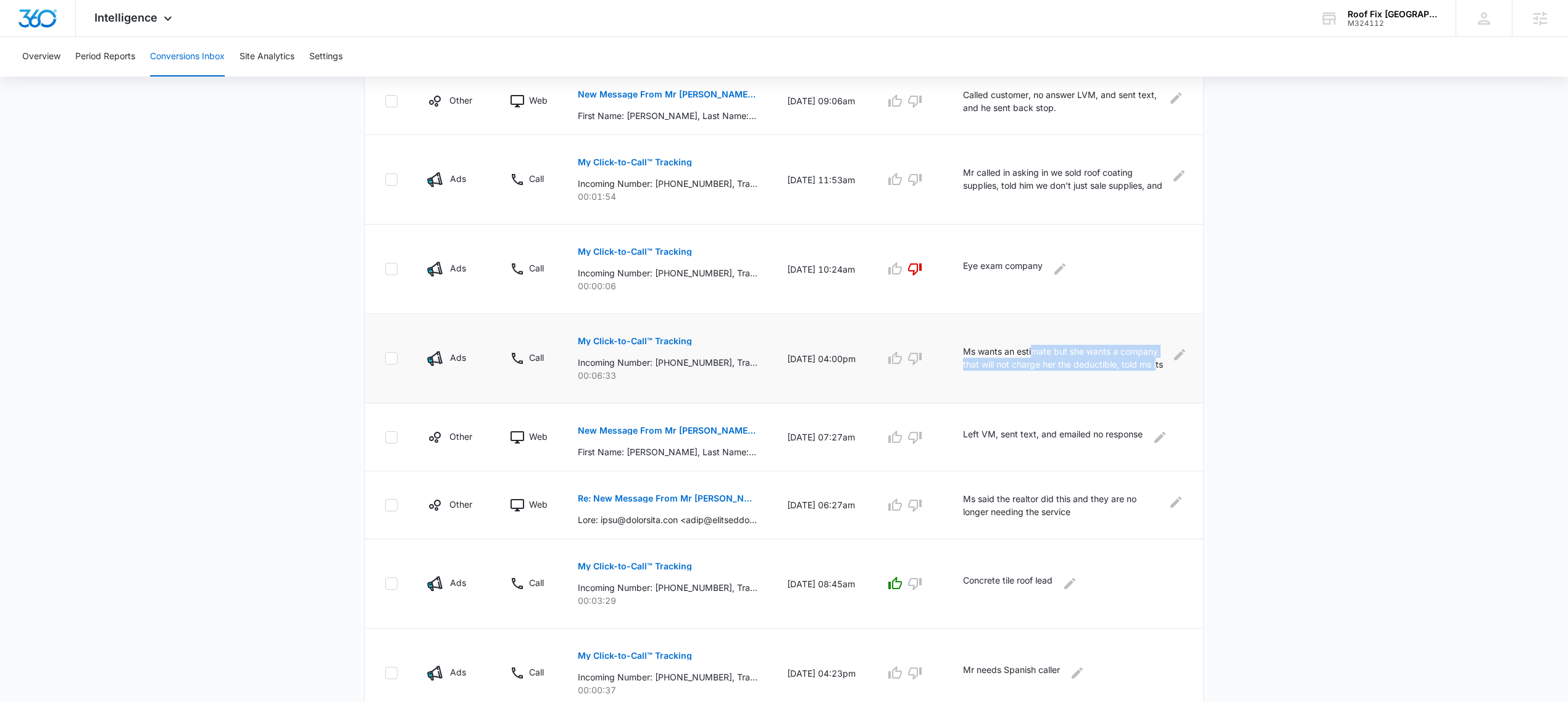
drag, startPoint x: 1036, startPoint y: 350, endPoint x: 1157, endPoint y: 360, distance: 121.4
click at [1157, 360] on p "Ms wants an estimate but she wants a company that will not charge her the deduc…" at bounding box center [1066, 359] width 206 height 28
click at [1157, 362] on p "Ms wants an estimate but she wants a company that will not charge her the deduc…" at bounding box center [1066, 359] width 206 height 28
click at [1186, 357] on icon "Edit Comments" at bounding box center [1180, 355] width 15 height 15
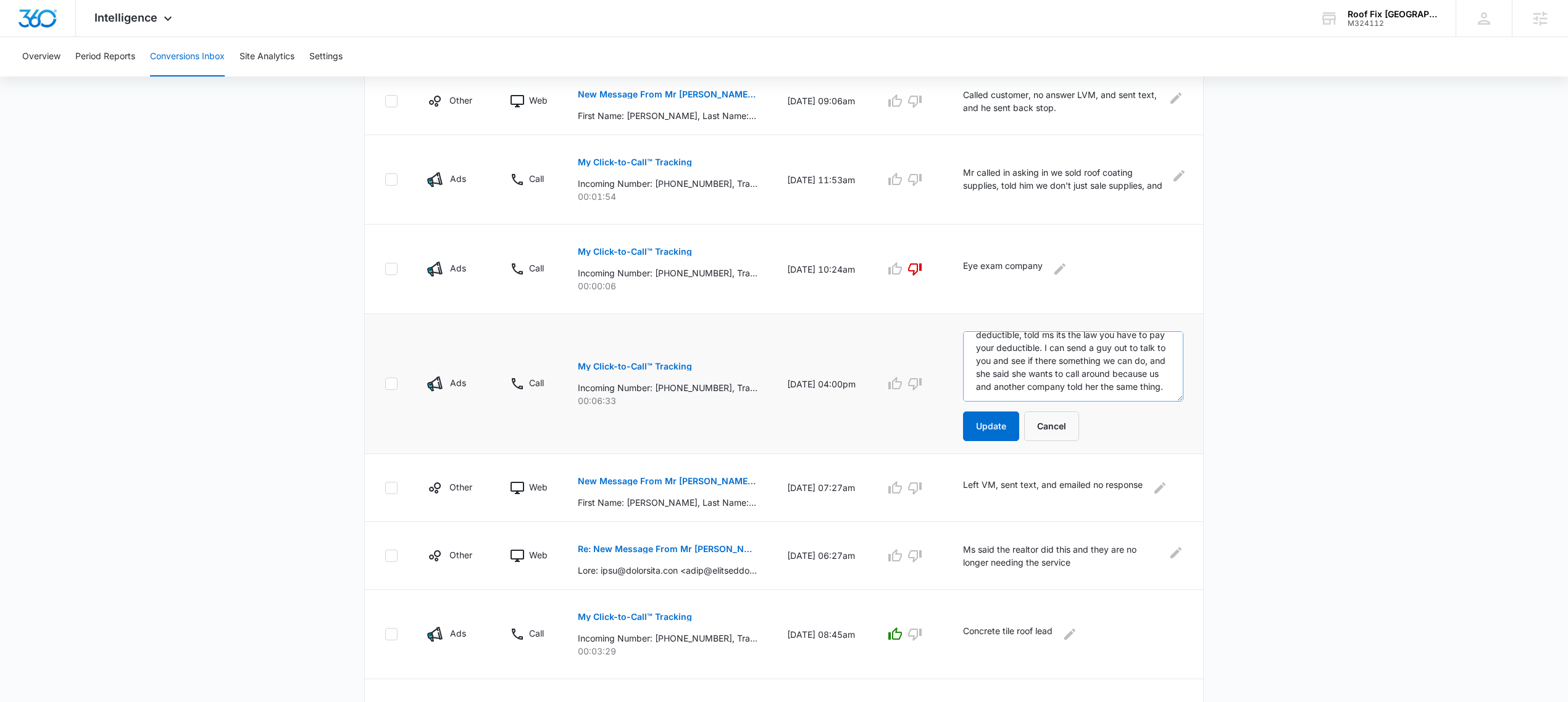
scroll to position [23, 0]
click at [1135, 362] on textarea "Ms wants an estimate but she wants a company that will not charge her the deduc…" at bounding box center [1073, 366] width 220 height 70
click at [1134, 362] on textarea "Ms wants an estimate but she wants a company that will not charge her the deduc…" at bounding box center [1073, 366] width 220 height 70
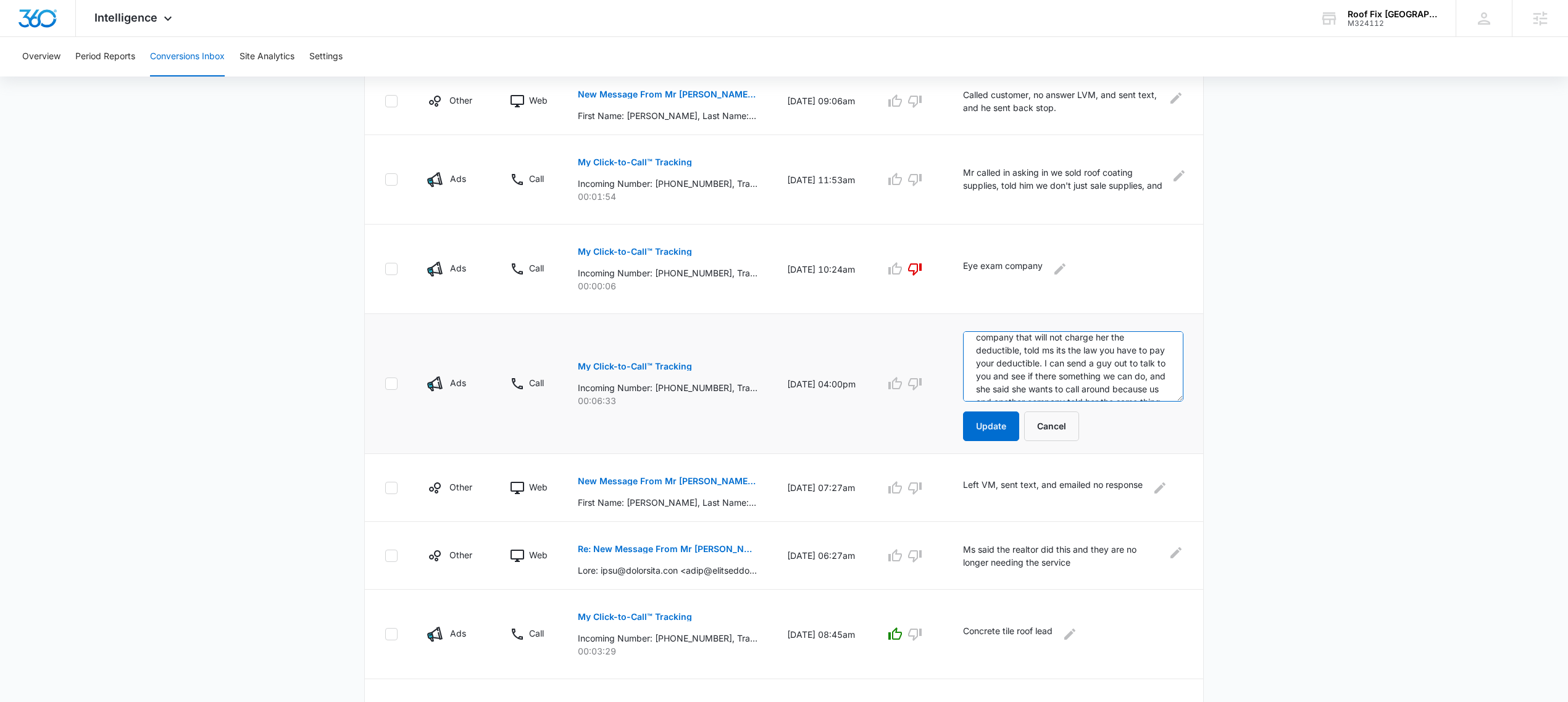
click at [1132, 376] on textarea "Ms wants an estimate but she wants a company that will not charge her the deduc…" at bounding box center [1073, 366] width 220 height 70
click at [1067, 429] on button "Cancel" at bounding box center [1051, 426] width 55 height 30
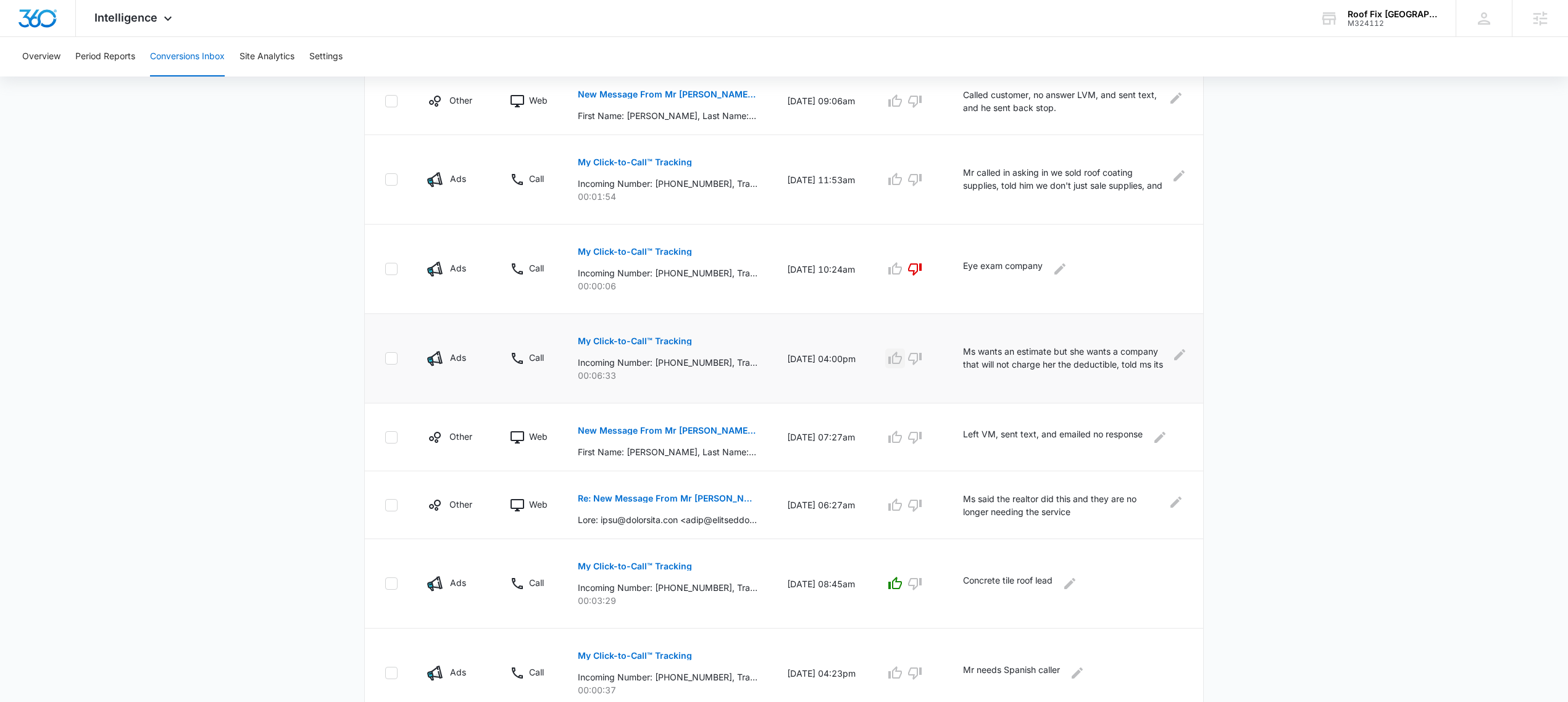
click at [893, 362] on icon "button" at bounding box center [895, 359] width 15 height 15
click at [989, 499] on p "Ms said the realtor did this and they are no longer needing the service" at bounding box center [1062, 505] width 197 height 26
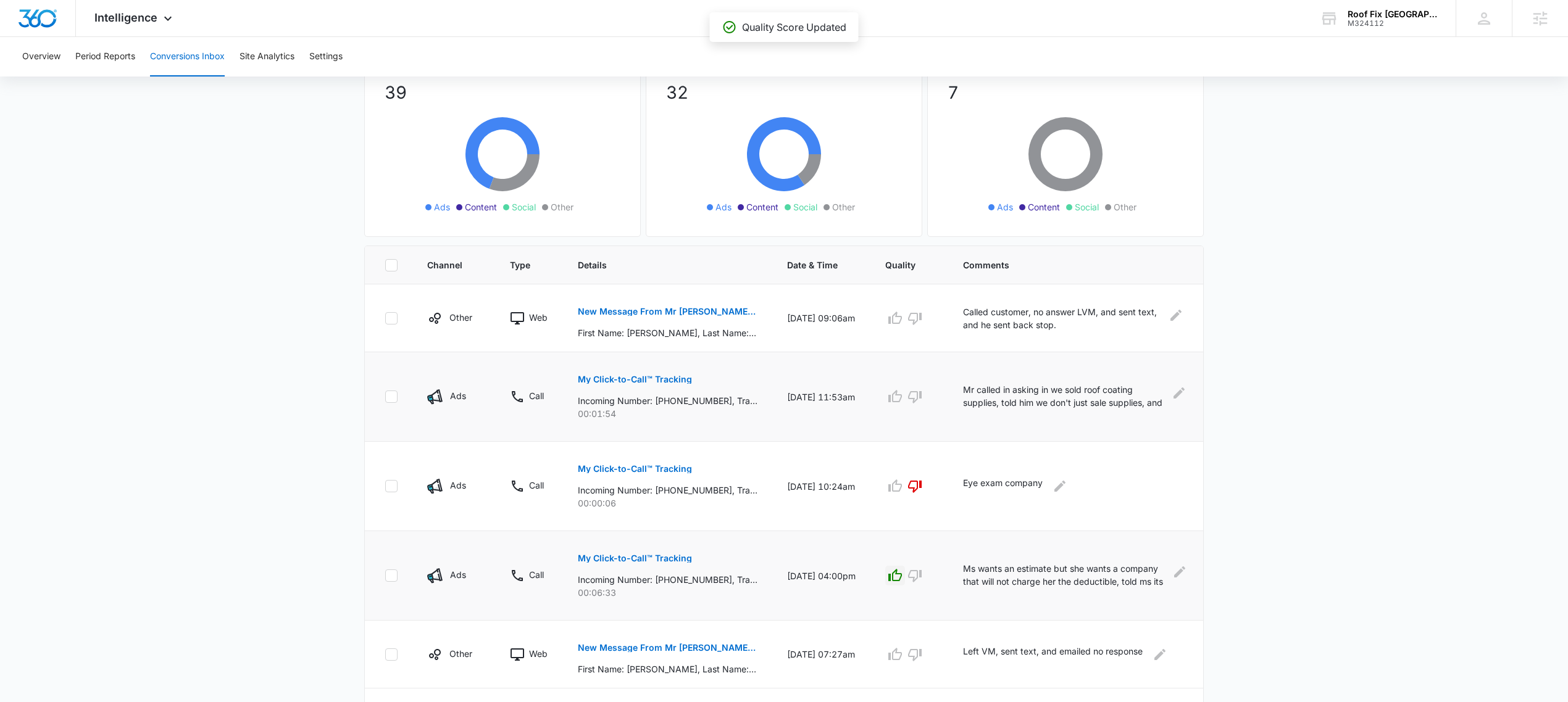
scroll to position [47, 0]
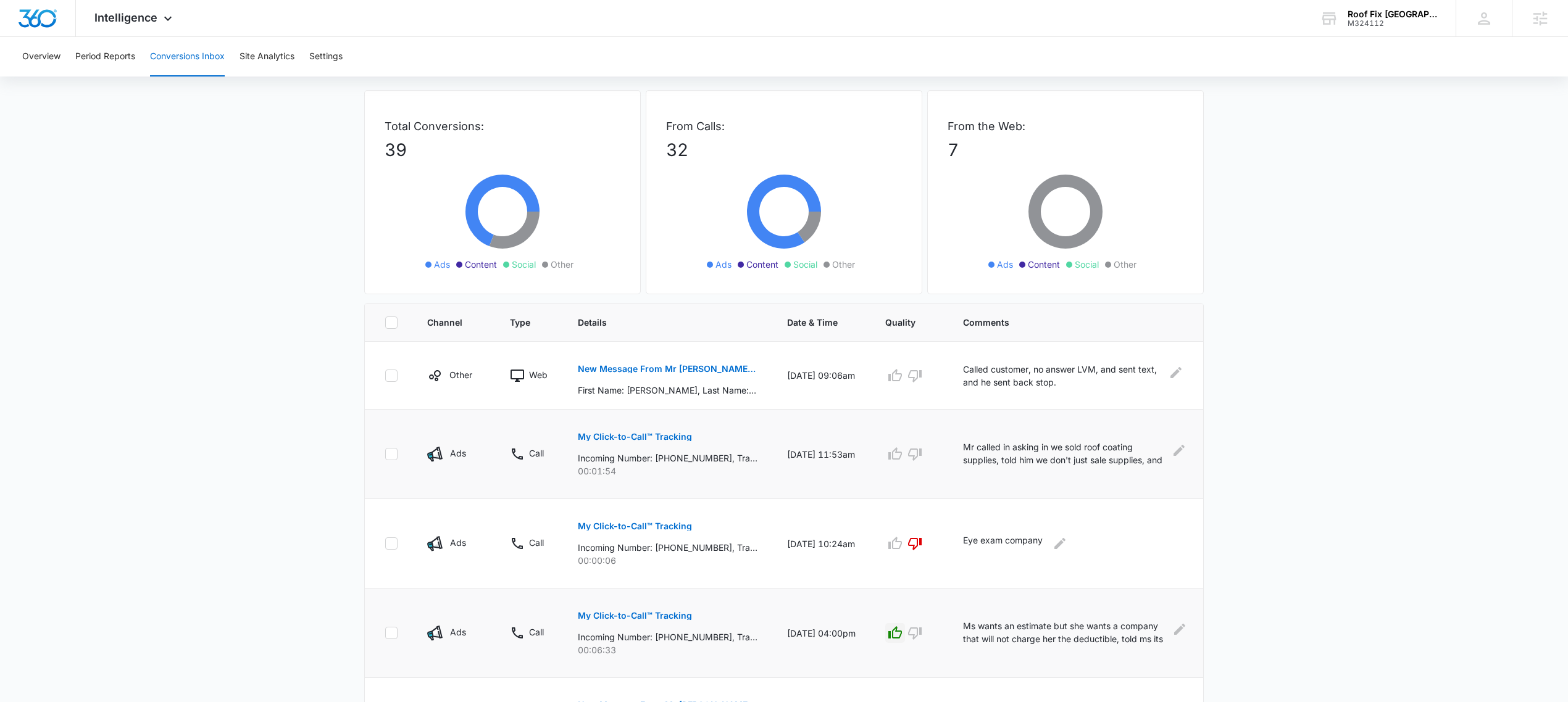
click at [1028, 456] on p "Mr called in asking in we sold roof coating supplies, told him we don't just sa…" at bounding box center [1065, 454] width 204 height 28
click at [1012, 456] on p "Mr called in asking in we sold roof coating supplies, told him we don't just sa…" at bounding box center [1065, 454] width 204 height 28
click at [1168, 449] on div "Mr called in asking in we sold roof coating supplies, told him we don't just sa…" at bounding box center [1073, 454] width 220 height 28
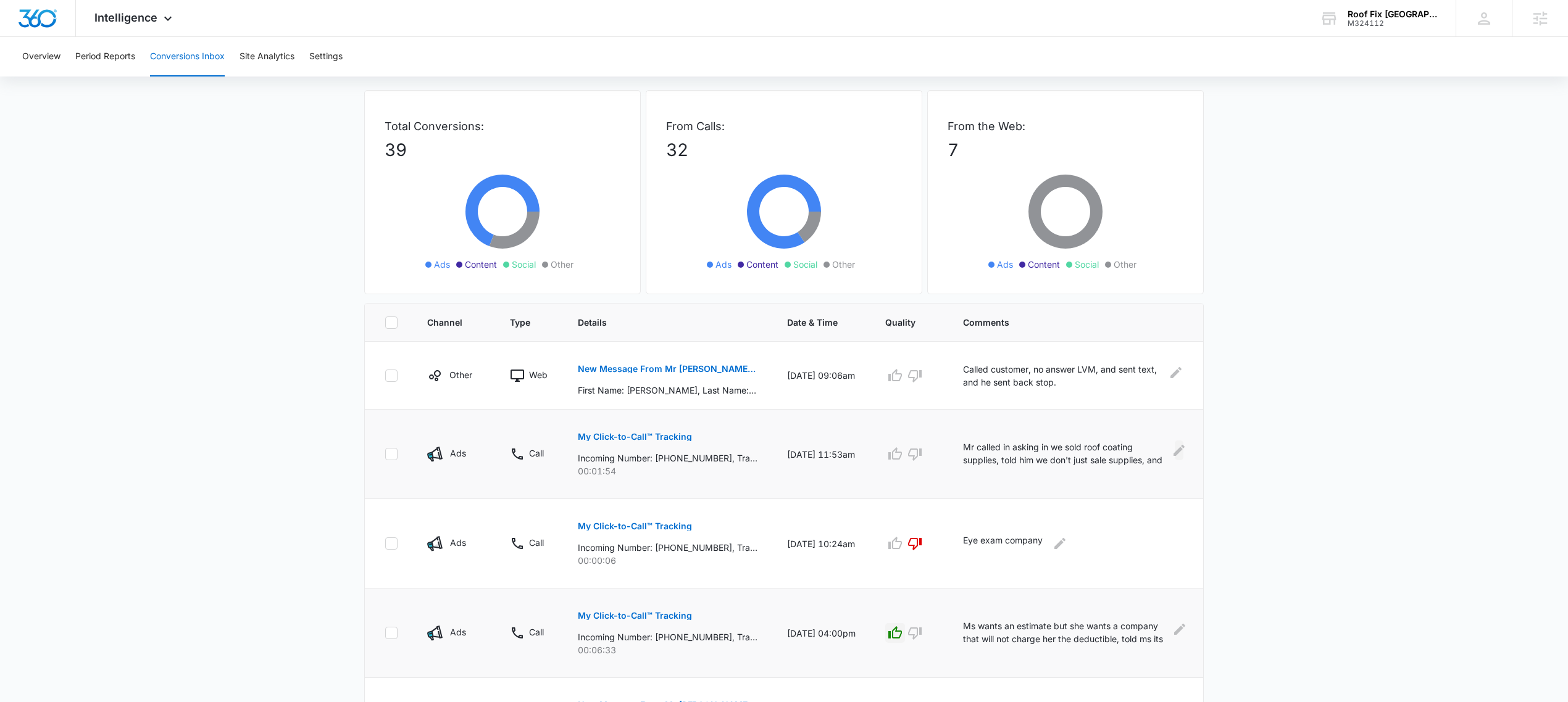
click at [1176, 449] on icon "Edit Comments" at bounding box center [1179, 451] width 15 height 15
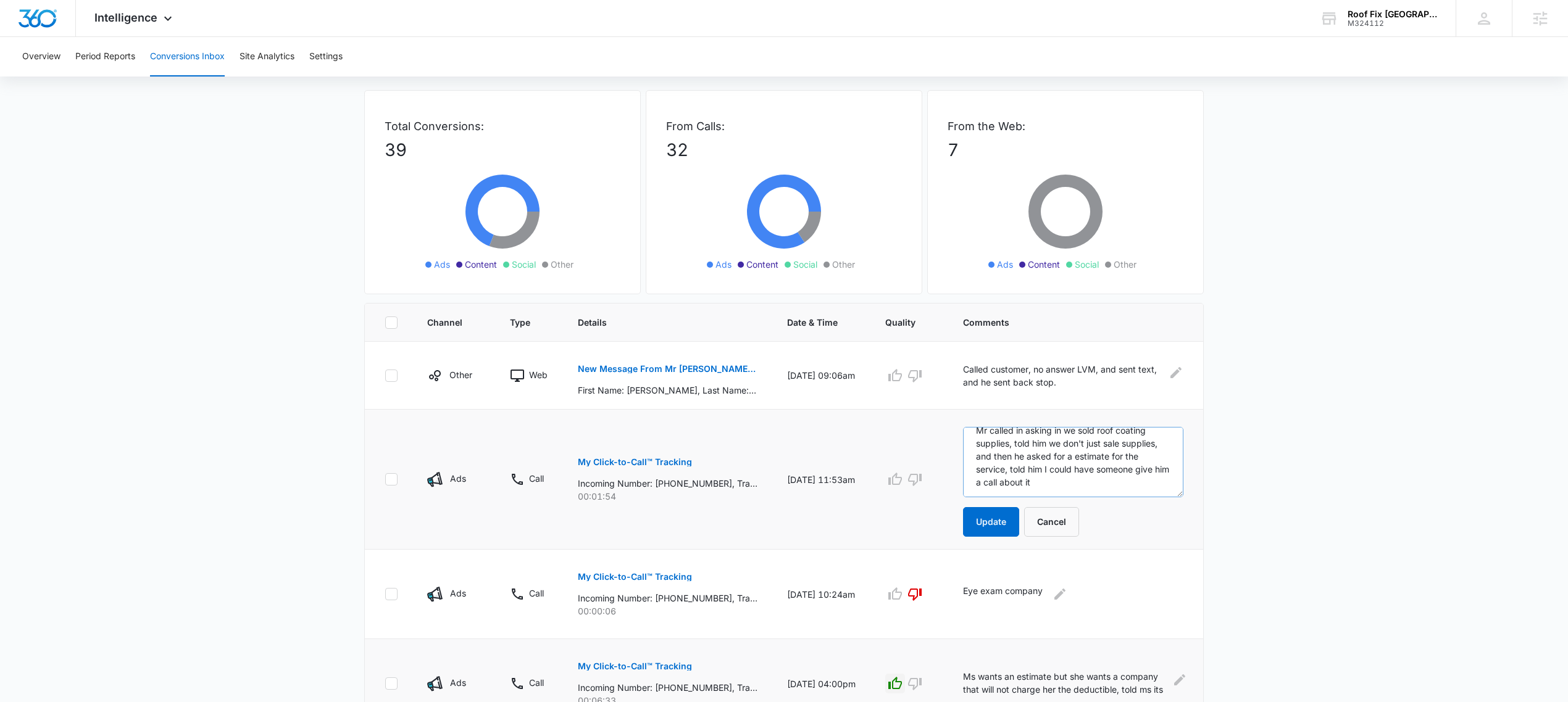
scroll to position [13, 0]
click at [895, 477] on icon "button" at bounding box center [895, 479] width 15 height 15
click at [1046, 530] on button "Cancel" at bounding box center [1051, 521] width 55 height 30
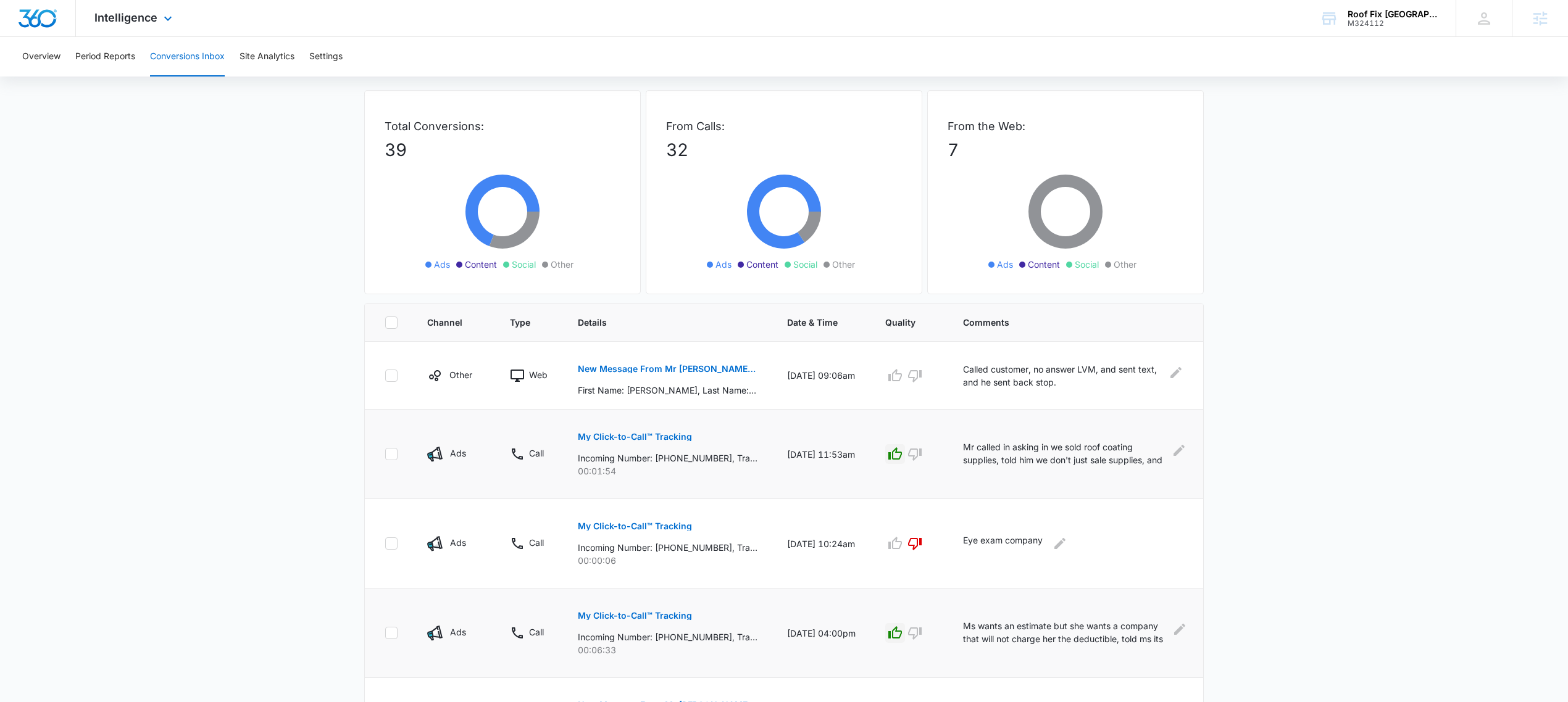
click at [98, 27] on div "Intelligence Apps Reputation Forms CRM Email Social POS Content Ads Intelligenc…" at bounding box center [135, 18] width 118 height 36
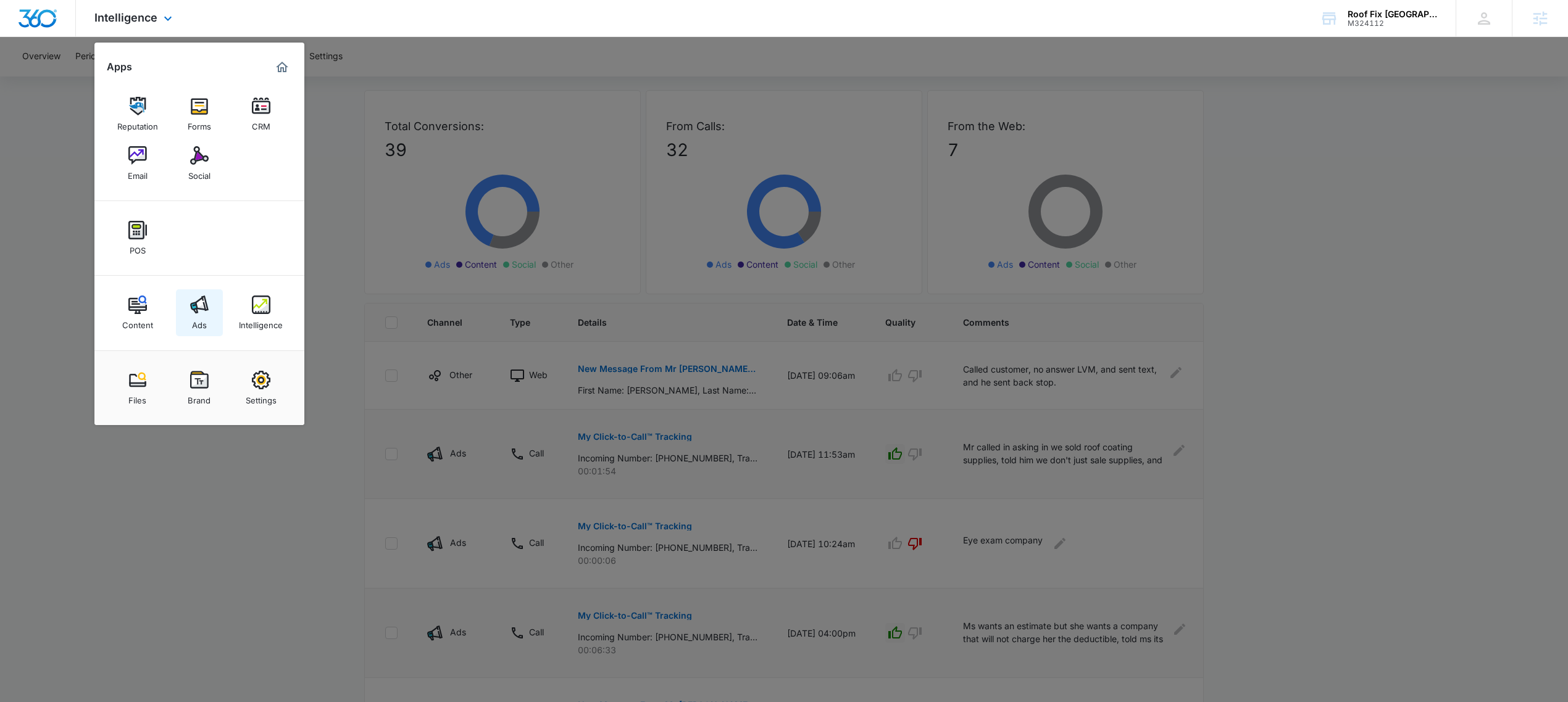
click at [206, 321] on div "Ads" at bounding box center [199, 321] width 15 height 16
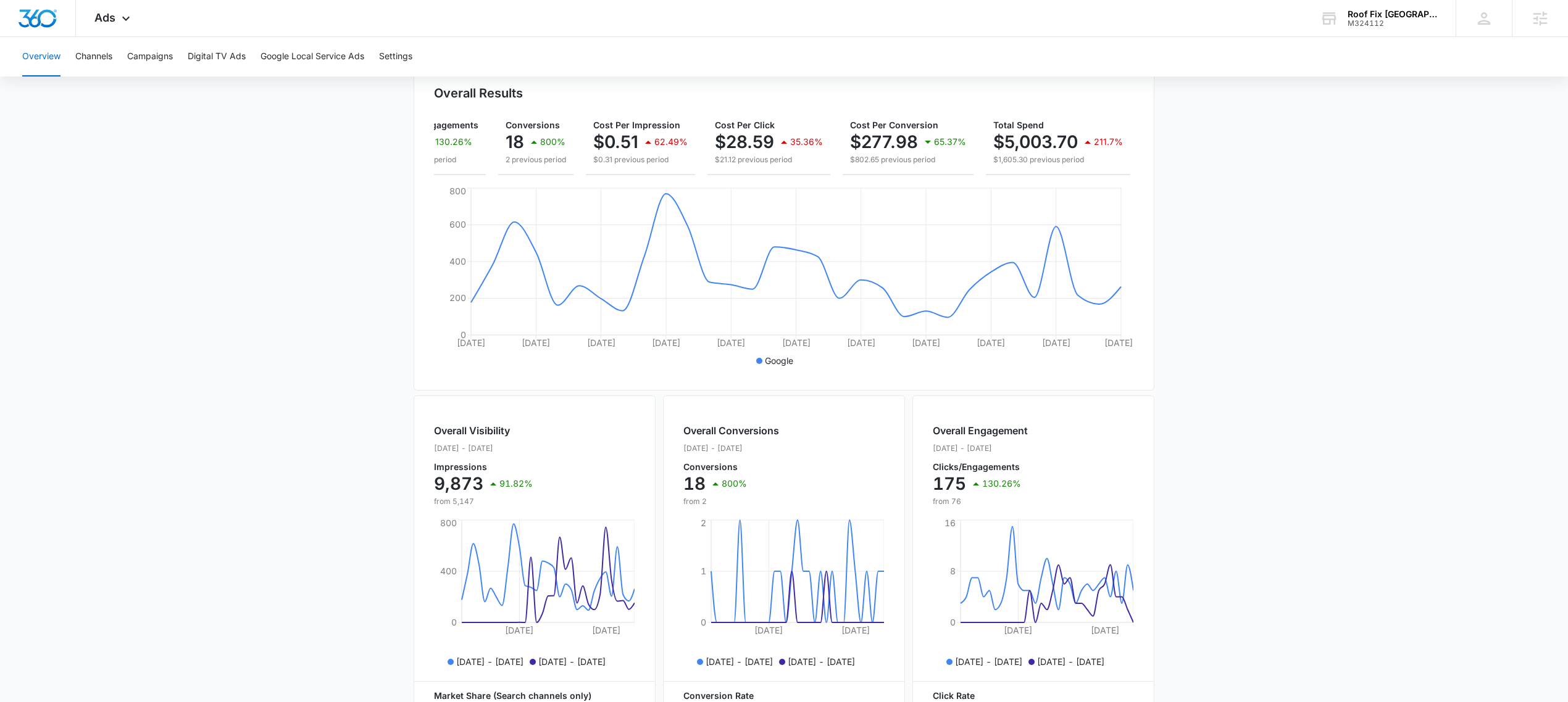
scroll to position [312, 0]
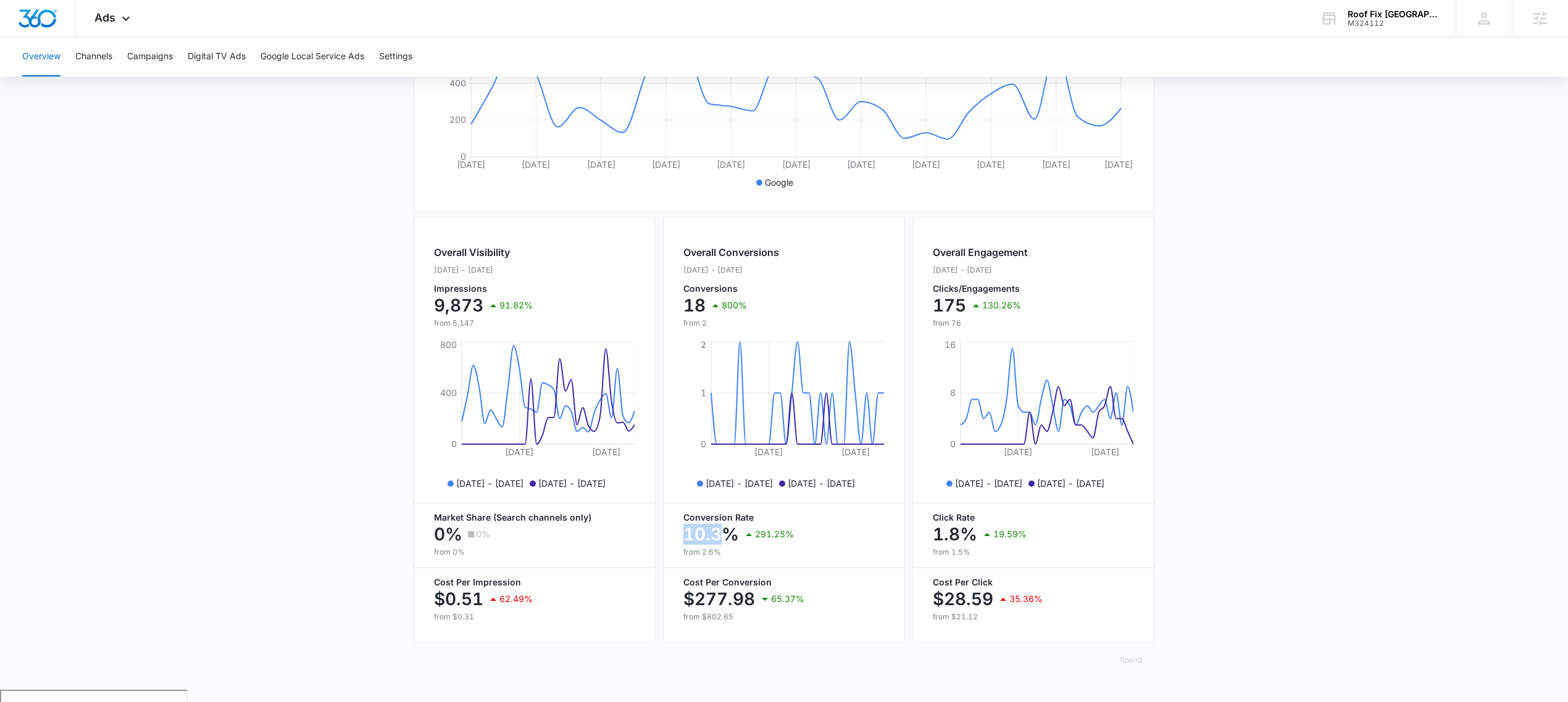
drag, startPoint x: 698, startPoint y: 543, endPoint x: 720, endPoint y: 542, distance: 22.0
click at [720, 542] on div "Overall Conversions Aug. 25 - Sep. 24, 2025 Conversions 18 800% from 2 Sep 4, 2…" at bounding box center [783, 429] width 242 height 426
drag, startPoint x: 1305, startPoint y: 22, endPoint x: 1425, endPoint y: 26, distance: 120.1
click at [1425, 26] on div "Ads Apps Reputation Forms CRM Email Social POS Content Ads Intelligence Files B…" at bounding box center [784, 19] width 1568 height 37
copy div "Roof Fix USA M324112"
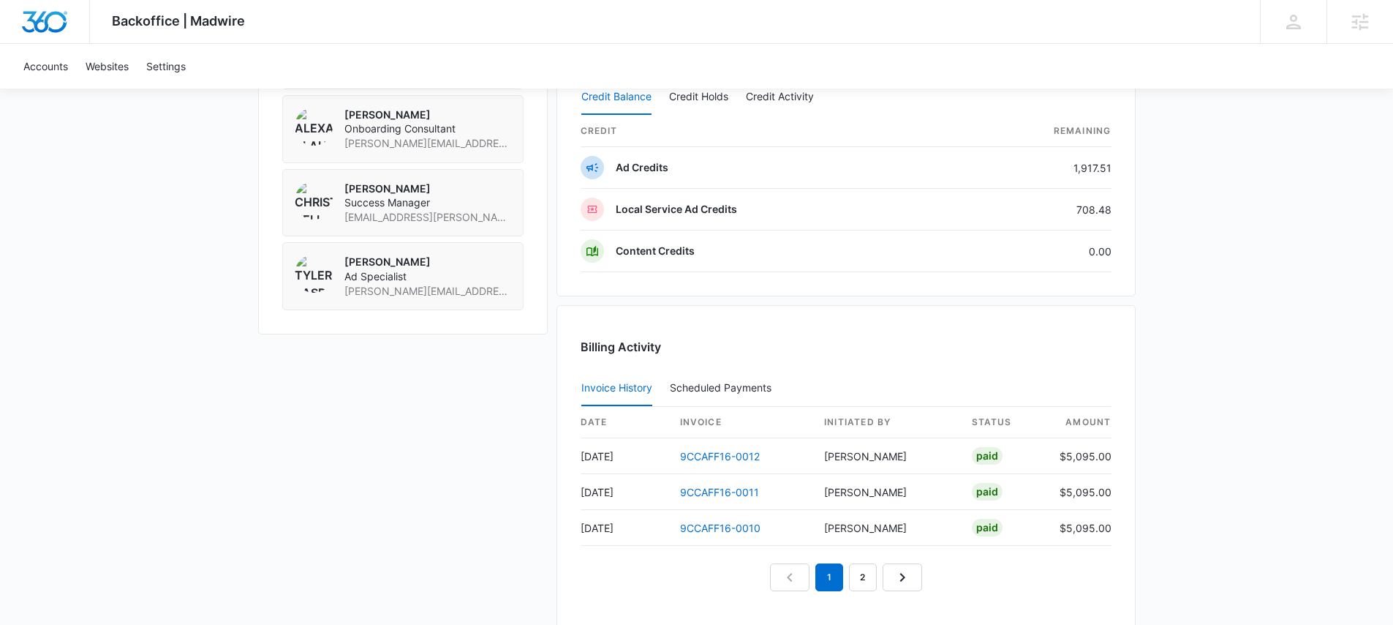
scroll to position [1326, 0]
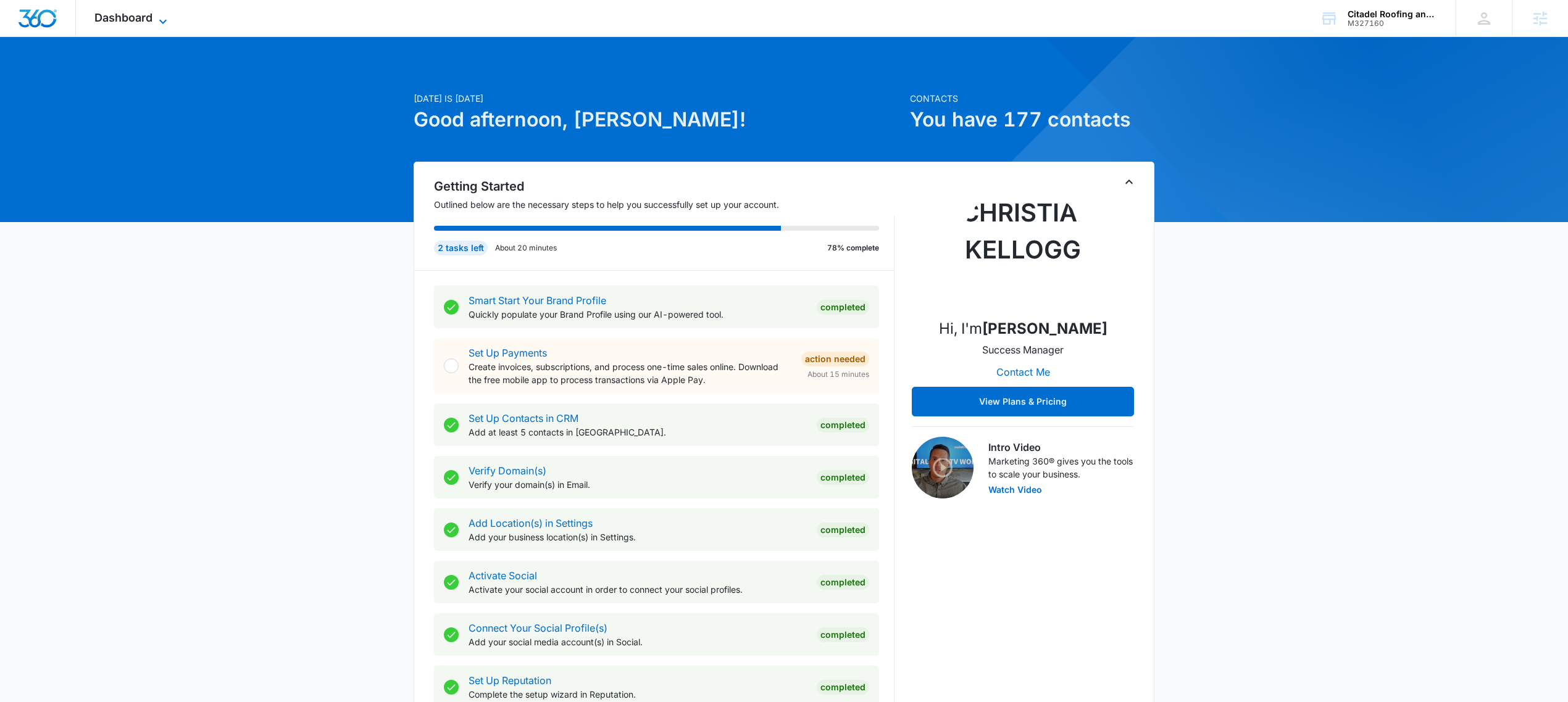
click at [105, 18] on span "Dashboard" at bounding box center [123, 17] width 58 height 13
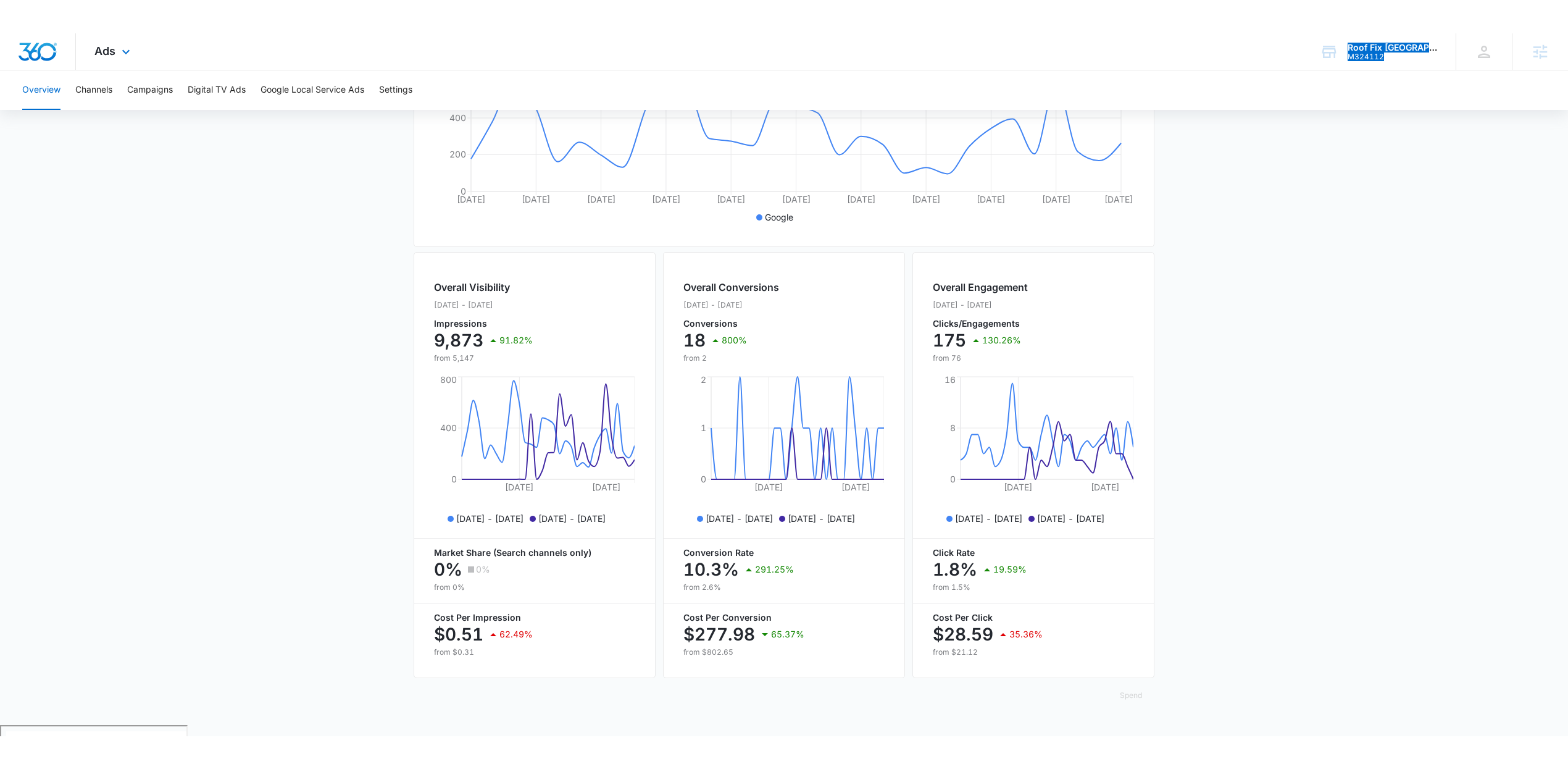
scroll to position [247, 0]
